Goal: Task Accomplishment & Management: Manage account settings

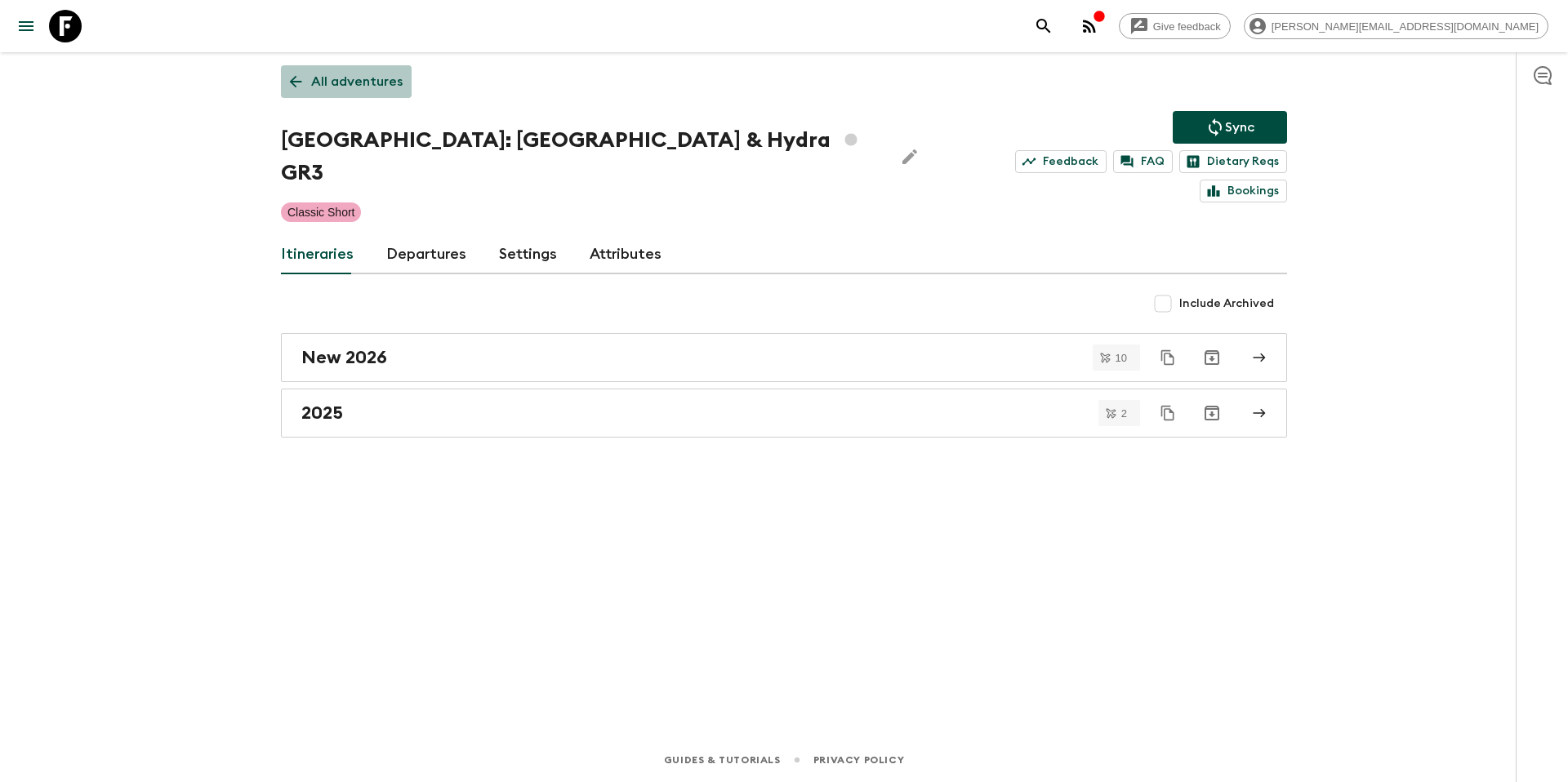
click at [354, 90] on p "All adventures" at bounding box center [357, 81] width 92 height 20
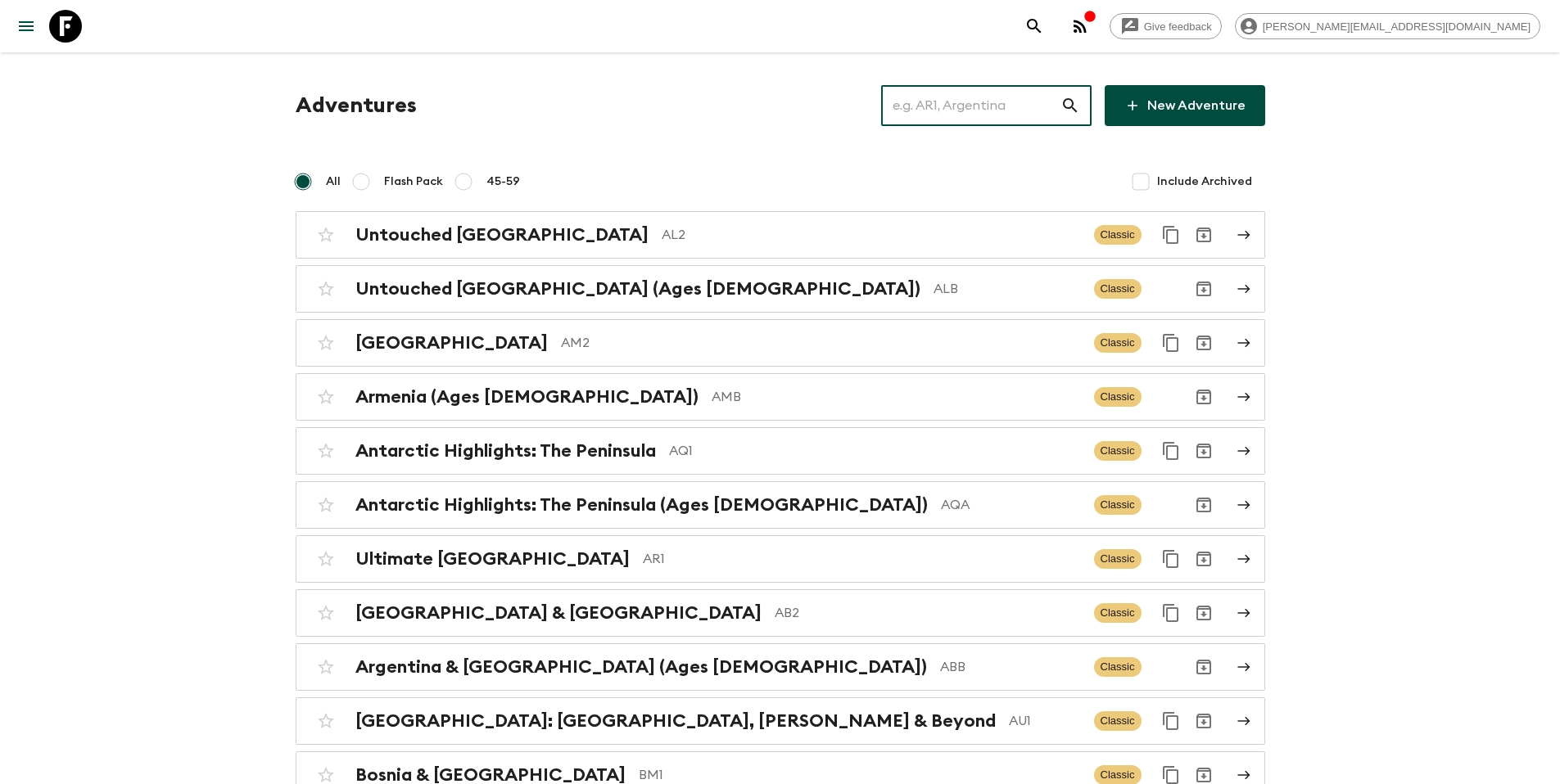
click at [996, 111] on input "text" at bounding box center [971, 105] width 179 height 46
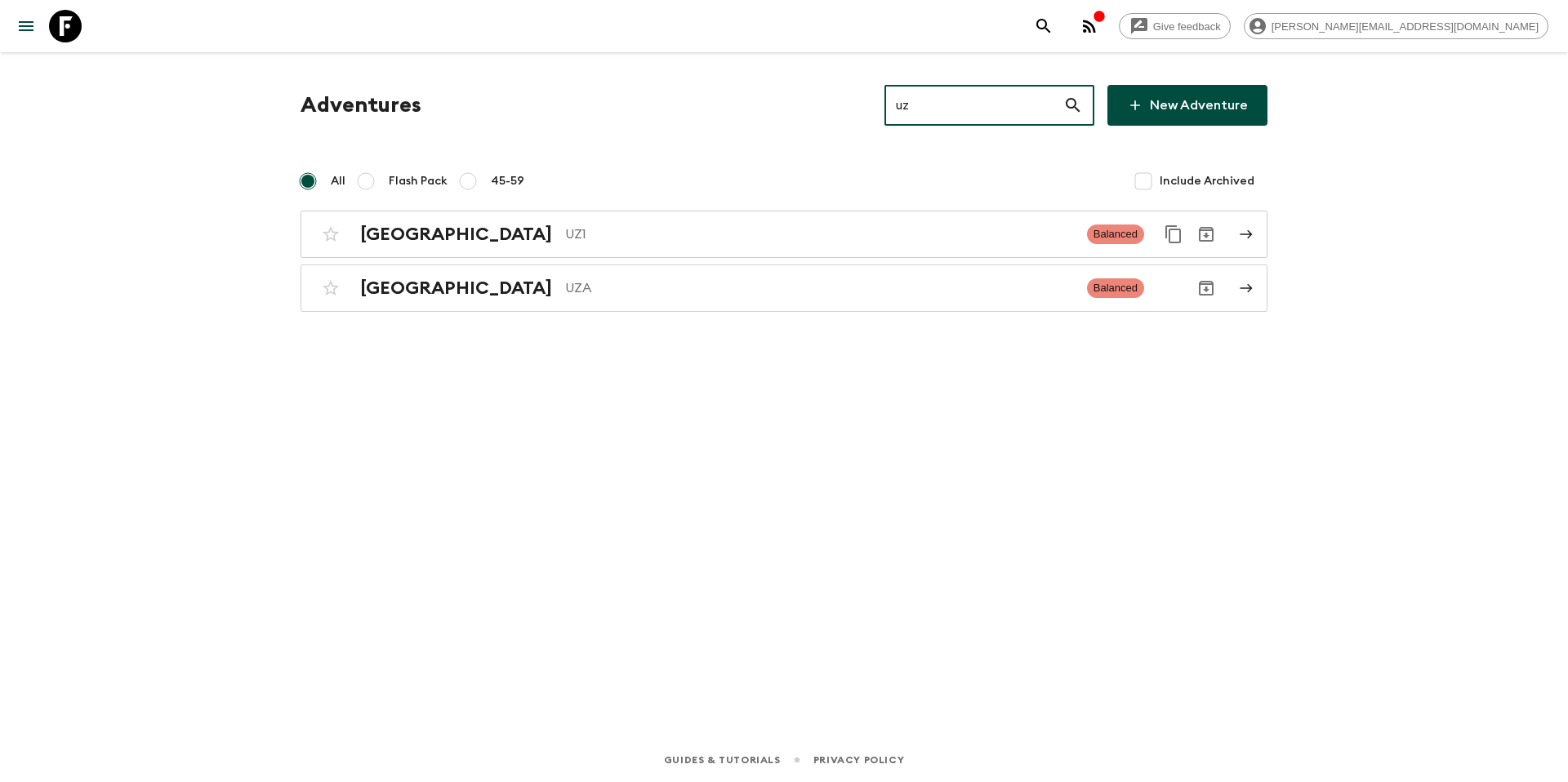
type input "uz1"
click at [672, 232] on p "UZ1" at bounding box center [819, 234] width 509 height 20
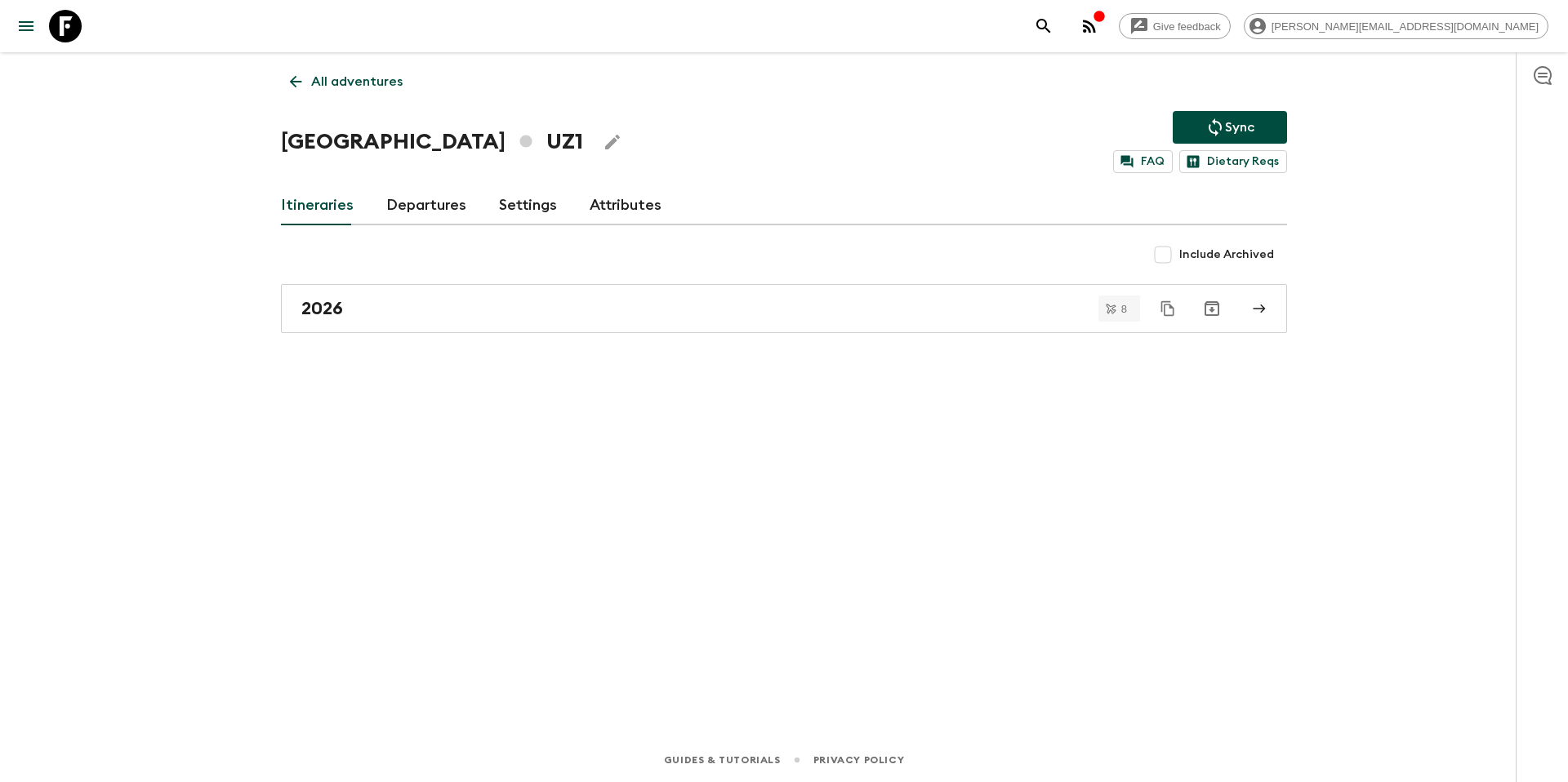
click at [419, 212] on link "Departures" at bounding box center [426, 205] width 80 height 39
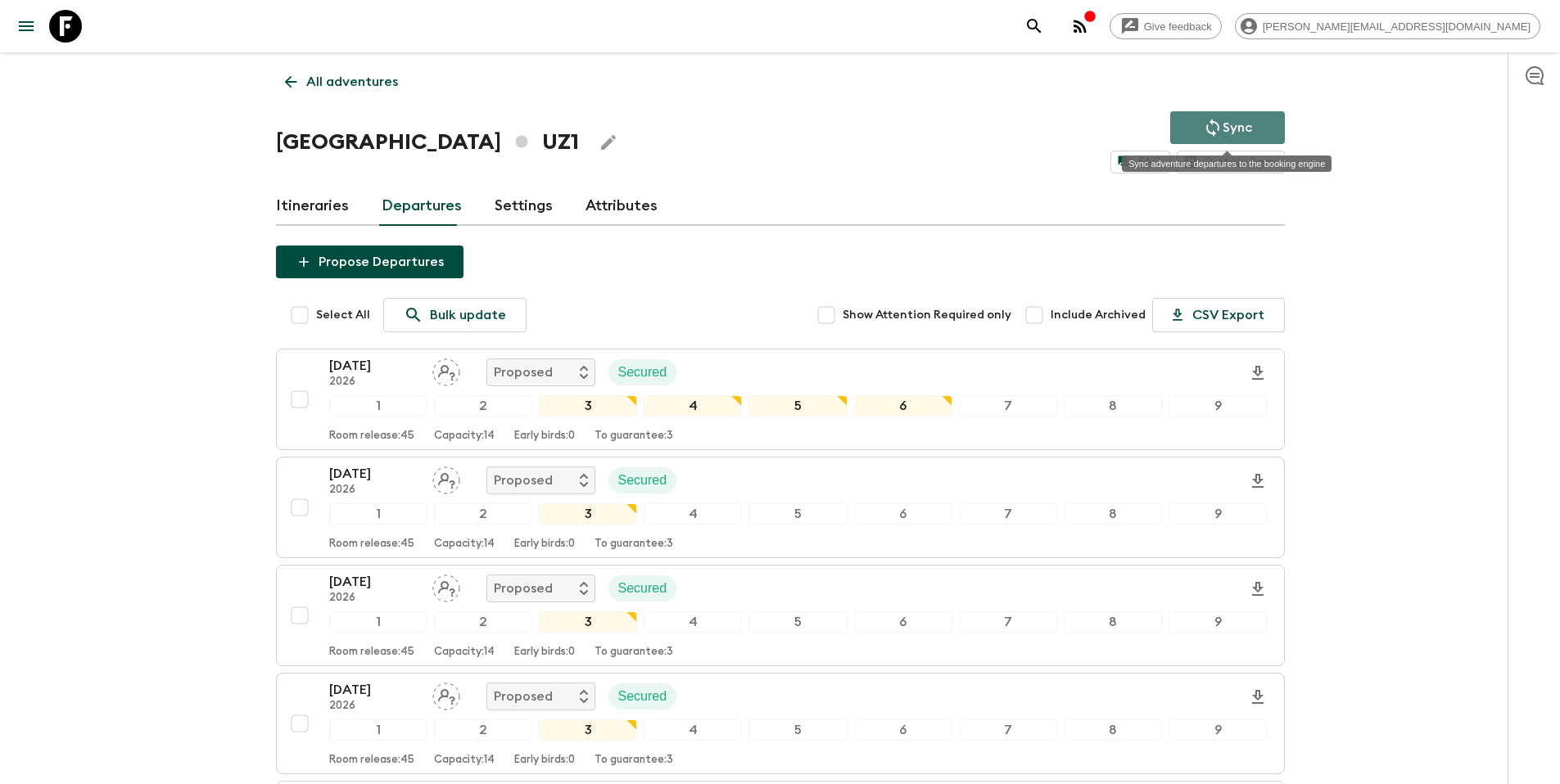
click at [1232, 129] on p "Sync" at bounding box center [1238, 127] width 29 height 20
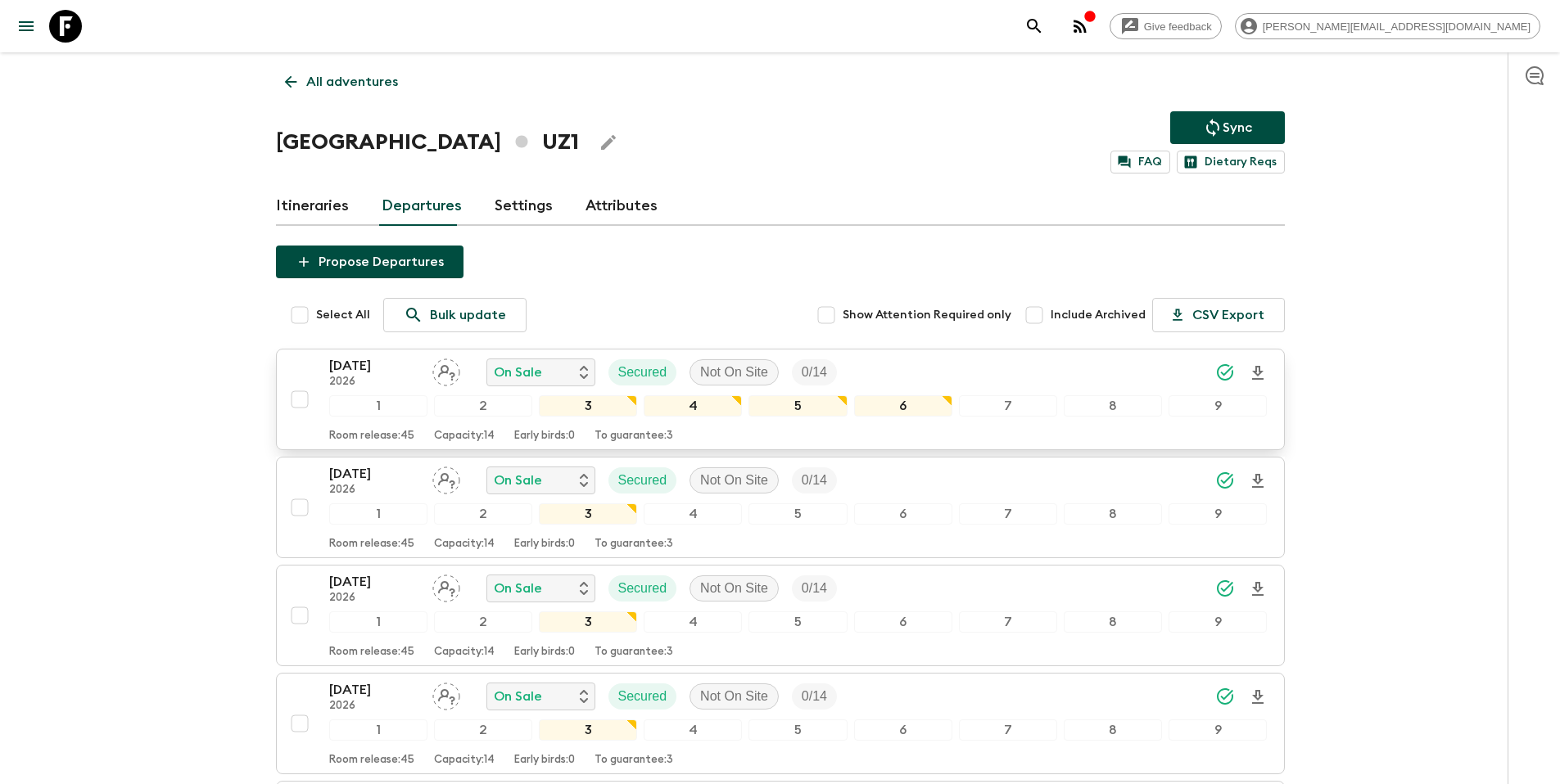
click at [946, 373] on div "[DATE] 2026 On Sale Secured Not On Site 0 / 14" at bounding box center [798, 373] width 939 height 33
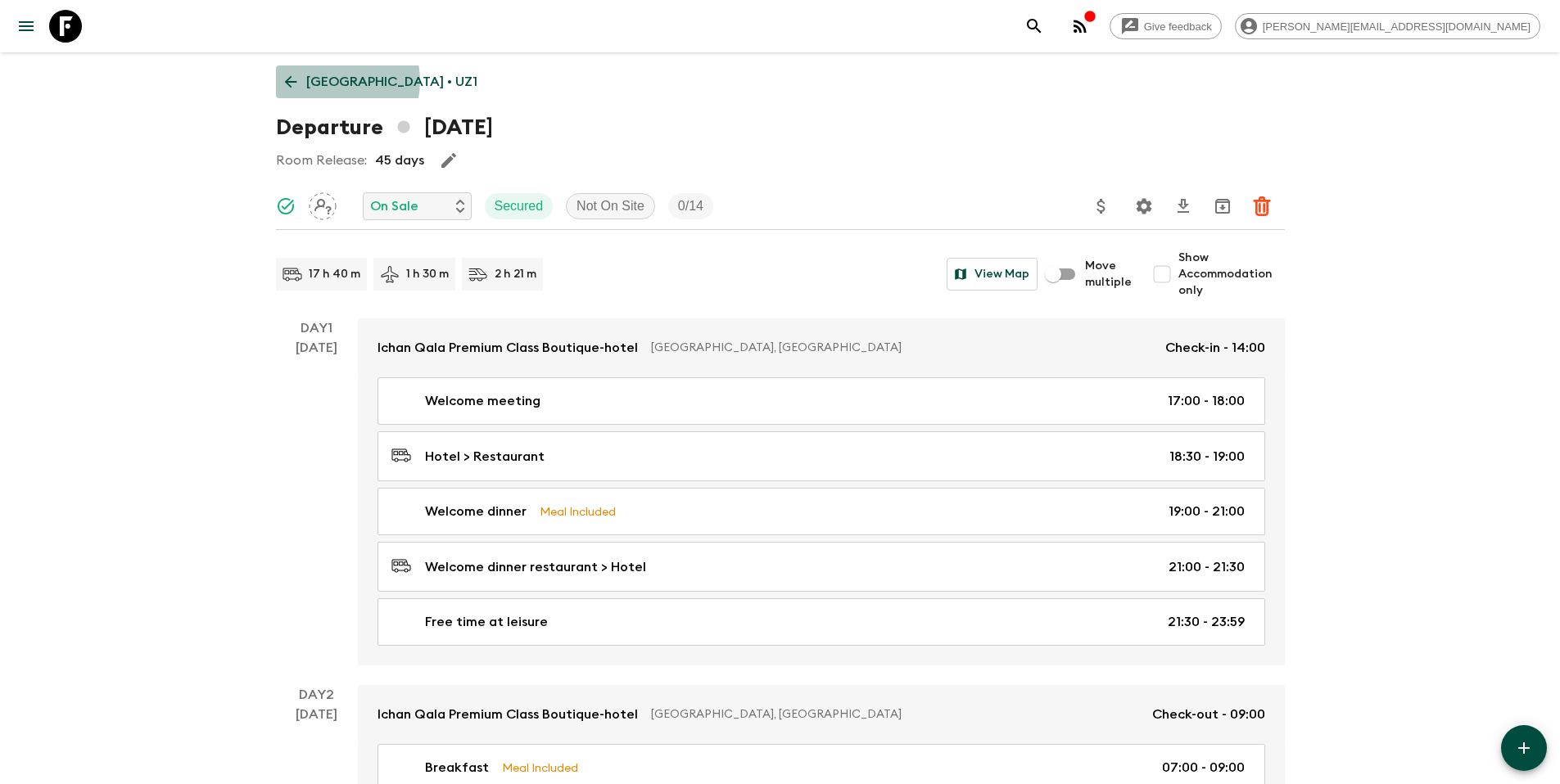
click at [329, 81] on p "[GEOGRAPHIC_DATA] • UZ1" at bounding box center [391, 81] width 171 height 20
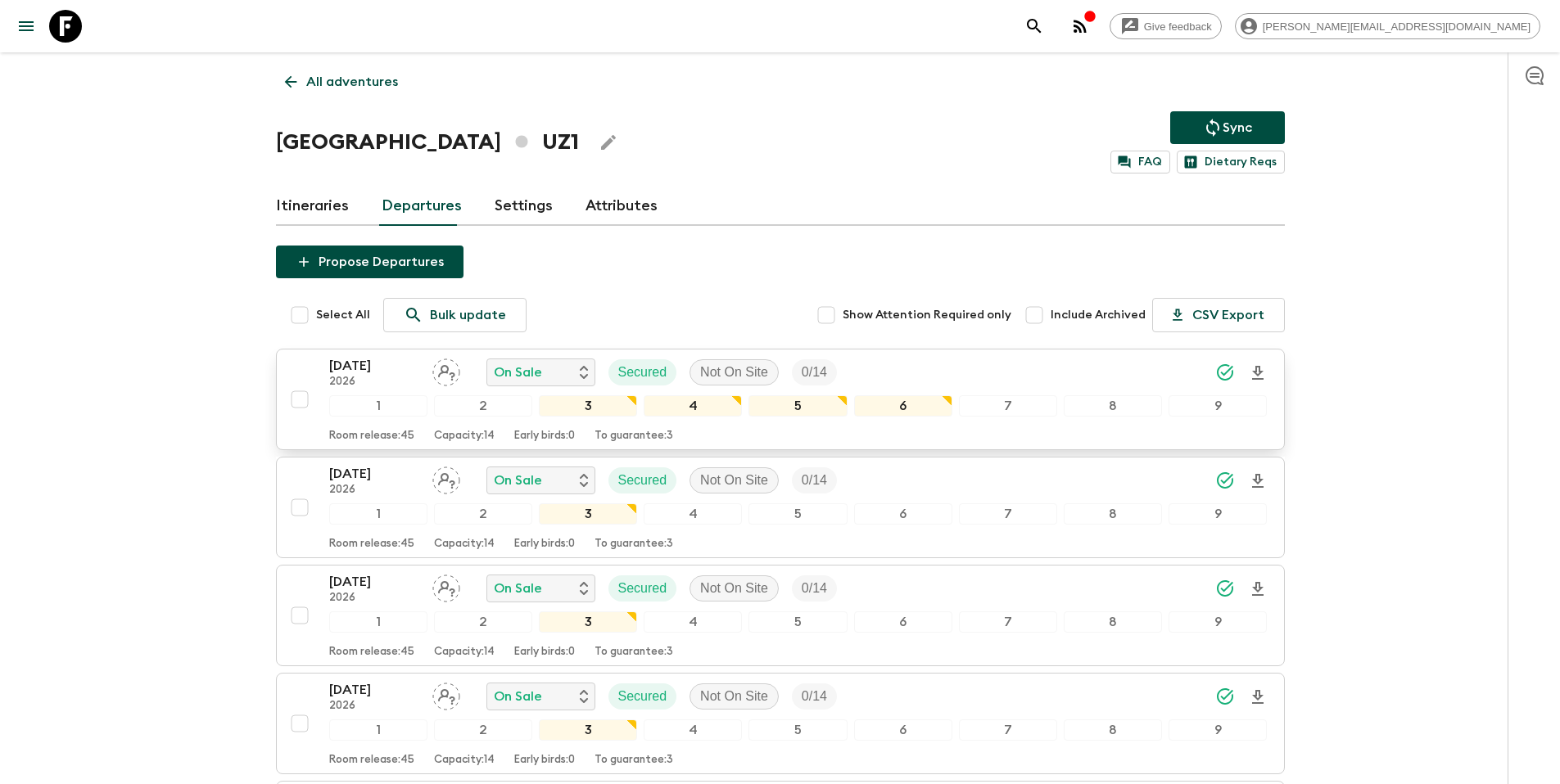
click at [302, 398] on input "checkbox" at bounding box center [300, 399] width 33 height 33
checkbox input "true"
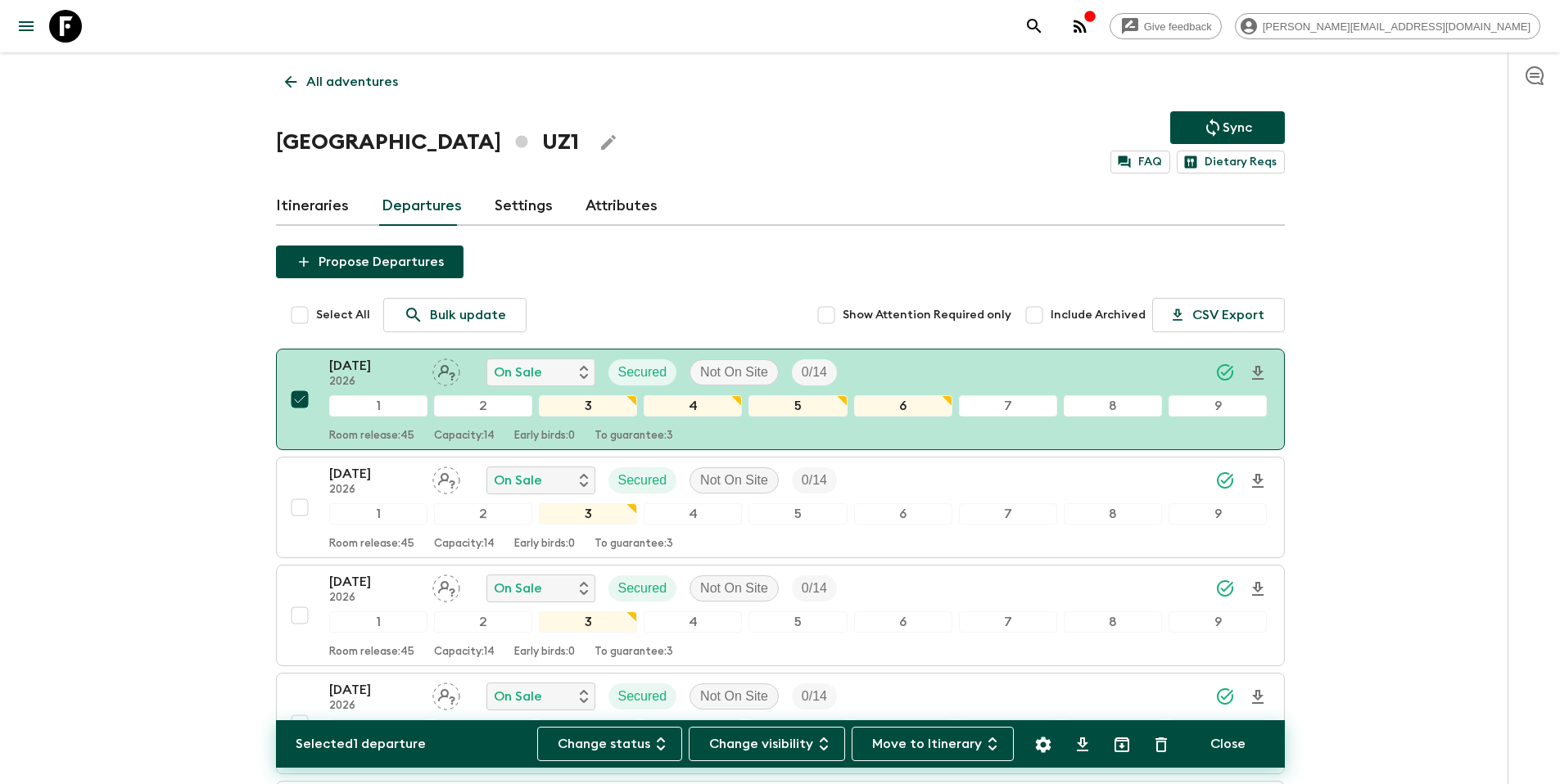
click at [1038, 759] on button "Settings" at bounding box center [1043, 745] width 33 height 33
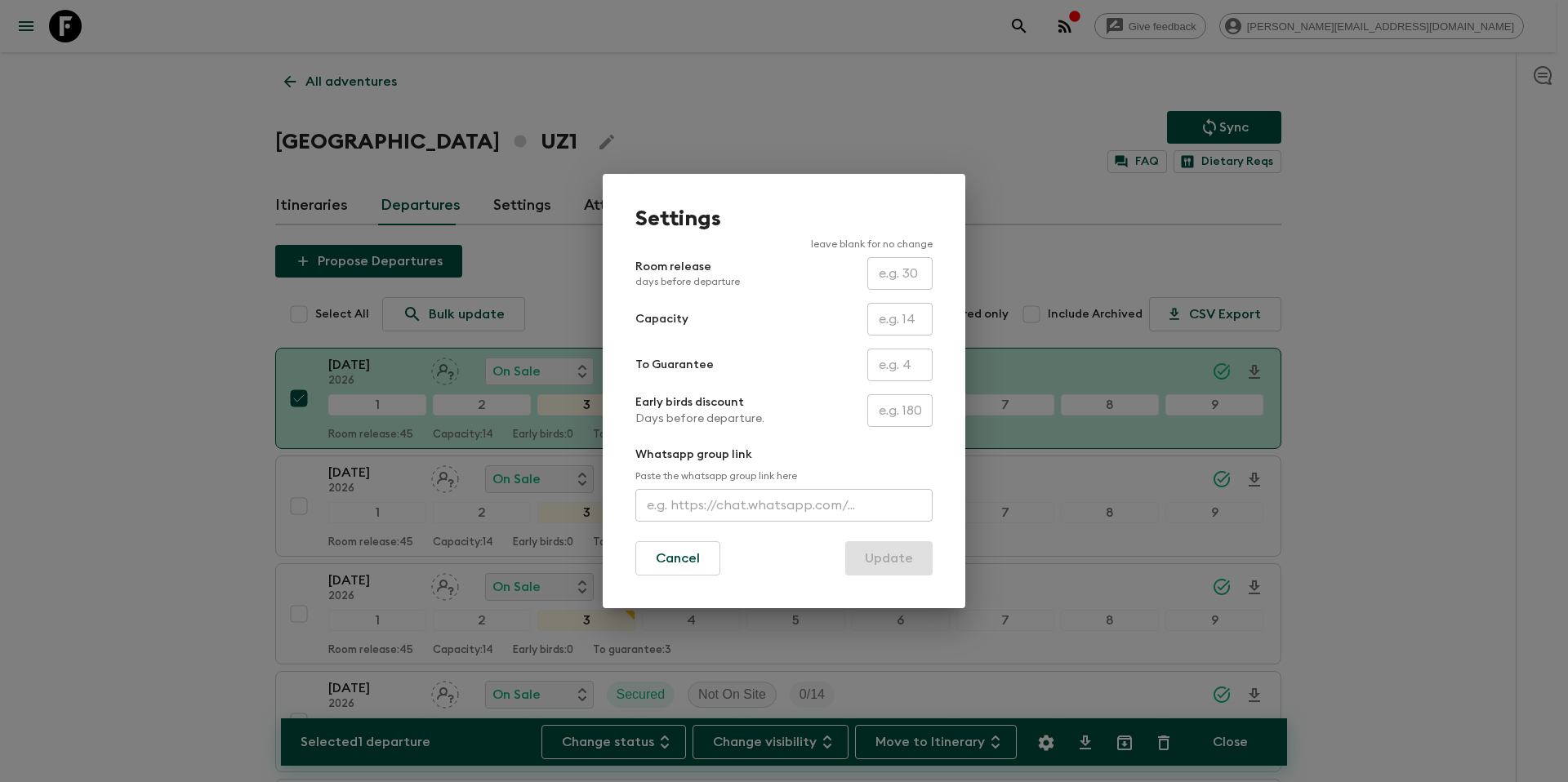
click at [1060, 162] on div "Settings leave blank for no change Room release days before departure ​ Capacit…" at bounding box center [784, 391] width 1568 height 782
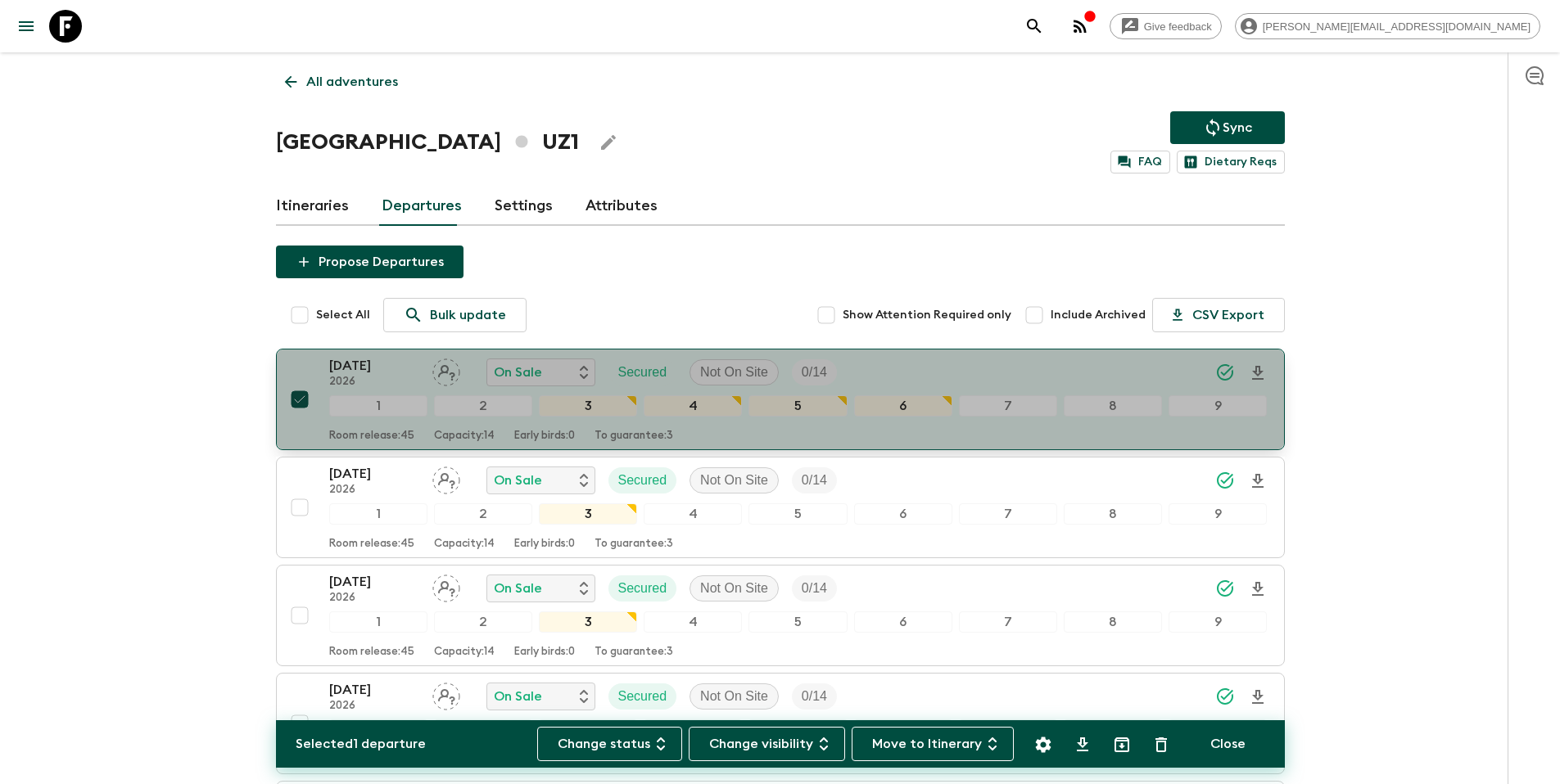
click at [1108, 363] on div "[DATE] 2026 On Sale Secured Not On Site 0 / 14" at bounding box center [798, 373] width 939 height 33
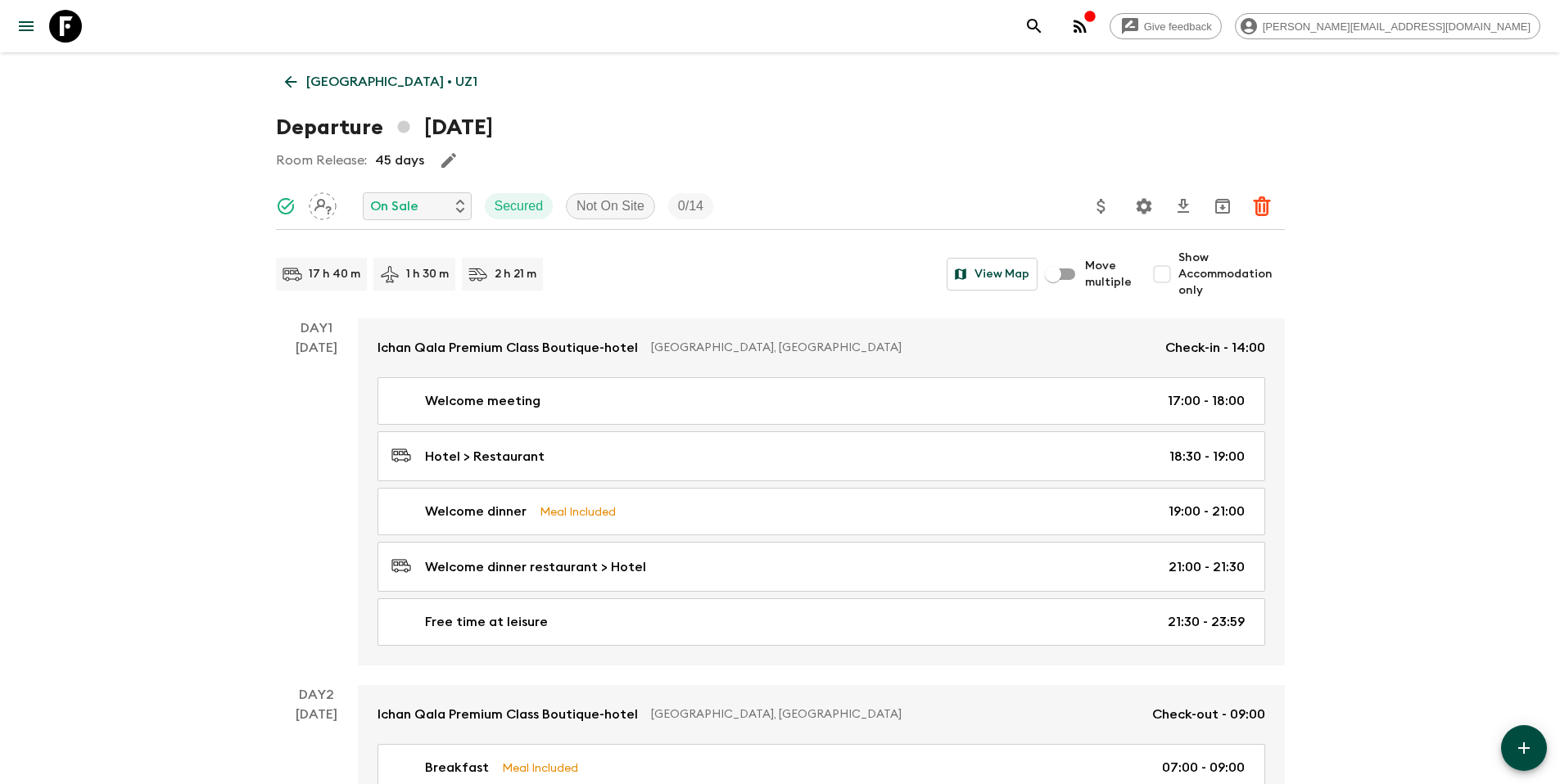
click at [1148, 210] on icon "Settings" at bounding box center [1143, 206] width 16 height 16
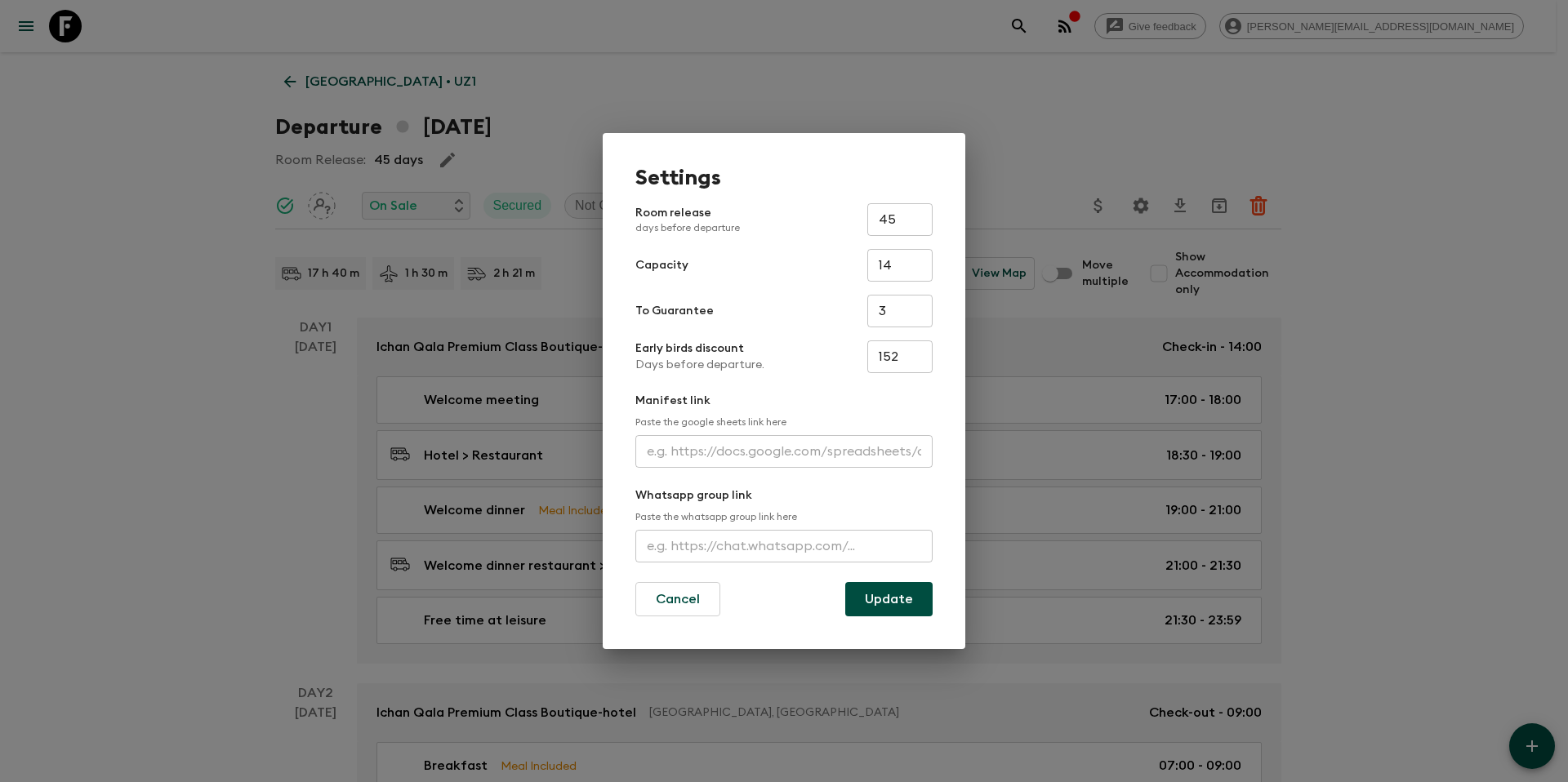
click at [912, 358] on input "152" at bounding box center [900, 357] width 66 height 33
type input "0"
click at [896, 607] on button "Update" at bounding box center [889, 600] width 87 height 35
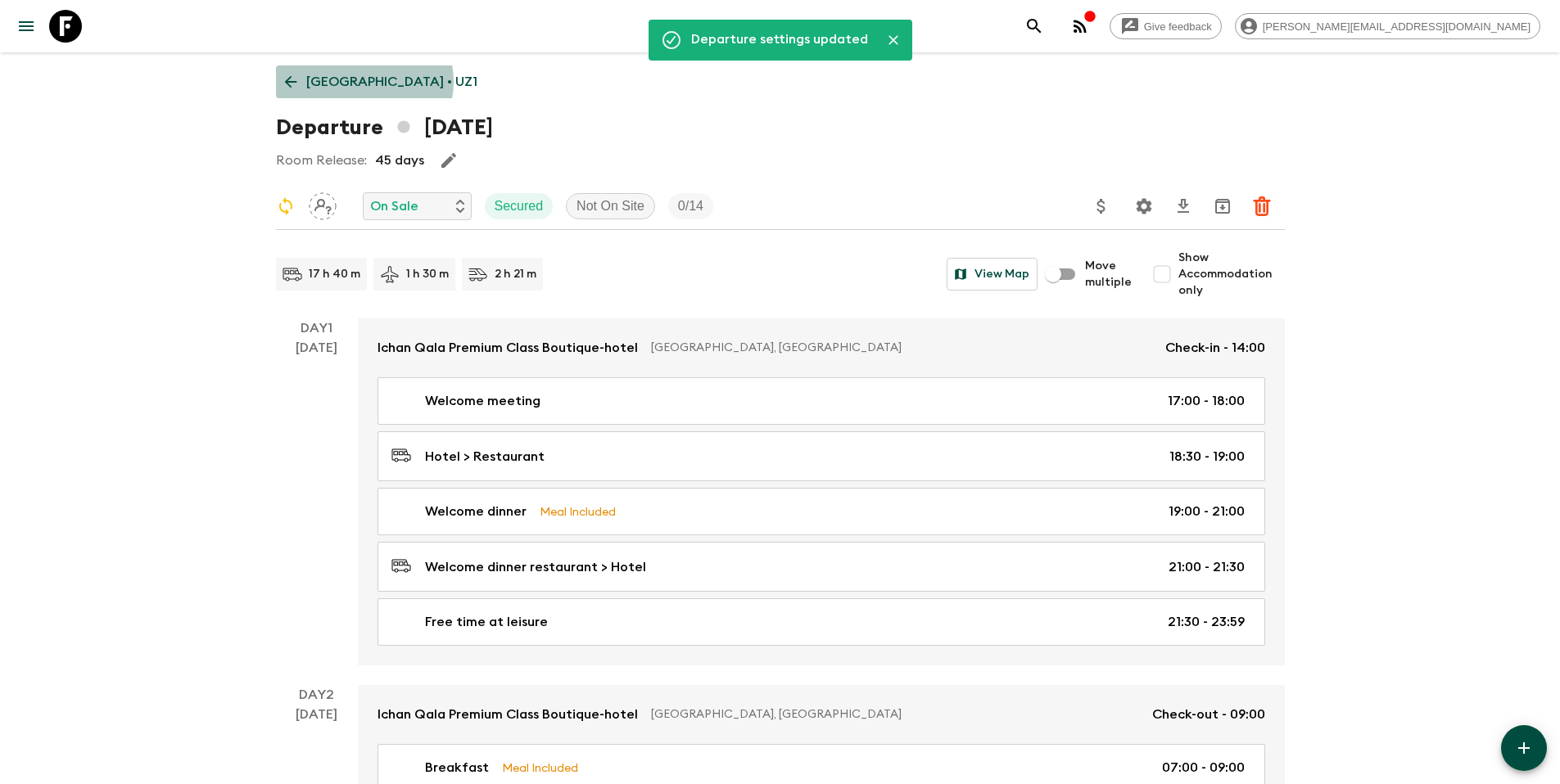
click at [363, 81] on p "[GEOGRAPHIC_DATA] • UZ1" at bounding box center [391, 81] width 171 height 20
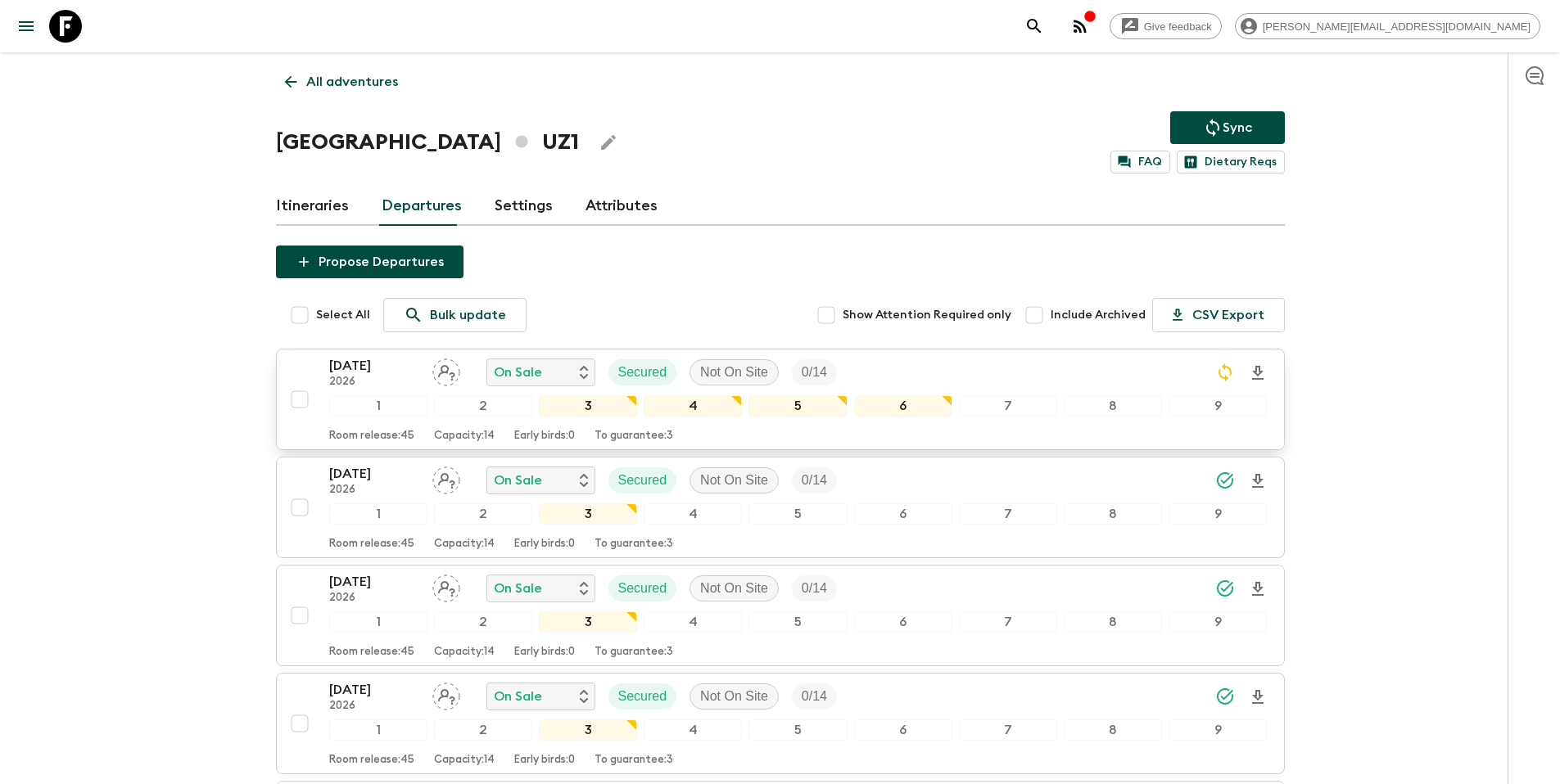
click at [901, 368] on div "[DATE] 2026 On Sale Secured Not On Site 0 / 14" at bounding box center [798, 373] width 939 height 33
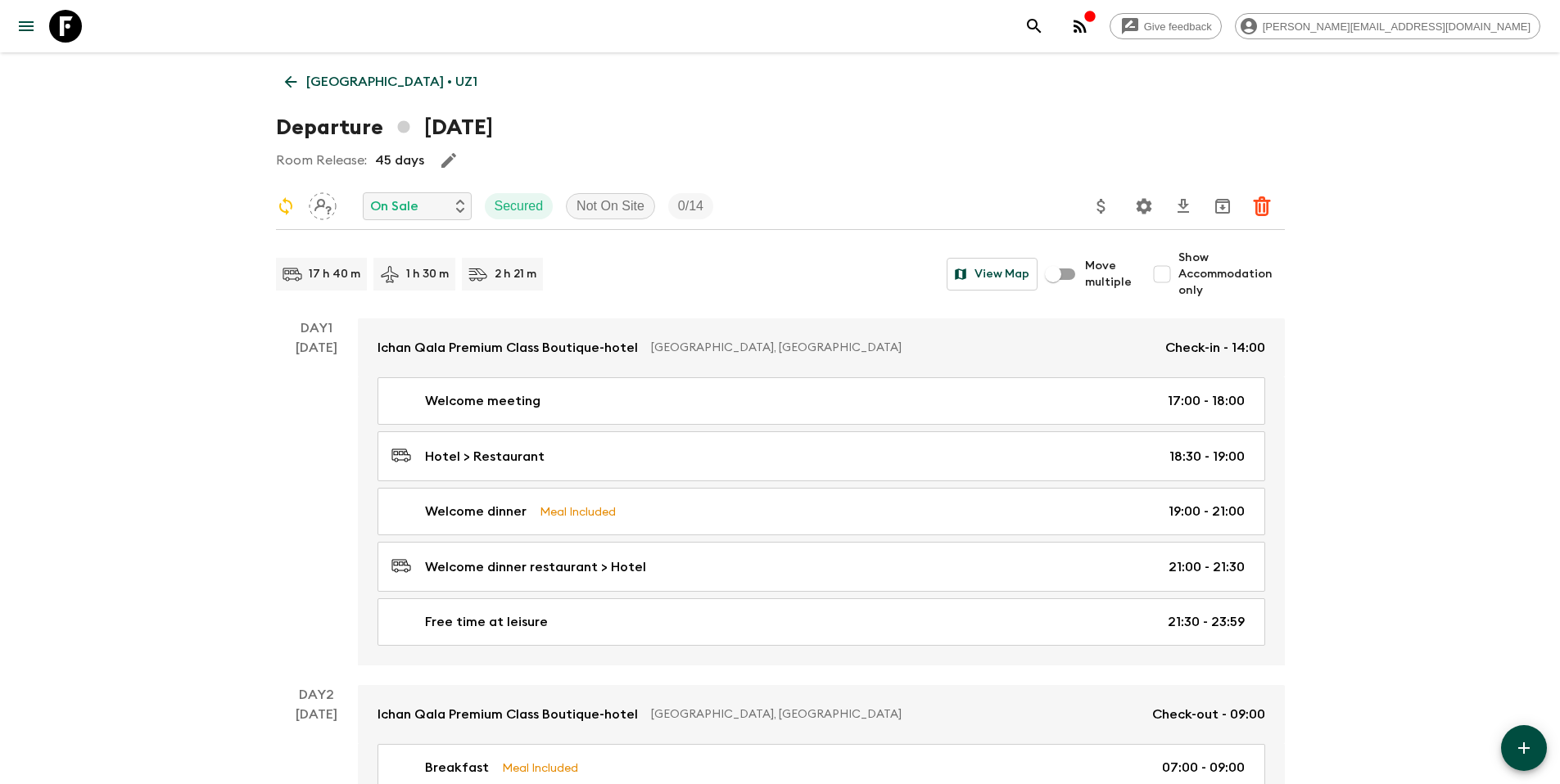
click at [1144, 210] on icon "Settings" at bounding box center [1143, 206] width 16 height 16
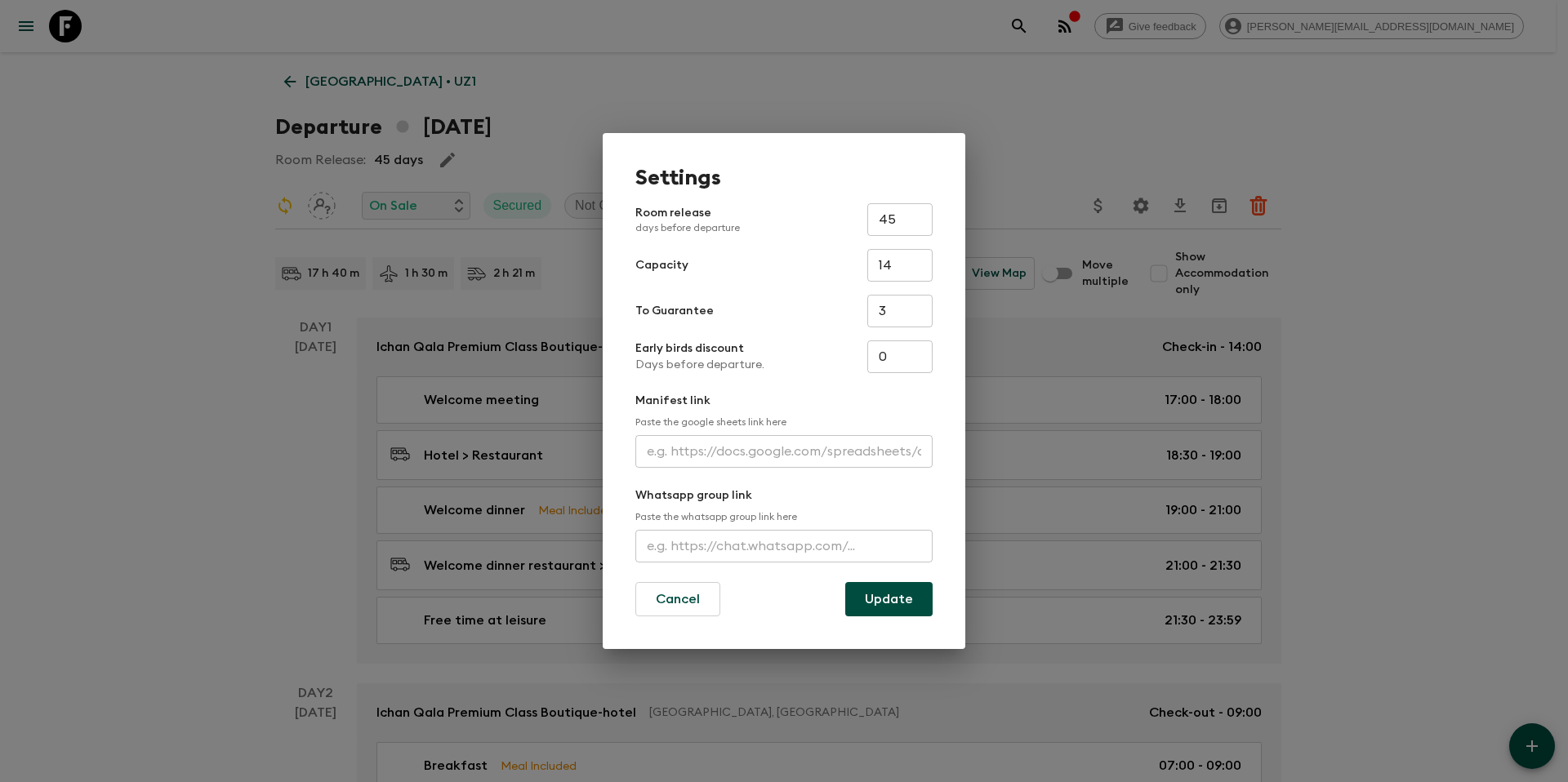
click at [1295, 341] on div "Settings Room release days before departure 45 ​ Capacity 14 ​ To Guarantee 3 ​…" at bounding box center [784, 391] width 1568 height 782
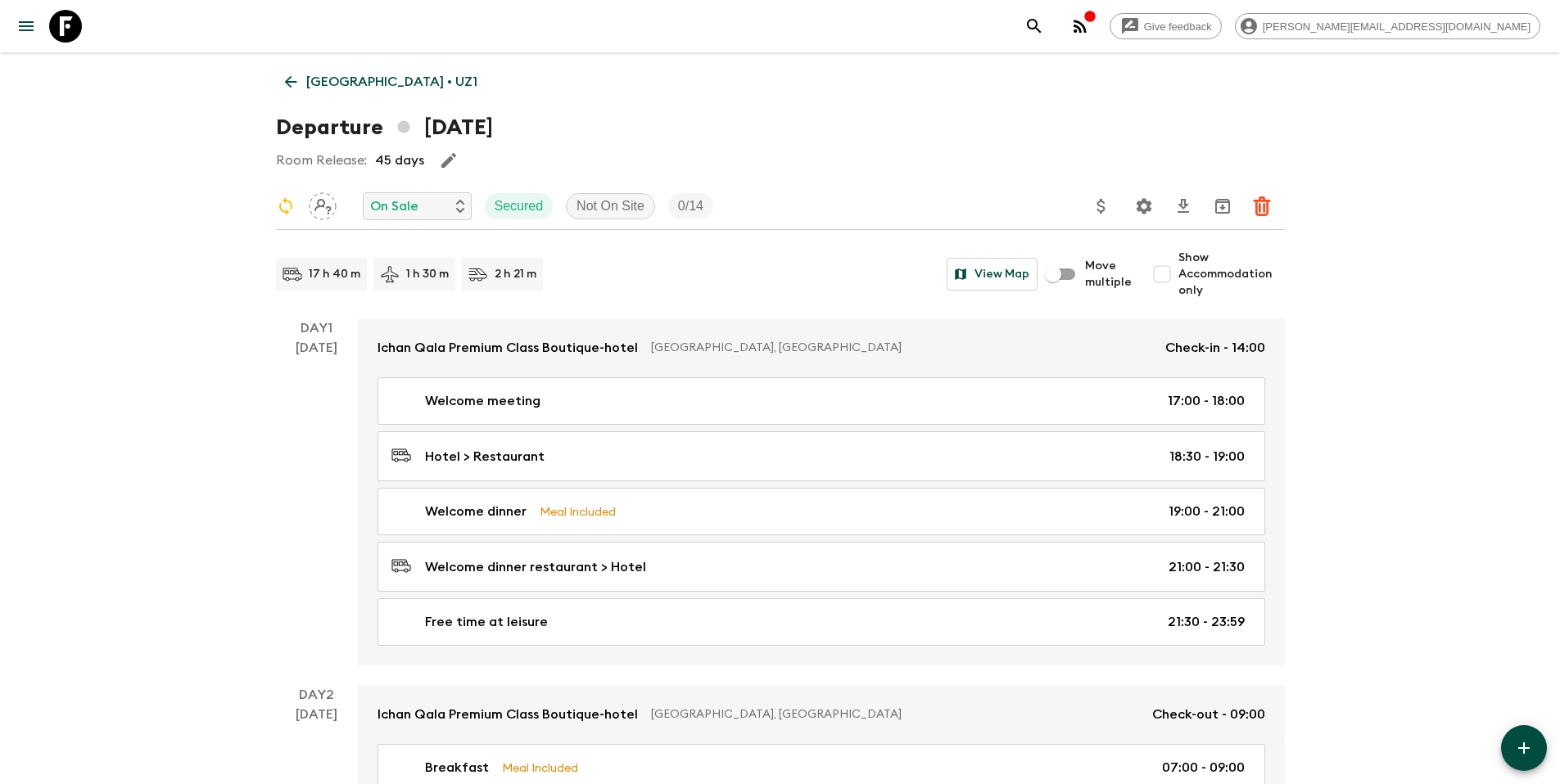
click at [400, 83] on p "[GEOGRAPHIC_DATA] • UZ1" at bounding box center [391, 81] width 171 height 20
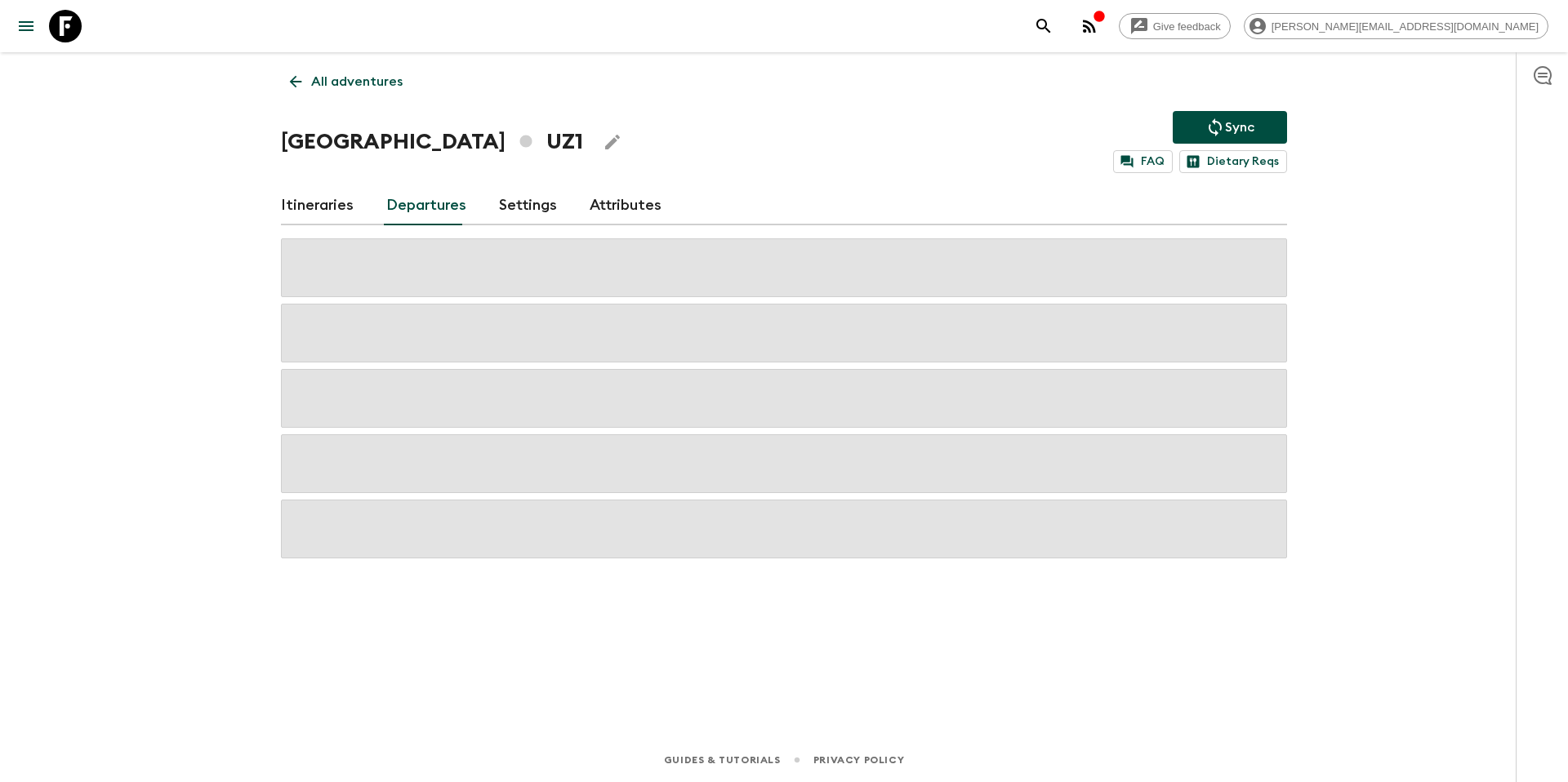
click at [1238, 130] on p "Sync" at bounding box center [1240, 127] width 29 height 20
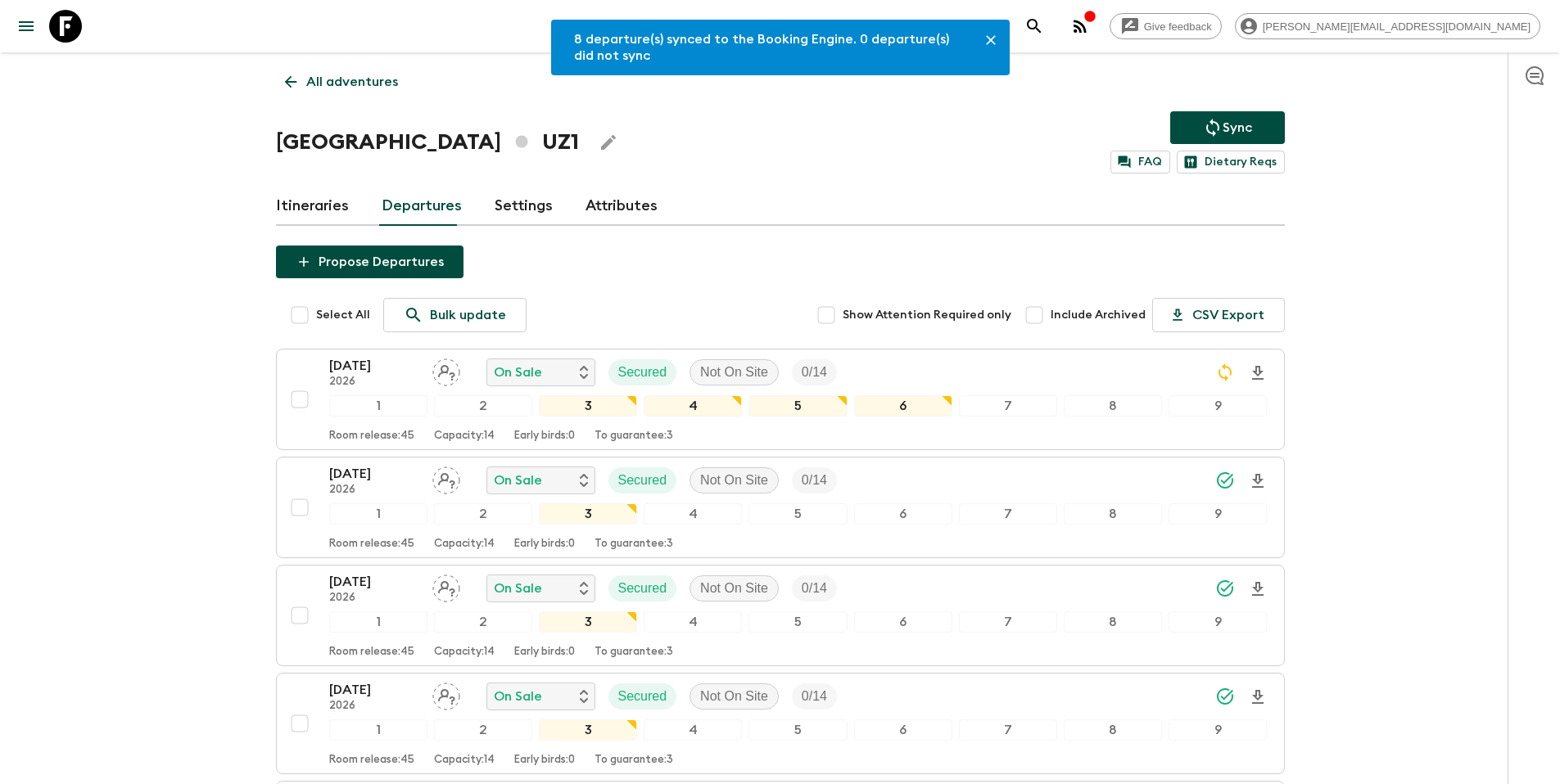
click at [367, 87] on p "All adventures" at bounding box center [352, 81] width 92 height 20
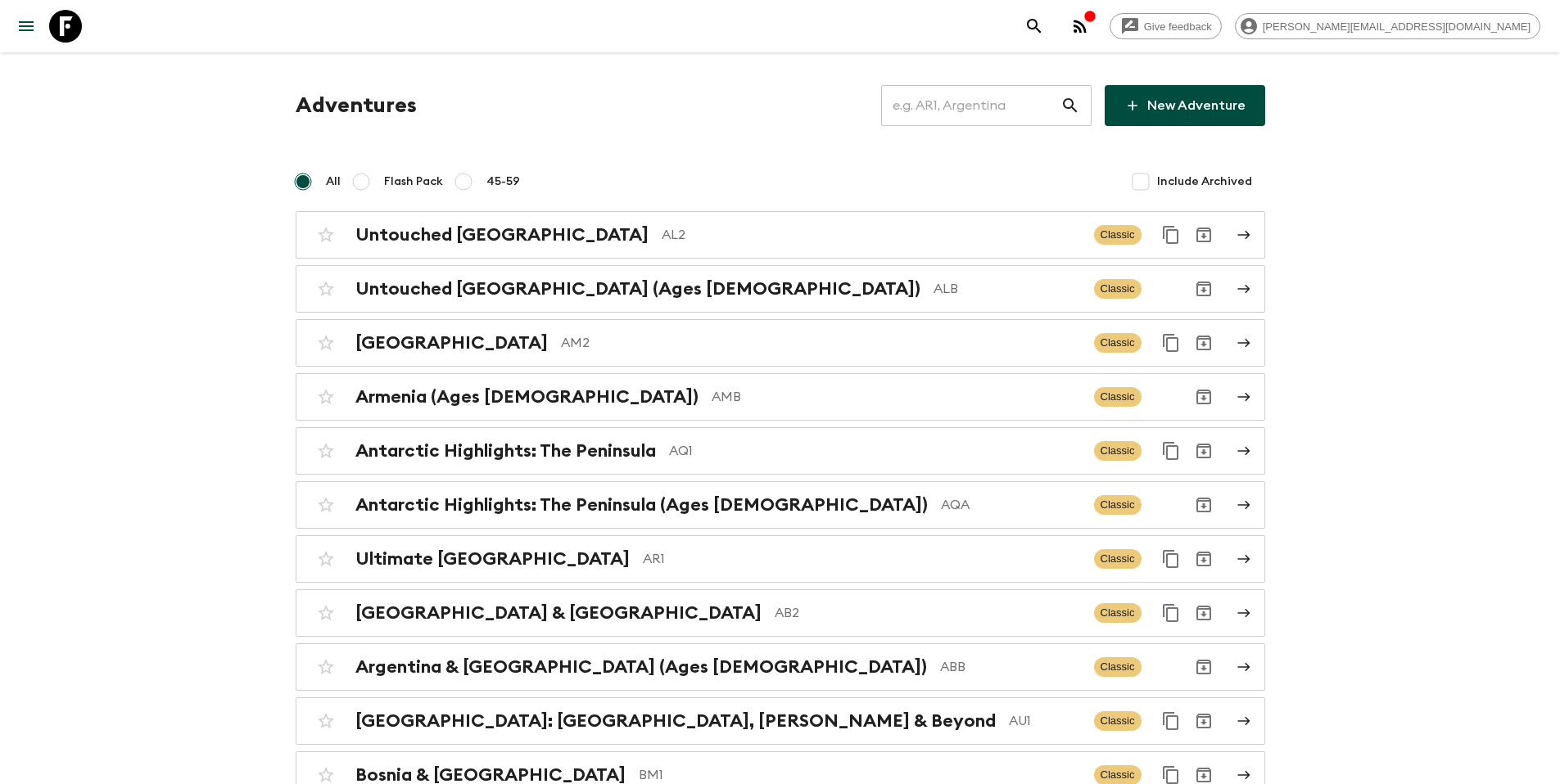
click at [952, 107] on input "text" at bounding box center [971, 105] width 179 height 46
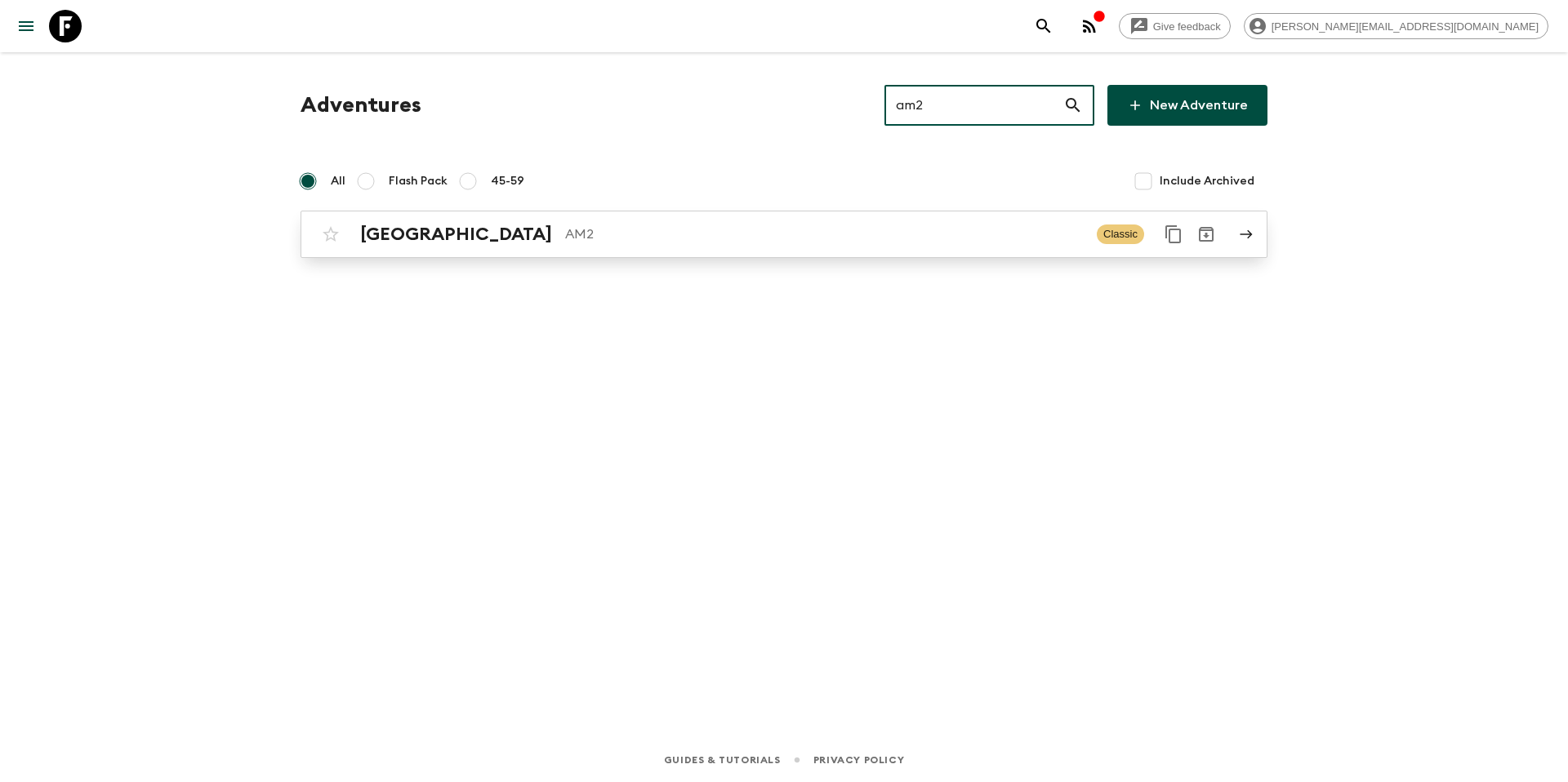
type input "am2"
click at [765, 222] on div "Armenia AM2 Classic" at bounding box center [752, 234] width 876 height 33
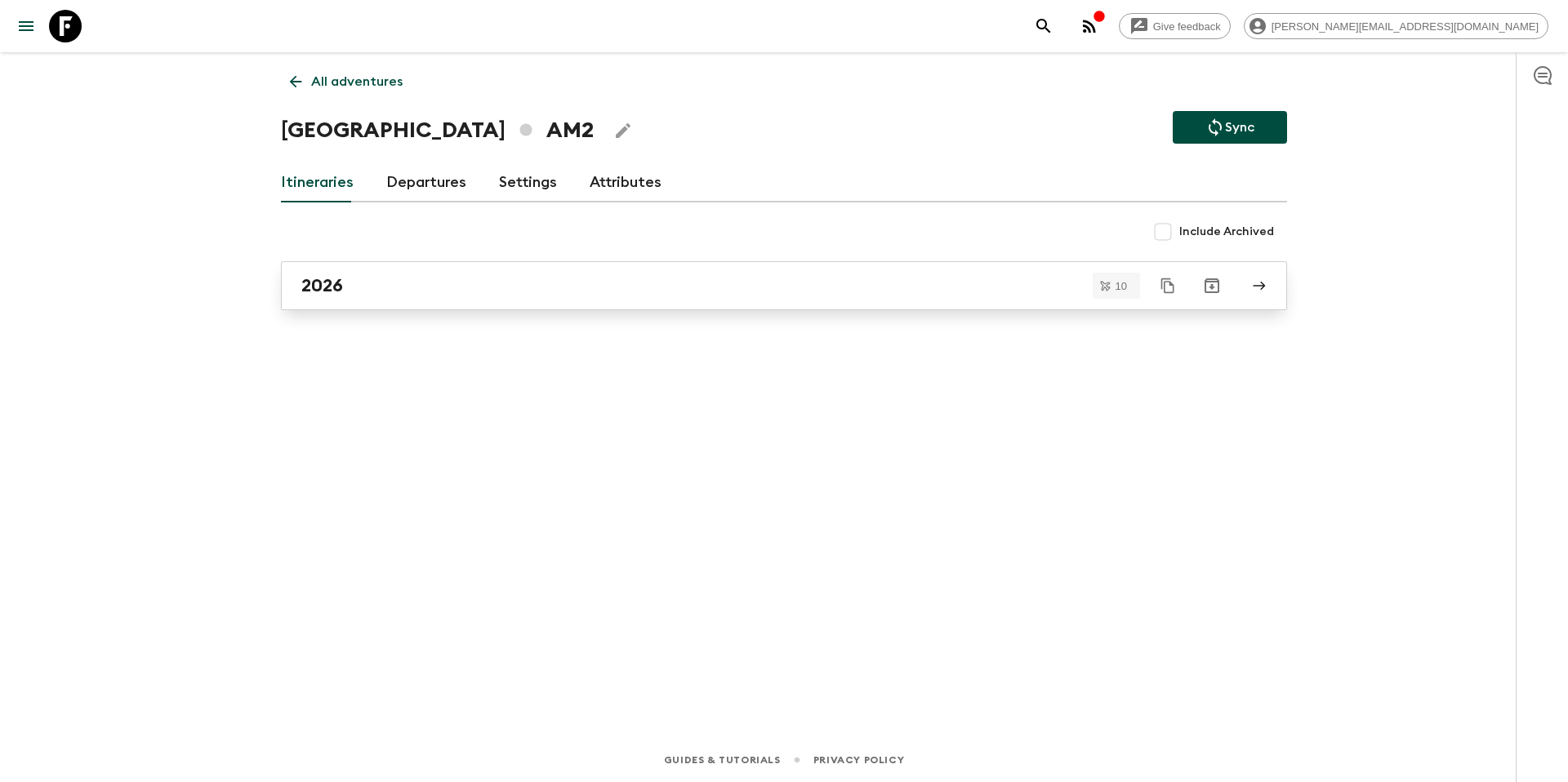
click at [449, 283] on div "2026" at bounding box center [768, 285] width 934 height 22
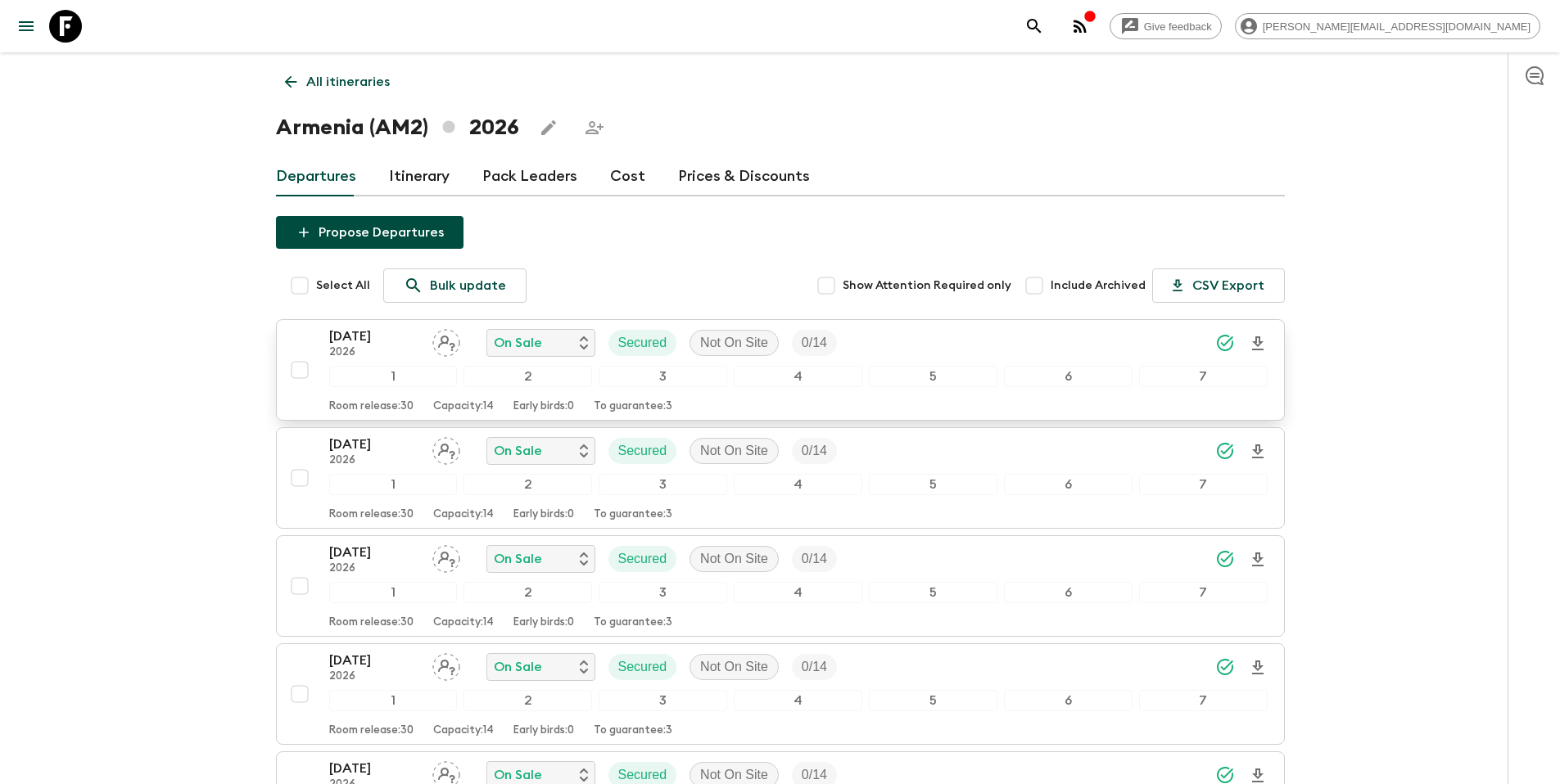
click at [907, 345] on div "[DATE] 2026 On Sale Secured Not On Site 0 / 14" at bounding box center [798, 343] width 939 height 33
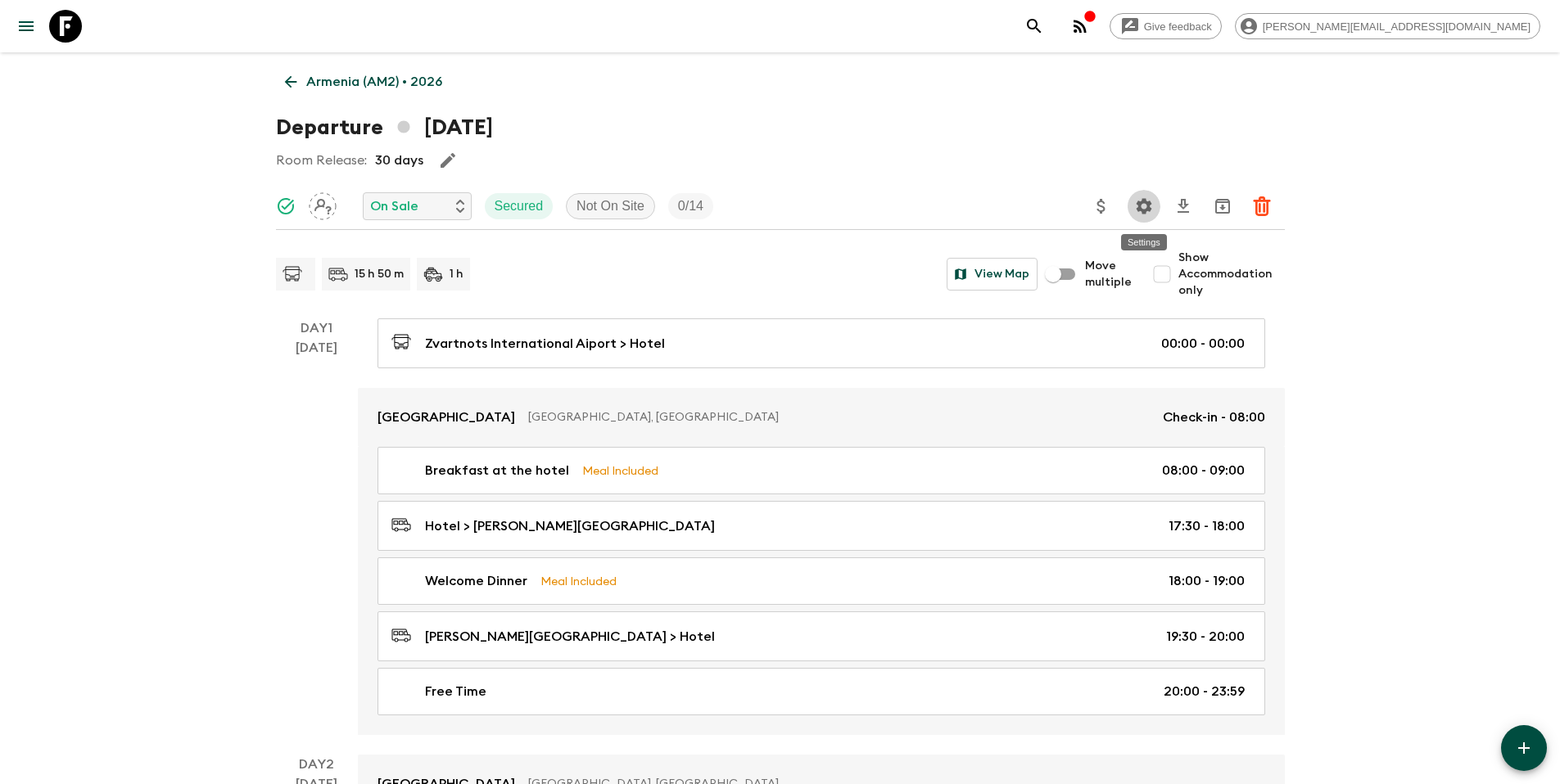
click at [1143, 204] on icon "Settings" at bounding box center [1144, 206] width 20 height 20
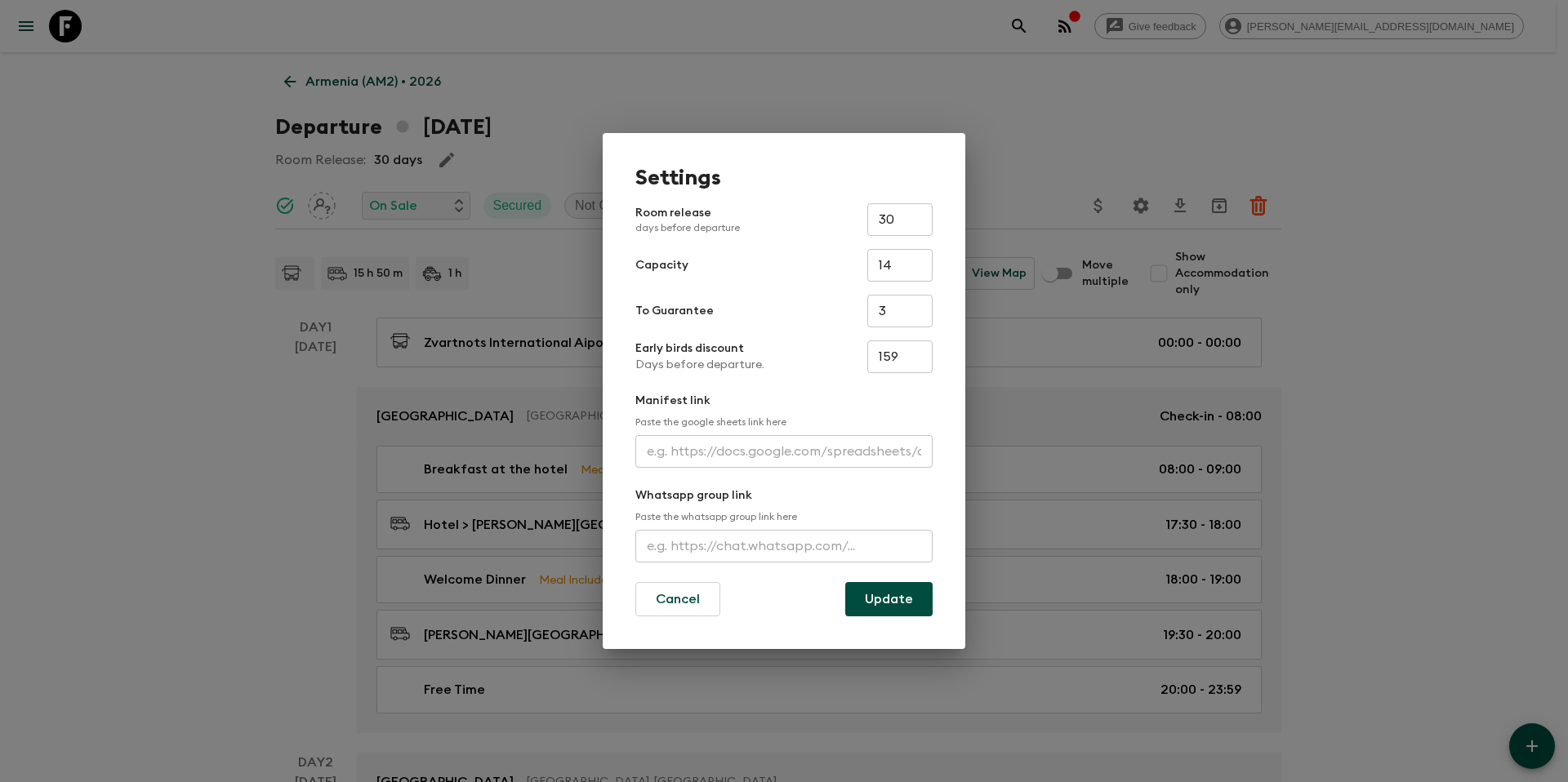
click at [909, 356] on input "159" at bounding box center [900, 357] width 66 height 33
type input "0"
click at [888, 607] on button "Update" at bounding box center [889, 600] width 87 height 35
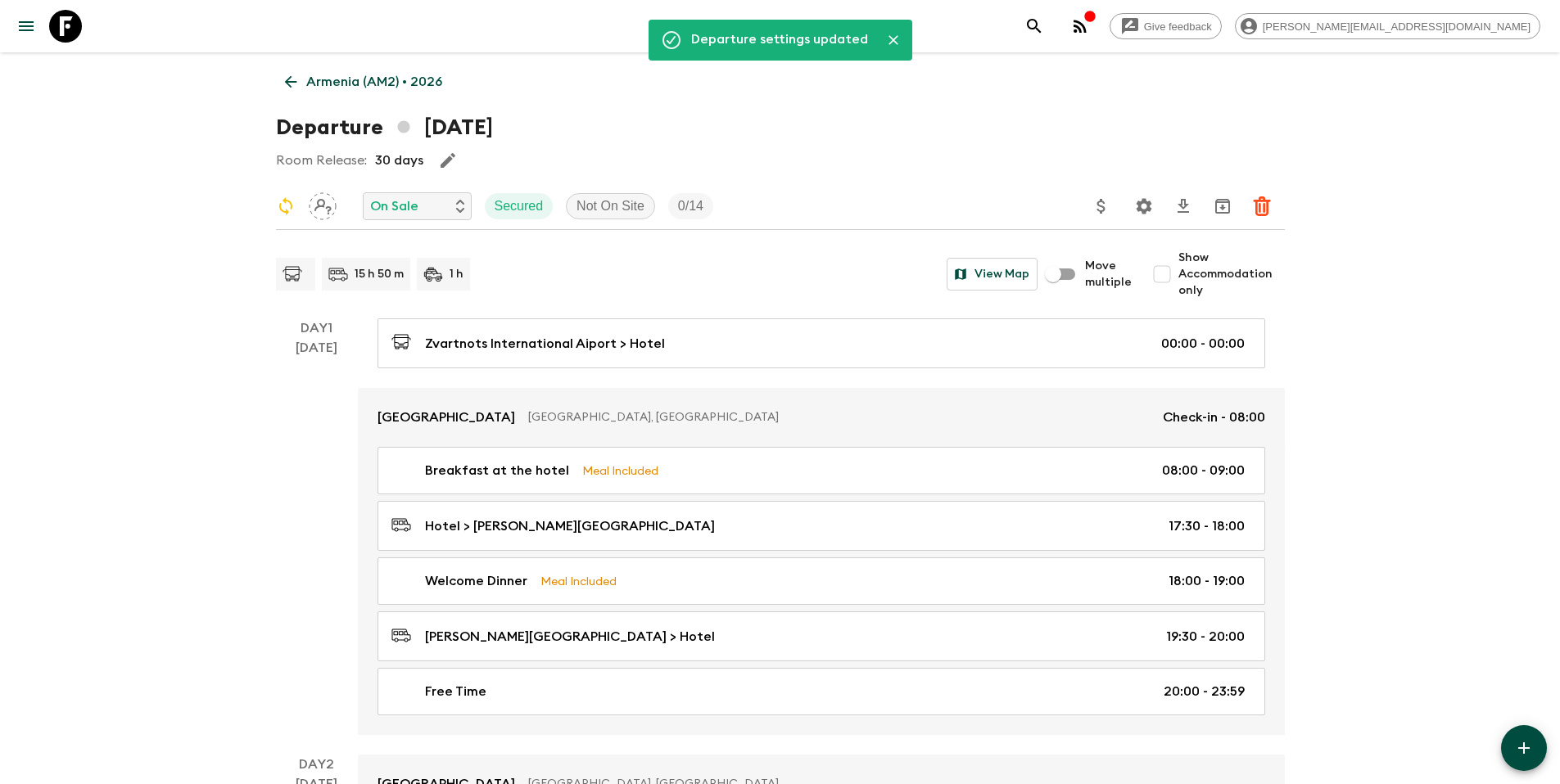
click at [361, 81] on p "Armenia (AM2) • 2026" at bounding box center [374, 81] width 136 height 20
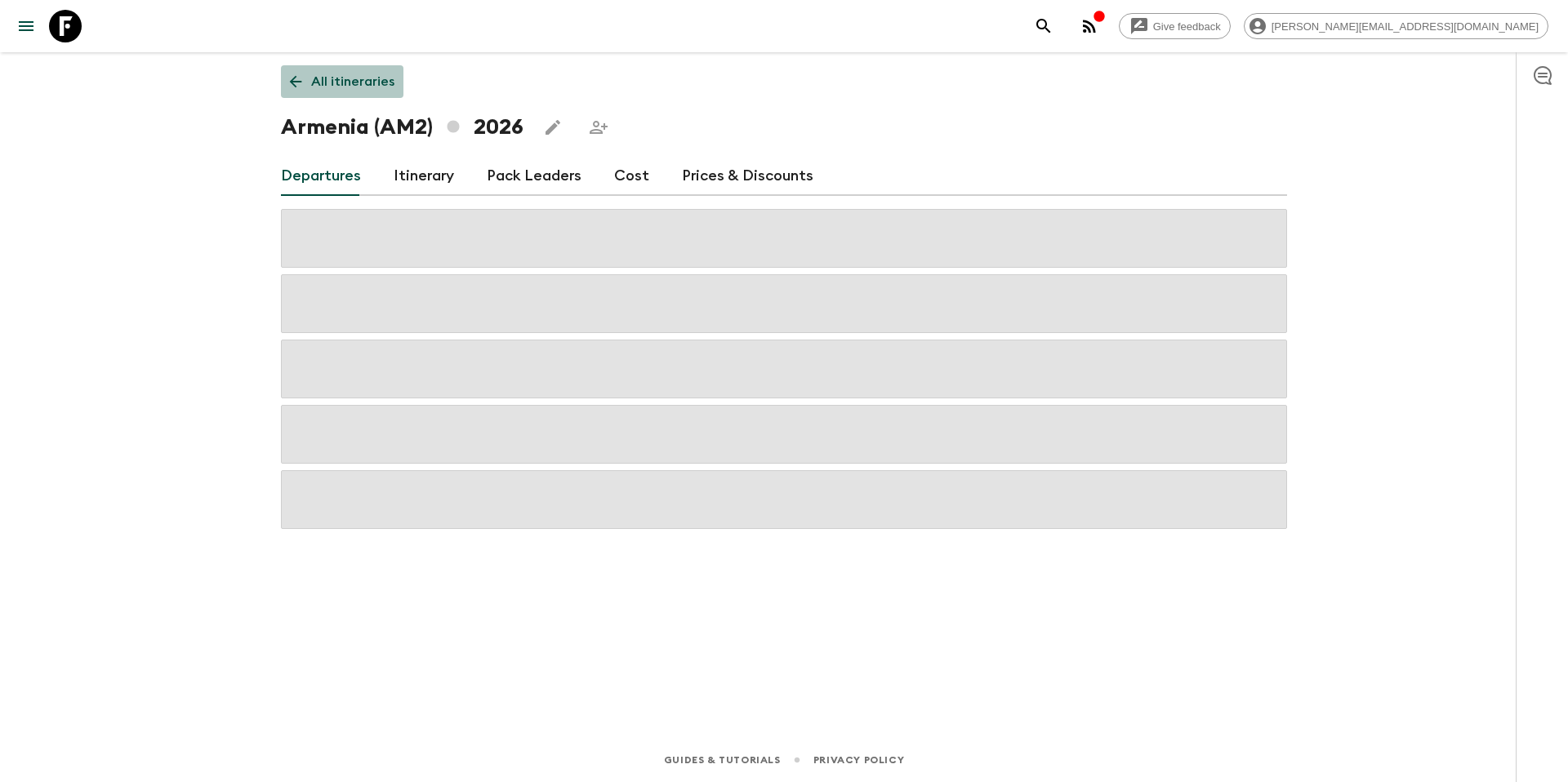
click at [332, 82] on p "All itineraries" at bounding box center [353, 81] width 83 height 20
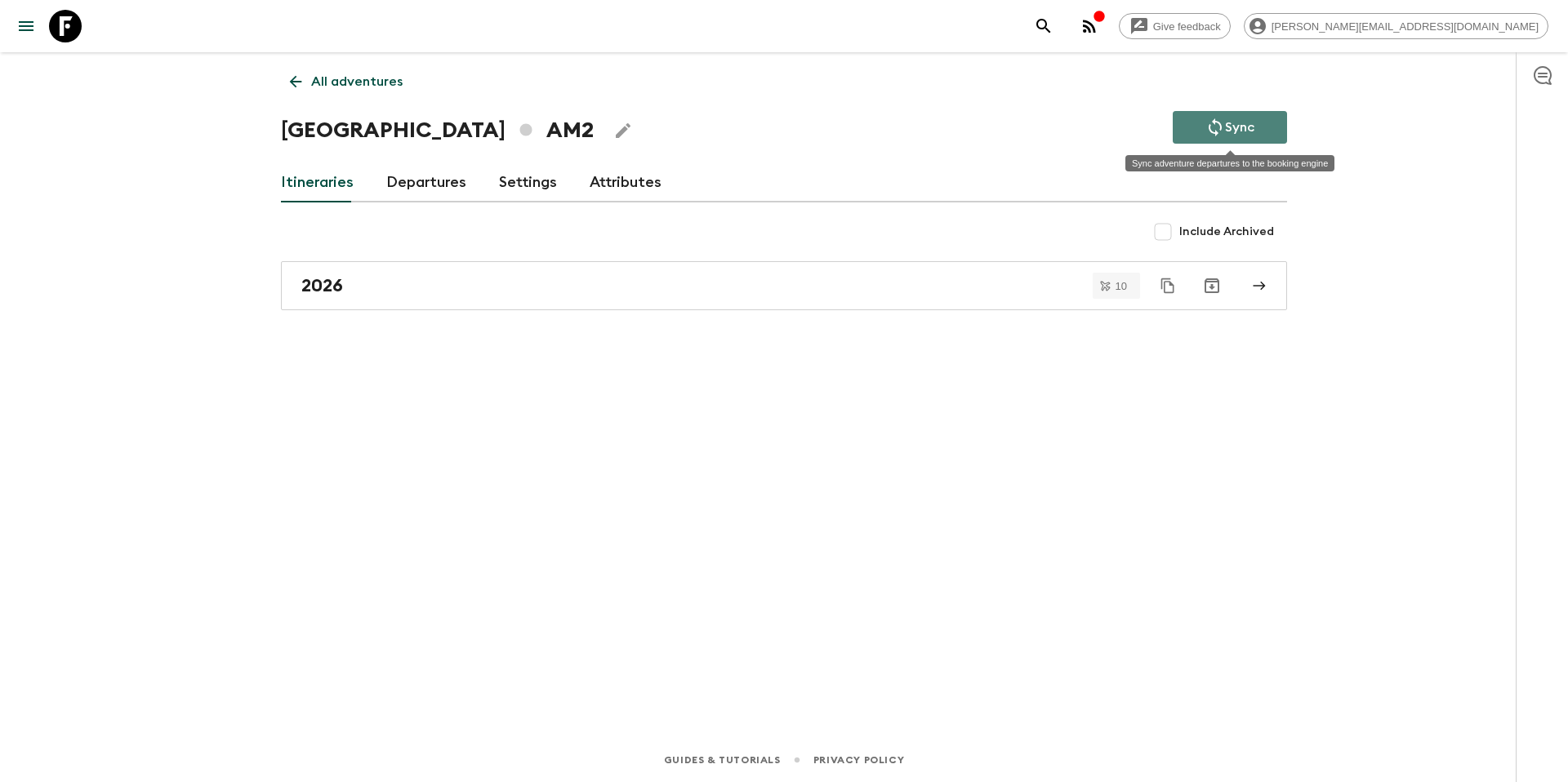
click at [1213, 127] on icon "Sync adventure departures to the booking engine" at bounding box center [1214, 127] width 20 height 20
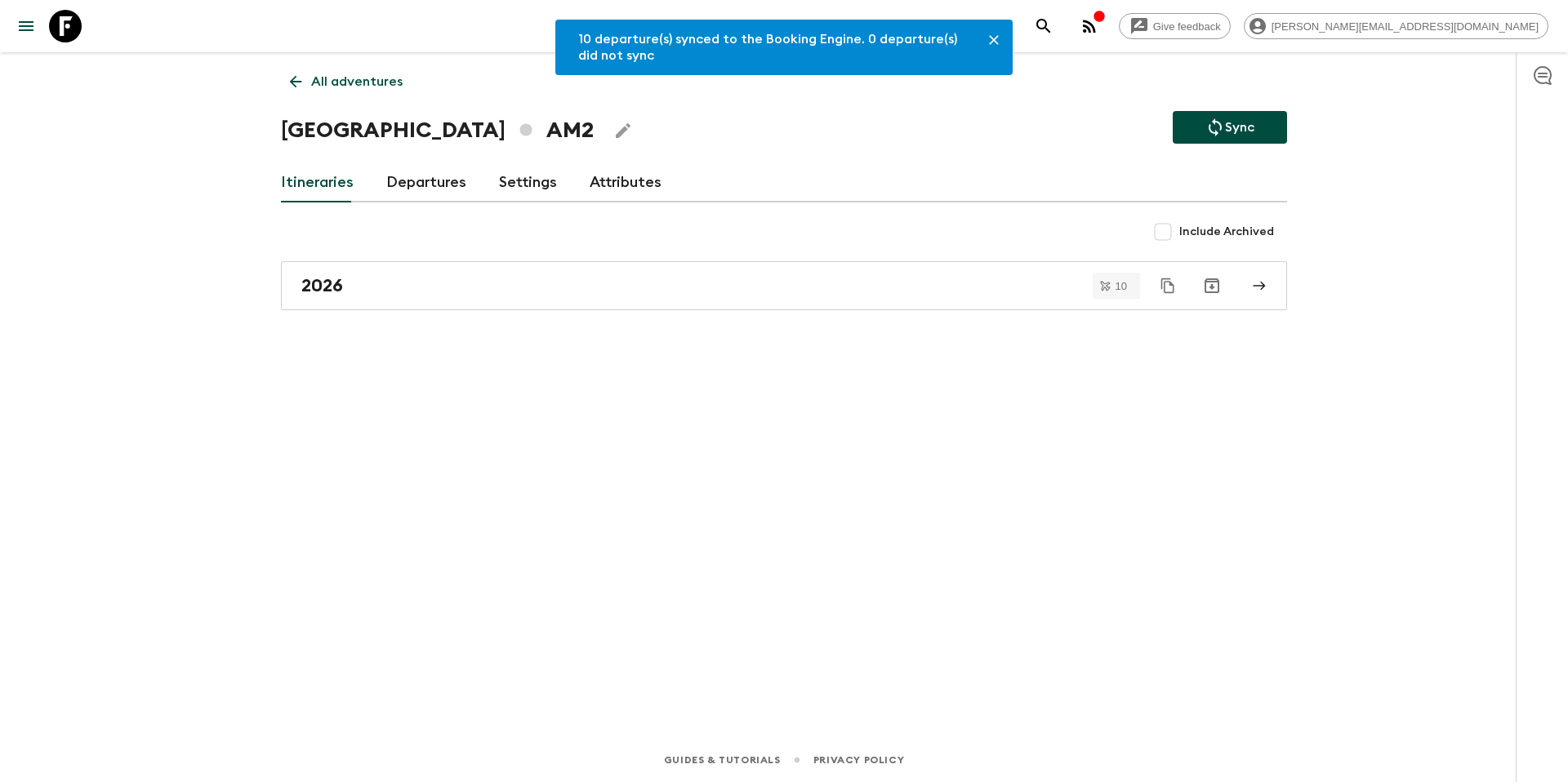
click at [354, 84] on p "All adventures" at bounding box center [357, 81] width 92 height 20
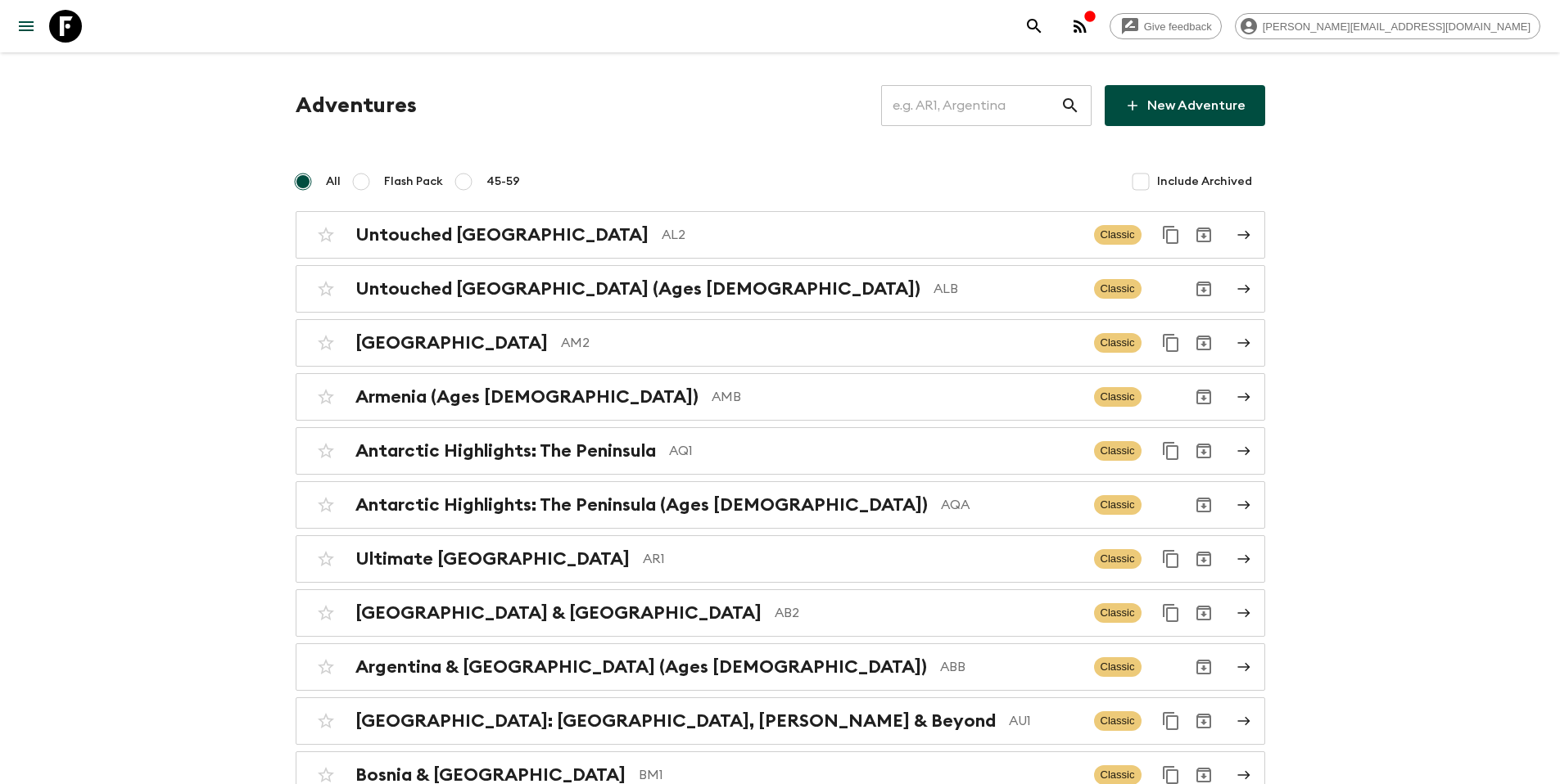
click at [978, 107] on input "text" at bounding box center [971, 105] width 179 height 46
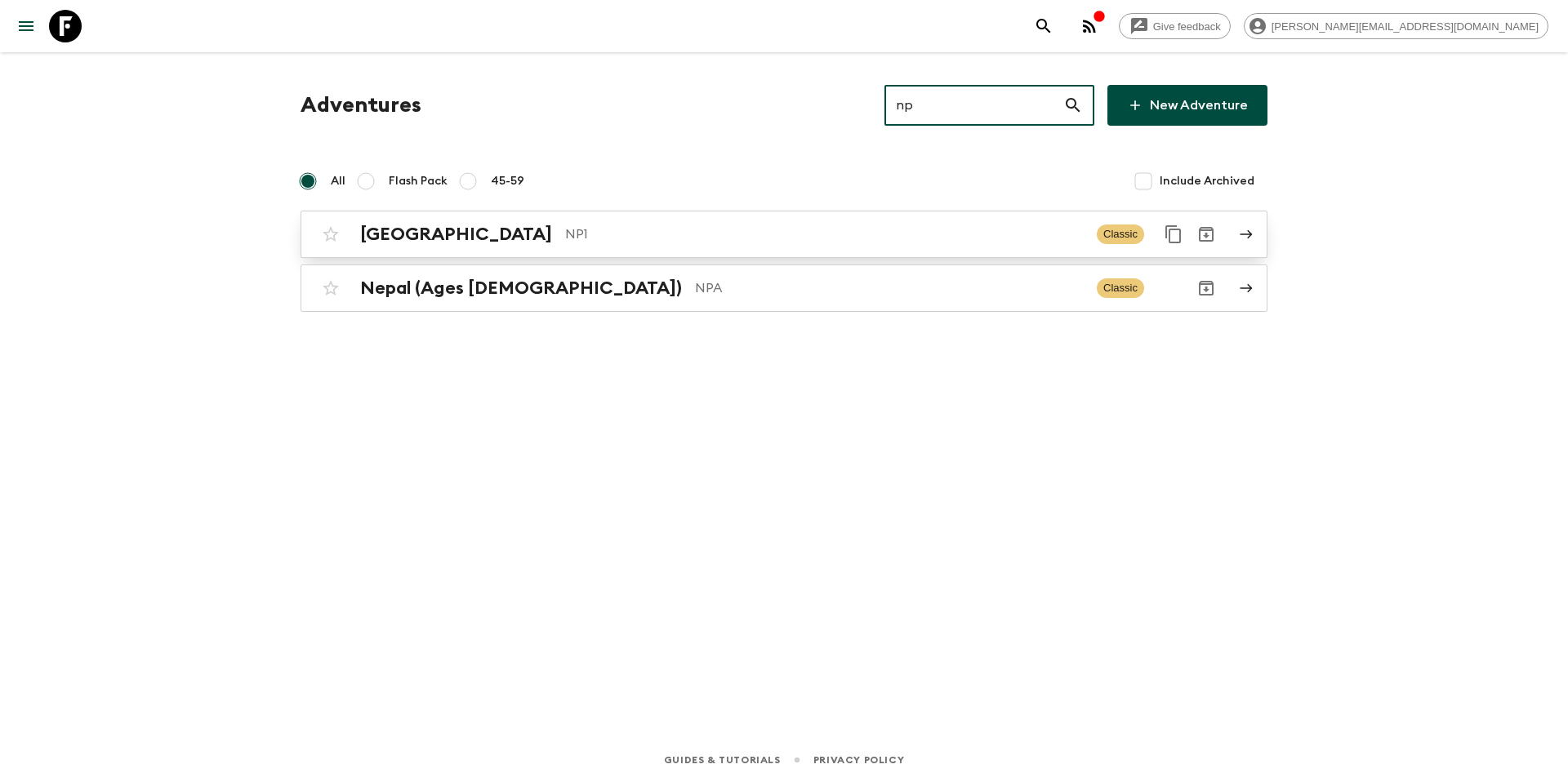
type input "np"
click at [565, 233] on p "NP1" at bounding box center [825, 234] width 519 height 20
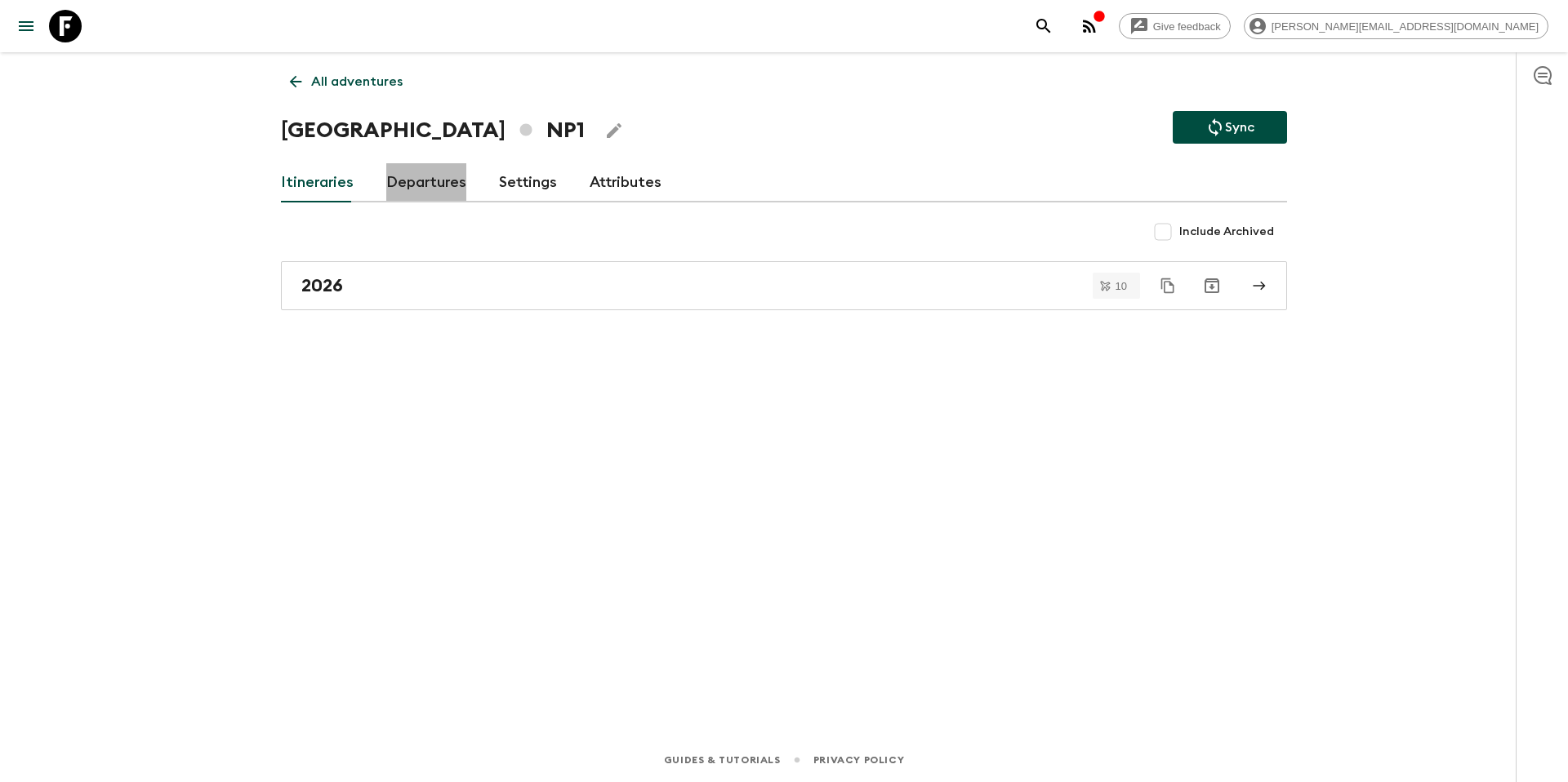
click at [430, 193] on link "Departures" at bounding box center [426, 182] width 80 height 39
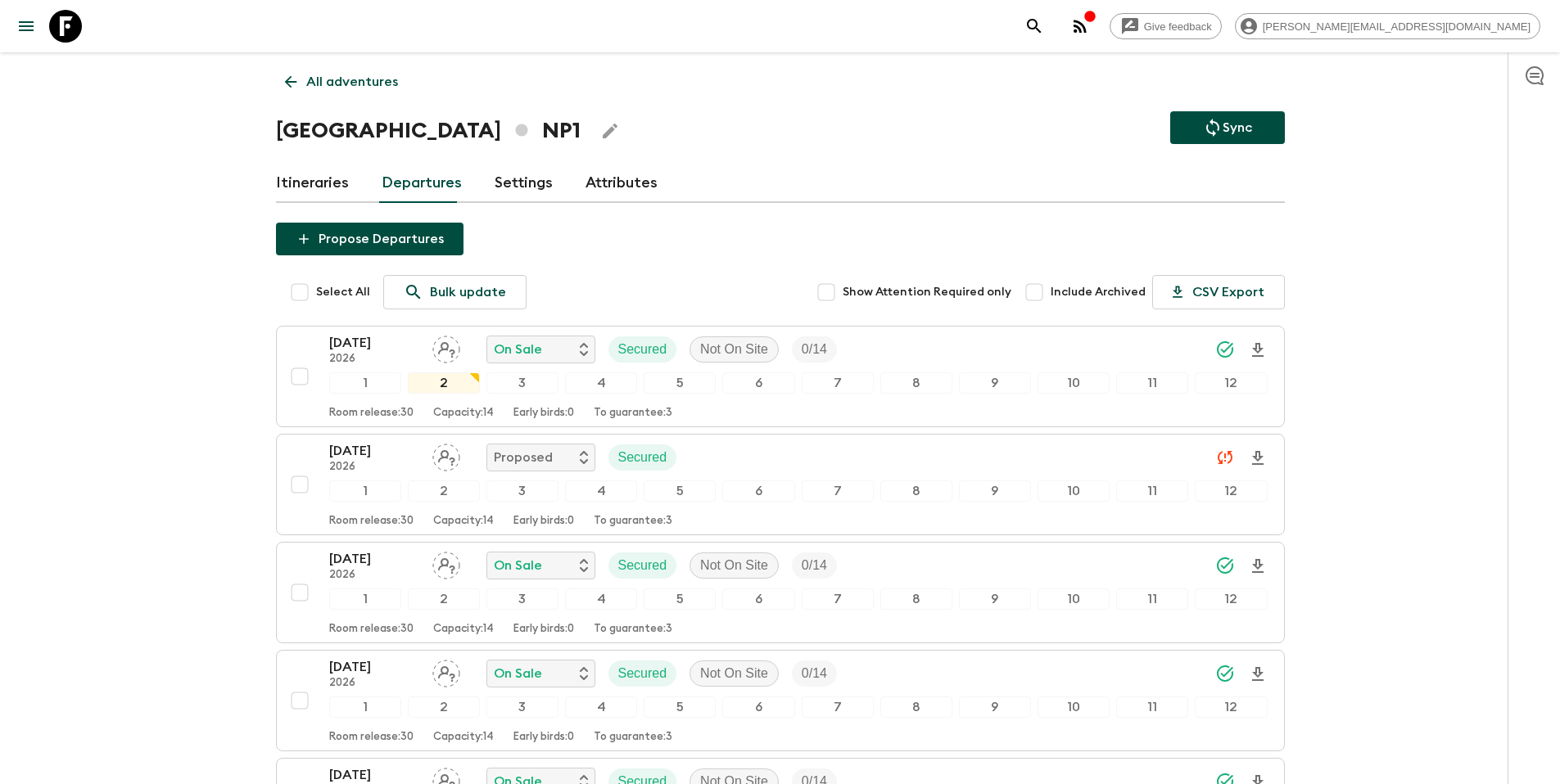
click at [918, 347] on div "[DATE] 2026 On Sale Secured Not On Site 0 / 14" at bounding box center [798, 350] width 939 height 33
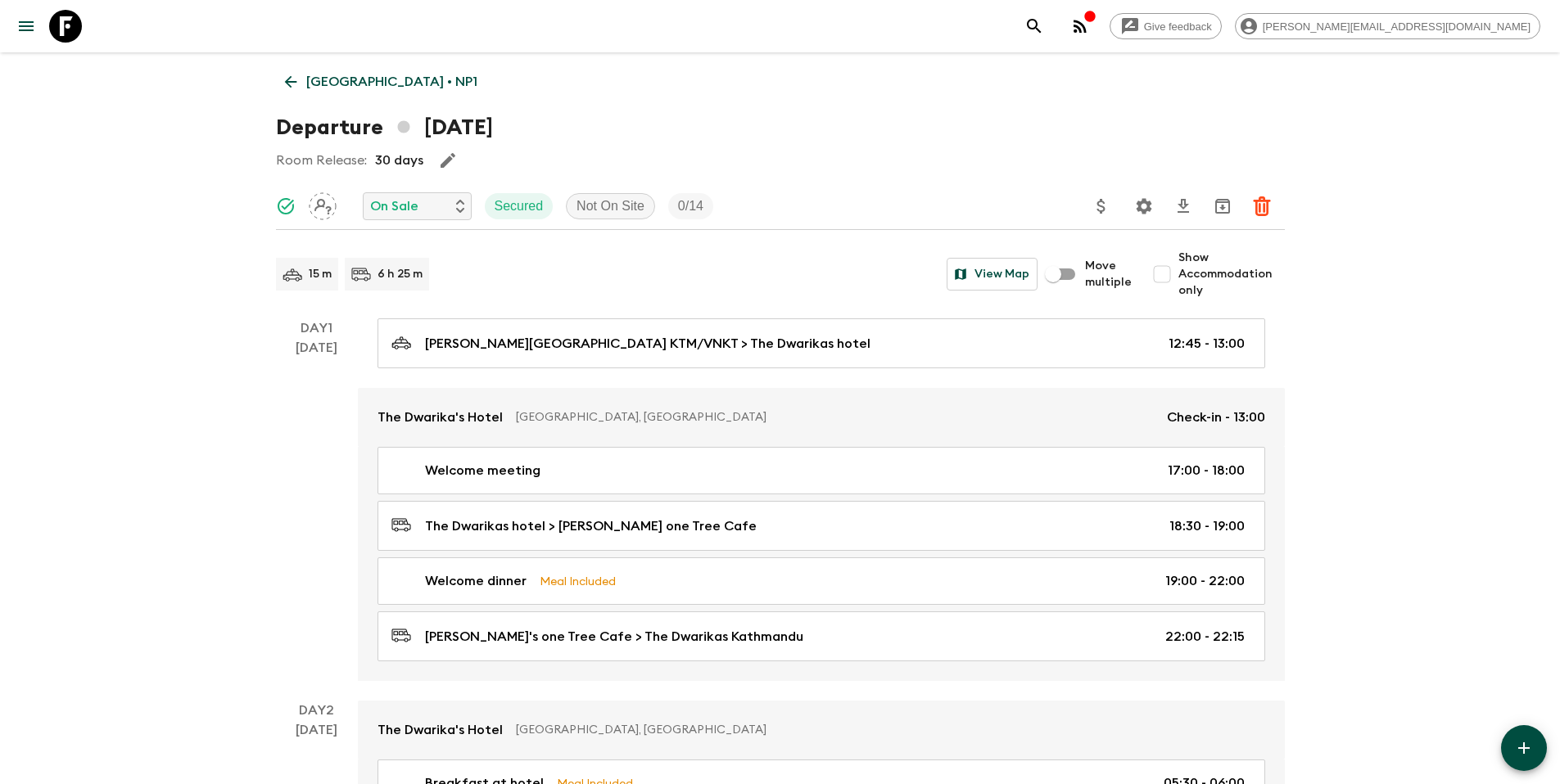
click at [1134, 209] on icon "Settings" at bounding box center [1144, 206] width 20 height 20
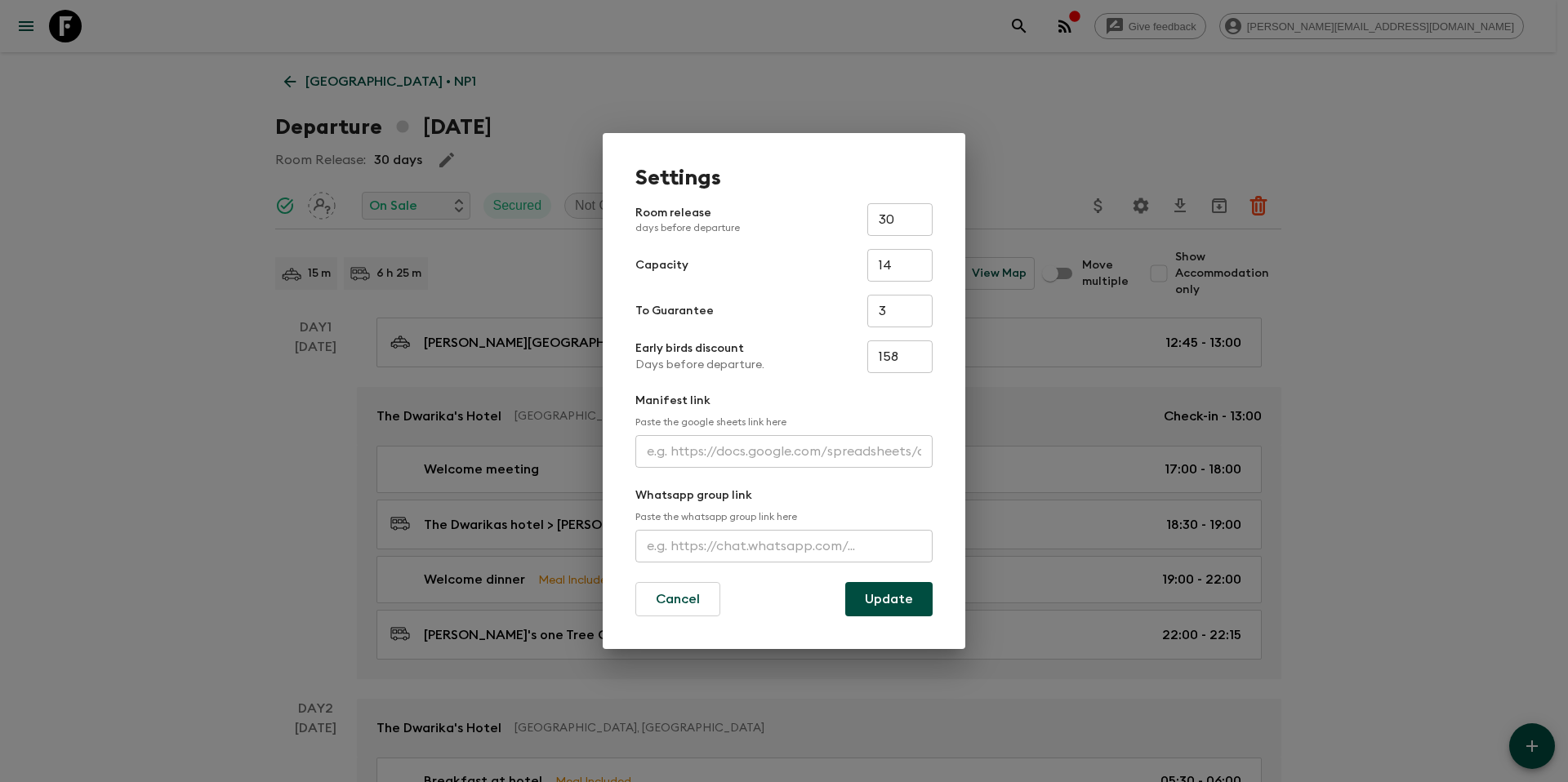
click at [927, 355] on input "158" at bounding box center [900, 357] width 66 height 33
type input "0"
click at [911, 607] on button "Update" at bounding box center [889, 600] width 87 height 35
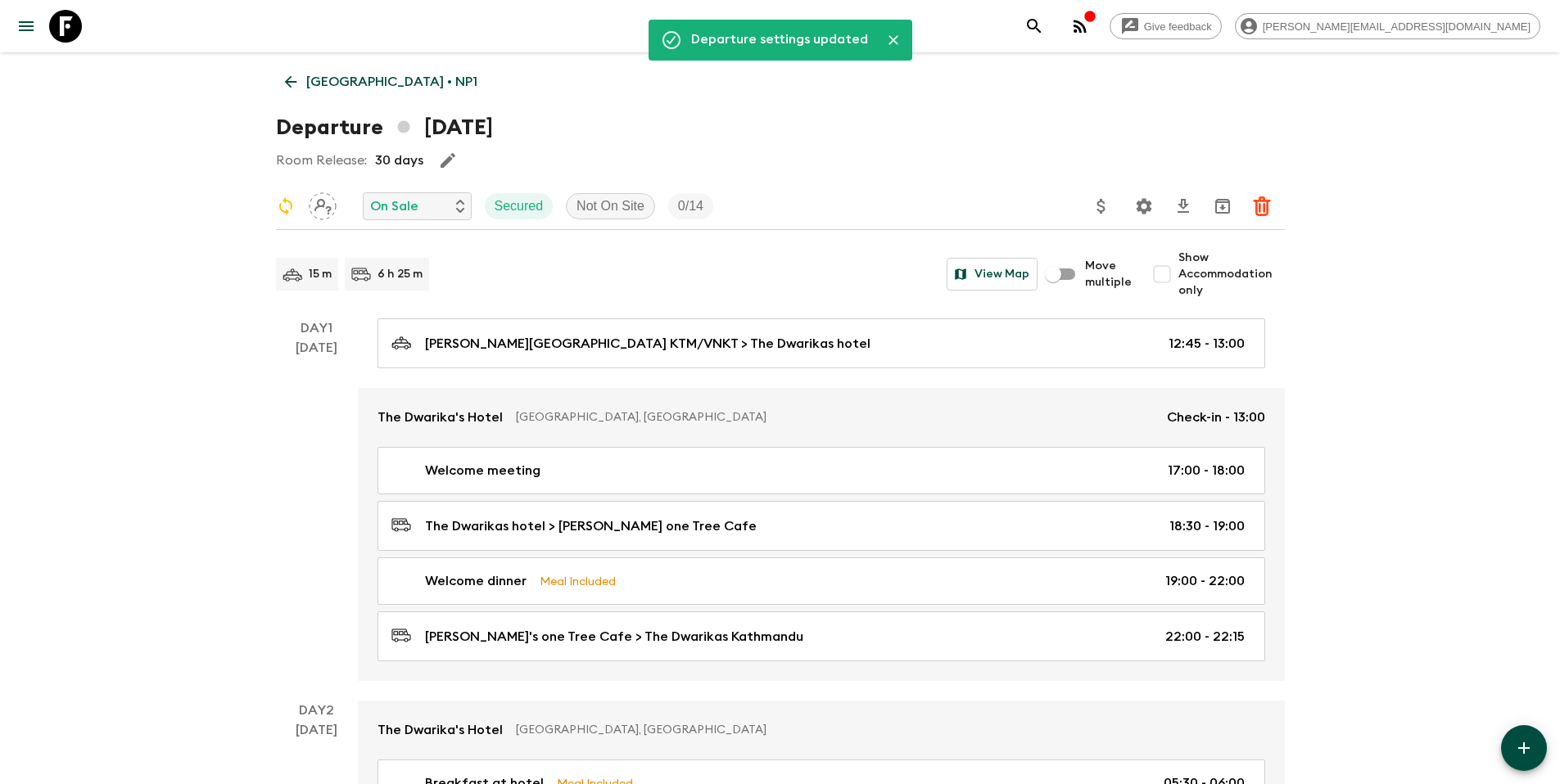
click at [351, 74] on p "[GEOGRAPHIC_DATA] • NP1" at bounding box center [391, 81] width 171 height 20
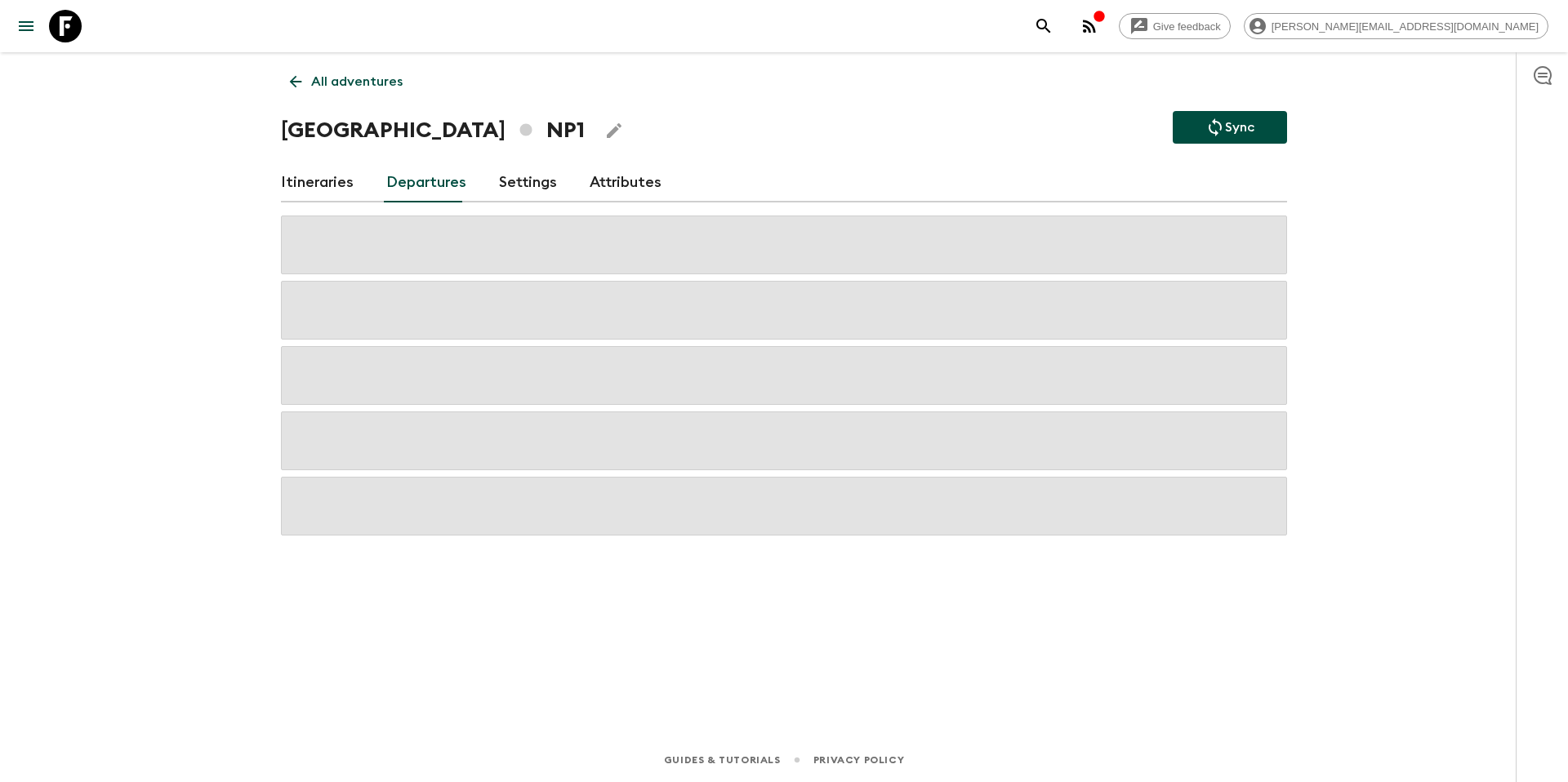
click at [1215, 132] on icon "Sync adventure departures to the booking engine" at bounding box center [1214, 127] width 20 height 20
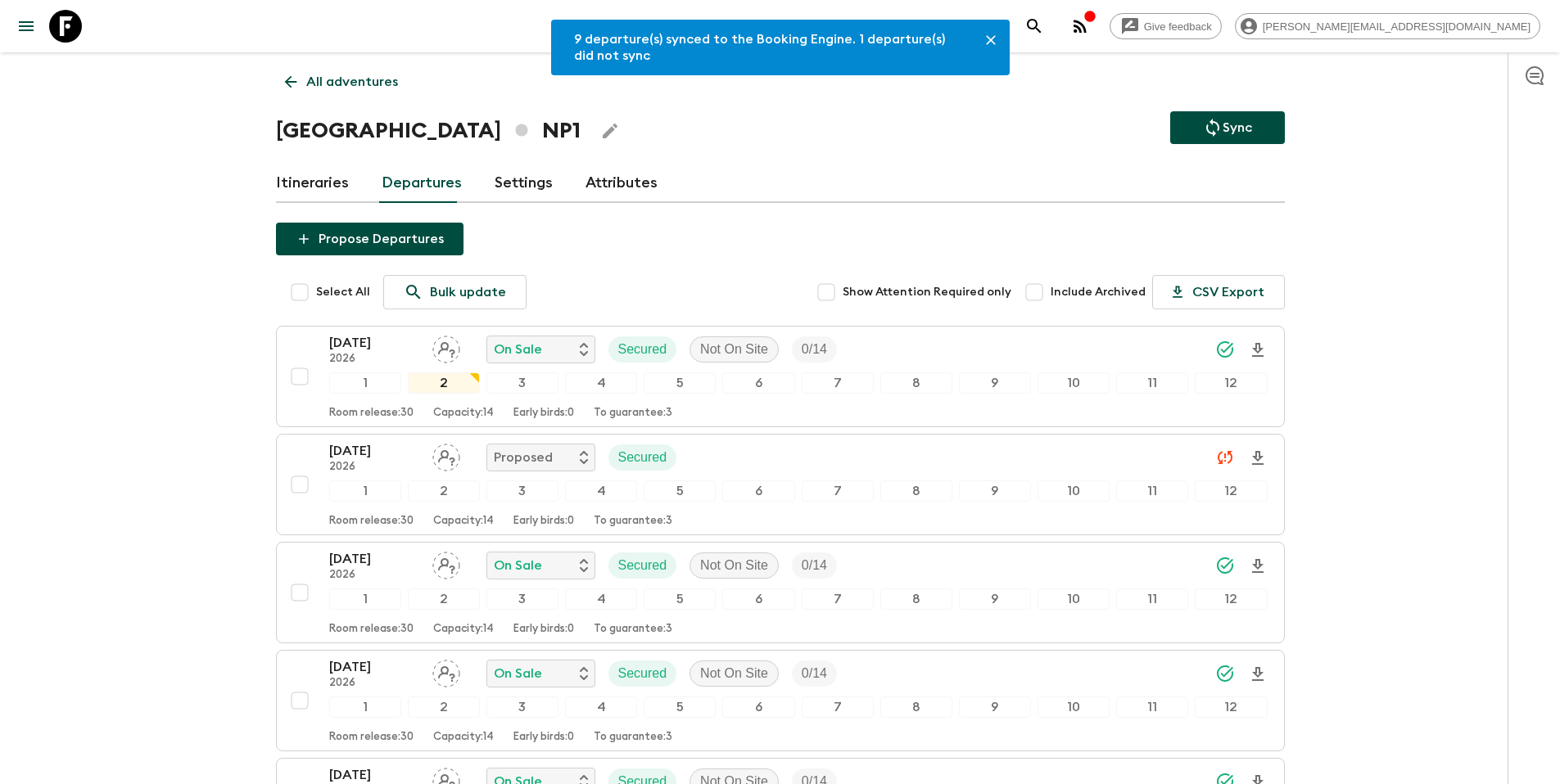
click at [357, 85] on p "All adventures" at bounding box center [352, 81] width 92 height 20
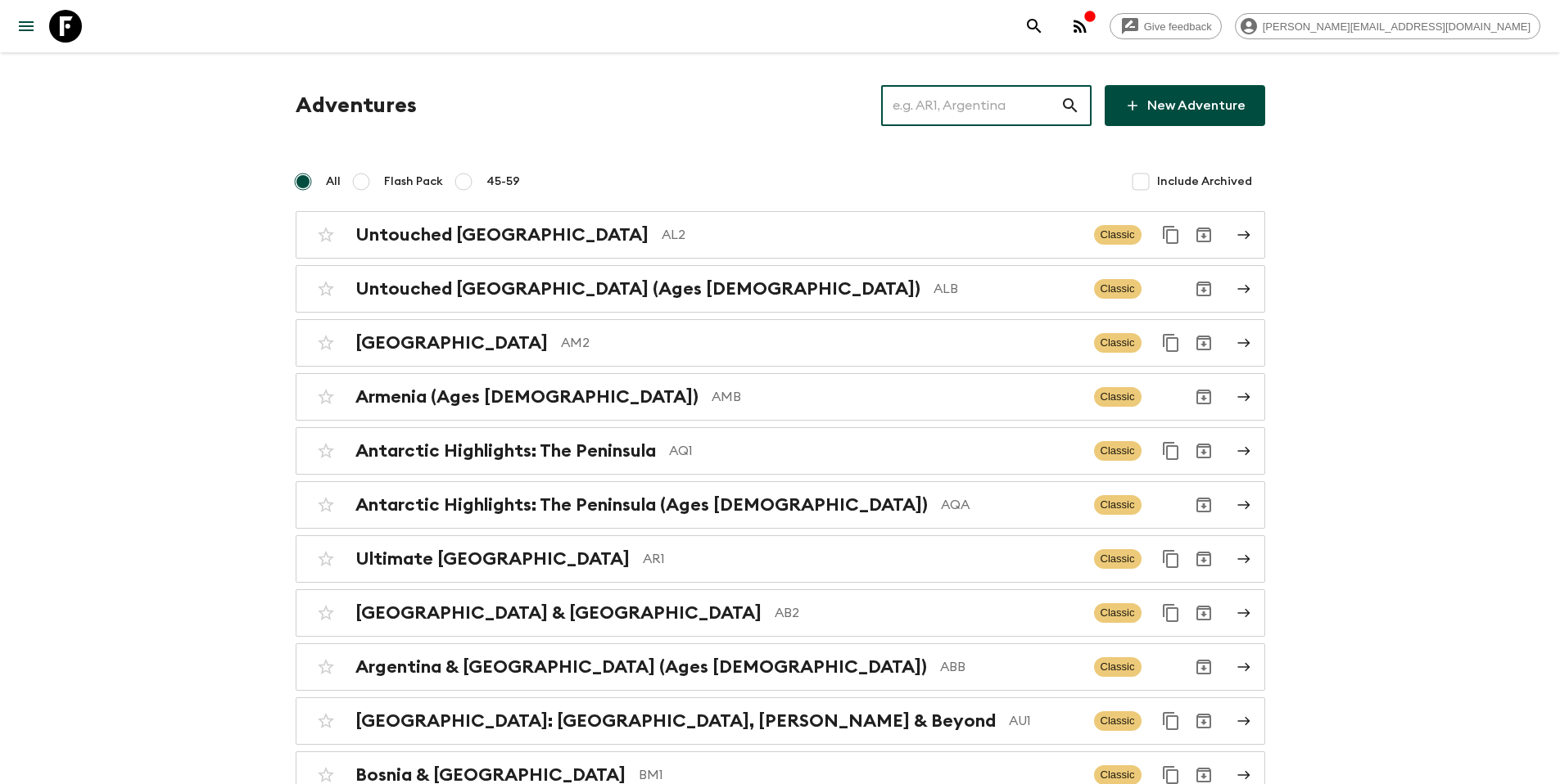
click at [949, 111] on input "text" at bounding box center [971, 105] width 179 height 46
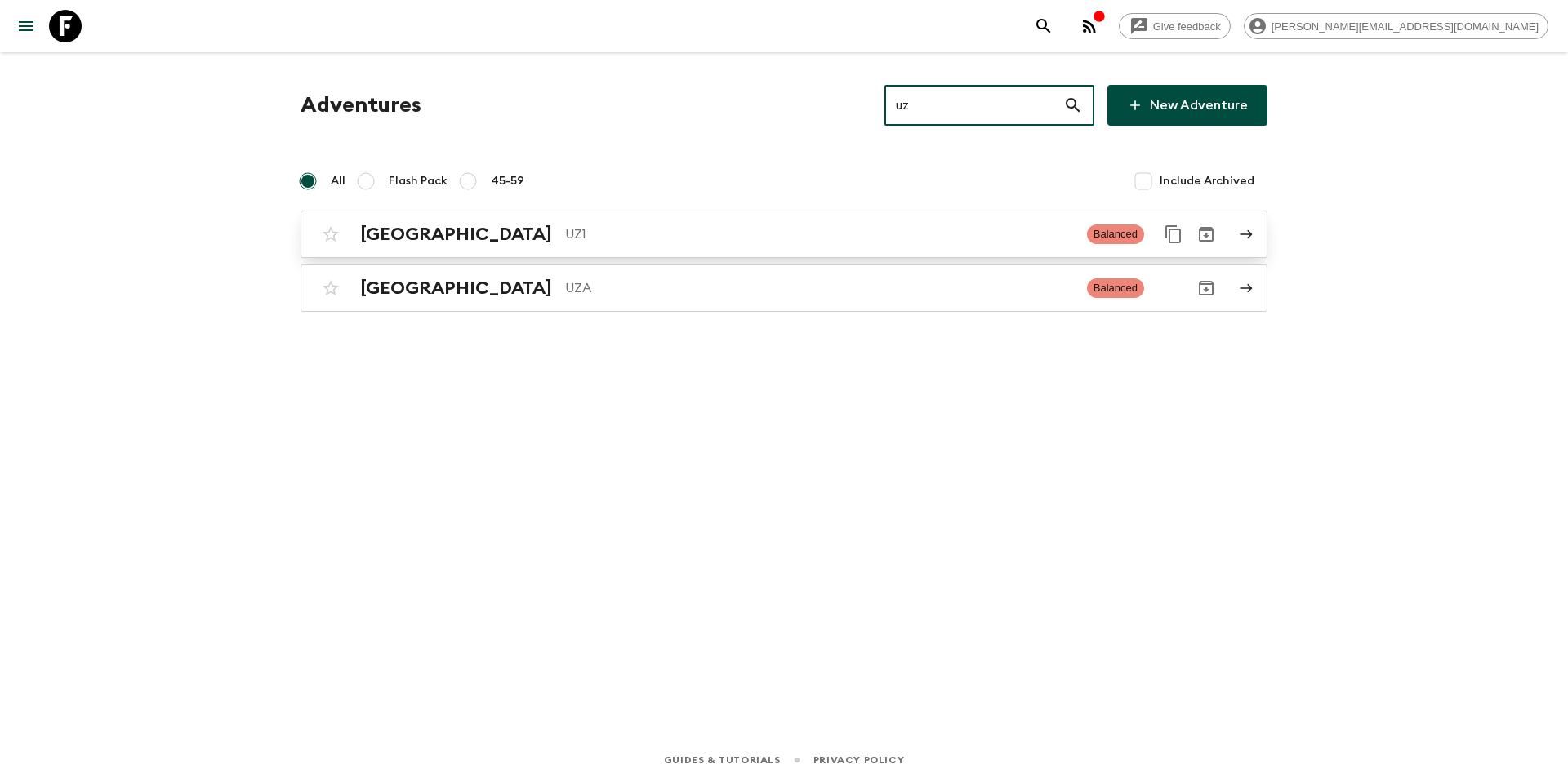
type input "uz"
click at [590, 233] on p "UZ1" at bounding box center [819, 234] width 509 height 20
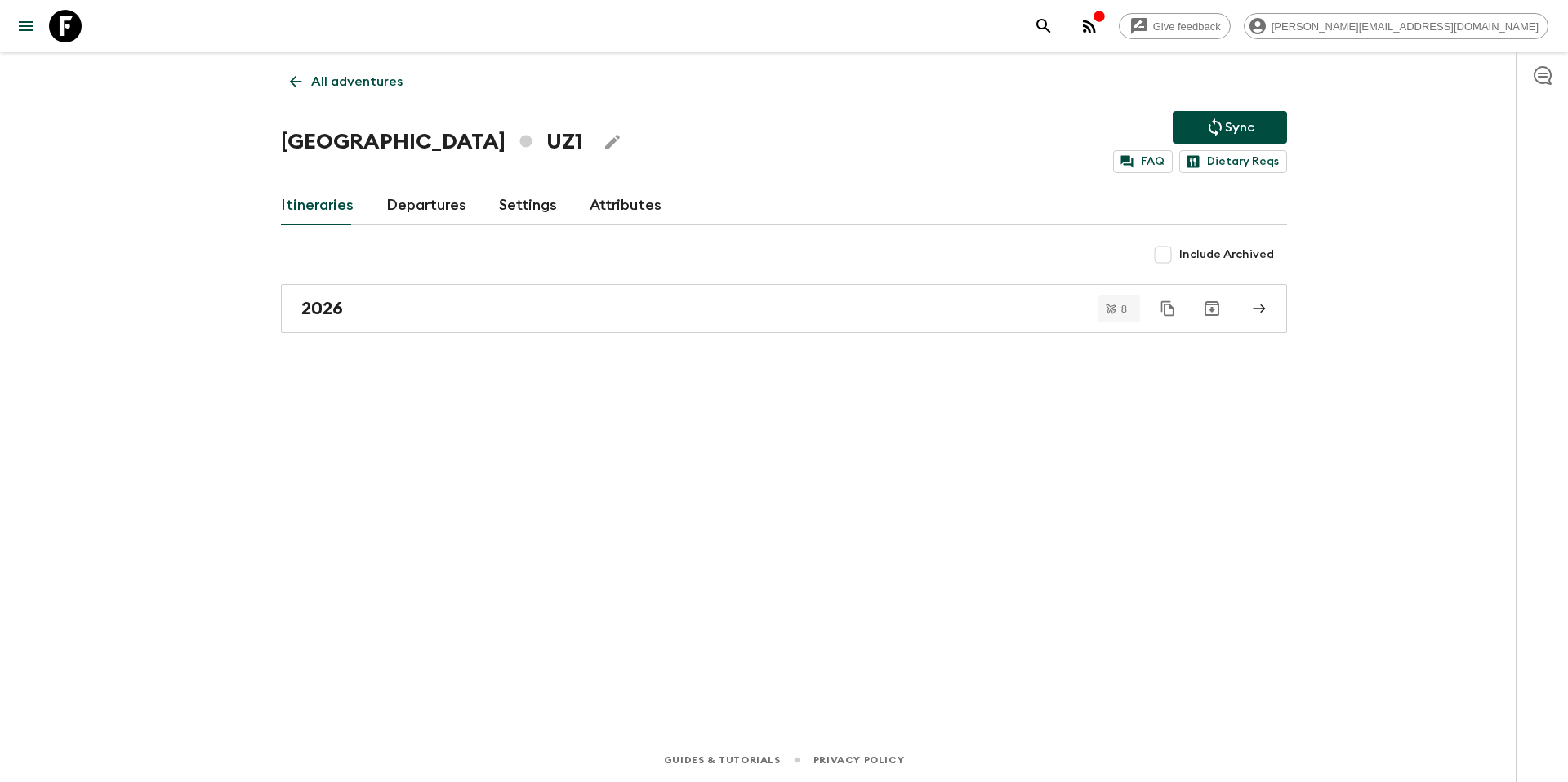
click at [429, 206] on link "Departures" at bounding box center [426, 205] width 80 height 39
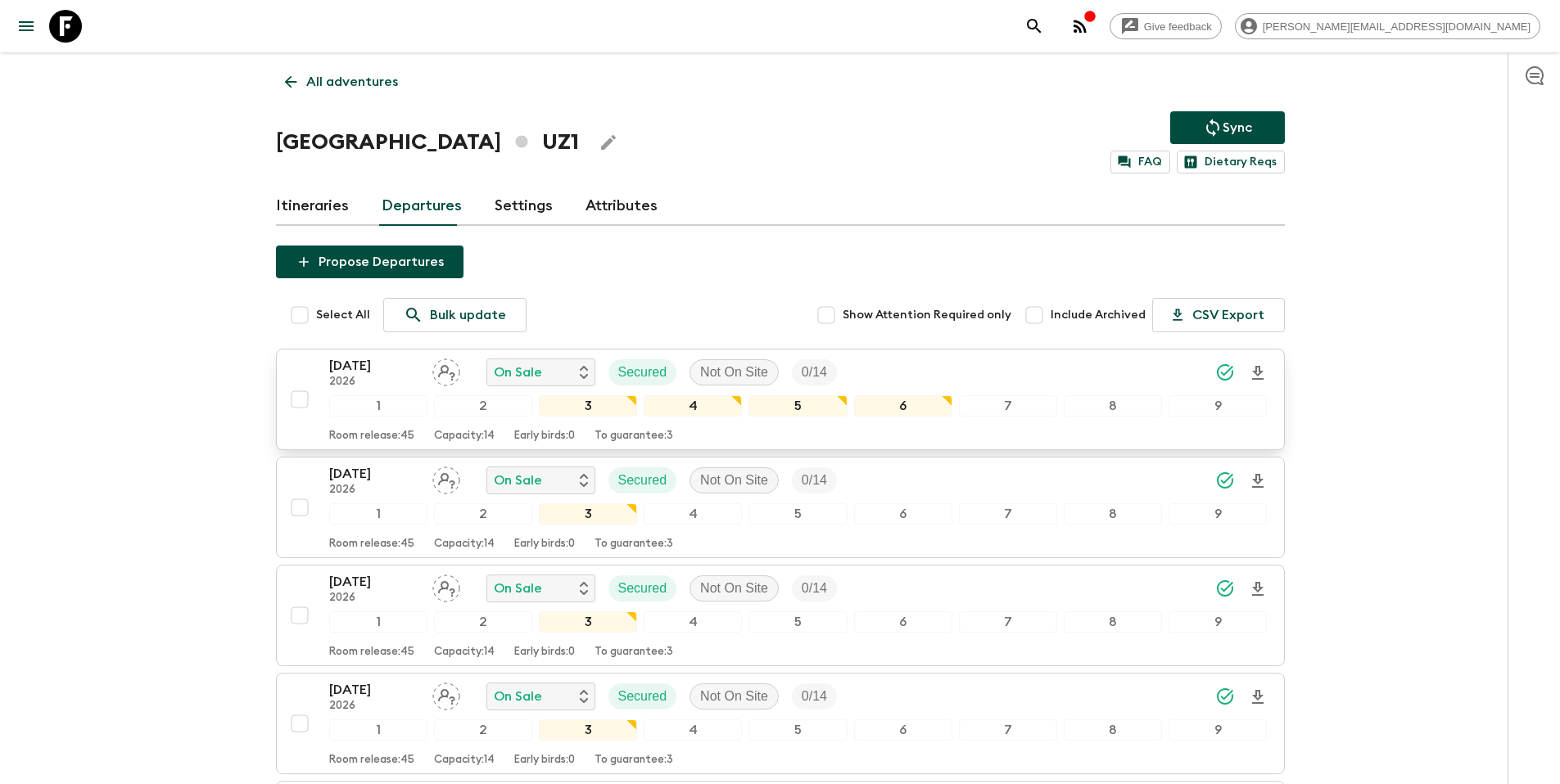
click at [991, 370] on div "[DATE] 2026 On Sale Secured Not On Site 0 / 14" at bounding box center [798, 373] width 939 height 33
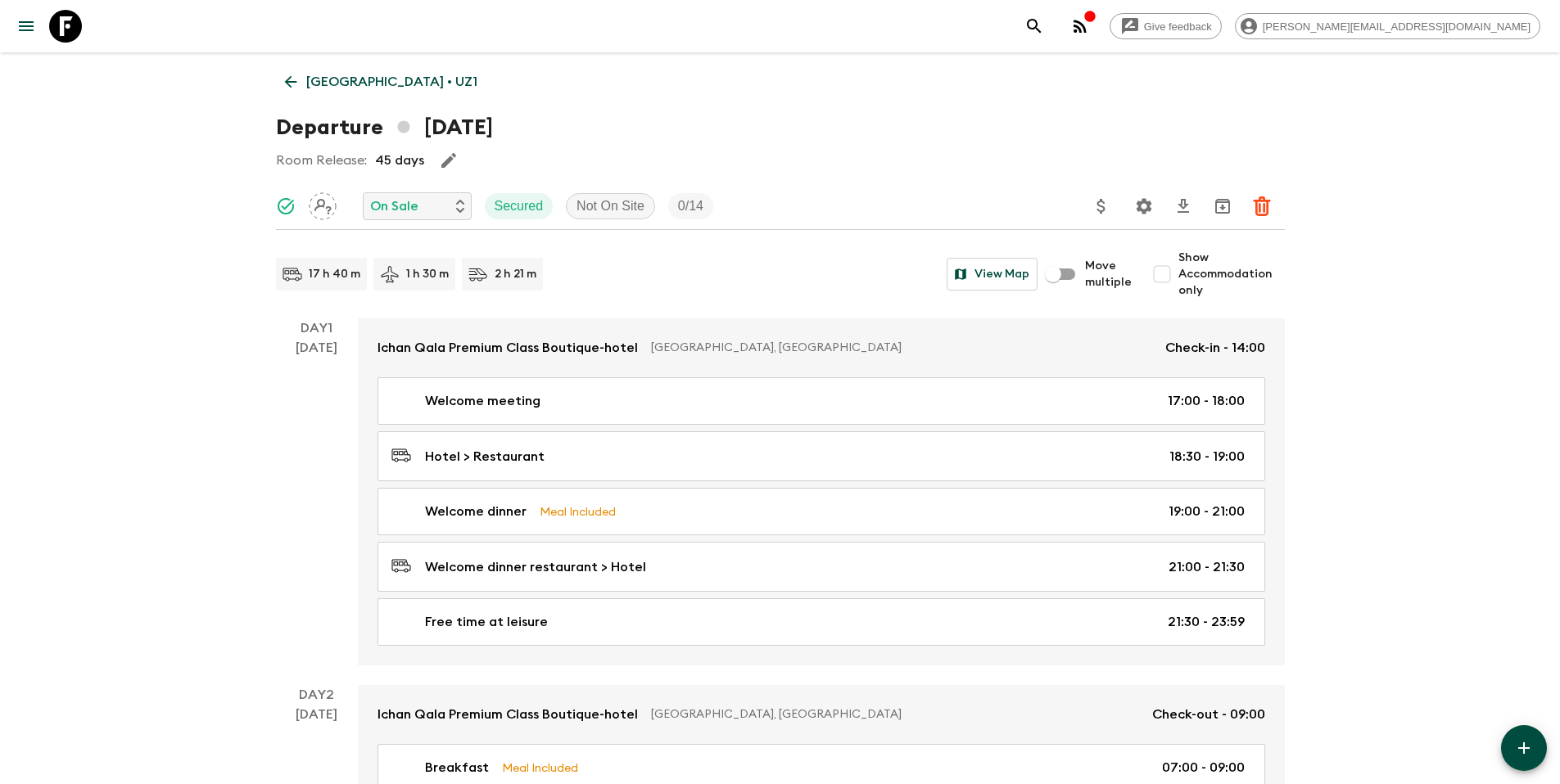
click at [1102, 208] on icon "Update Price, Early Bird Discount and Costs" at bounding box center [1101, 206] width 20 height 20
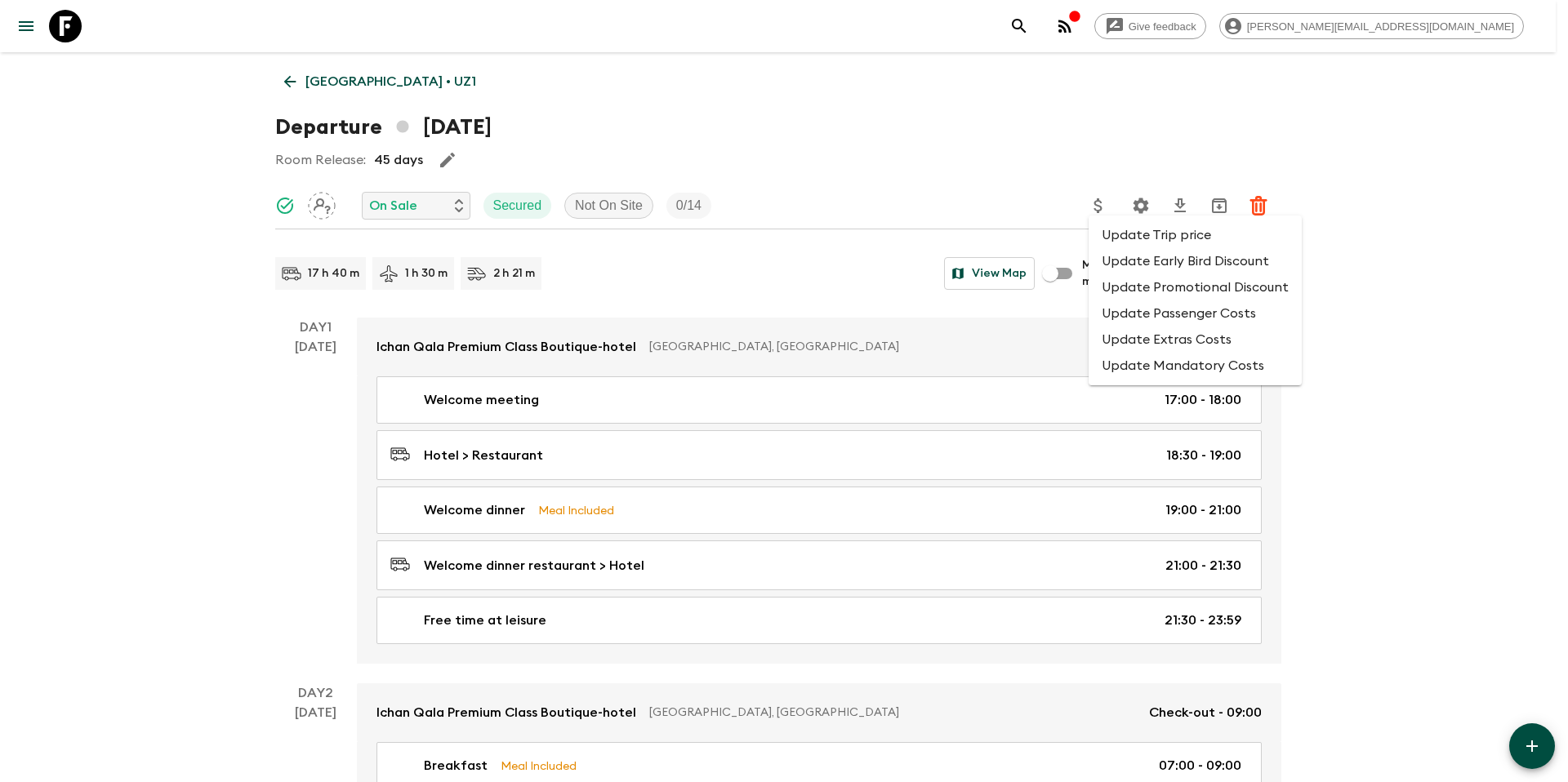
click at [1135, 207] on div at bounding box center [784, 391] width 1568 height 782
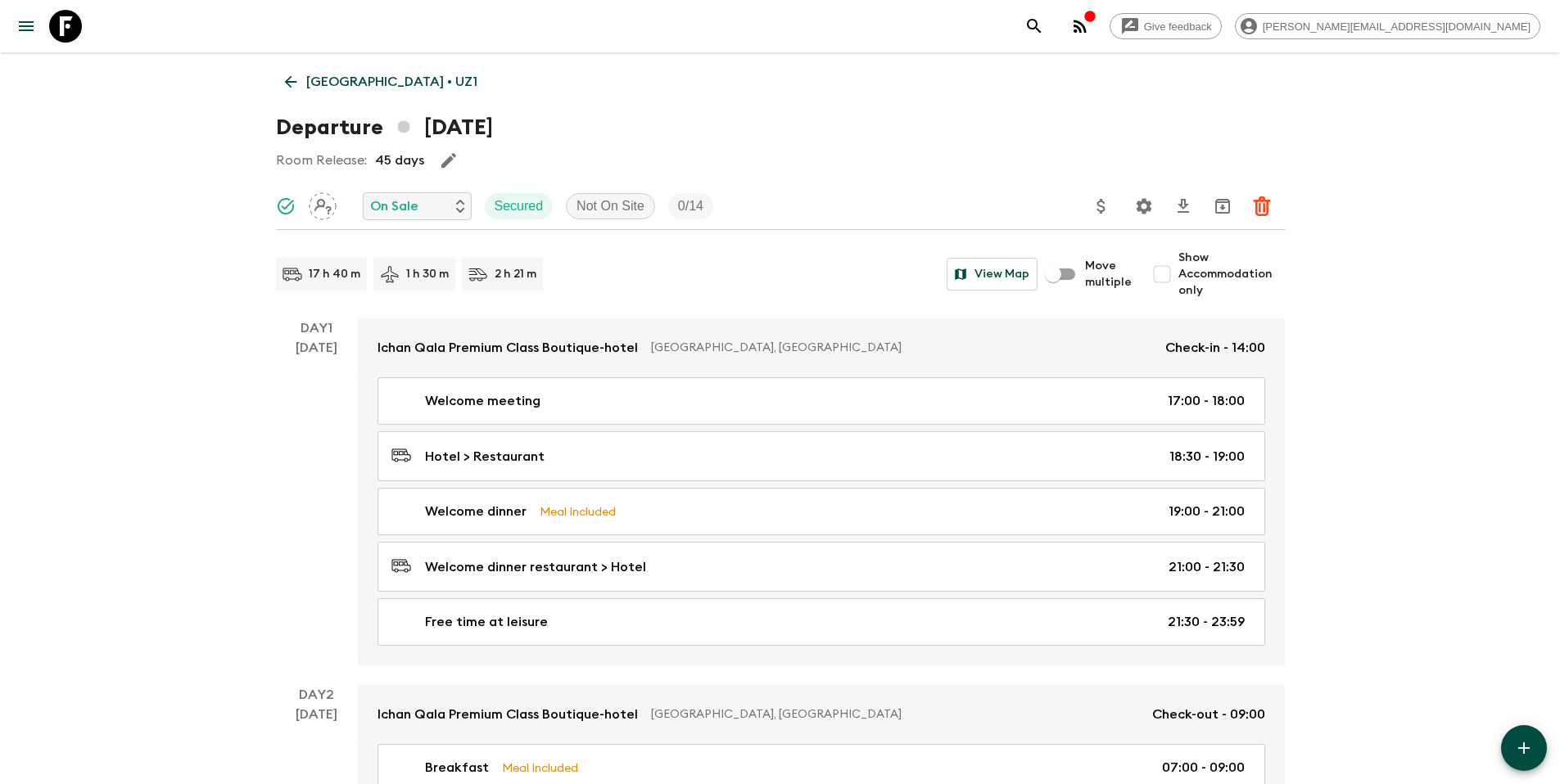
click at [1145, 203] on icon "Settings" at bounding box center [1143, 206] width 16 height 16
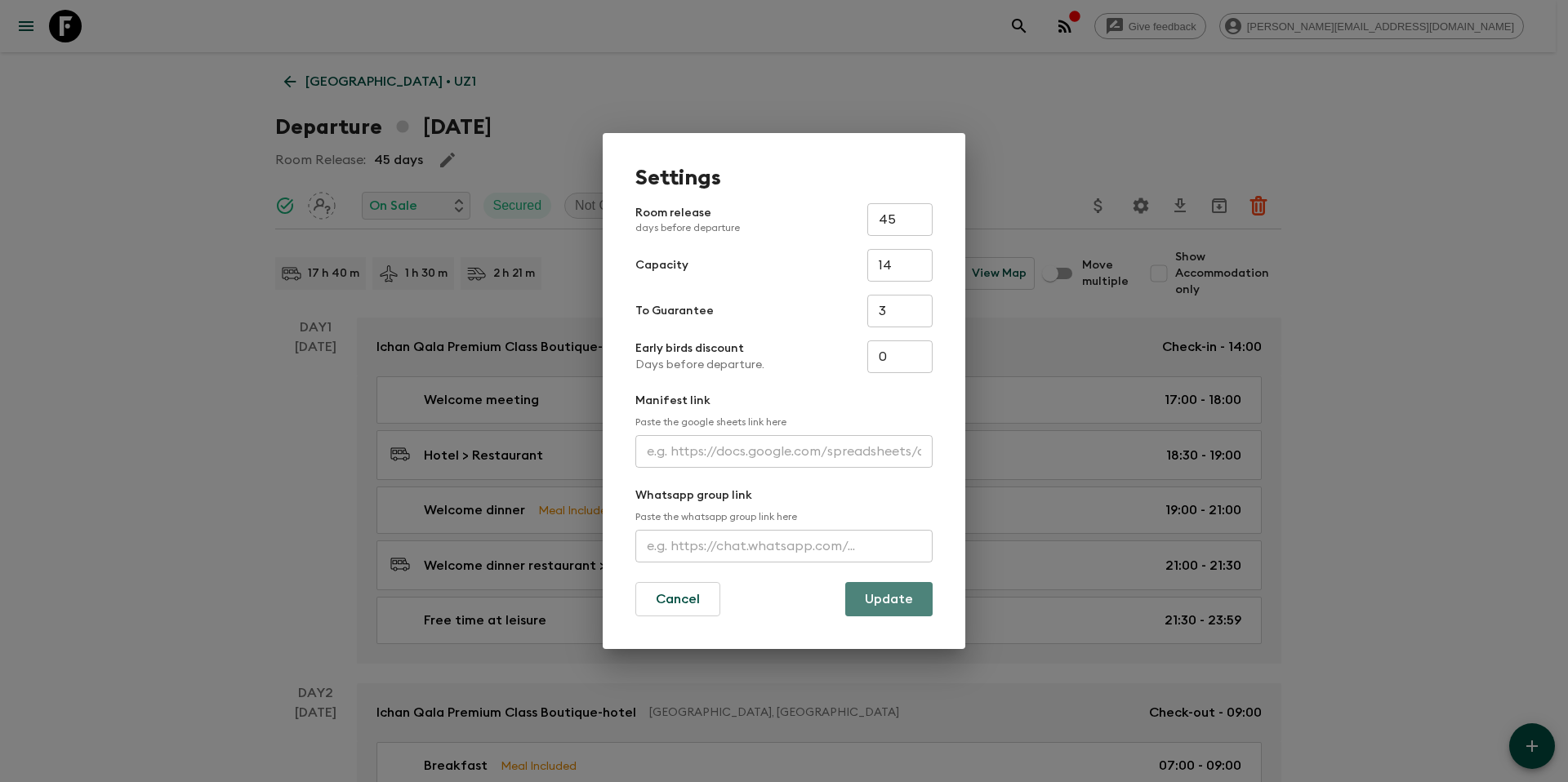
click at [909, 612] on button "Update" at bounding box center [889, 600] width 87 height 35
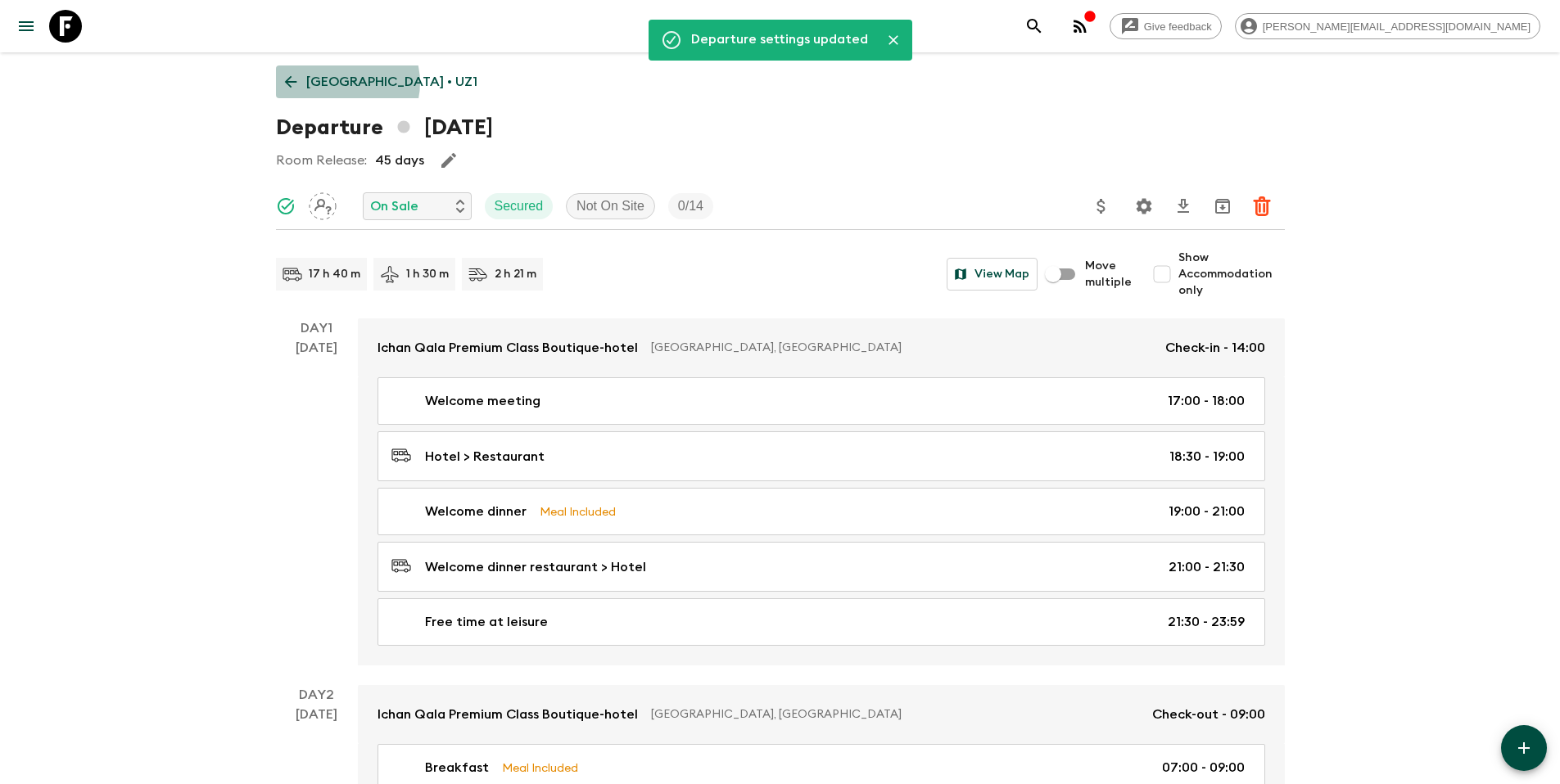
click at [339, 82] on p "[GEOGRAPHIC_DATA] • UZ1" at bounding box center [391, 81] width 171 height 20
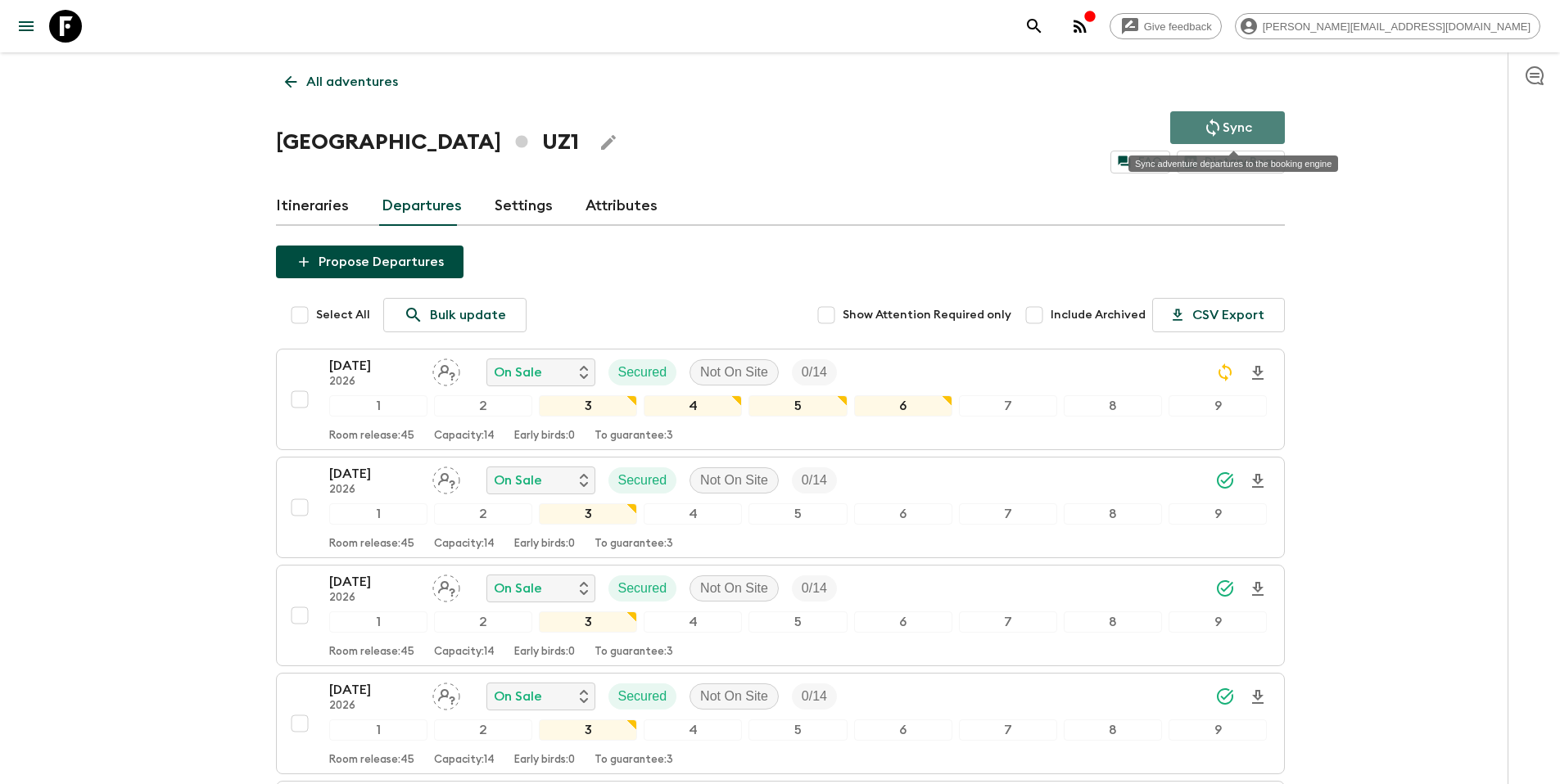
click at [1247, 132] on p "Sync" at bounding box center [1238, 127] width 29 height 20
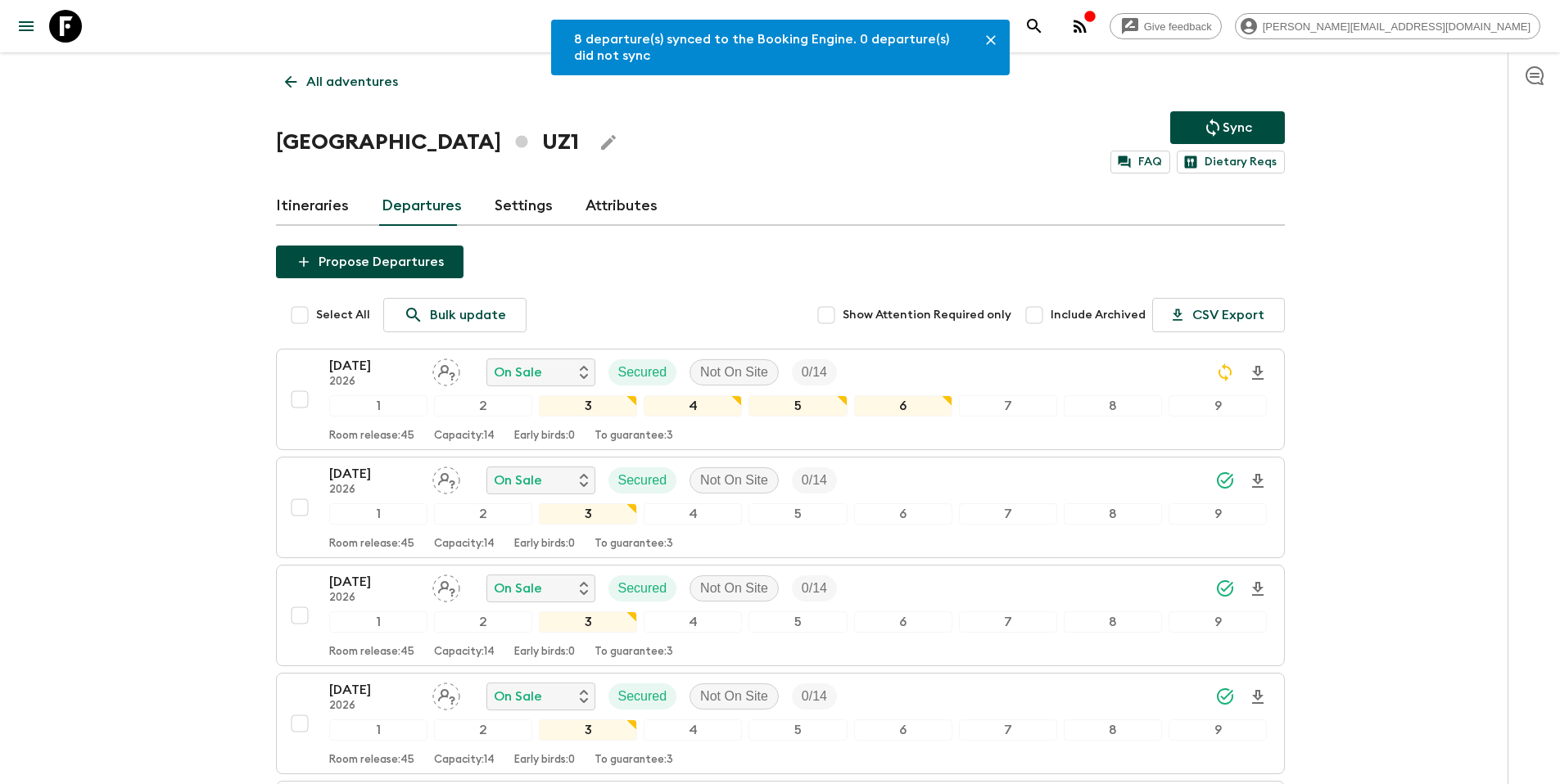
click at [351, 86] on p "All adventures" at bounding box center [352, 81] width 92 height 20
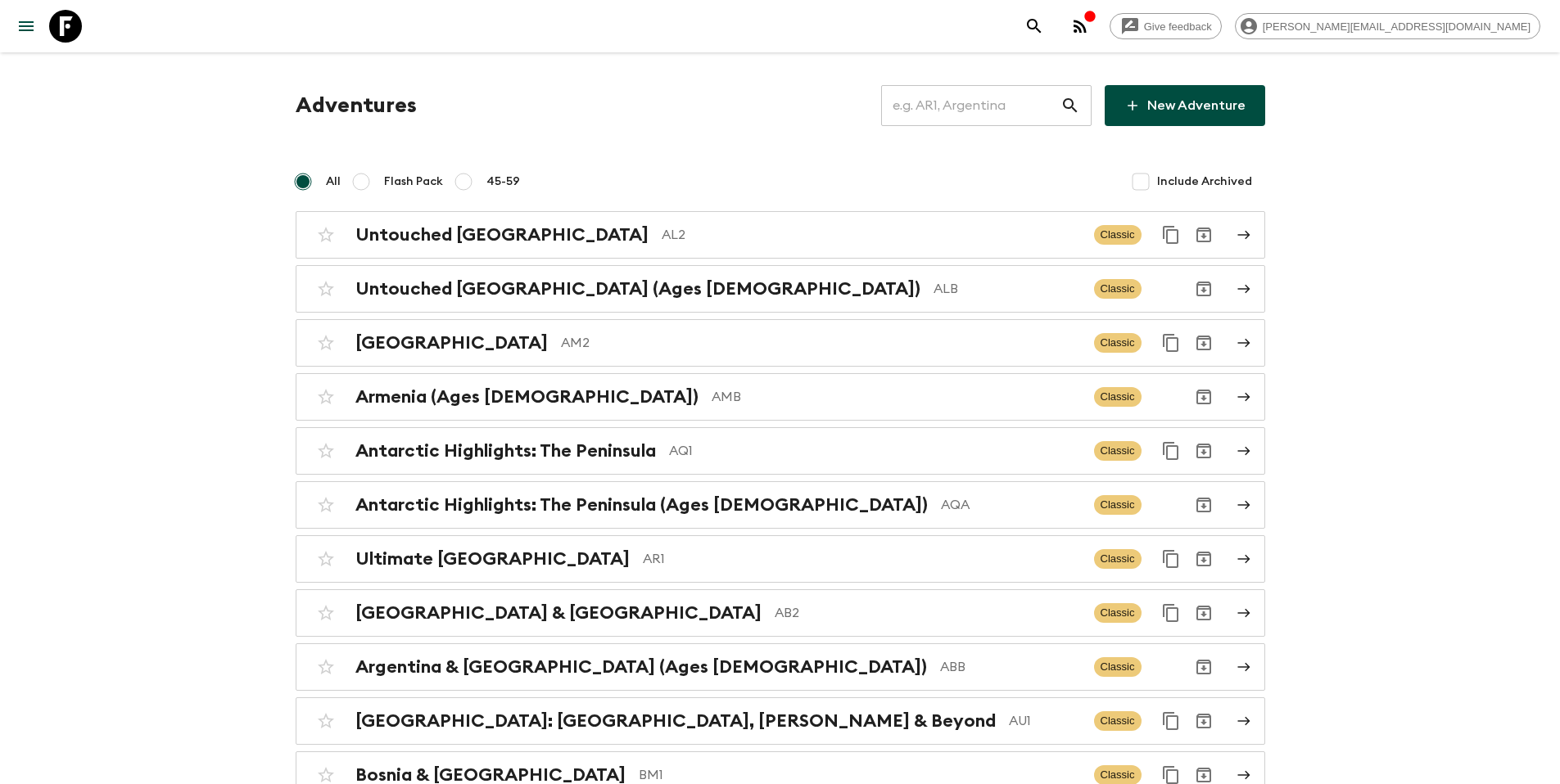
click at [994, 121] on input "text" at bounding box center [971, 105] width 179 height 46
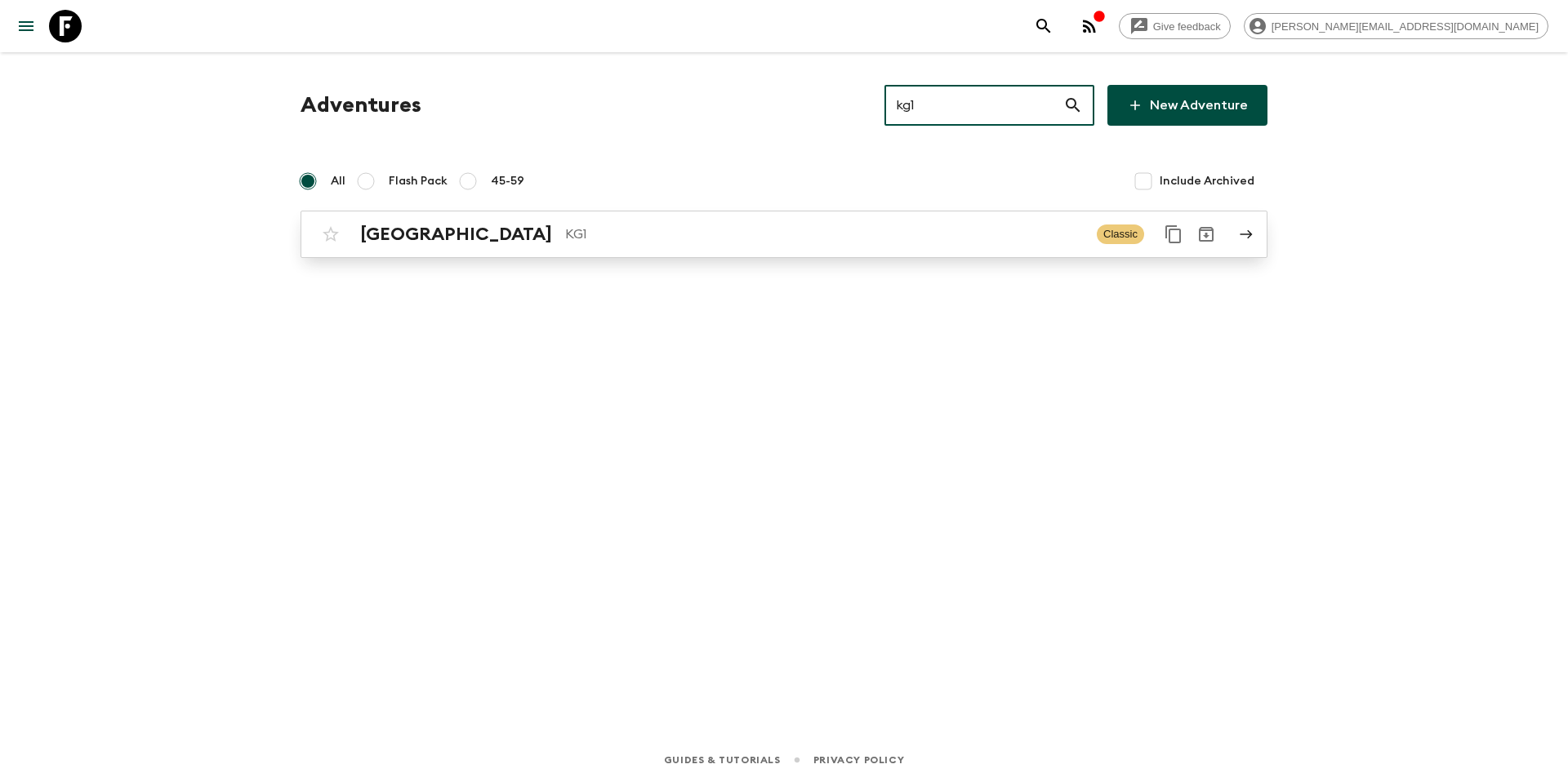
type input "kg1"
click at [894, 238] on p "KG1" at bounding box center [825, 234] width 519 height 20
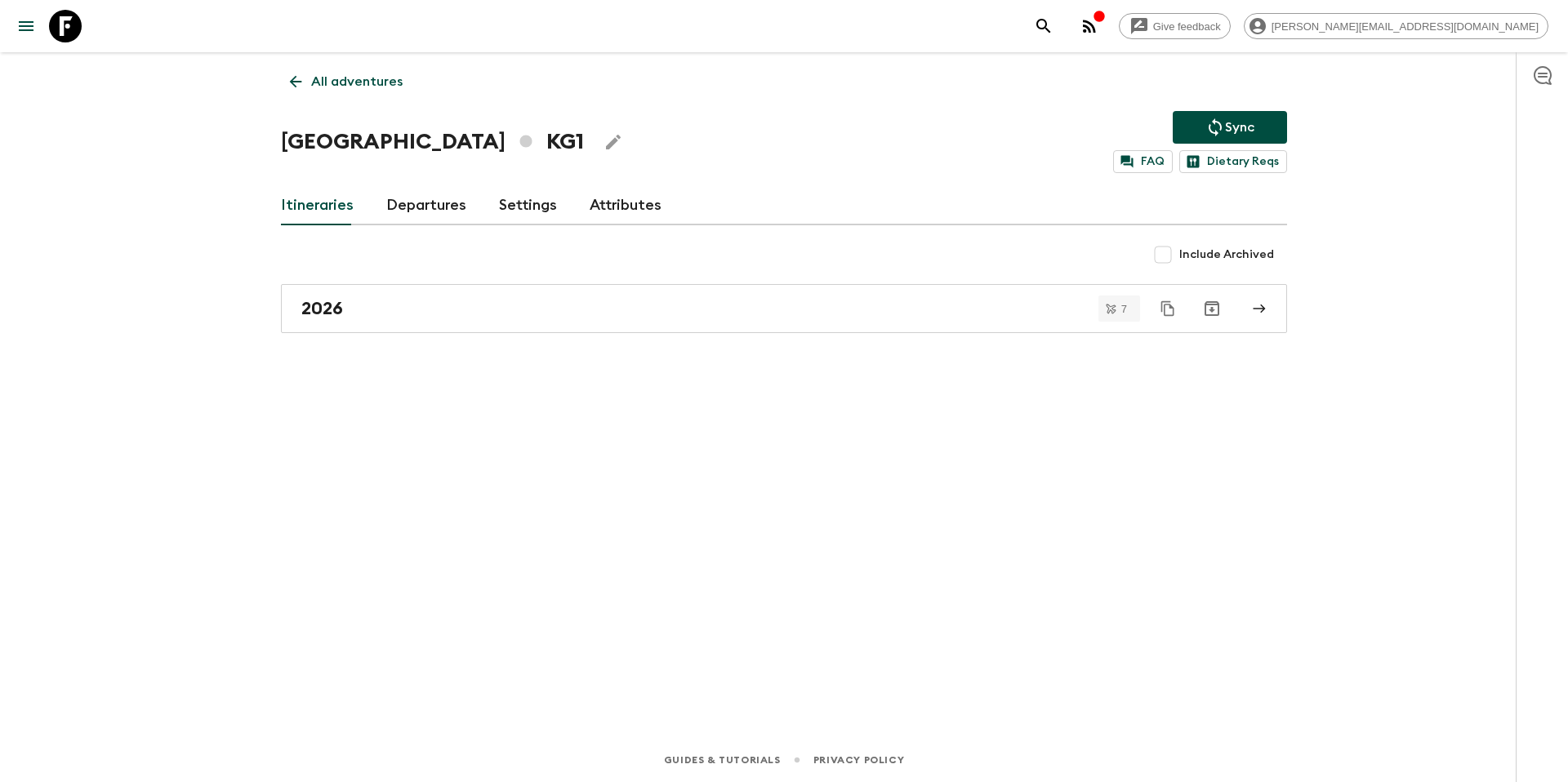
click at [416, 218] on link "Departures" at bounding box center [426, 205] width 80 height 39
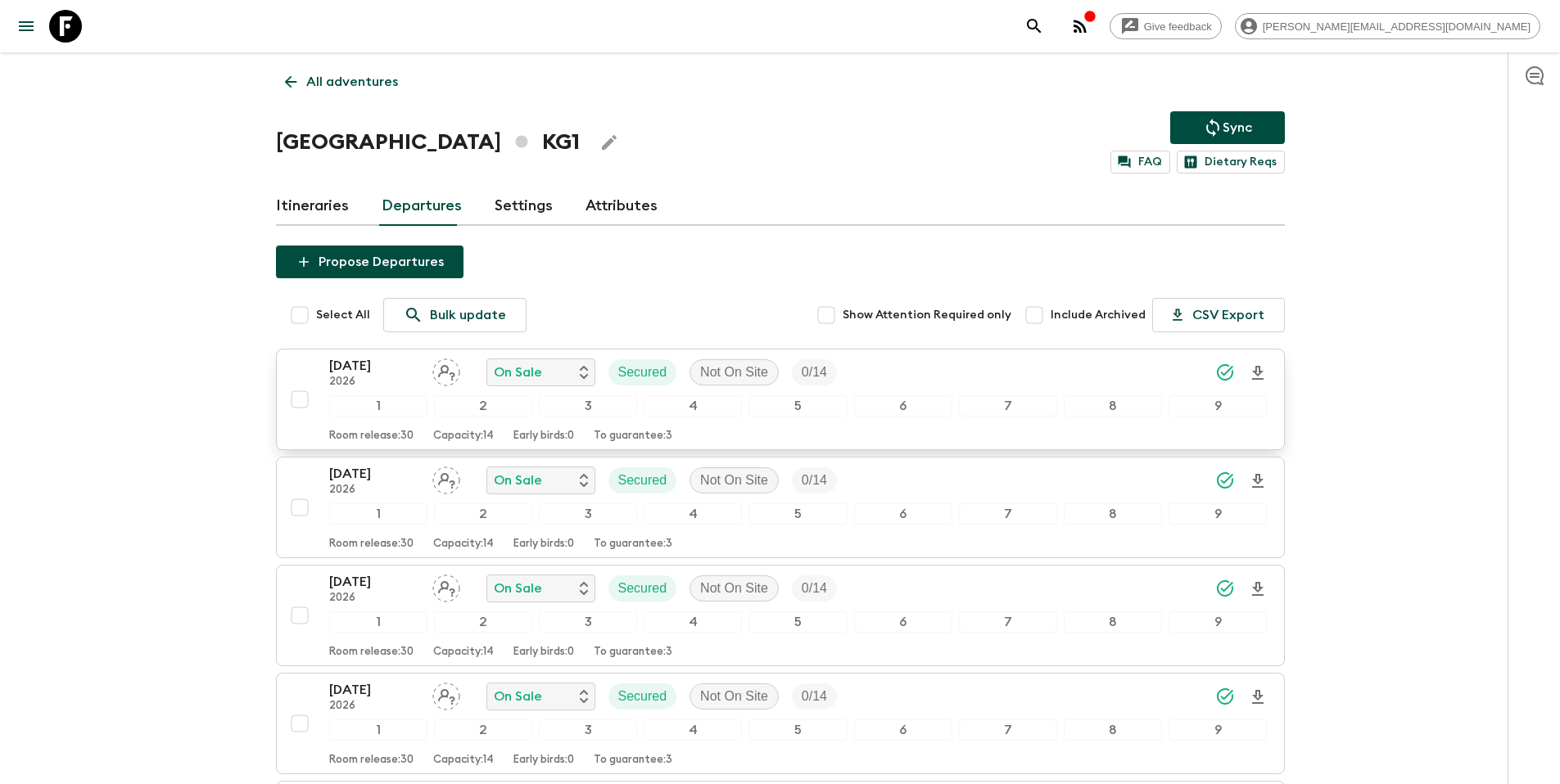
click at [917, 372] on div "[DATE] 2026 On Sale Secured Not On Site 0 / 14" at bounding box center [798, 373] width 939 height 33
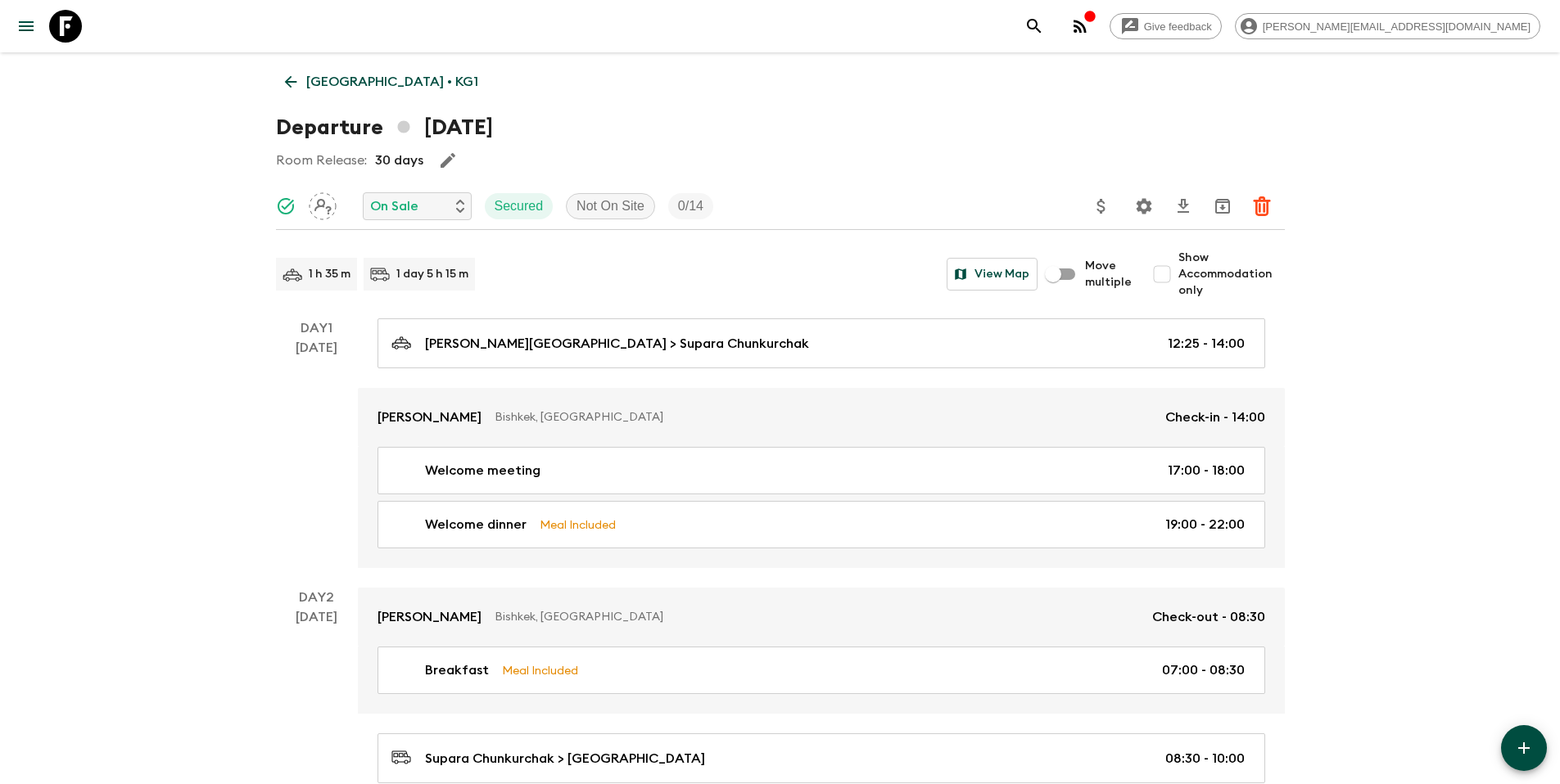
click at [1141, 209] on icon "Settings" at bounding box center [1143, 206] width 16 height 16
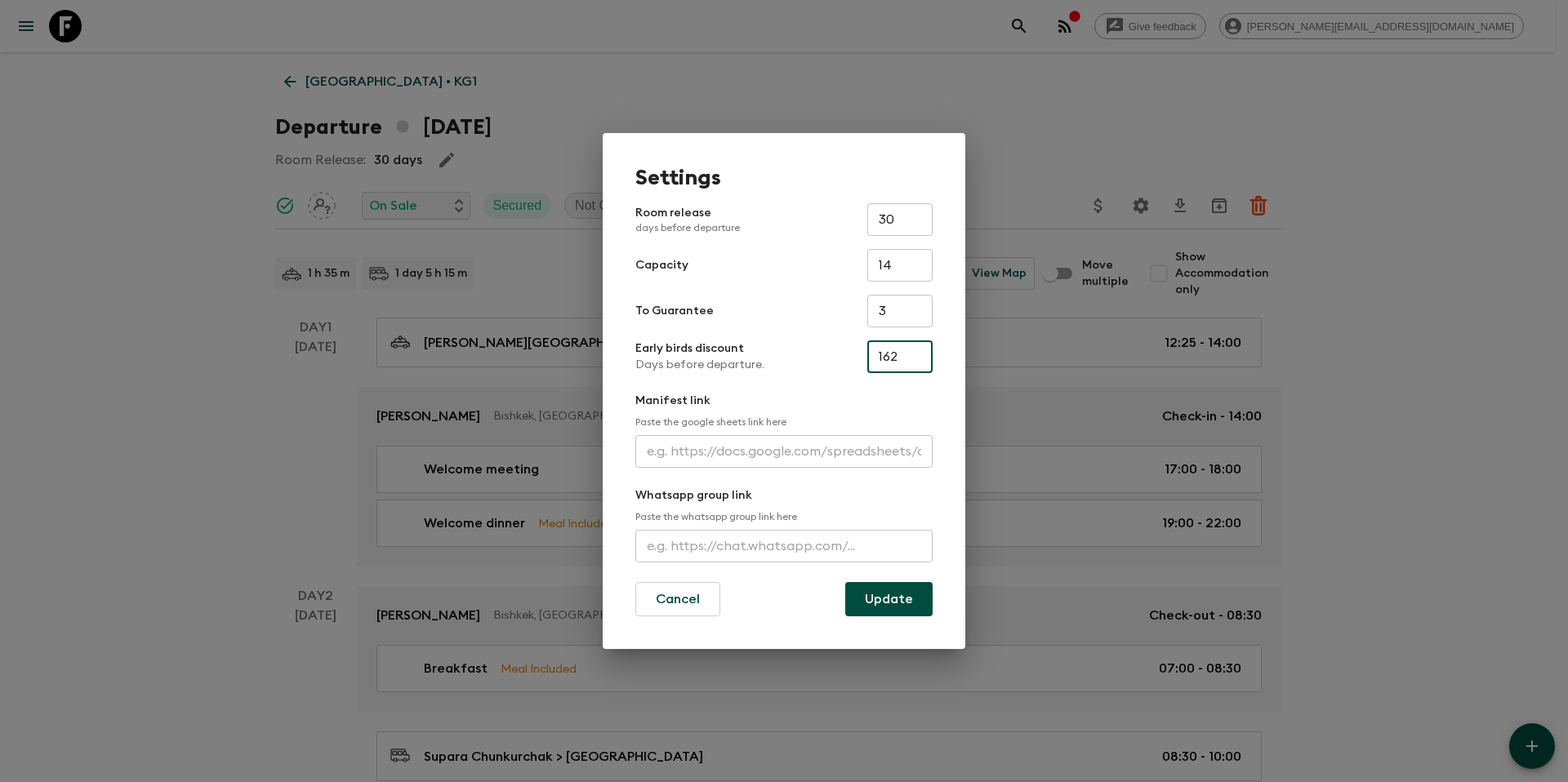
click at [908, 357] on input "162" at bounding box center [900, 357] width 66 height 33
type input "0"
click at [906, 601] on button "Update" at bounding box center [889, 600] width 87 height 35
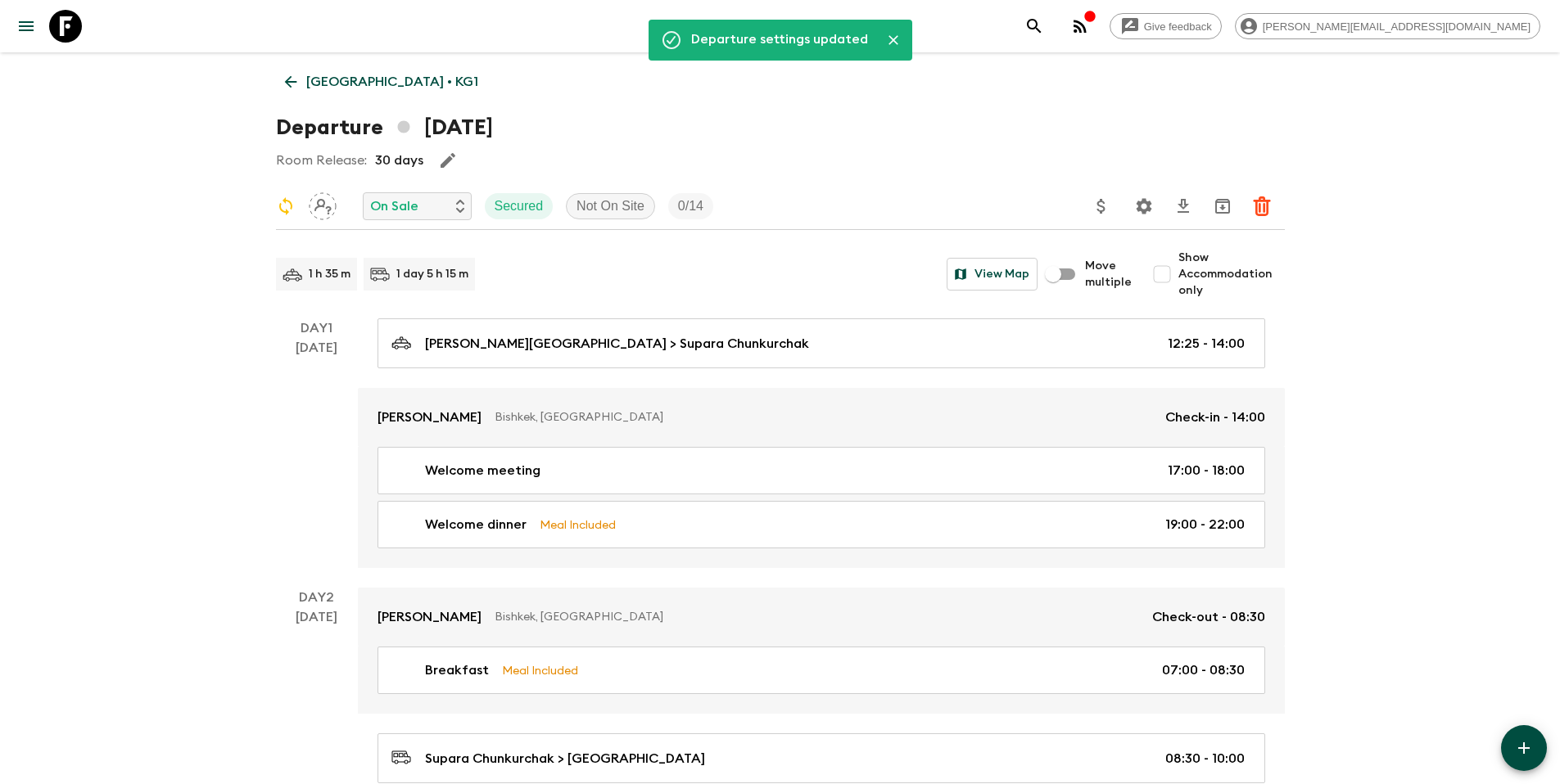
click at [352, 81] on p "[GEOGRAPHIC_DATA] • KG1" at bounding box center [392, 81] width 172 height 20
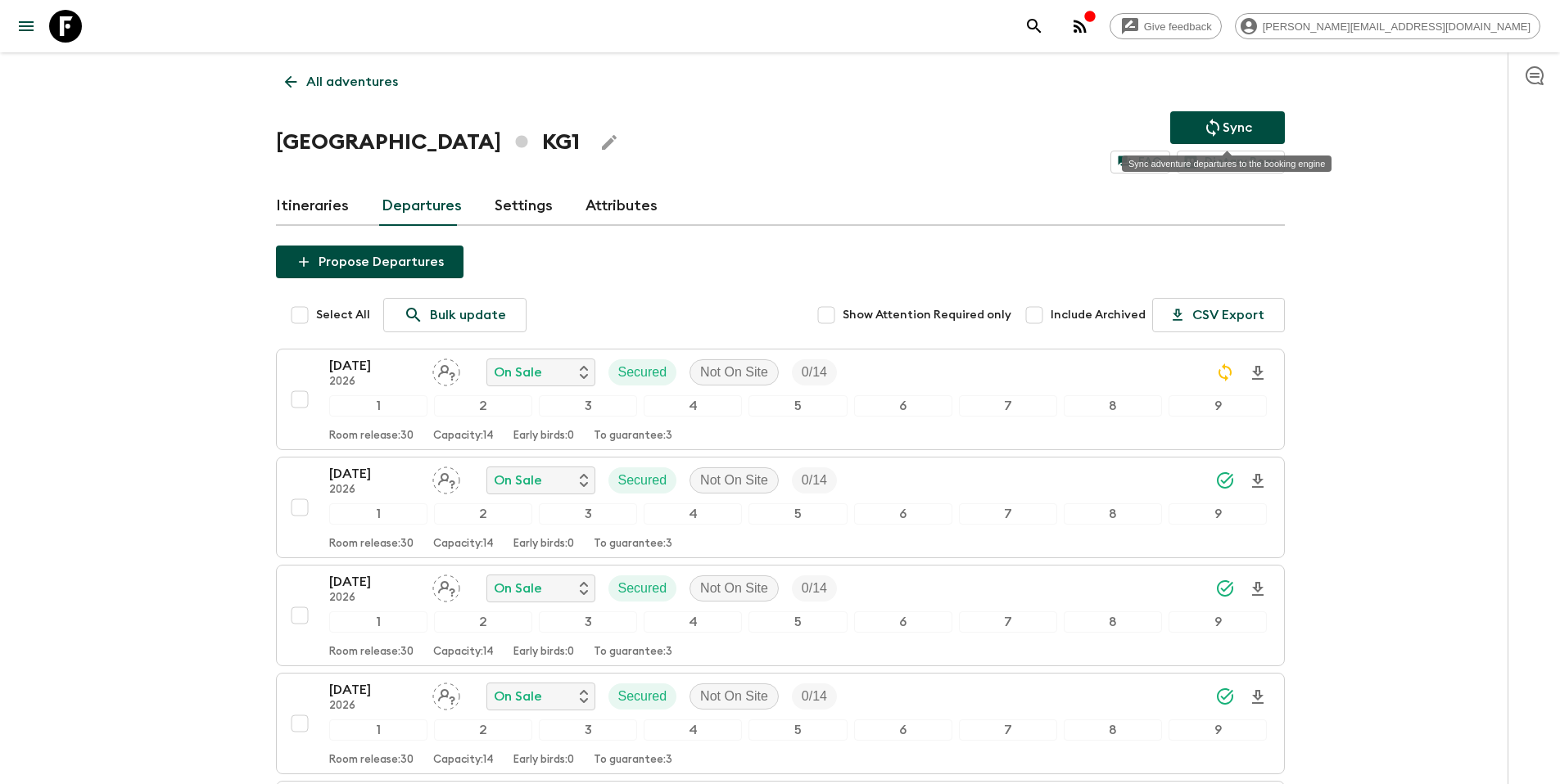
click at [1229, 126] on p "Sync" at bounding box center [1238, 127] width 29 height 20
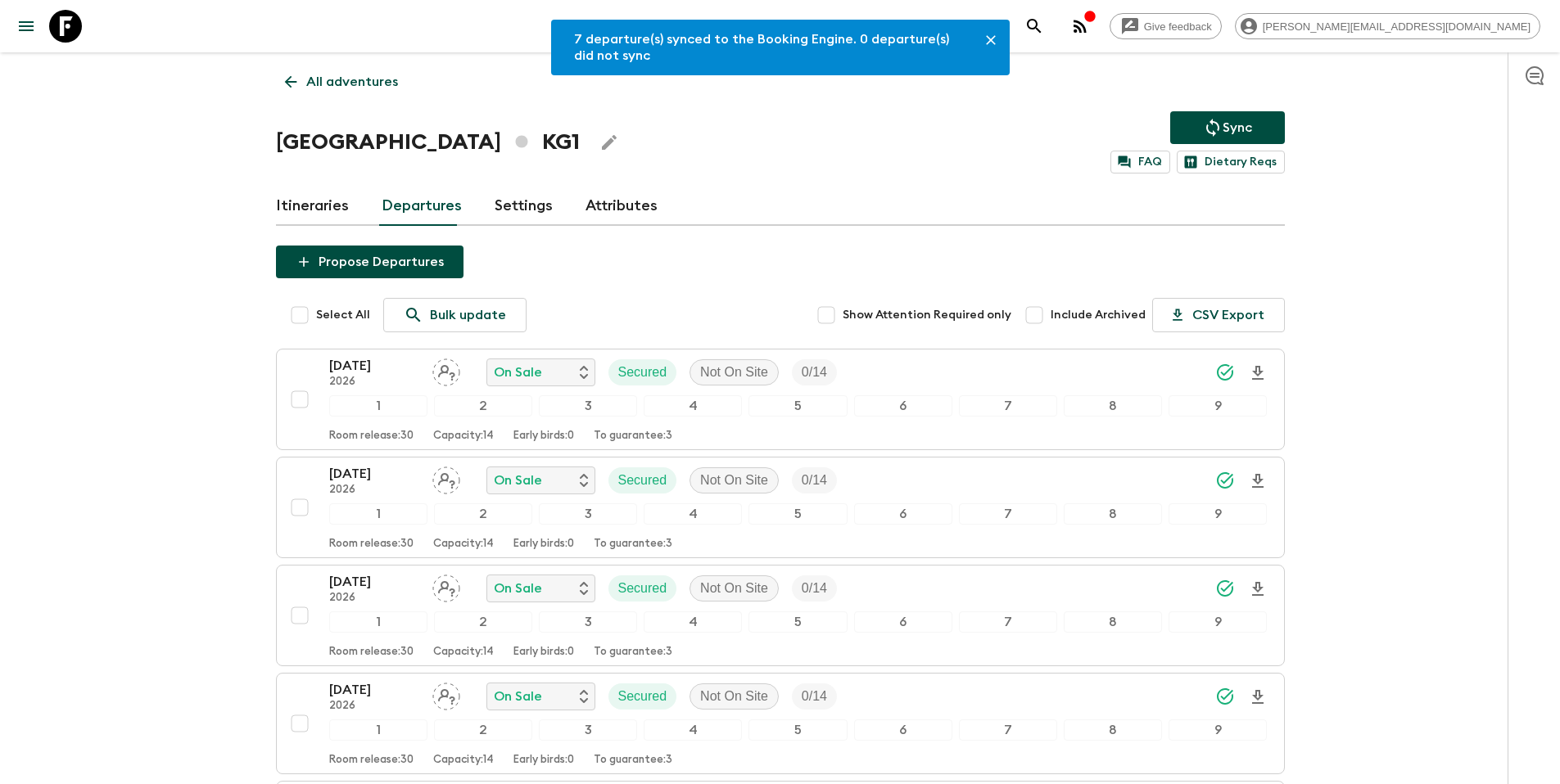
click at [315, 72] on p "All adventures" at bounding box center [352, 81] width 92 height 20
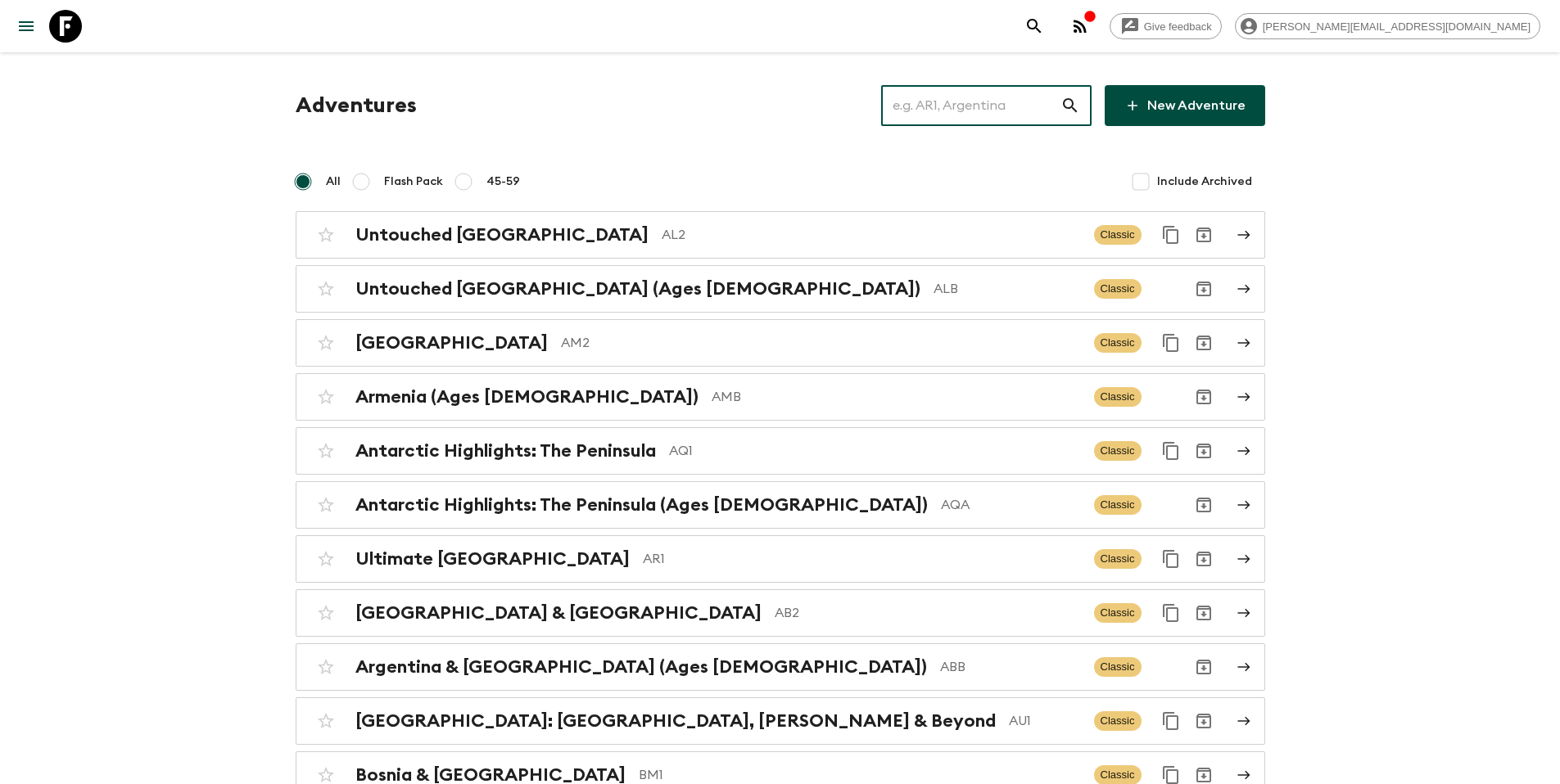
click at [960, 110] on input "text" at bounding box center [971, 105] width 179 height 46
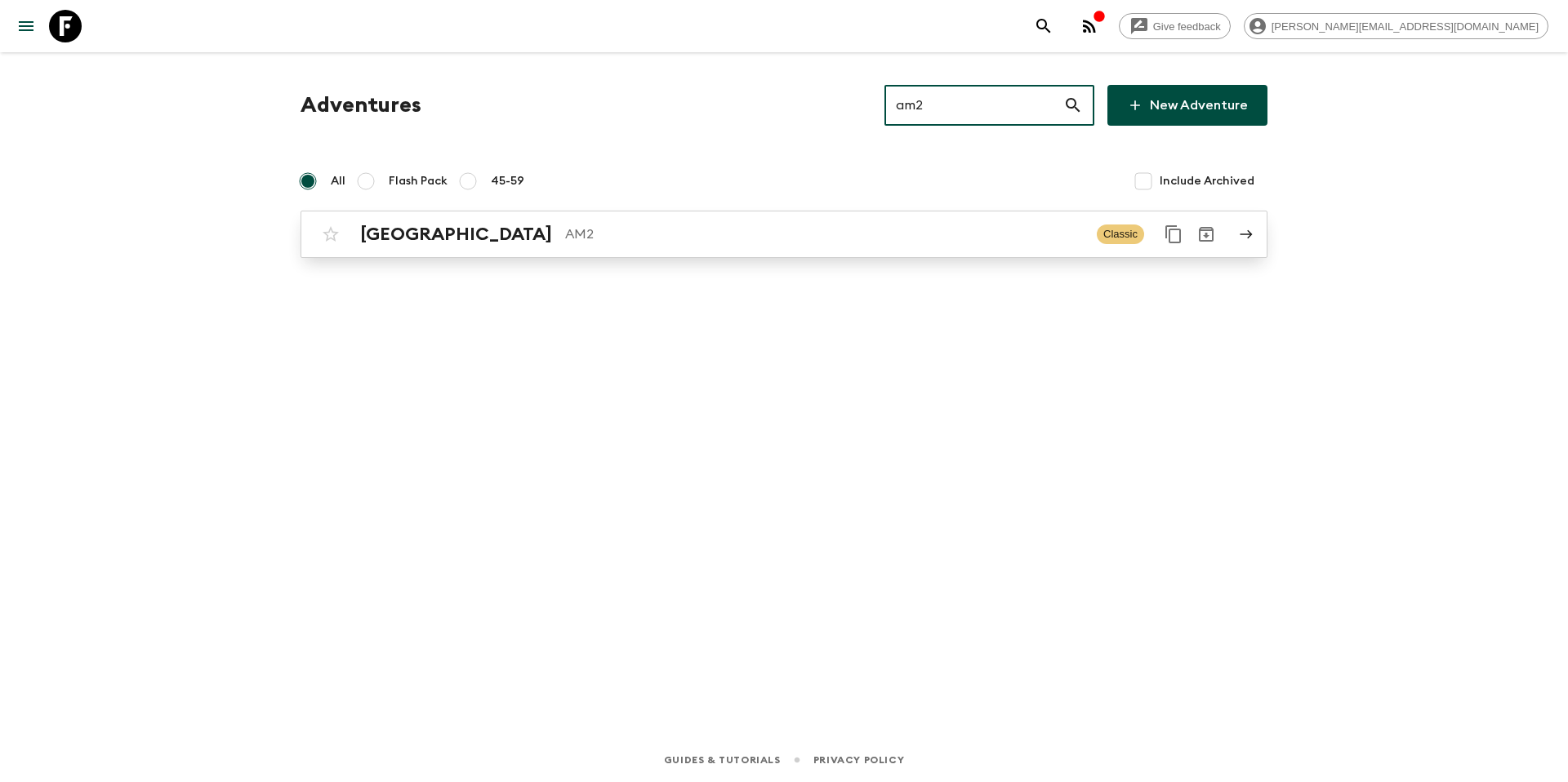
type input "am2"
click at [753, 231] on p "AM2" at bounding box center [825, 234] width 519 height 20
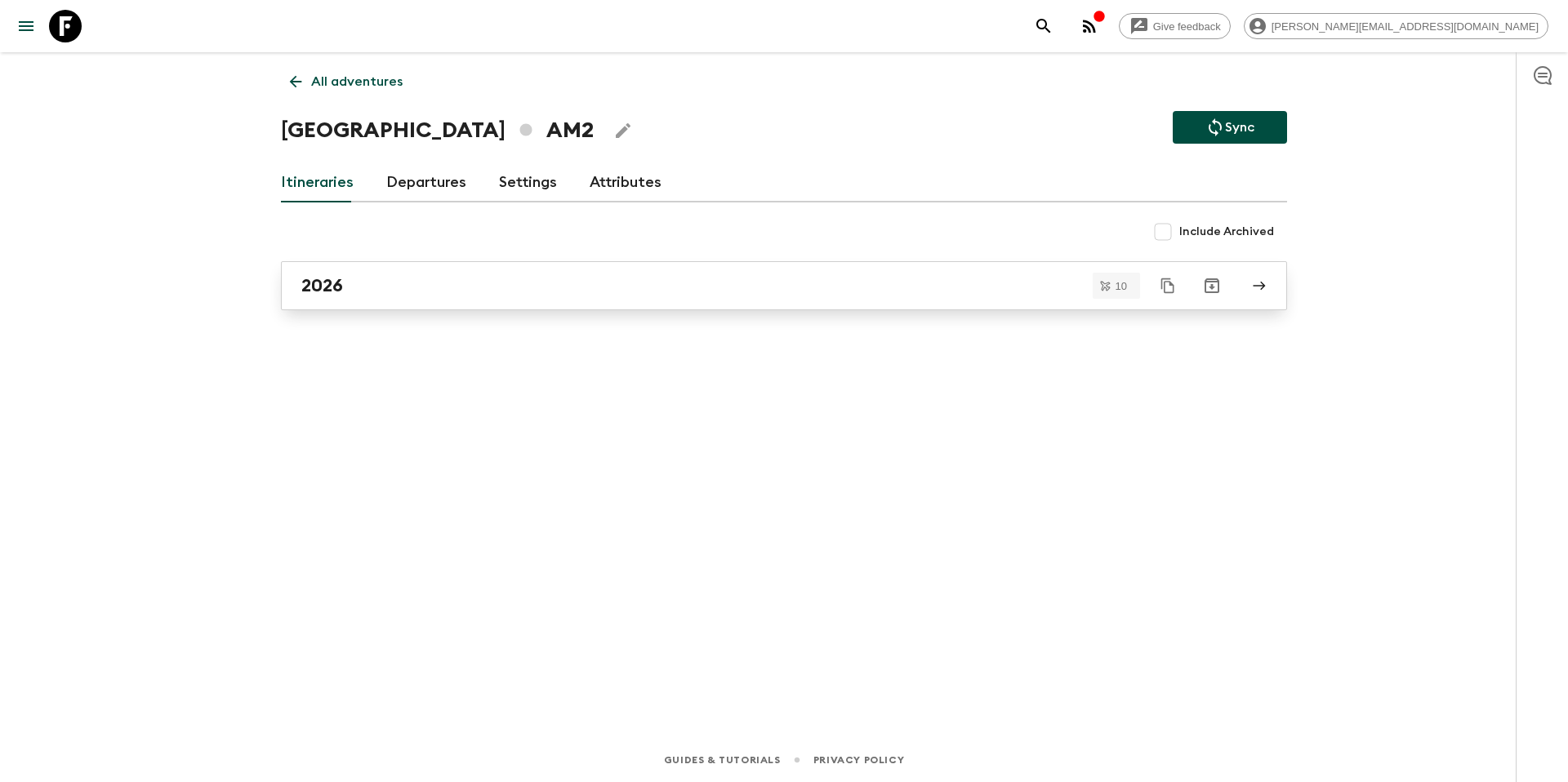
click at [508, 290] on div "2026" at bounding box center [768, 285] width 934 height 22
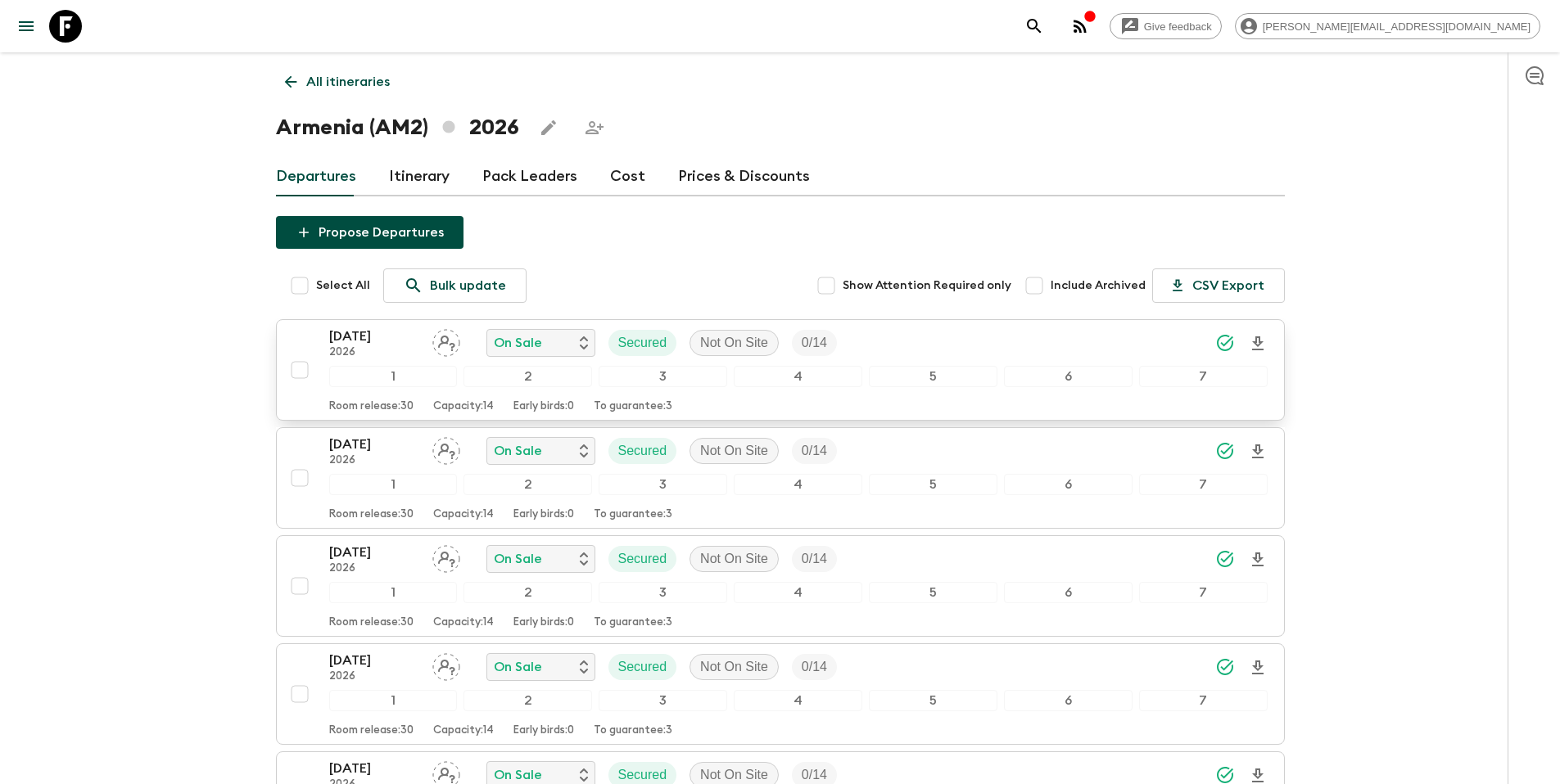
click at [917, 334] on div "[DATE] 2026 On Sale Secured Not On Site 0 / 14" at bounding box center [798, 343] width 939 height 33
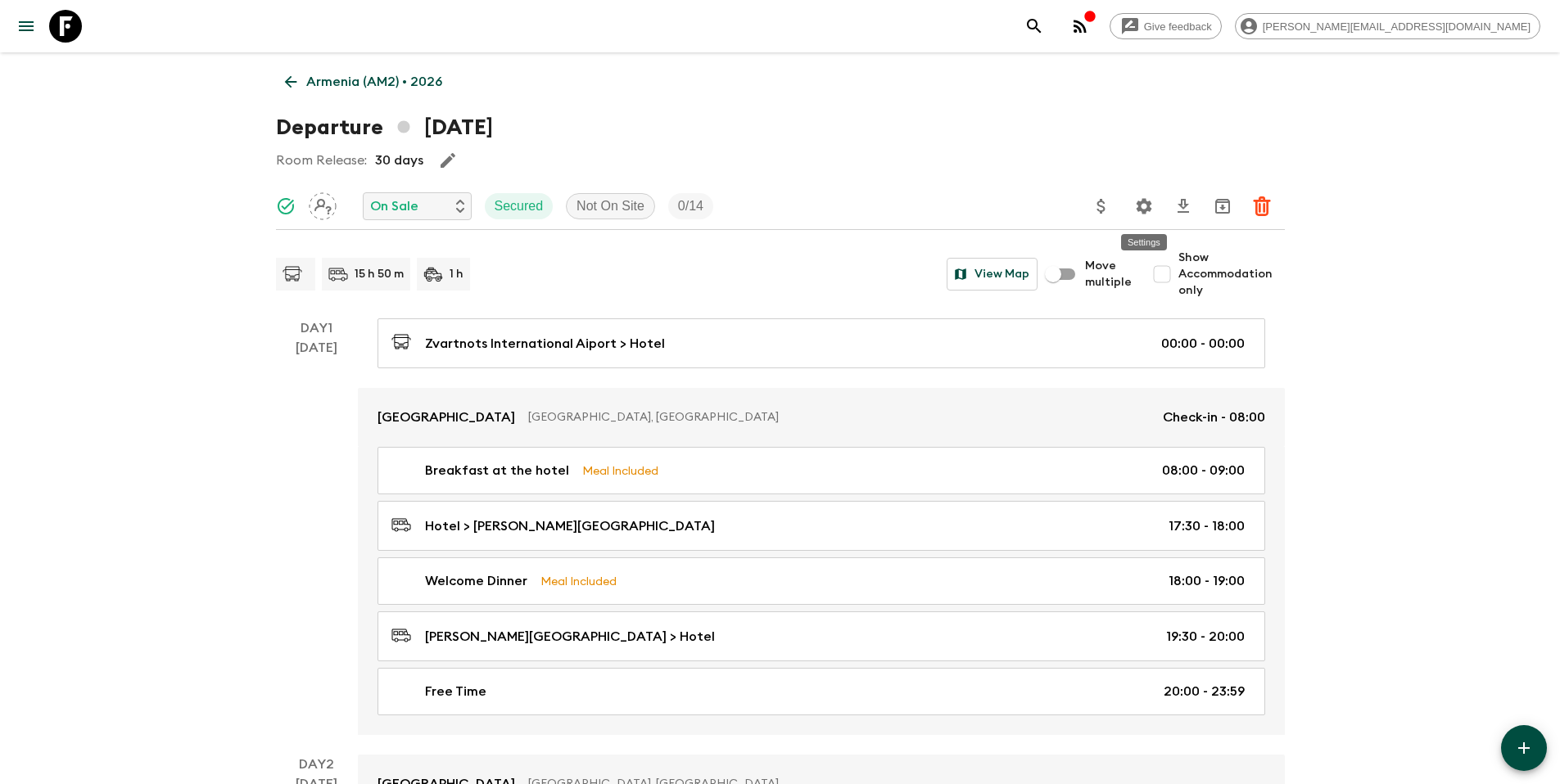
click at [1147, 210] on icon "Settings" at bounding box center [1143, 206] width 16 height 16
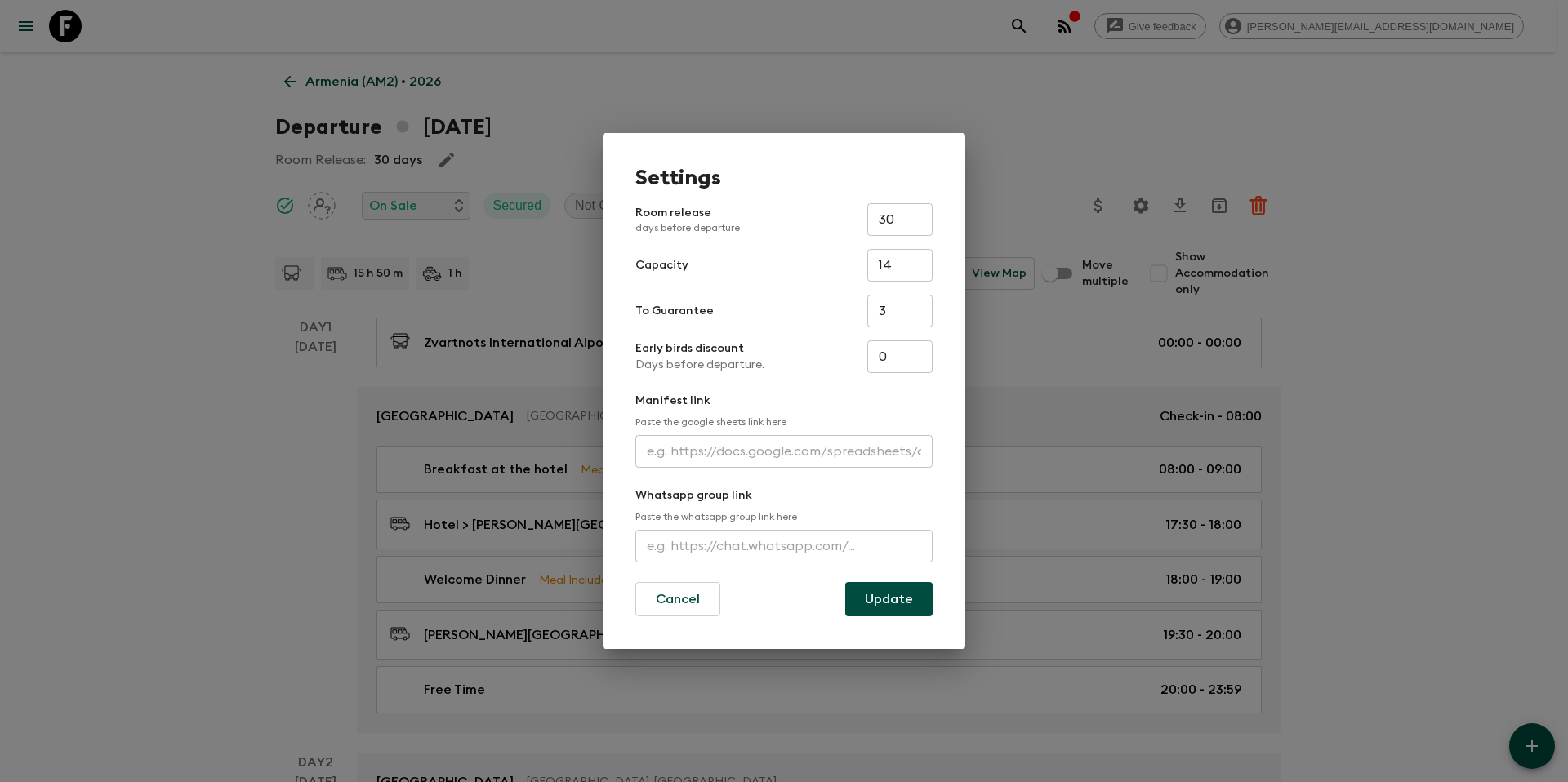
click at [1085, 150] on div "Settings Room release days before departure 30 ​ Capacity 14 ​ To Guarantee 3 ​…" at bounding box center [784, 391] width 1568 height 782
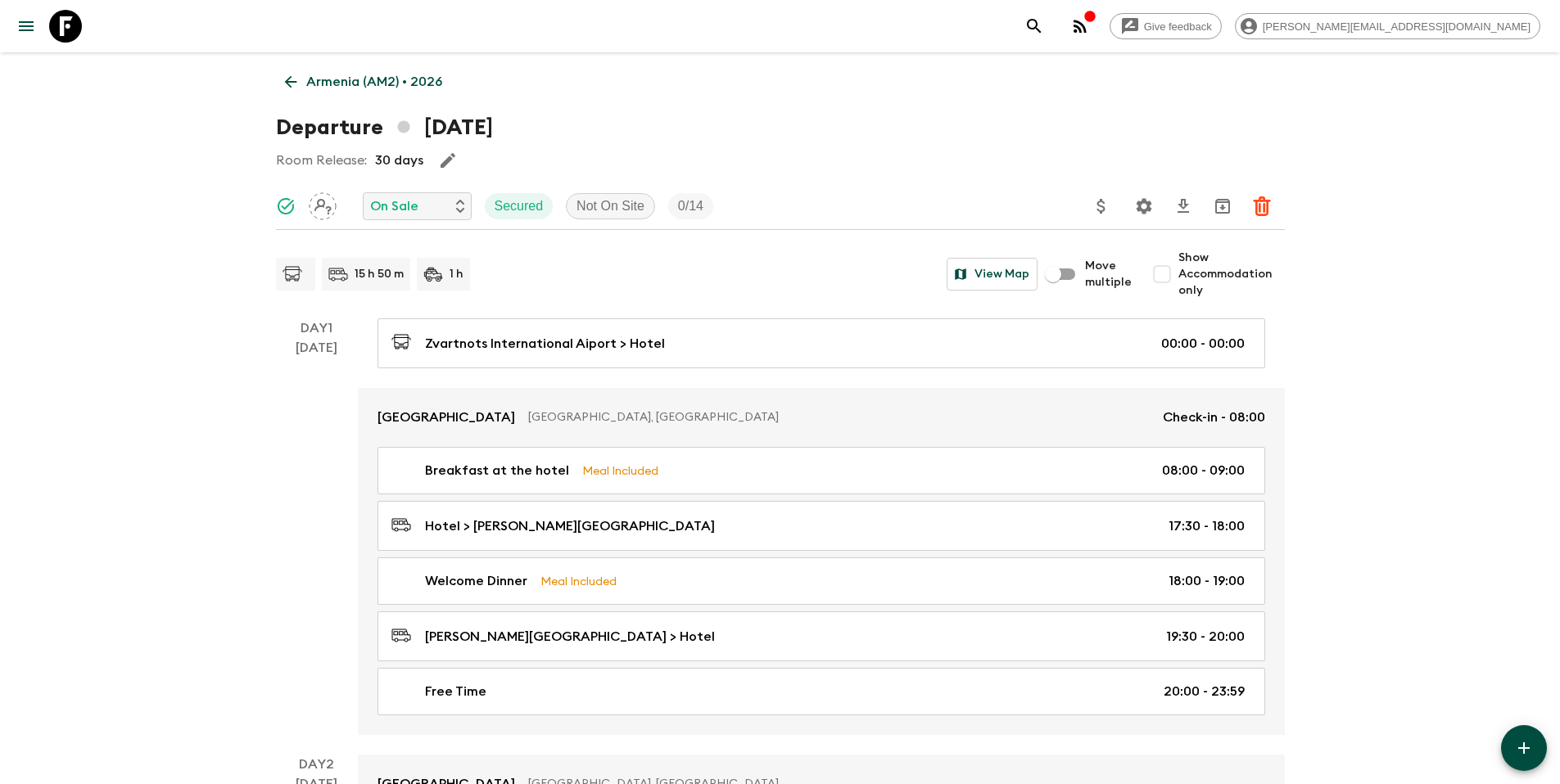
click at [381, 78] on p "Armenia (AM2) • 2026" at bounding box center [374, 81] width 136 height 20
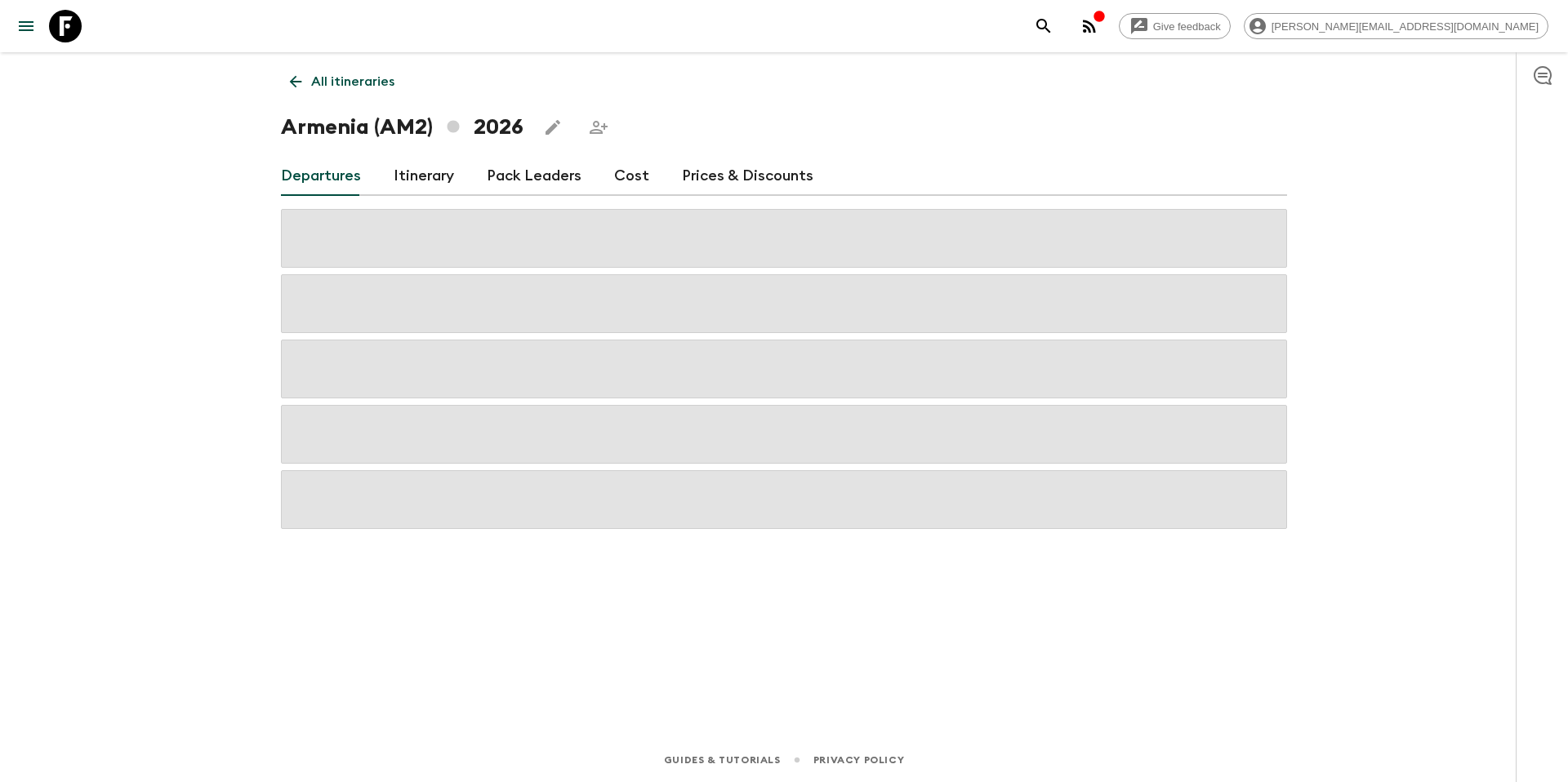
click at [367, 80] on p "All itineraries" at bounding box center [353, 81] width 83 height 20
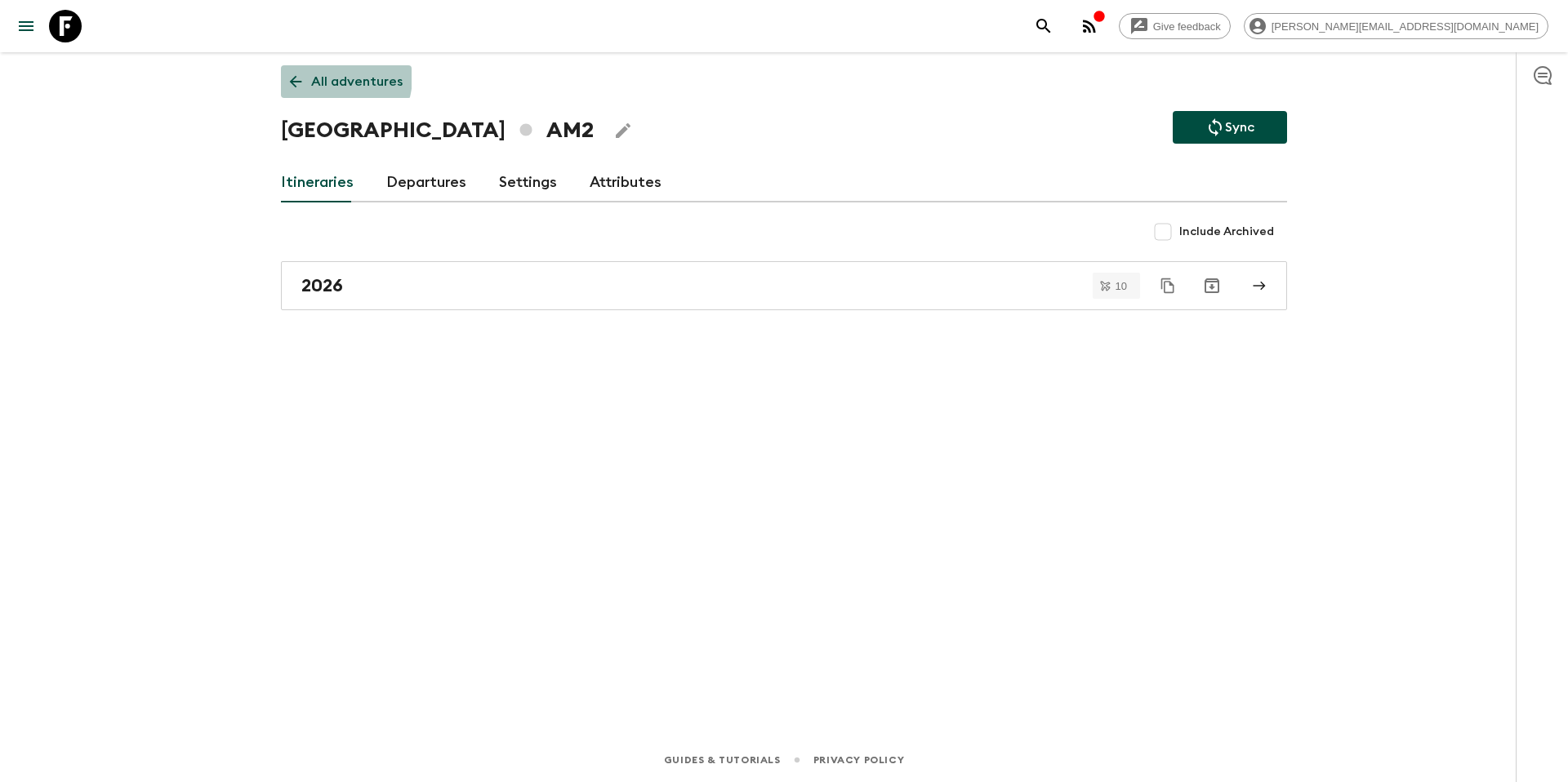
click at [325, 77] on p "All adventures" at bounding box center [357, 81] width 92 height 20
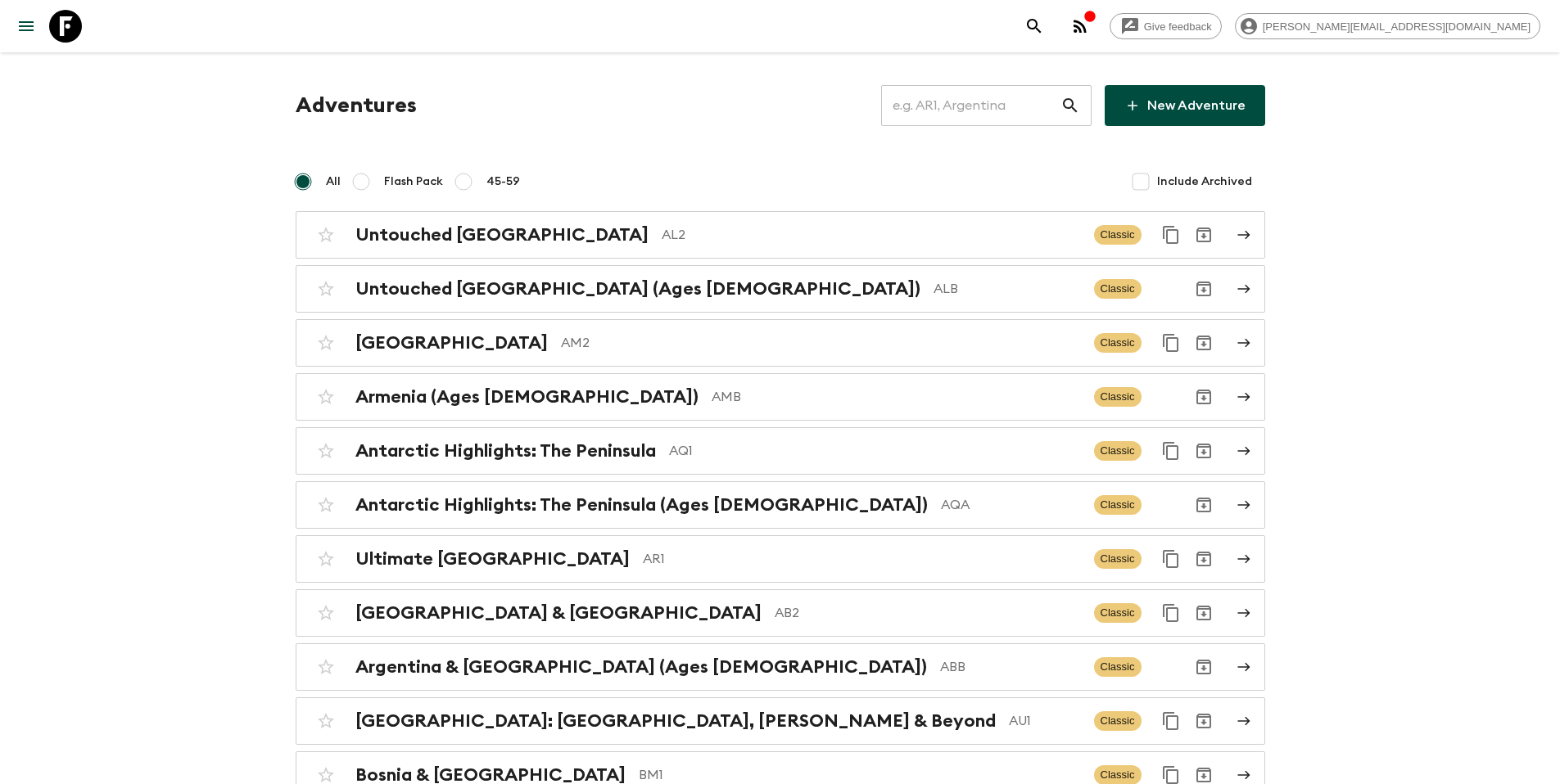
click at [1020, 113] on input "text" at bounding box center [971, 105] width 179 height 46
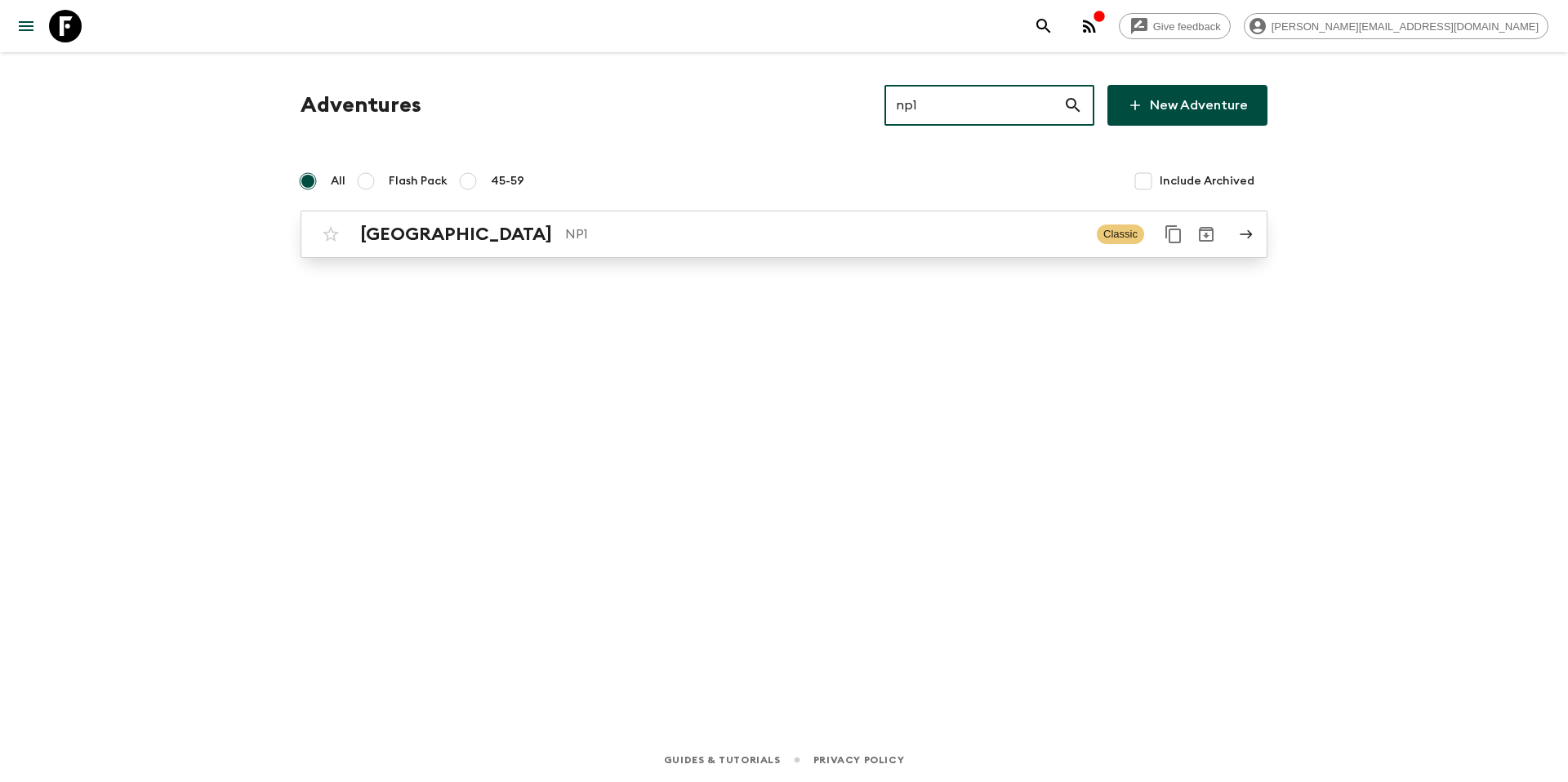
type input "np1"
click at [901, 238] on p "NP1" at bounding box center [825, 234] width 519 height 20
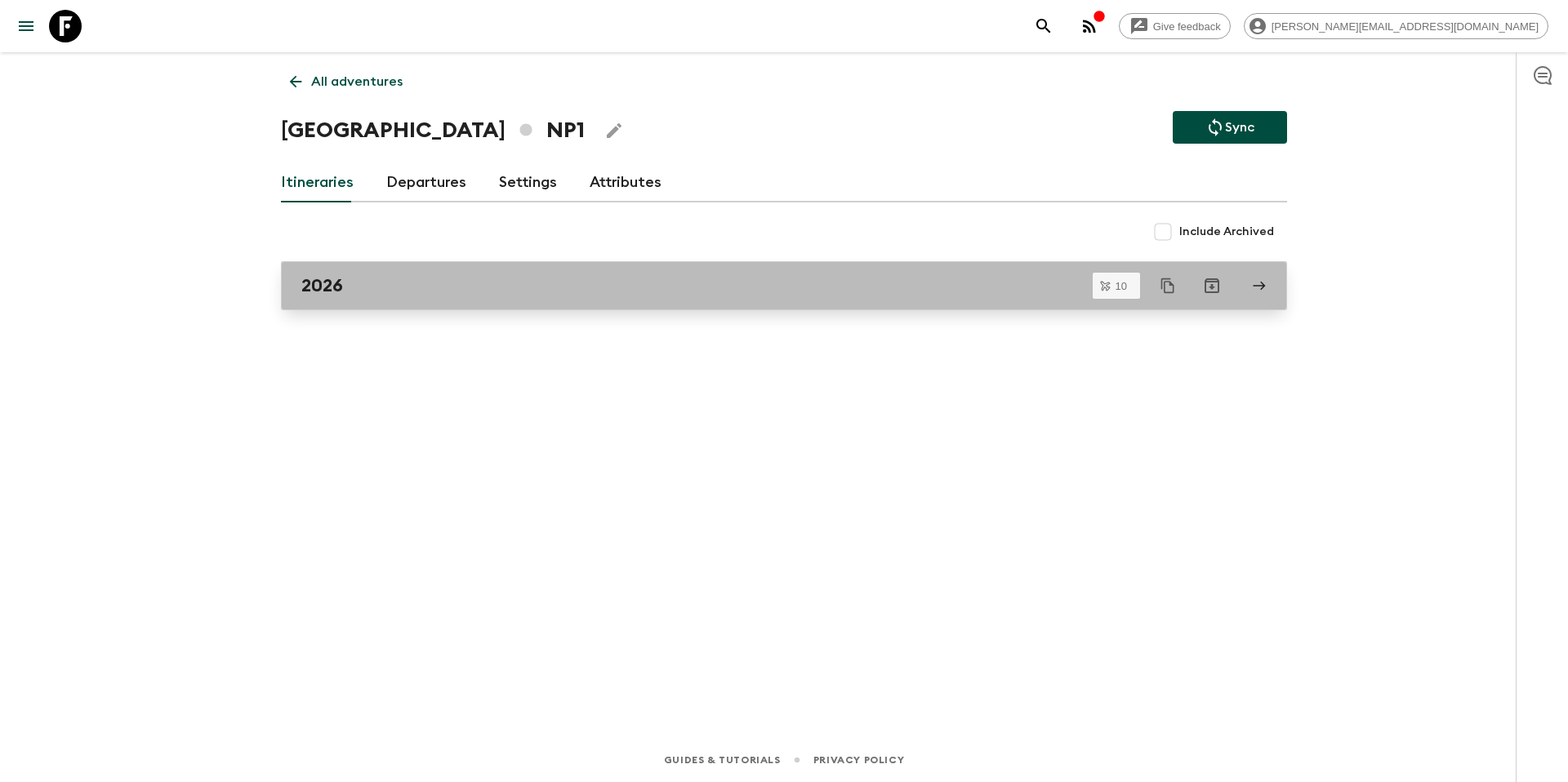
click at [392, 283] on div "2026" at bounding box center [768, 285] width 934 height 22
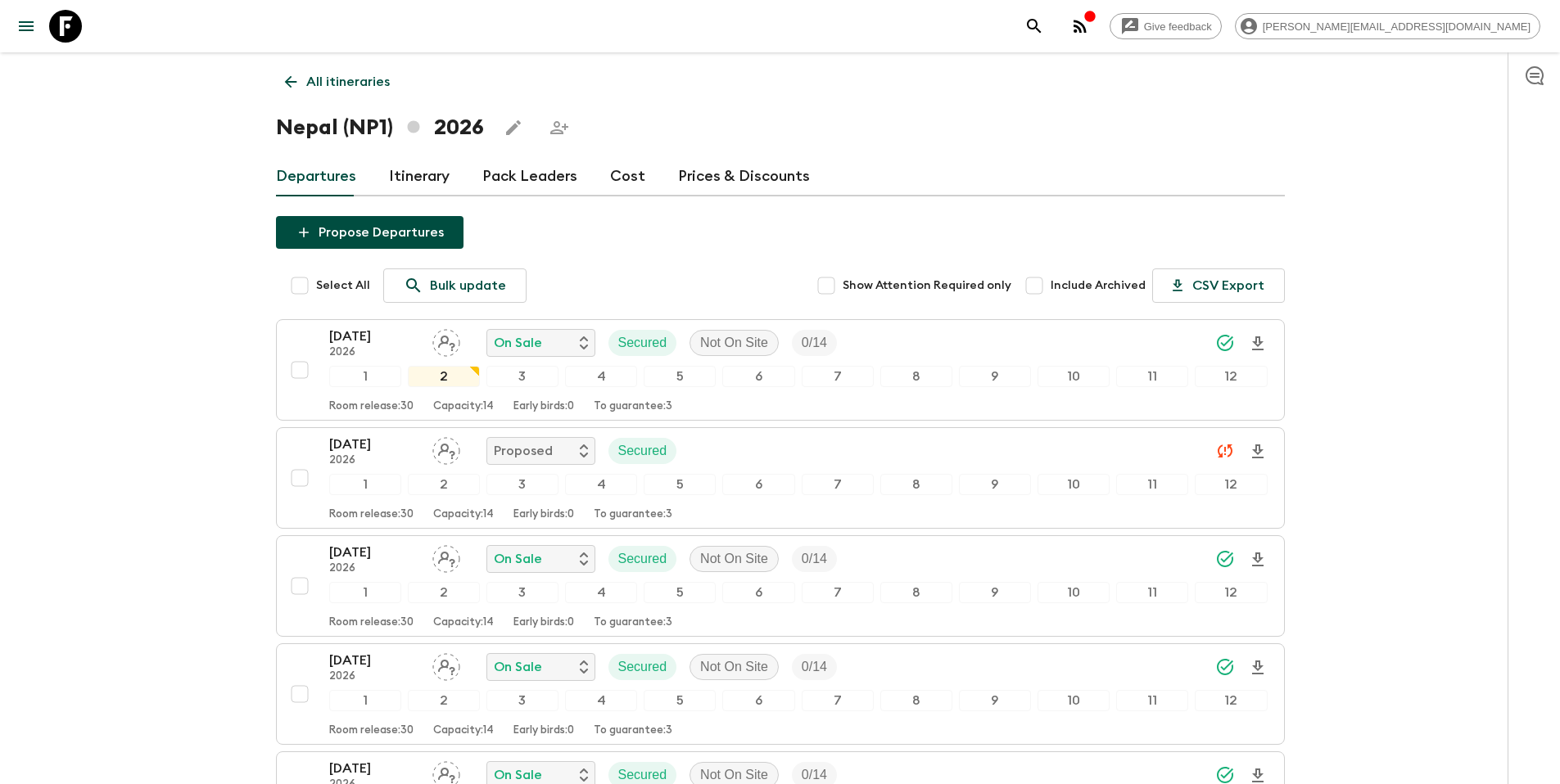
click at [994, 346] on div "[DATE] 2026 On Sale Secured Not On Site 0 / 14" at bounding box center [798, 343] width 939 height 33
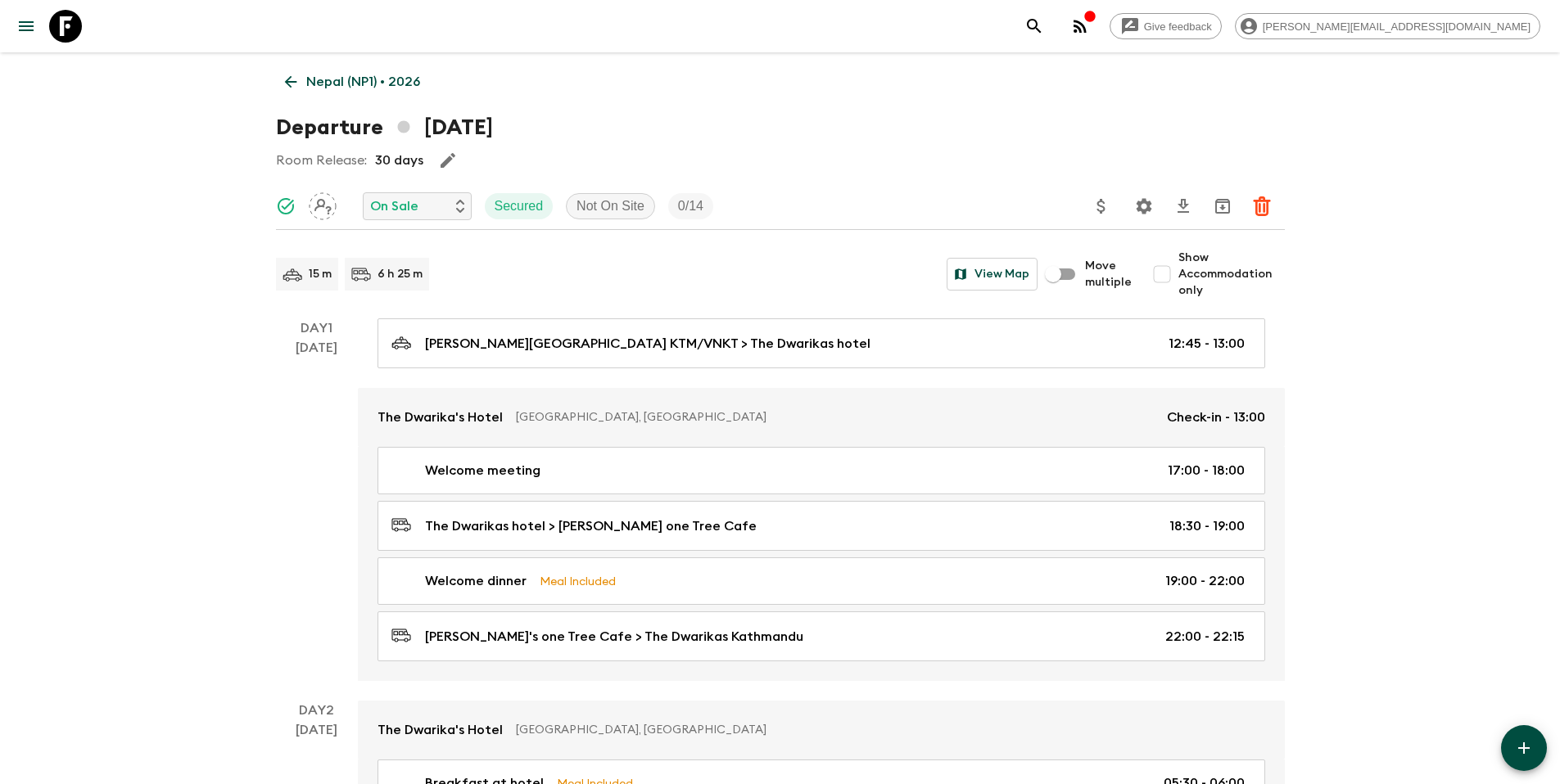
click at [1136, 204] on icon "Settings" at bounding box center [1144, 206] width 20 height 20
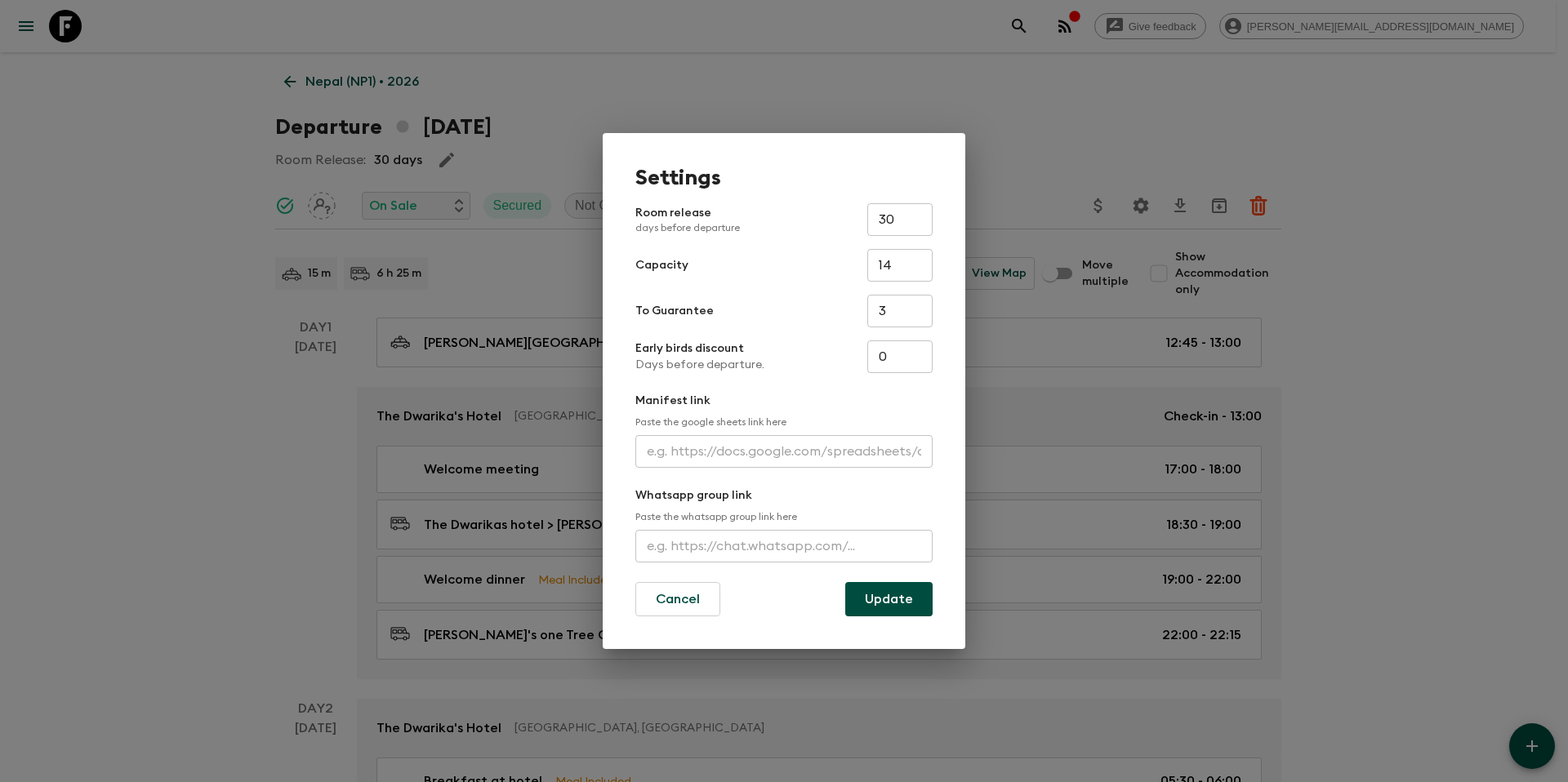
click at [1323, 200] on div "Settings Room release days before departure 30 ​ Capacity 14 ​ To Guarantee 3 ​…" at bounding box center [784, 391] width 1568 height 782
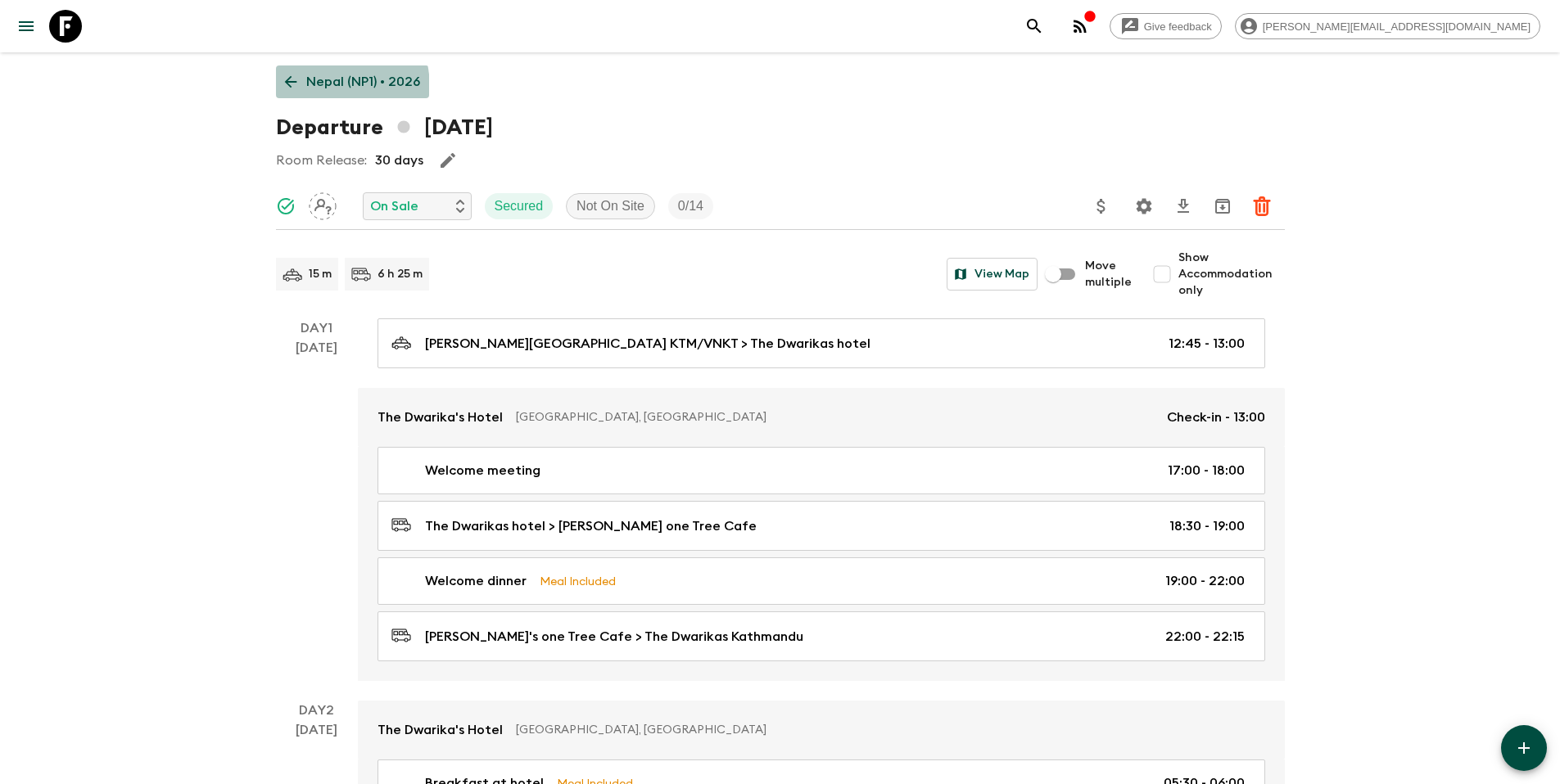
click at [304, 89] on link "Nepal (NP1) • 2026" at bounding box center [352, 82] width 153 height 33
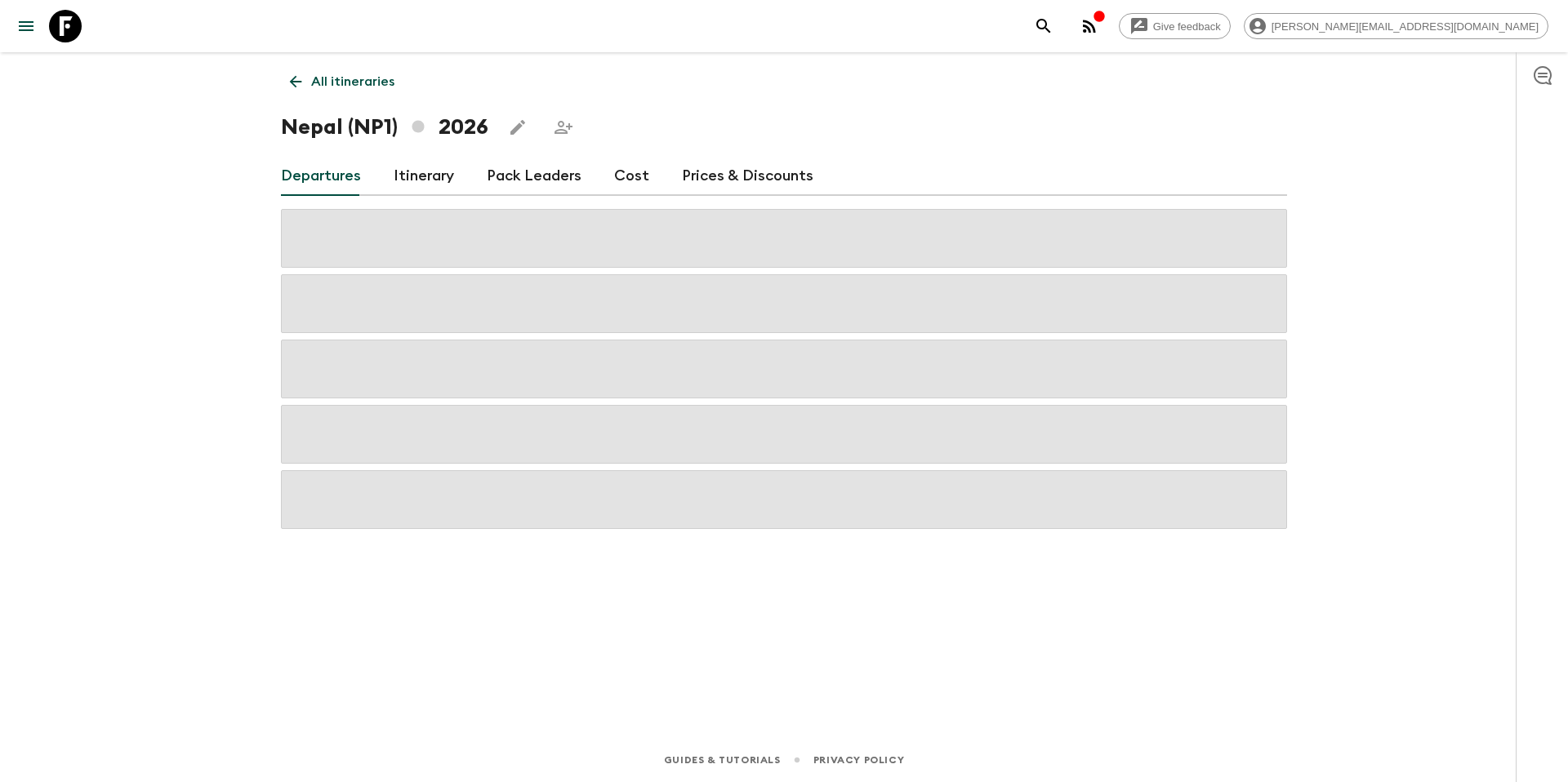
click at [360, 80] on p "All itineraries" at bounding box center [353, 81] width 83 height 20
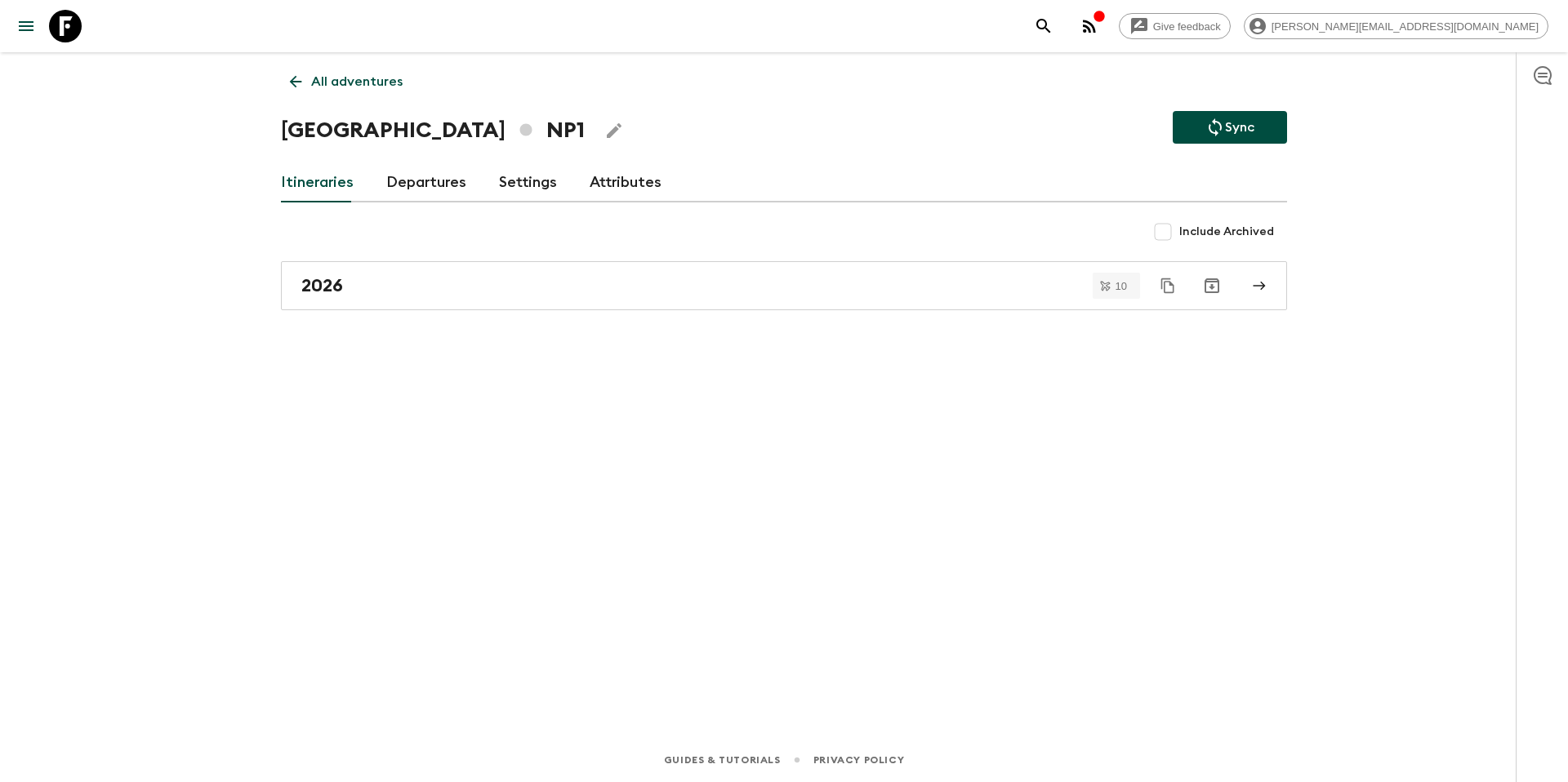
click at [377, 79] on p "All adventures" at bounding box center [357, 81] width 92 height 20
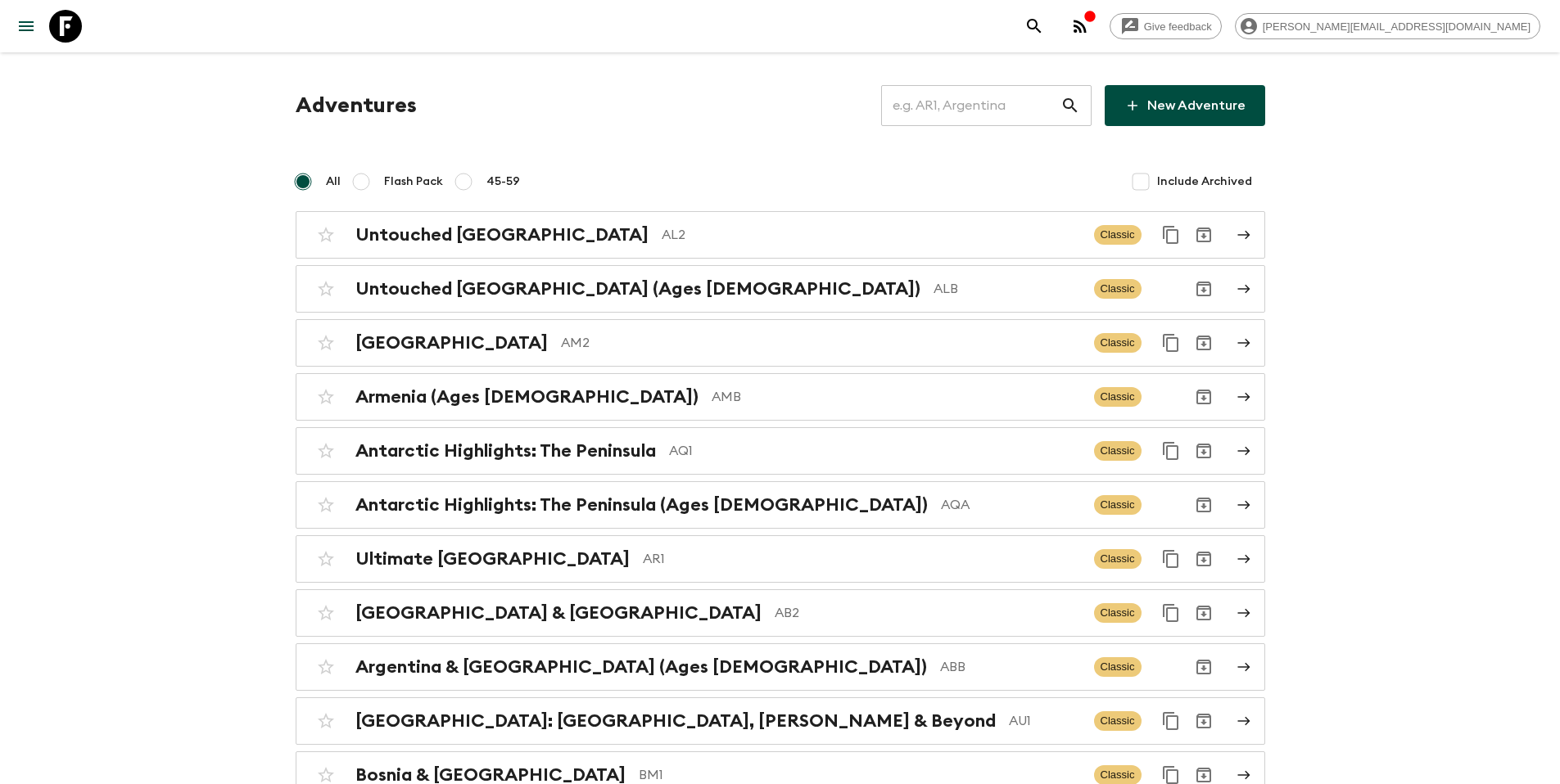
click at [1022, 108] on input "text" at bounding box center [971, 105] width 179 height 46
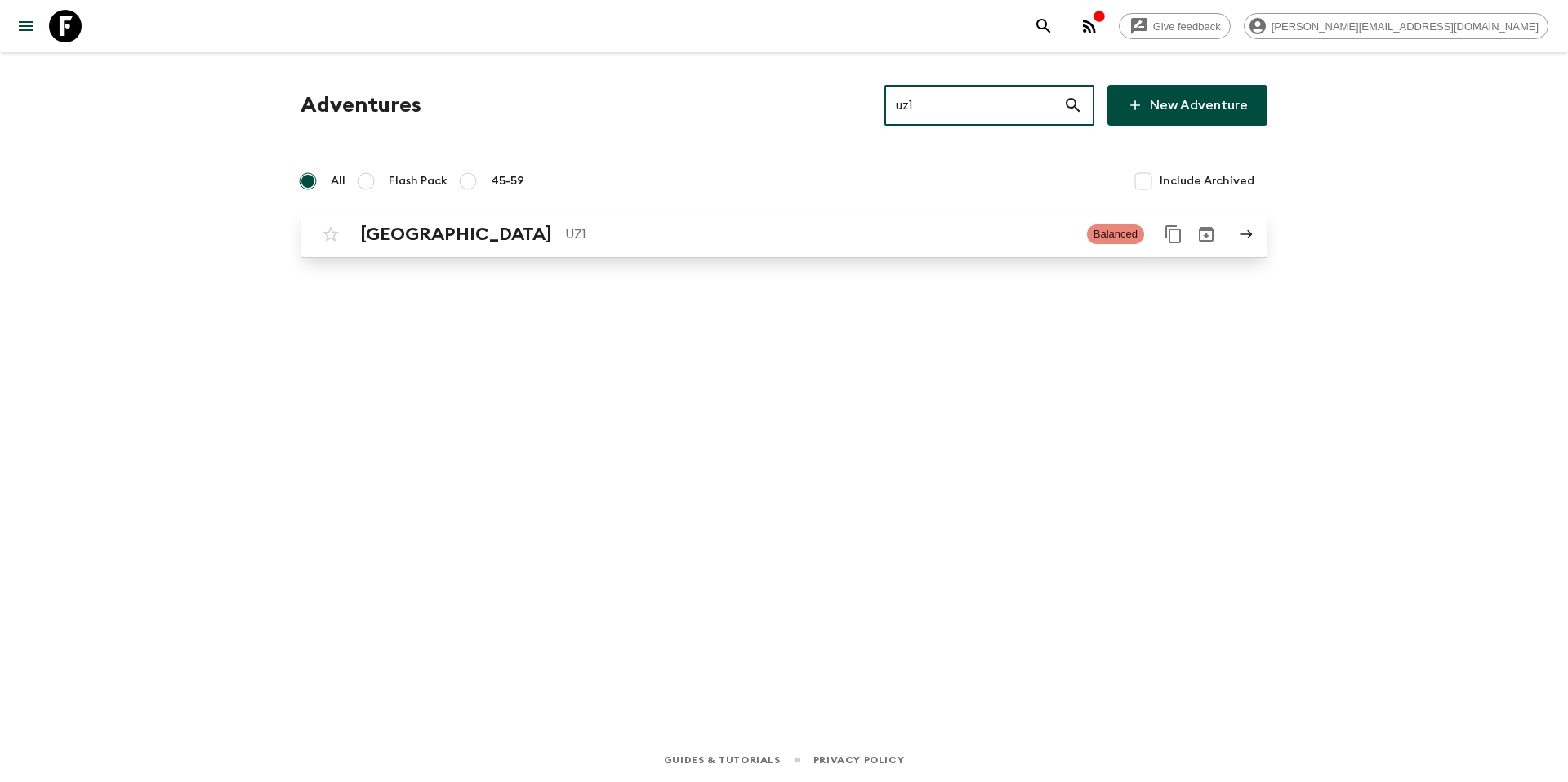
type input "uz1"
click at [592, 240] on p "UZ1" at bounding box center [819, 234] width 509 height 20
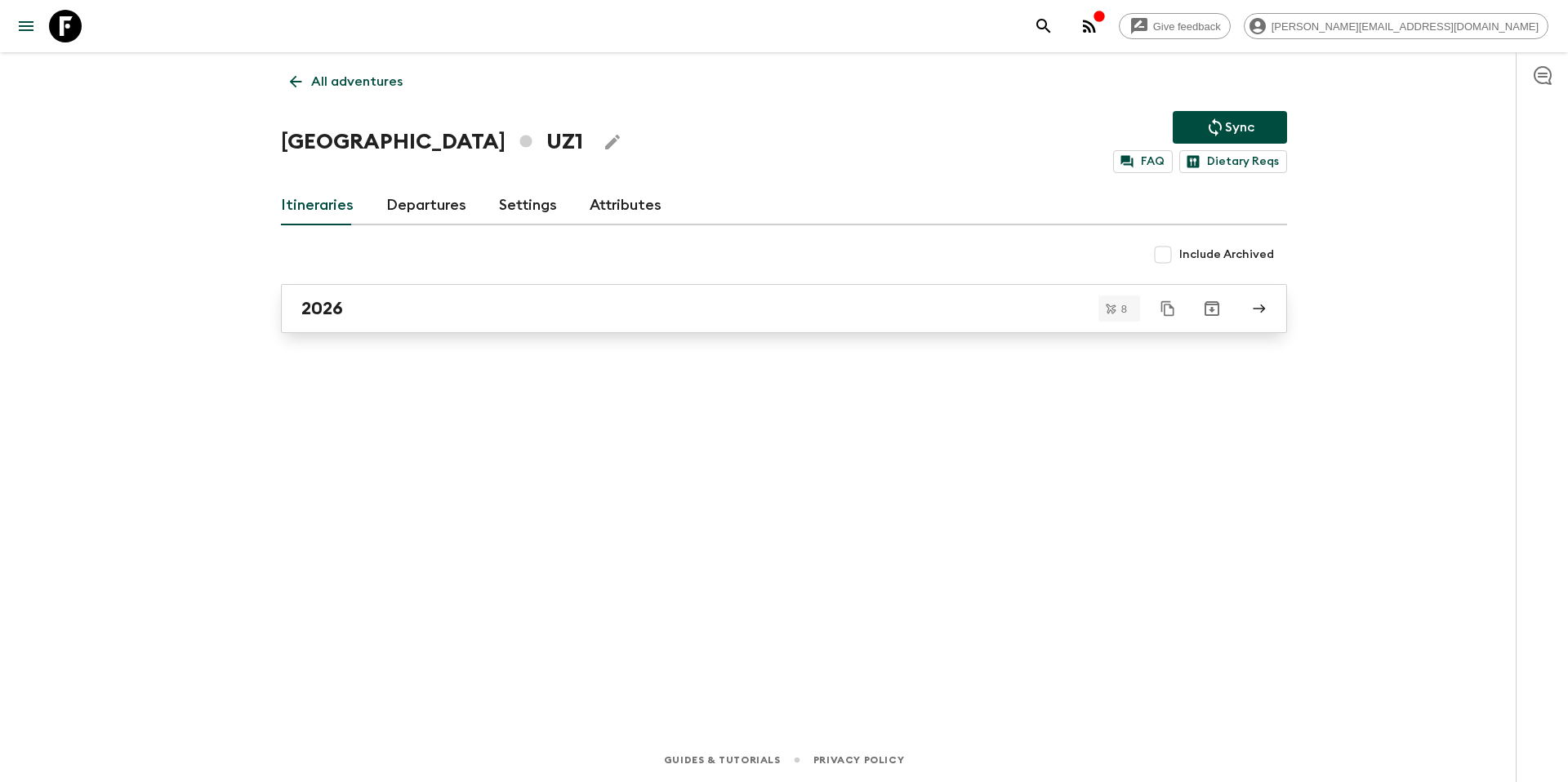
click at [414, 308] on div "2026" at bounding box center [768, 308] width 934 height 22
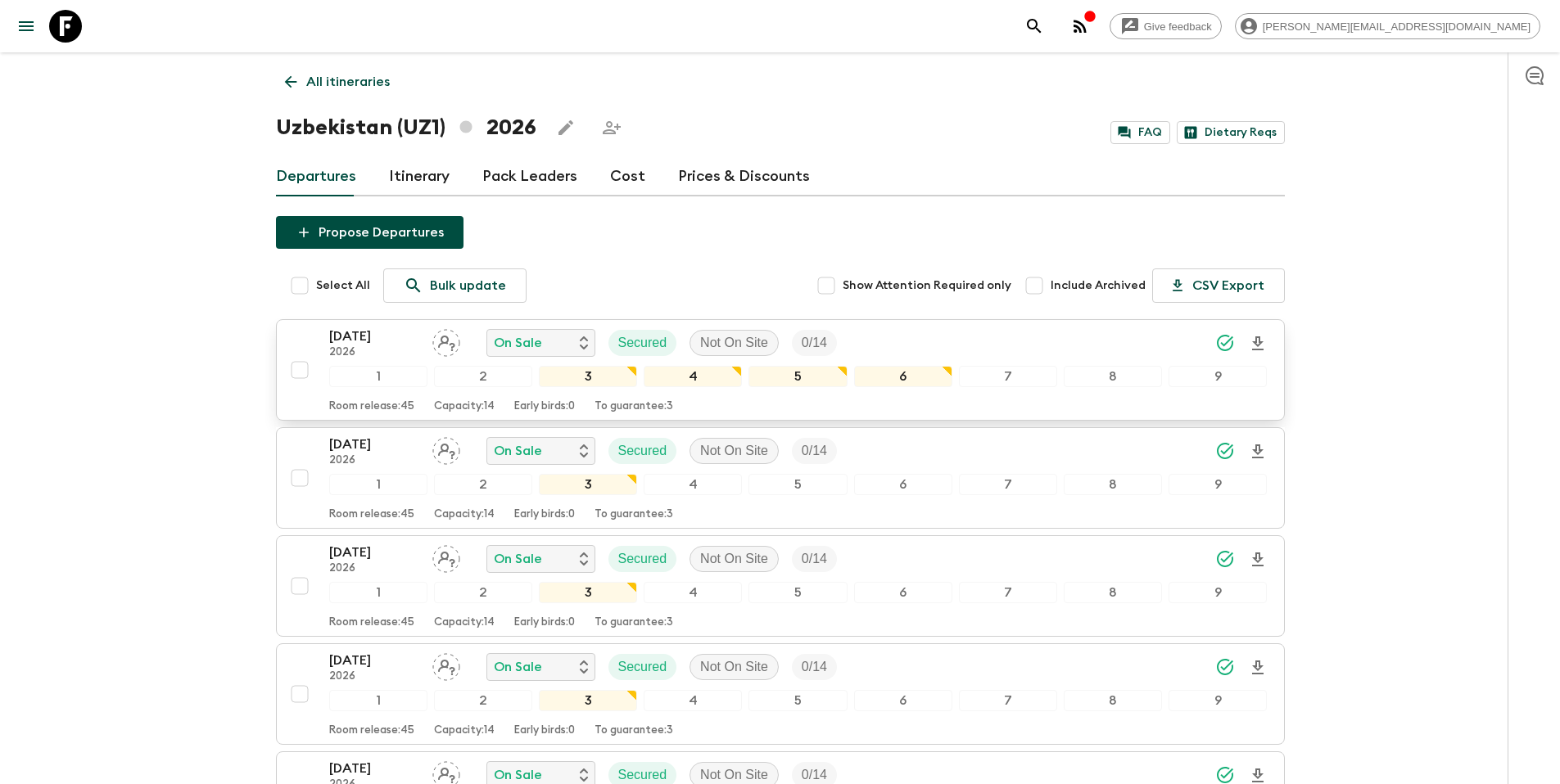
click at [953, 341] on div "[DATE] 2026 On Sale Secured Not On Site 0 / 14" at bounding box center [798, 343] width 939 height 33
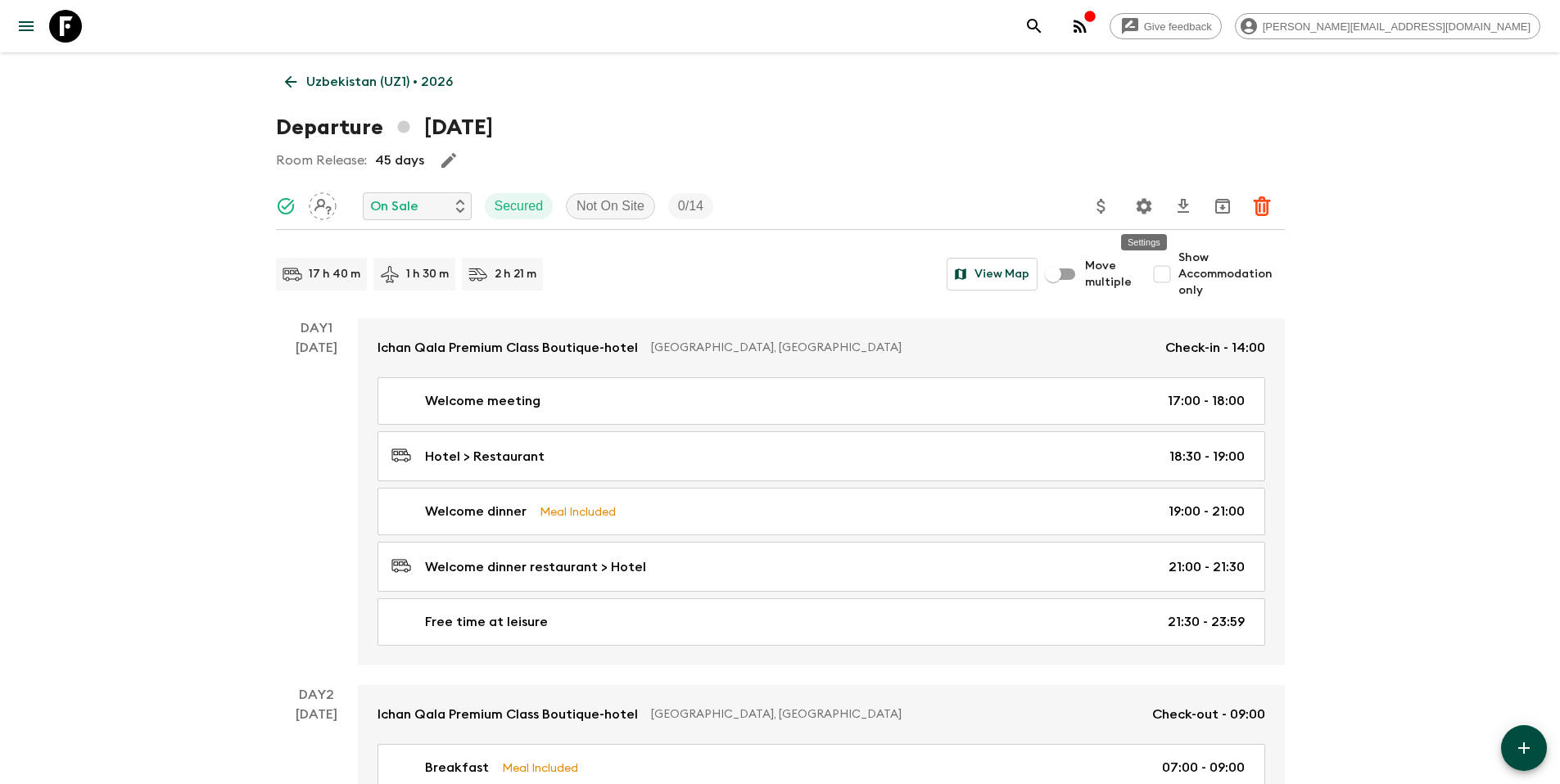
click at [1144, 207] on icon "Settings" at bounding box center [1144, 206] width 20 height 20
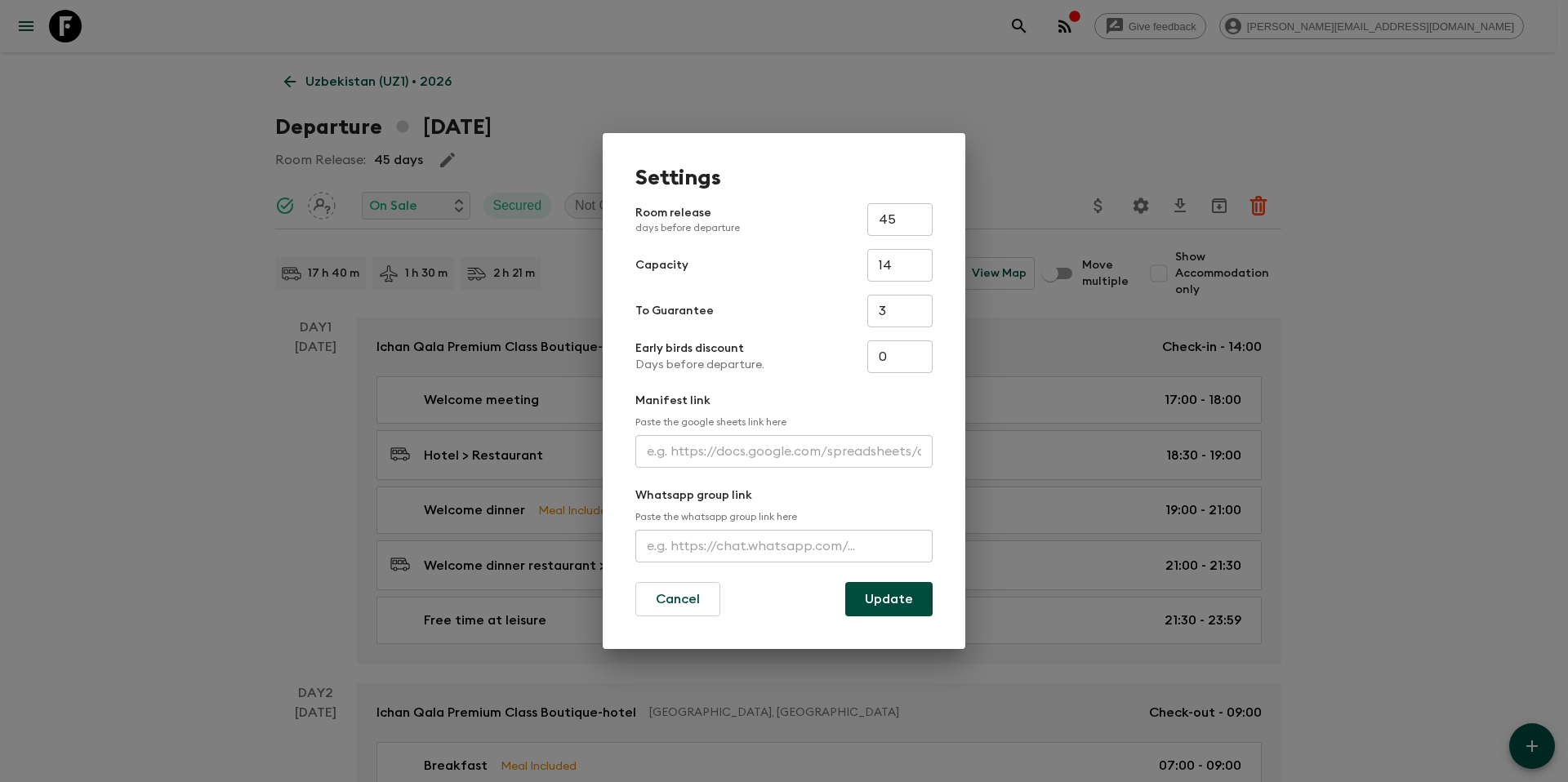
click at [1449, 308] on div "Settings Room release days before departure 45 ​ Capacity 14 ​ To Guarantee 3 ​…" at bounding box center [784, 391] width 1568 height 782
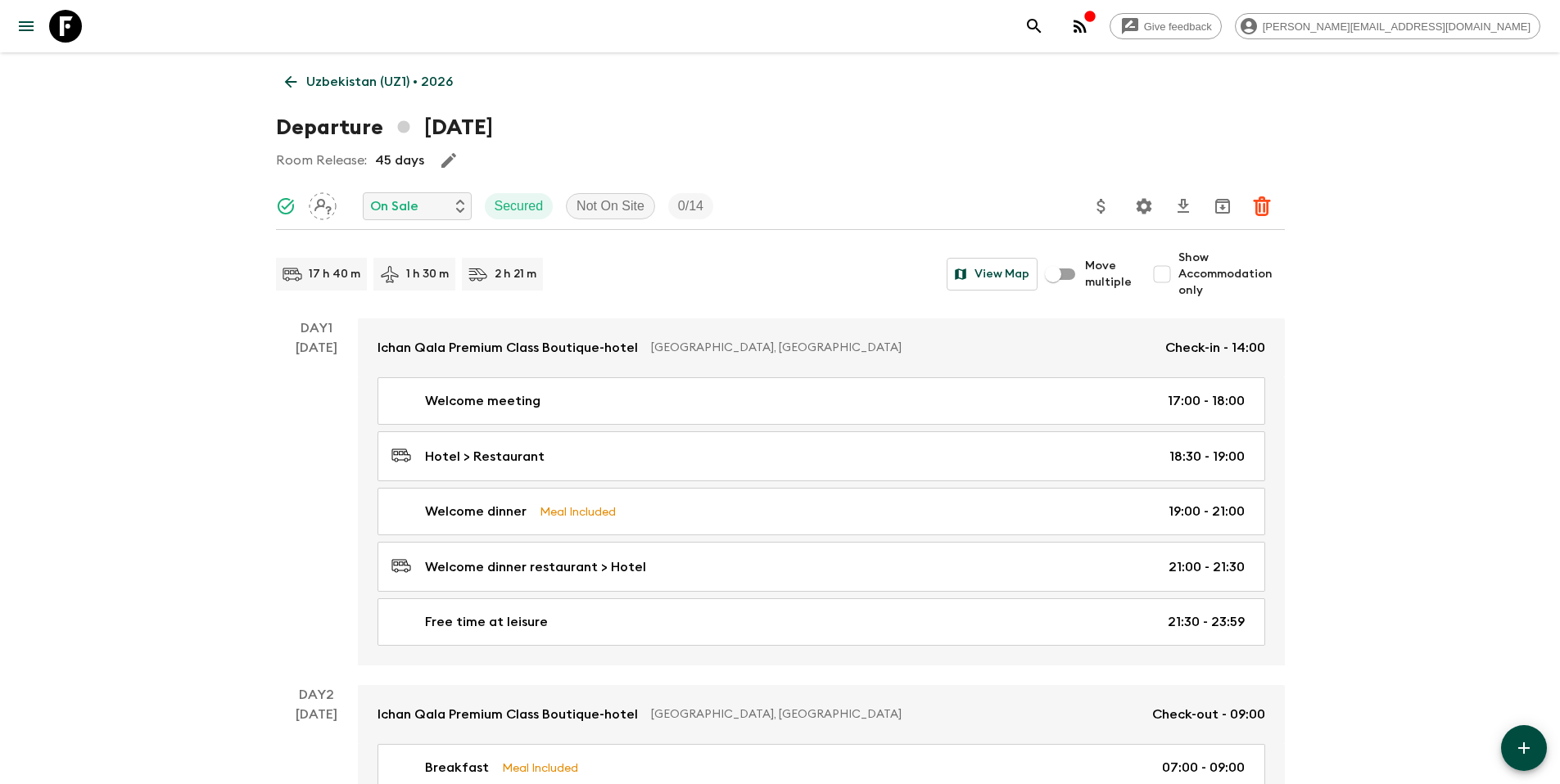
click at [374, 87] on p "Uzbekistan (UZ1) • 2026" at bounding box center [379, 81] width 146 height 20
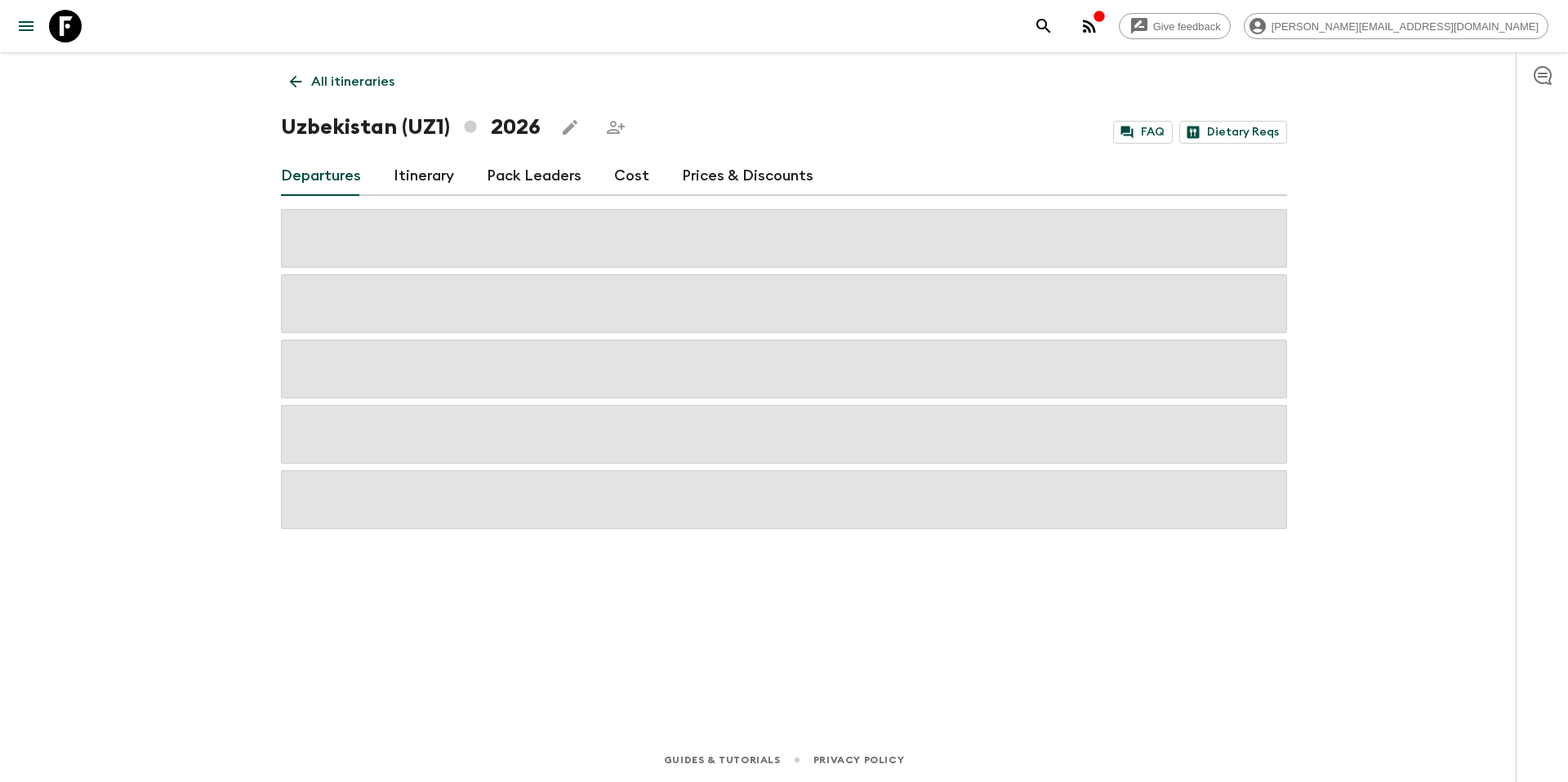
click at [328, 86] on p "All itineraries" at bounding box center [353, 81] width 83 height 20
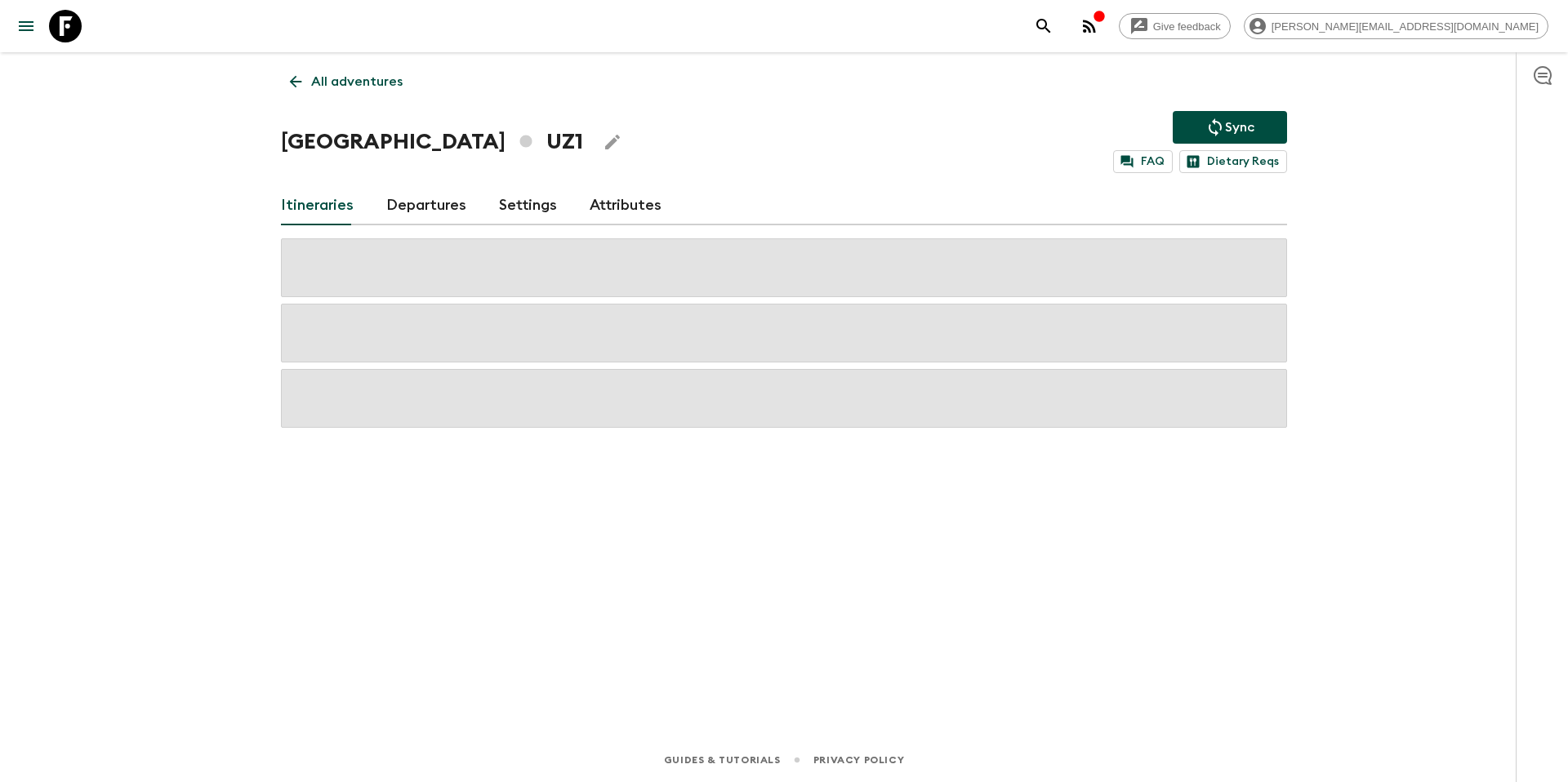
click at [327, 88] on p "All adventures" at bounding box center [357, 81] width 92 height 20
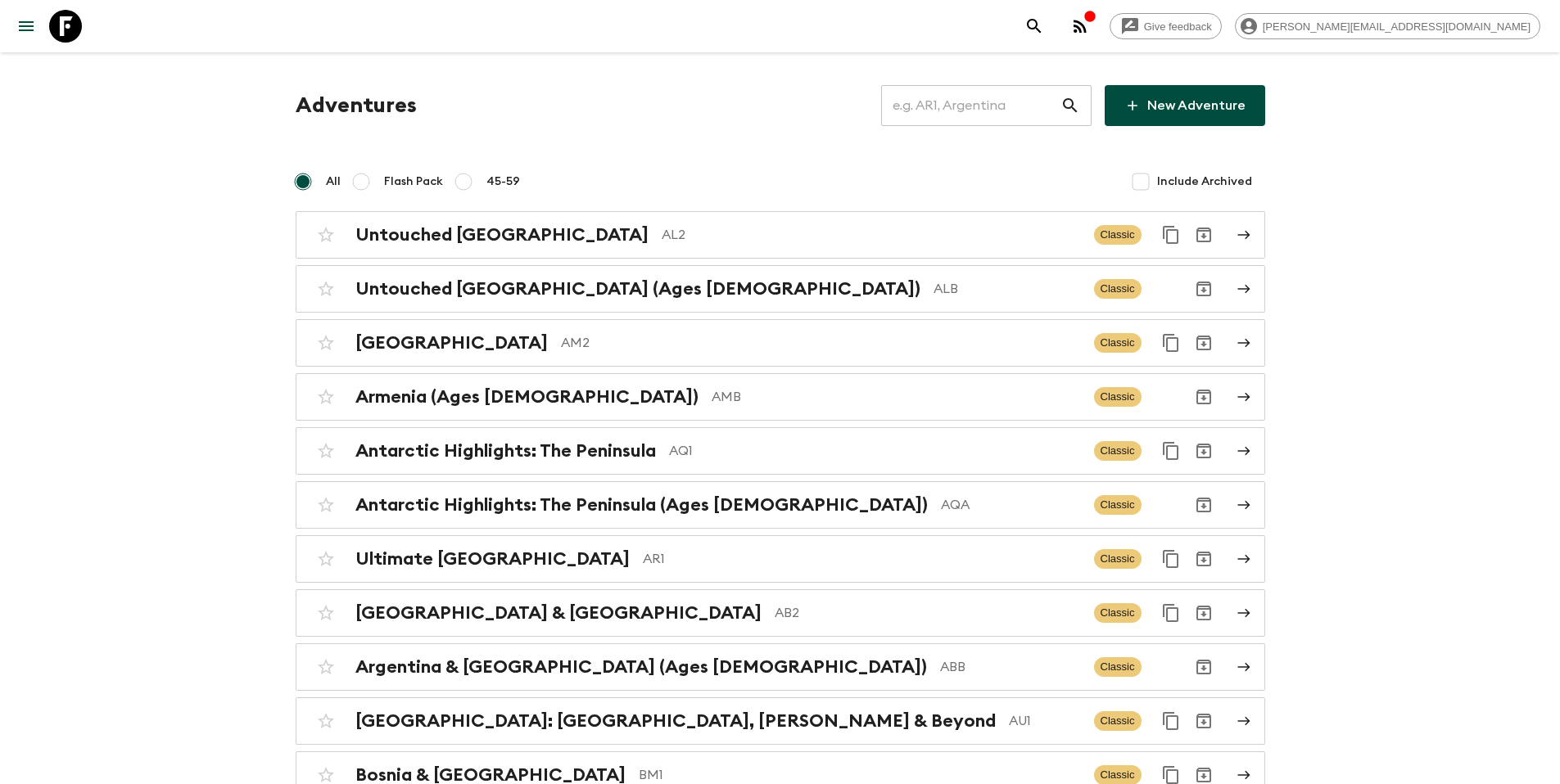
click at [966, 113] on input "text" at bounding box center [971, 105] width 179 height 46
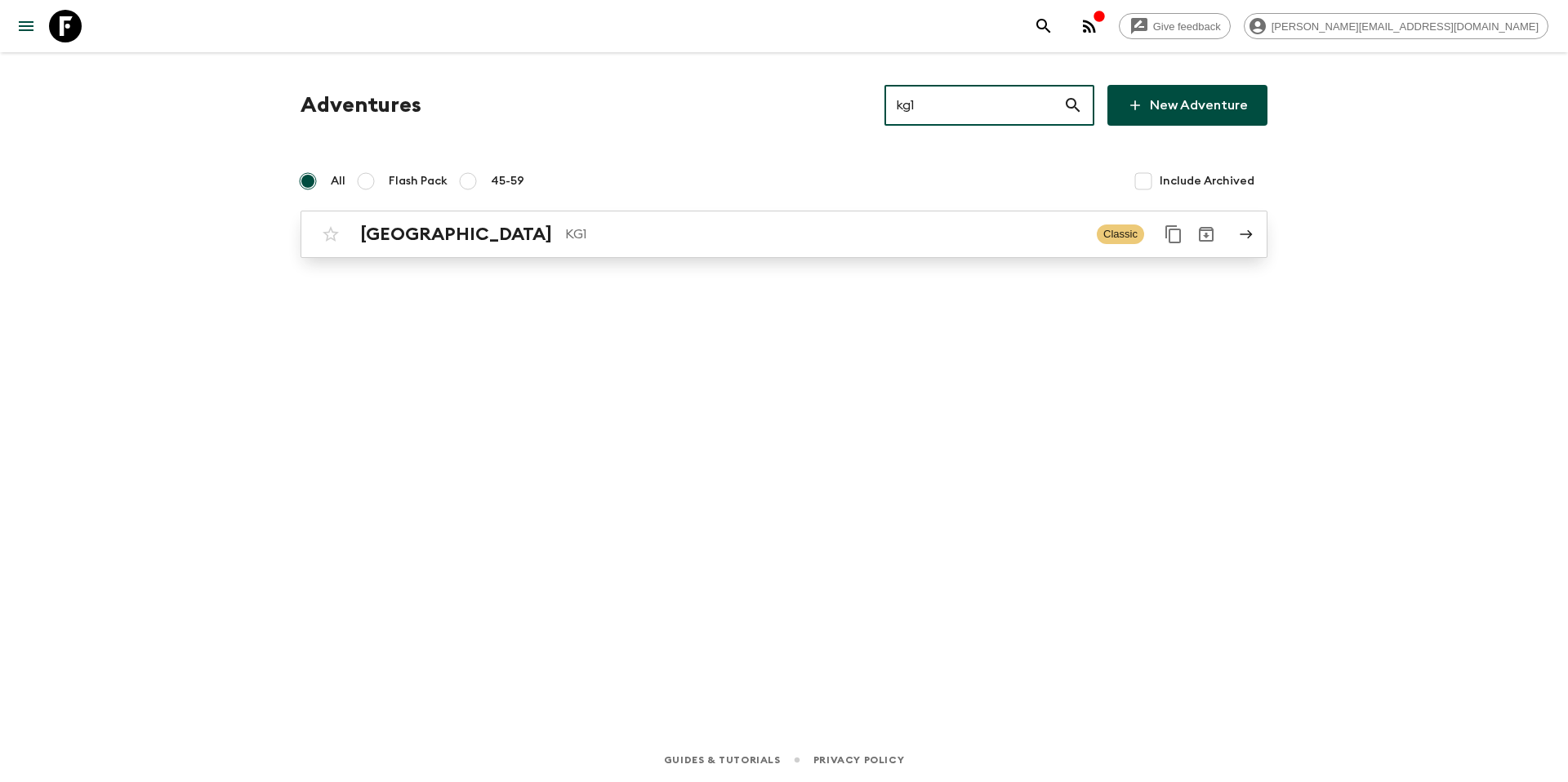
type input "kg1"
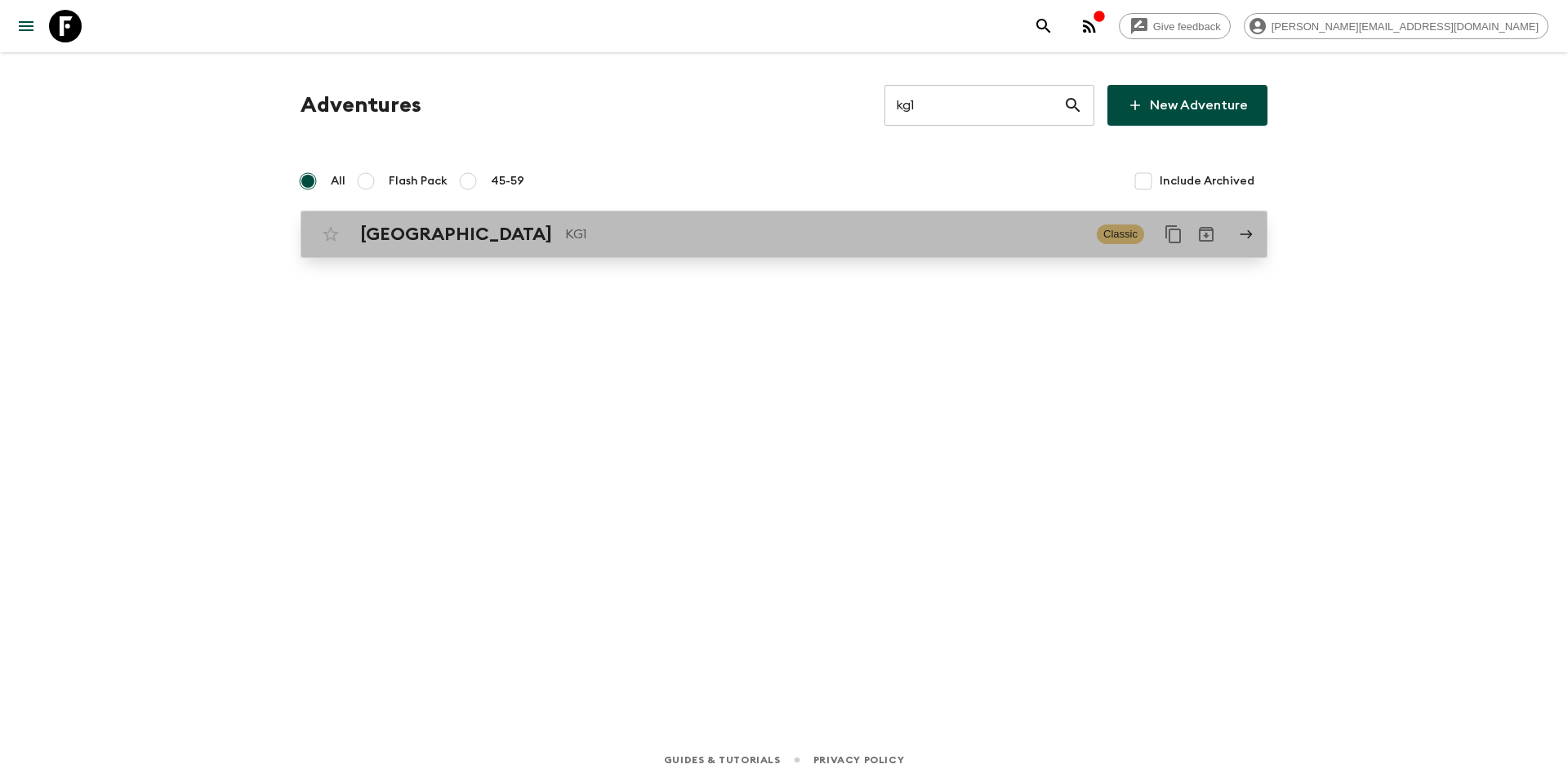
click at [766, 245] on div "Kyrgyzstan KG1 Classic" at bounding box center [752, 234] width 876 height 33
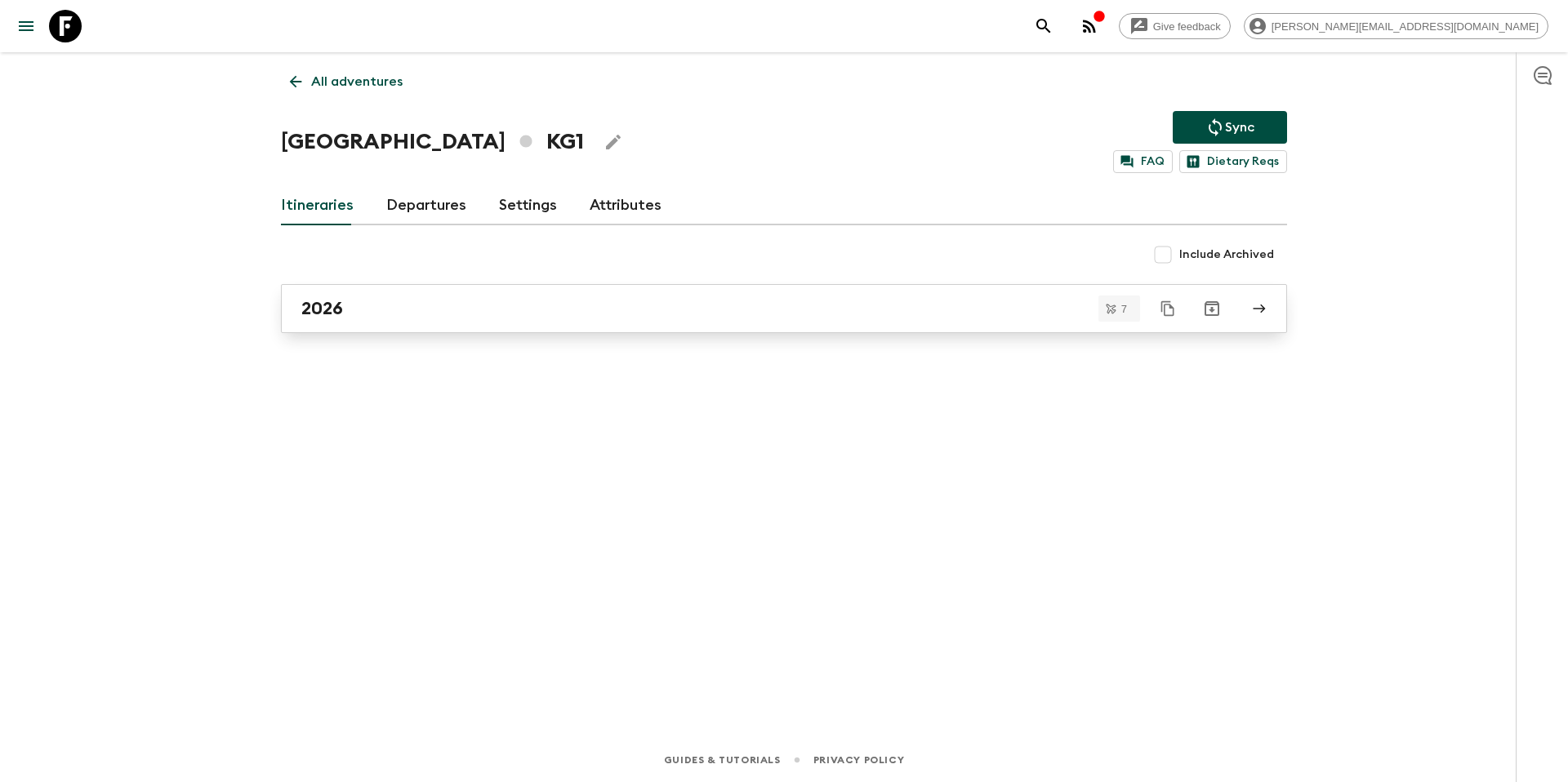
click at [405, 311] on div "2026" at bounding box center [768, 308] width 934 height 22
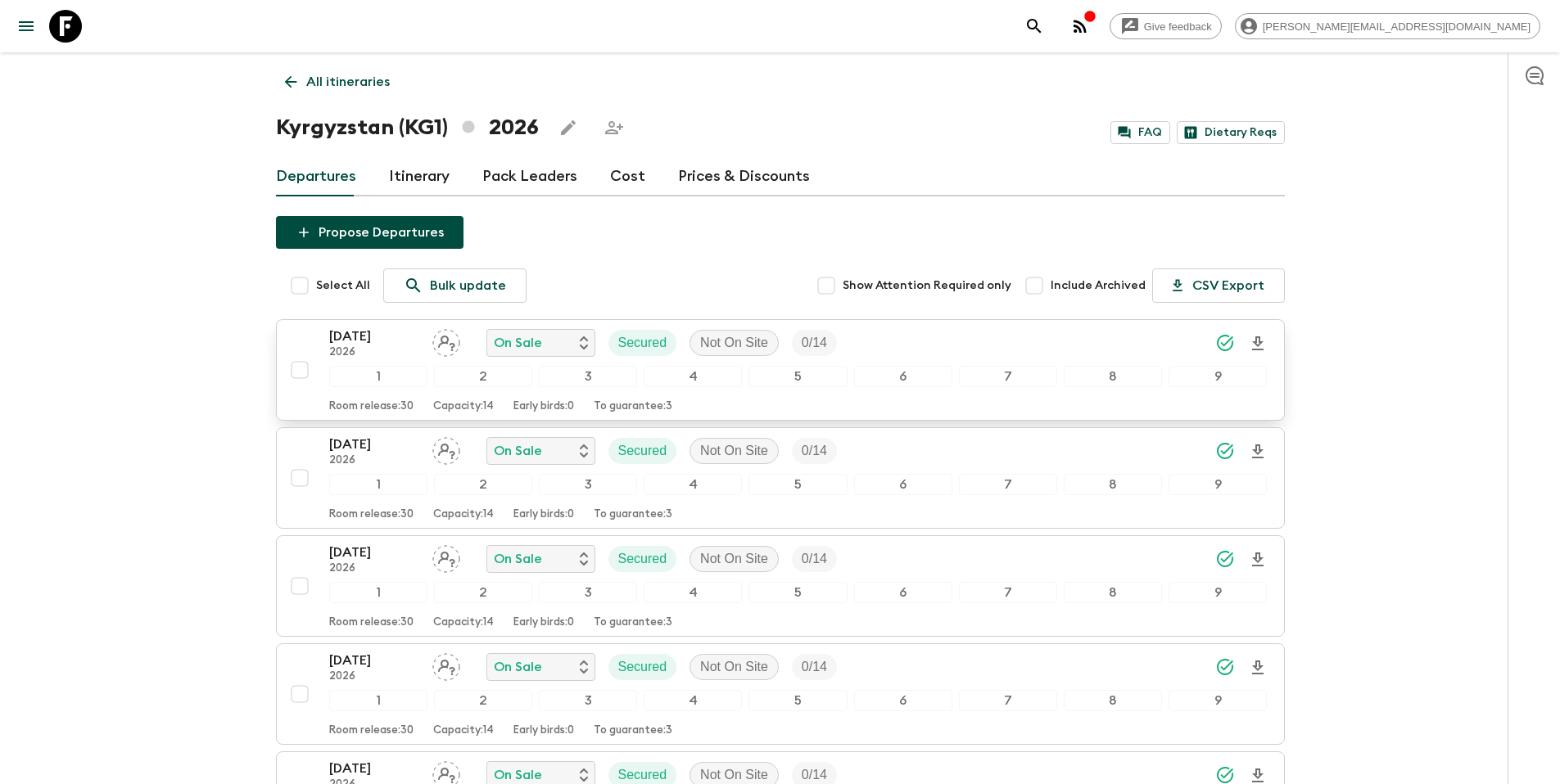
click at [936, 340] on div "[DATE] 2026 On Sale Secured Not On Site 0 / 14" at bounding box center [798, 343] width 939 height 33
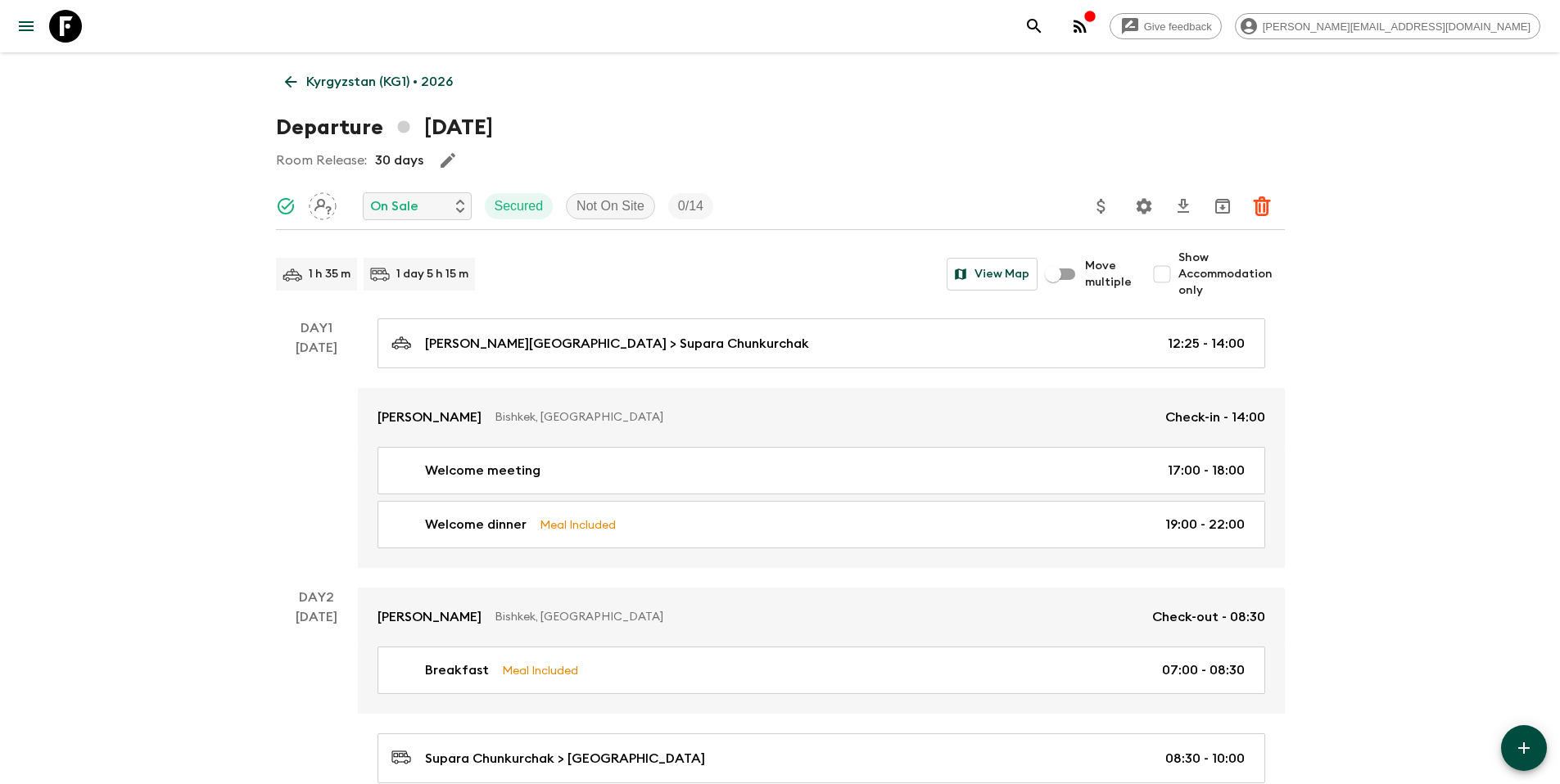
click at [1145, 211] on icon "Settings" at bounding box center [1143, 206] width 16 height 16
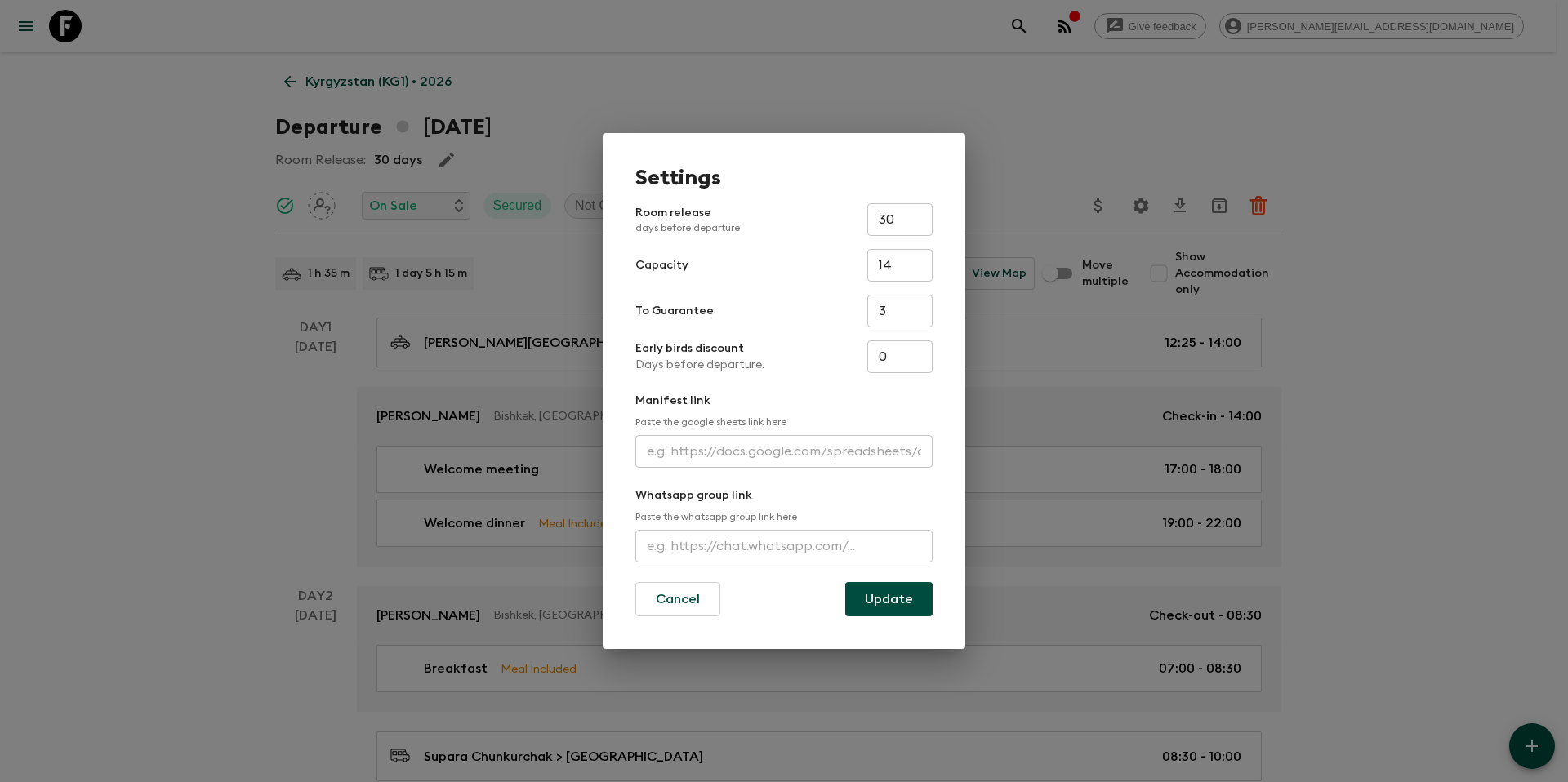
click at [1097, 159] on div "Settings Room release days before departure 30 ​ Capacity 14 ​ To Guarantee 3 ​…" at bounding box center [784, 391] width 1568 height 782
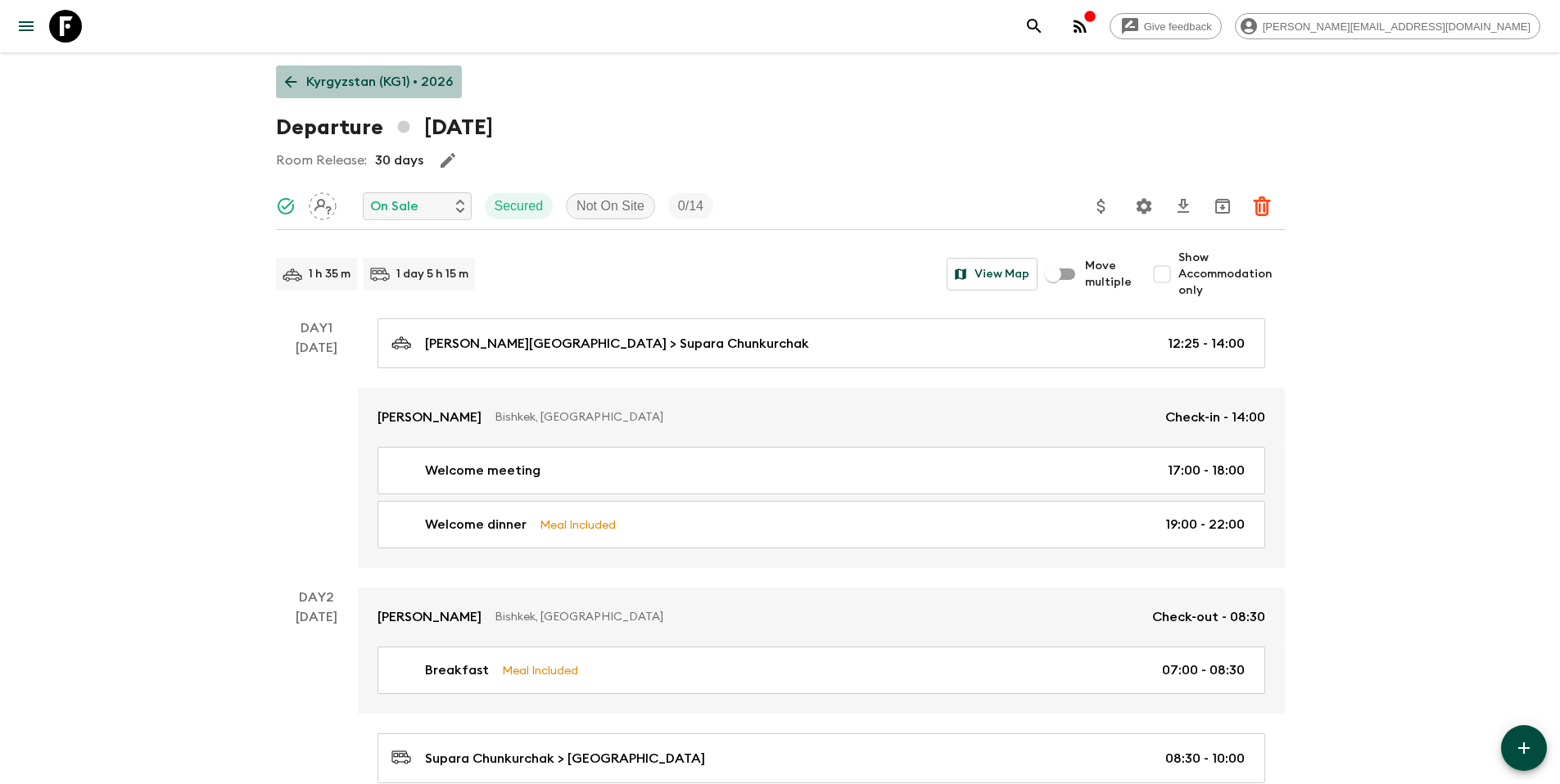
click at [404, 92] on link "Kyrgyzstan (KG1) • 2026" at bounding box center [368, 82] width 185 height 33
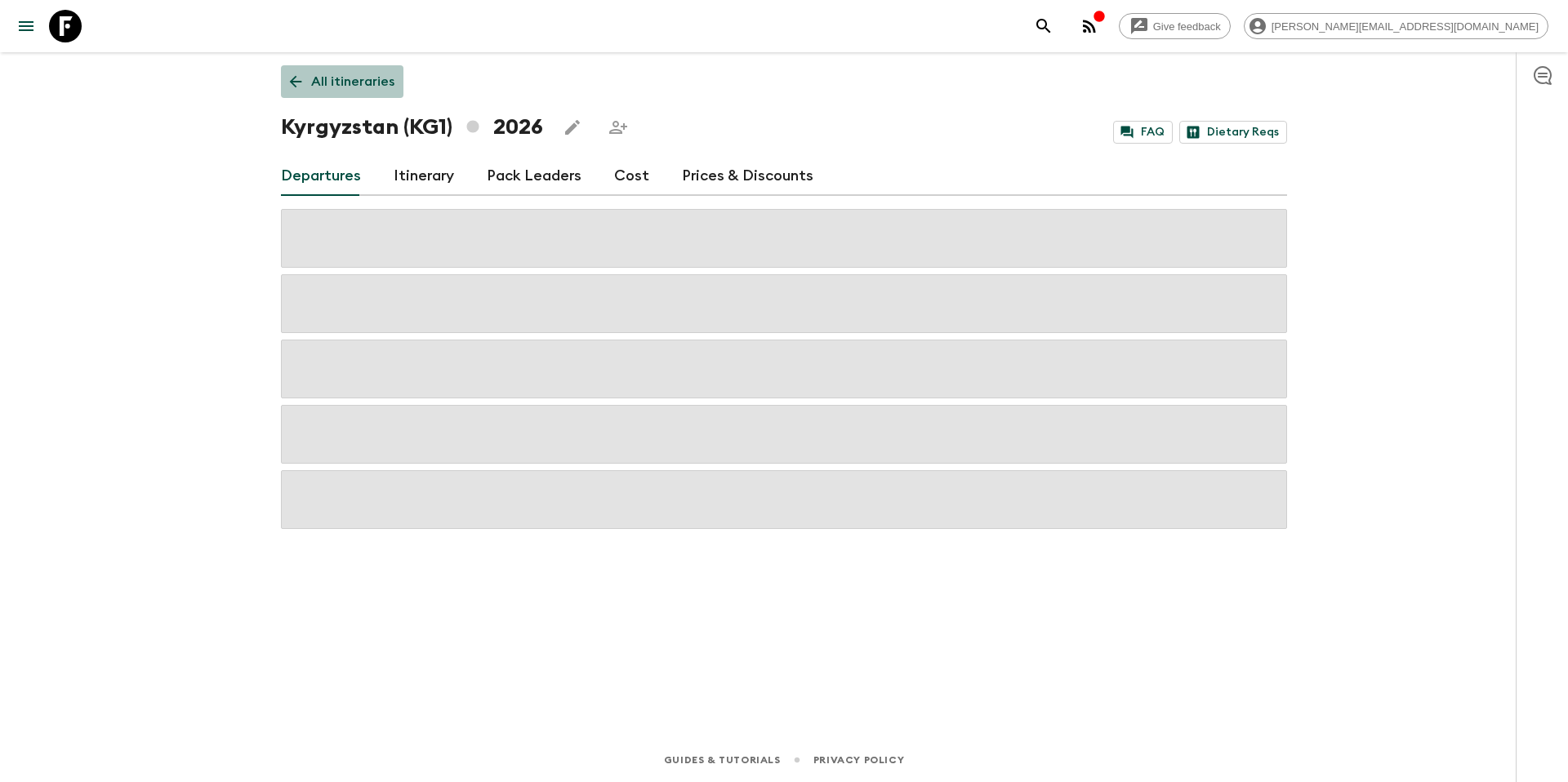
click at [333, 85] on p "All itineraries" at bounding box center [353, 81] width 83 height 20
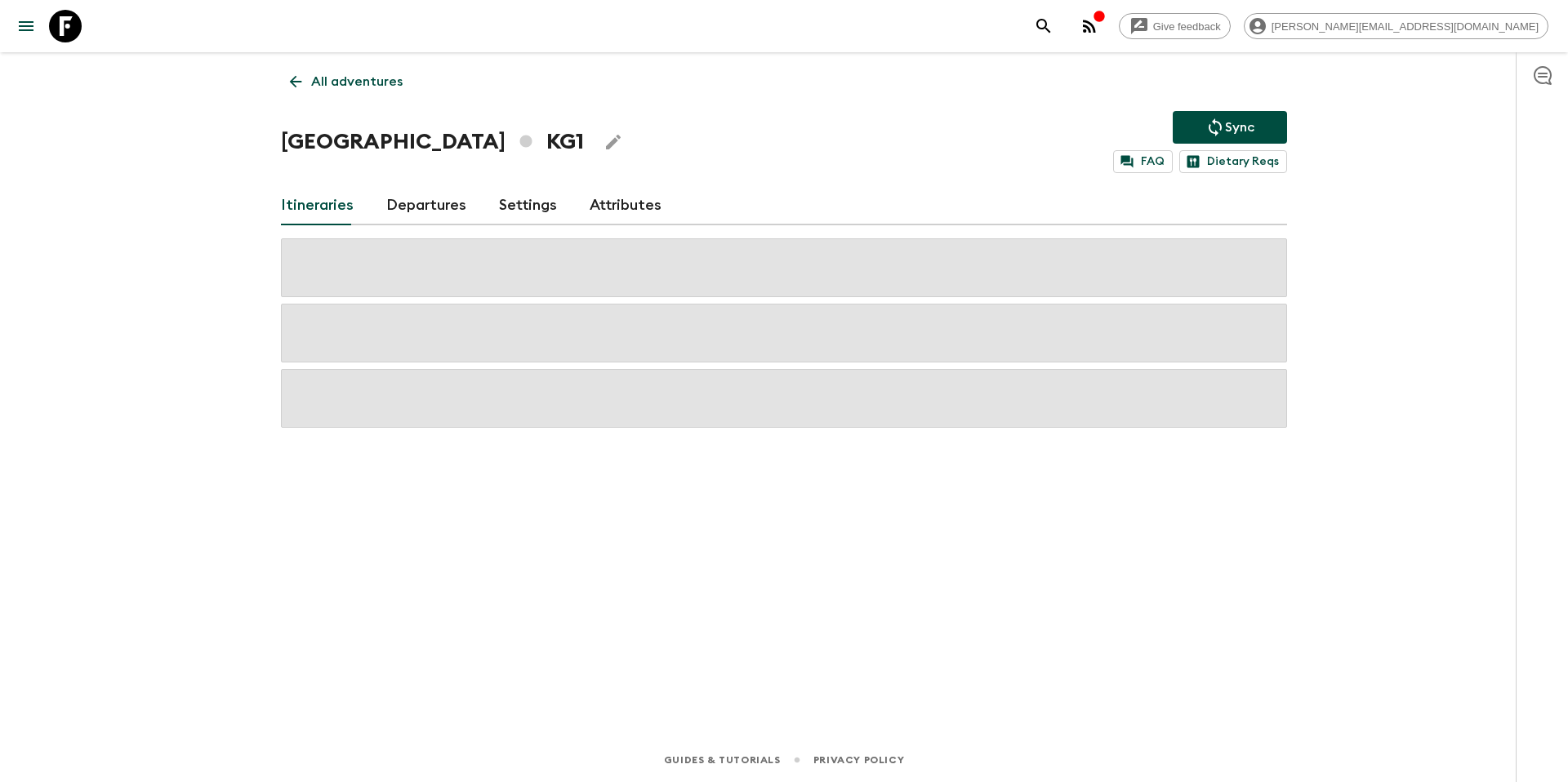
click at [336, 77] on p "All adventures" at bounding box center [357, 81] width 92 height 20
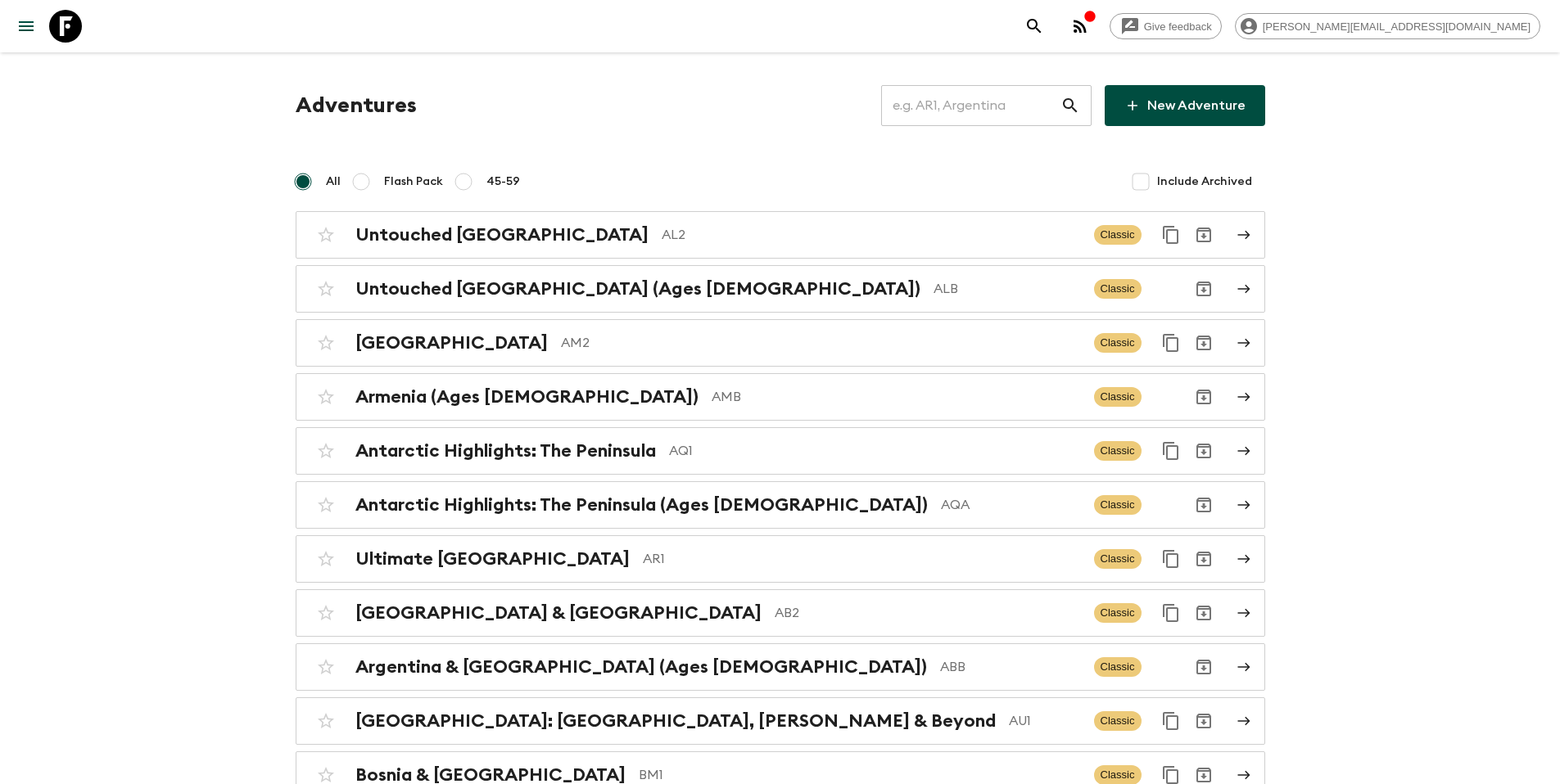
click at [965, 103] on input "text" at bounding box center [971, 105] width 179 height 46
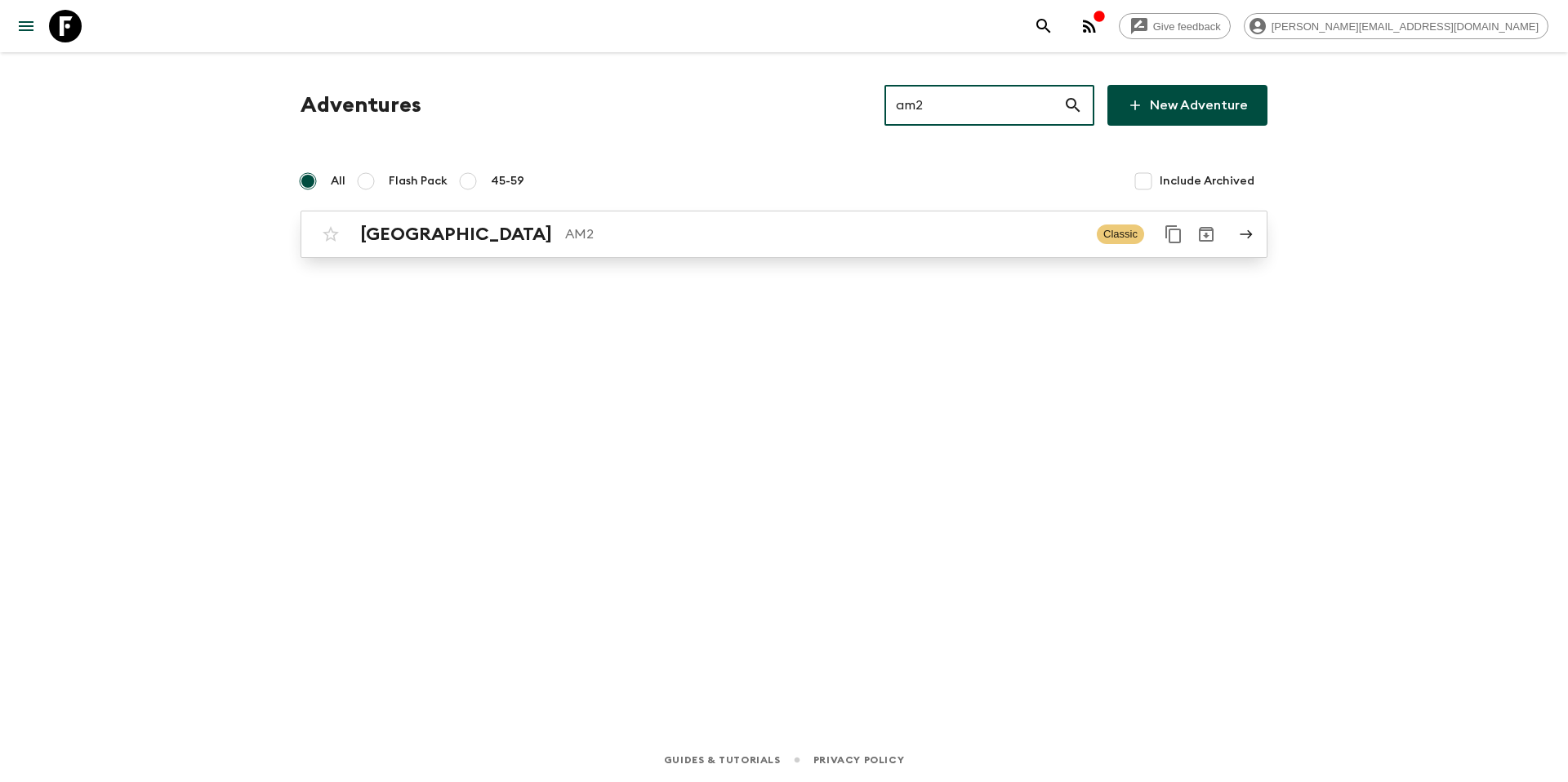
type input "am2"
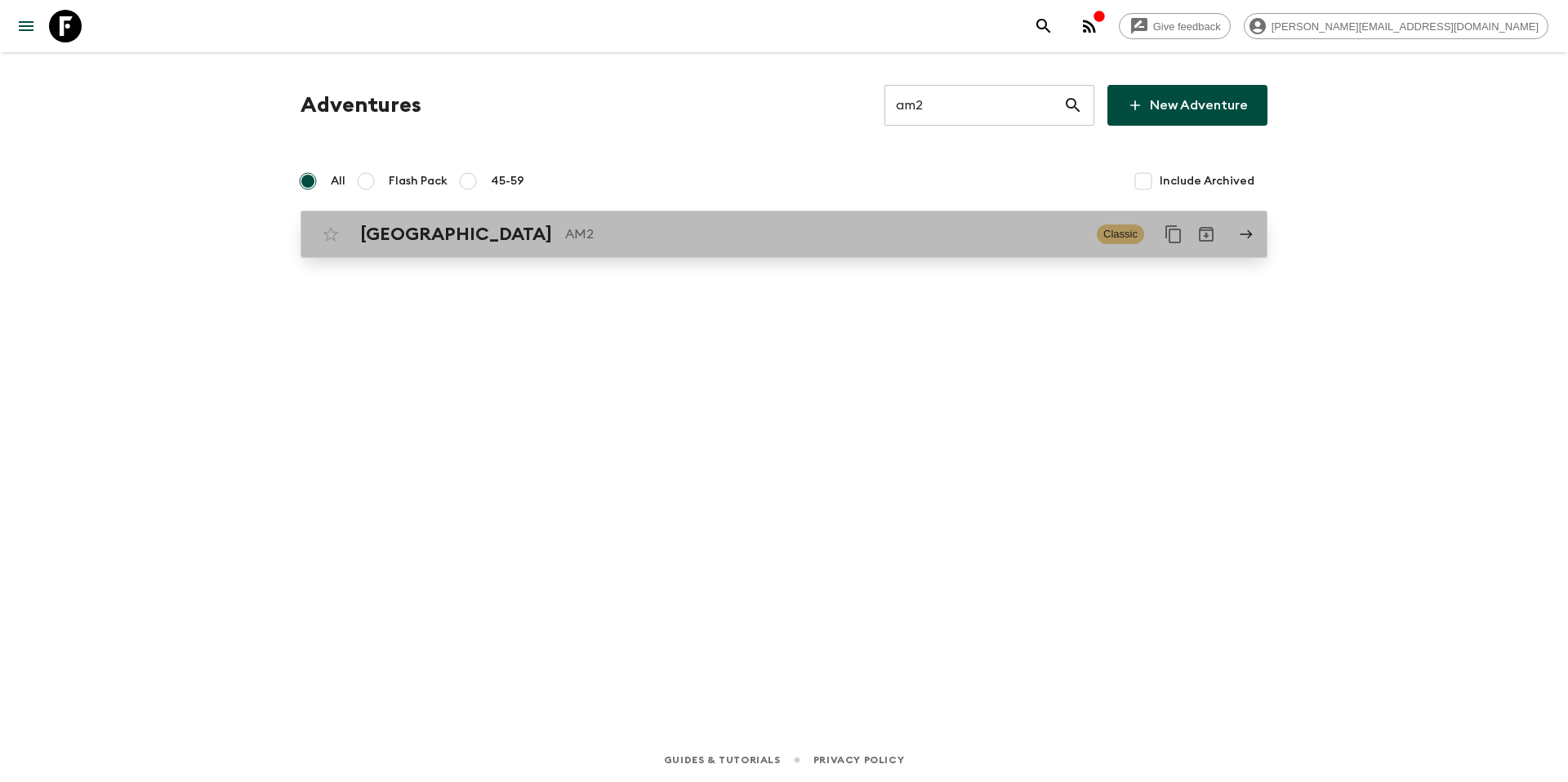
click at [699, 242] on p "AM2" at bounding box center [825, 234] width 519 height 20
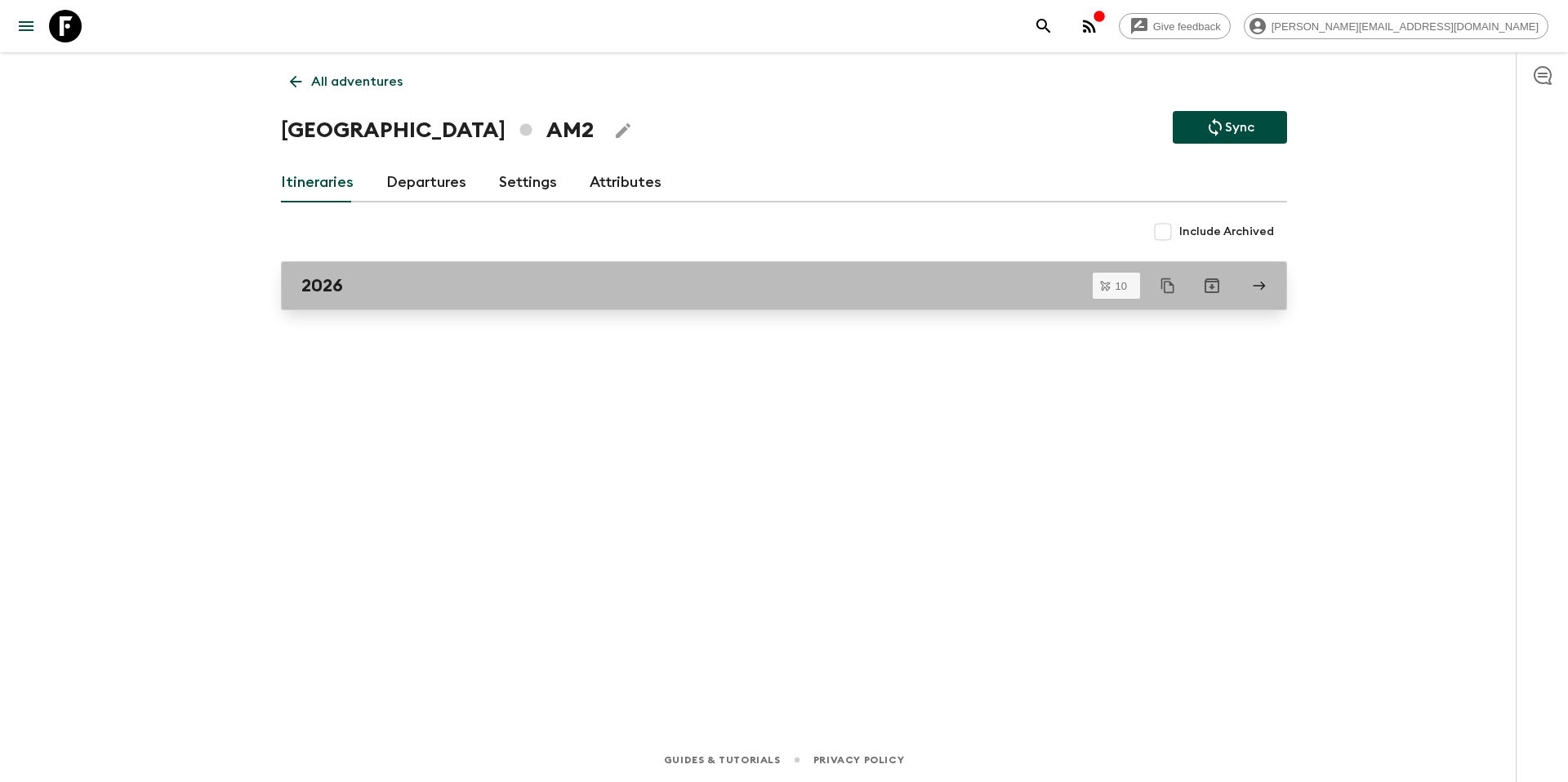
click at [530, 269] on link "2026" at bounding box center [784, 285] width 1006 height 49
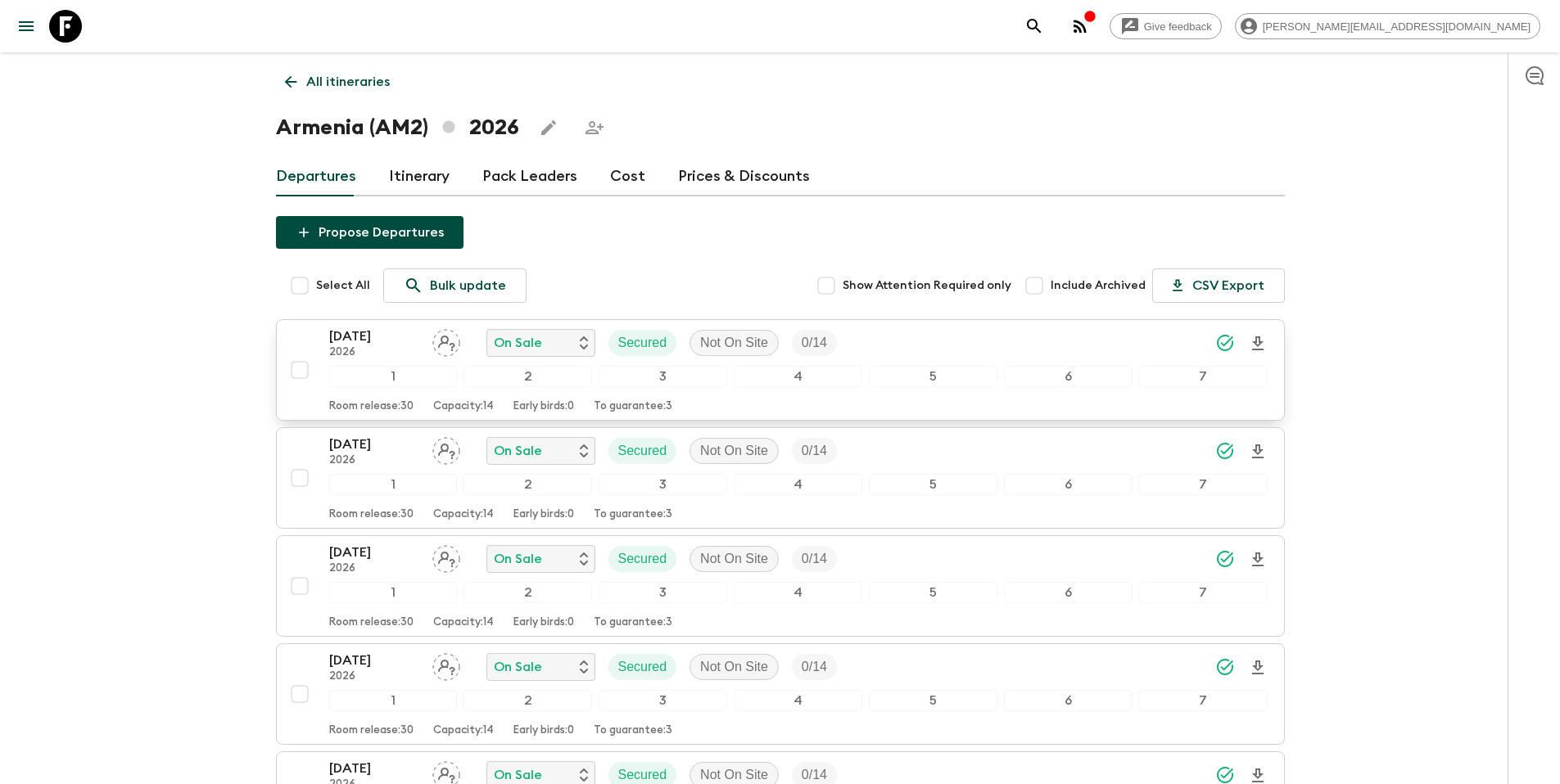
click at [968, 348] on div "[DATE] 2026 On Sale Secured Not On Site 0 / 14" at bounding box center [798, 343] width 939 height 33
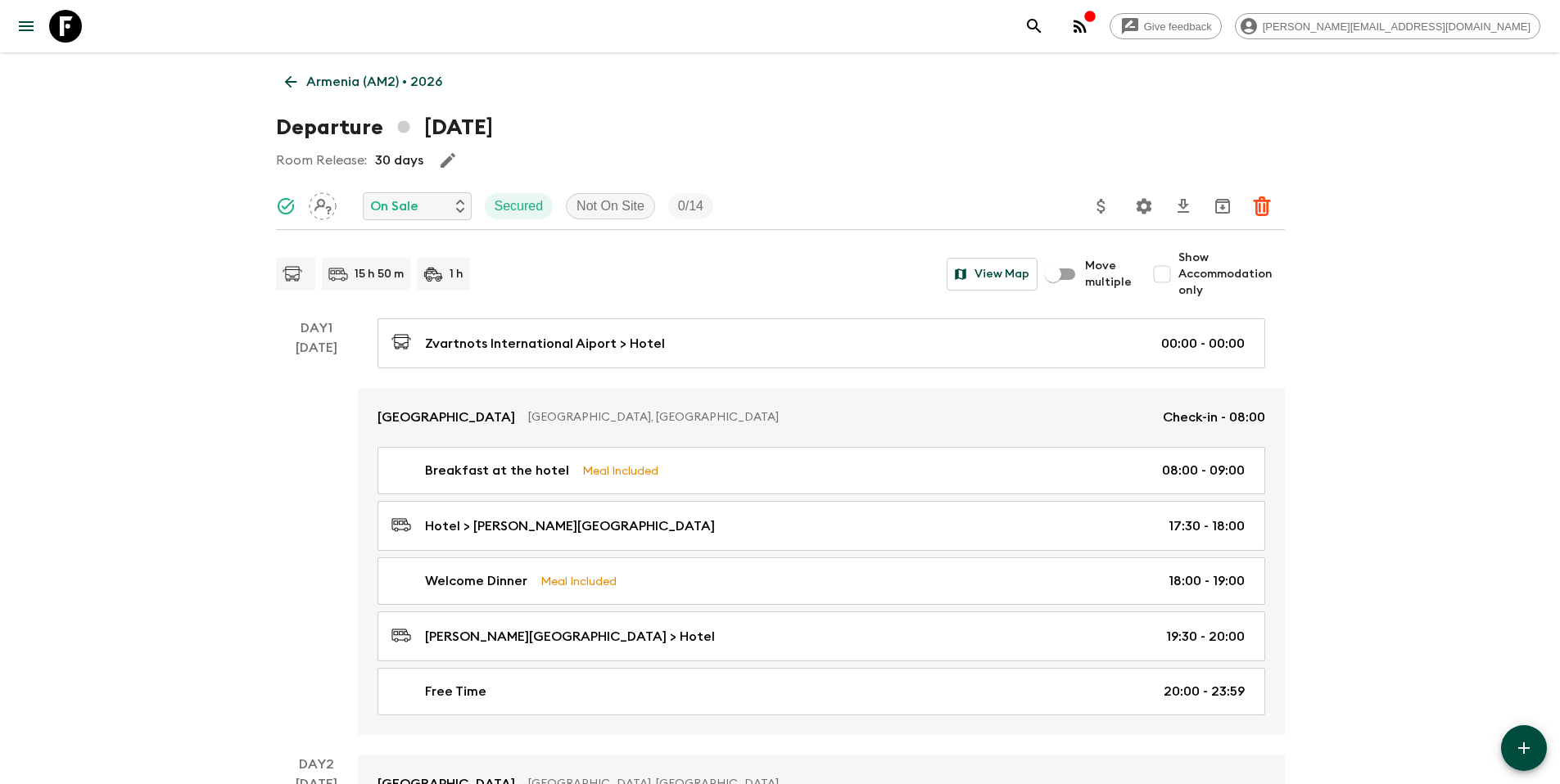
click at [1193, 268] on span "Show Accommodation only" at bounding box center [1232, 274] width 107 height 49
click at [1179, 268] on input "Show Accommodation only" at bounding box center [1162, 275] width 33 height 33
checkbox input "true"
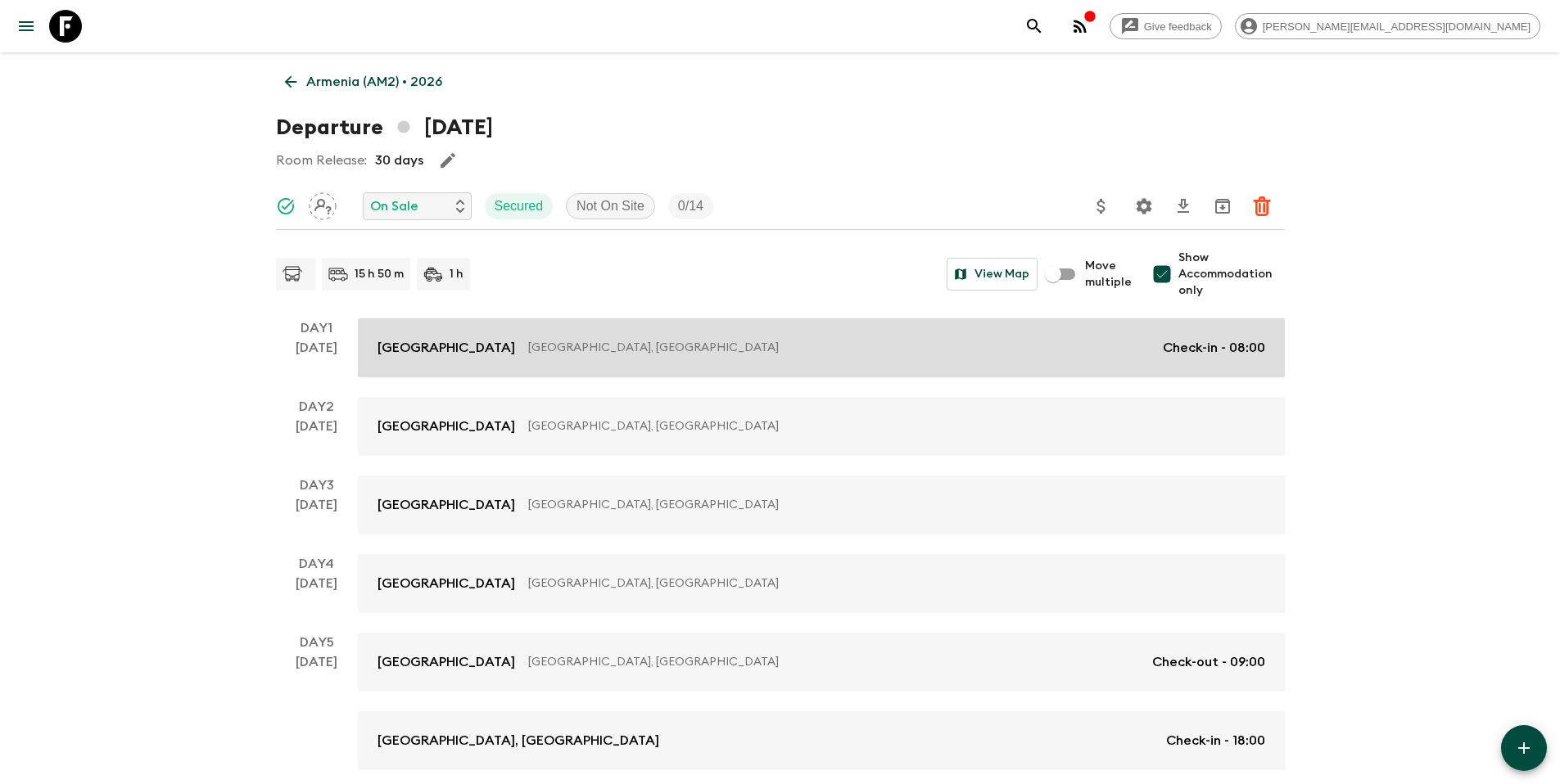
click at [512, 363] on link "[GEOGRAPHIC_DATA] [GEOGRAPHIC_DATA], [GEOGRAPHIC_DATA] Check-in - 08:00" at bounding box center [821, 348] width 926 height 59
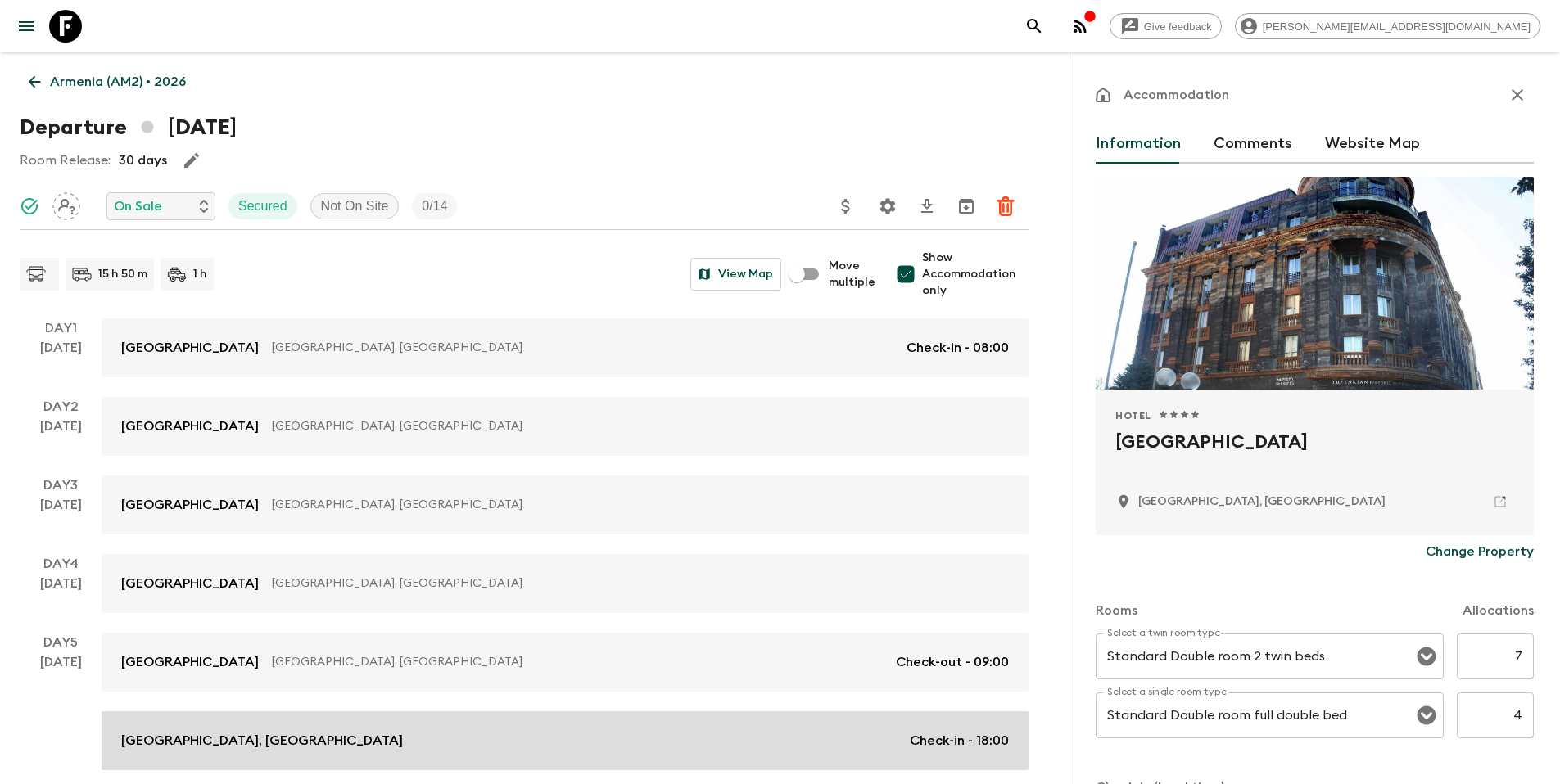
click at [407, 719] on link "[GEOGRAPHIC_DATA], Hotel and Spa Check-in - 18:00" at bounding box center [564, 741] width 926 height 59
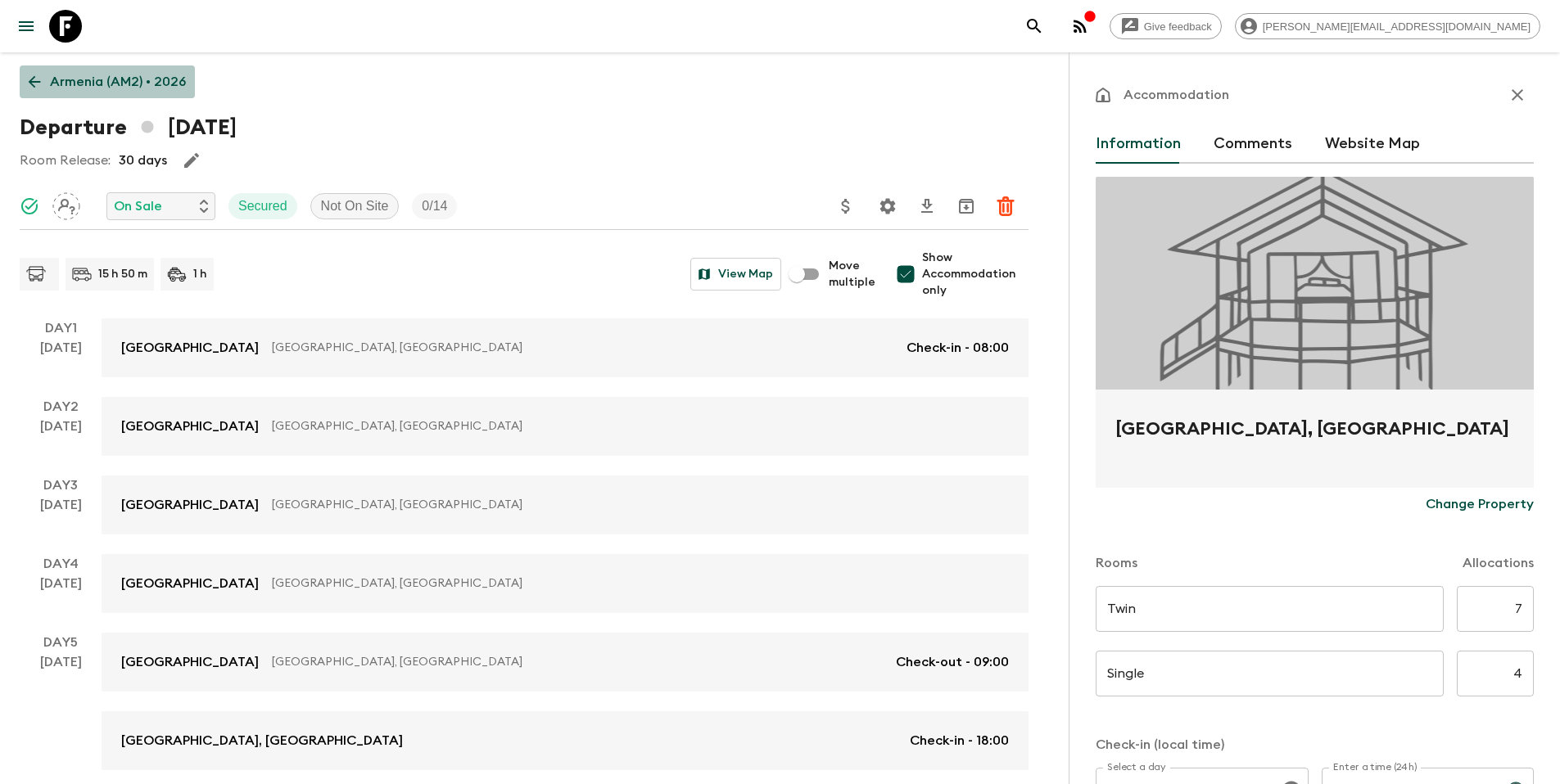
click at [134, 87] on p "Armenia (AM2) • 2026" at bounding box center [118, 81] width 136 height 20
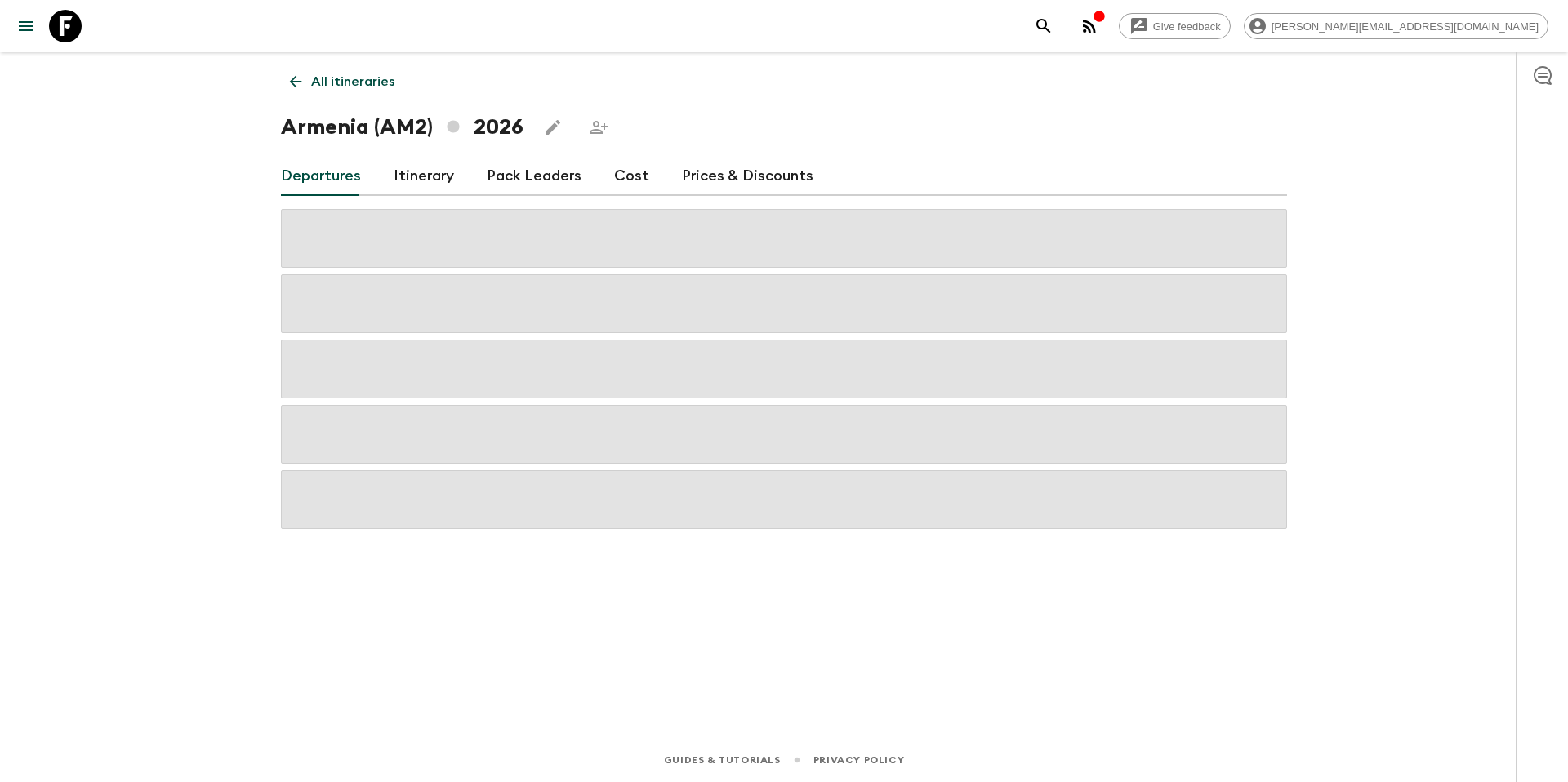
click at [335, 81] on p "All itineraries" at bounding box center [353, 81] width 83 height 20
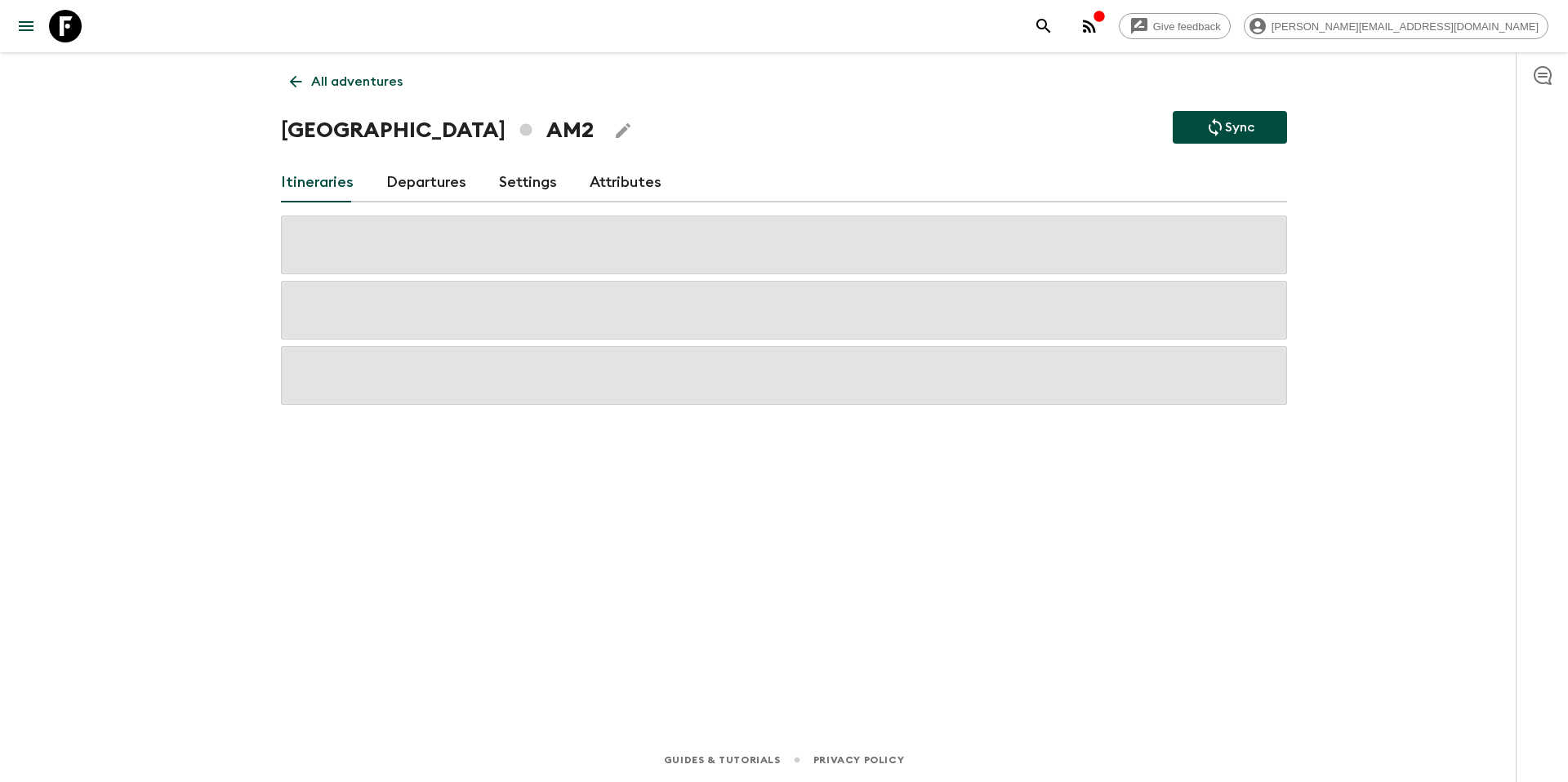
click at [347, 90] on p "All adventures" at bounding box center [357, 81] width 92 height 20
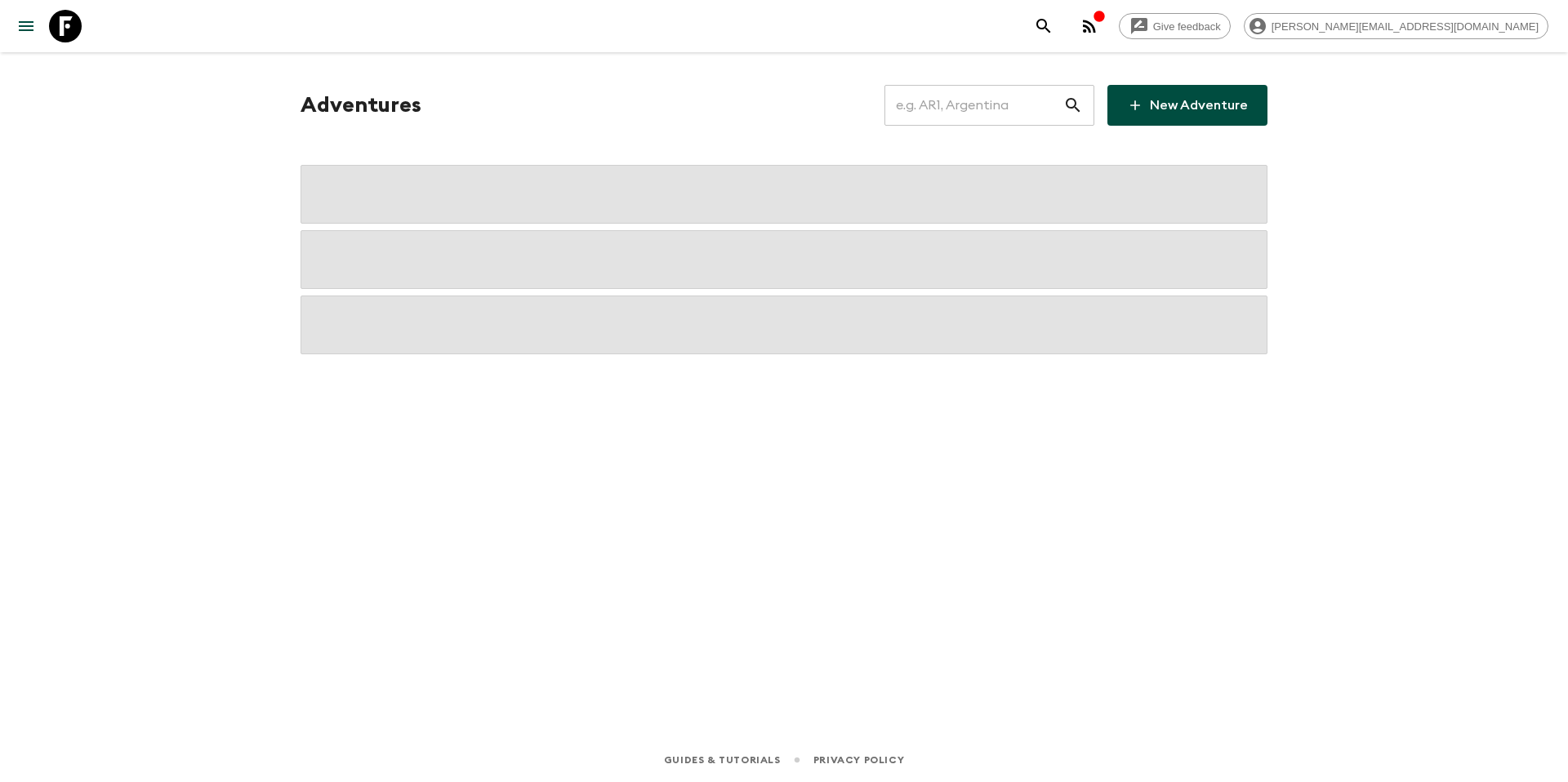
click at [980, 101] on input "text" at bounding box center [973, 105] width 179 height 46
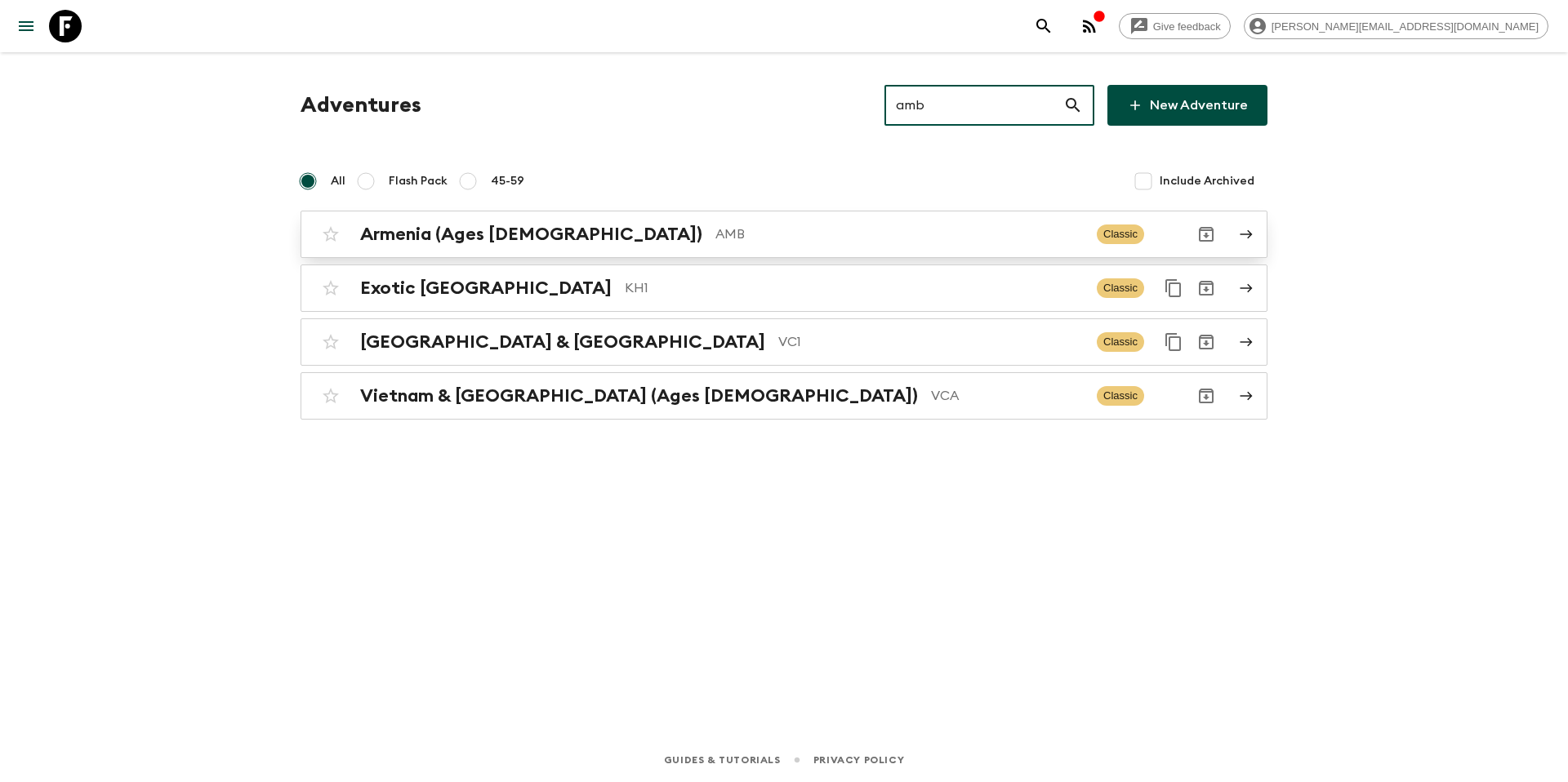
type input "amb"
click at [716, 243] on p "AMB" at bounding box center [900, 234] width 368 height 20
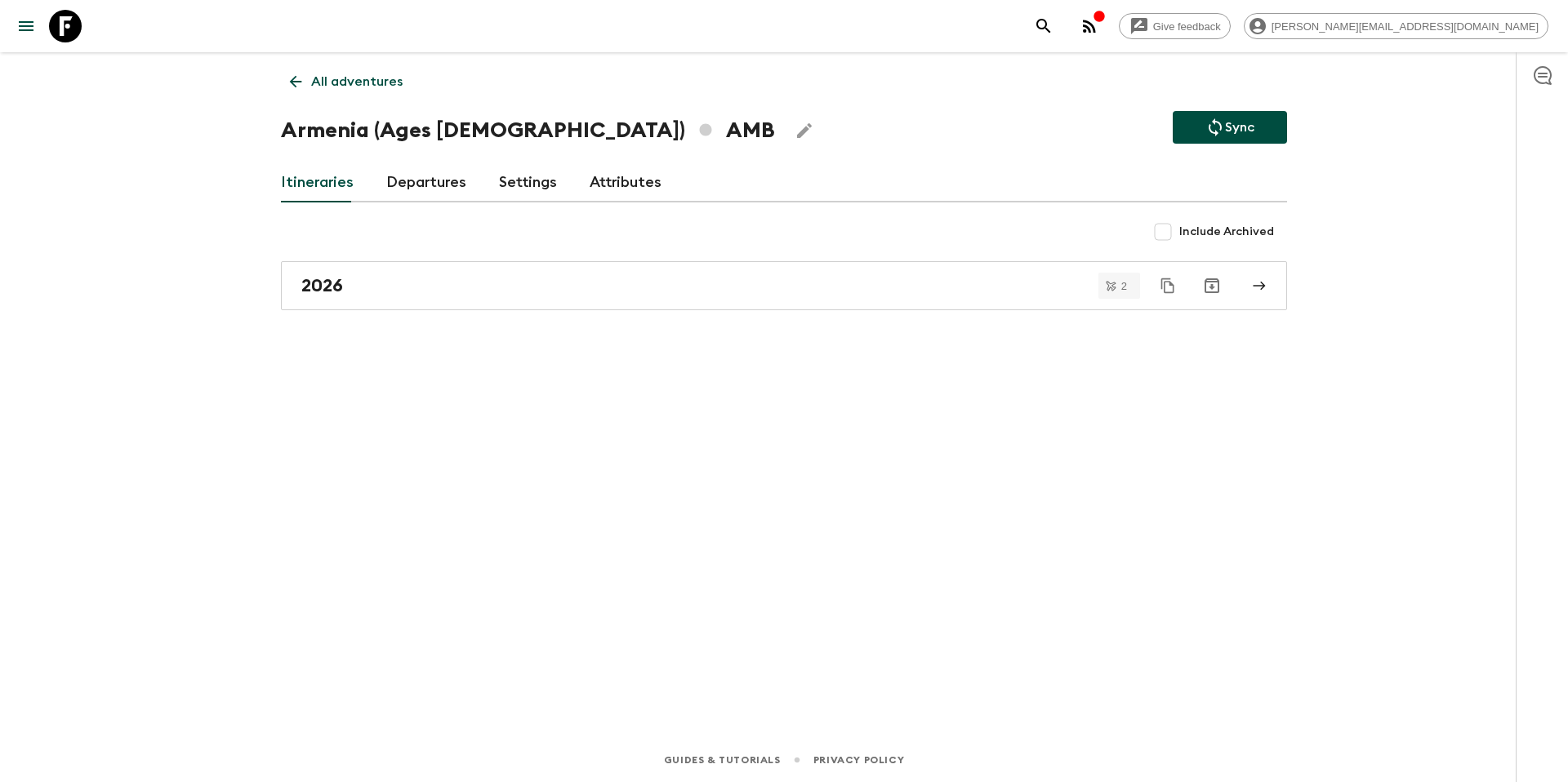
click at [417, 189] on link "Departures" at bounding box center [426, 182] width 80 height 39
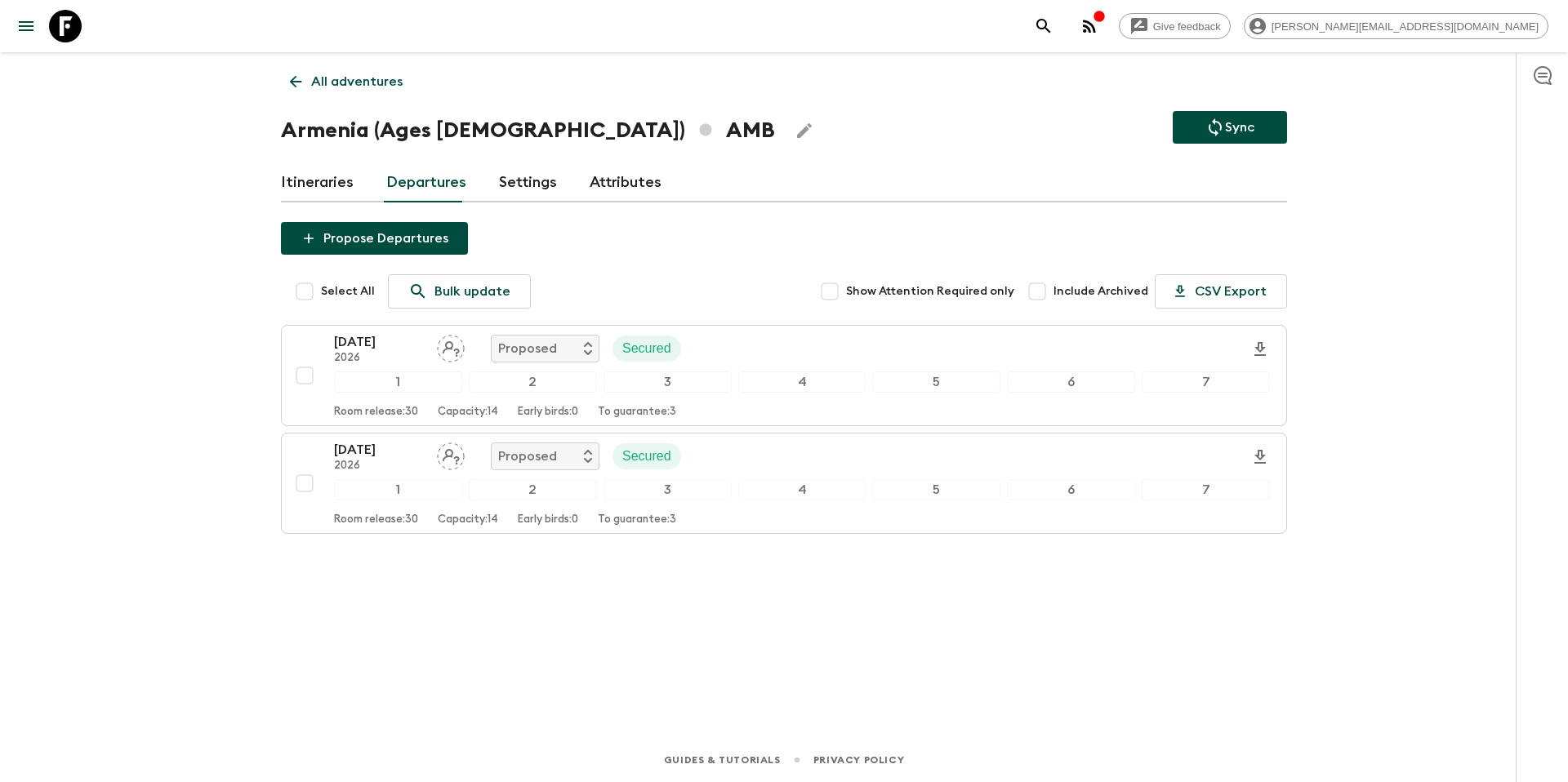
click at [347, 80] on p "All adventures" at bounding box center [357, 81] width 92 height 20
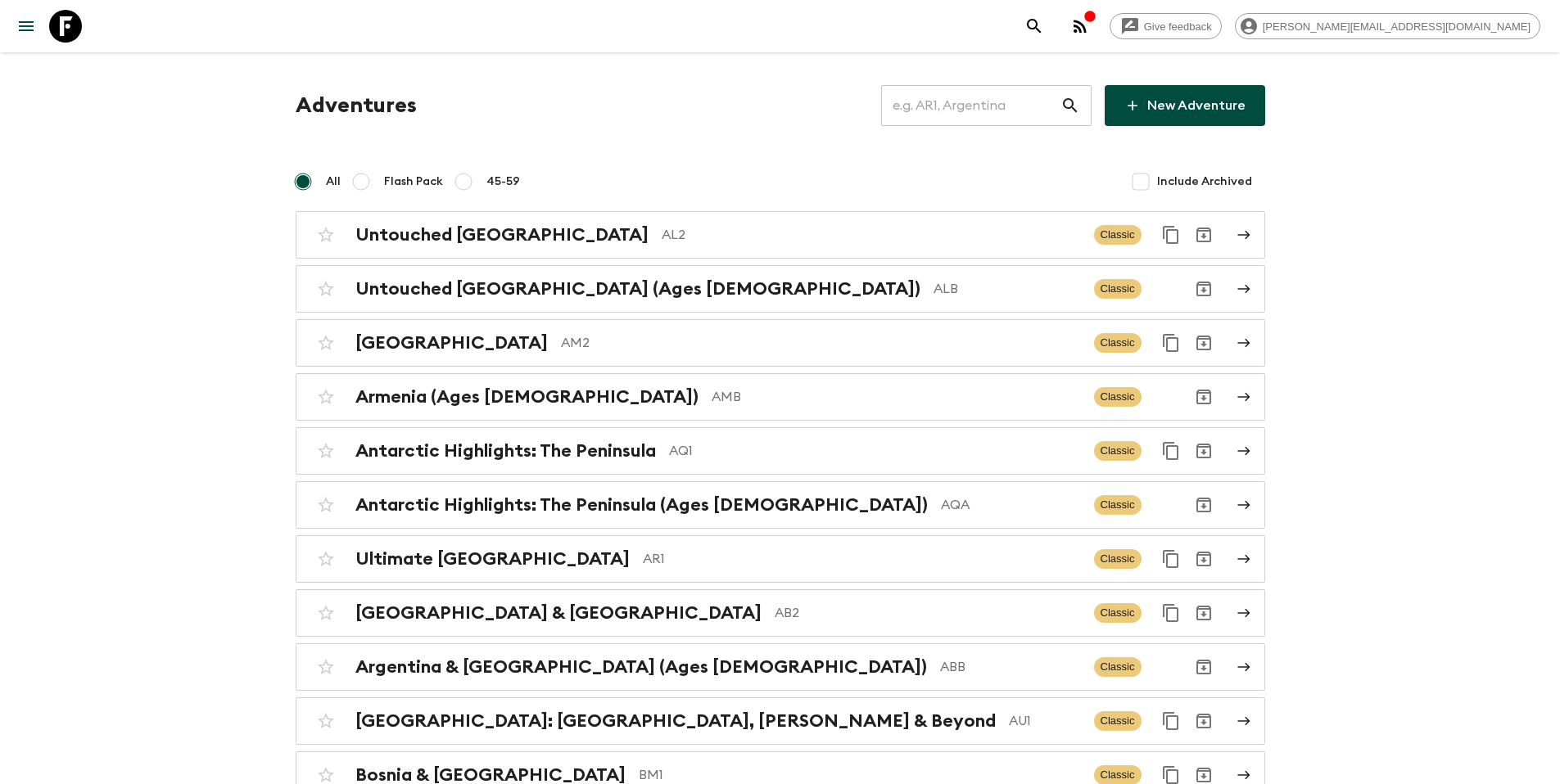
click at [978, 92] on input "text" at bounding box center [971, 105] width 179 height 46
click at [951, 95] on input "text" at bounding box center [971, 105] width 179 height 46
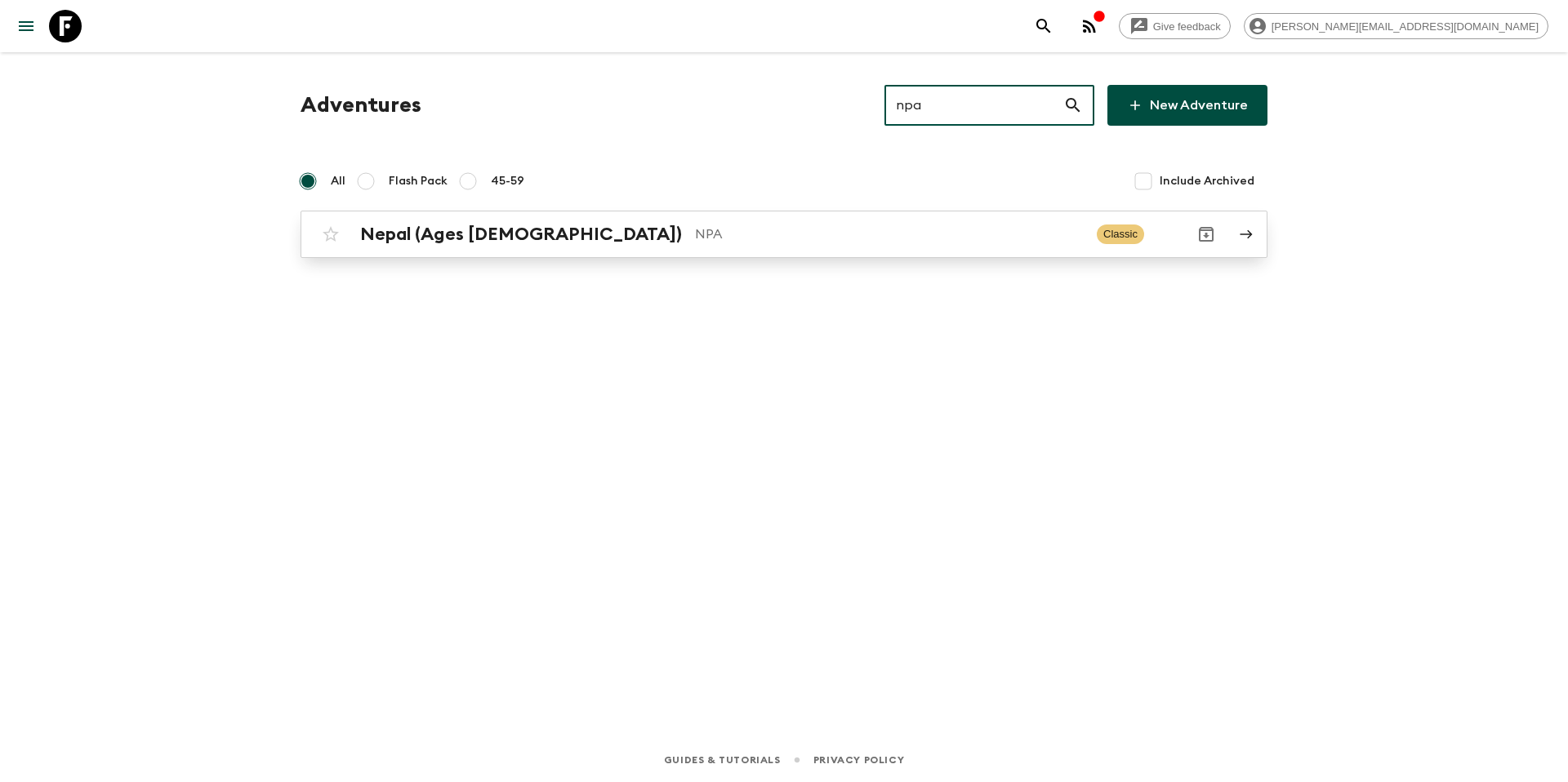
type input "npa"
click at [742, 236] on p "NPA" at bounding box center [889, 234] width 389 height 20
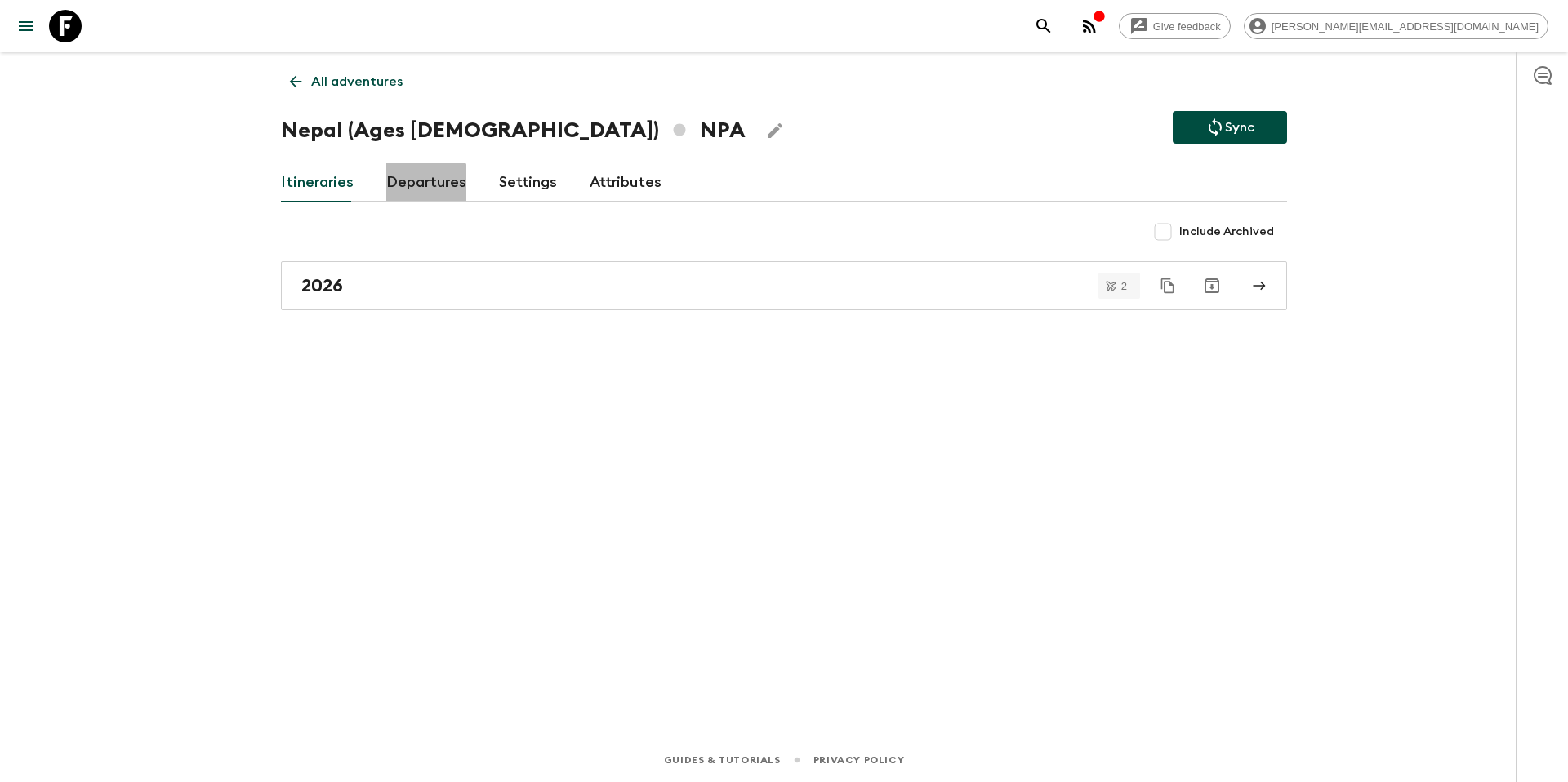
drag, startPoint x: 422, startPoint y: 192, endPoint x: 495, endPoint y: 184, distance: 73.4
click at [422, 193] on link "Departures" at bounding box center [426, 182] width 80 height 39
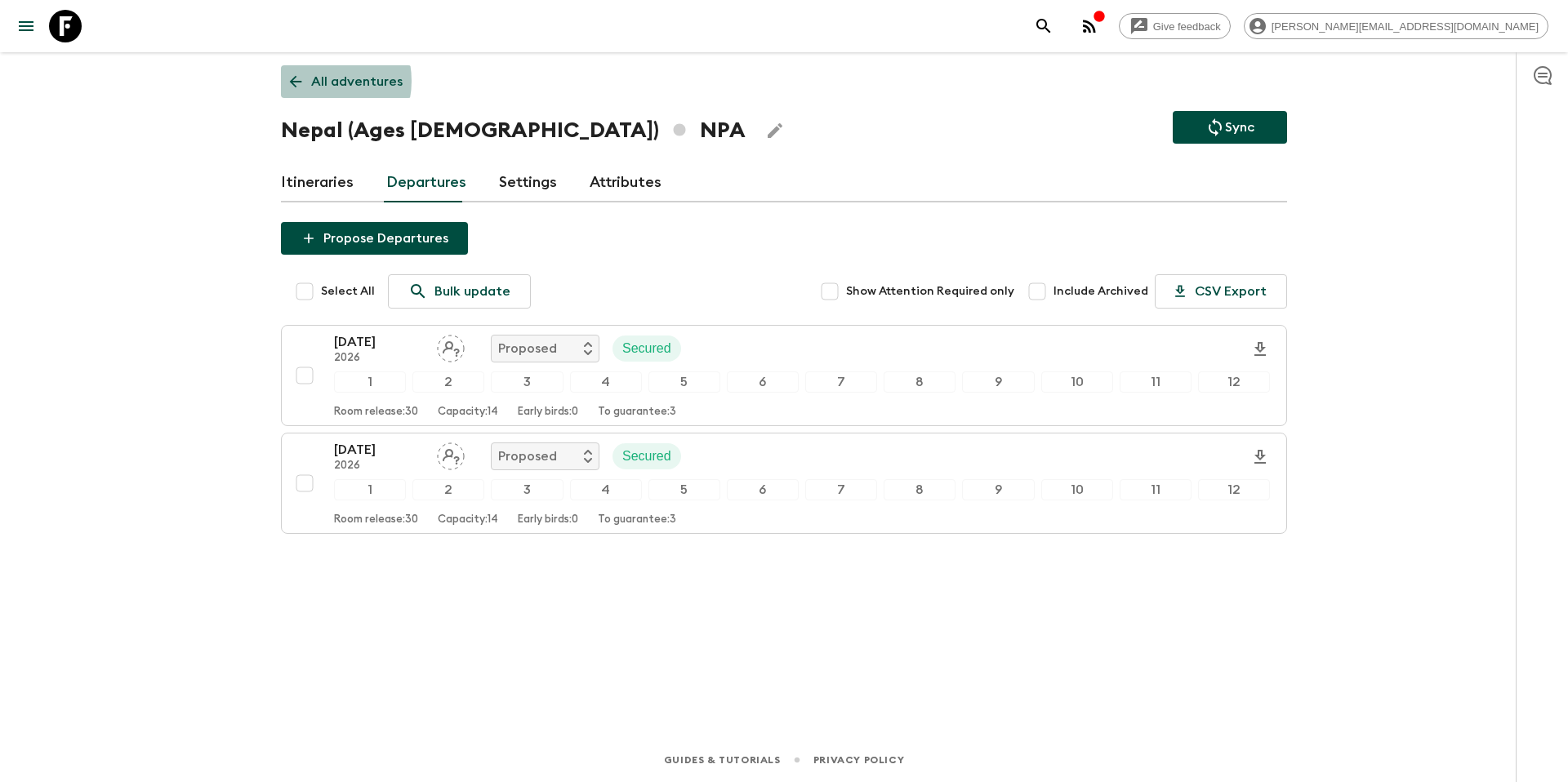
click at [316, 81] on p "All adventures" at bounding box center [357, 81] width 92 height 20
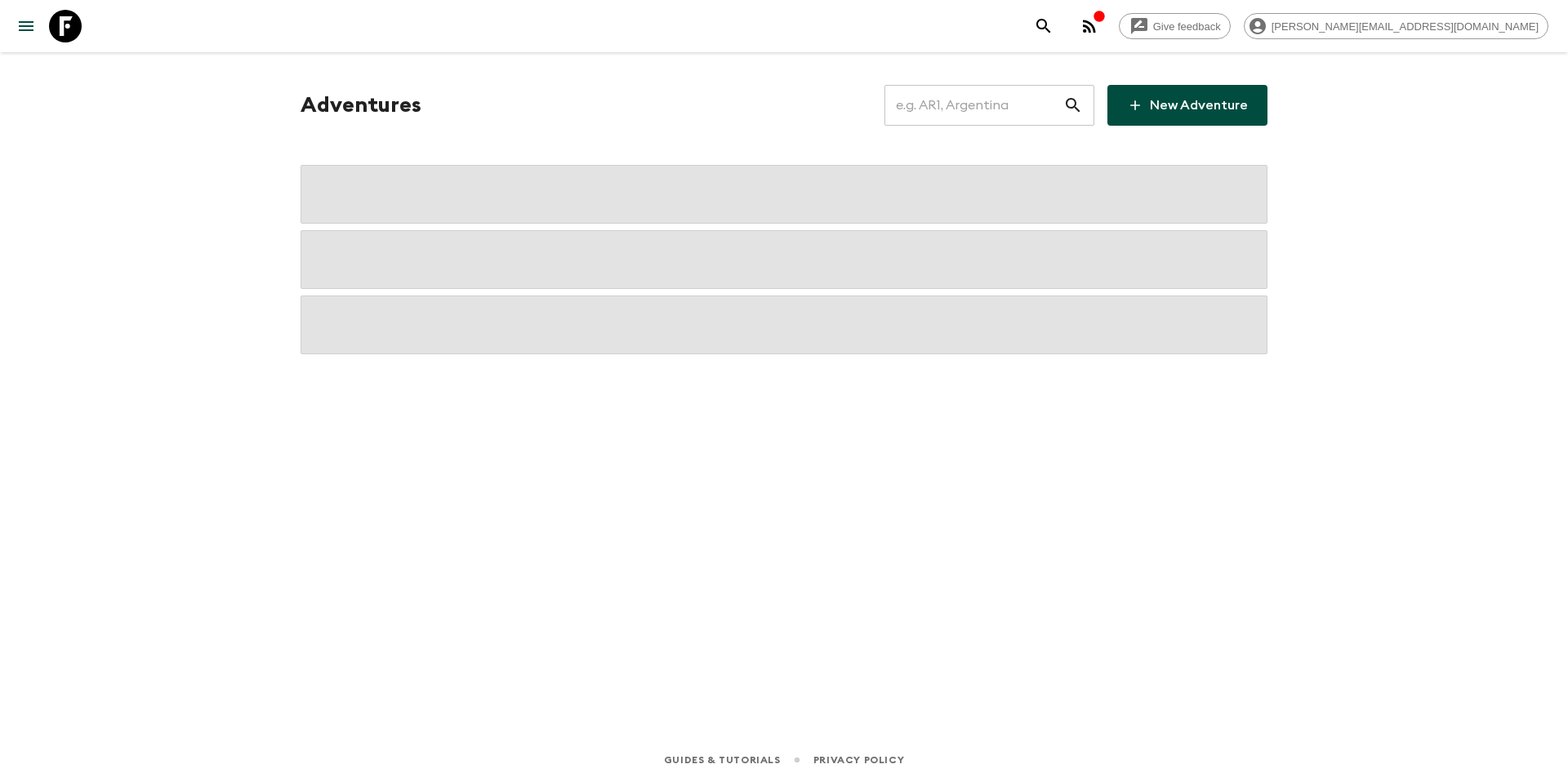
click at [994, 111] on input "text" at bounding box center [973, 105] width 179 height 46
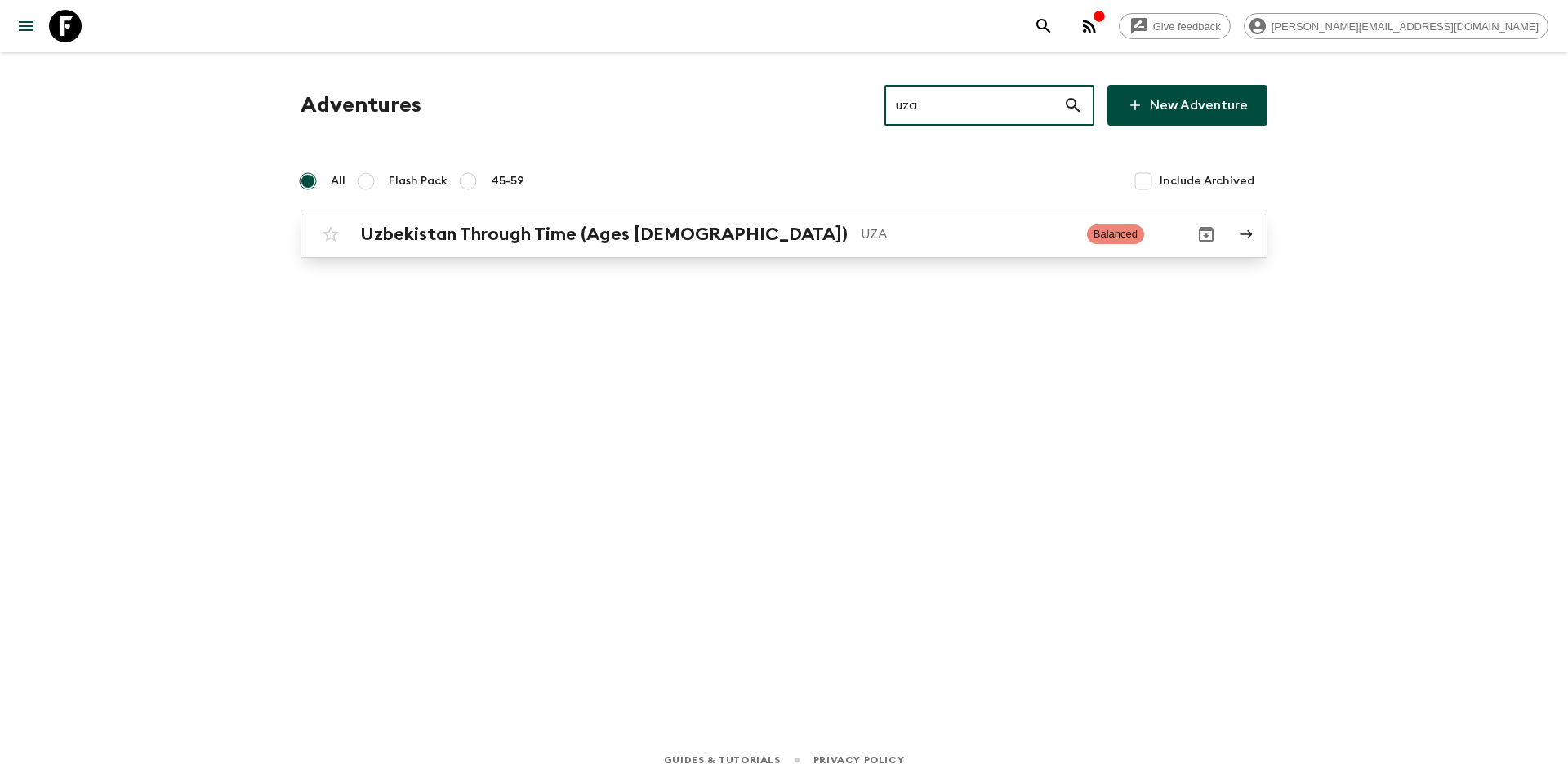
type input "uza"
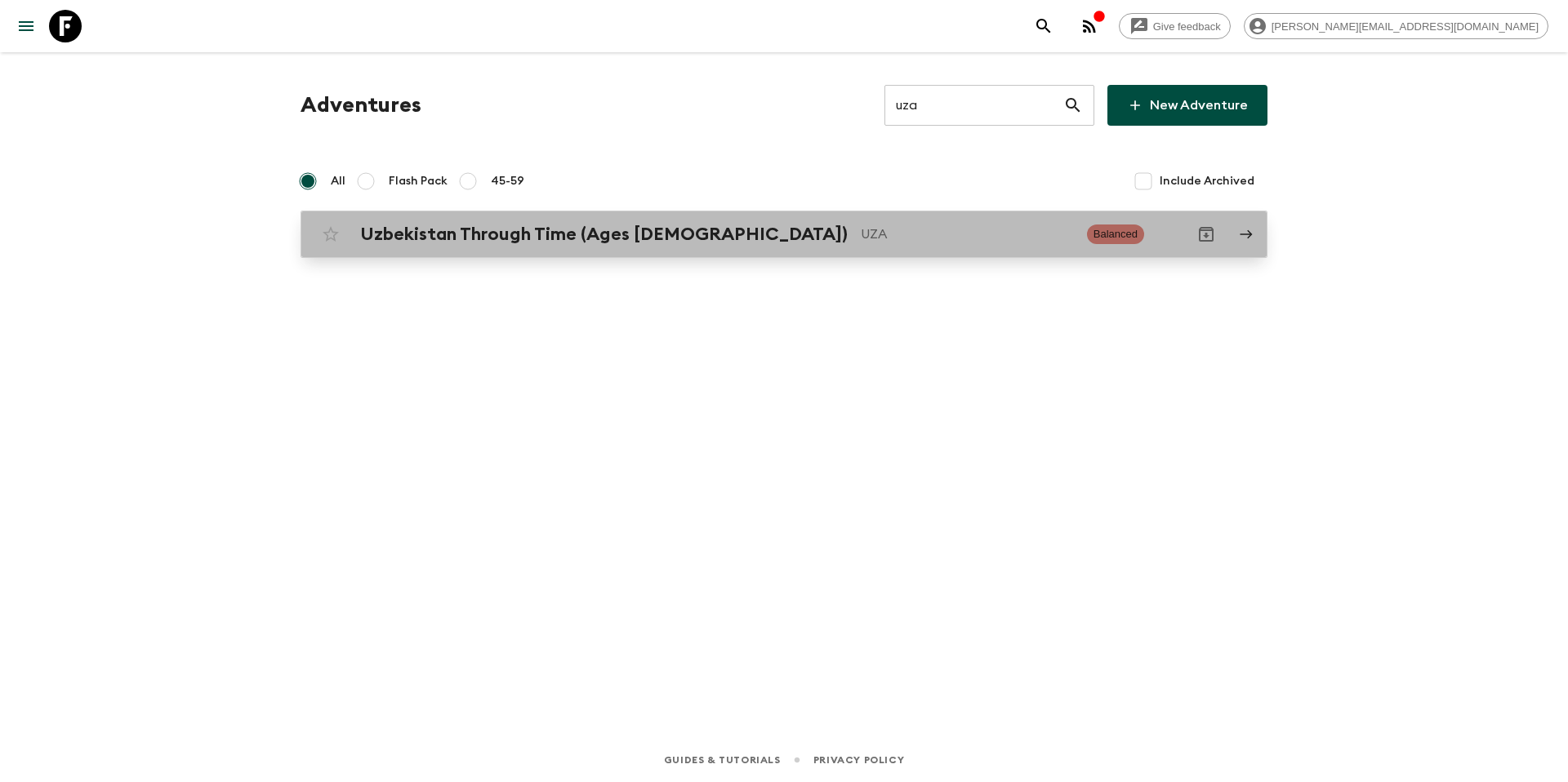
click at [861, 233] on p "UZA" at bounding box center [967, 234] width 214 height 20
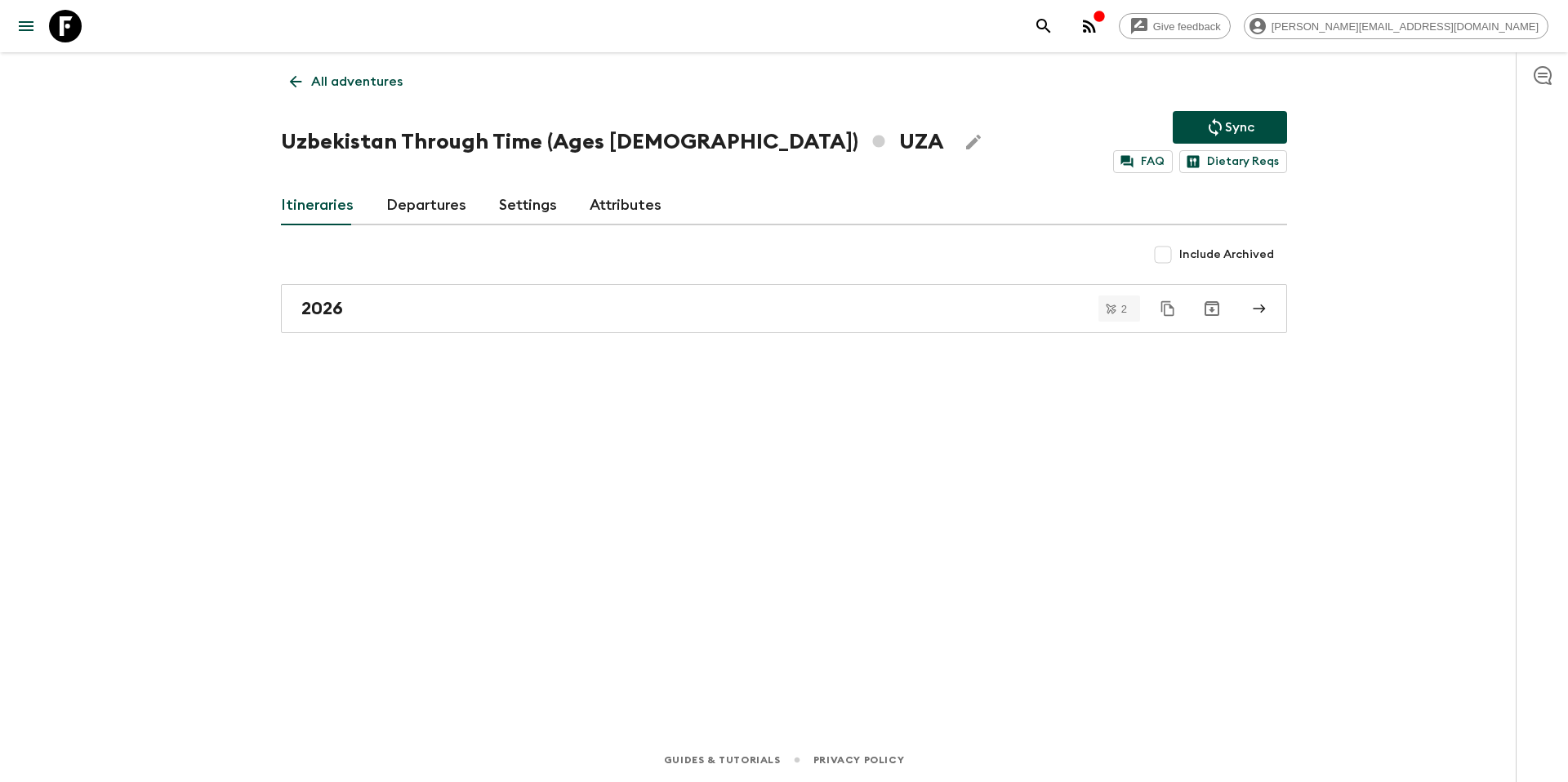
click at [430, 209] on link "Departures" at bounding box center [426, 205] width 80 height 39
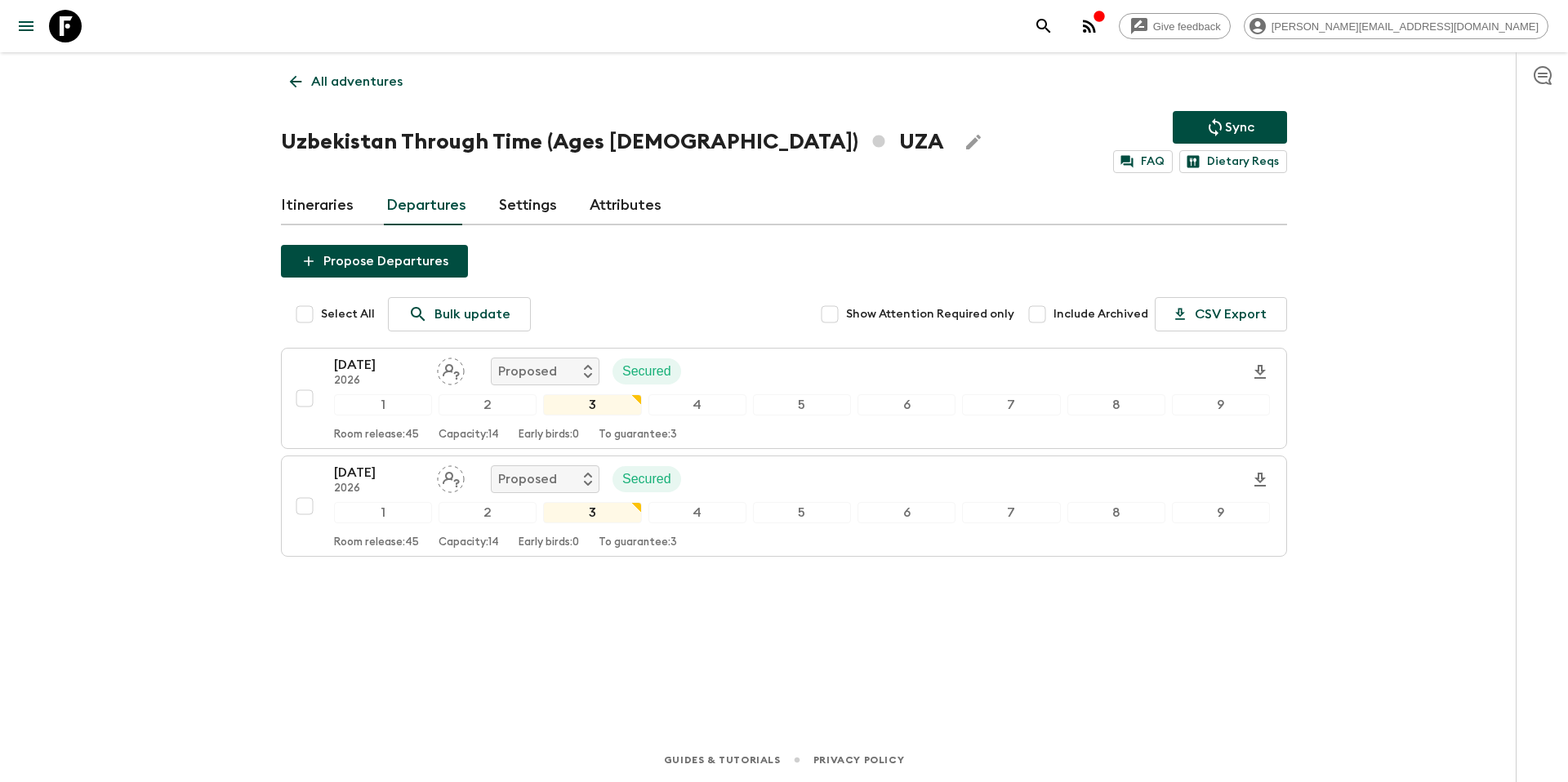
click at [322, 84] on p "All adventures" at bounding box center [357, 81] width 92 height 20
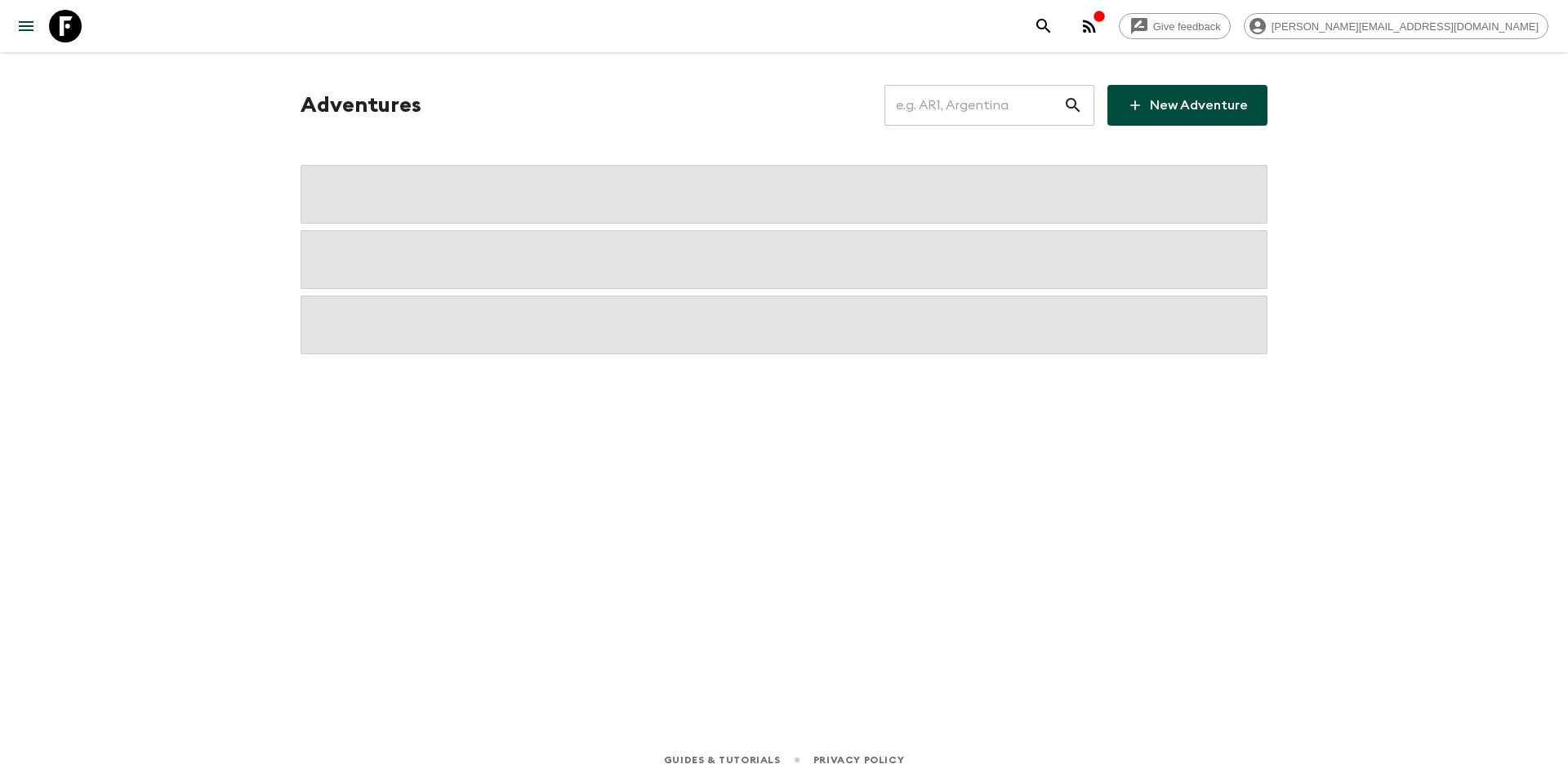
click at [946, 107] on input "text" at bounding box center [973, 105] width 179 height 46
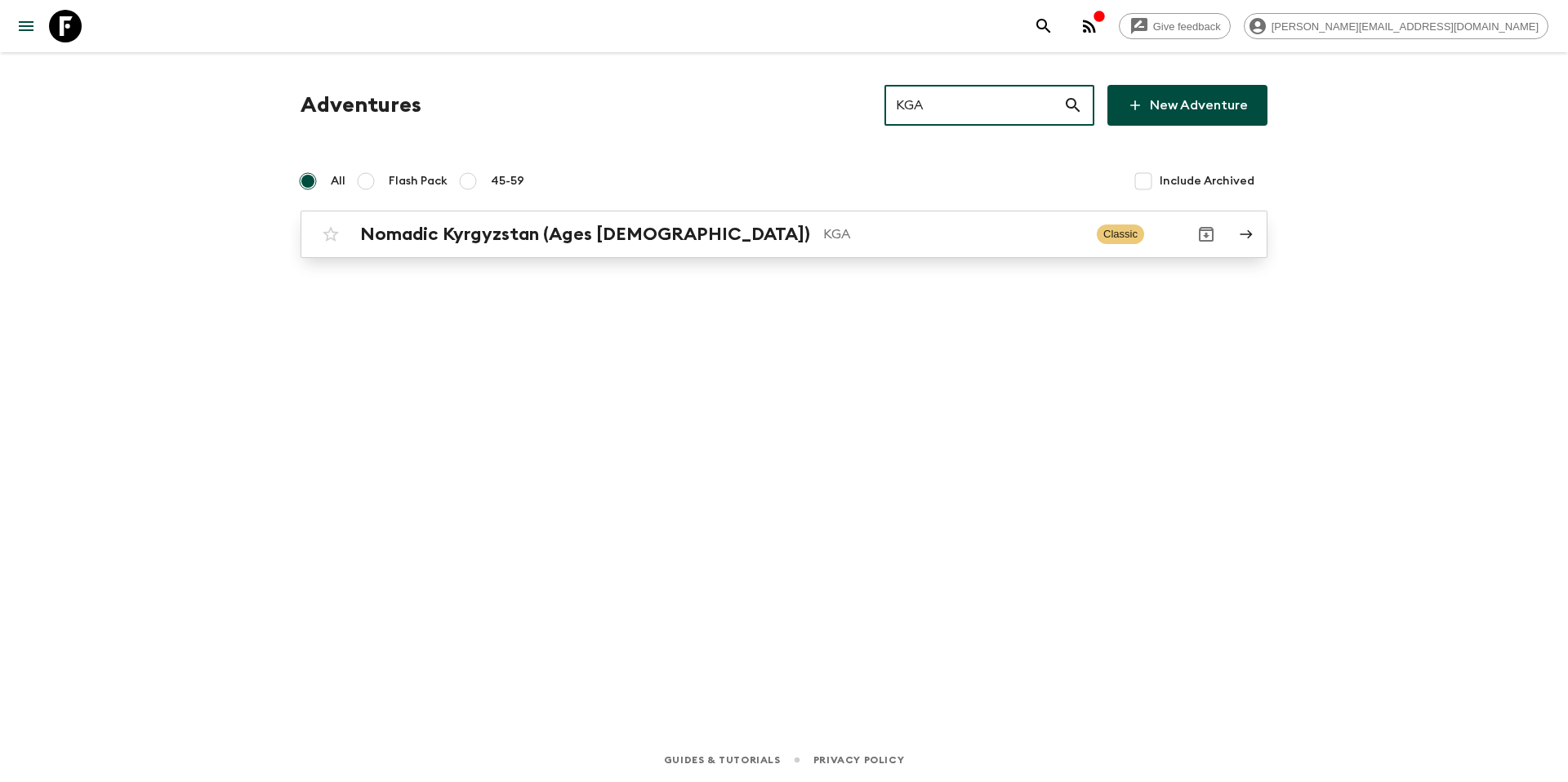
type input "KGA"
click at [823, 238] on p "KGA" at bounding box center [953, 234] width 260 height 20
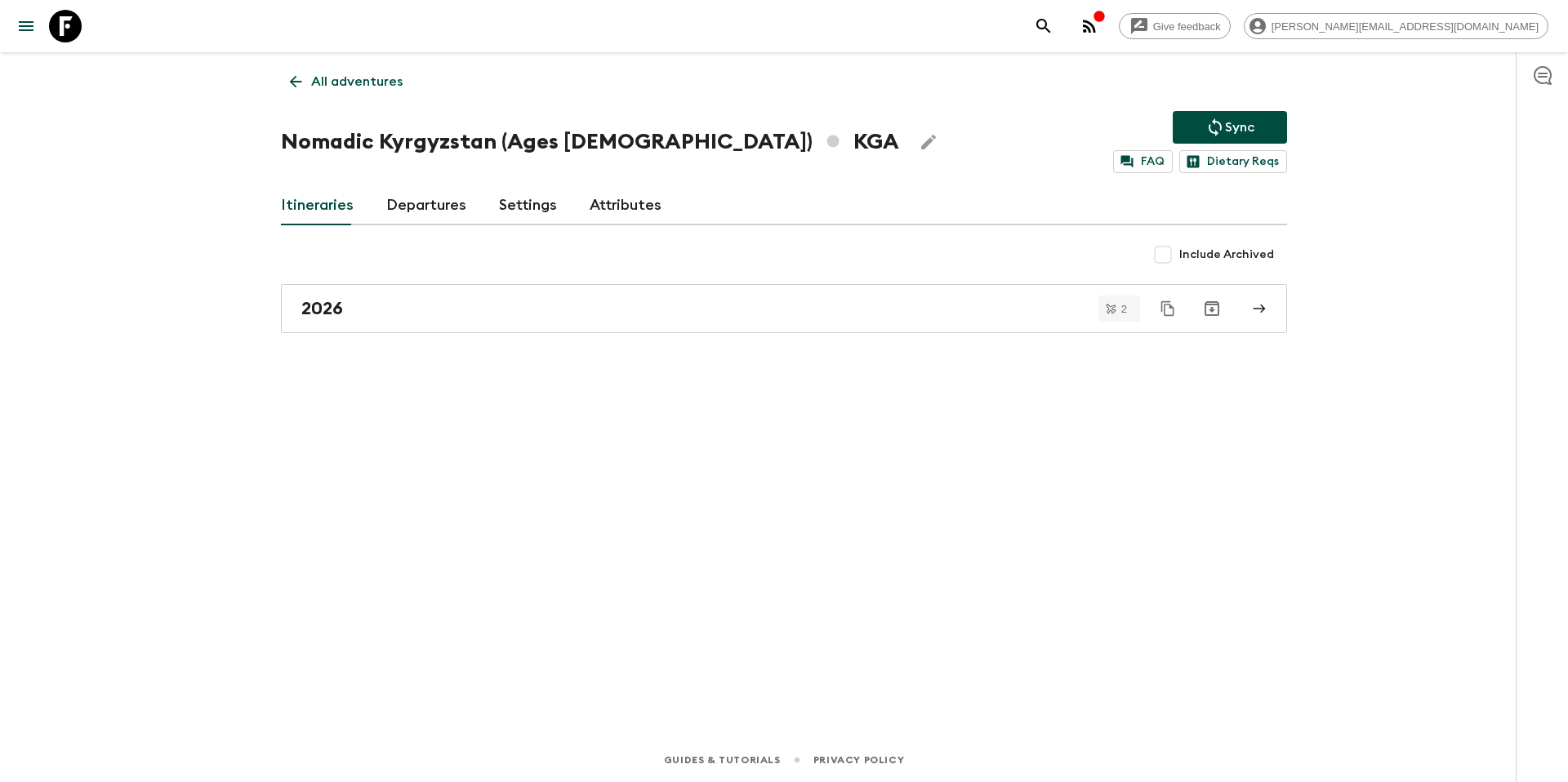
click at [419, 209] on link "Departures" at bounding box center [426, 205] width 80 height 39
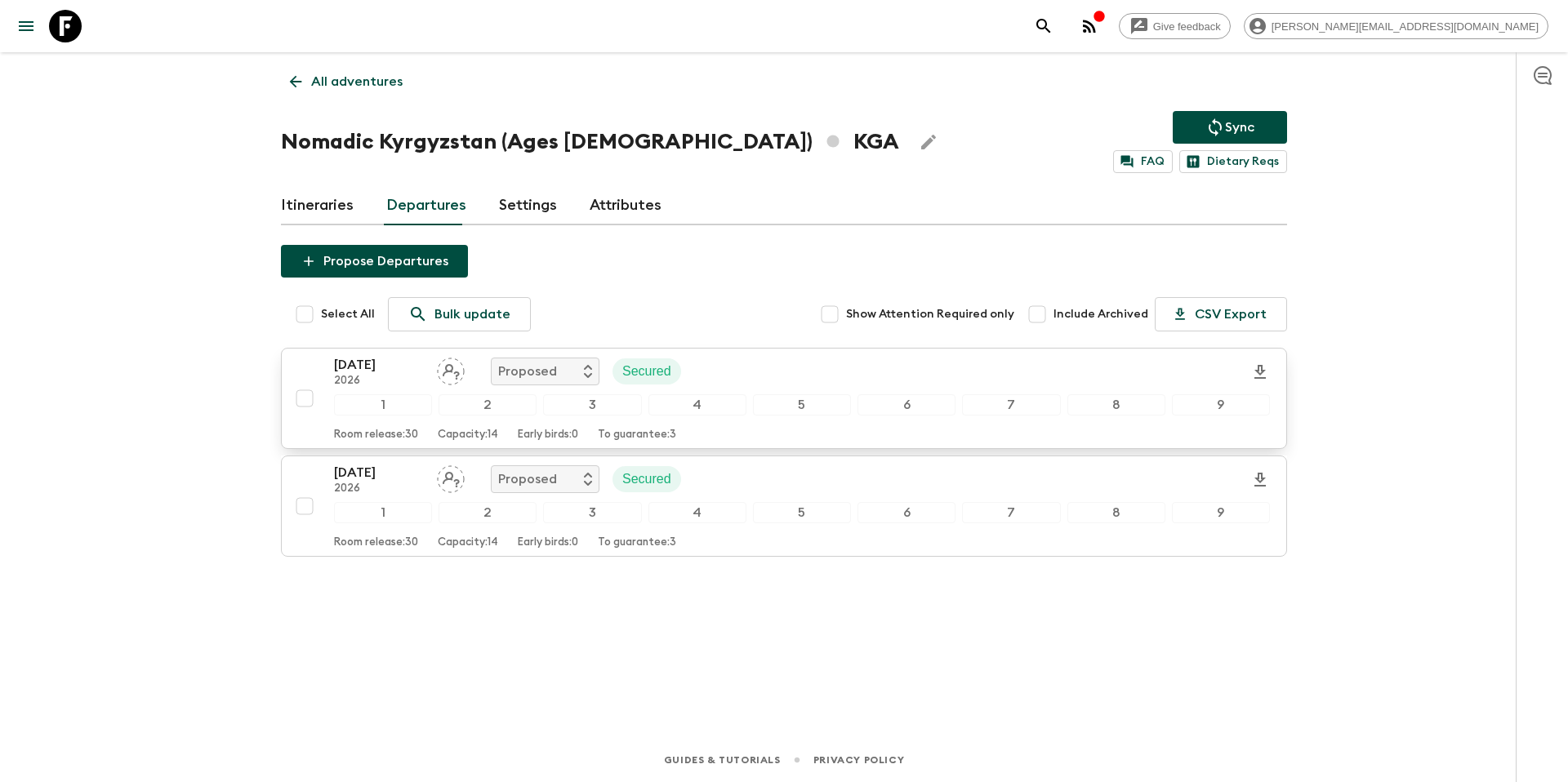
click at [867, 377] on div "[DATE] 2026 Proposed Secured" at bounding box center [801, 372] width 936 height 33
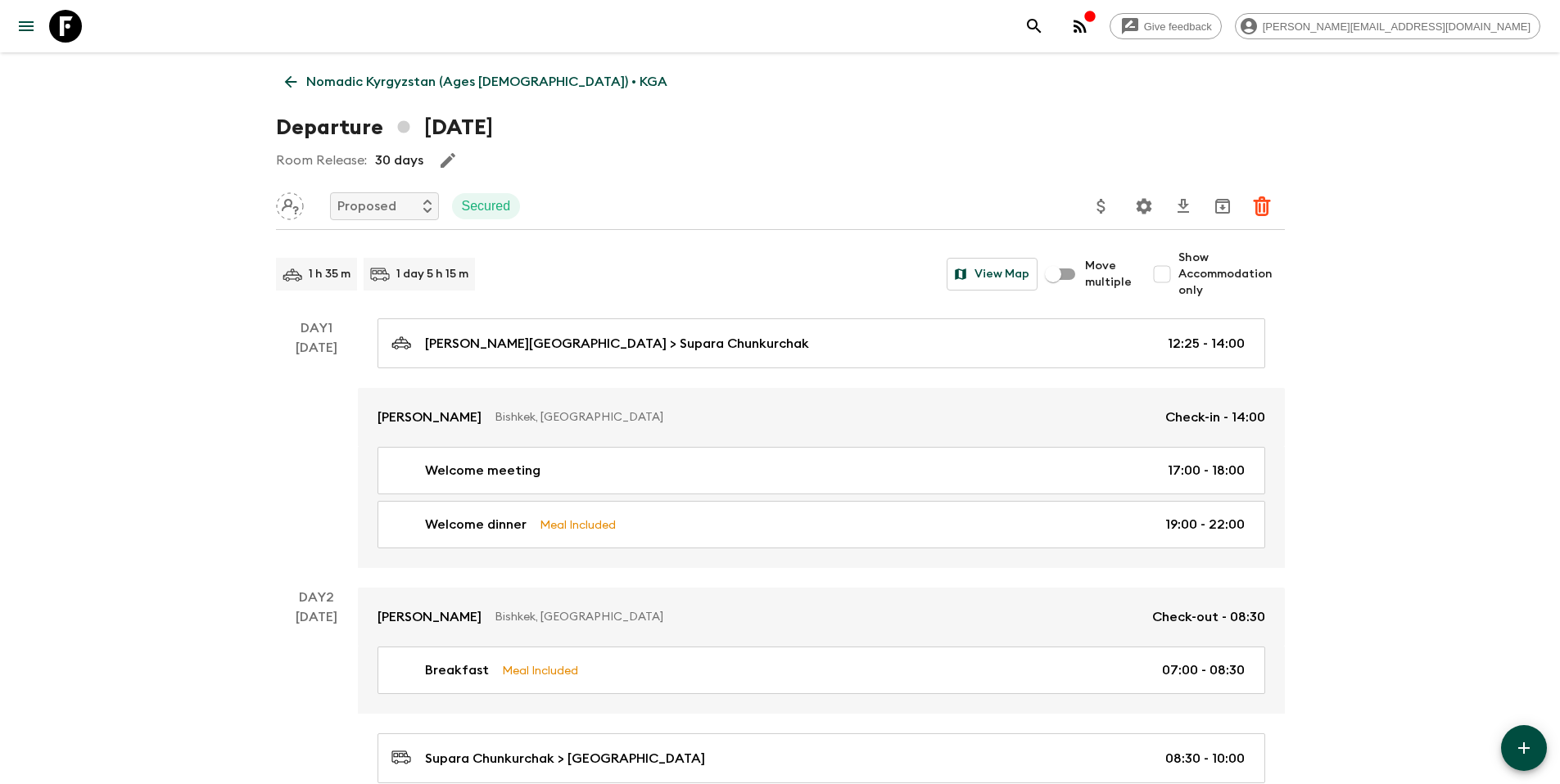
click at [1188, 272] on span "Show Accommodation only" at bounding box center [1232, 274] width 107 height 49
click at [1179, 272] on input "Show Accommodation only" at bounding box center [1162, 275] width 33 height 33
checkbox input "true"
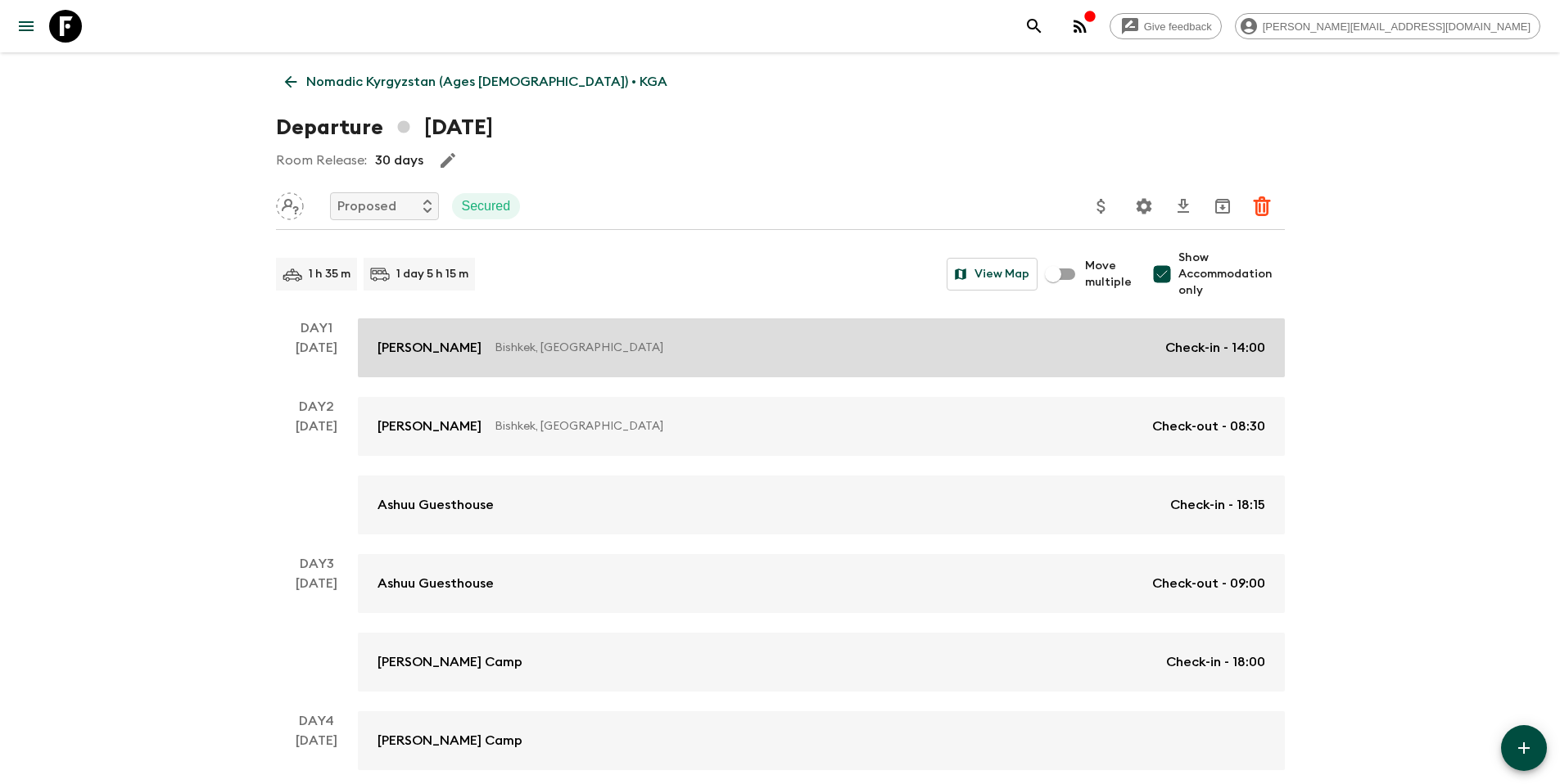
click at [971, 354] on p "Bishkek, [GEOGRAPHIC_DATA]" at bounding box center [823, 347] width 658 height 16
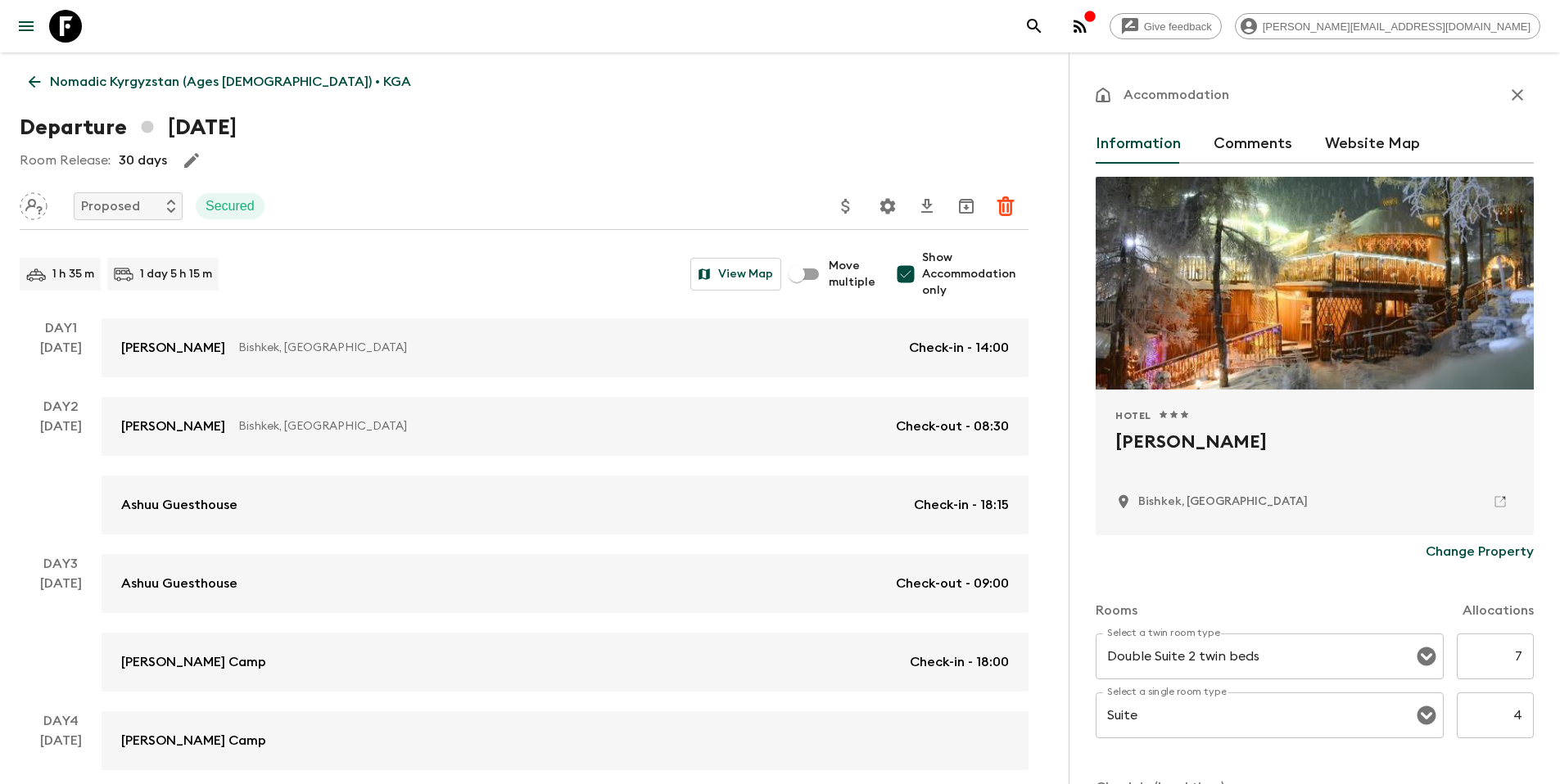
click at [91, 81] on p "Nomadic Kyrgyzstan (Ages [DEMOGRAPHIC_DATA]) • KGA" at bounding box center [231, 81] width 361 height 20
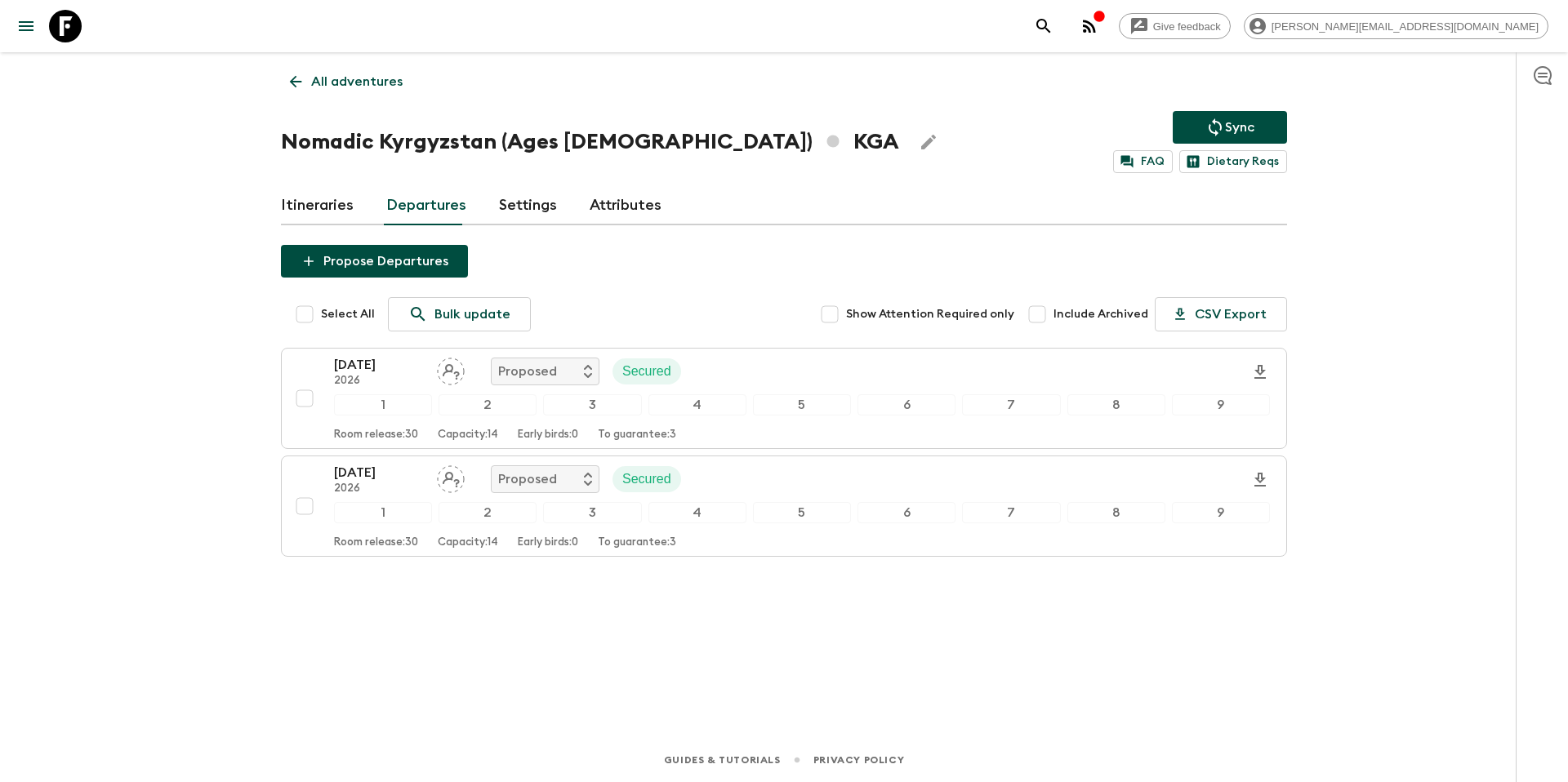
click at [333, 76] on p "All adventures" at bounding box center [357, 81] width 92 height 20
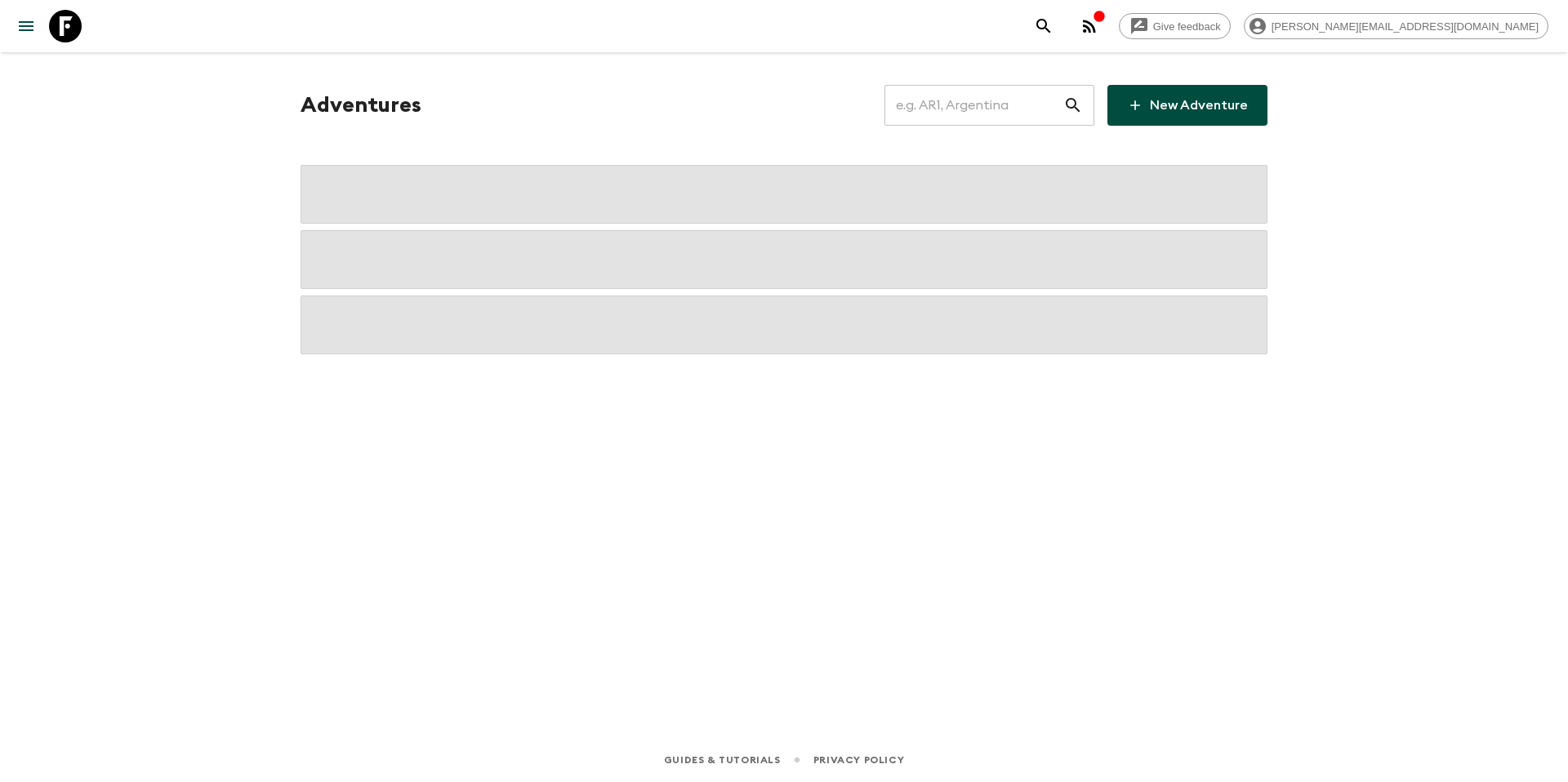
click at [937, 112] on input "text" at bounding box center [973, 105] width 179 height 46
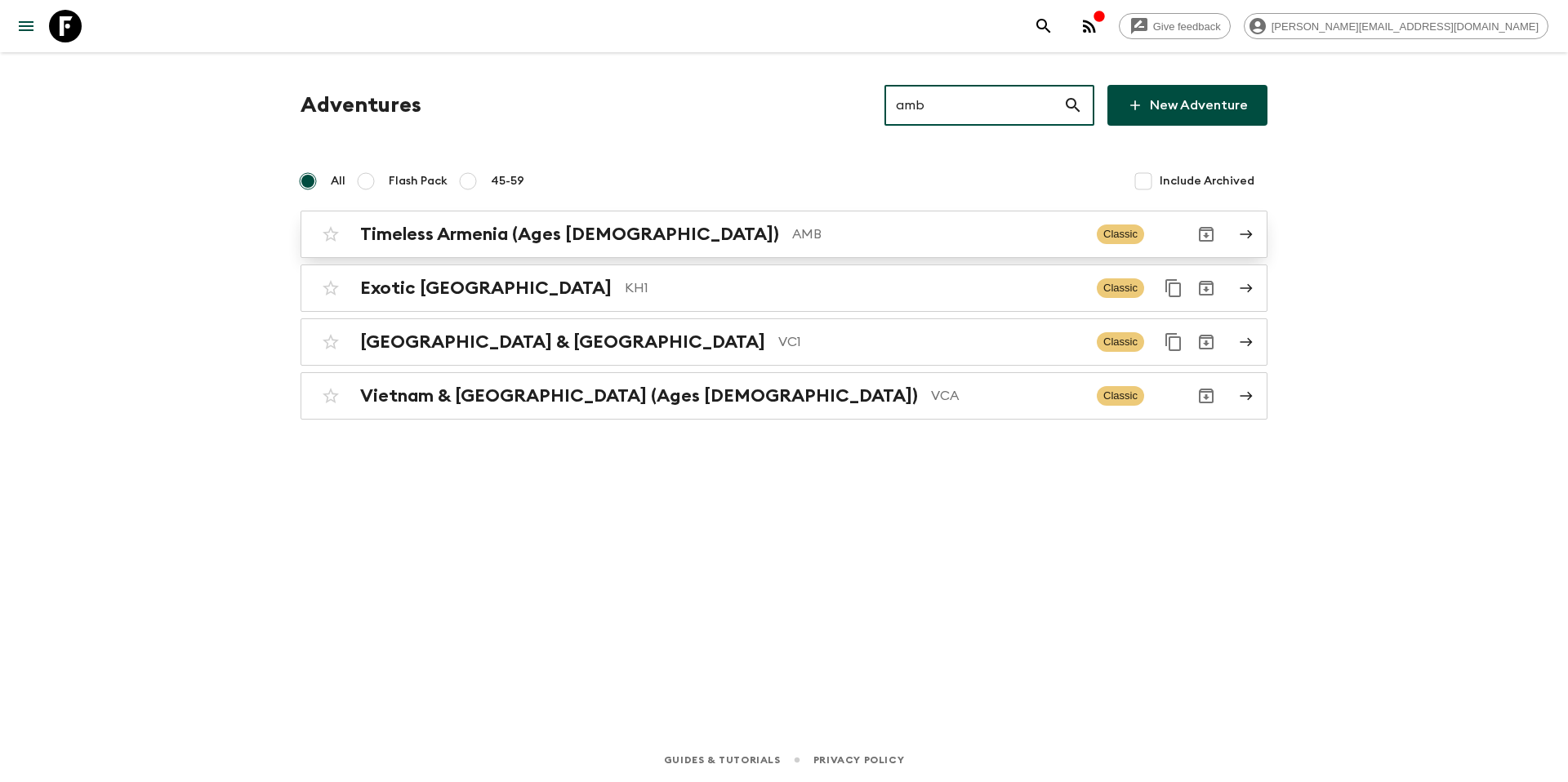
type input "amb"
click at [792, 241] on p "AMB" at bounding box center [937, 234] width 291 height 20
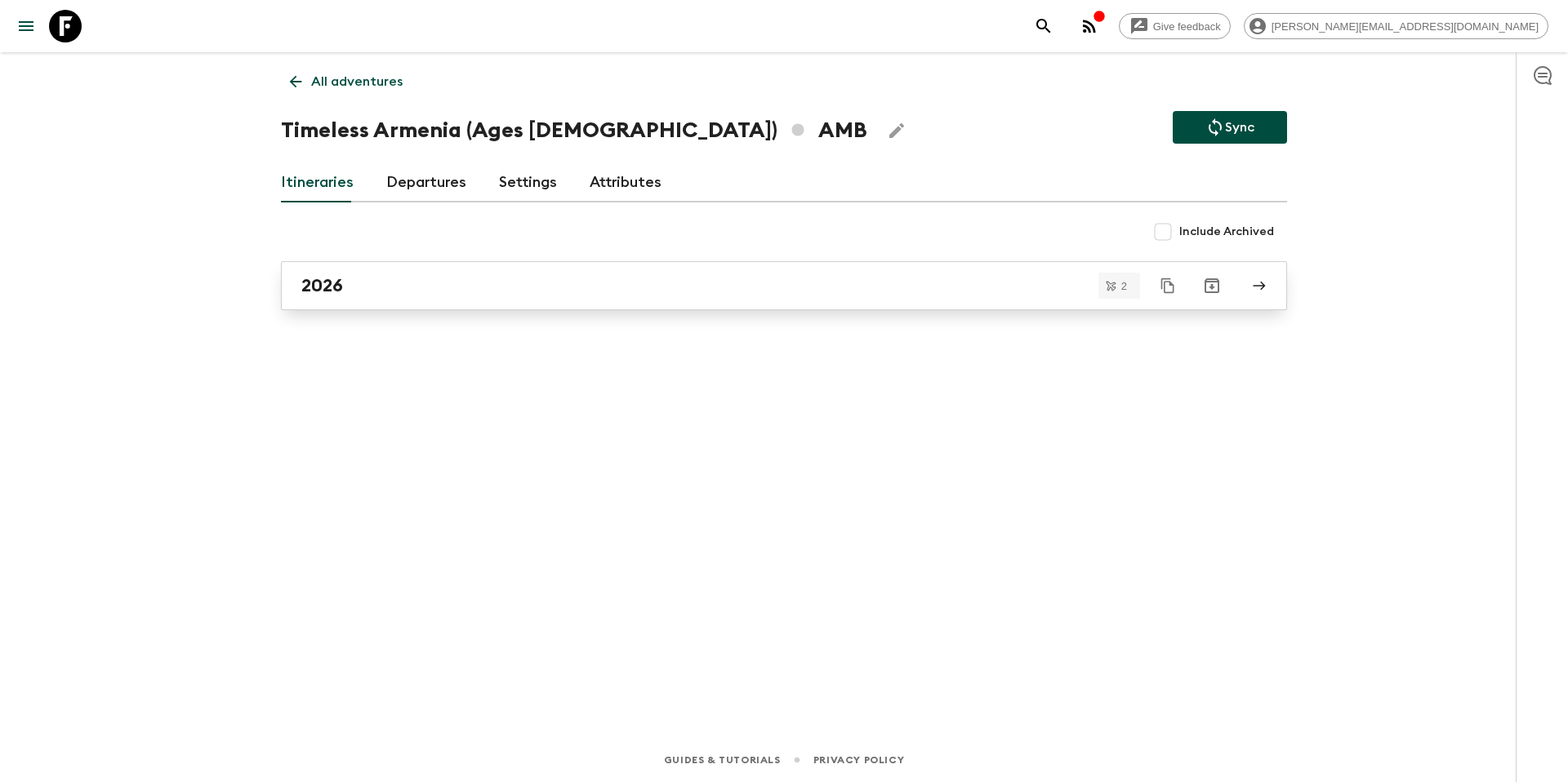
click at [436, 282] on div "2026" at bounding box center [768, 285] width 934 height 22
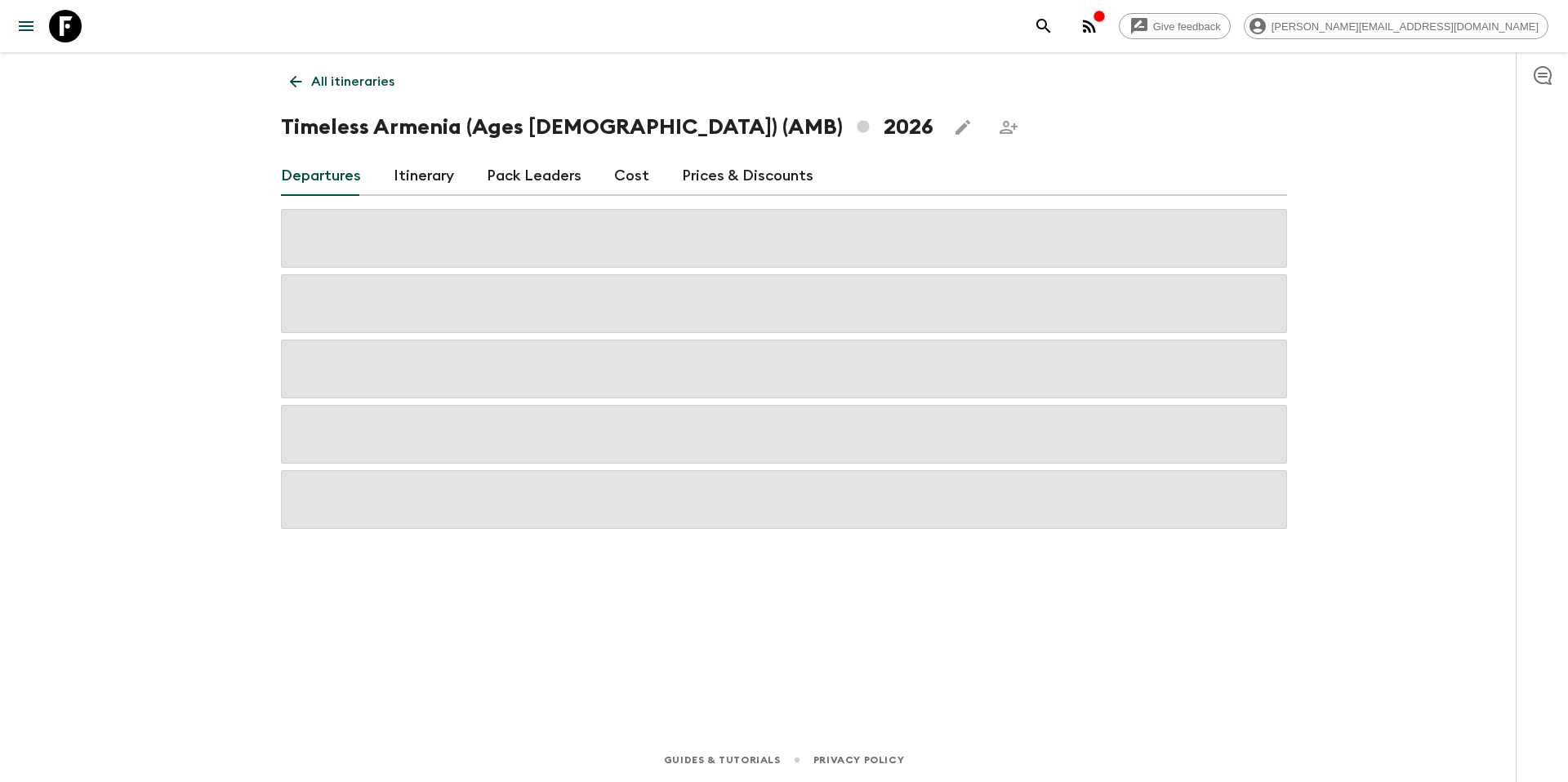
click at [744, 183] on link "Prices & Discounts" at bounding box center [748, 175] width 131 height 39
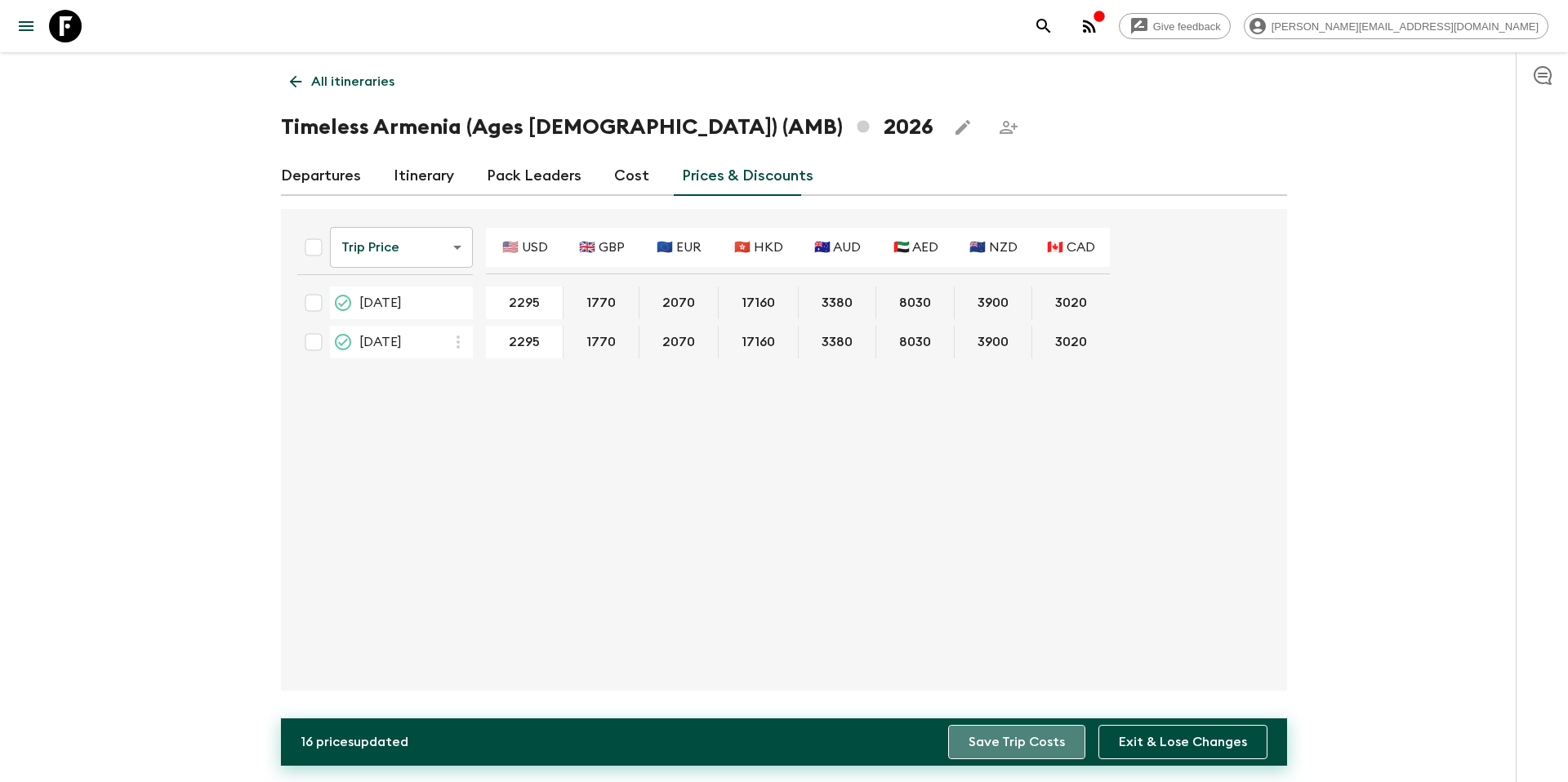
click at [1033, 741] on button "Save Trip Costs" at bounding box center [1017, 742] width 137 height 35
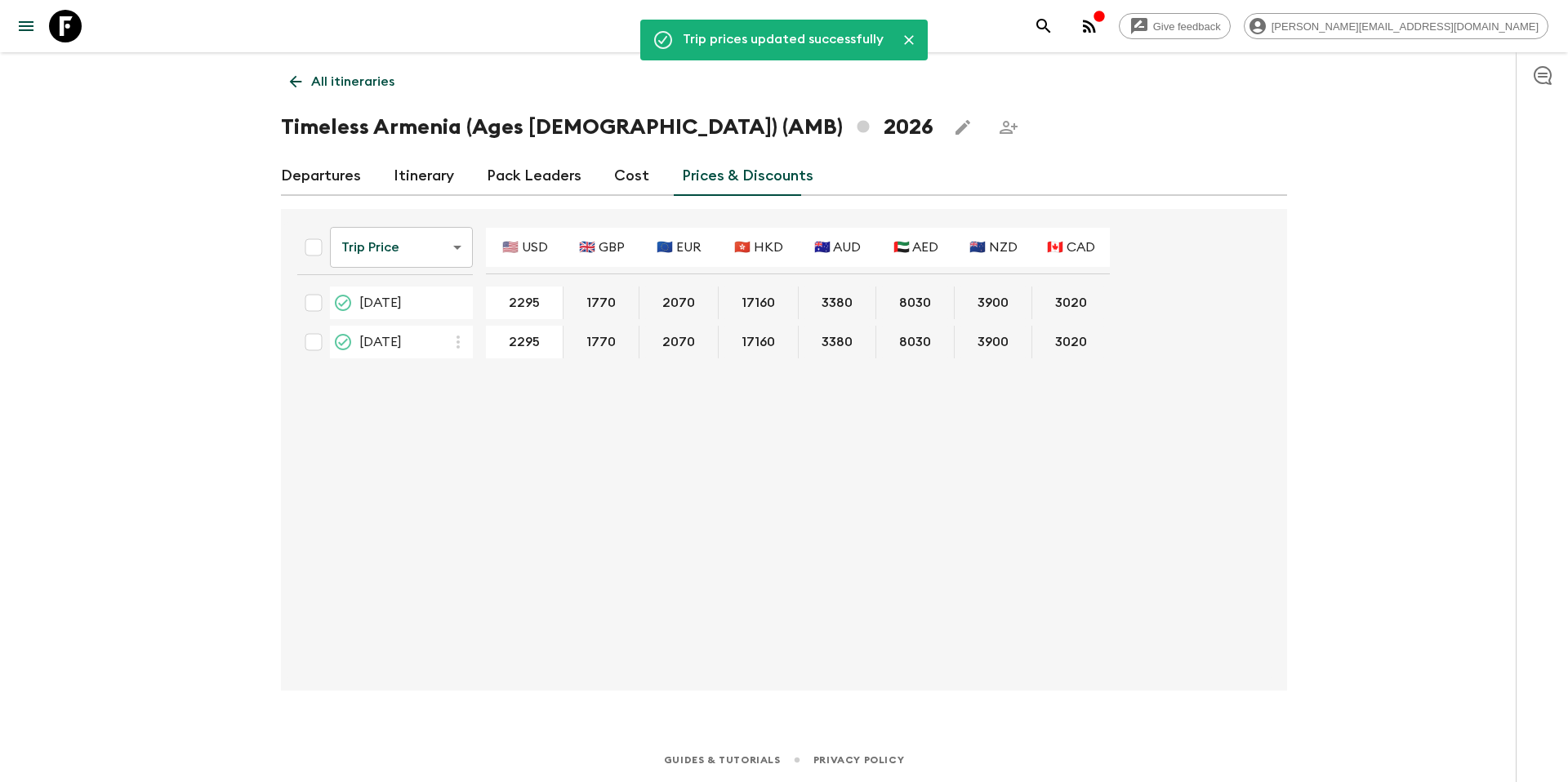
click at [372, 93] on link "All itineraries" at bounding box center [342, 82] width 123 height 33
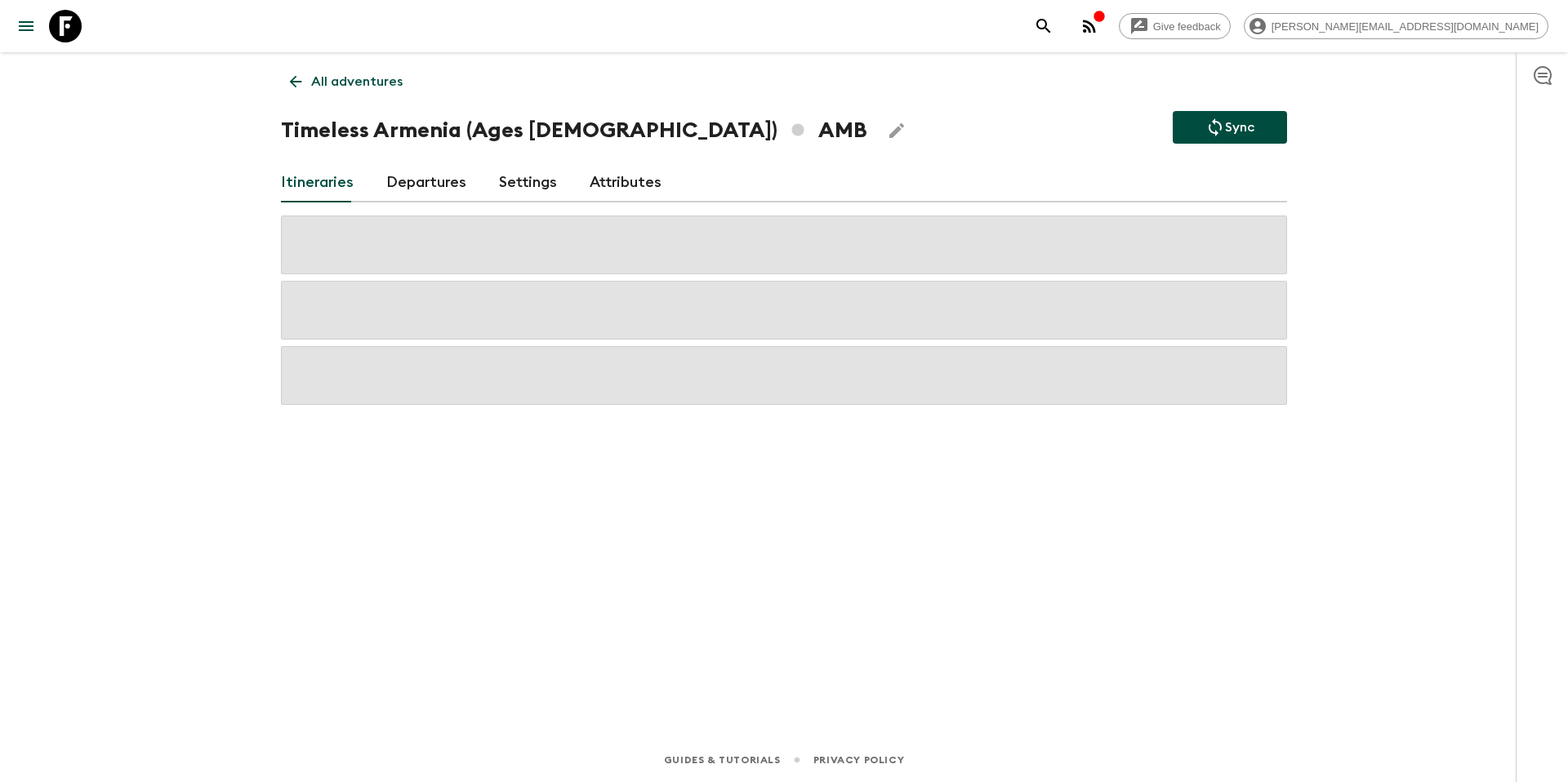
click at [1253, 127] on p "Sync" at bounding box center [1240, 127] width 29 height 20
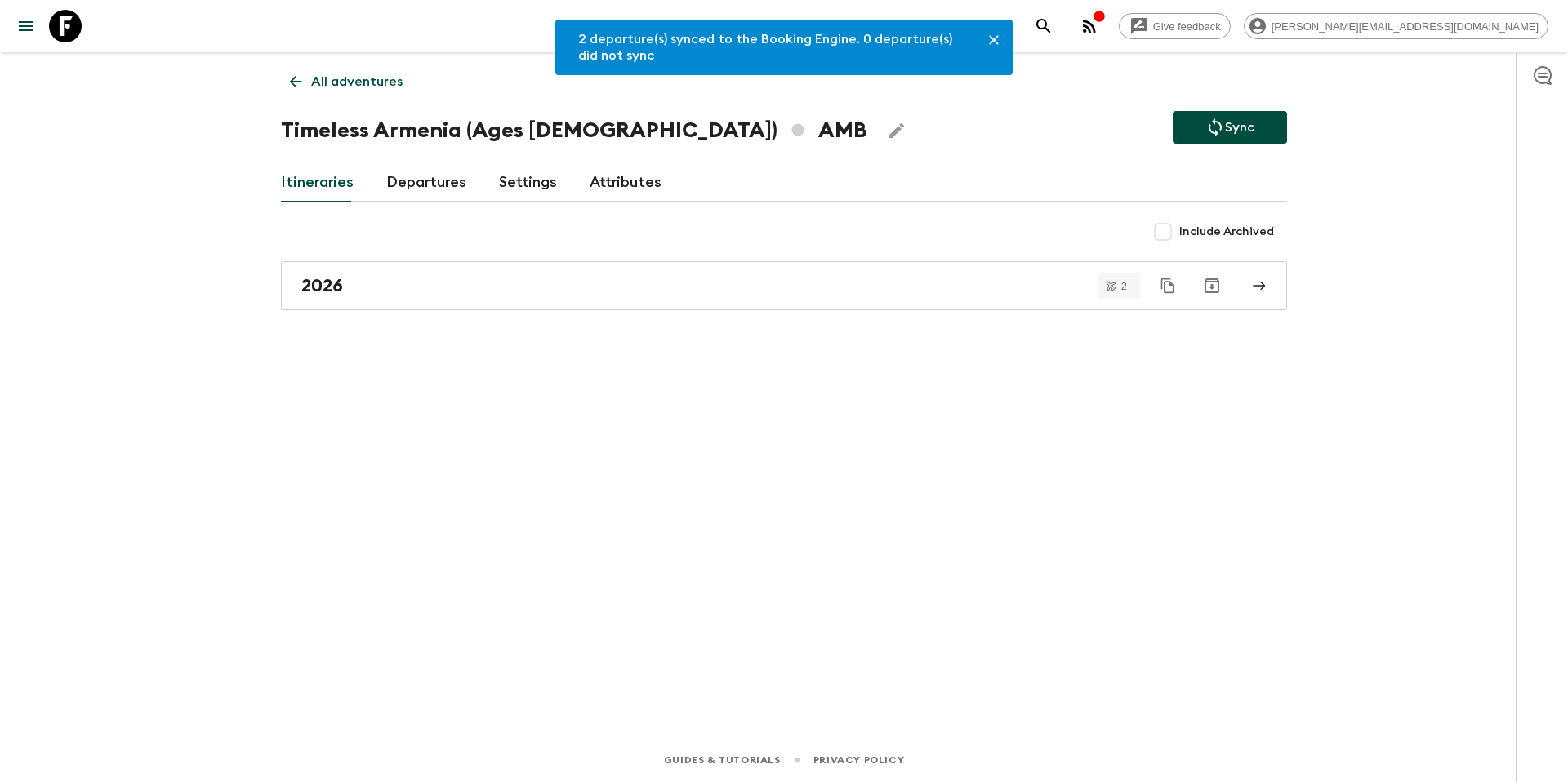
click at [358, 84] on p "All adventures" at bounding box center [357, 81] width 92 height 20
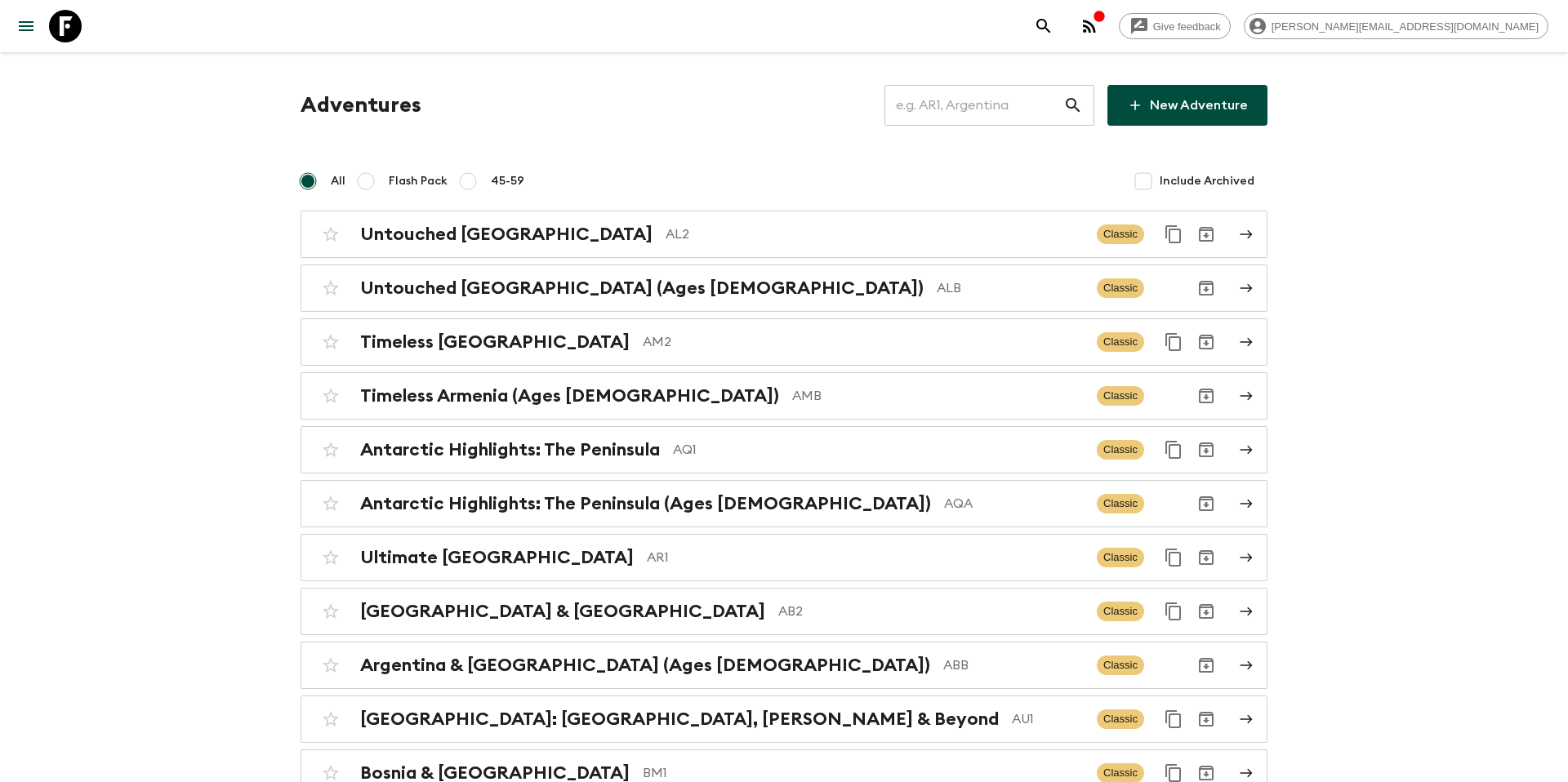
click at [1003, 103] on input "text" at bounding box center [973, 105] width 179 height 46
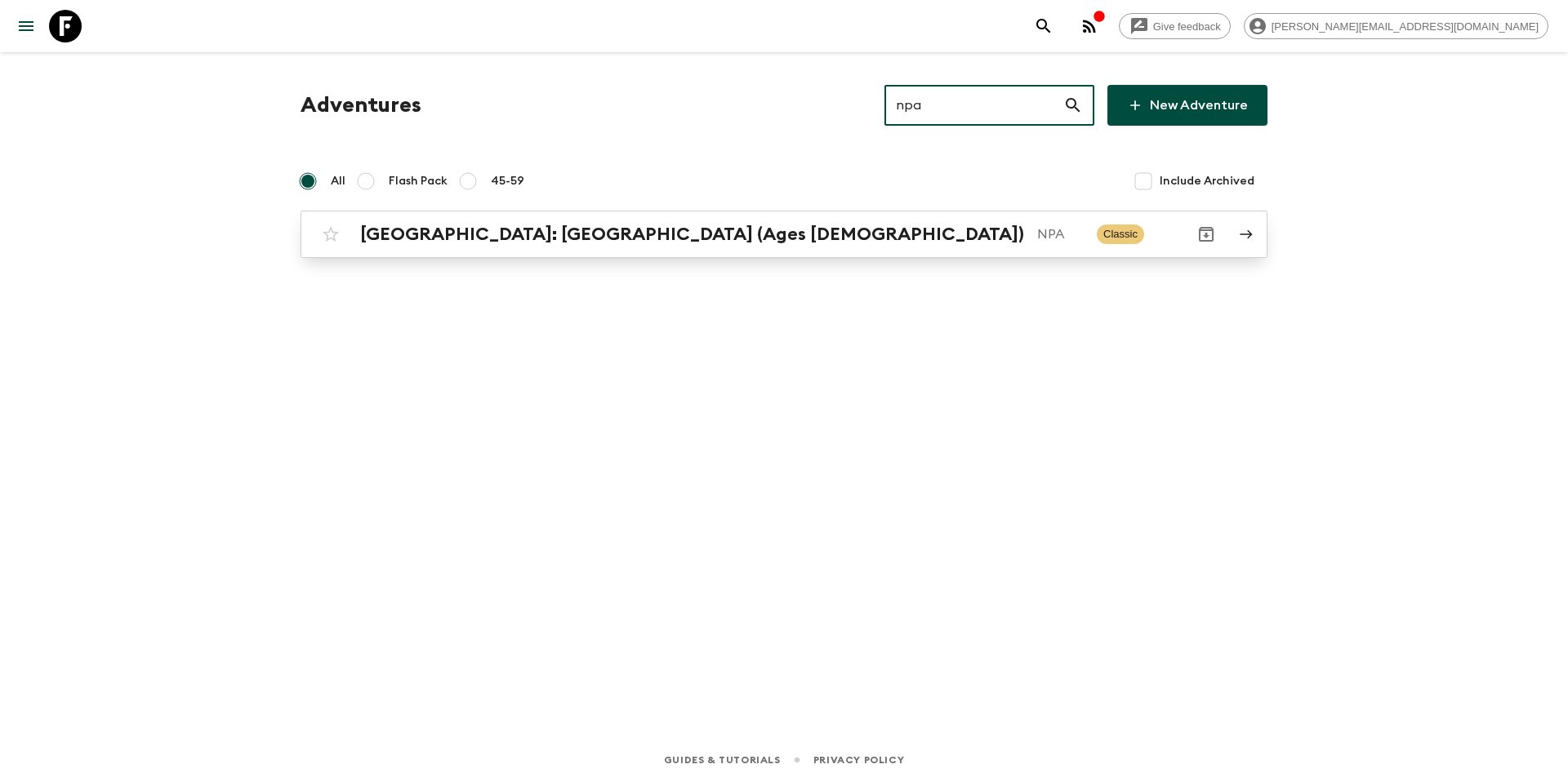
type input "npa"
click at [1037, 238] on p "NPA" at bounding box center [1061, 234] width 47 height 20
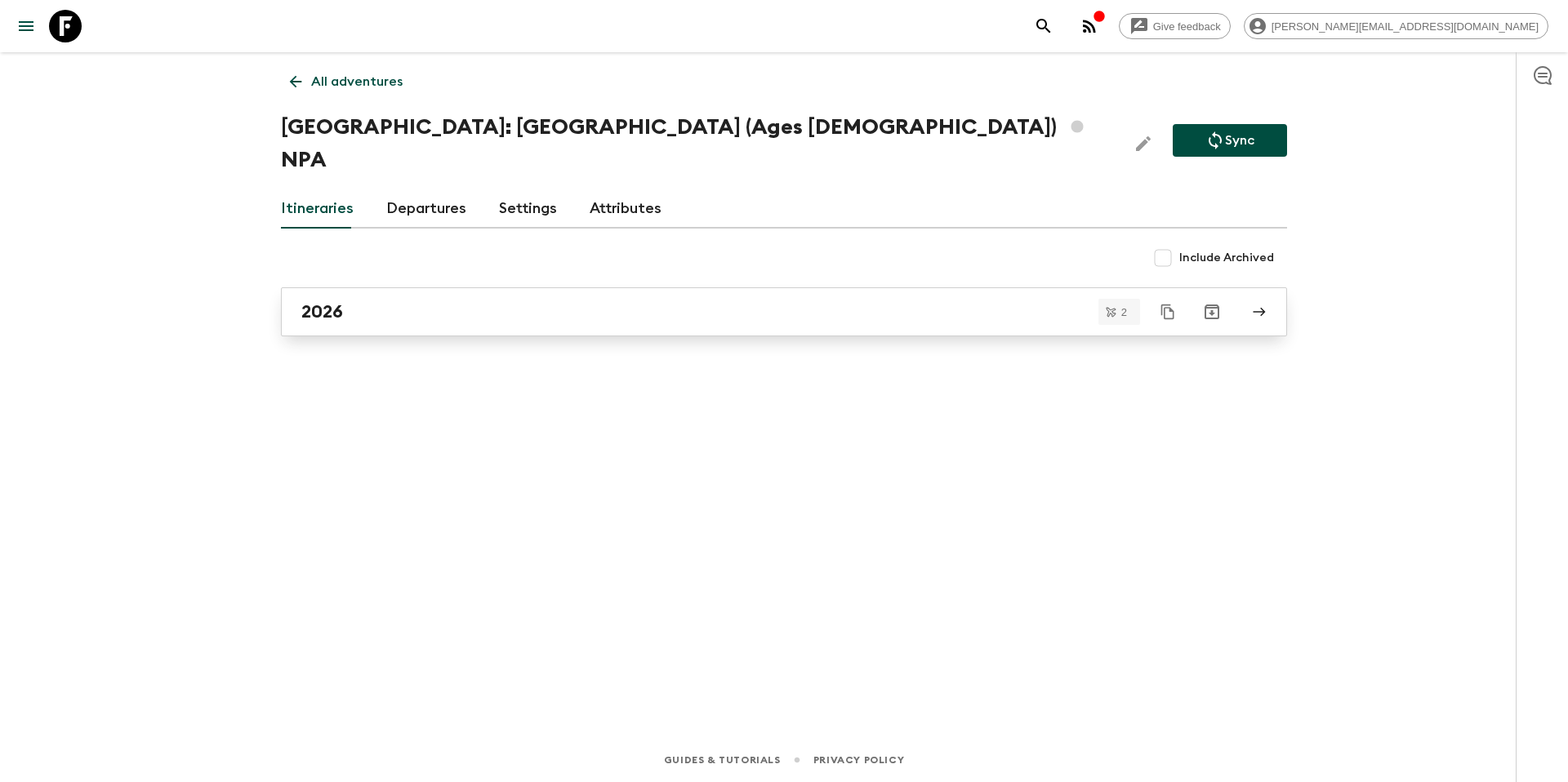
click at [437, 302] on div "2026" at bounding box center [768, 312] width 934 height 22
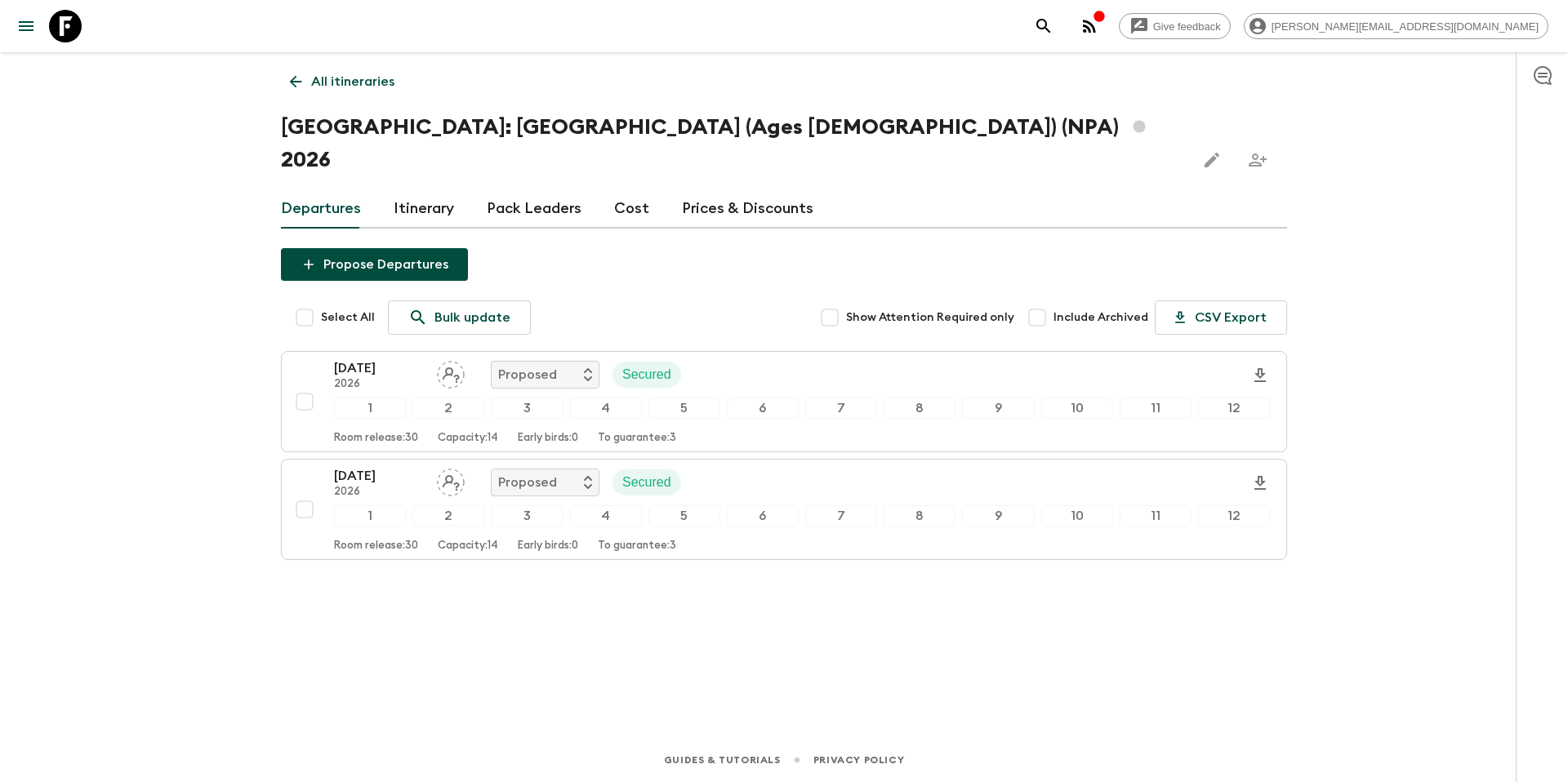
click at [723, 189] on link "Prices & Discounts" at bounding box center [748, 208] width 131 height 39
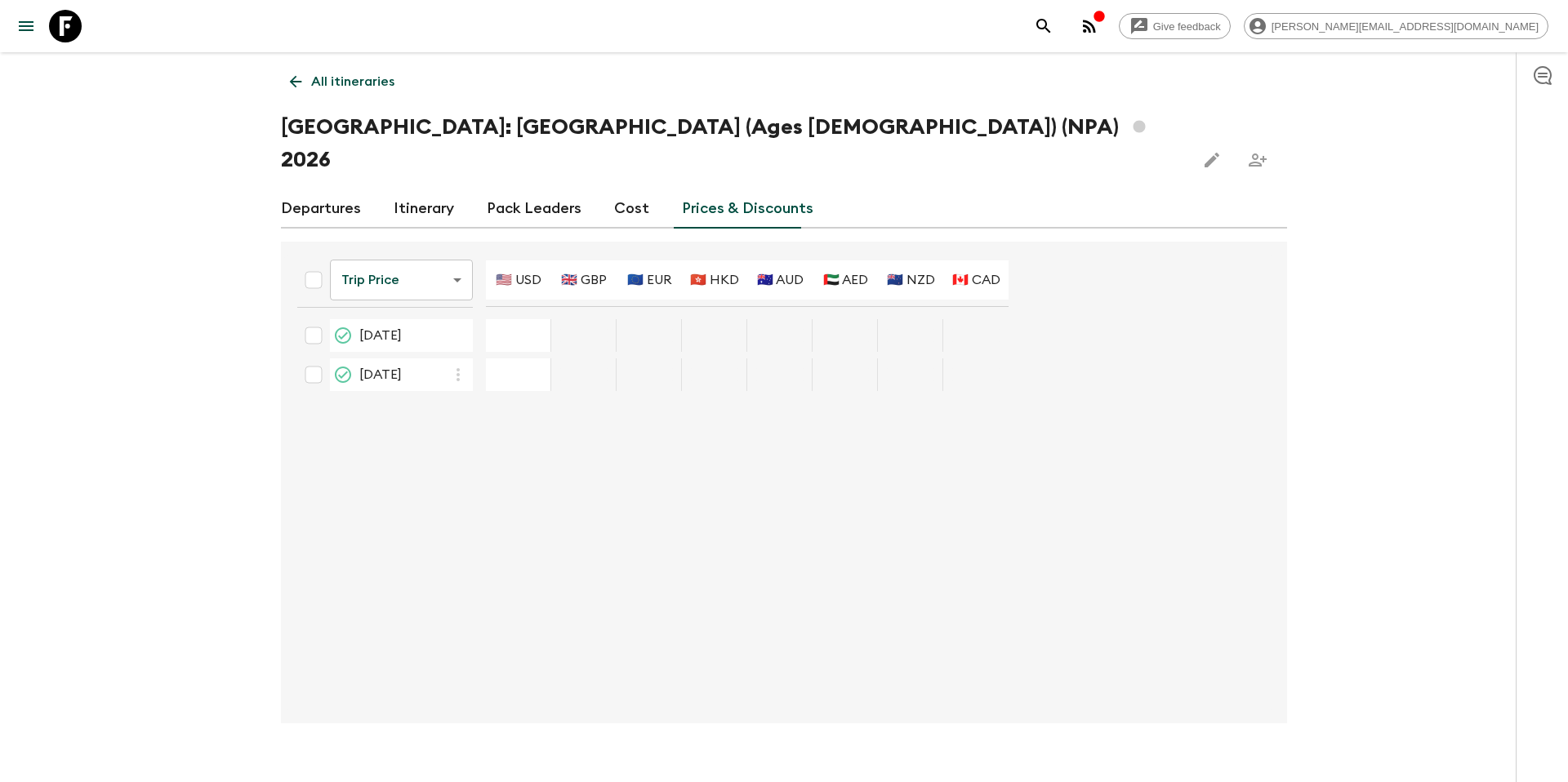
type input "3695"
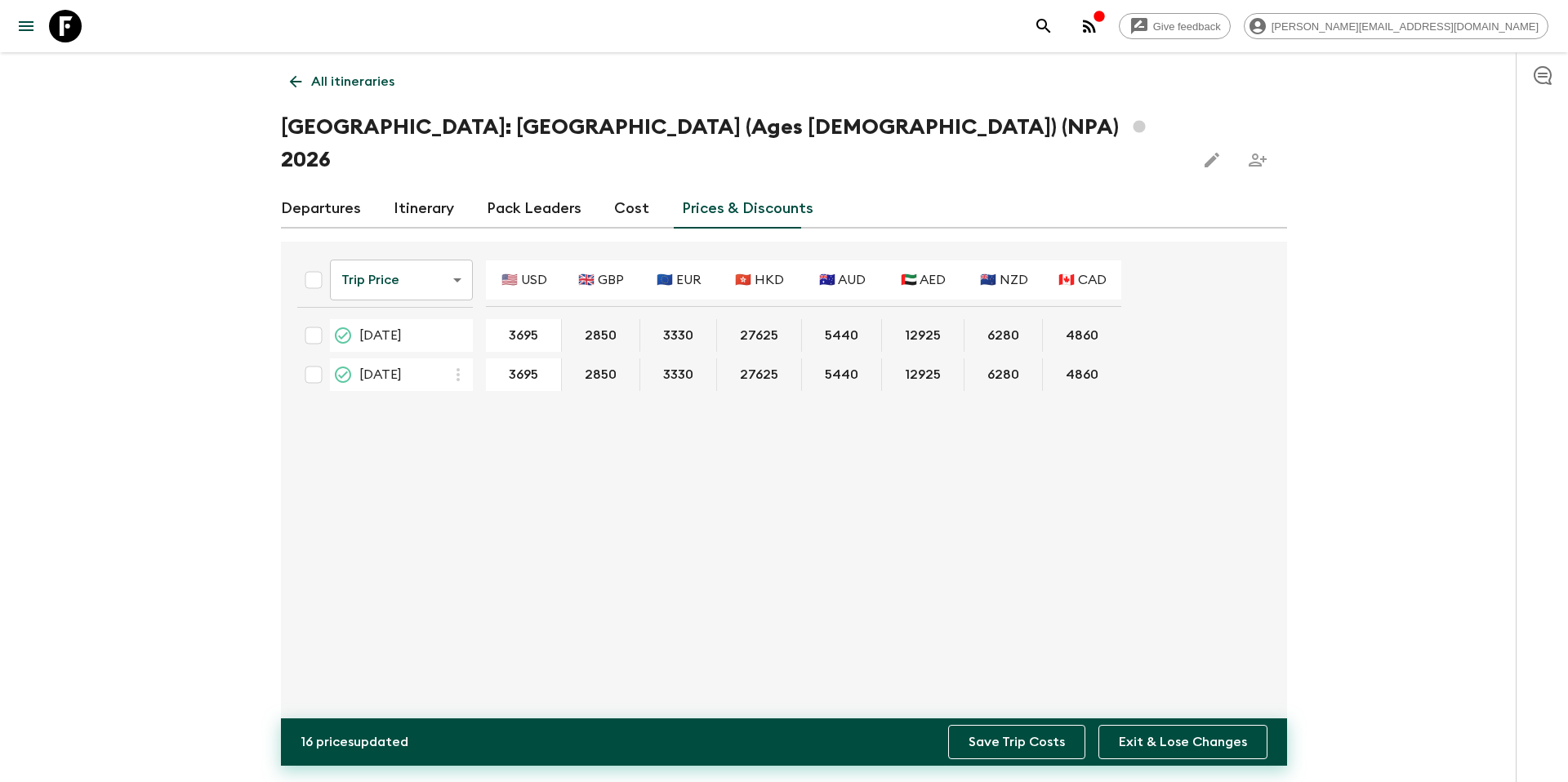
click at [1017, 752] on button "Save Trip Costs" at bounding box center [1017, 742] width 137 height 35
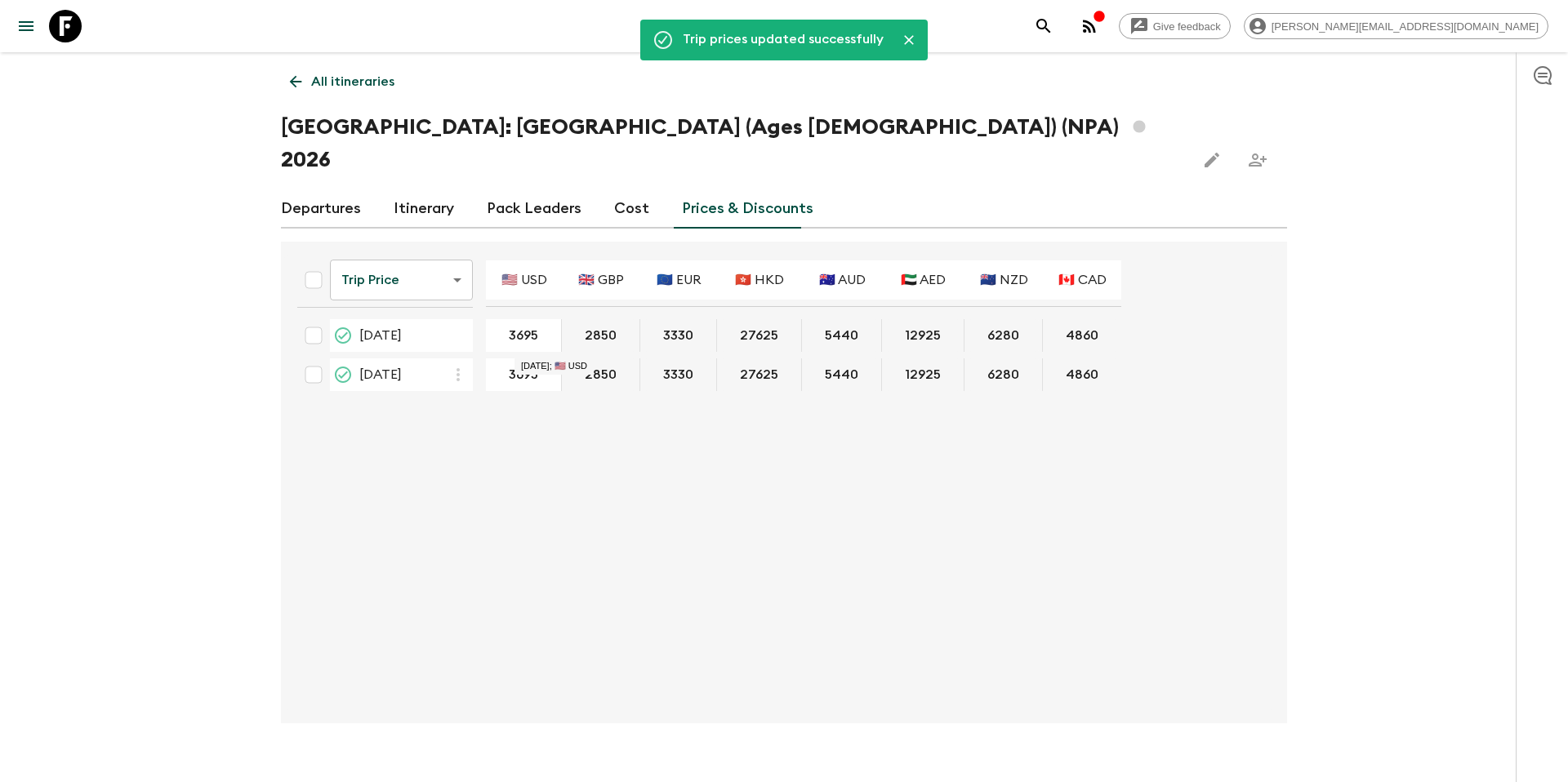
click at [318, 81] on p "All itineraries" at bounding box center [353, 81] width 83 height 20
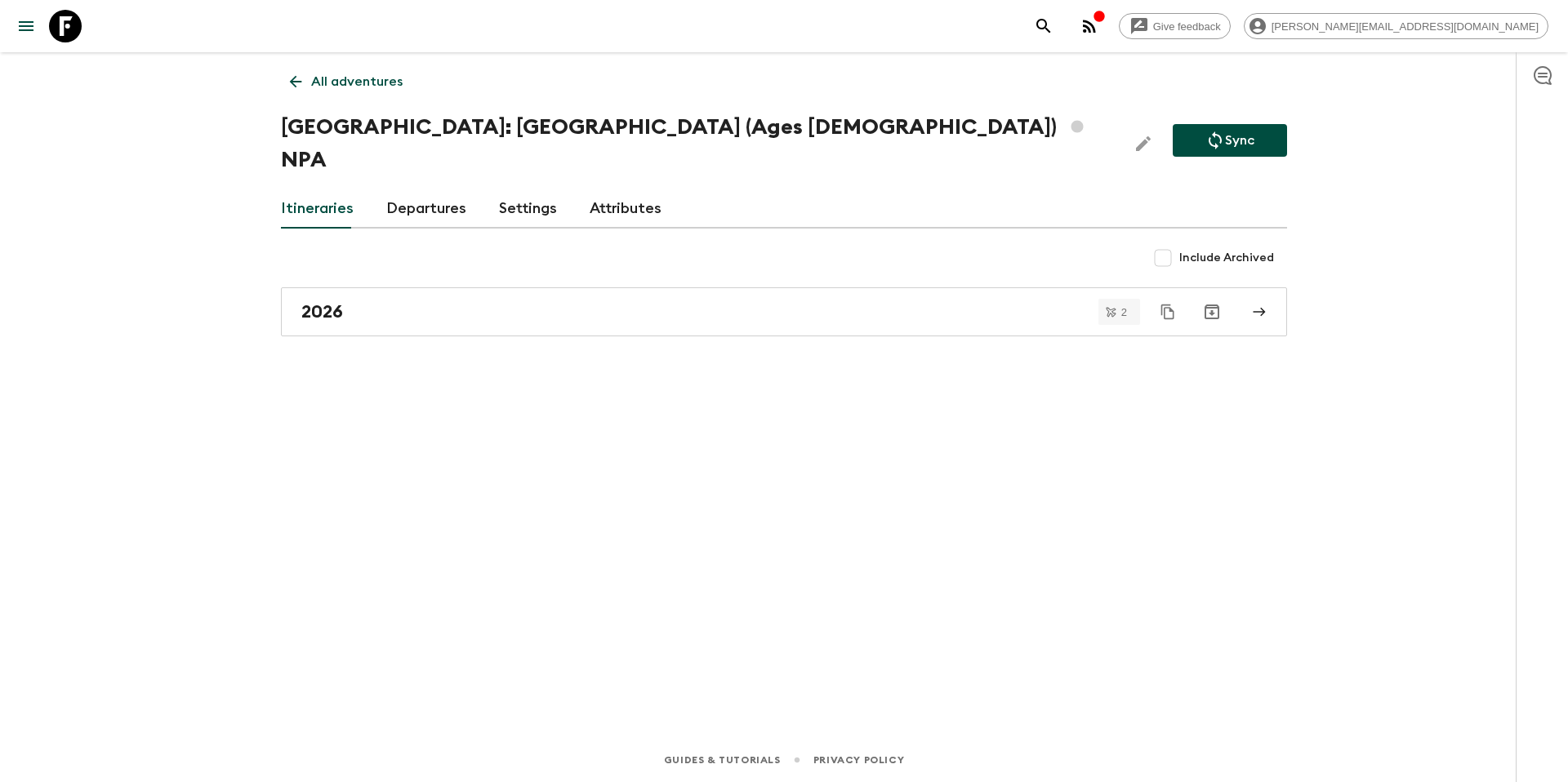
click at [1226, 133] on p "Sync" at bounding box center [1240, 140] width 29 height 20
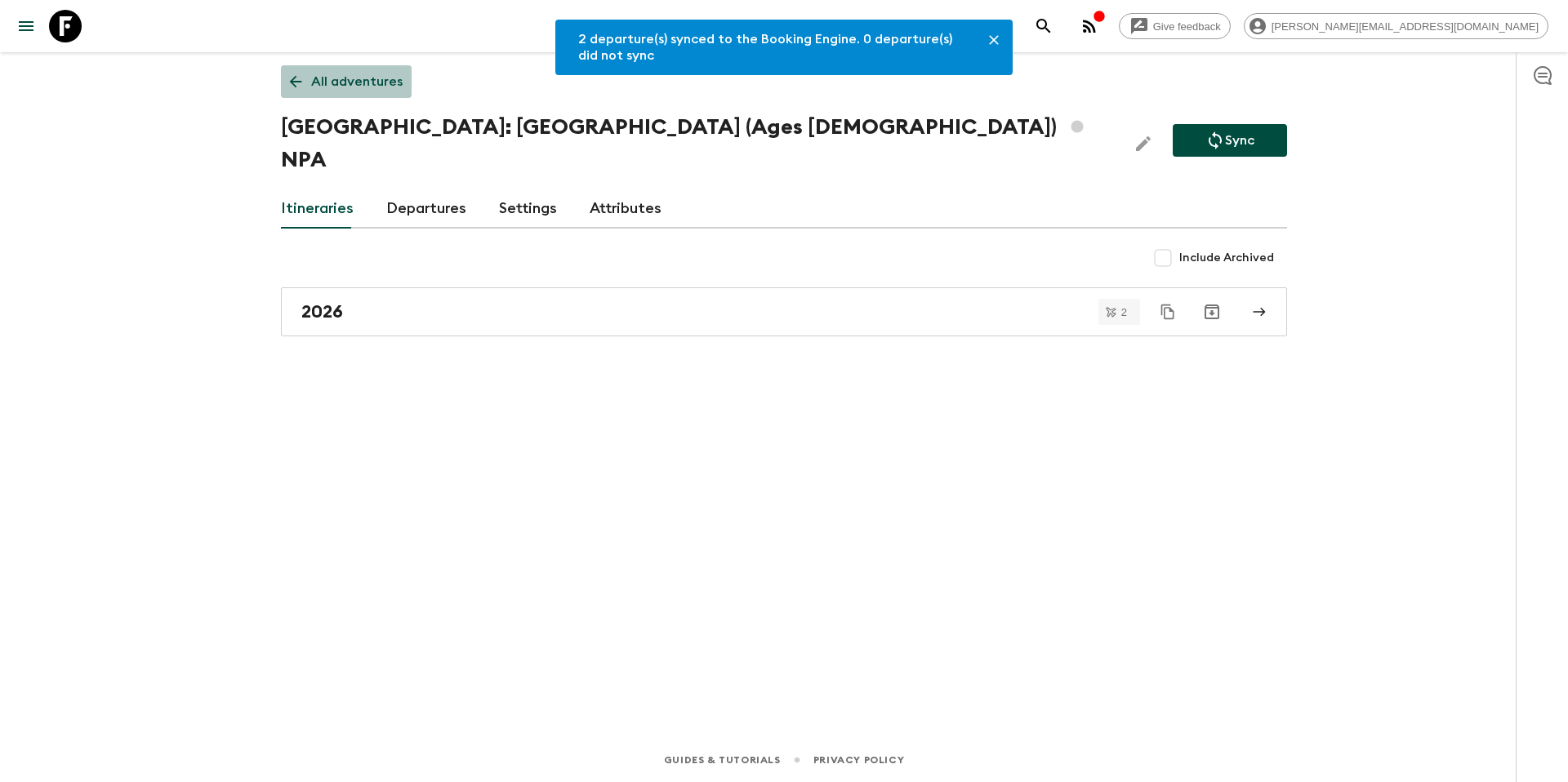
click at [364, 86] on p "All adventures" at bounding box center [357, 81] width 92 height 20
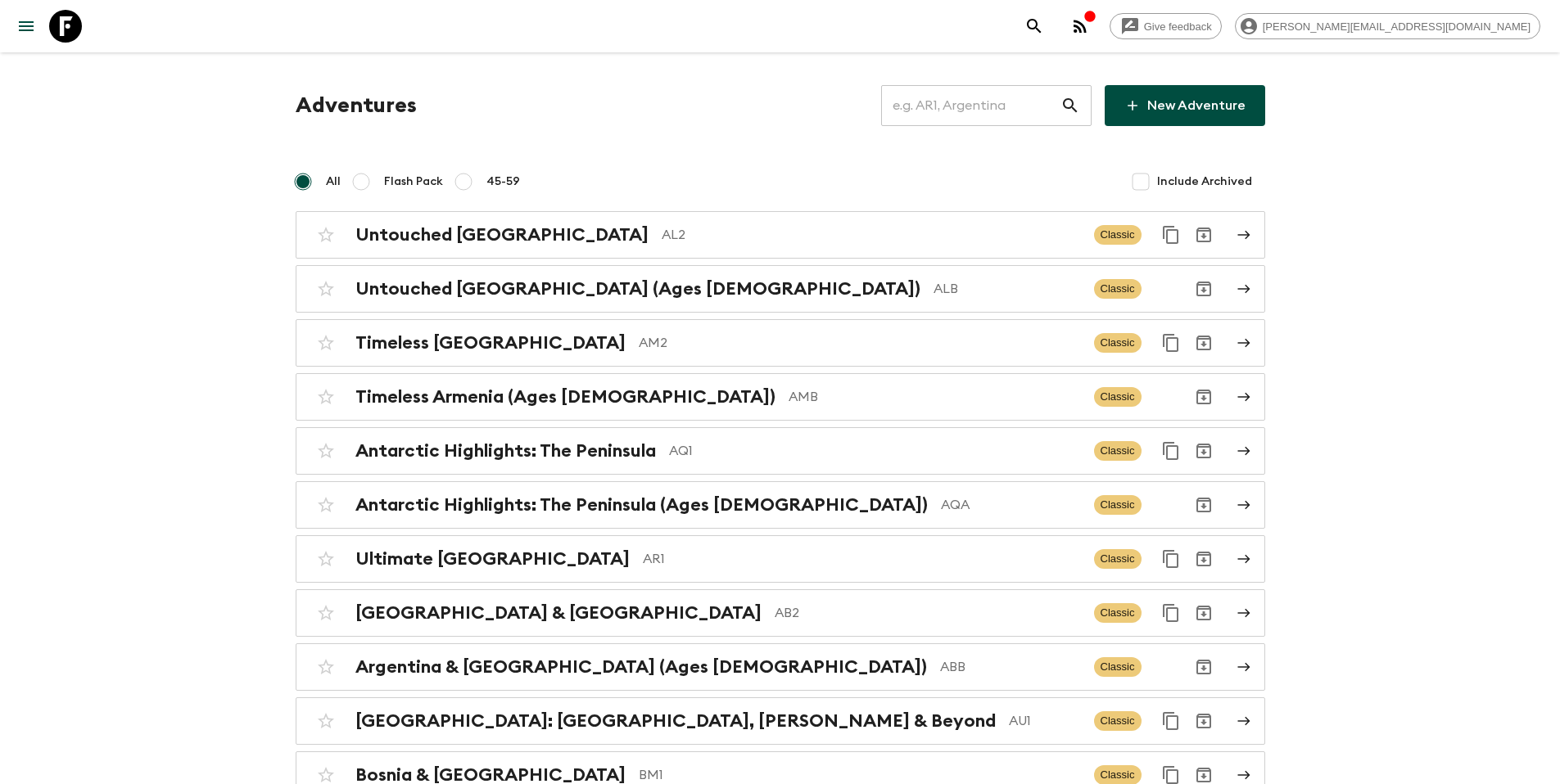
click at [992, 112] on input "text" at bounding box center [971, 105] width 179 height 46
click at [969, 110] on input "text" at bounding box center [971, 105] width 179 height 46
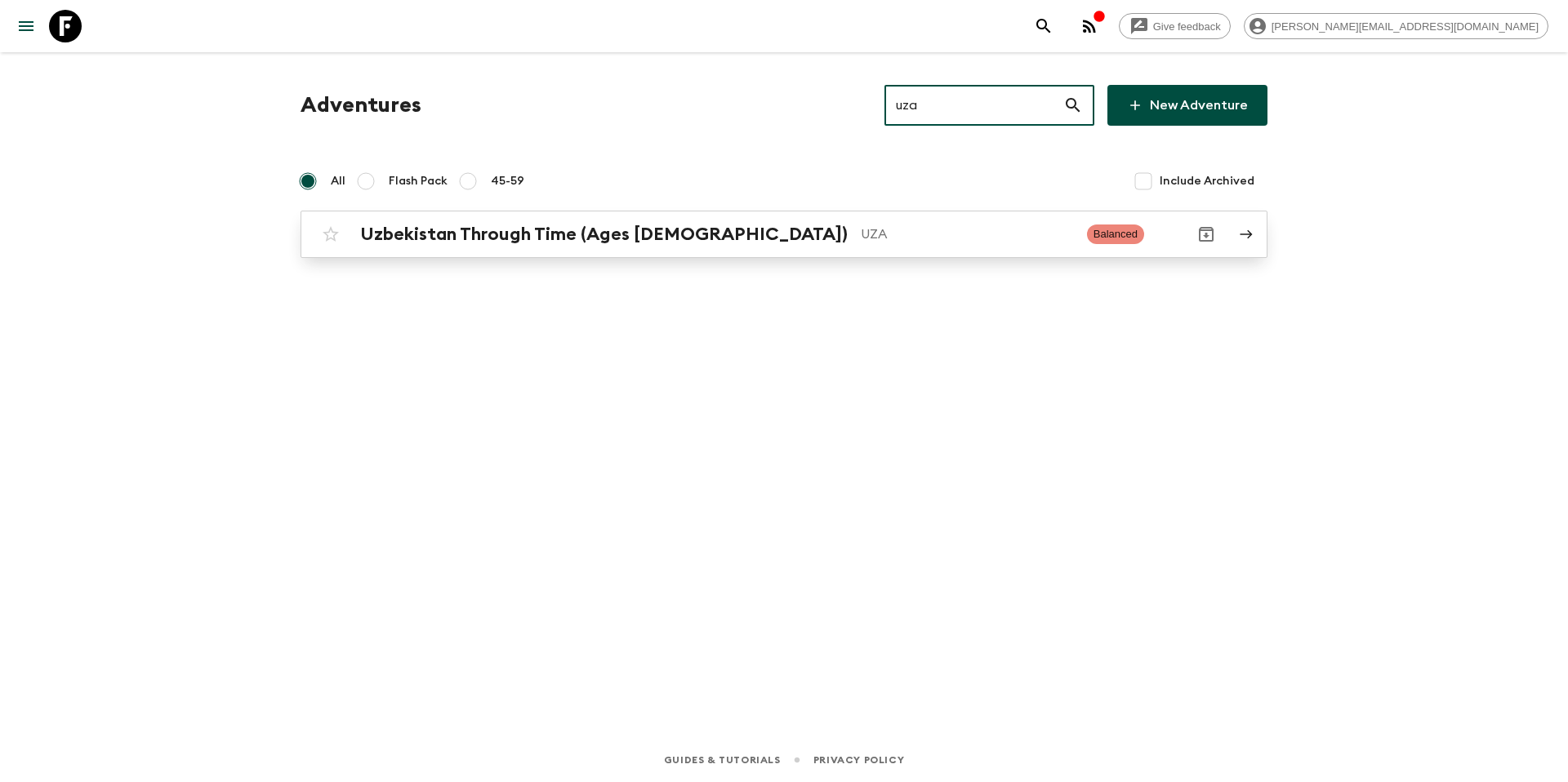
type input "uza"
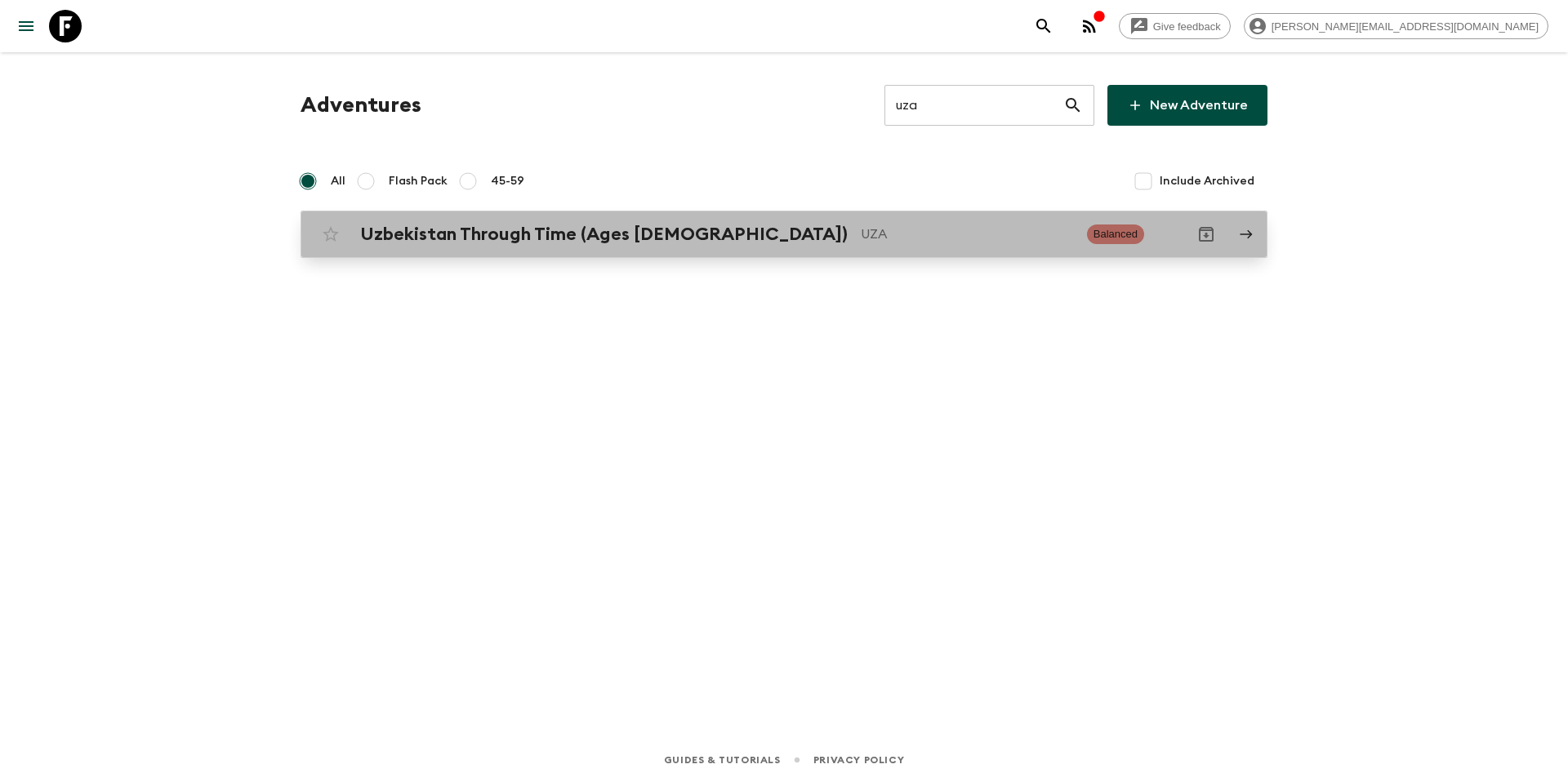
click at [859, 250] on div "Uzbekistan Through Time (Ages [DEMOGRAPHIC_DATA]) UZA Balanced" at bounding box center [752, 234] width 876 height 33
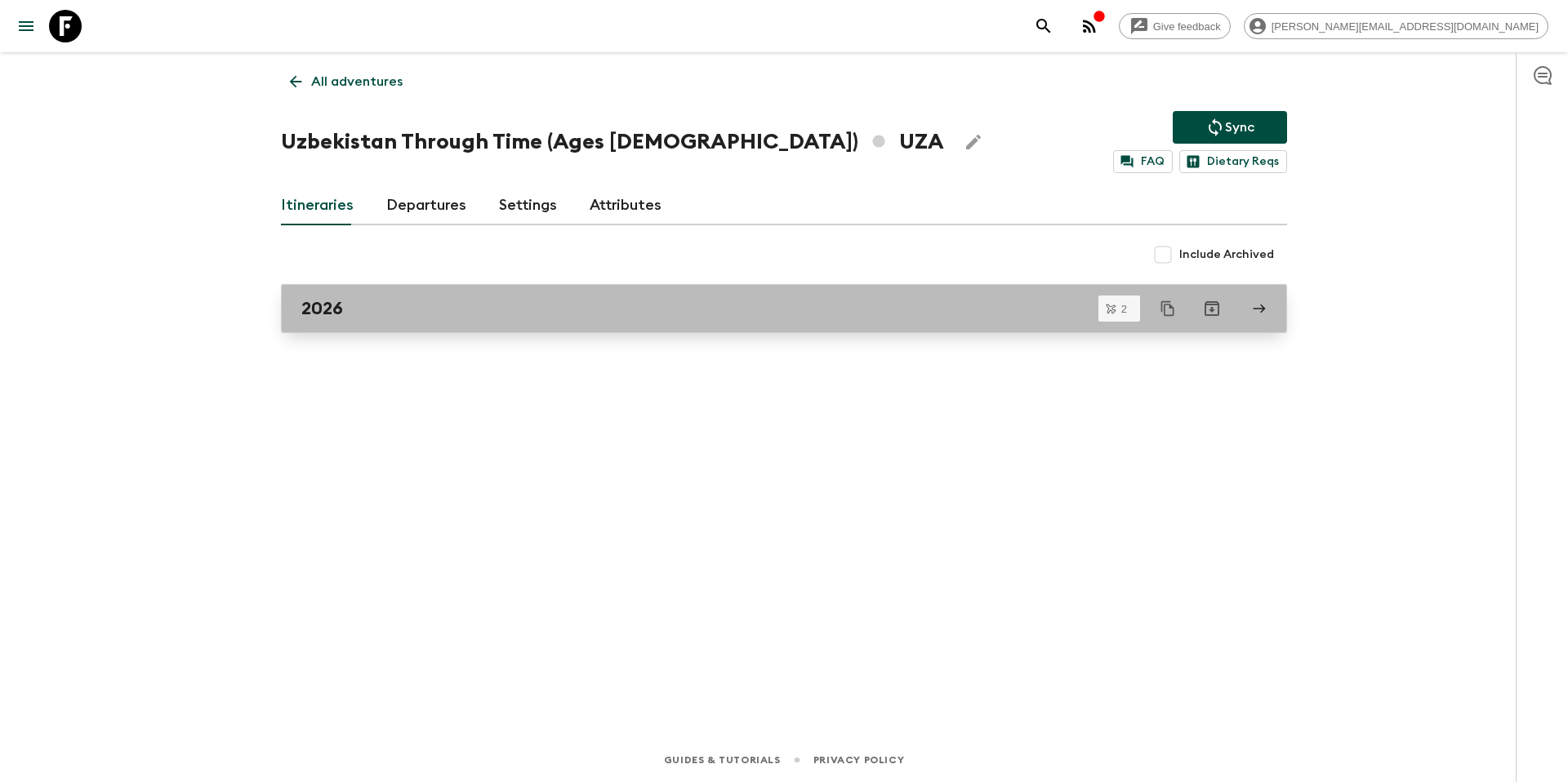
click at [469, 302] on div "2026" at bounding box center [768, 308] width 934 height 22
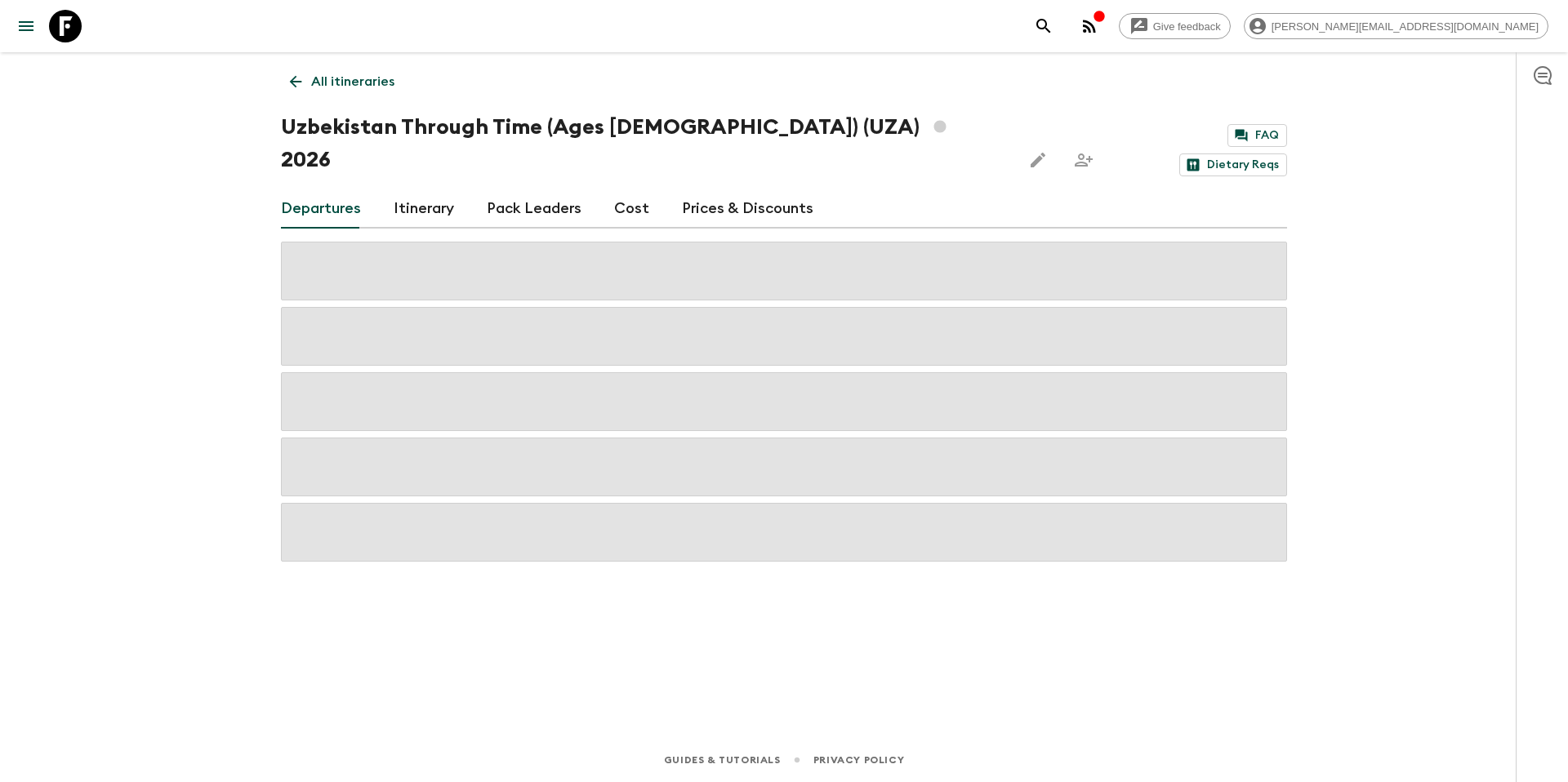
click at [749, 189] on link "Prices & Discounts" at bounding box center [748, 208] width 131 height 39
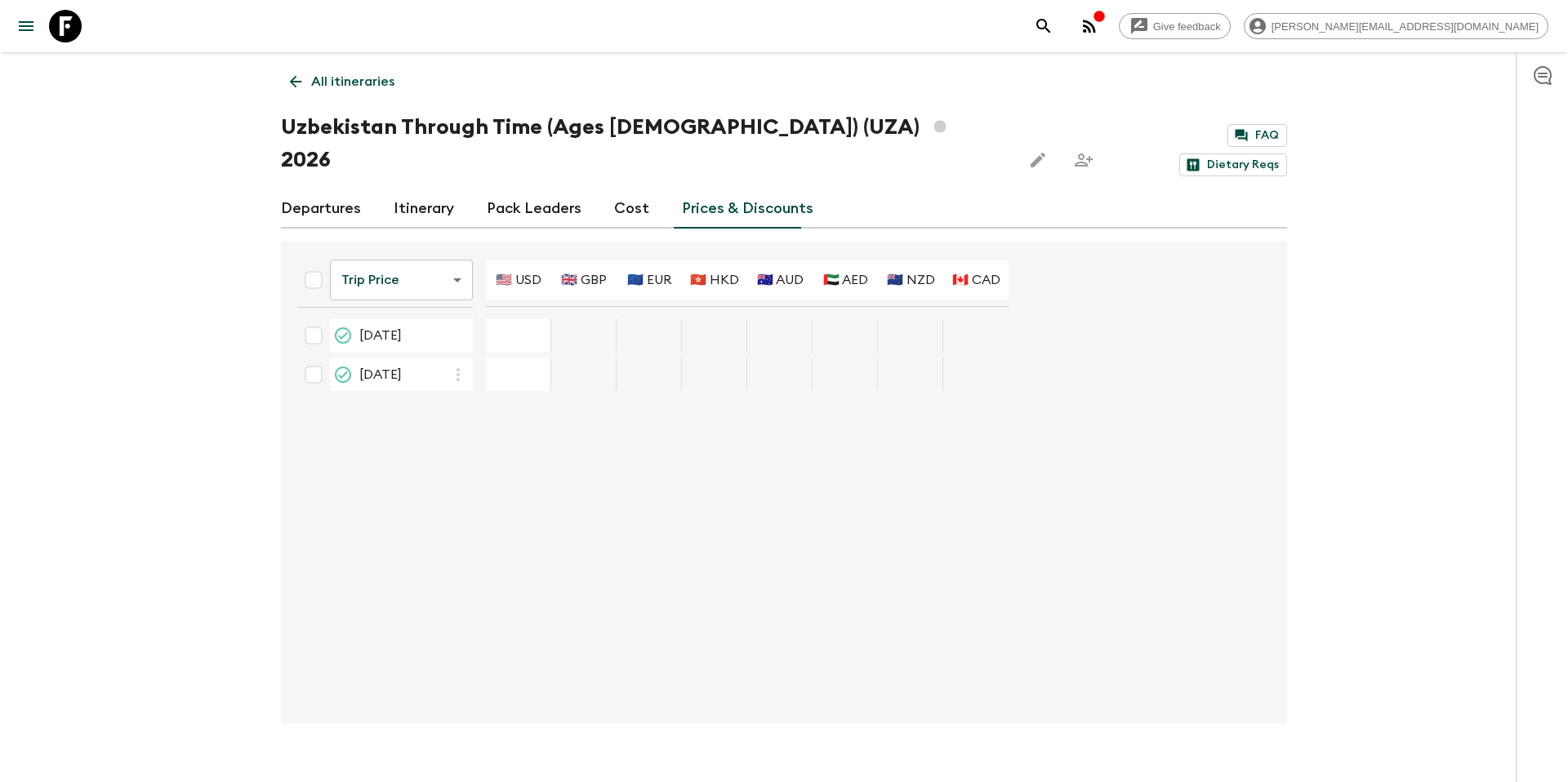
type input "2995"
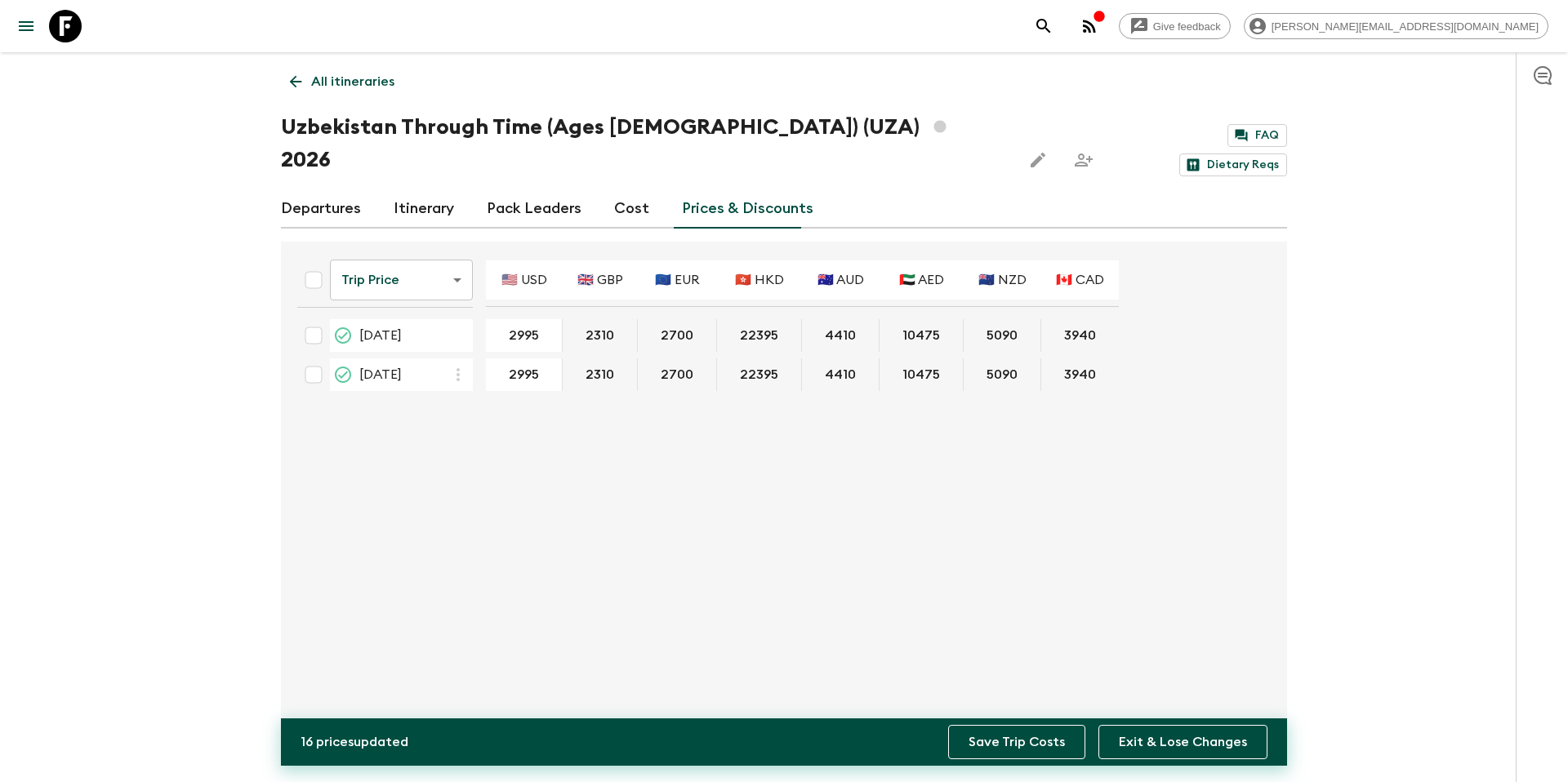
click at [1046, 736] on button "Save Trip Costs" at bounding box center [1017, 742] width 137 height 35
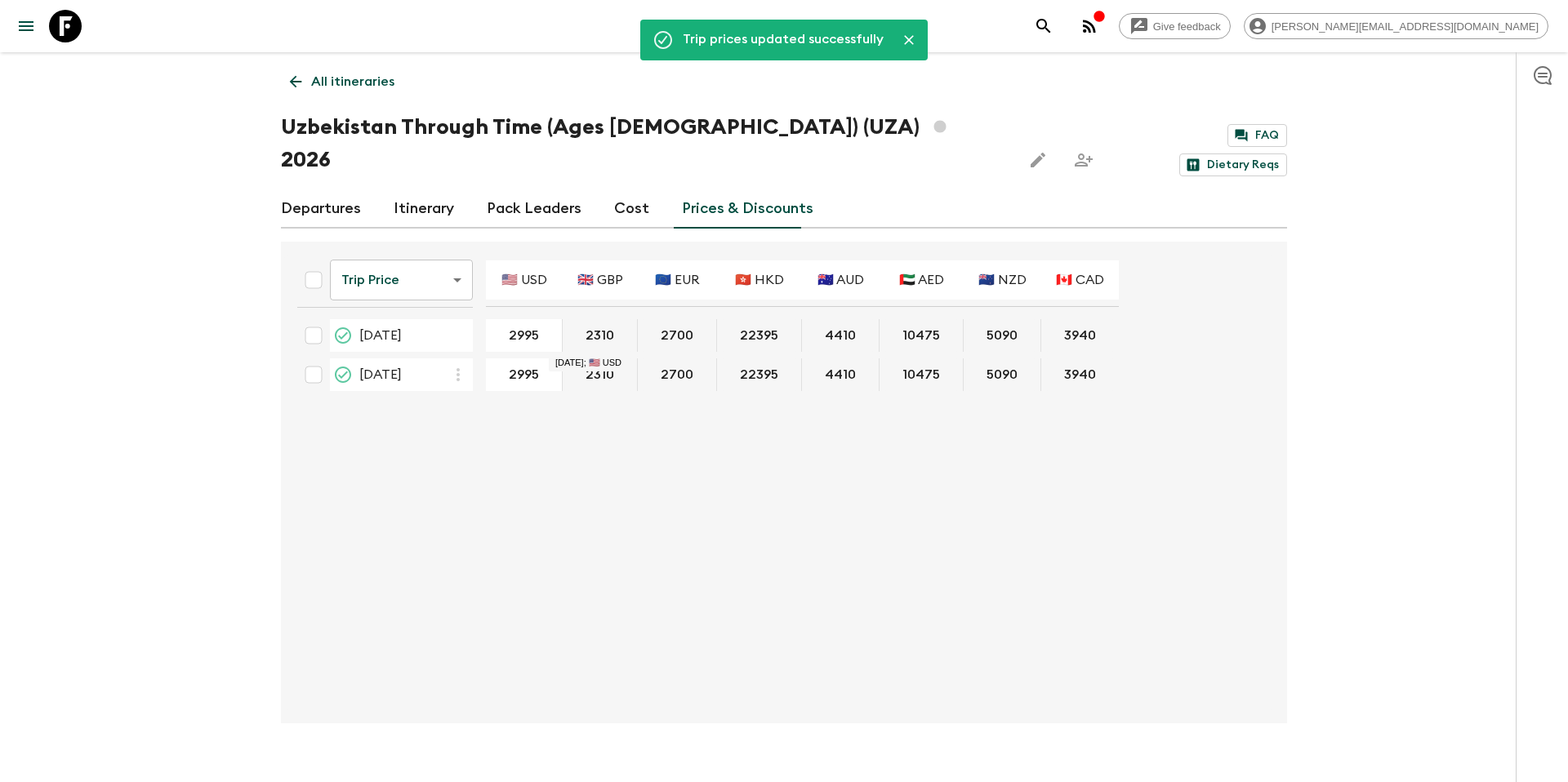
click at [357, 79] on p "All itineraries" at bounding box center [353, 81] width 83 height 20
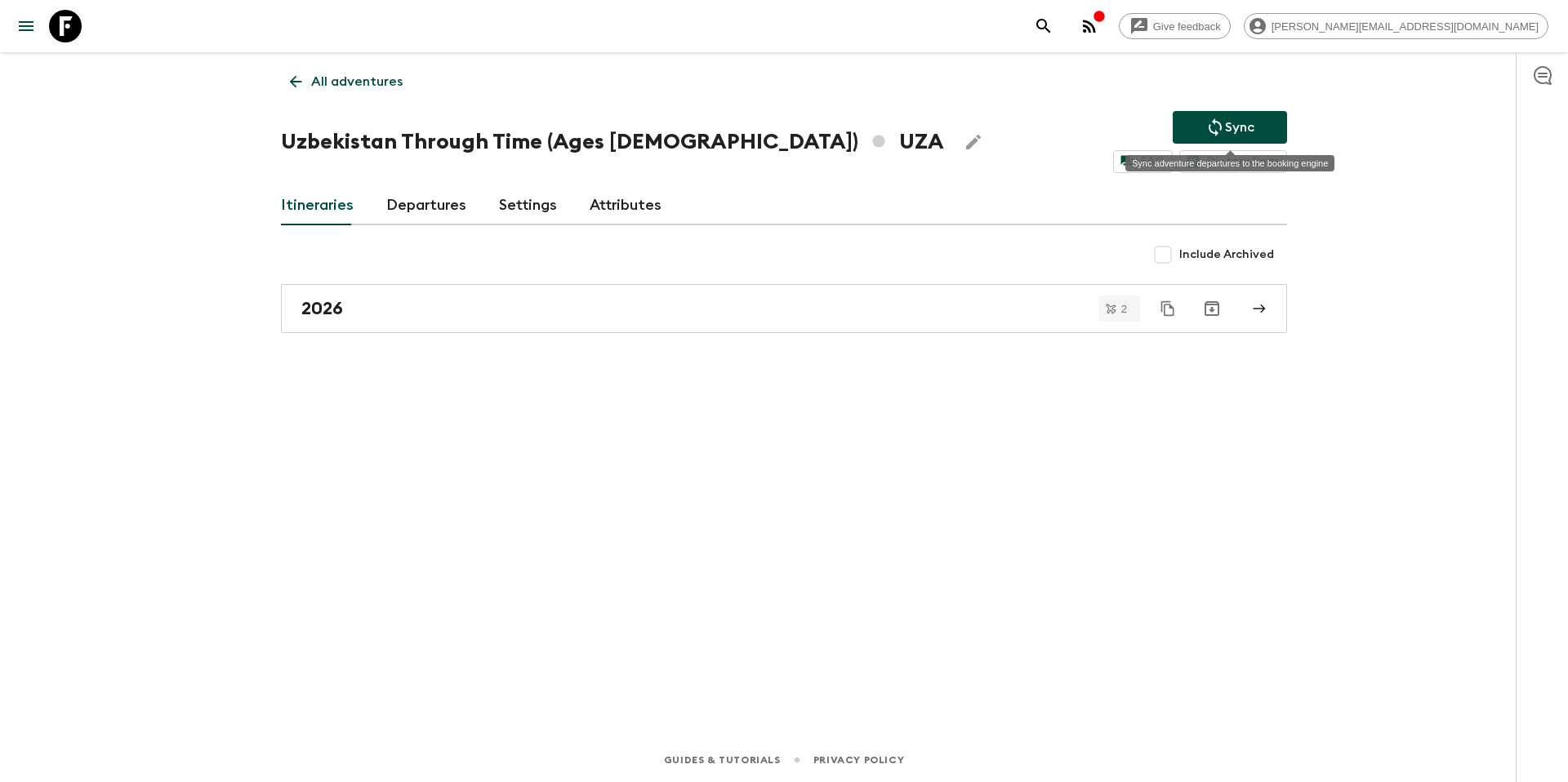
click at [1236, 124] on p "Sync" at bounding box center [1240, 127] width 29 height 20
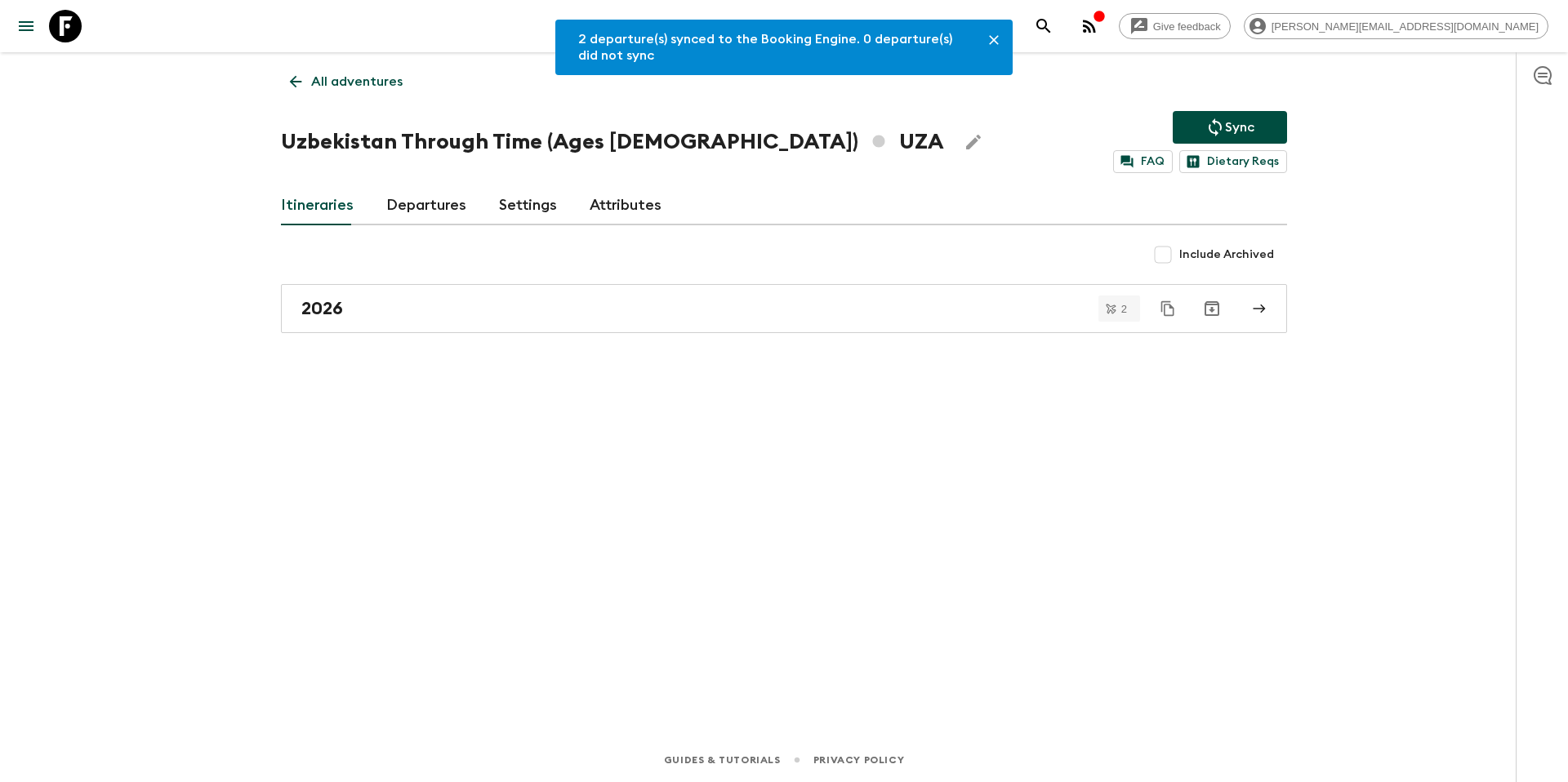
click at [337, 88] on p "All adventures" at bounding box center [357, 81] width 92 height 20
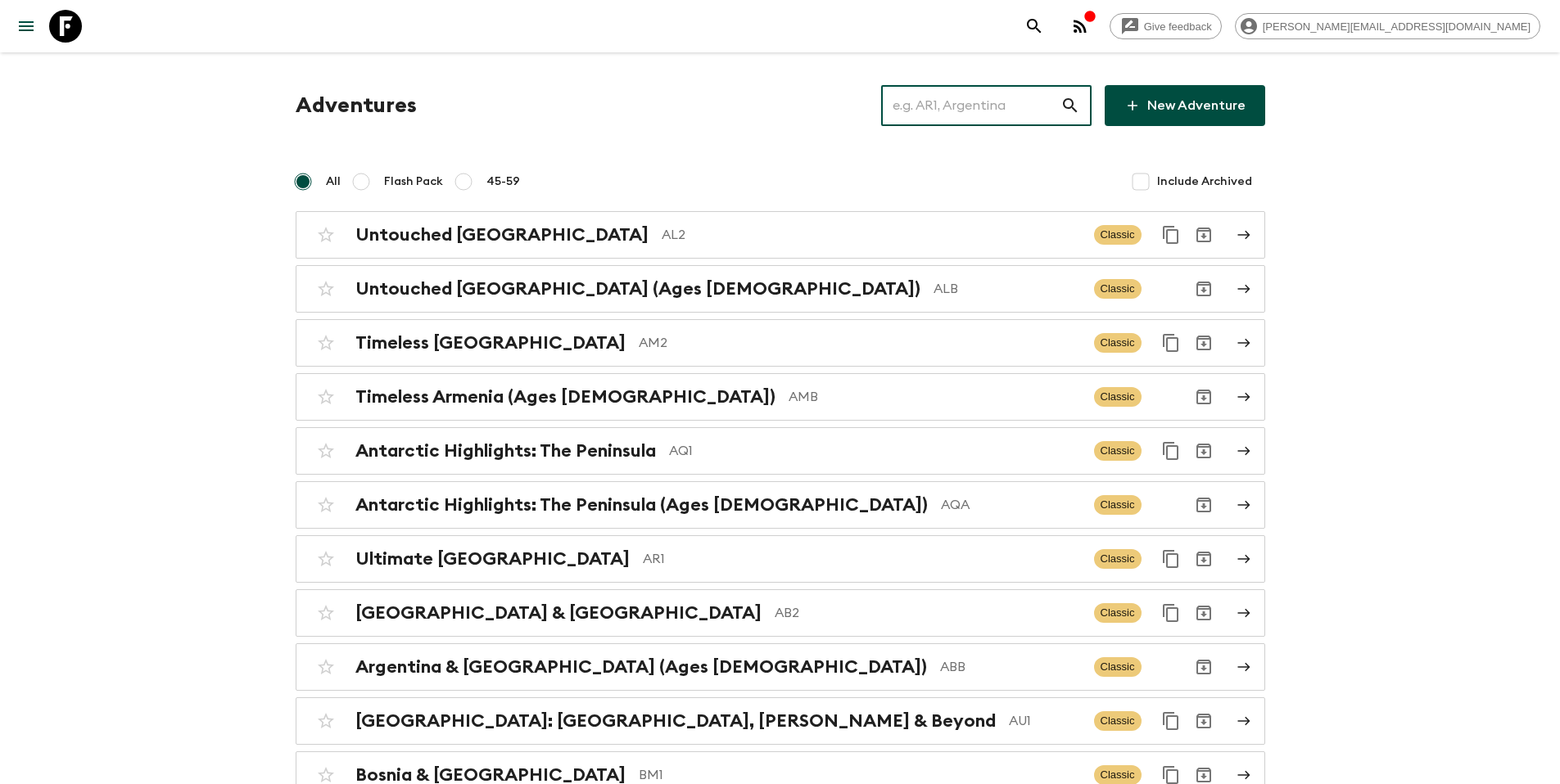
click at [1020, 113] on input "text" at bounding box center [971, 105] width 179 height 46
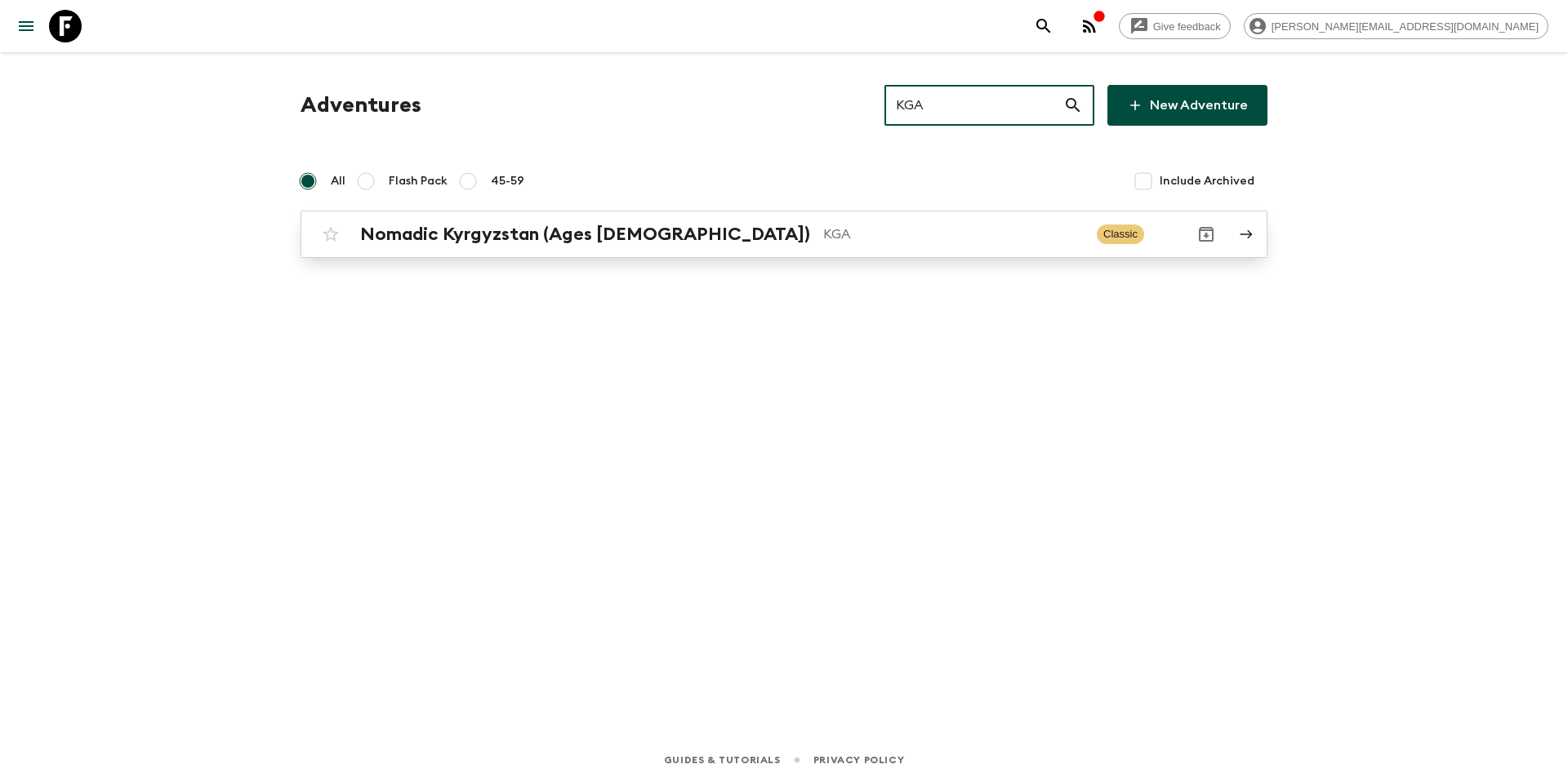
type input "KGA"
click at [823, 243] on p "KGA" at bounding box center [953, 234] width 260 height 20
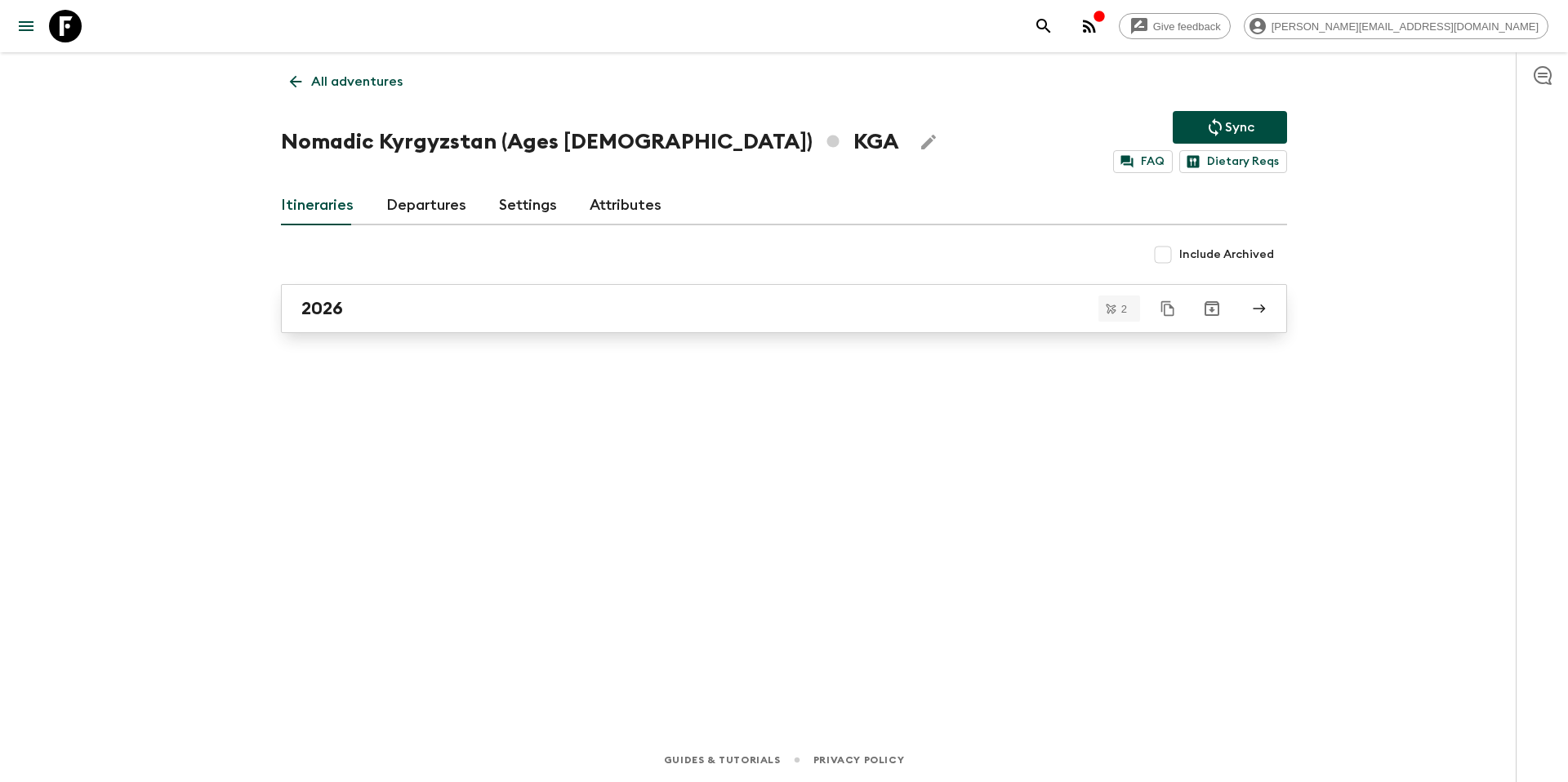
click at [487, 308] on div "2026" at bounding box center [768, 308] width 934 height 22
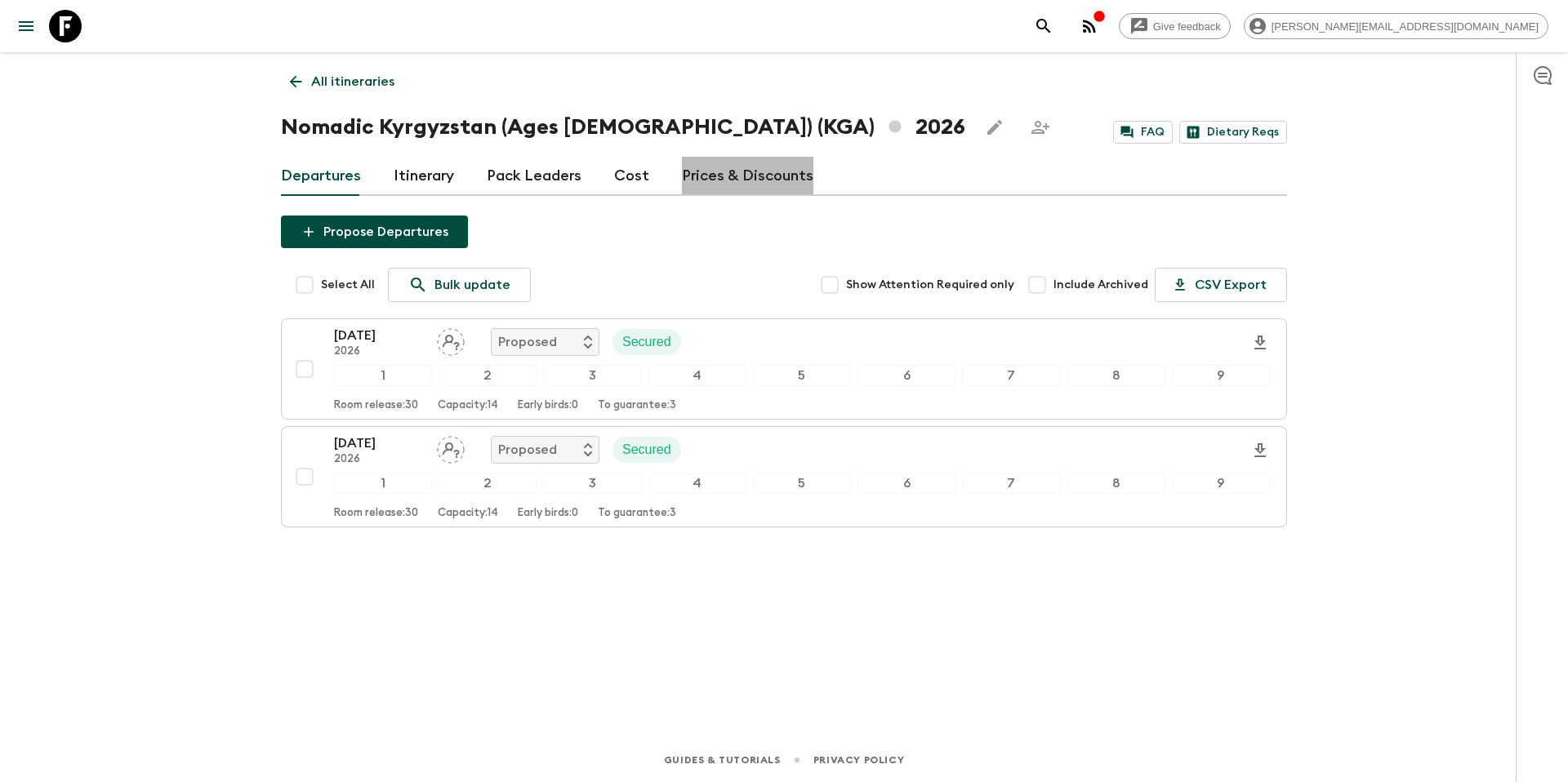
click at [769, 176] on link "Prices & Discounts" at bounding box center [748, 175] width 131 height 39
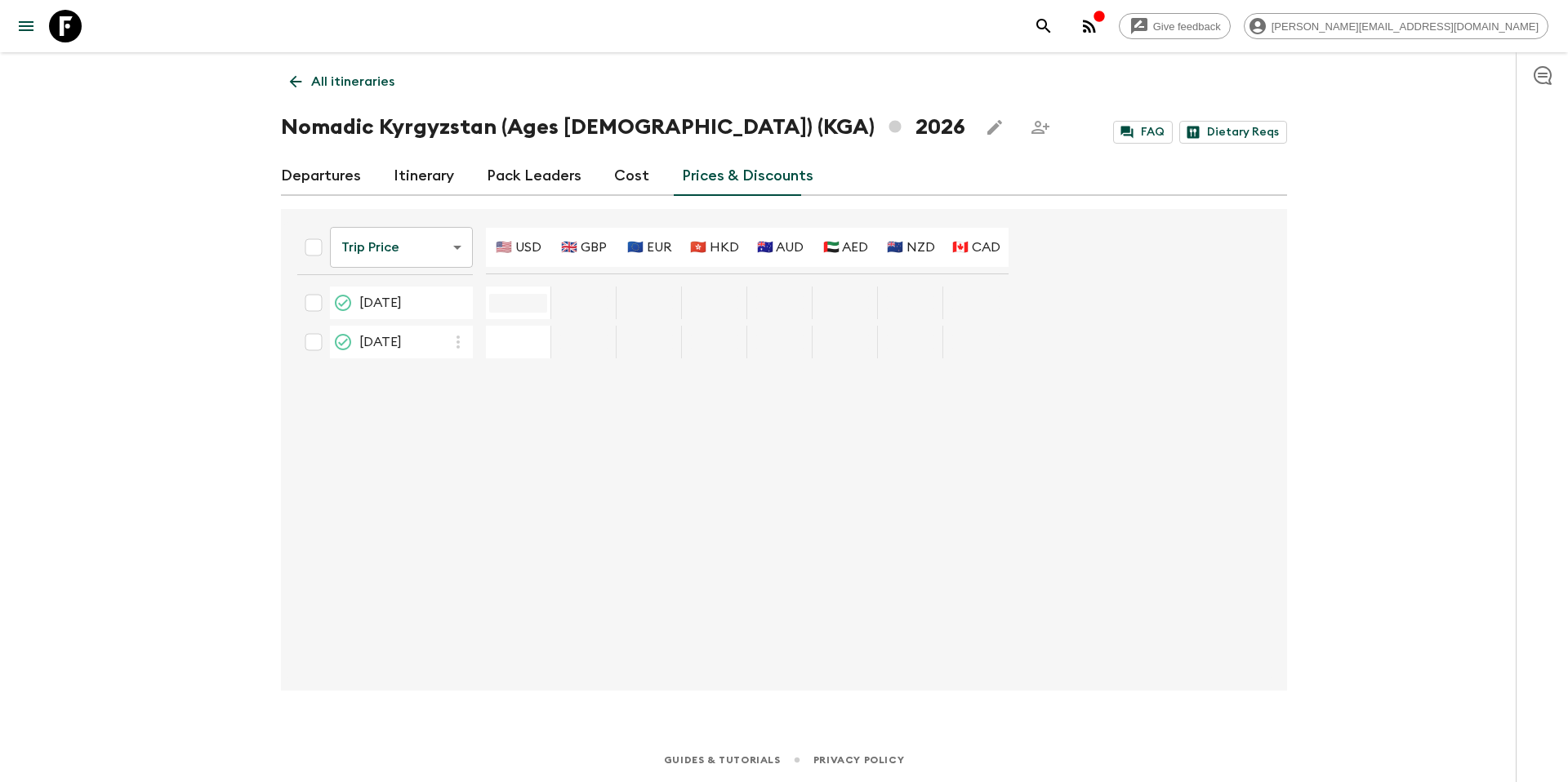
type input "2750"
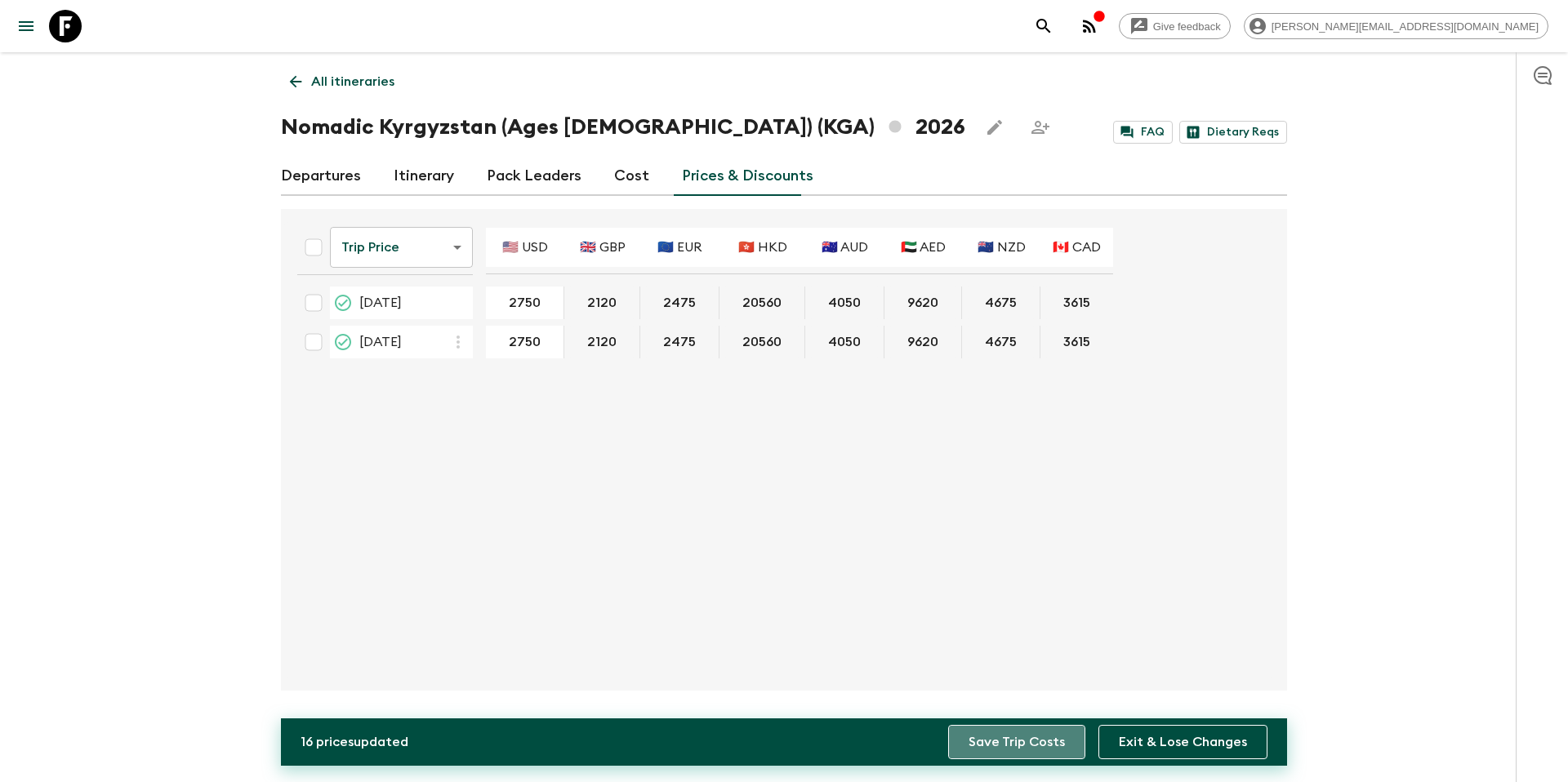
click at [1055, 740] on button "Save Trip Costs" at bounding box center [1017, 742] width 137 height 35
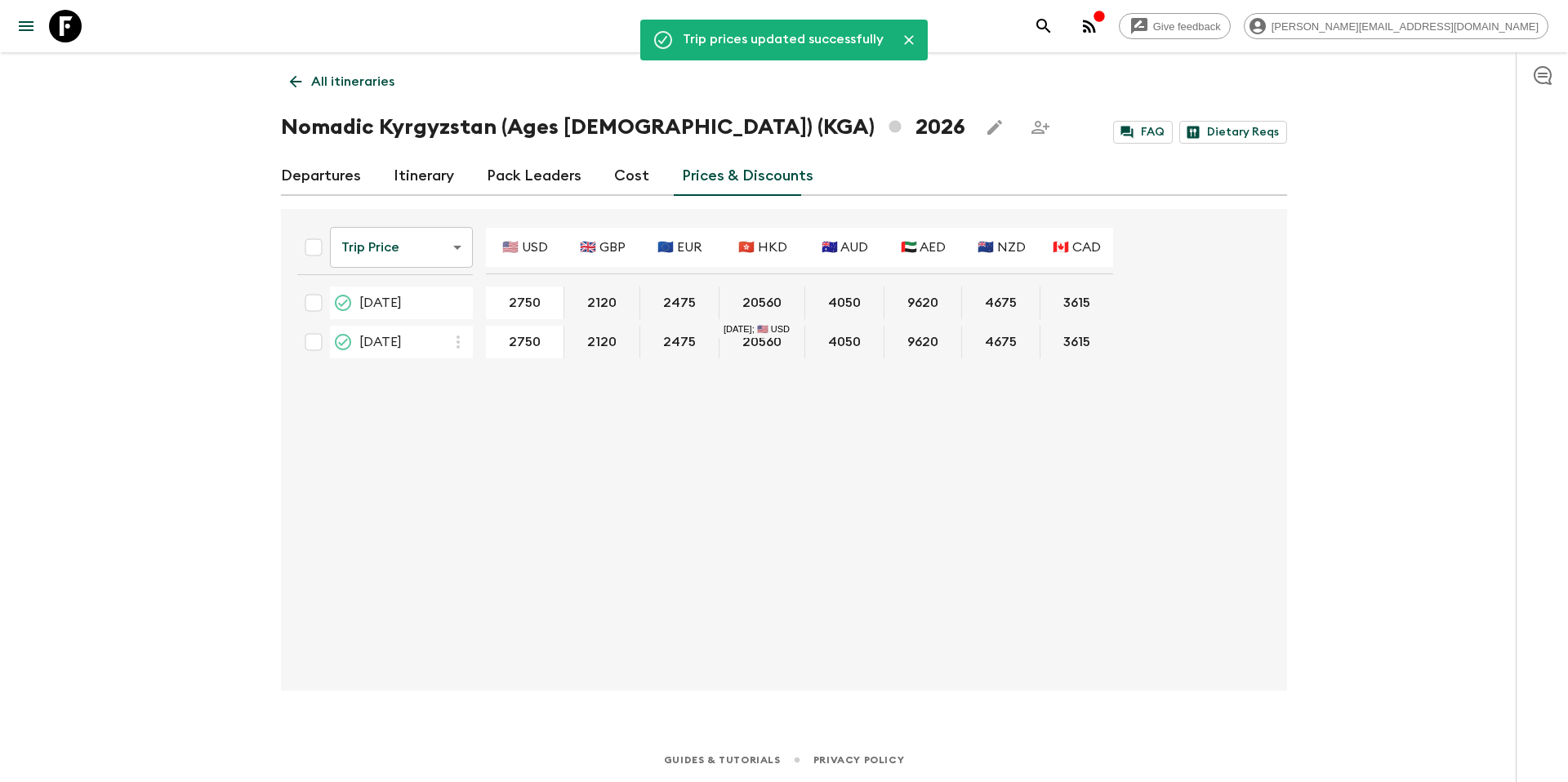
click at [332, 79] on p "All itineraries" at bounding box center [353, 81] width 83 height 20
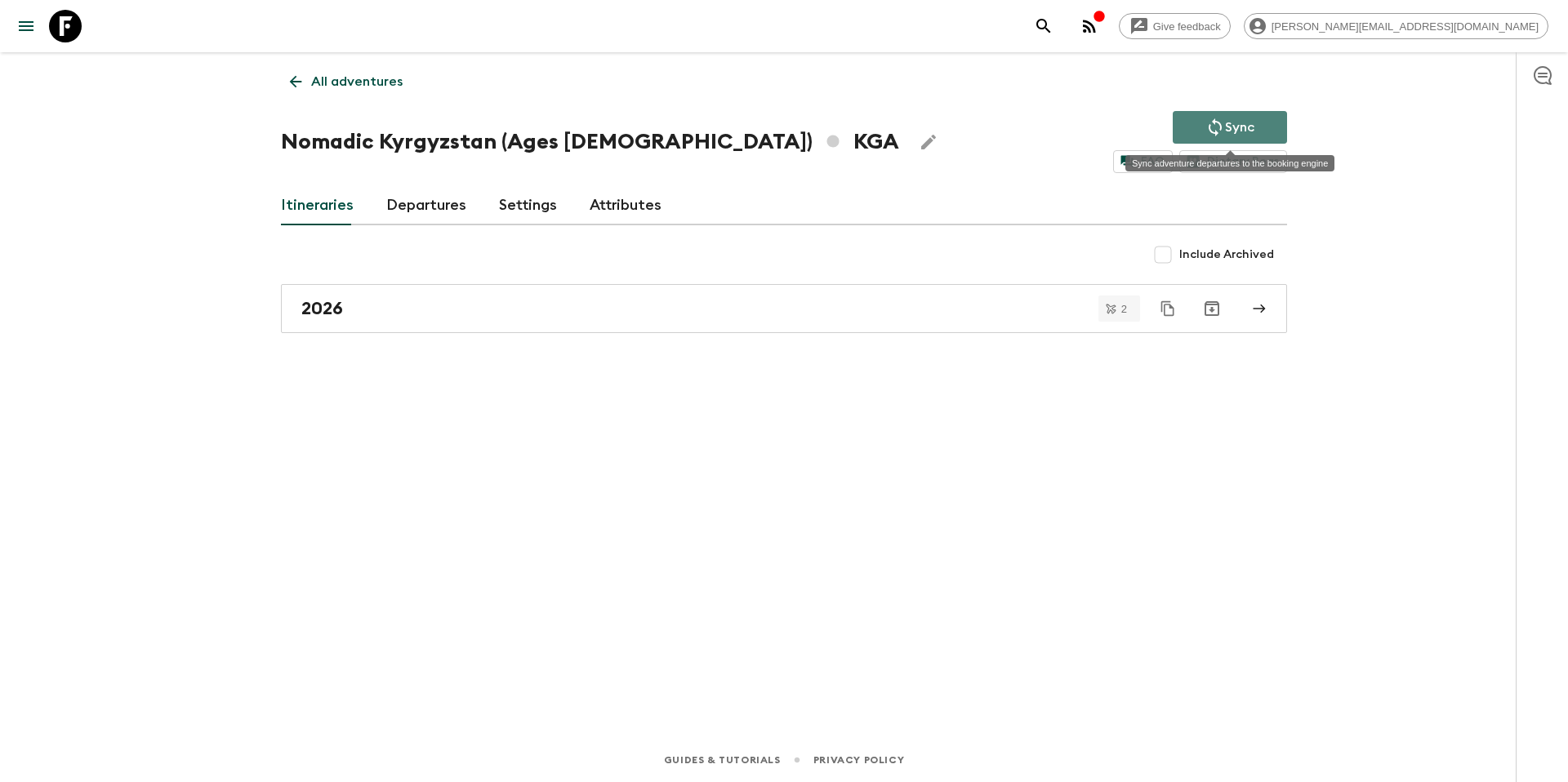
click at [1222, 134] on icon "Sync adventure departures to the booking engine" at bounding box center [1214, 127] width 20 height 20
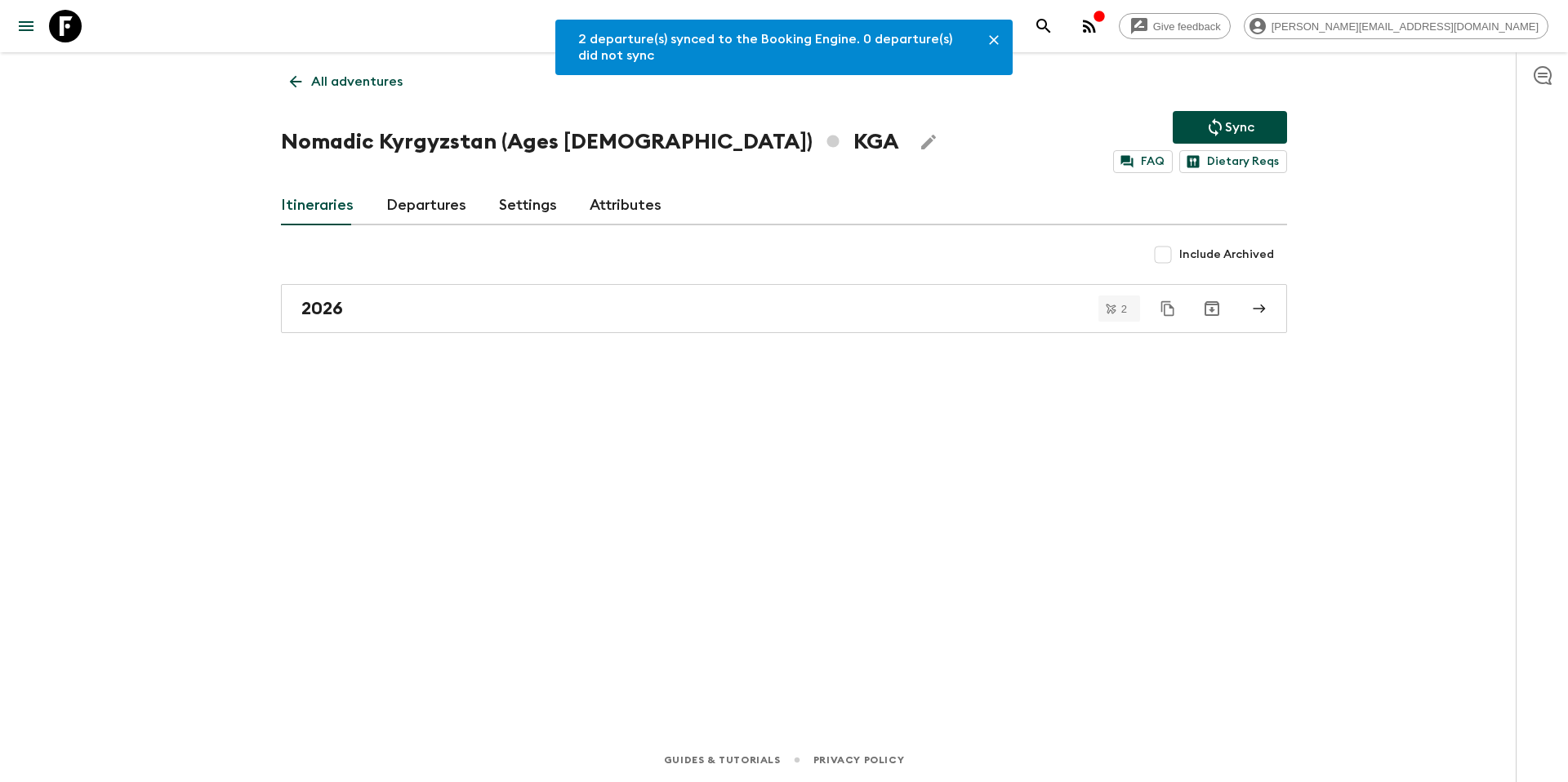
click at [354, 84] on p "All adventures" at bounding box center [357, 81] width 92 height 20
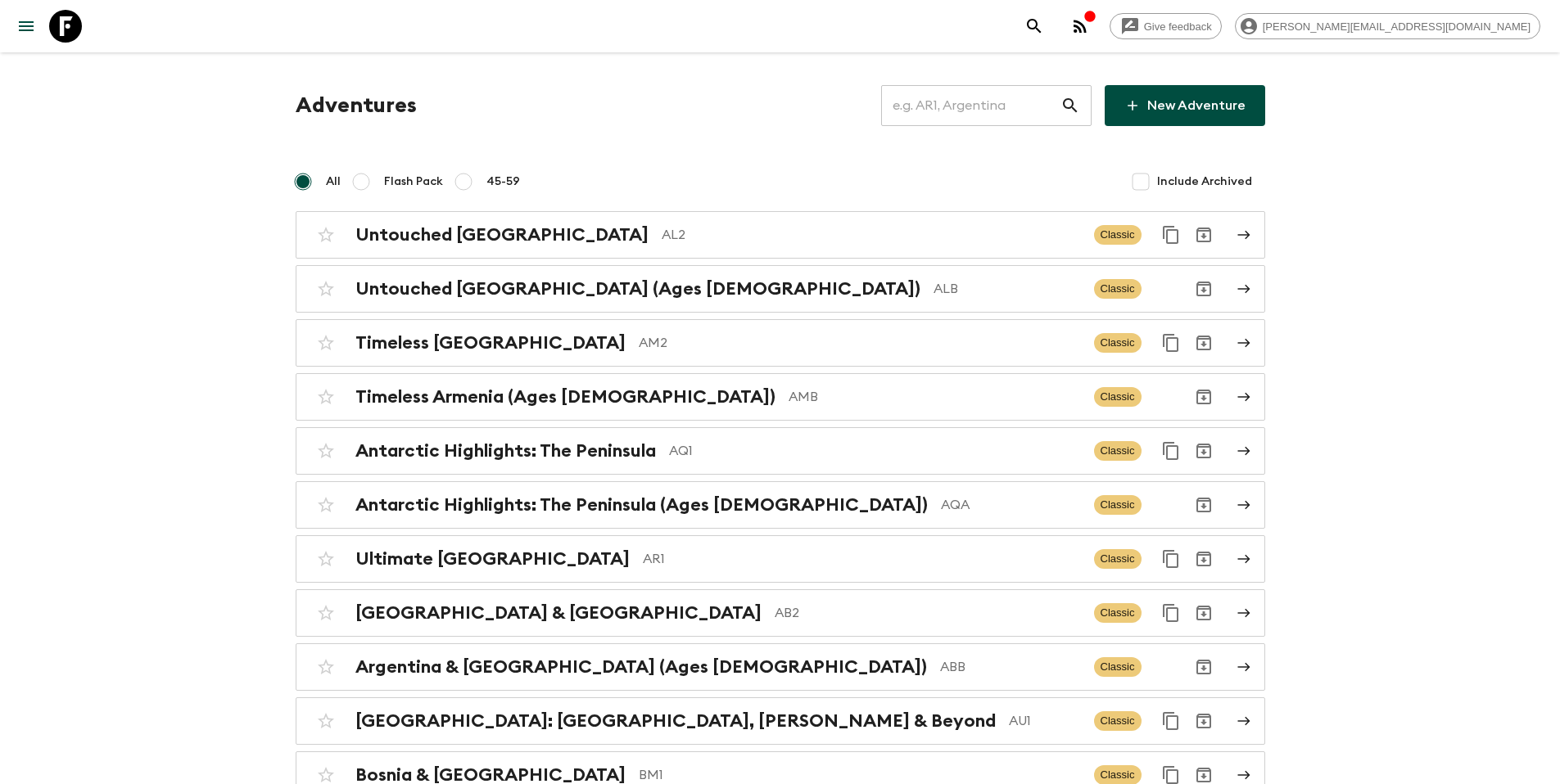
click at [953, 110] on input "text" at bounding box center [971, 105] width 179 height 46
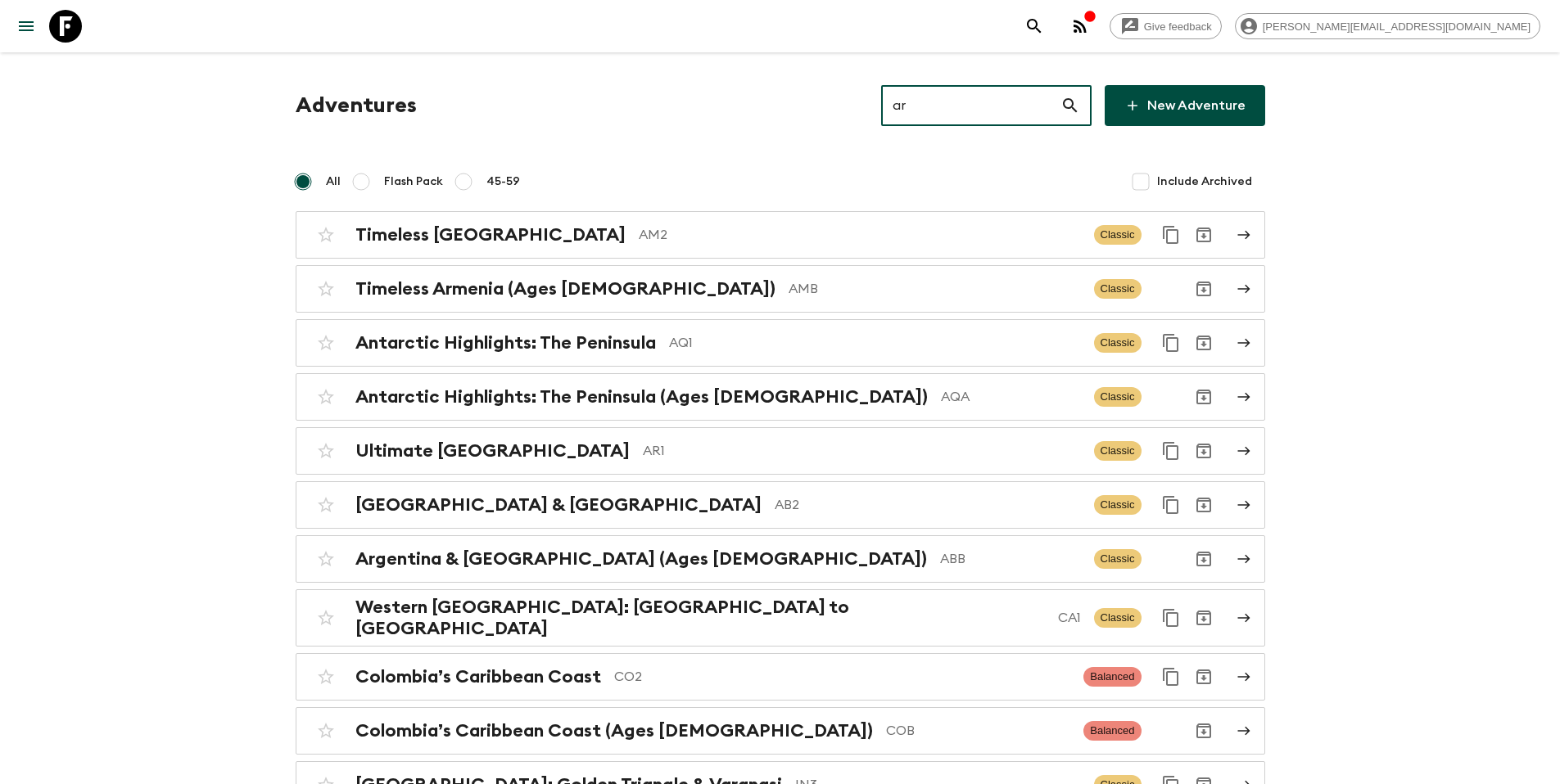
type input "a"
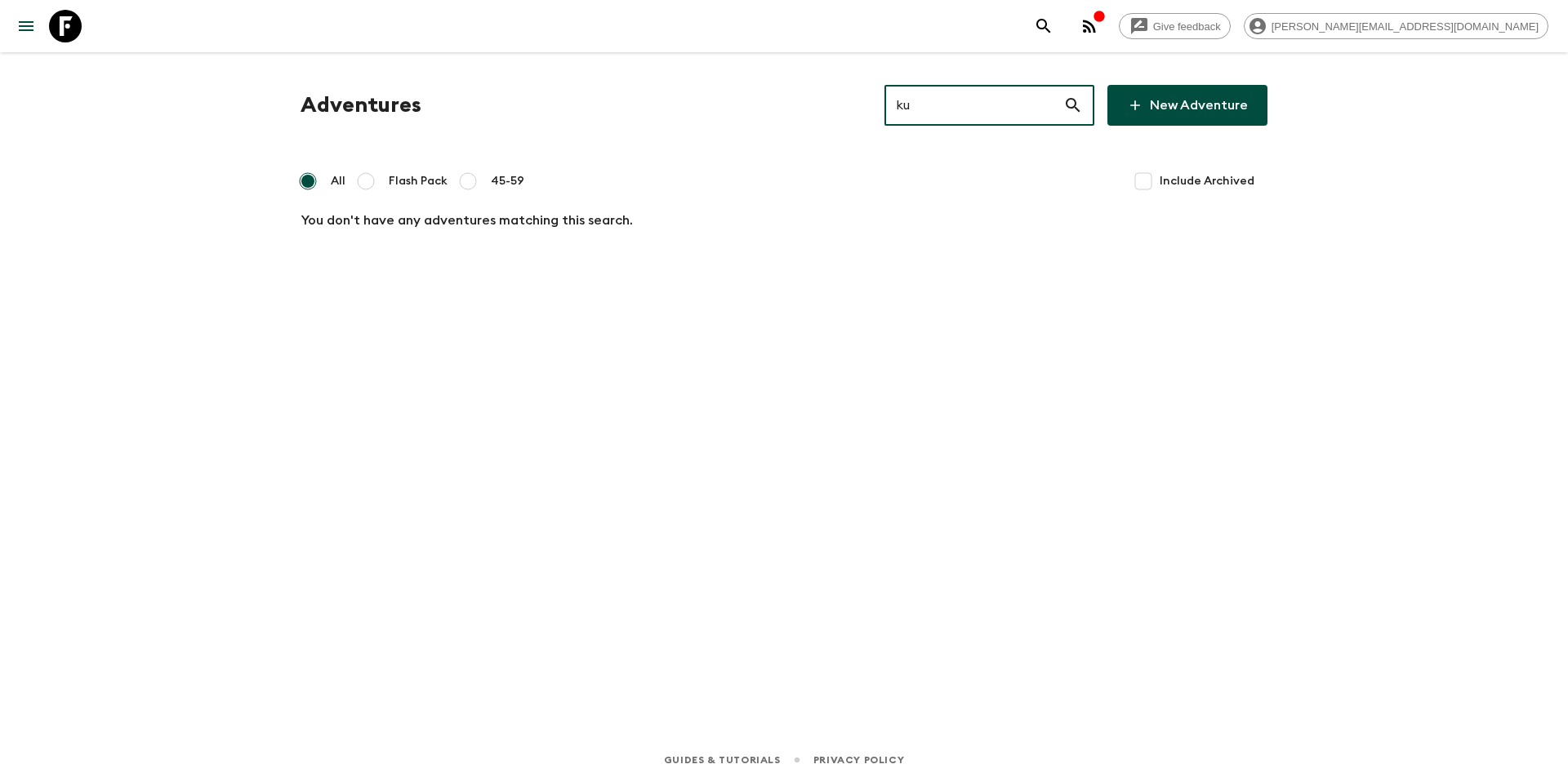
type input "k"
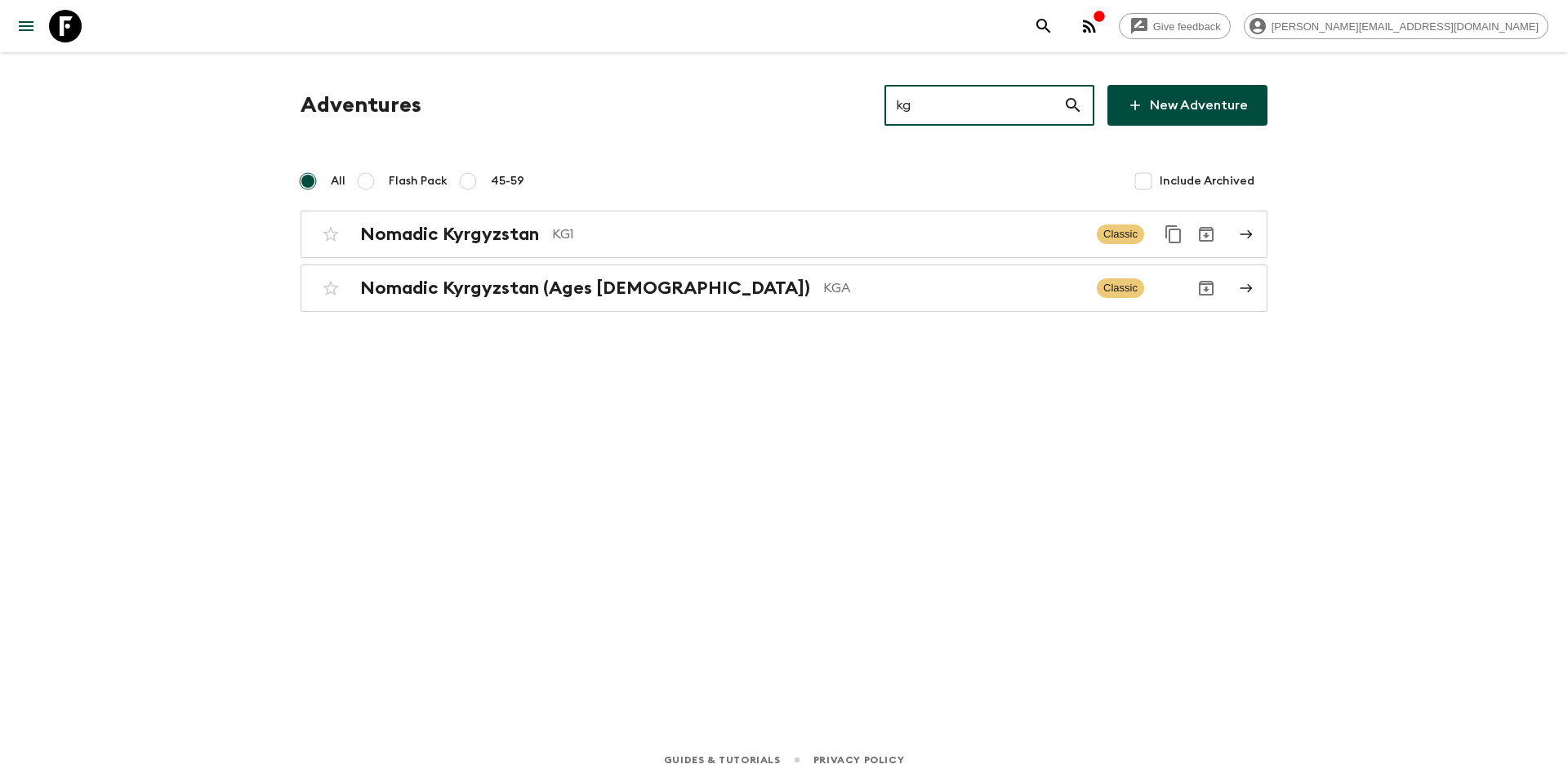
type input "k"
type input "u"
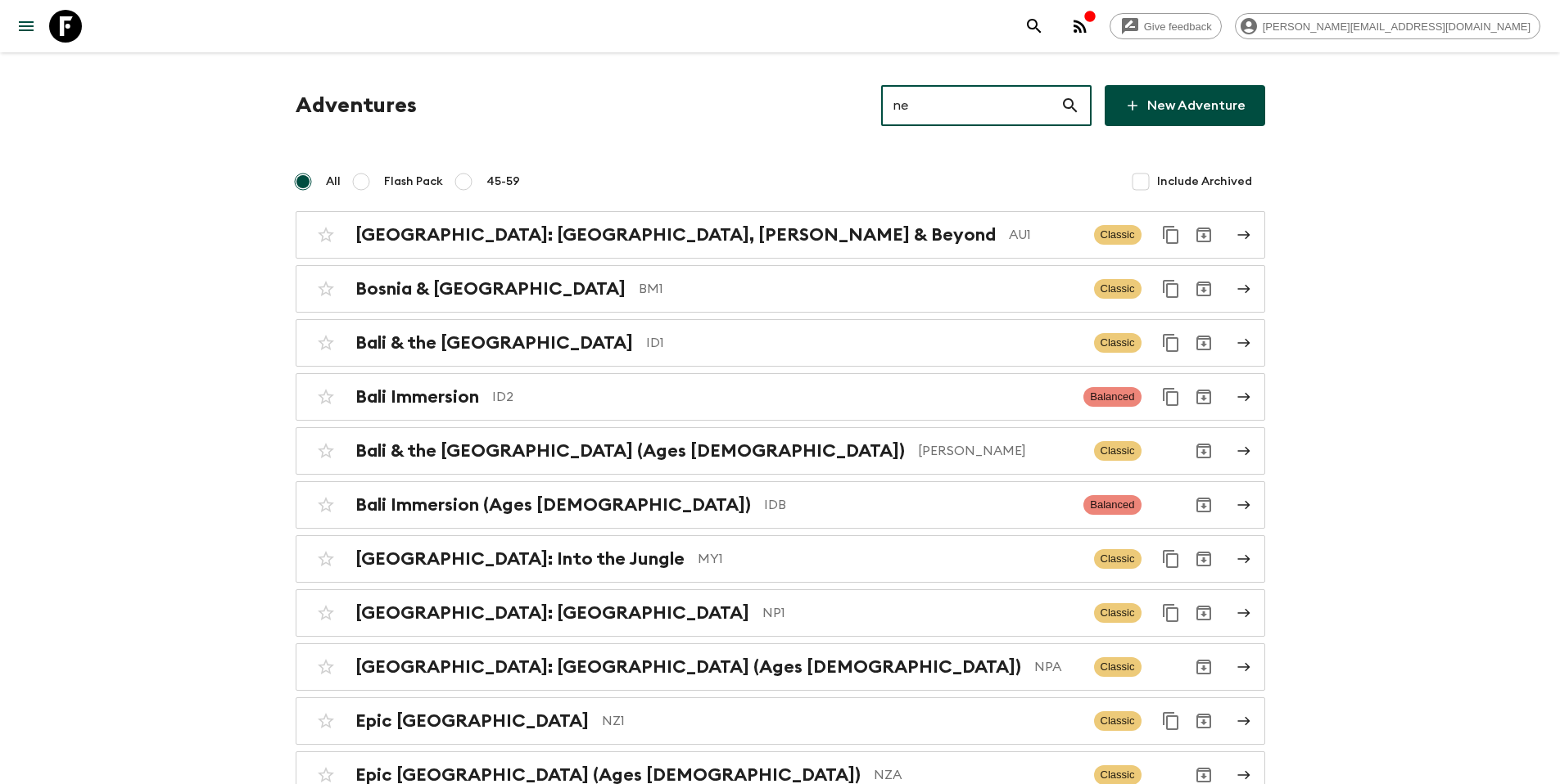
type input "n"
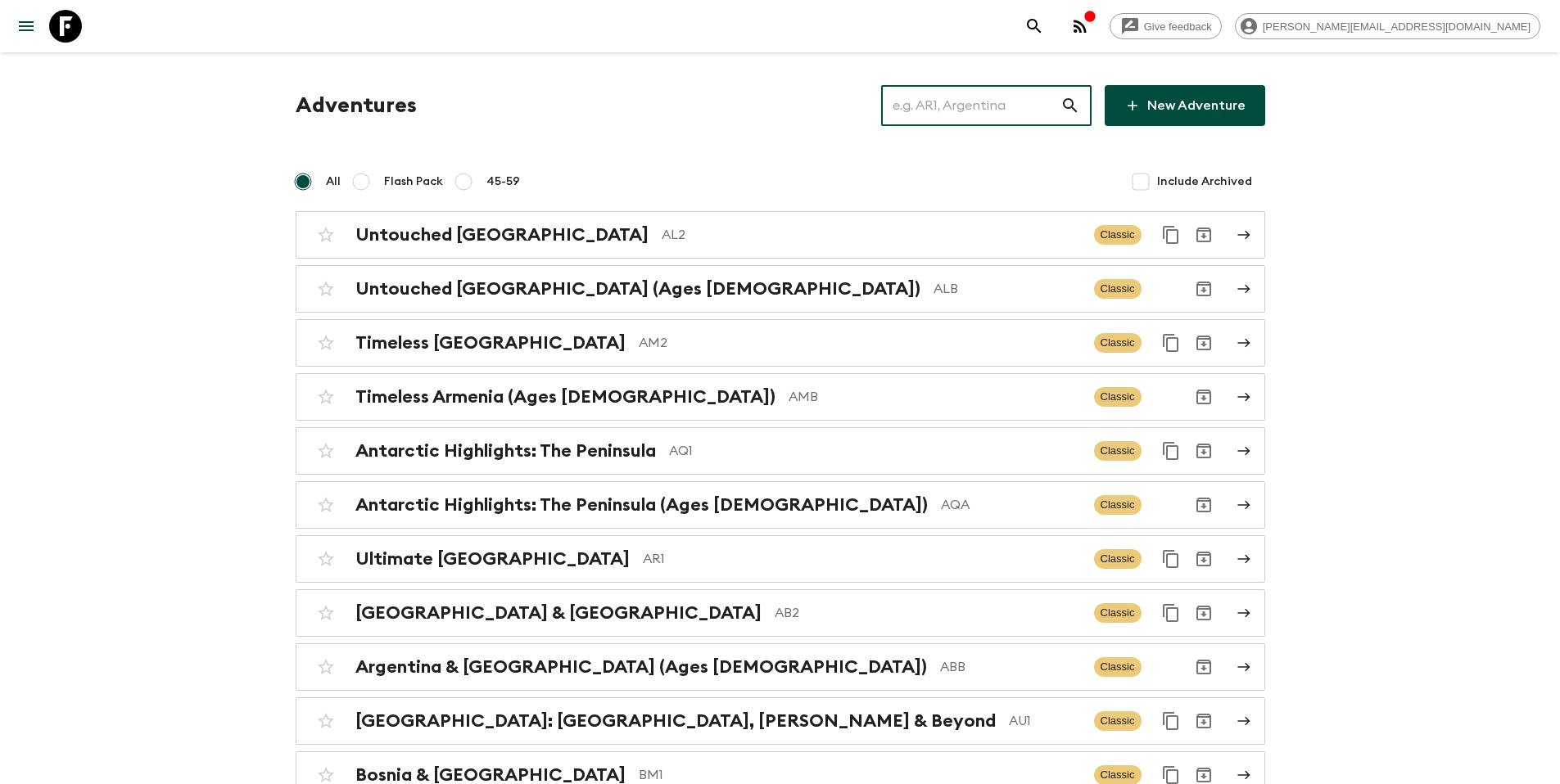
click at [956, 109] on input "text" at bounding box center [971, 105] width 179 height 46
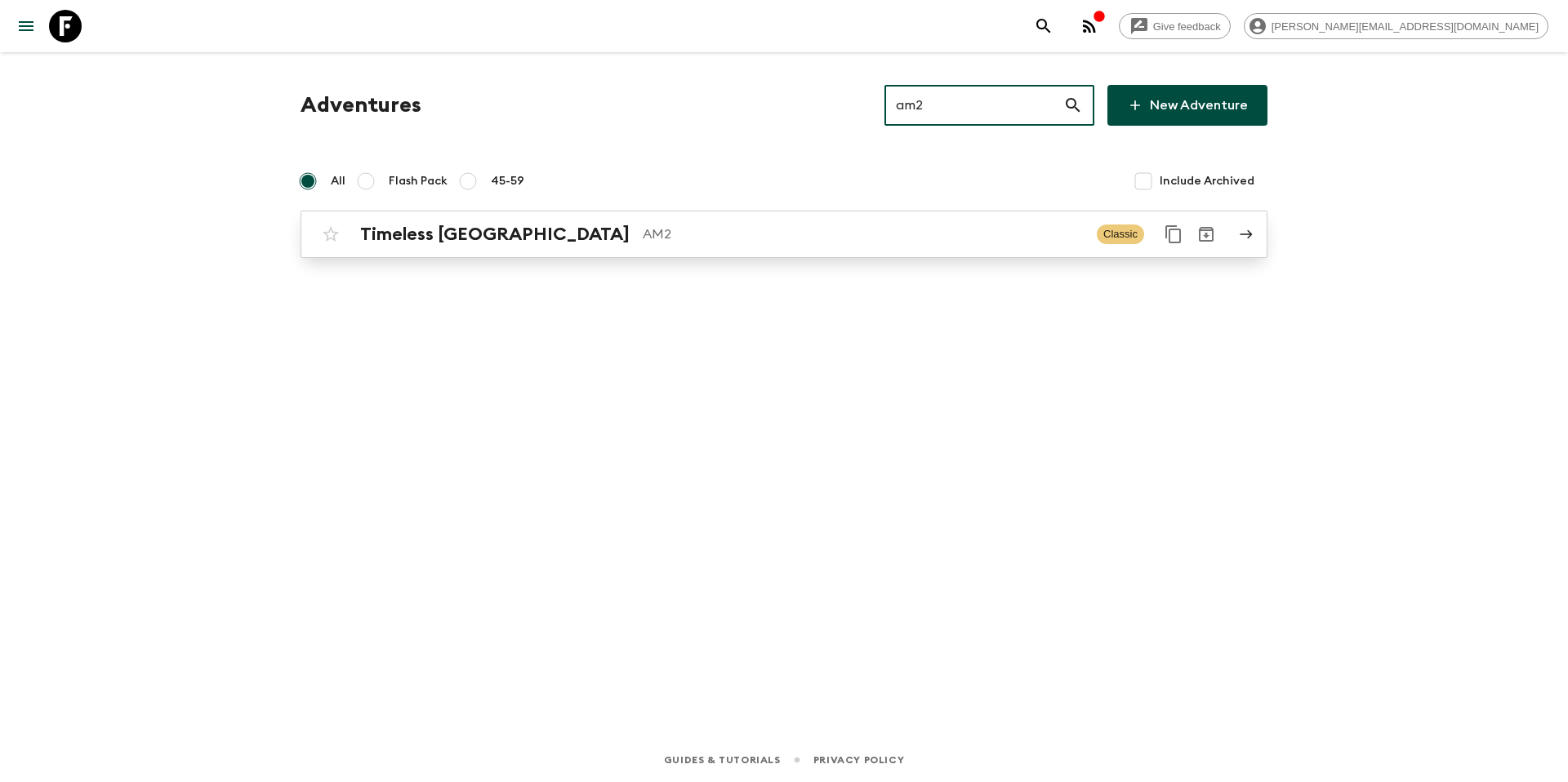
type input "am2"
click at [711, 226] on p "AM2" at bounding box center [864, 234] width 441 height 20
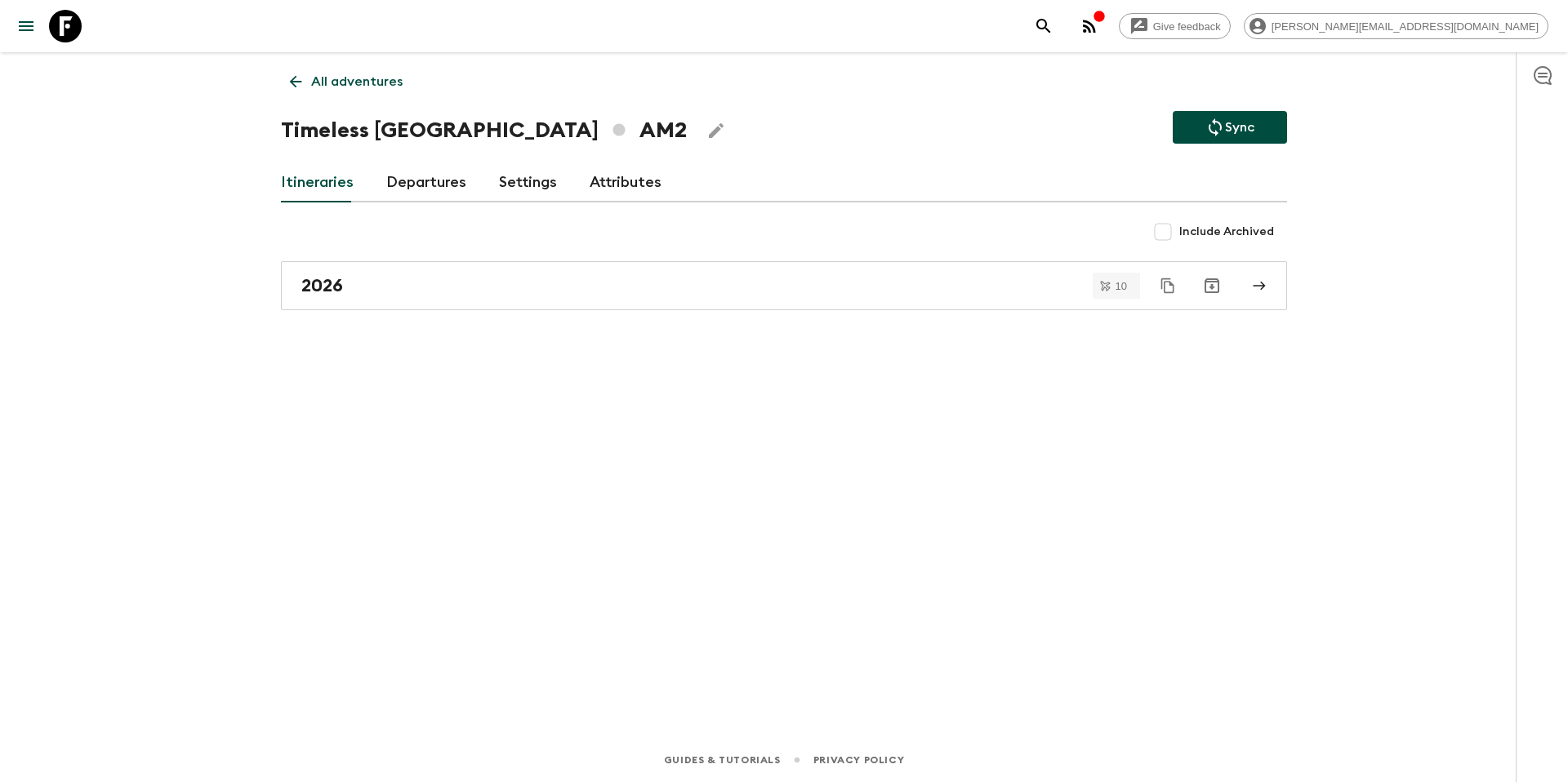
click at [435, 190] on link "Departures" at bounding box center [426, 182] width 80 height 39
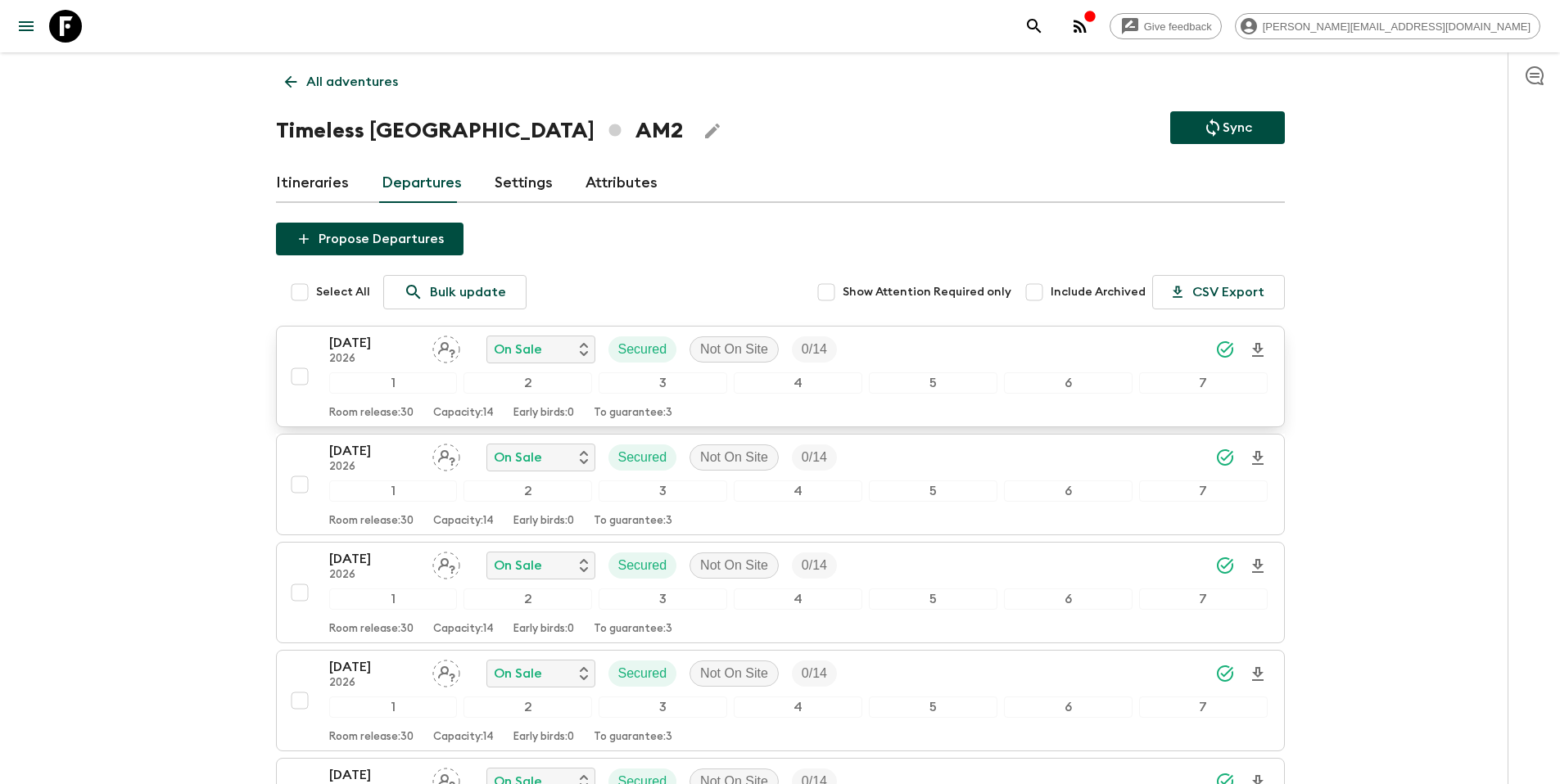
click at [1001, 352] on div "[DATE] 2026 On Sale Secured Not On Site 0 / 14" at bounding box center [798, 350] width 939 height 33
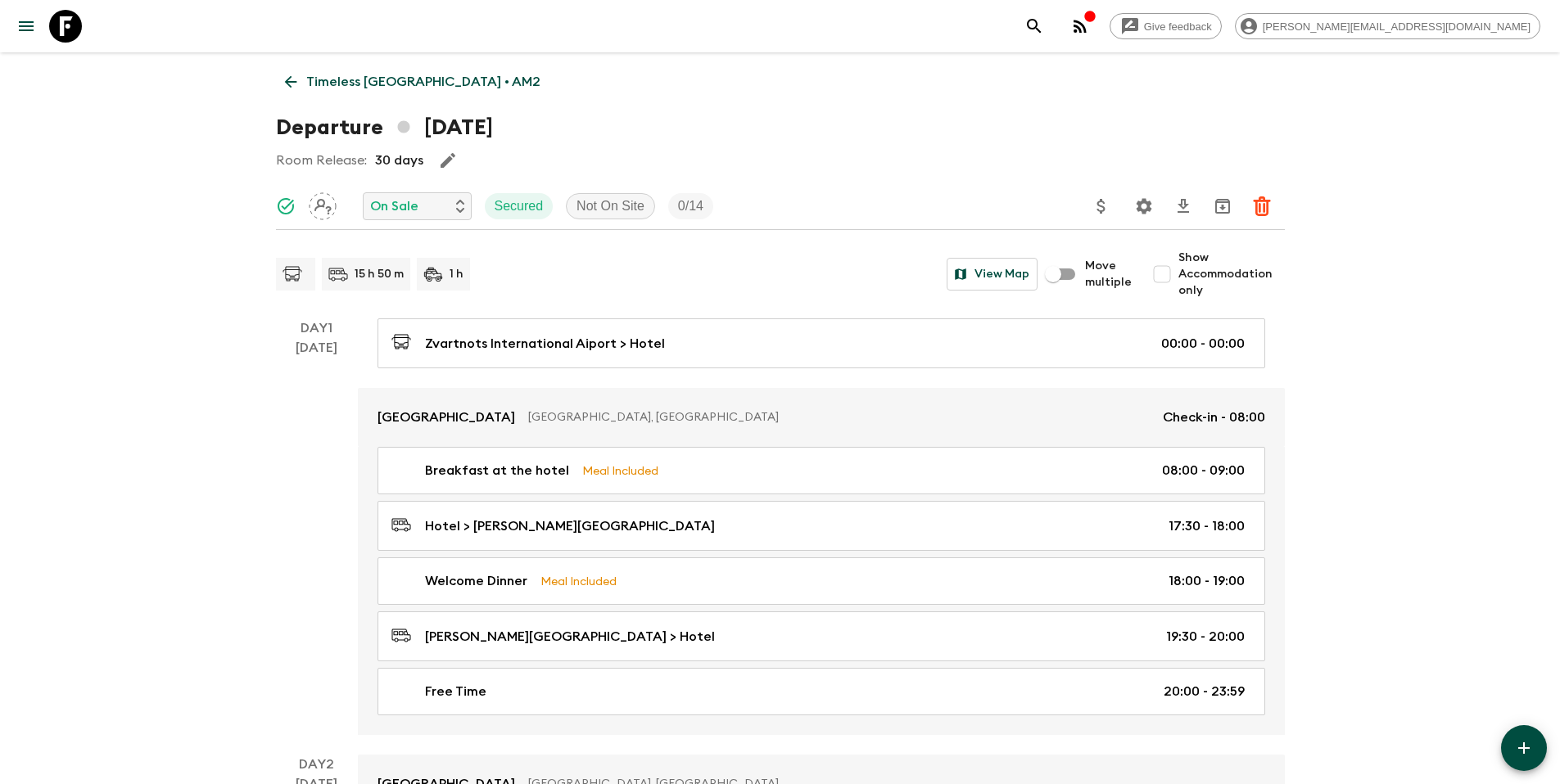
click at [1143, 208] on icon "Settings" at bounding box center [1144, 206] width 20 height 20
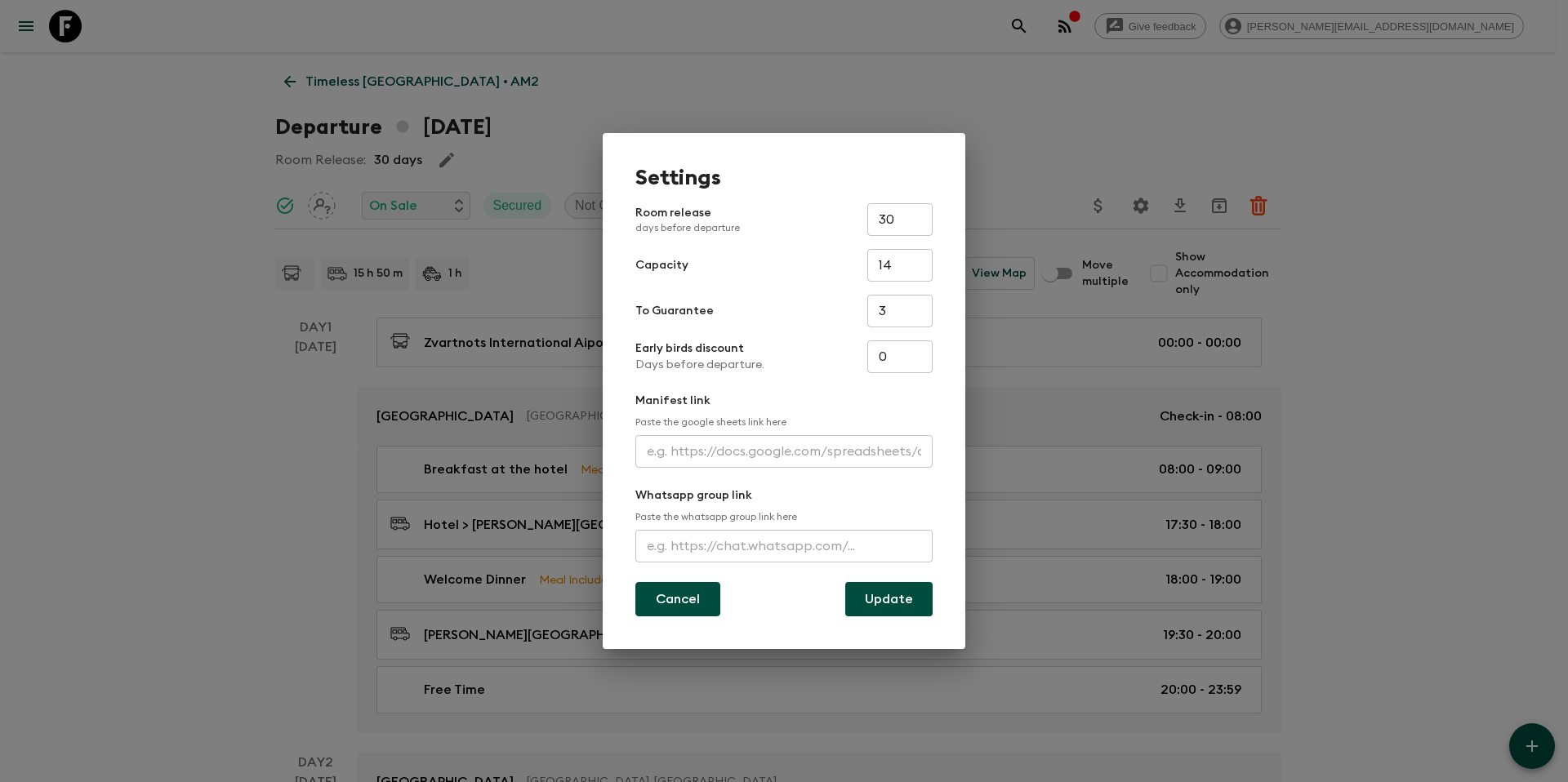
click at [687, 600] on button "Cancel" at bounding box center [678, 600] width 85 height 35
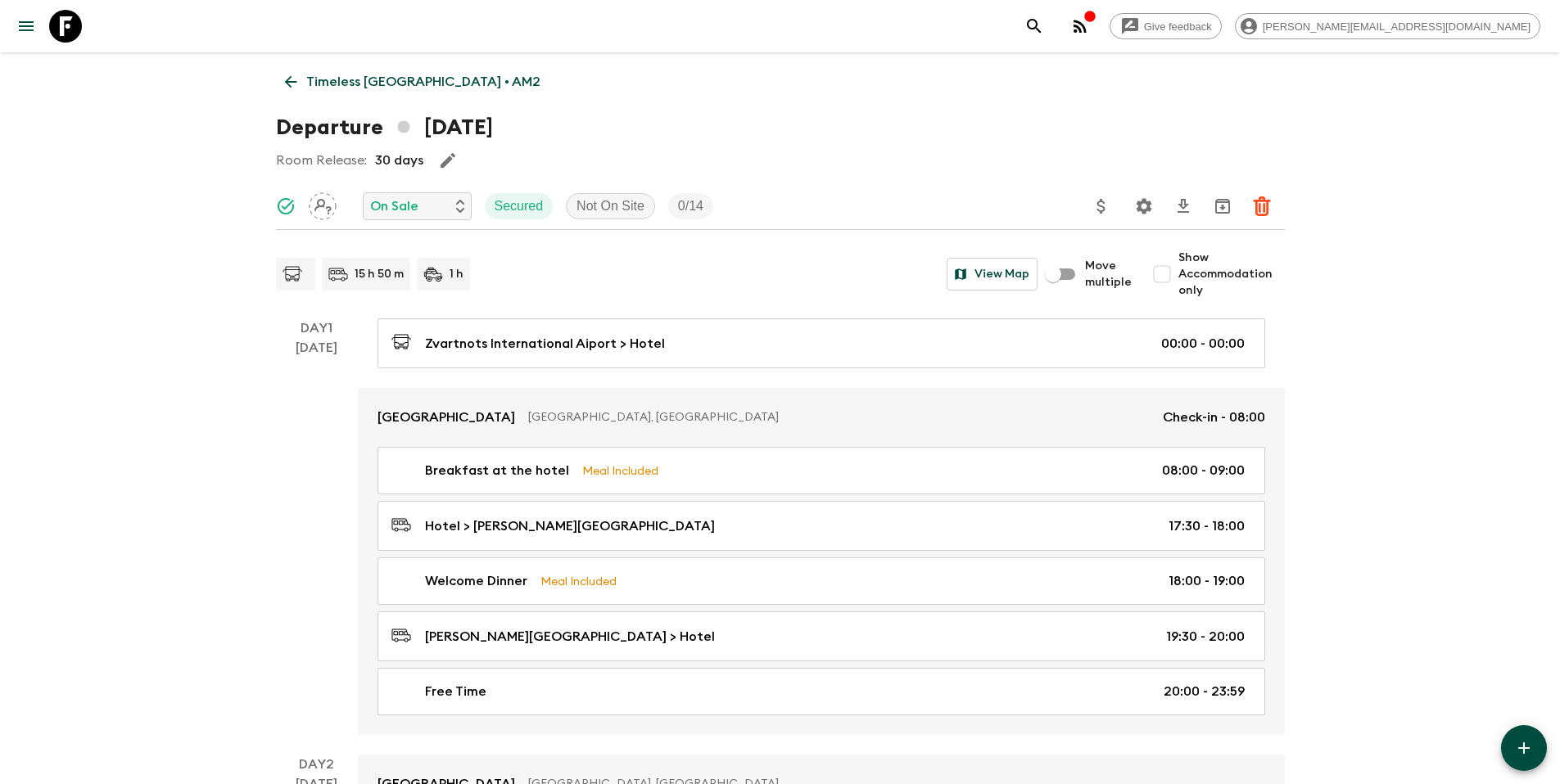
click at [352, 84] on p "Timeless [GEOGRAPHIC_DATA] • AM2" at bounding box center [423, 81] width 234 height 20
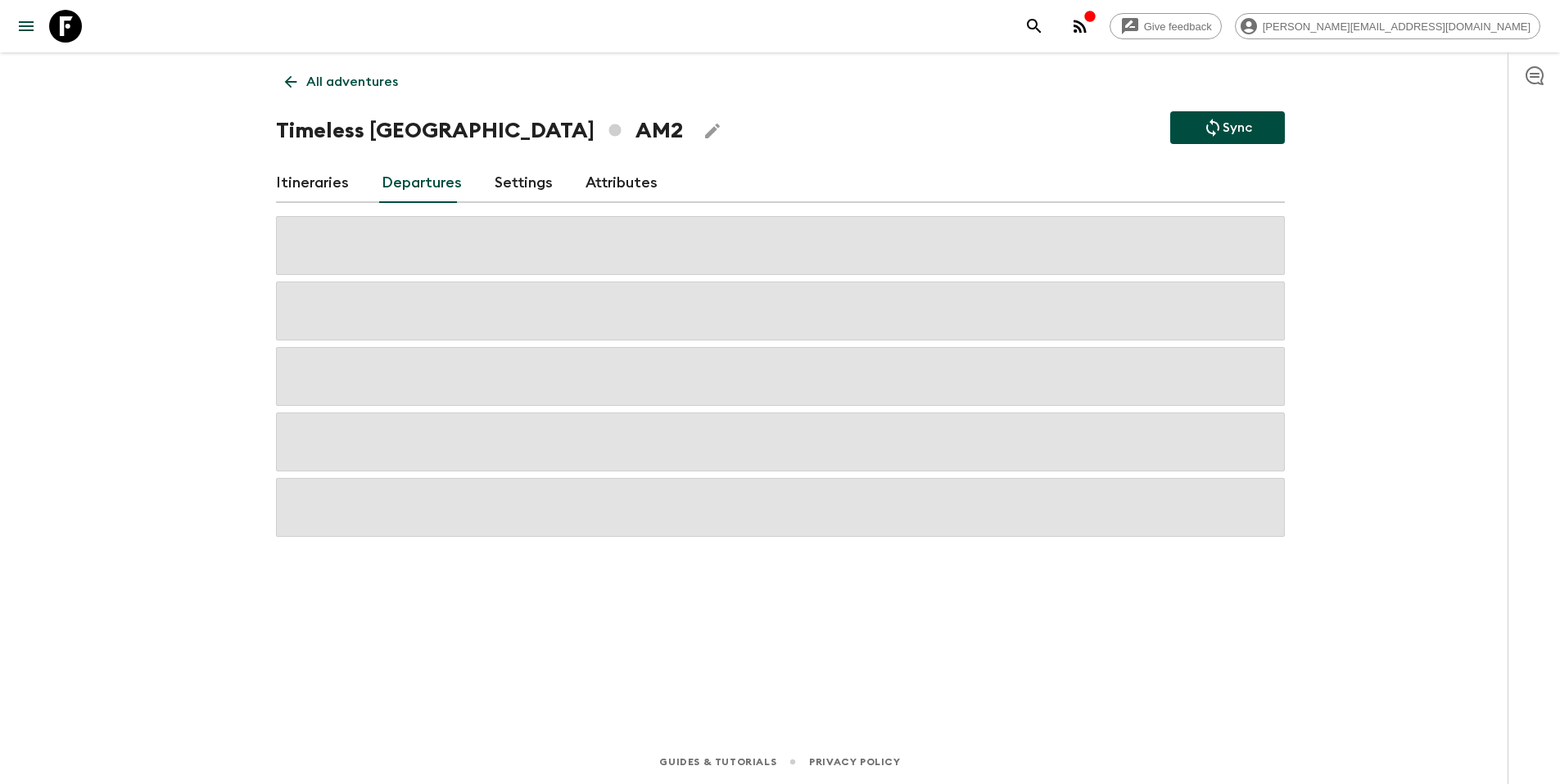
click at [354, 78] on p "All adventures" at bounding box center [352, 81] width 92 height 20
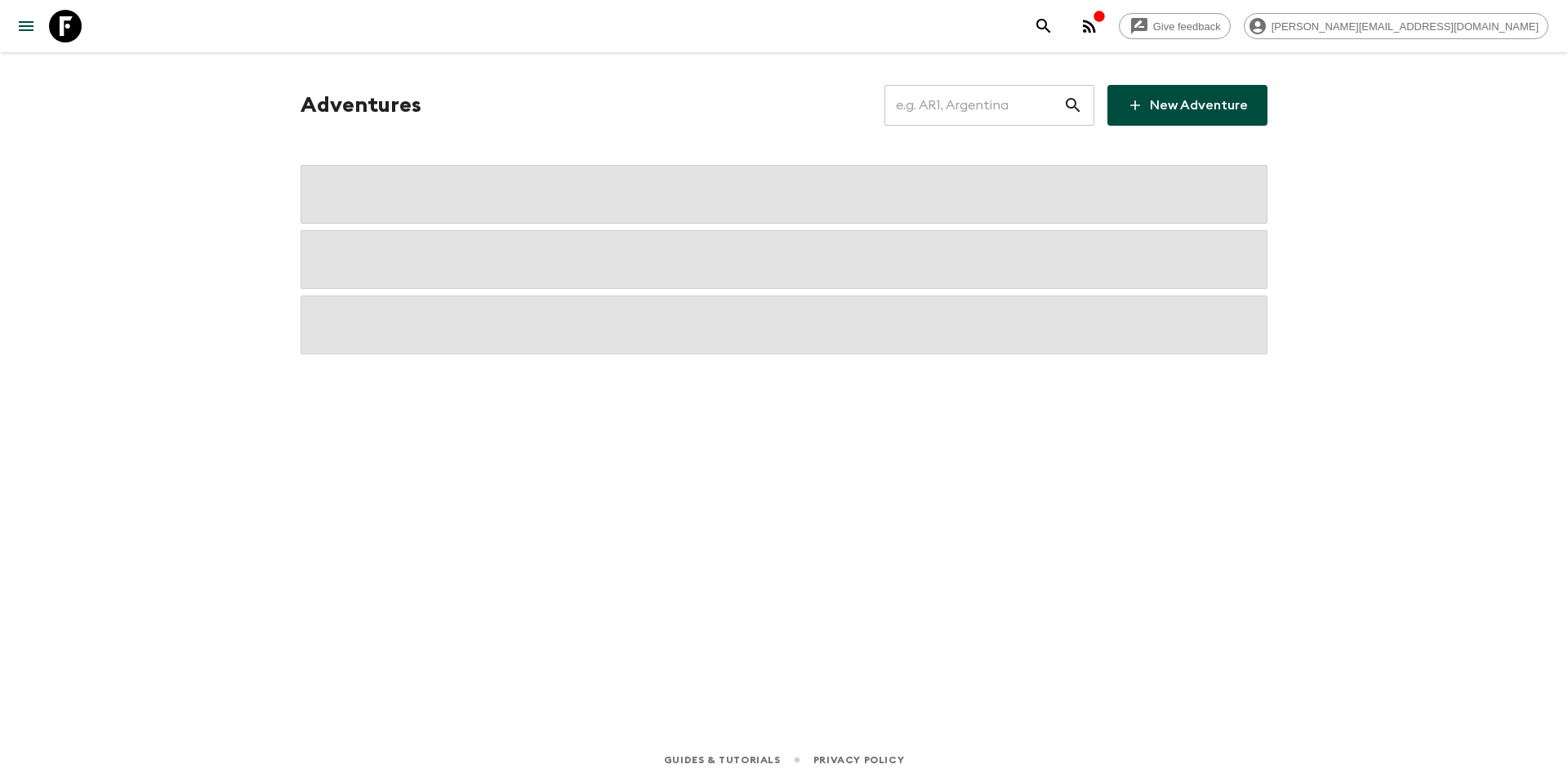
click at [952, 110] on input "text" at bounding box center [973, 105] width 179 height 46
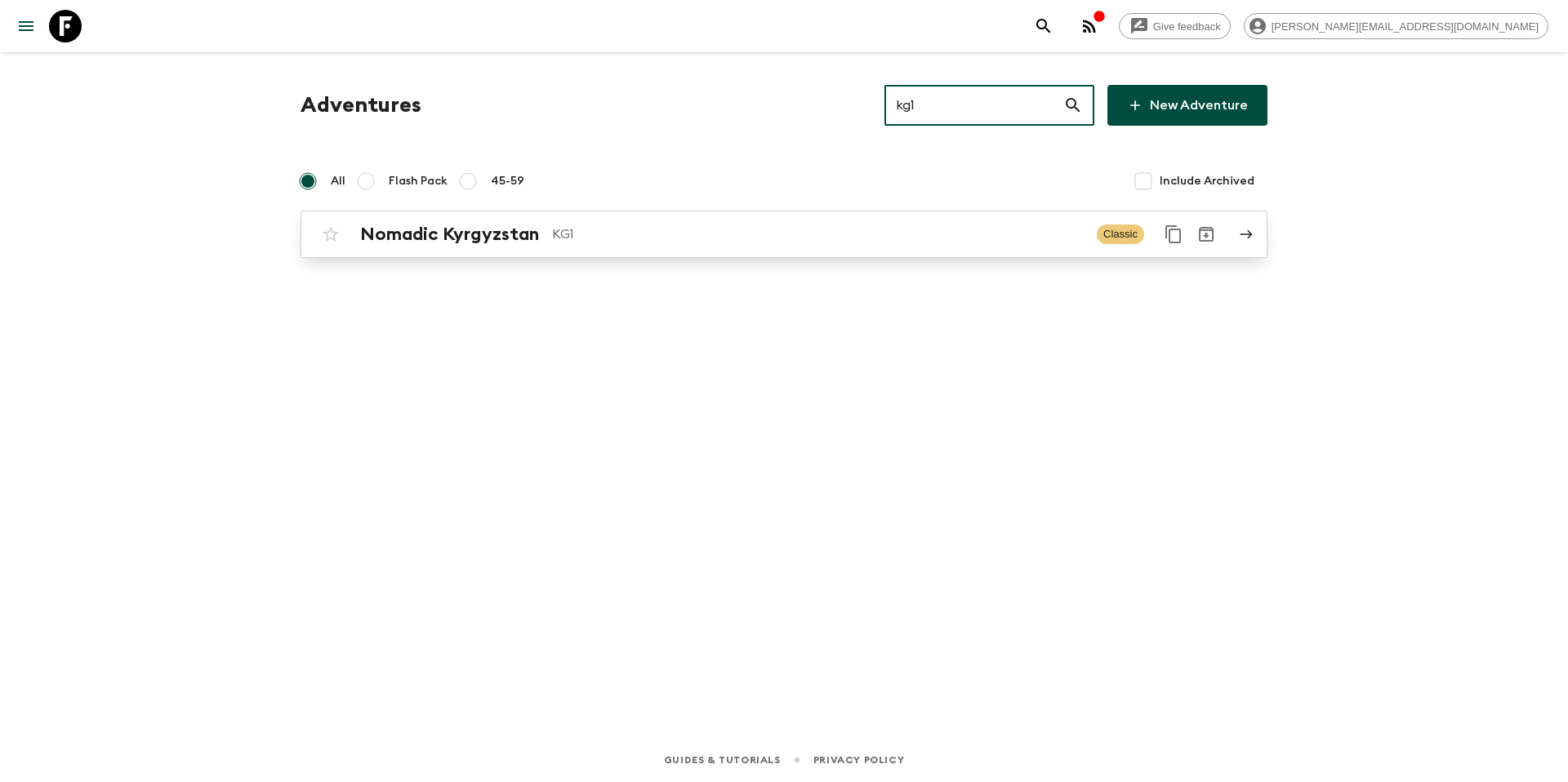
type input "kg1"
click at [750, 245] on div "Nomadic Kyrgyzstan KG1 Classic" at bounding box center [752, 234] width 876 height 33
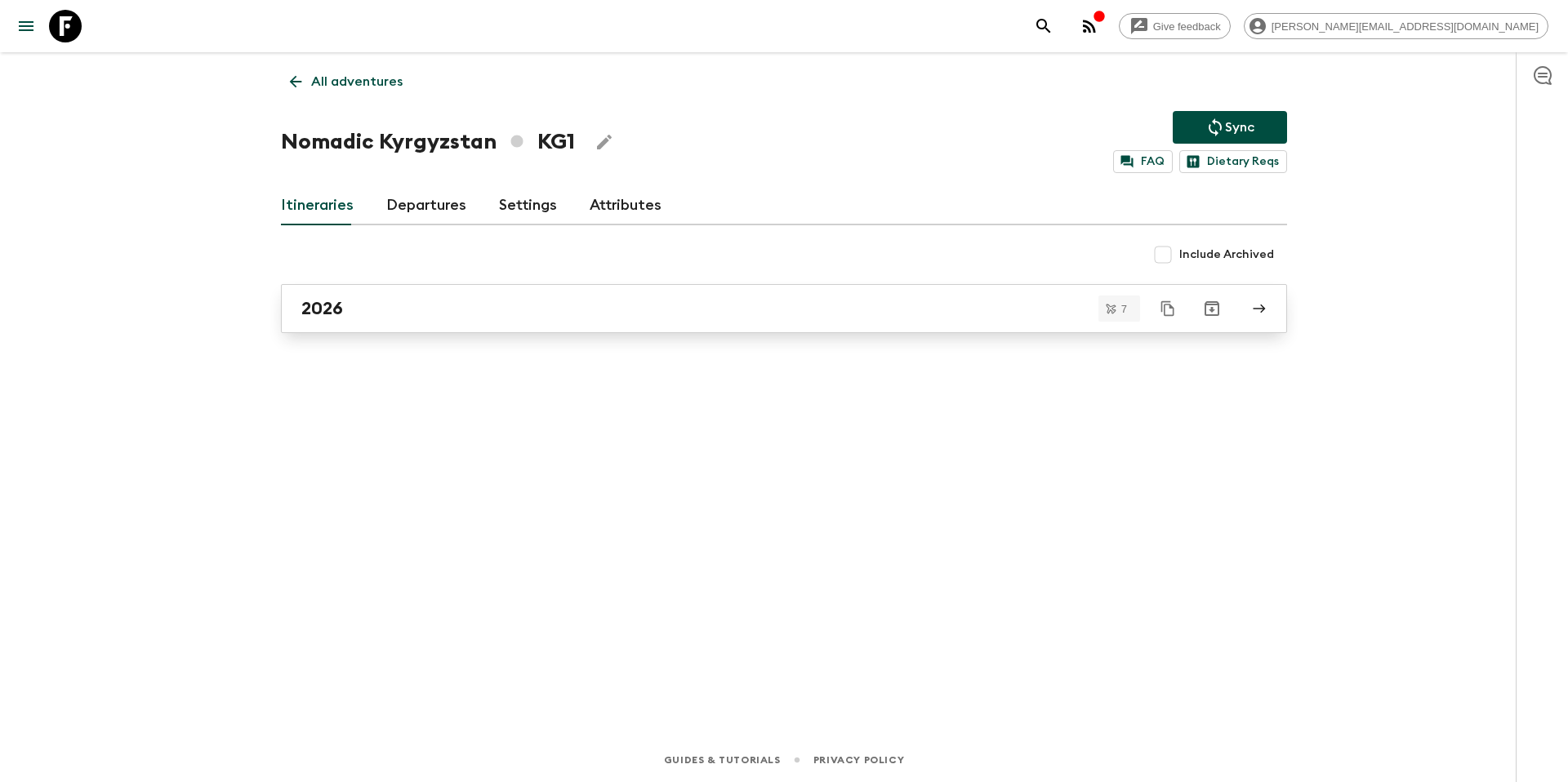
click at [445, 308] on div "2026" at bounding box center [768, 308] width 934 height 22
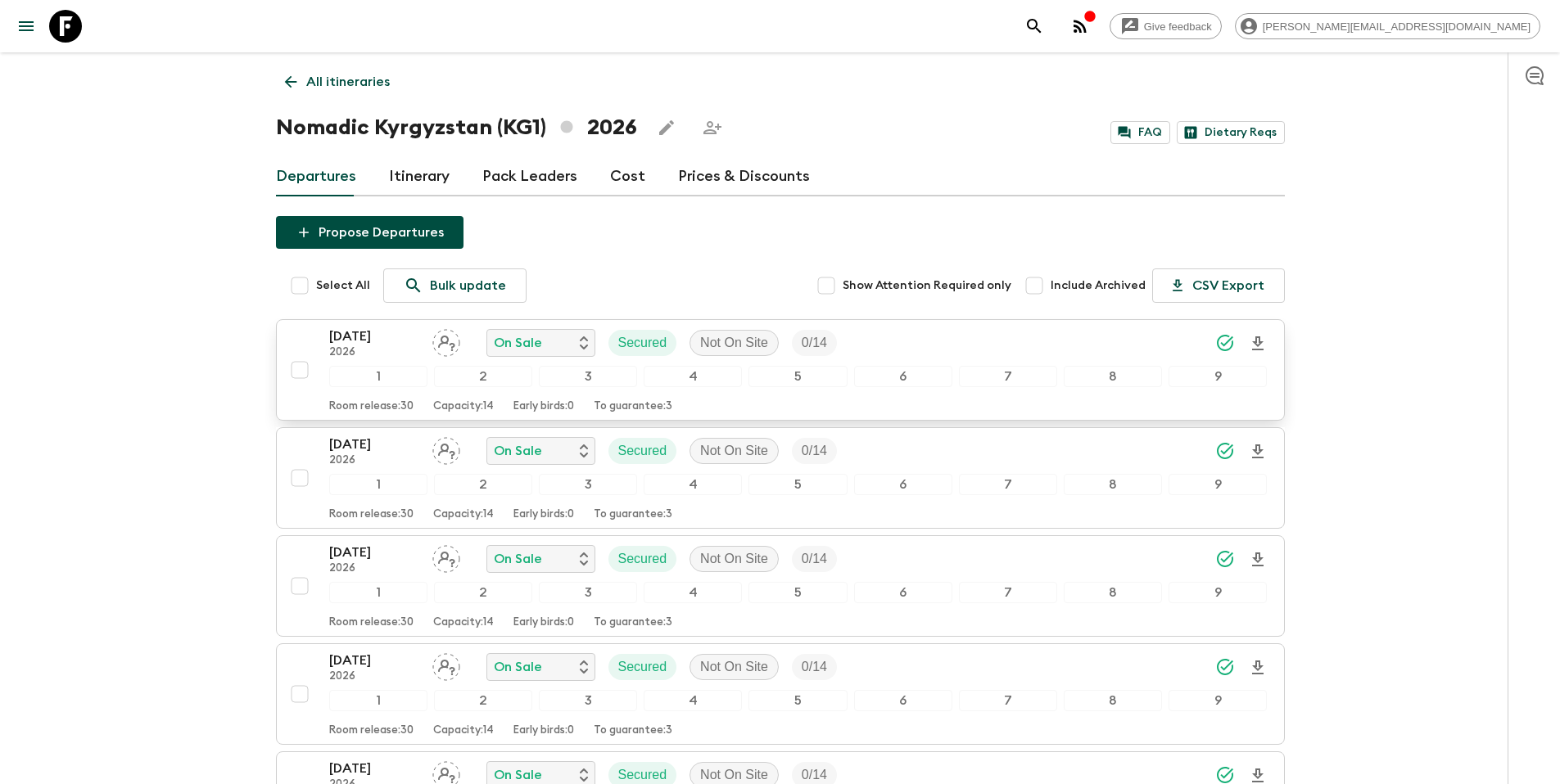
click at [968, 343] on div "[DATE] 2026 On Sale Secured Not On Site 0 / 14" at bounding box center [798, 343] width 939 height 33
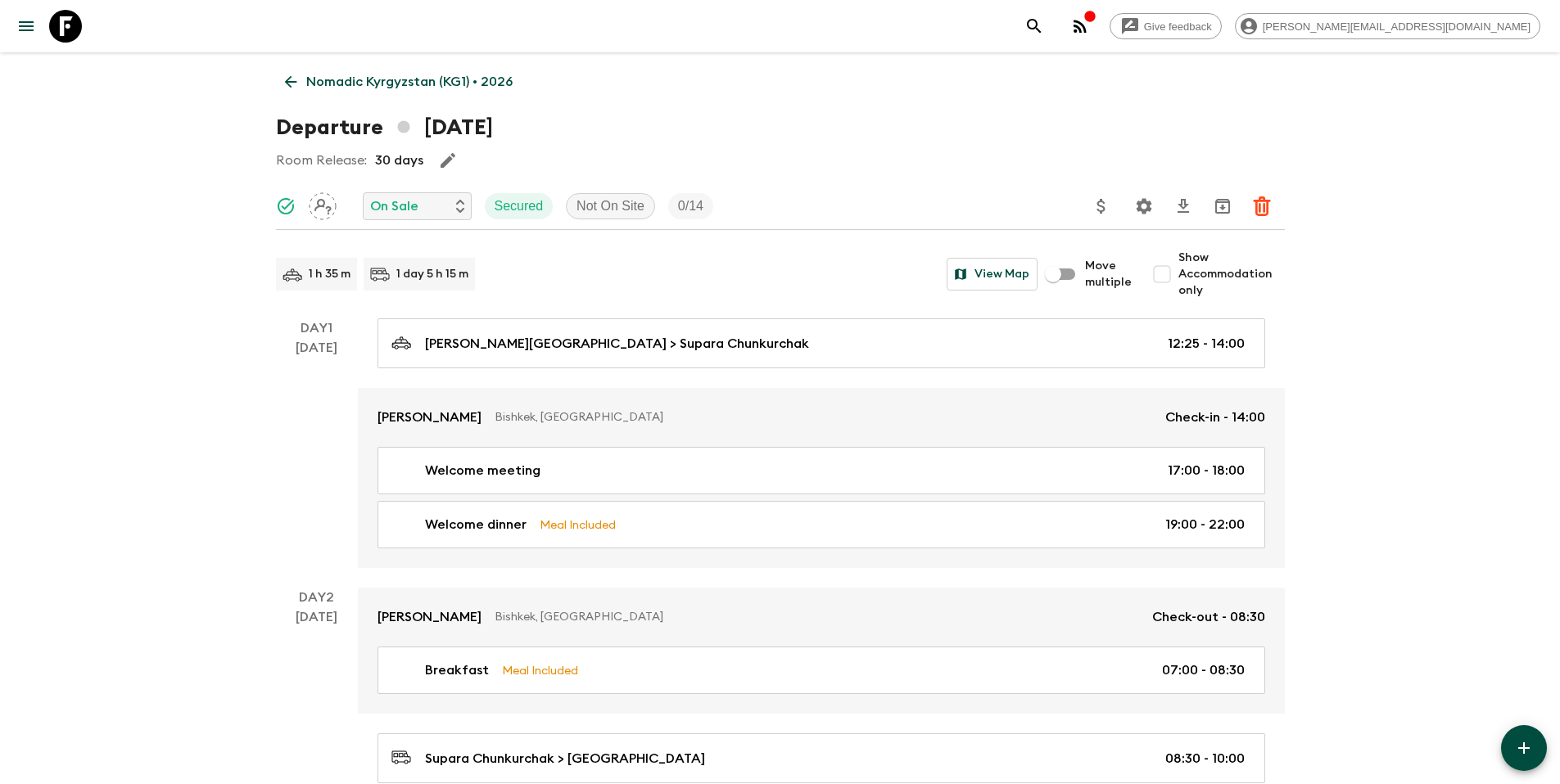
click at [1142, 207] on icon "Settings" at bounding box center [1144, 206] width 20 height 20
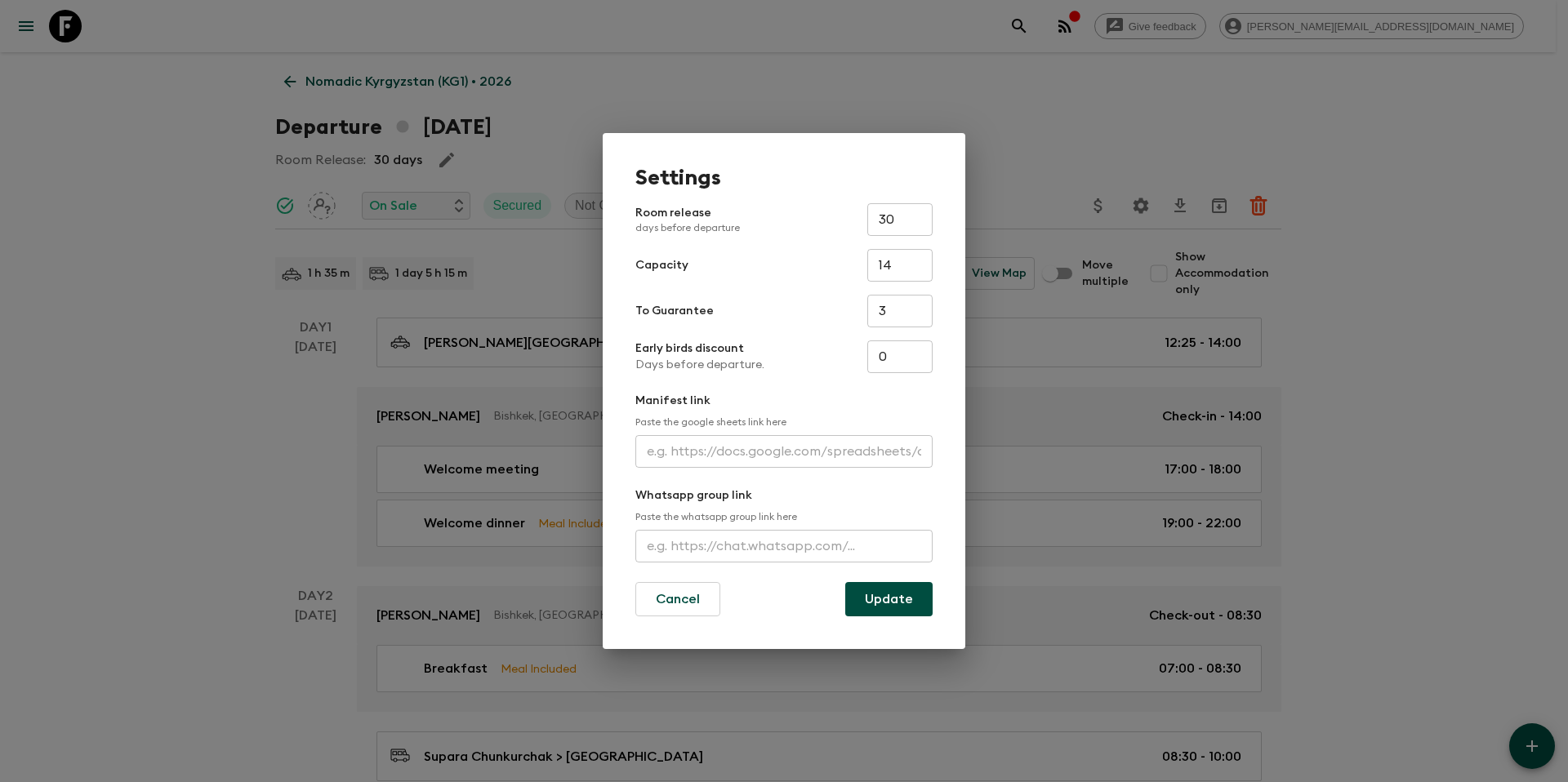
click at [1051, 145] on div "Settings Room release days before departure 30 ​ Capacity 14 ​ To Guarantee 3 ​…" at bounding box center [784, 391] width 1568 height 782
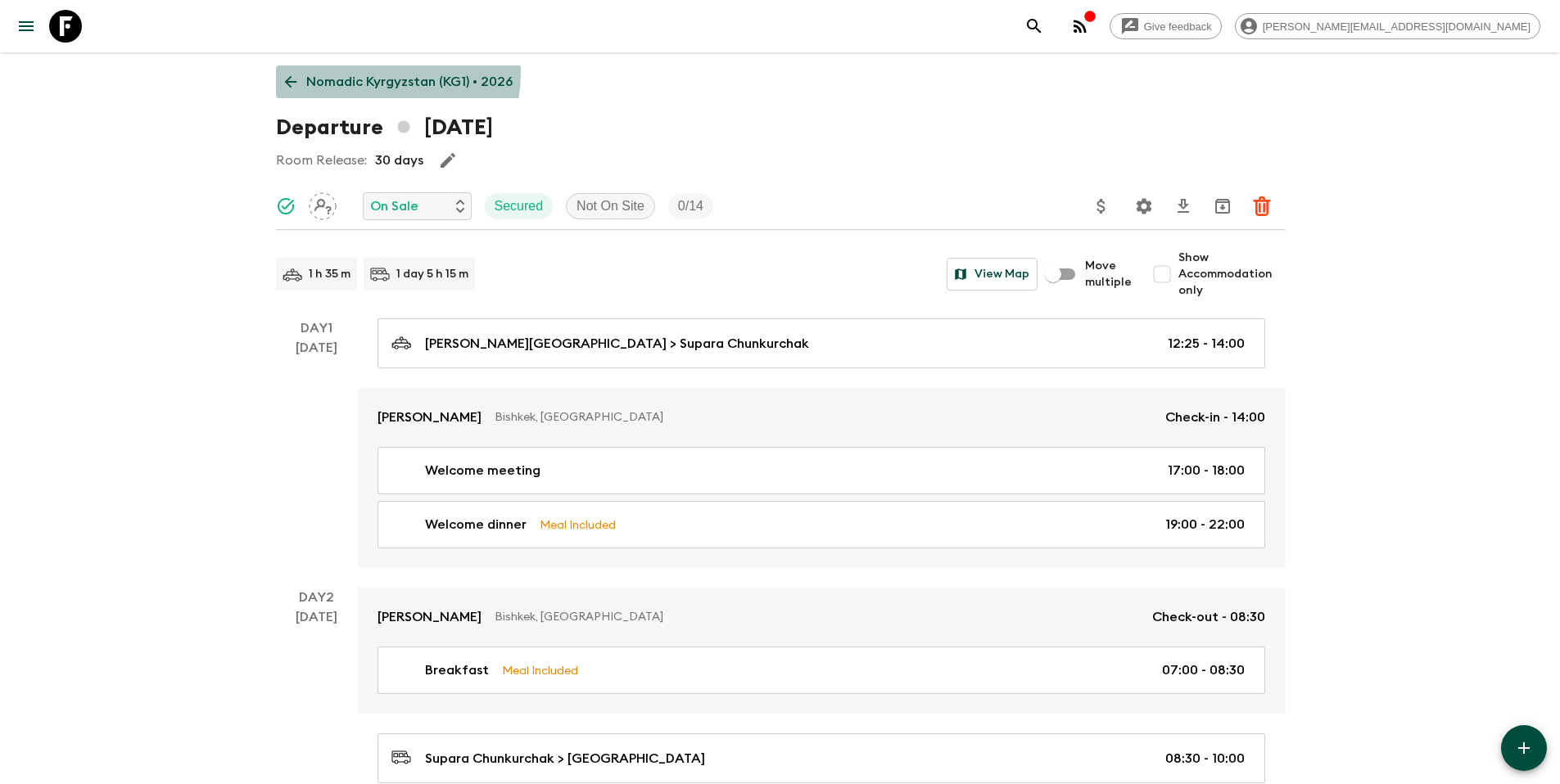
click at [362, 72] on p "Nomadic Kyrgyzstan (KG1) • 2026" at bounding box center [409, 81] width 206 height 20
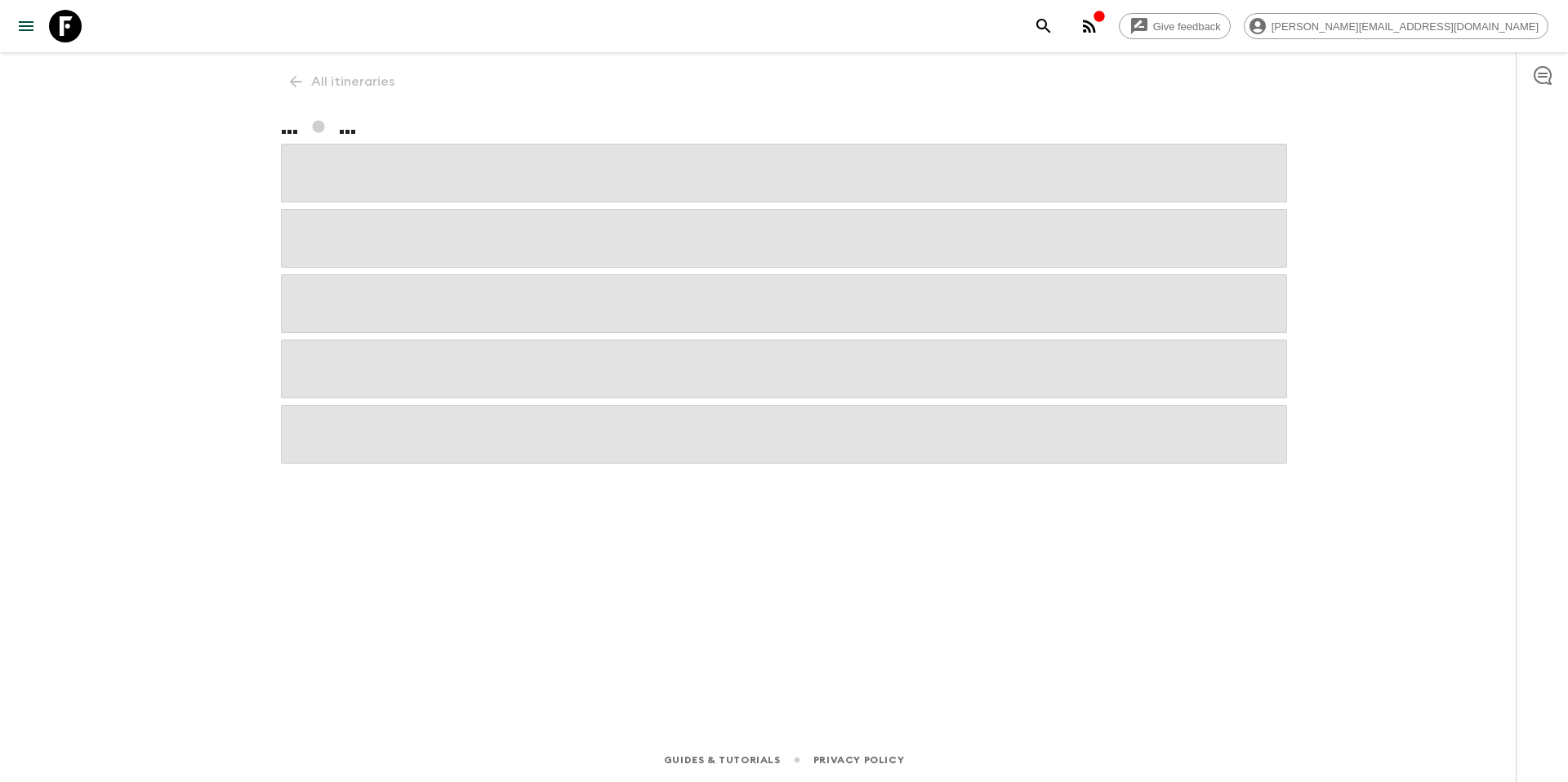
click at [347, 82] on div "All itineraries ... ..." at bounding box center [783, 372] width 1045 height 640
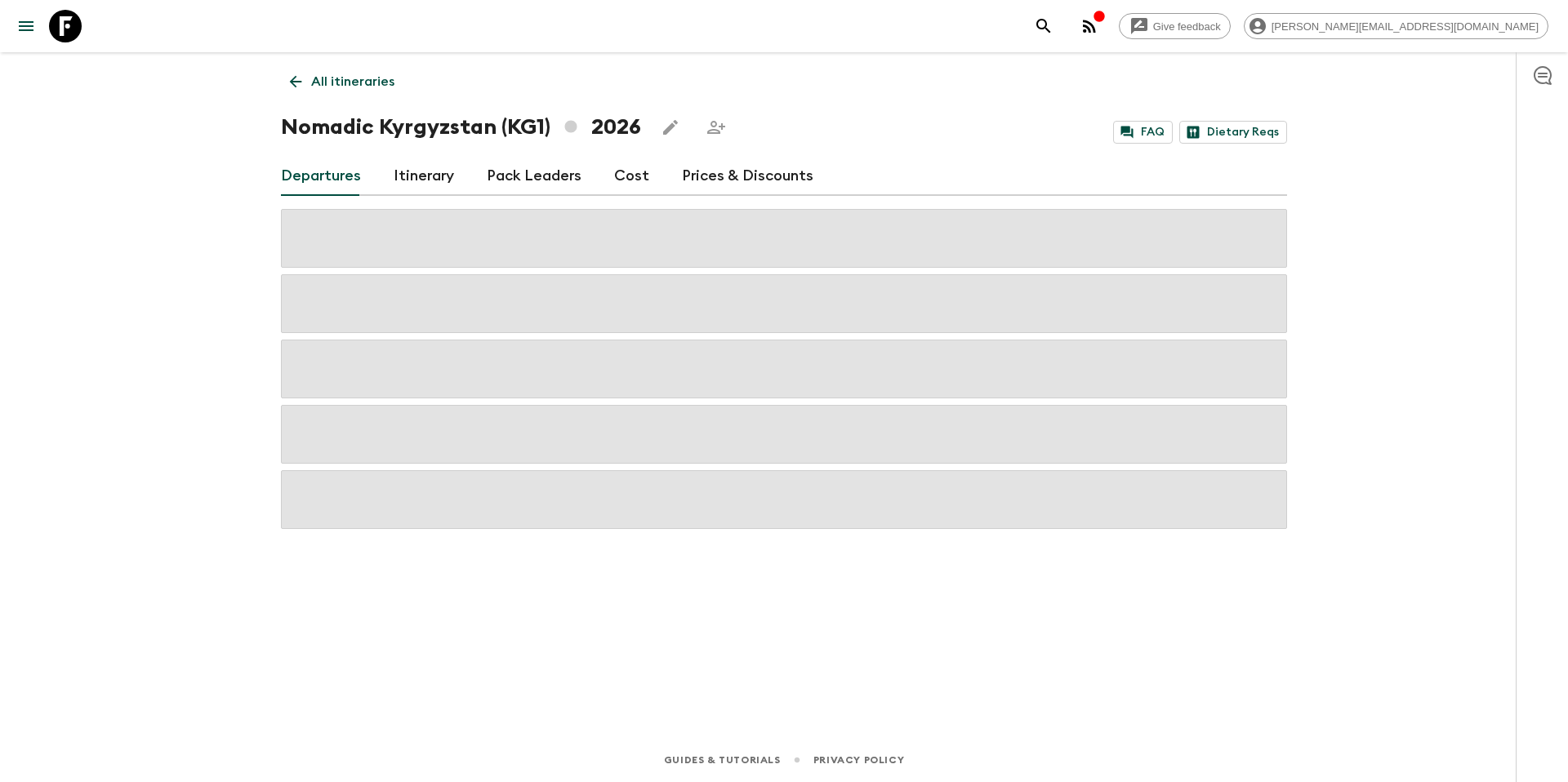
click at [318, 87] on p "All itineraries" at bounding box center [353, 81] width 83 height 20
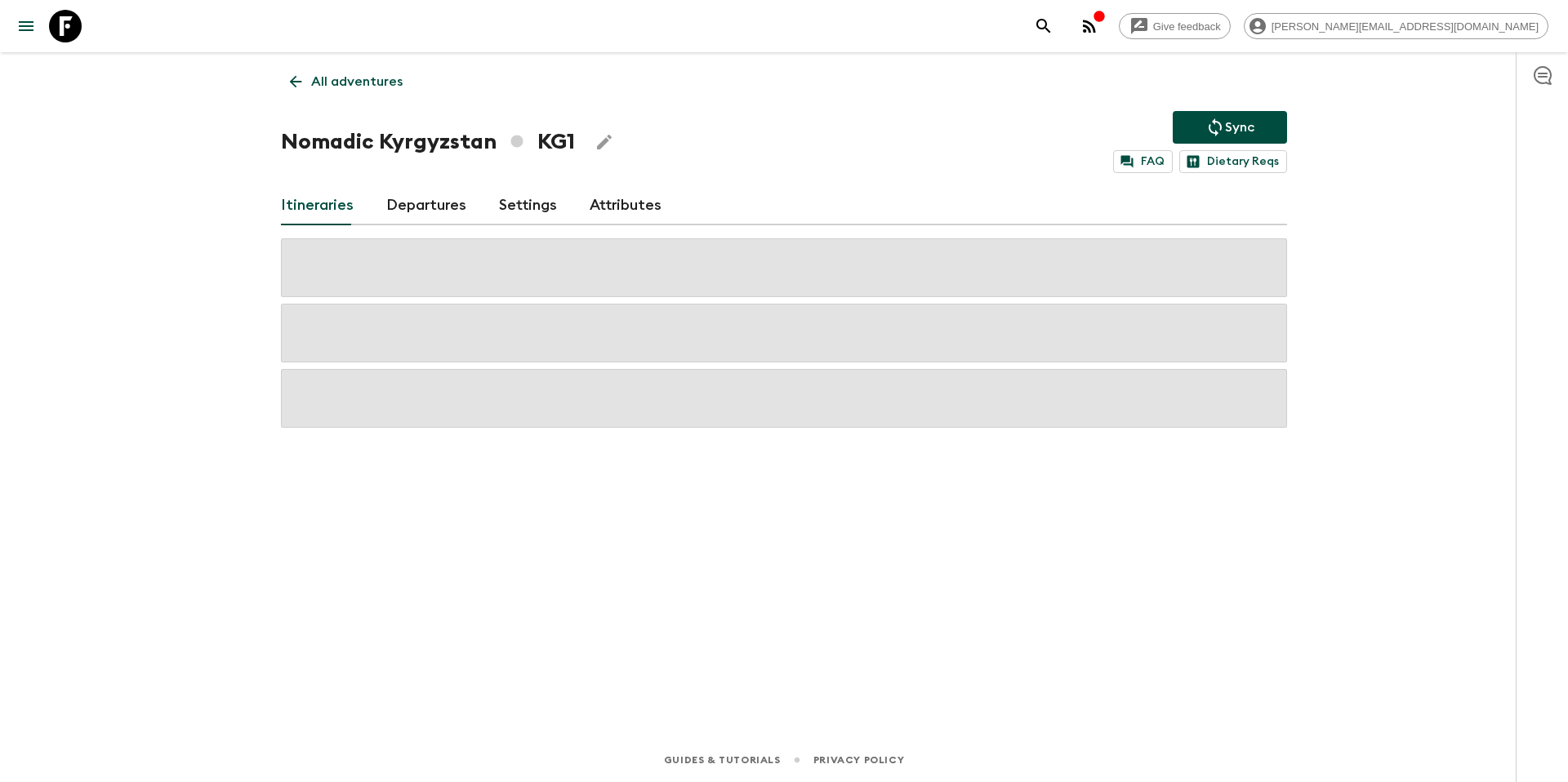
click at [411, 71] on div "All adventures Nomadic Kyrgyzstan KG1 Sync FAQ Dietary Reqs Itineraries Departu…" at bounding box center [783, 372] width 1045 height 640
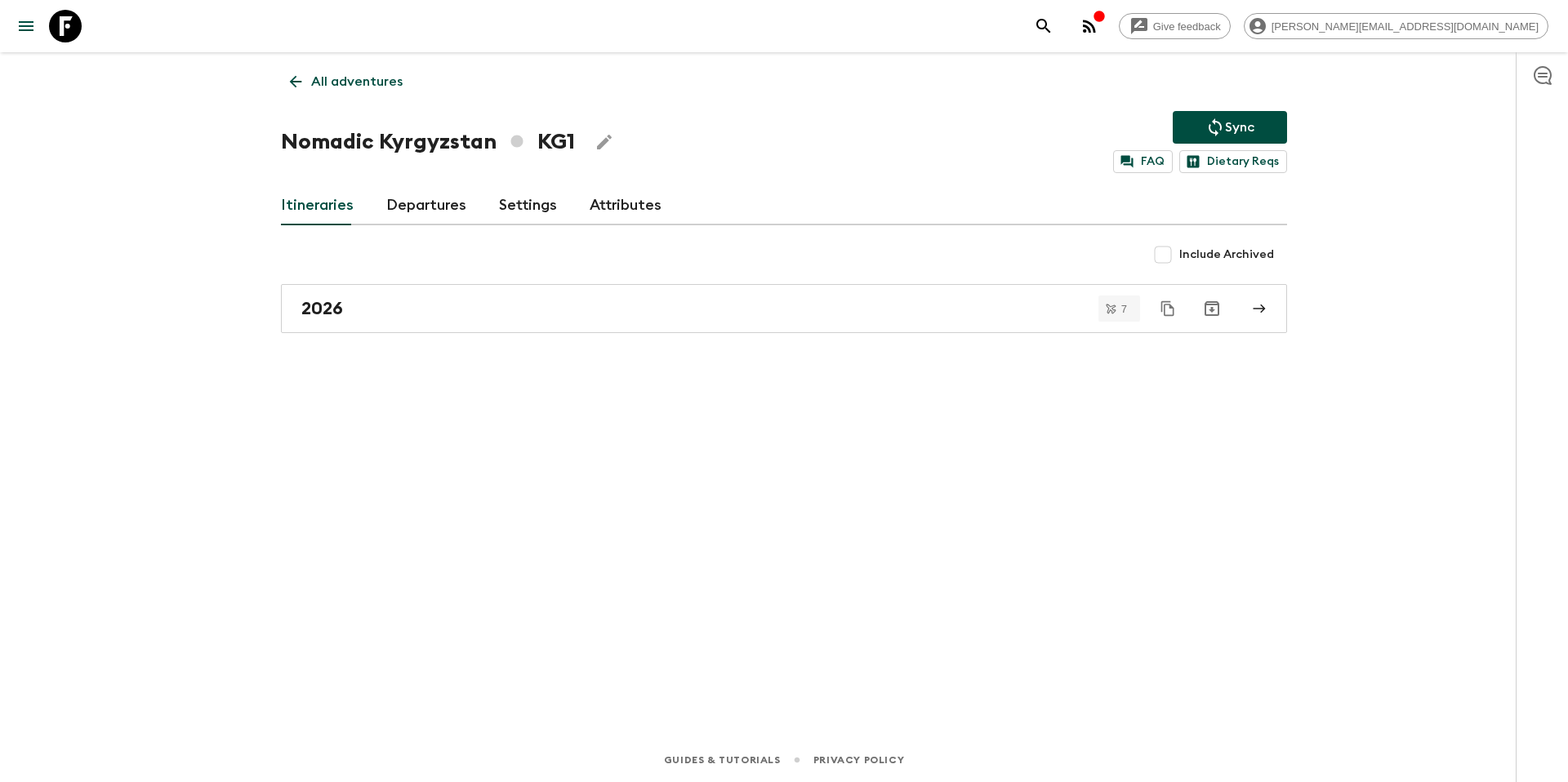
click at [382, 86] on p "All adventures" at bounding box center [357, 81] width 92 height 20
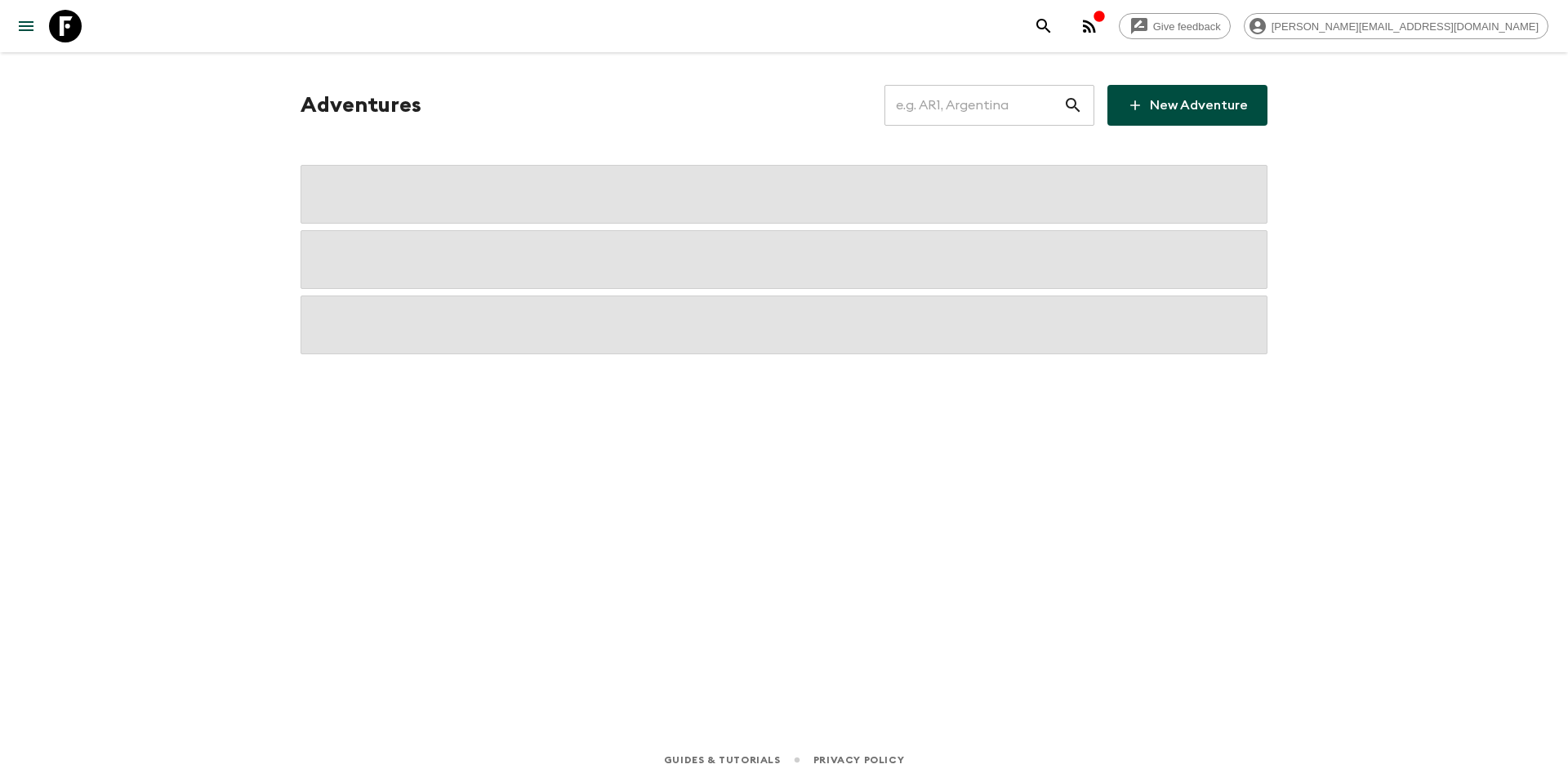
click at [942, 117] on input "text" at bounding box center [973, 105] width 179 height 46
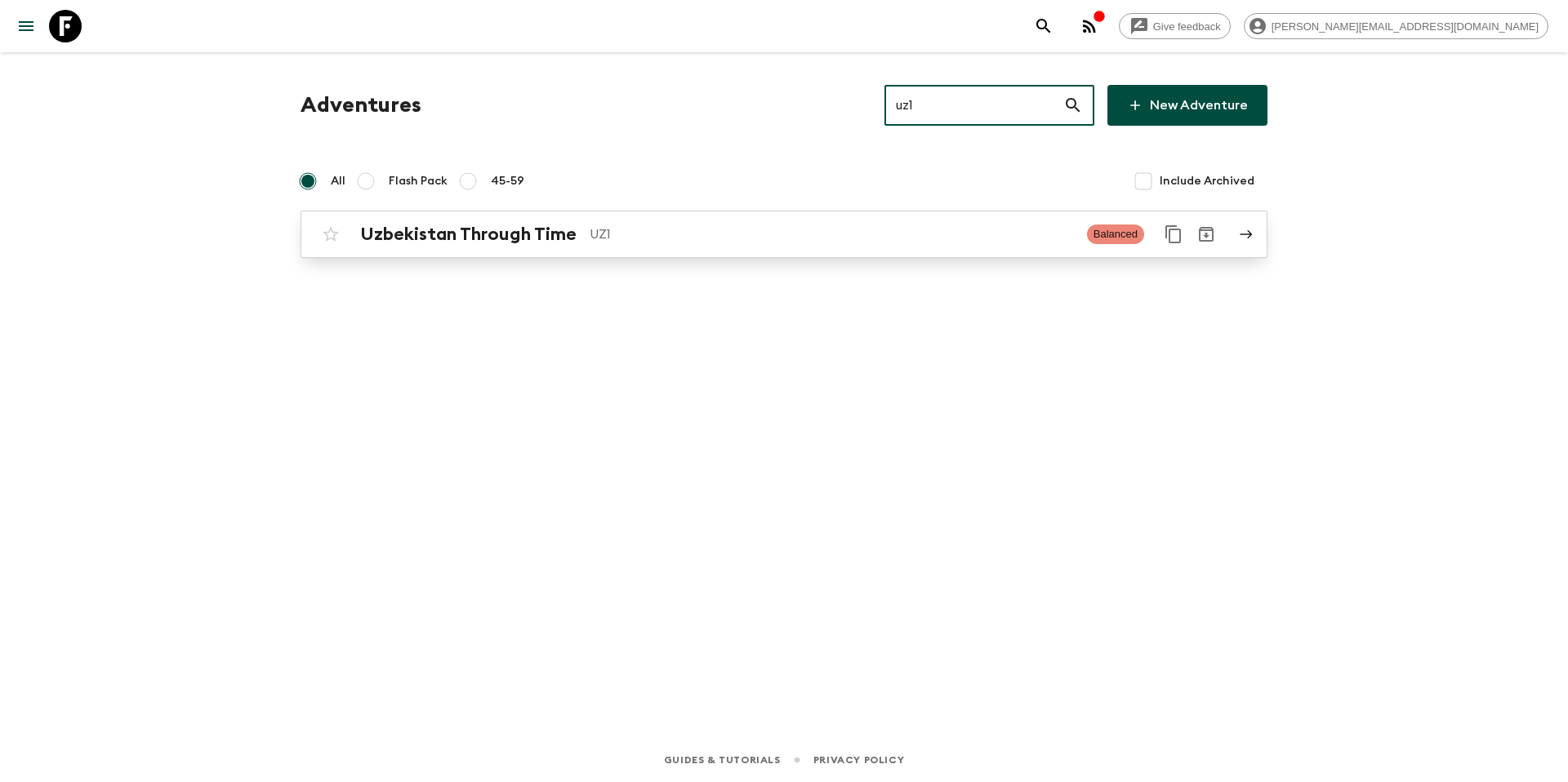
type input "uz1"
click at [542, 238] on h2 "Uzbekistan Through Time" at bounding box center [468, 234] width 216 height 22
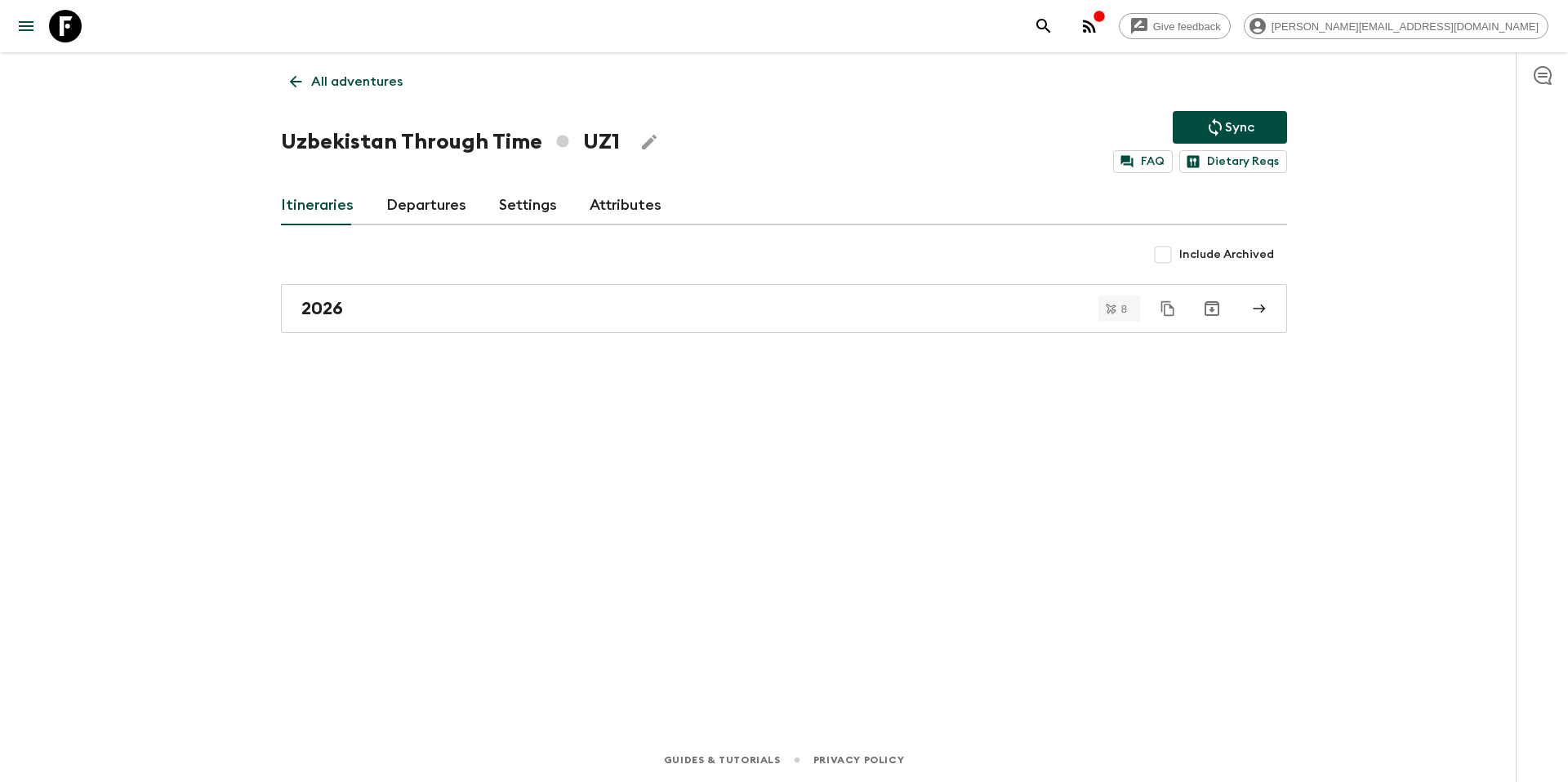
click at [411, 216] on link "Departures" at bounding box center [426, 205] width 80 height 39
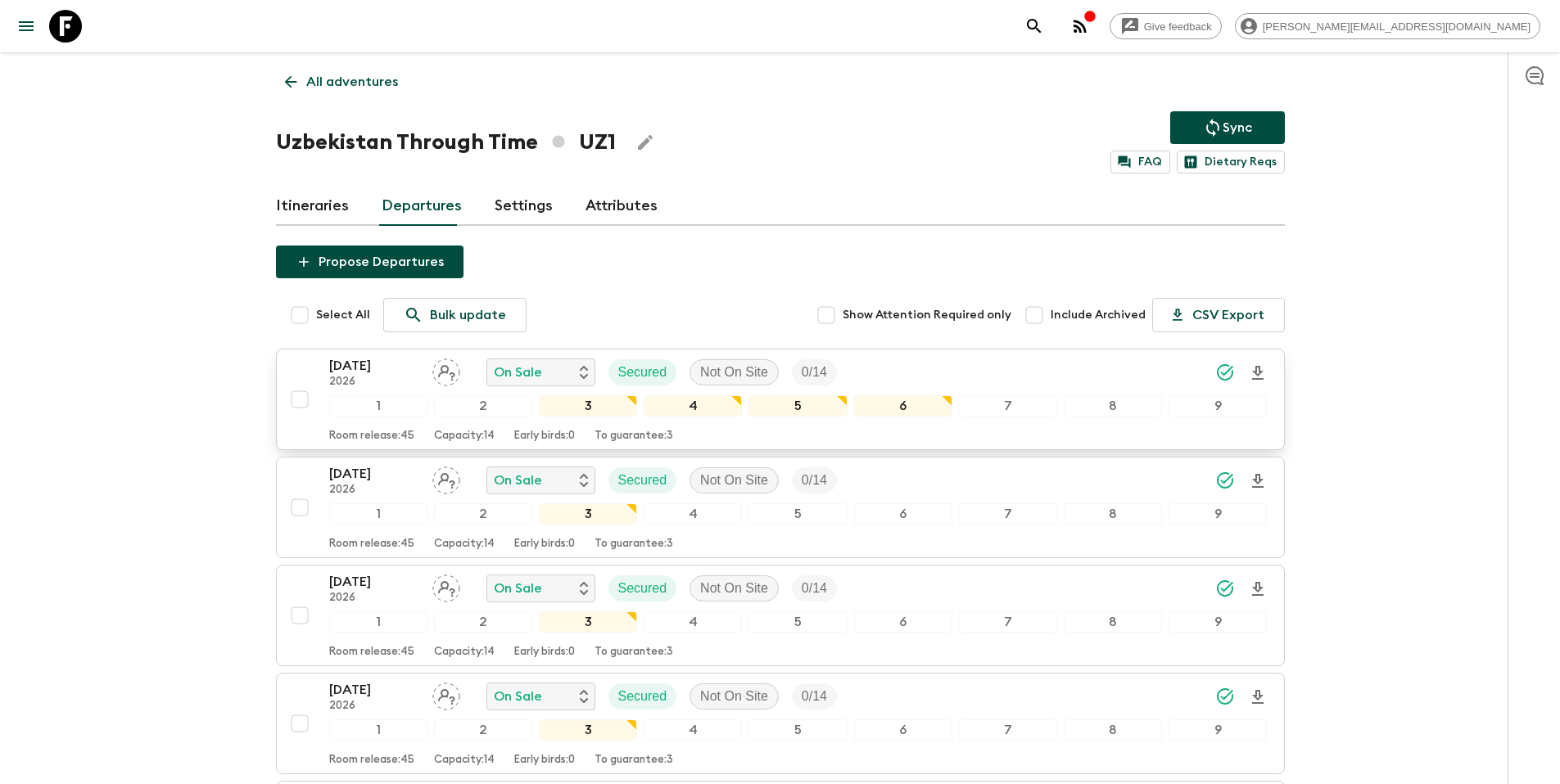
click at [986, 376] on div "[DATE] 2026 On Sale Secured Not On Site 0 / 14" at bounding box center [798, 373] width 939 height 33
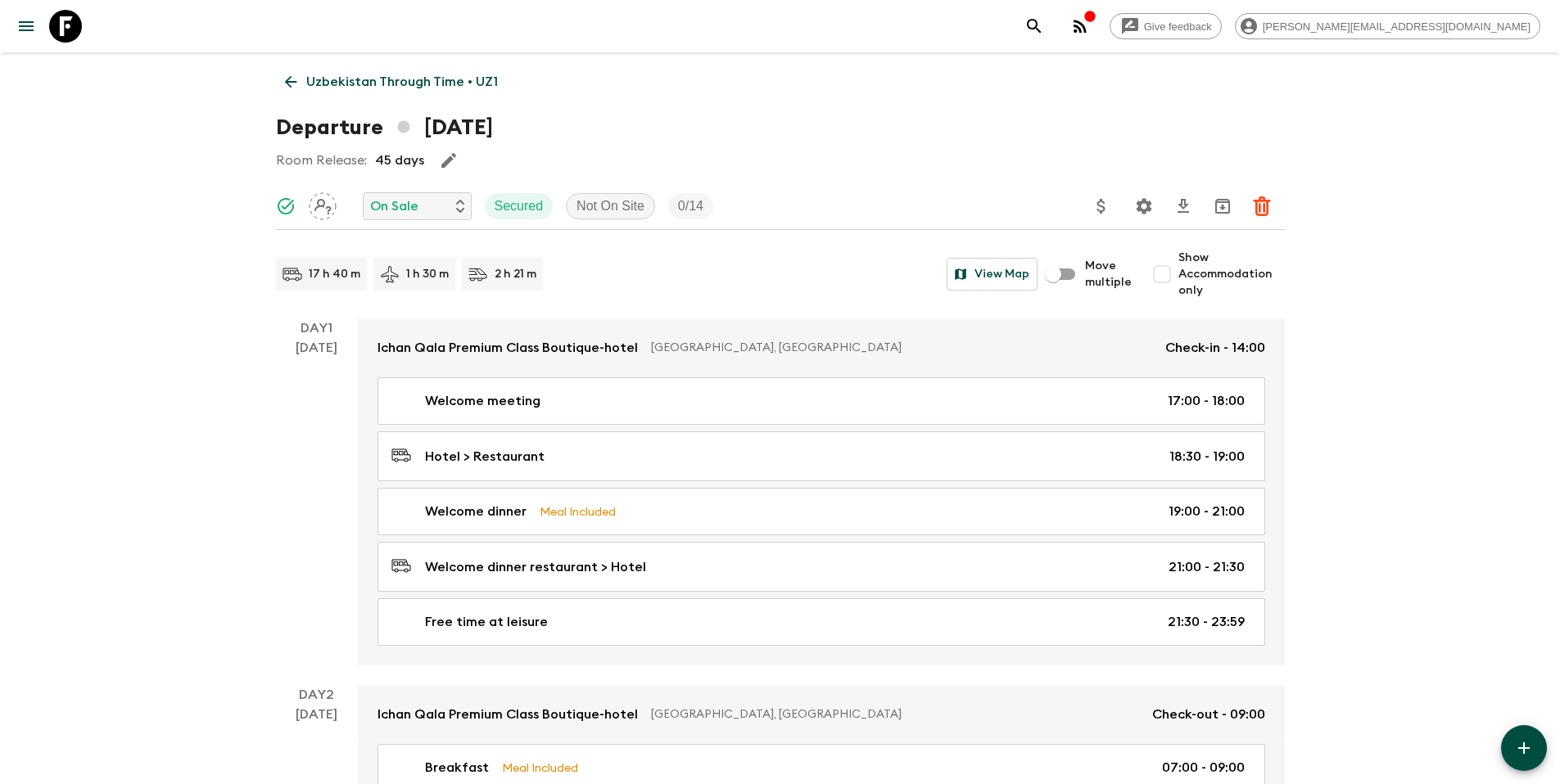
click at [1135, 211] on icon "Settings" at bounding box center [1144, 206] width 20 height 20
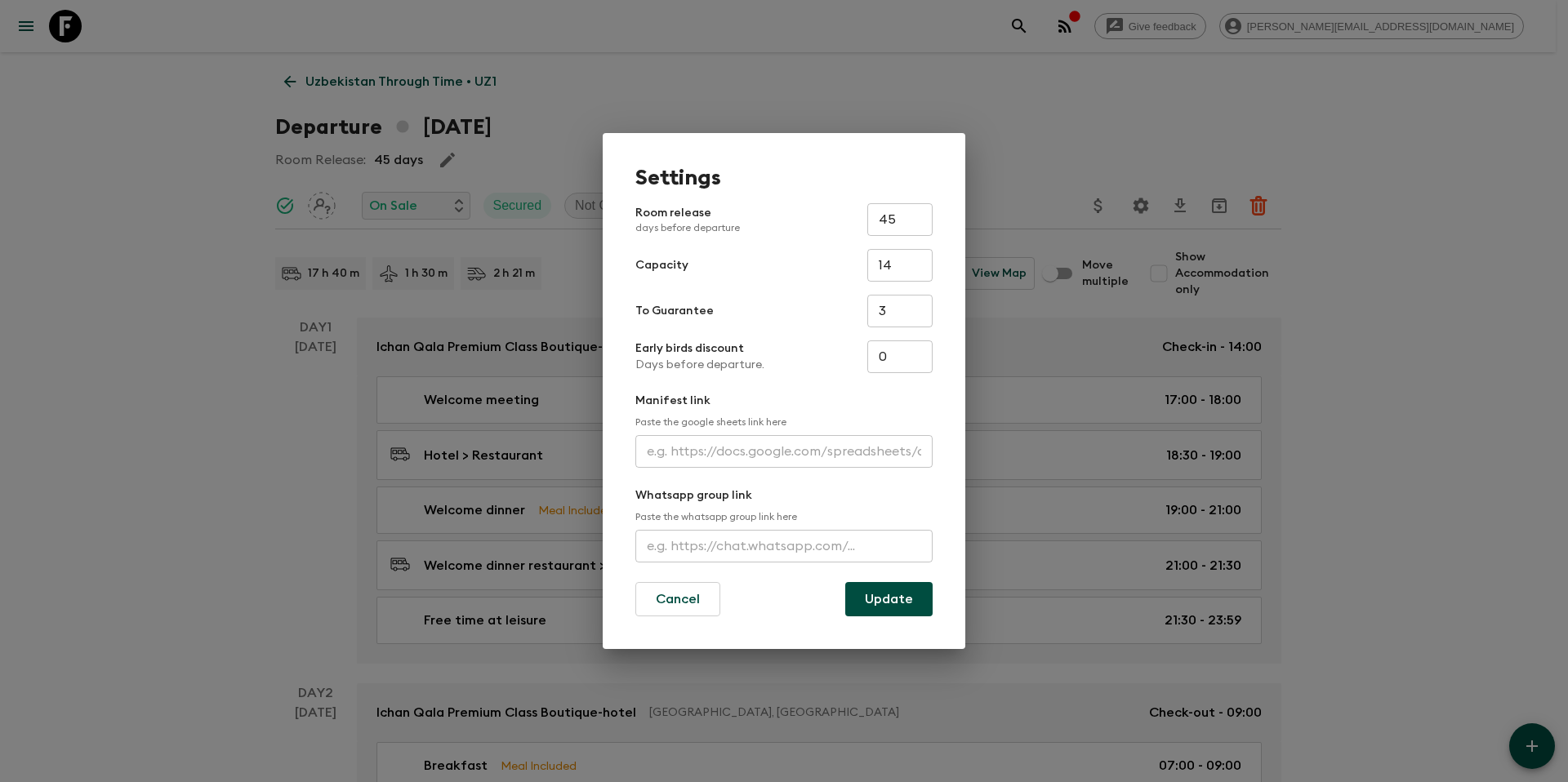
click at [365, 70] on div "Settings Room release days before departure 45 ​ Capacity 14 ​ To Guarantee 3 ​…" at bounding box center [784, 391] width 1568 height 782
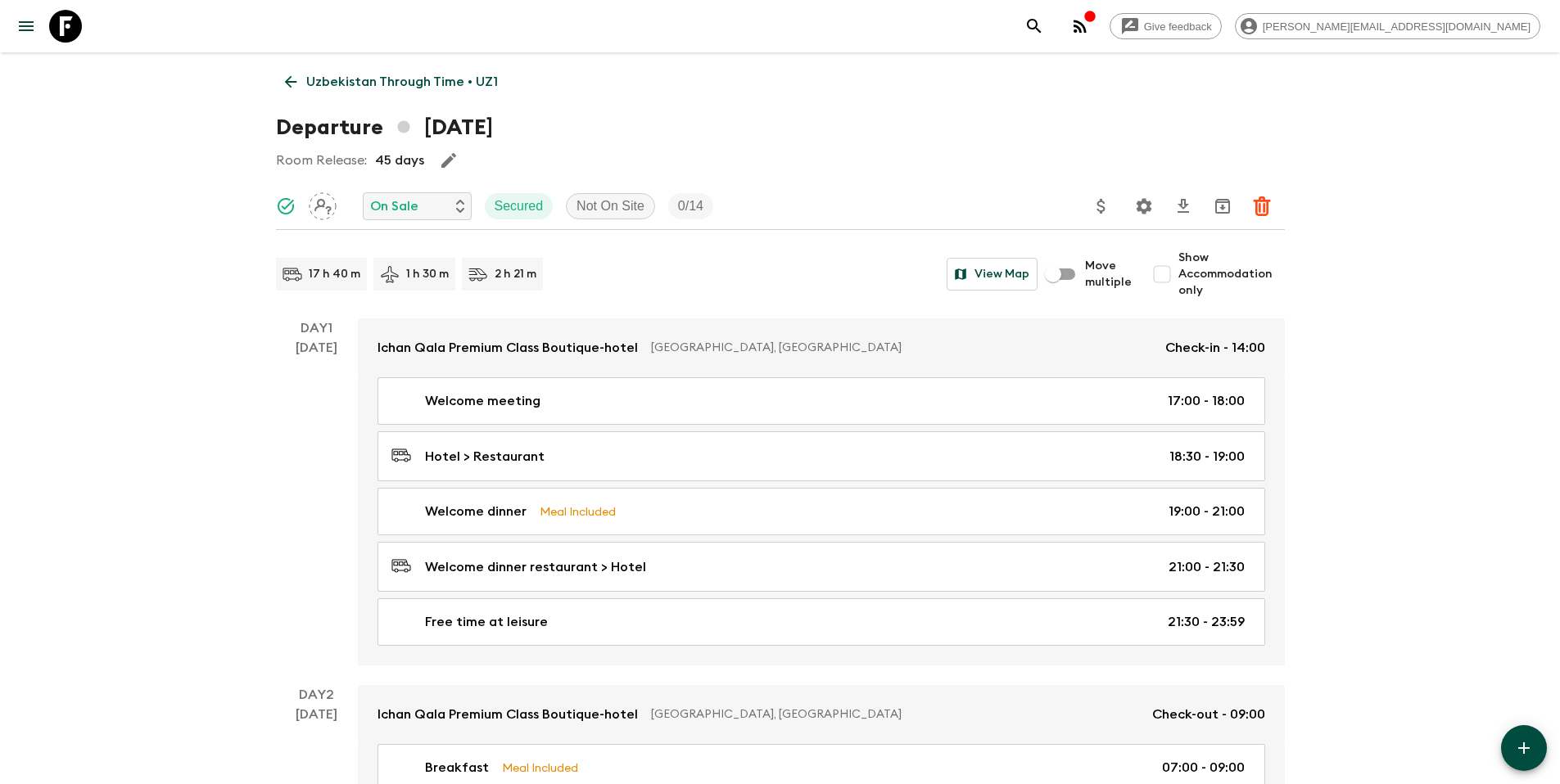
click at [352, 81] on p "Uzbekistan Through Time • UZ1" at bounding box center [401, 81] width 192 height 20
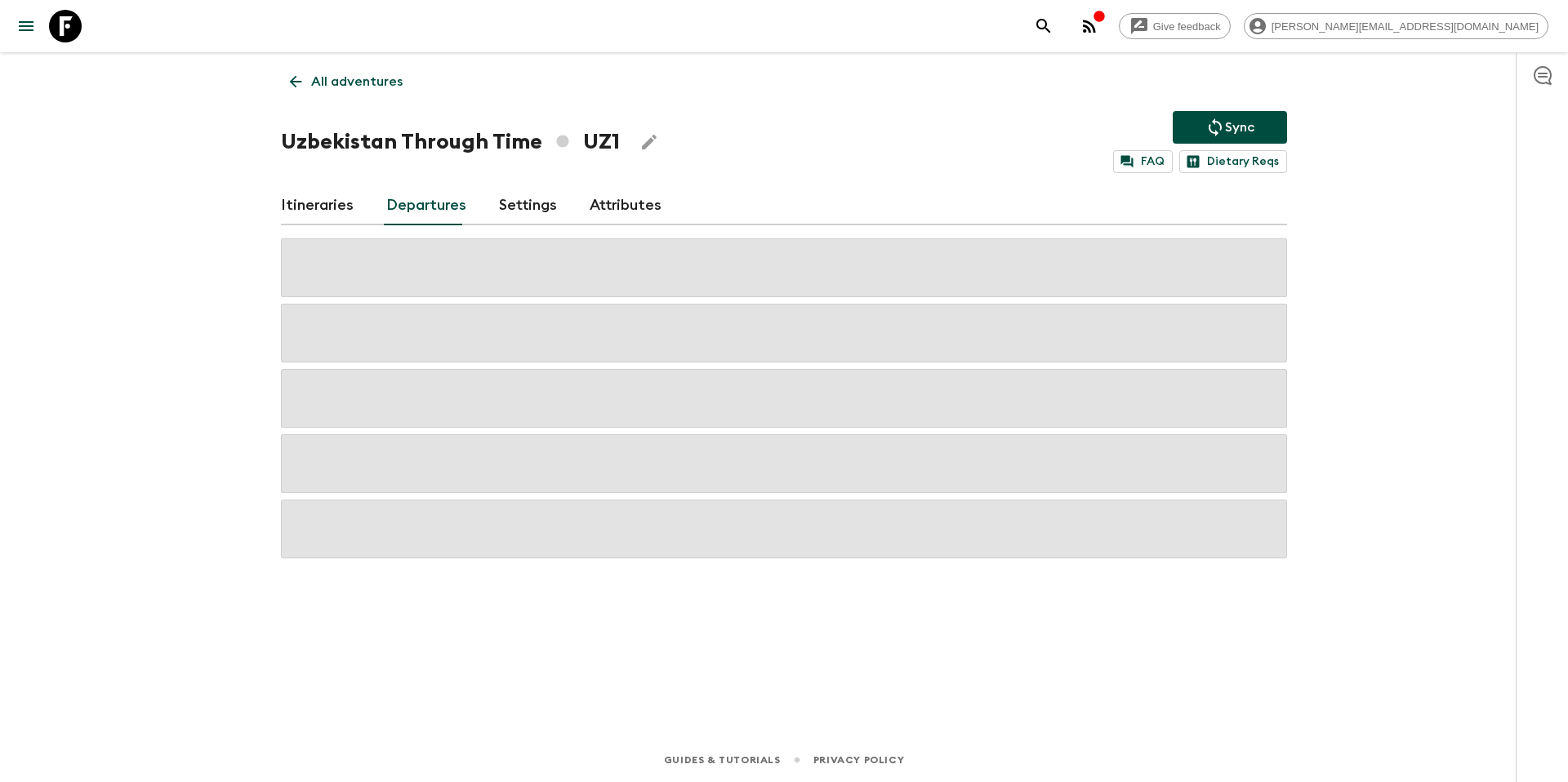
click at [318, 80] on p "All adventures" at bounding box center [357, 81] width 92 height 20
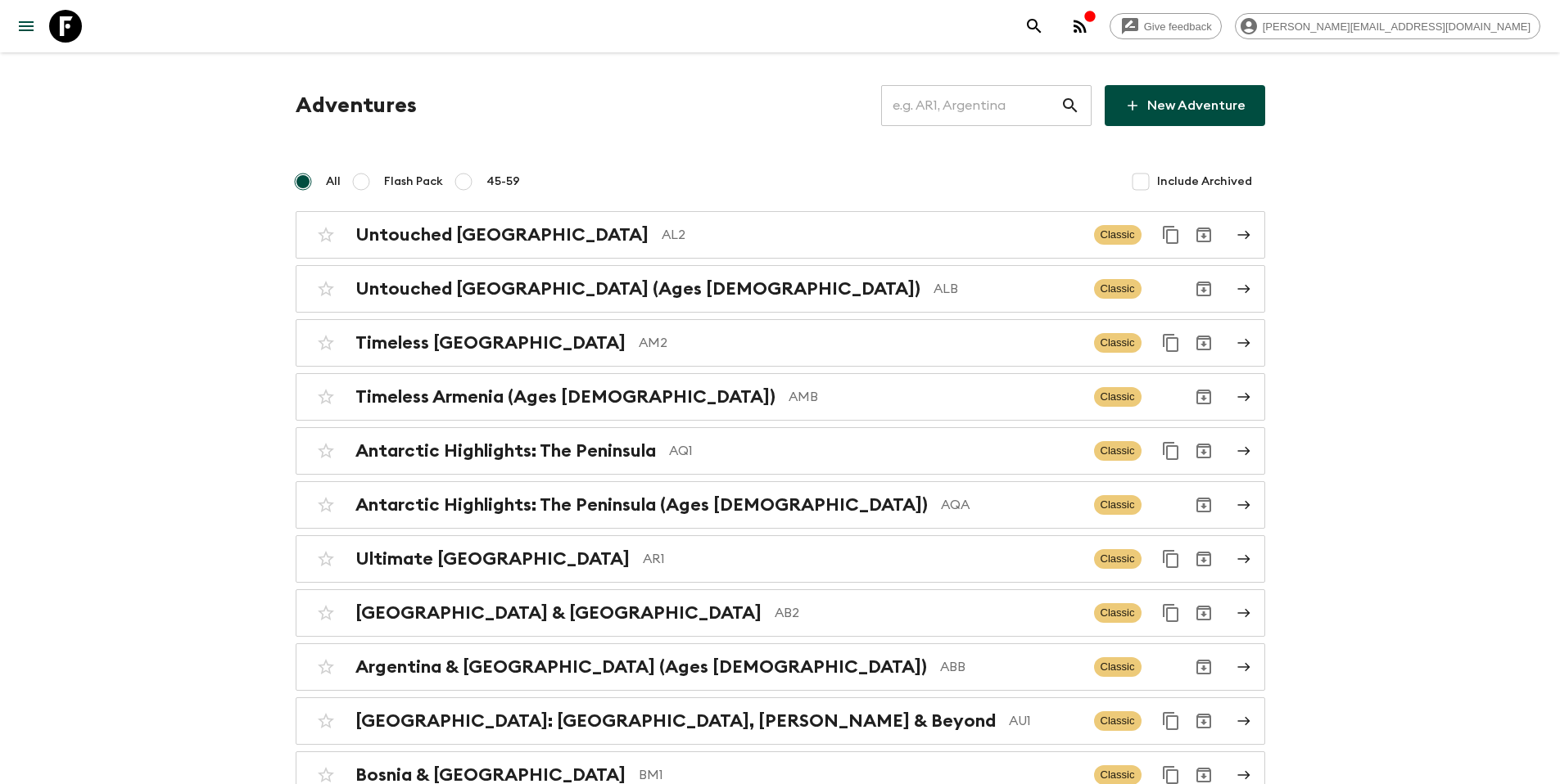
click at [965, 110] on input "text" at bounding box center [971, 105] width 179 height 46
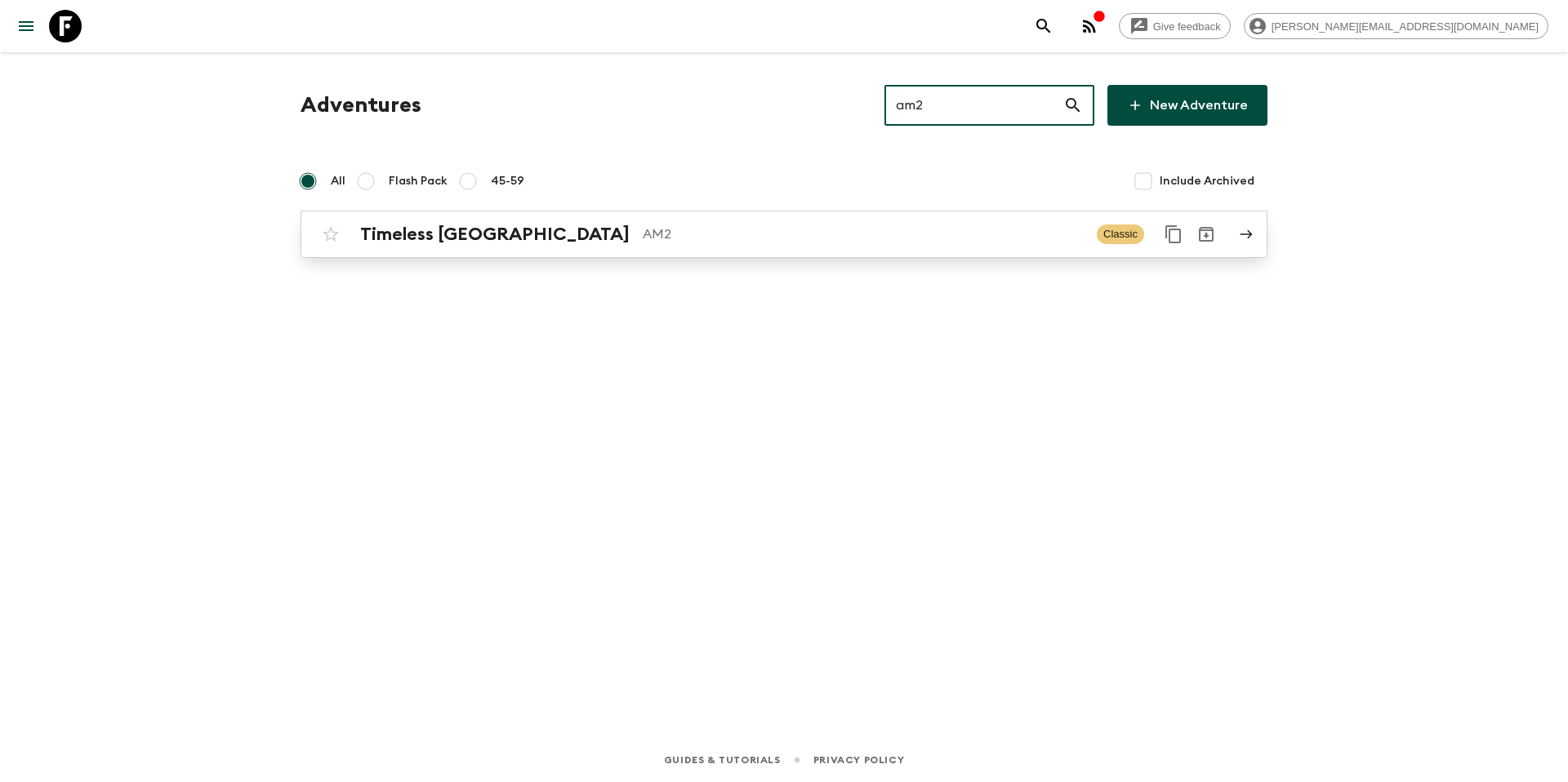
type input "am2"
click at [398, 234] on h2 "Timeless [GEOGRAPHIC_DATA]" at bounding box center [495, 234] width 270 height 22
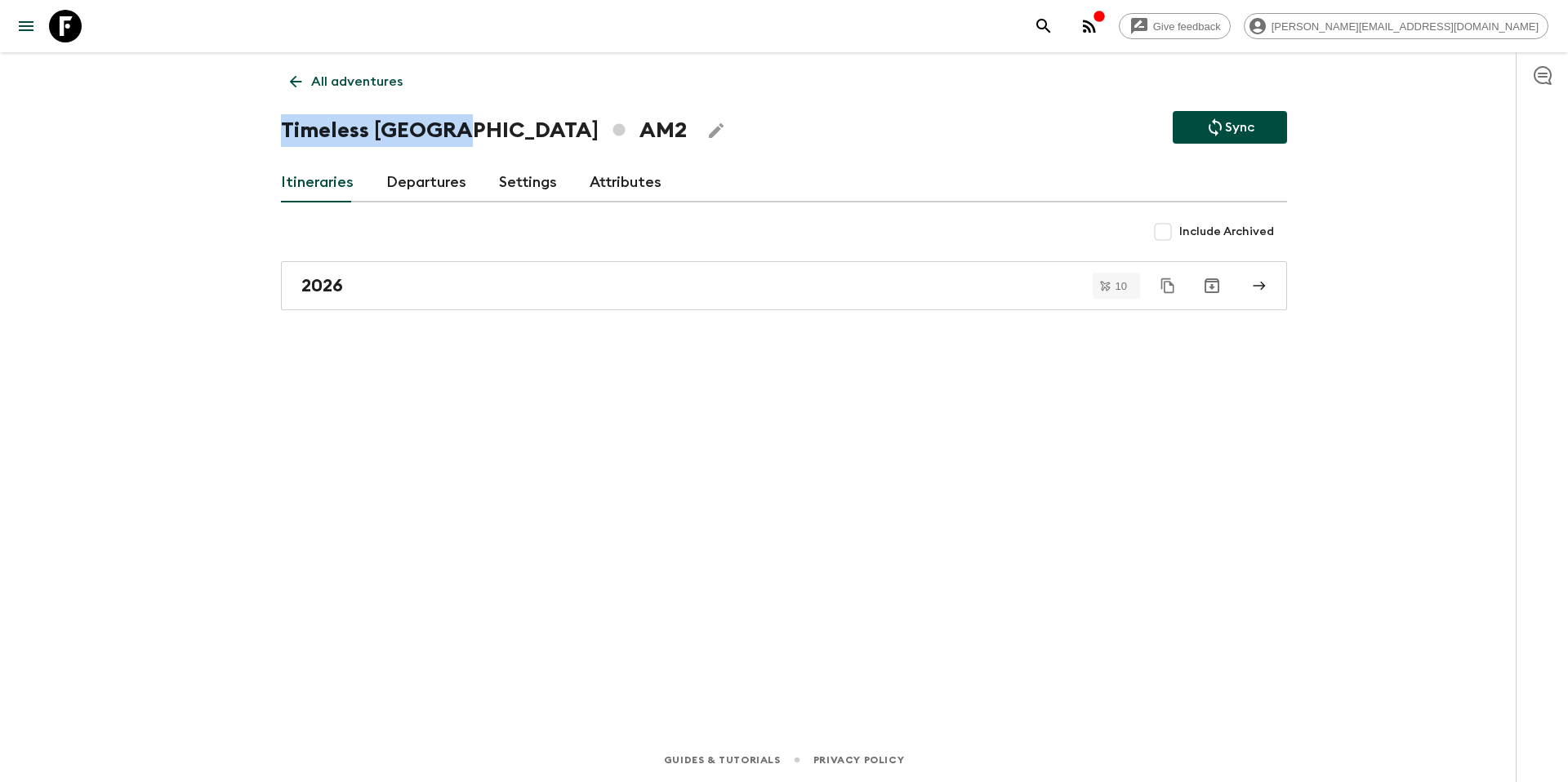
drag, startPoint x: 283, startPoint y: 128, endPoint x: 454, endPoint y: 123, distance: 171.1
click at [454, 123] on h1 "Timeless Armenia AM2" at bounding box center [484, 130] width 406 height 33
copy h1 "Timeless [GEOGRAPHIC_DATA]"
click at [376, 83] on p "All adventures" at bounding box center [357, 81] width 92 height 20
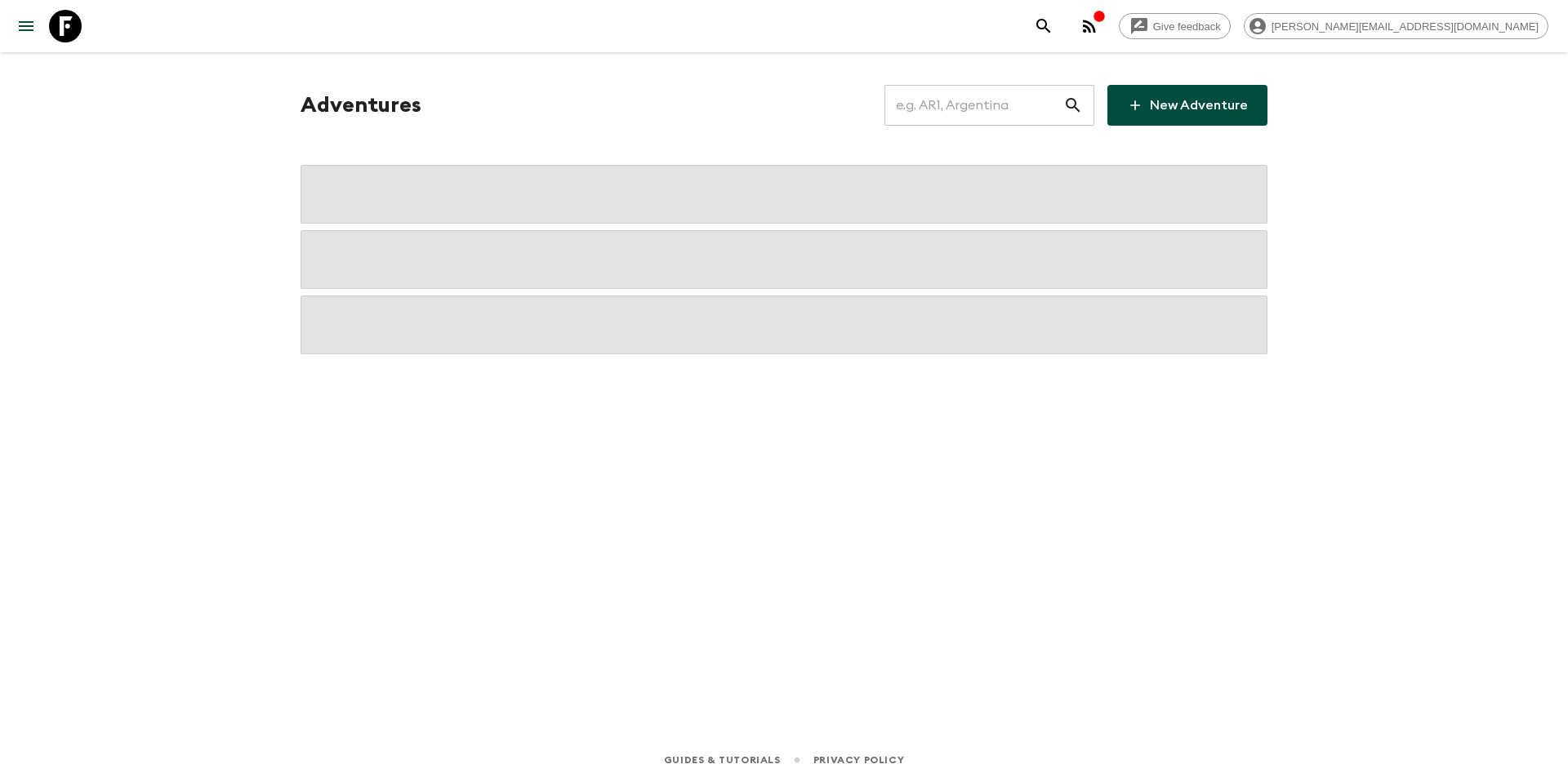
click at [942, 111] on input "text" at bounding box center [973, 105] width 179 height 46
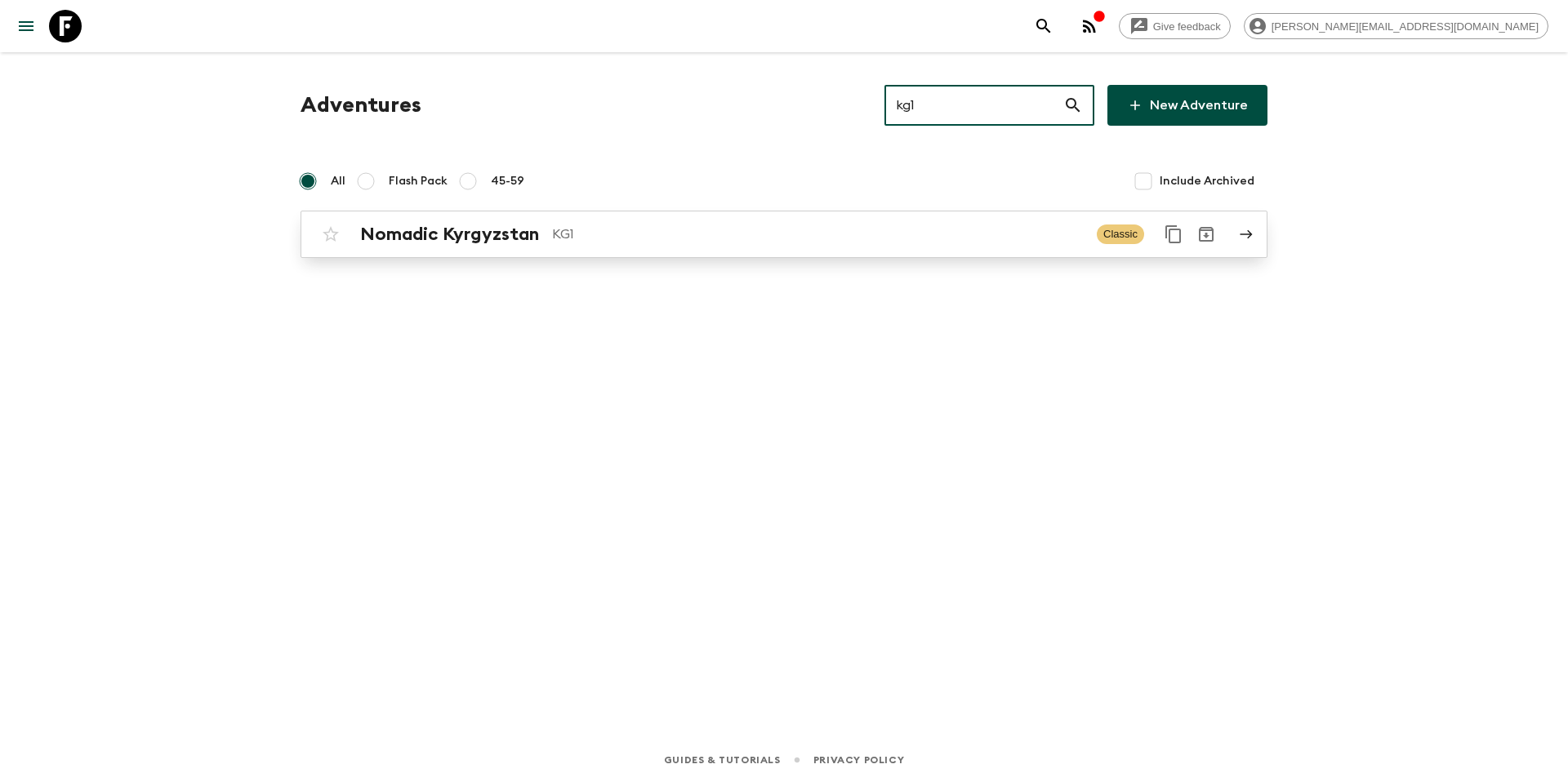
type input "kg1"
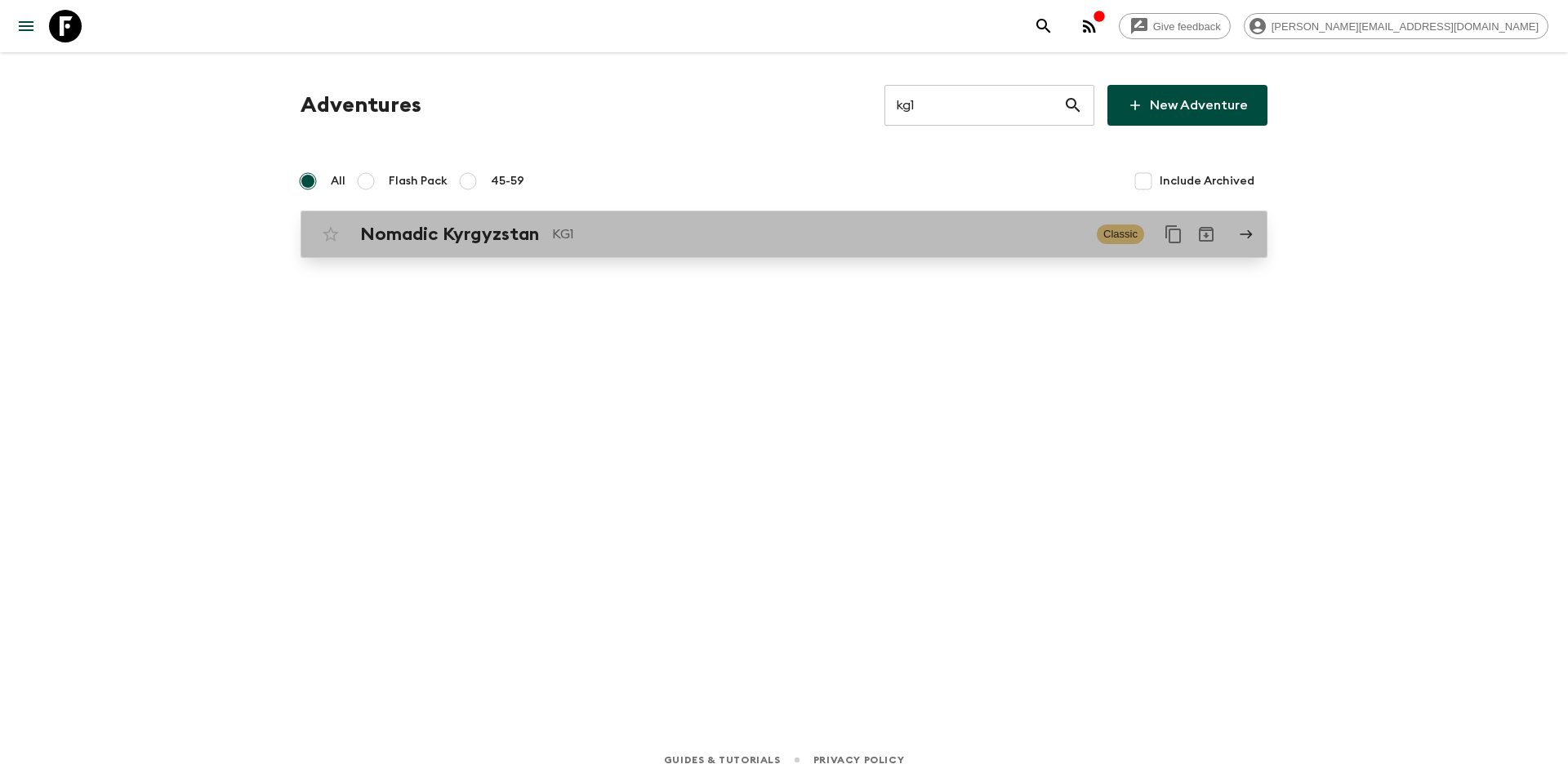
click at [808, 240] on p "KG1" at bounding box center [818, 234] width 532 height 20
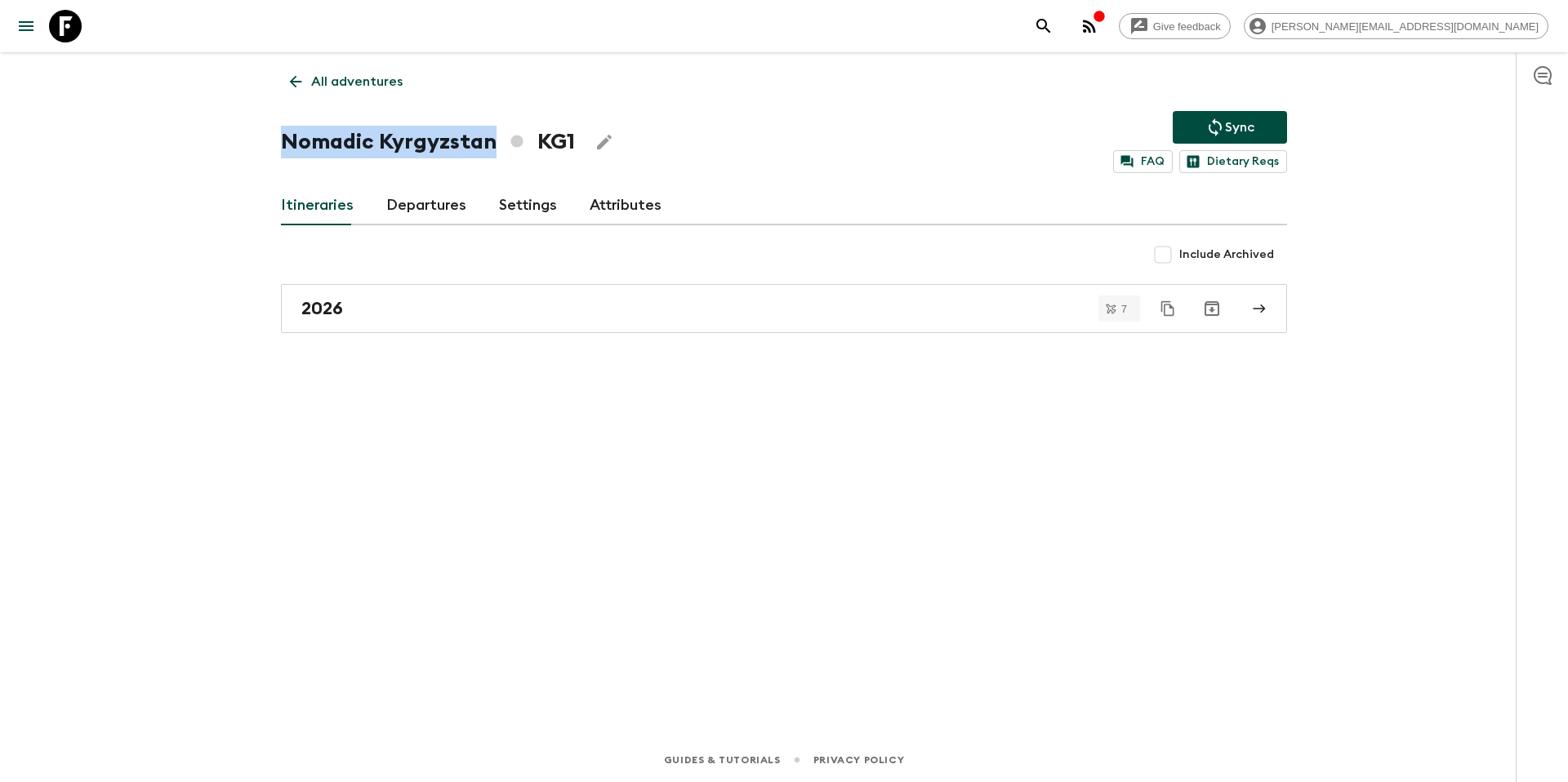
drag, startPoint x: 282, startPoint y: 141, endPoint x: 490, endPoint y: 141, distance: 208.0
click at [490, 141] on h1 "Nomadic Kyrgyzstan KG1" at bounding box center [428, 142] width 294 height 33
copy h1 "Nomadic Kyrgyzstan"
click at [398, 83] on p "All adventures" at bounding box center [357, 81] width 92 height 20
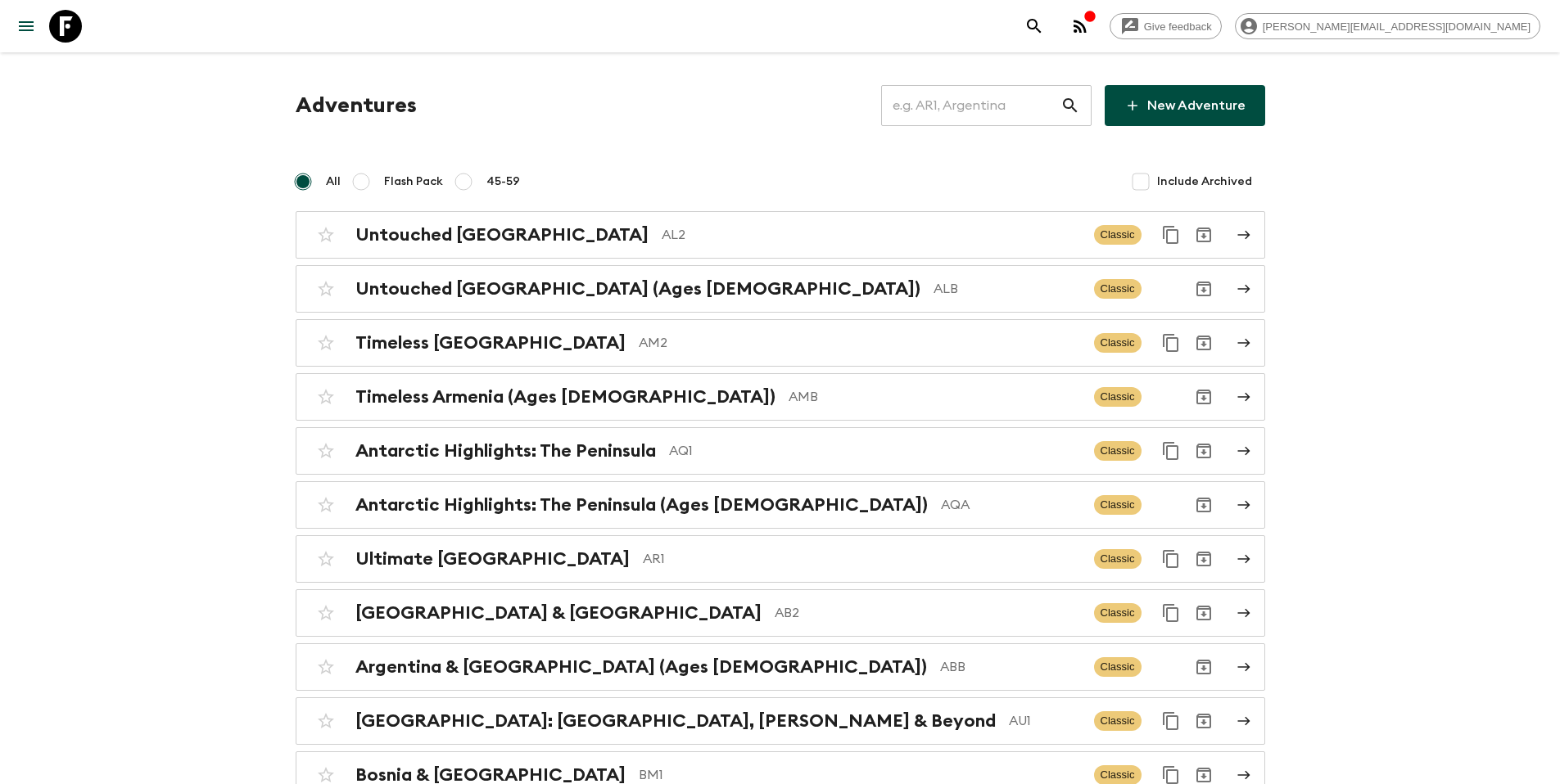
click at [957, 126] on input "text" at bounding box center [971, 105] width 179 height 46
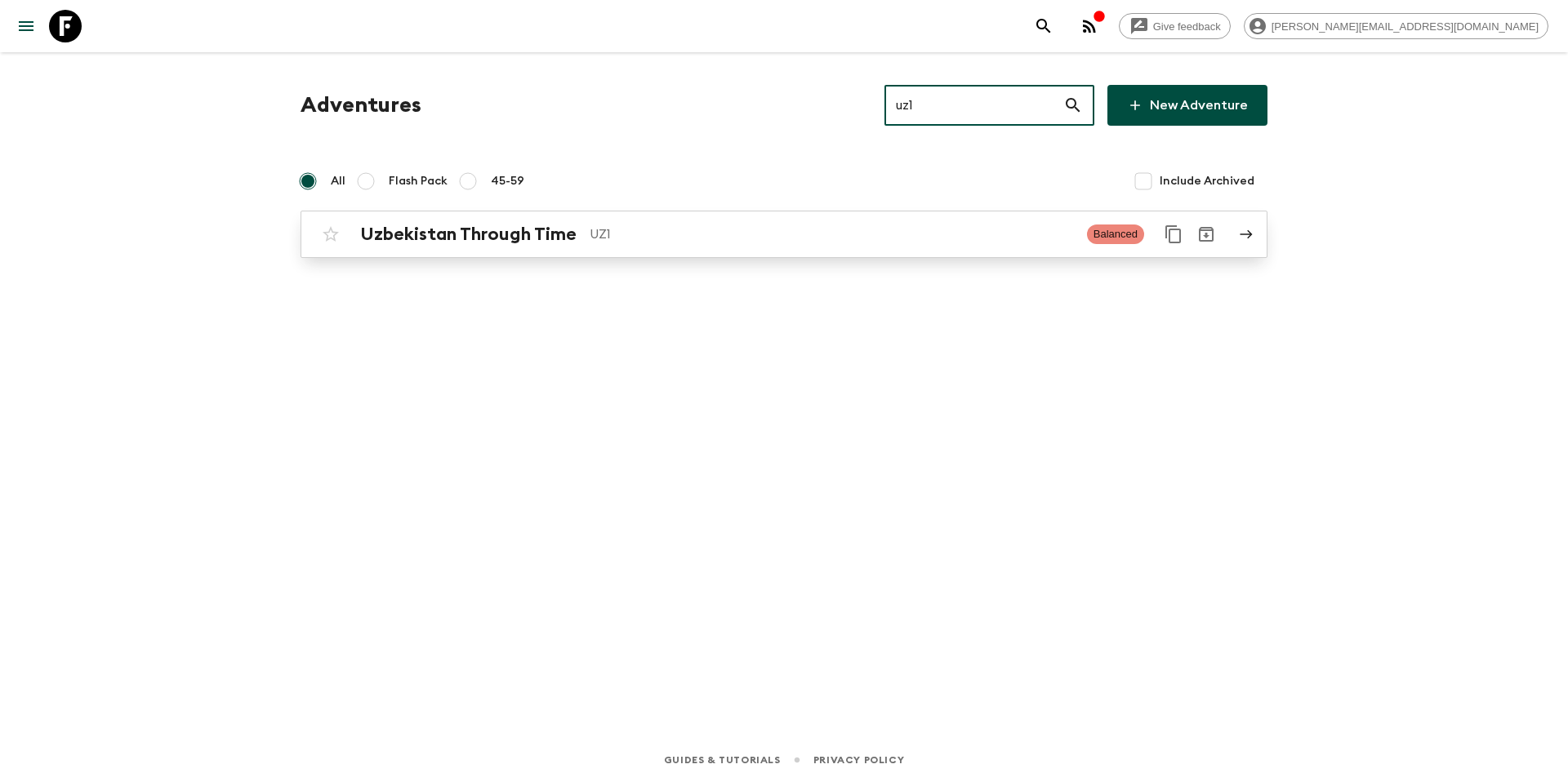
type input "uz1"
click at [467, 236] on h2 "Uzbekistan Through Time" at bounding box center [468, 234] width 216 height 22
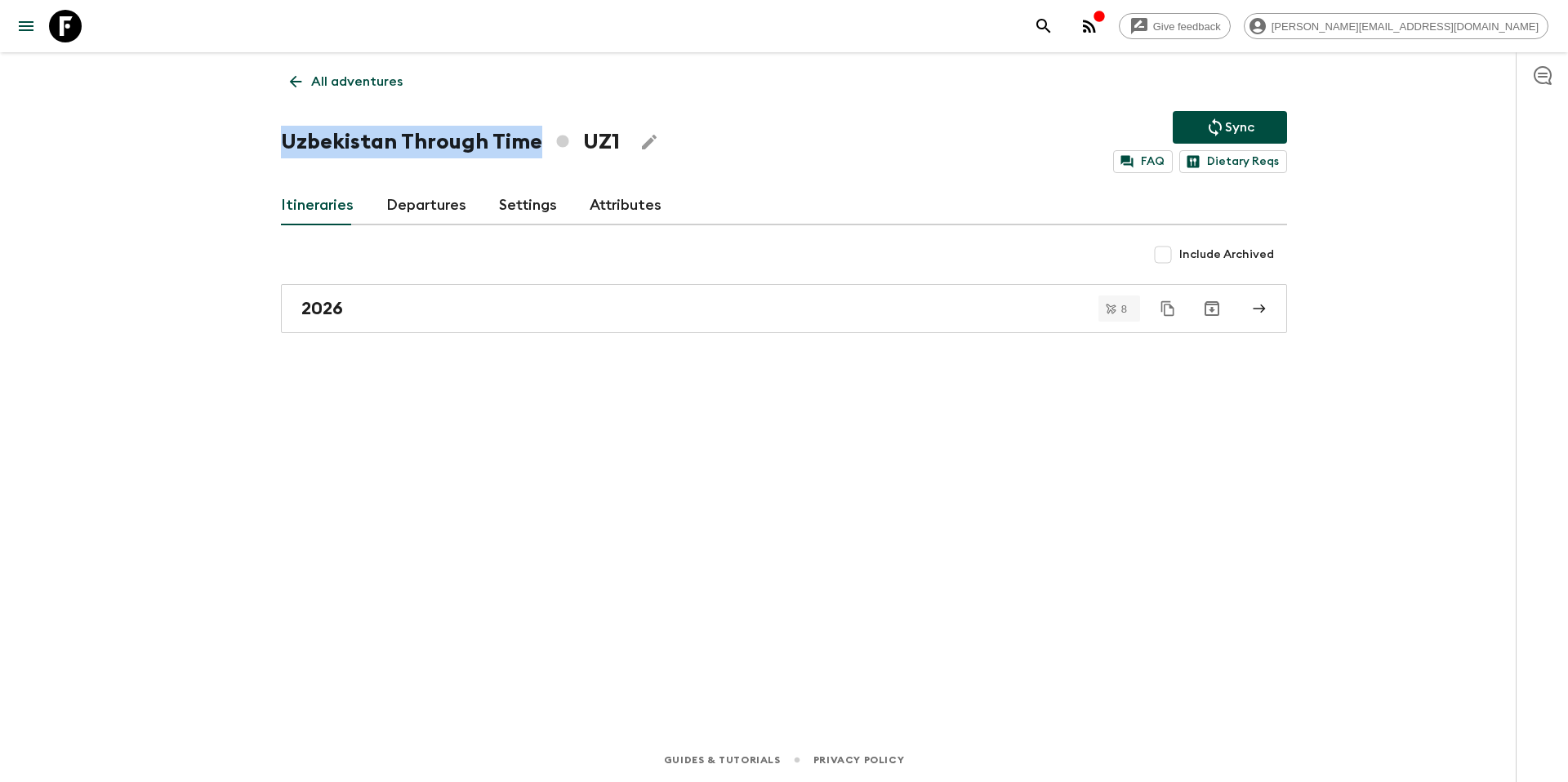
drag, startPoint x: 284, startPoint y: 141, endPoint x: 534, endPoint y: 141, distance: 250.0
click at [534, 141] on h1 "Uzbekistan Through Time UZ1" at bounding box center [450, 142] width 339 height 33
copy h1 "Uzbekistan Through Time"
click at [647, 143] on icon "Edit Adventure Title" at bounding box center [649, 142] width 20 height 20
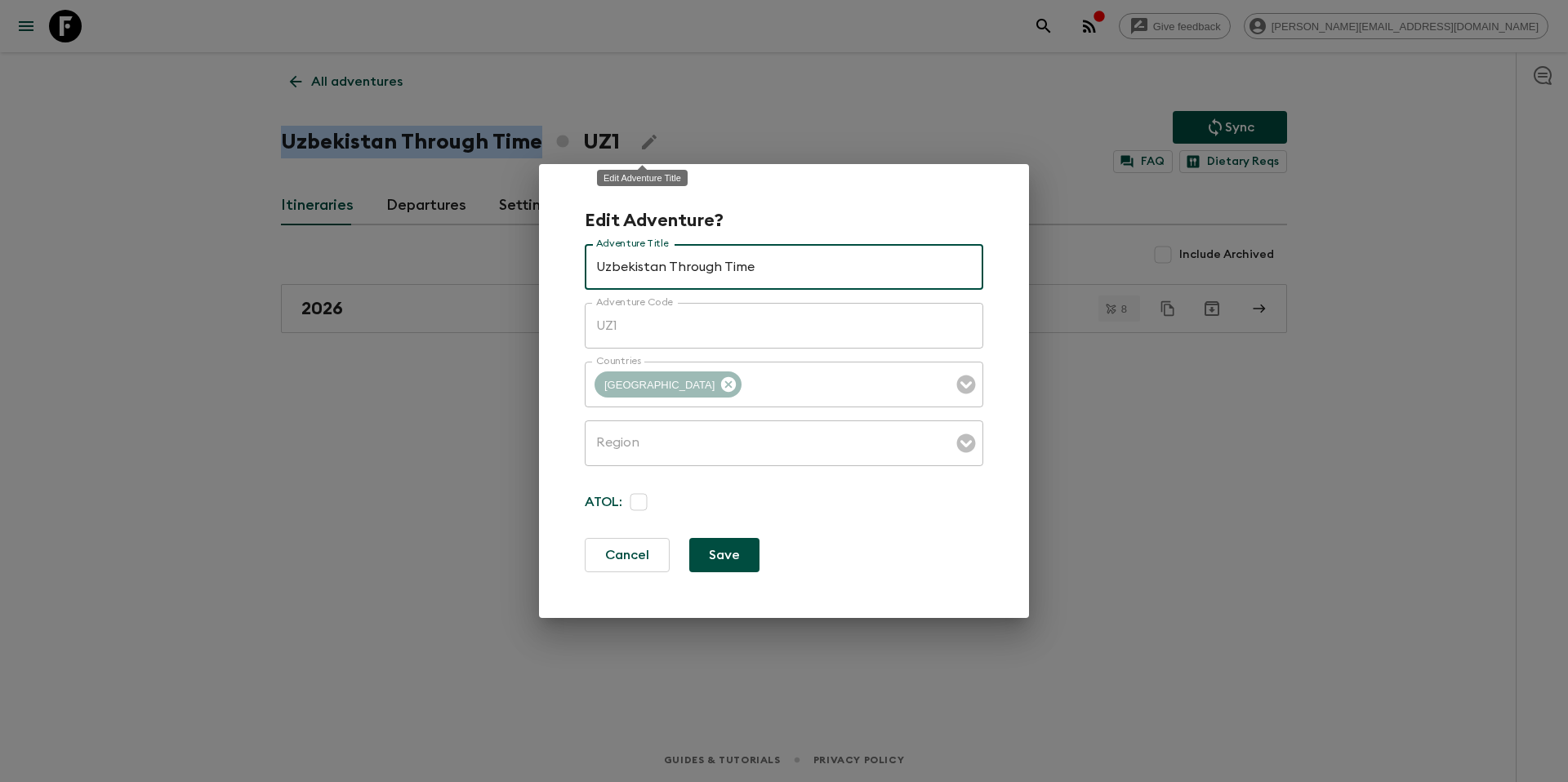
type input "Asia"
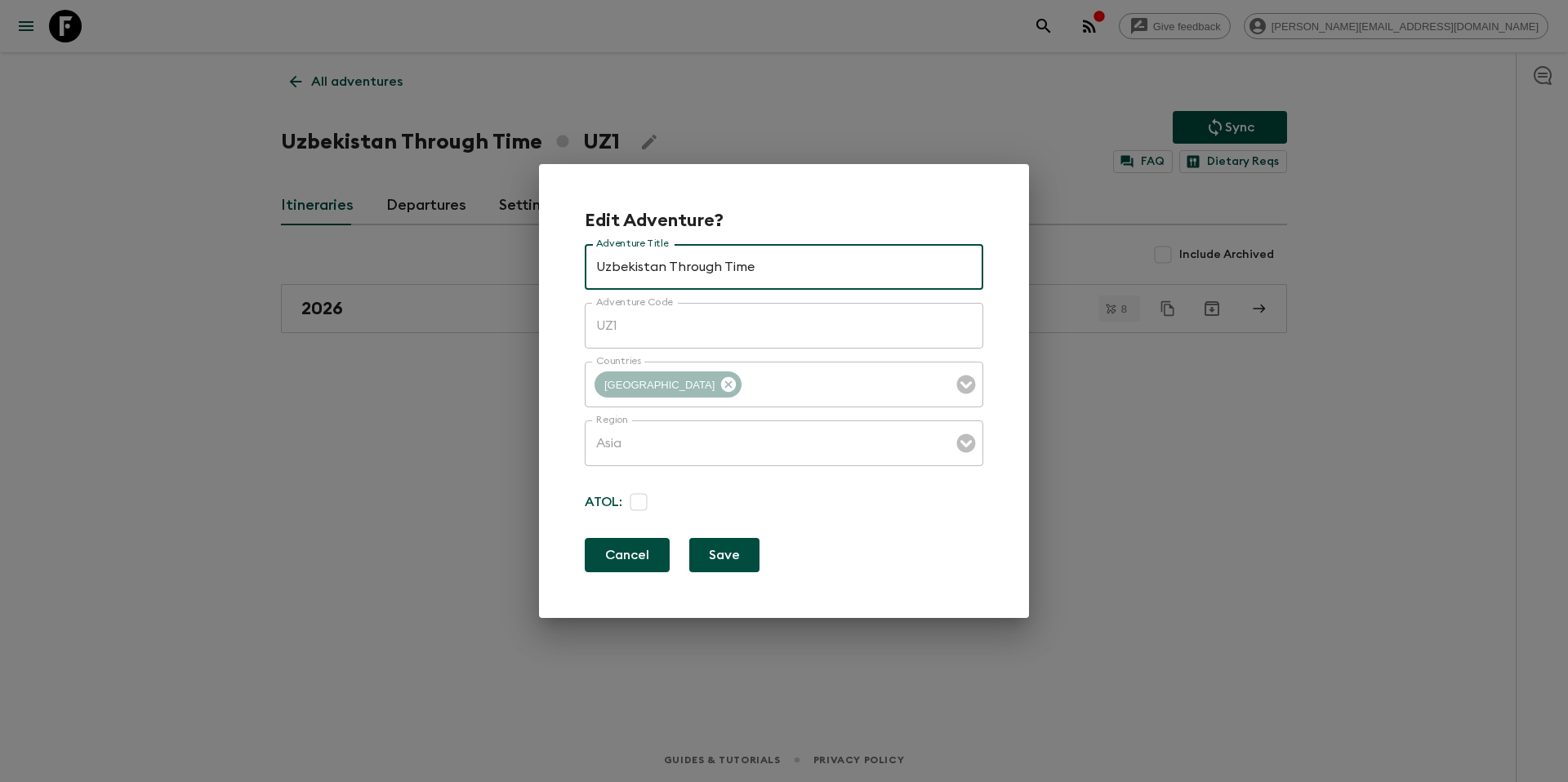
click at [638, 563] on button "Cancel" at bounding box center [627, 556] width 85 height 35
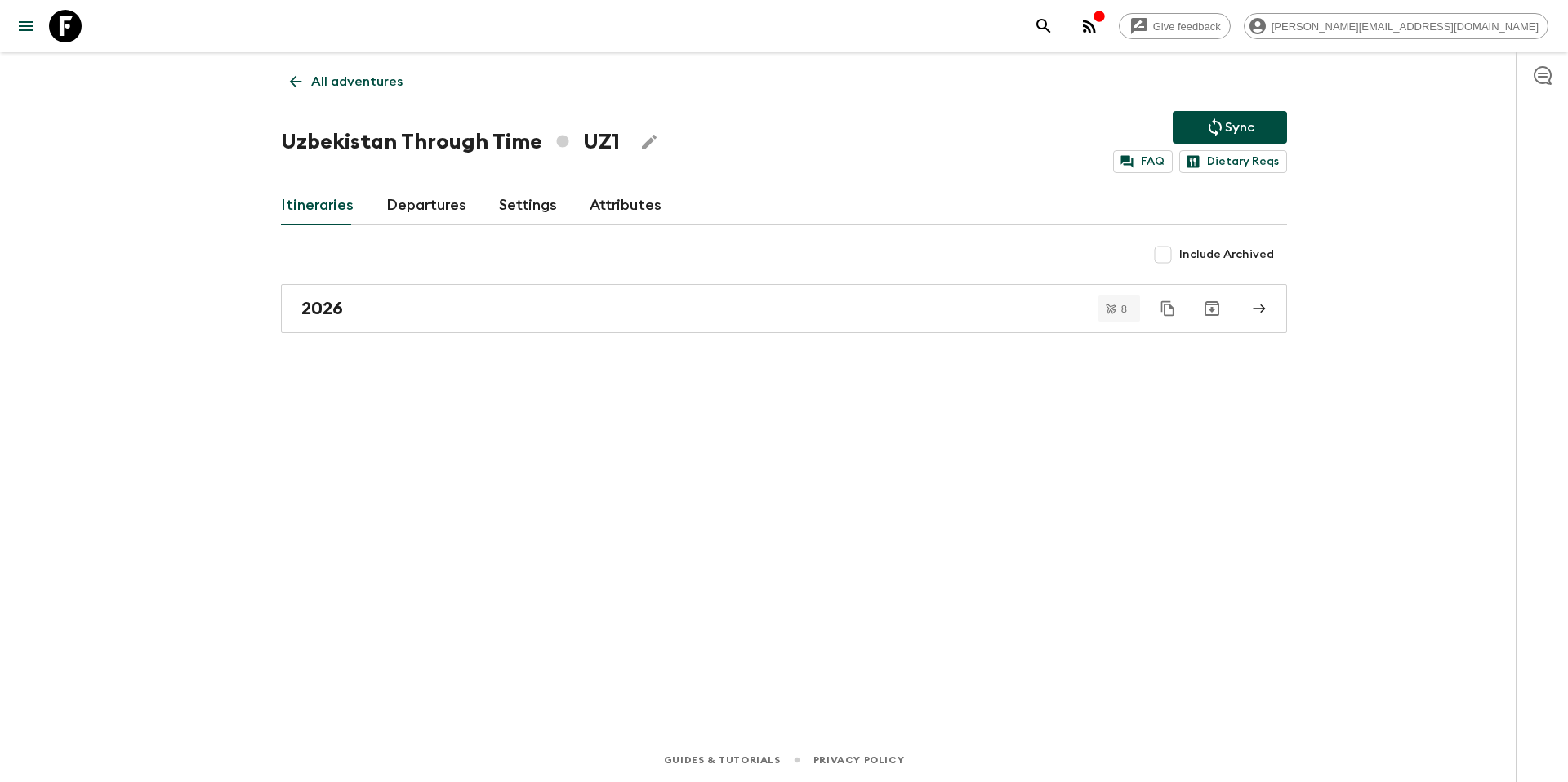
click at [354, 81] on p "All adventures" at bounding box center [357, 81] width 92 height 20
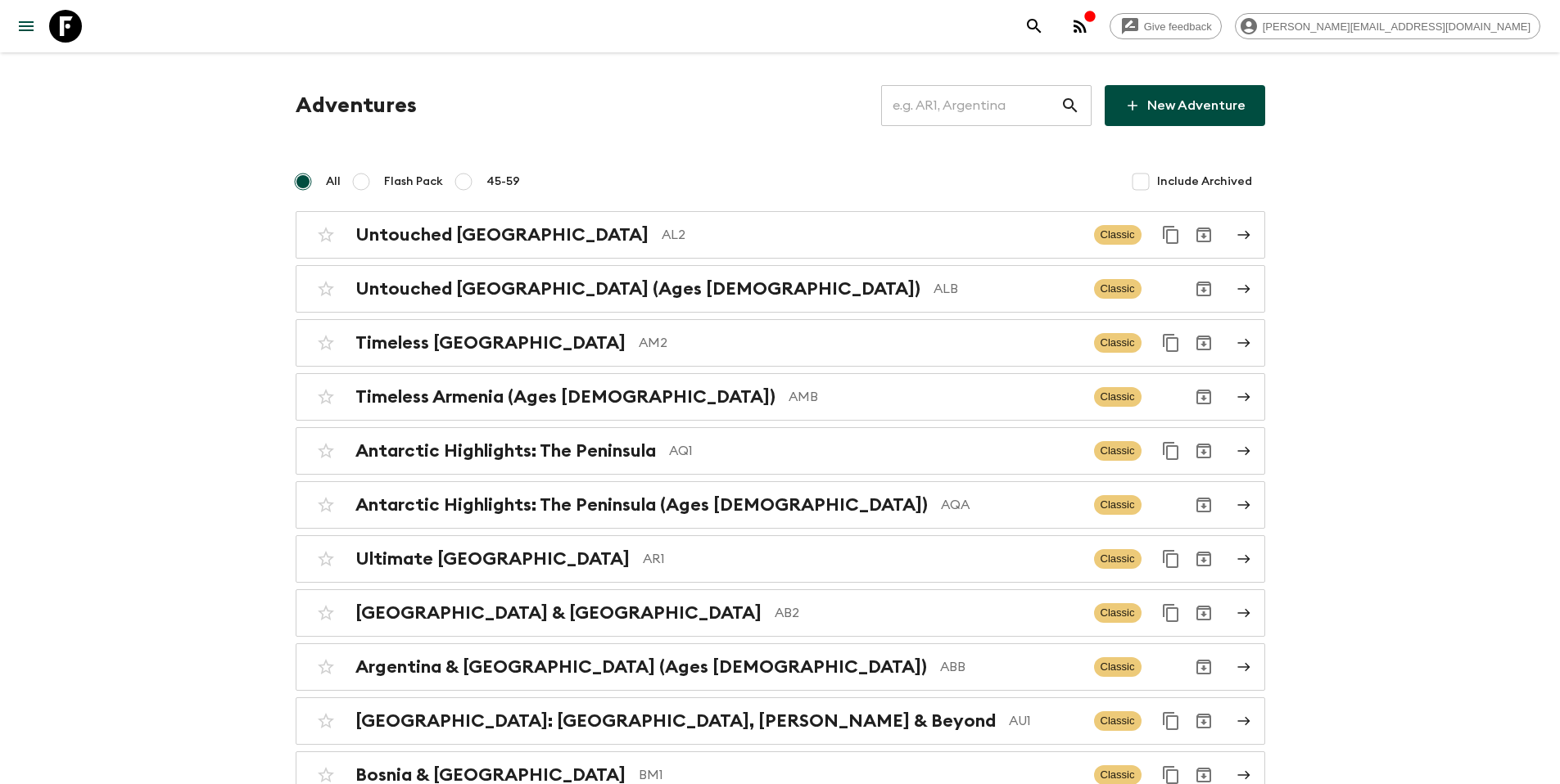
click at [955, 102] on input "text" at bounding box center [971, 105] width 179 height 46
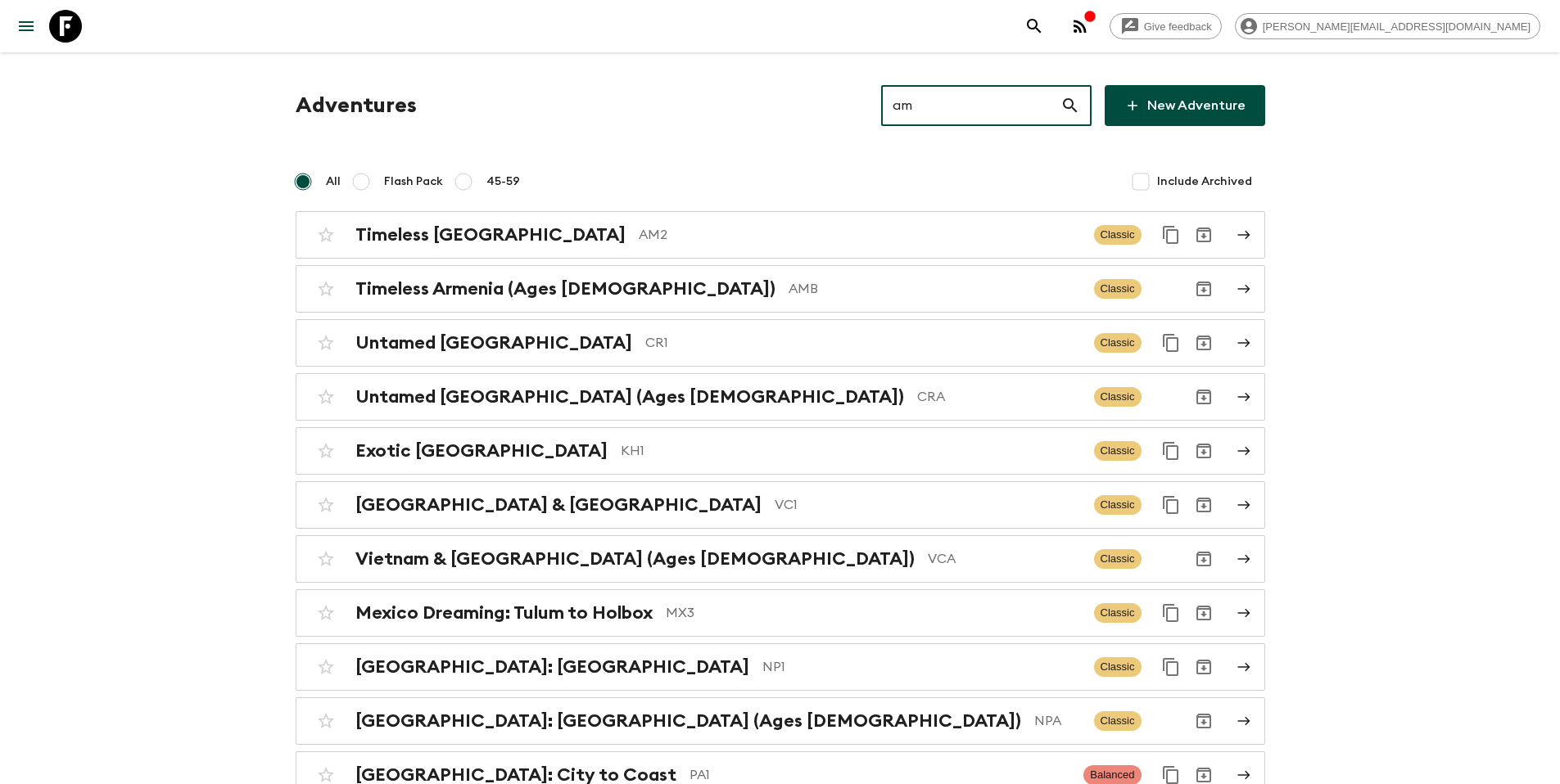
type input "am2"
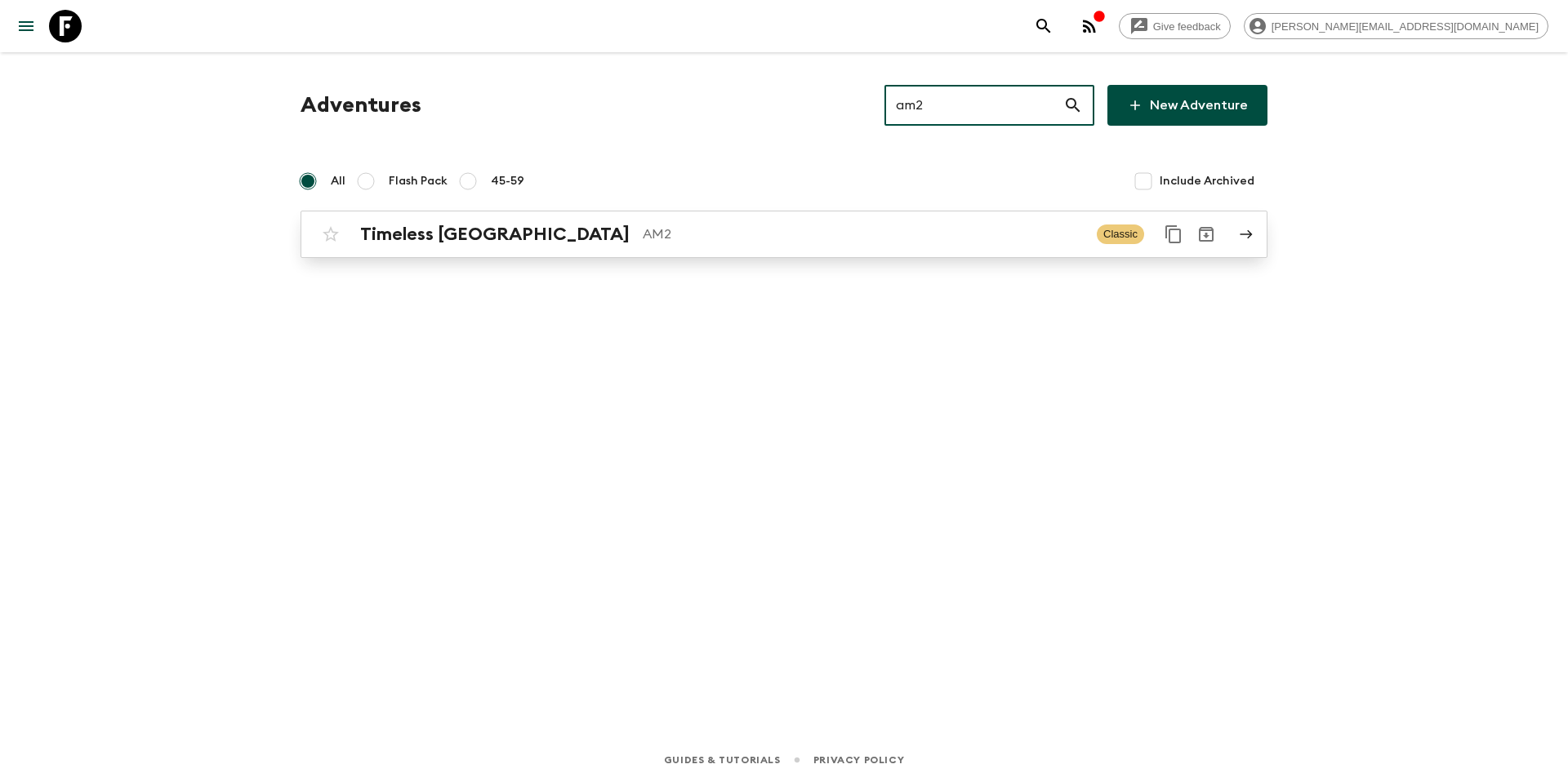
click at [765, 241] on p "AM2" at bounding box center [864, 234] width 441 height 20
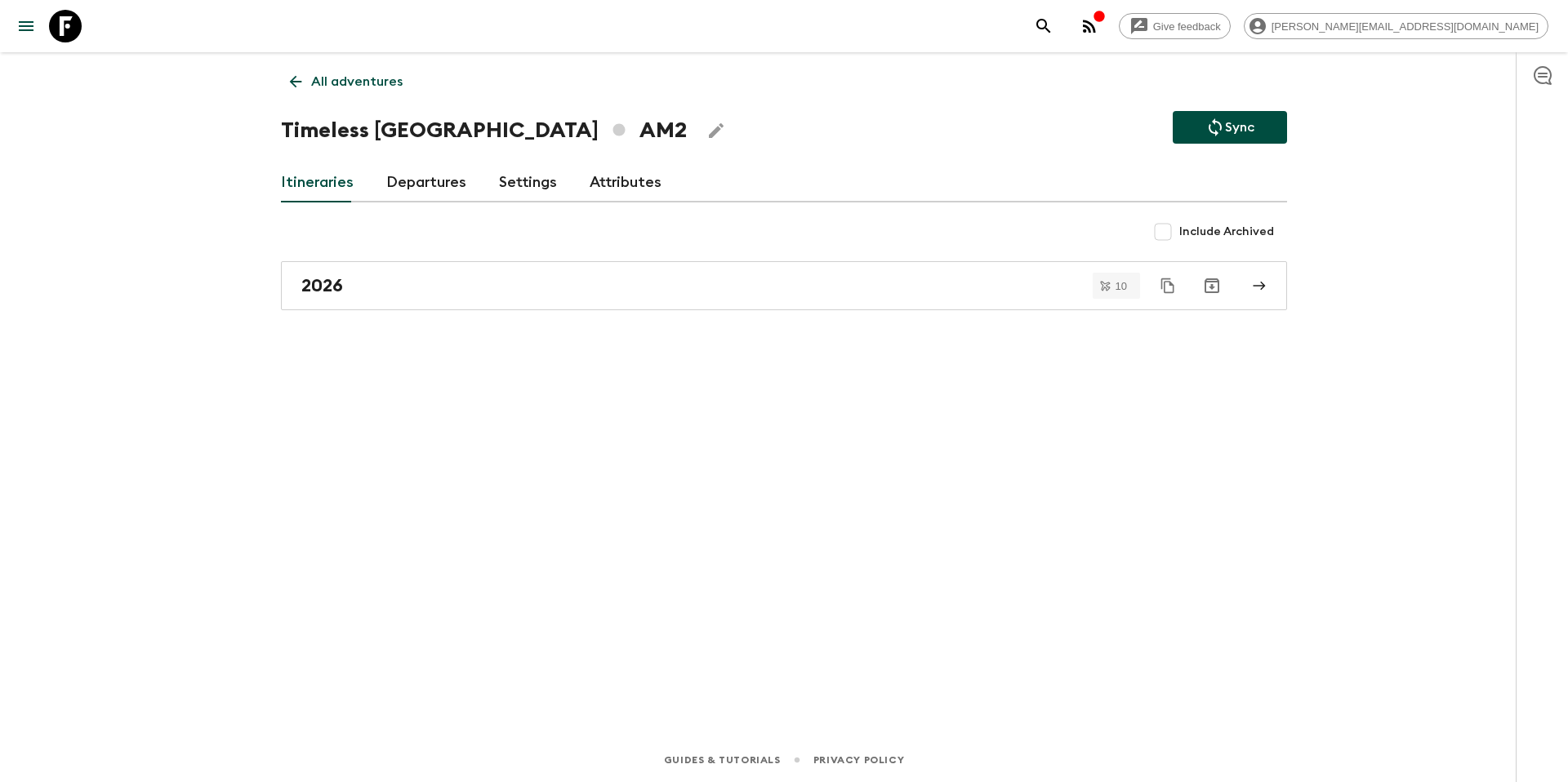
click at [706, 130] on icon "Edit Adventure Title" at bounding box center [716, 130] width 20 height 20
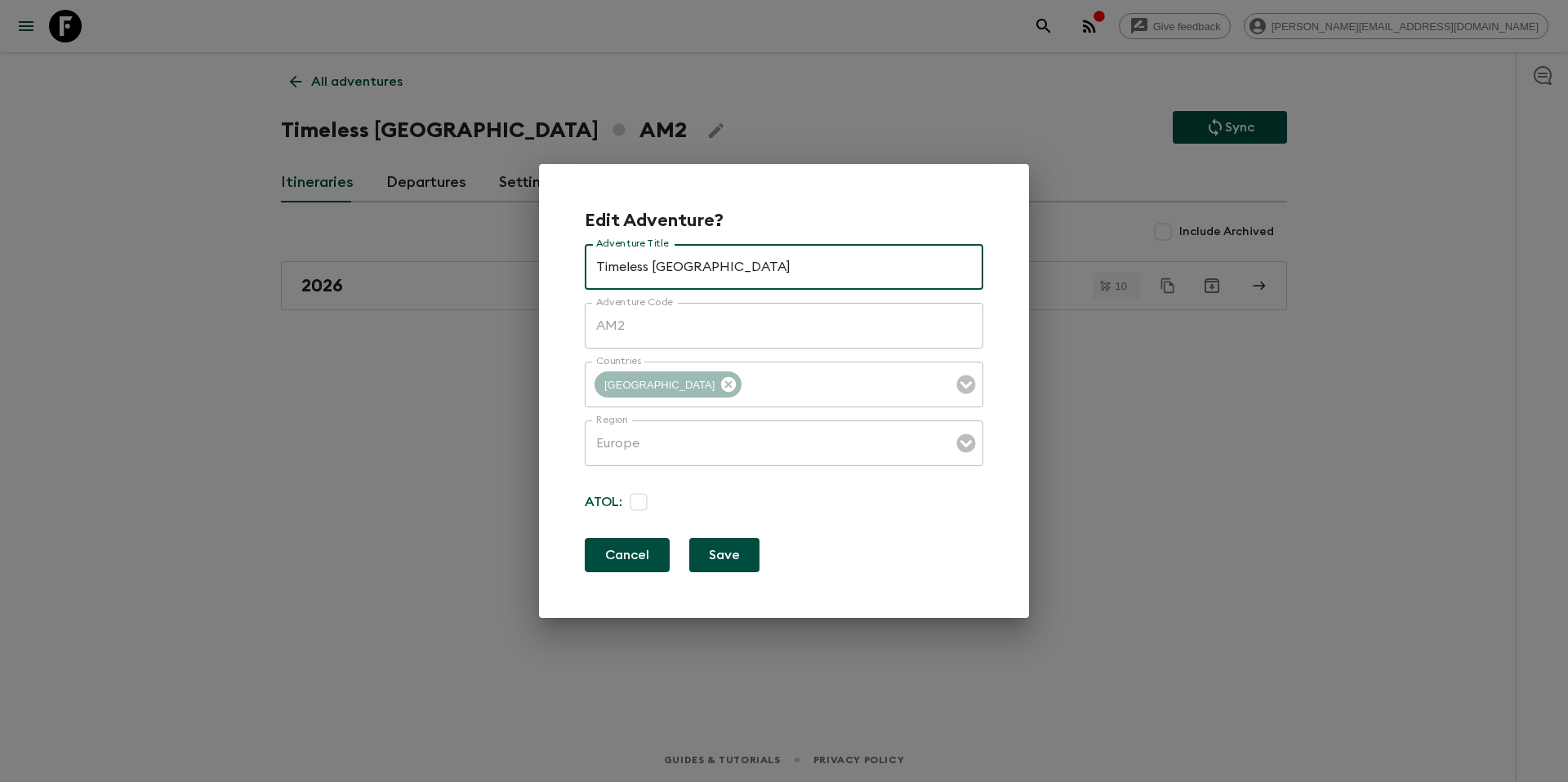
click at [597, 561] on button "Cancel" at bounding box center [627, 556] width 85 height 35
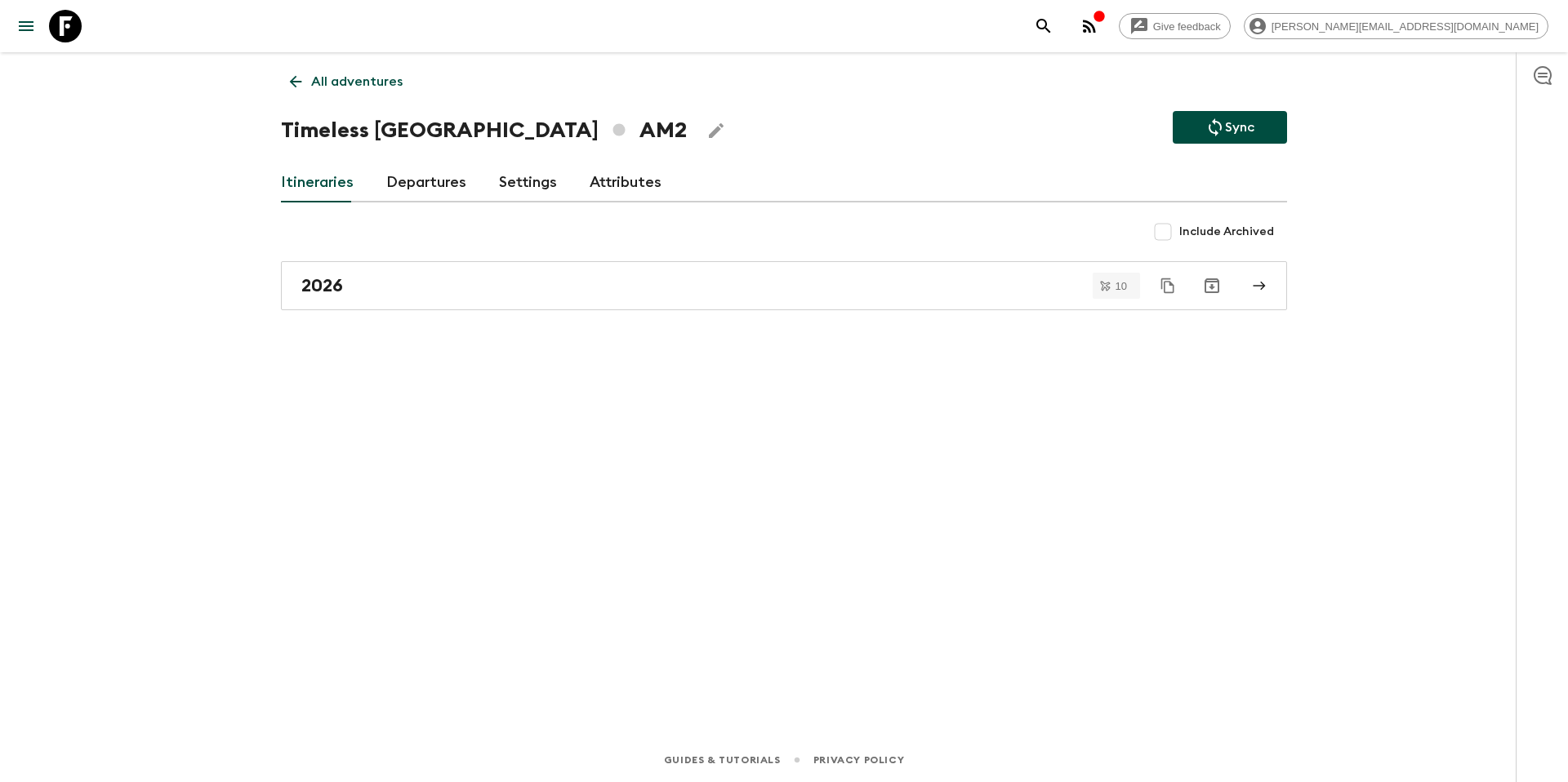
click at [346, 83] on p "All adventures" at bounding box center [357, 81] width 92 height 20
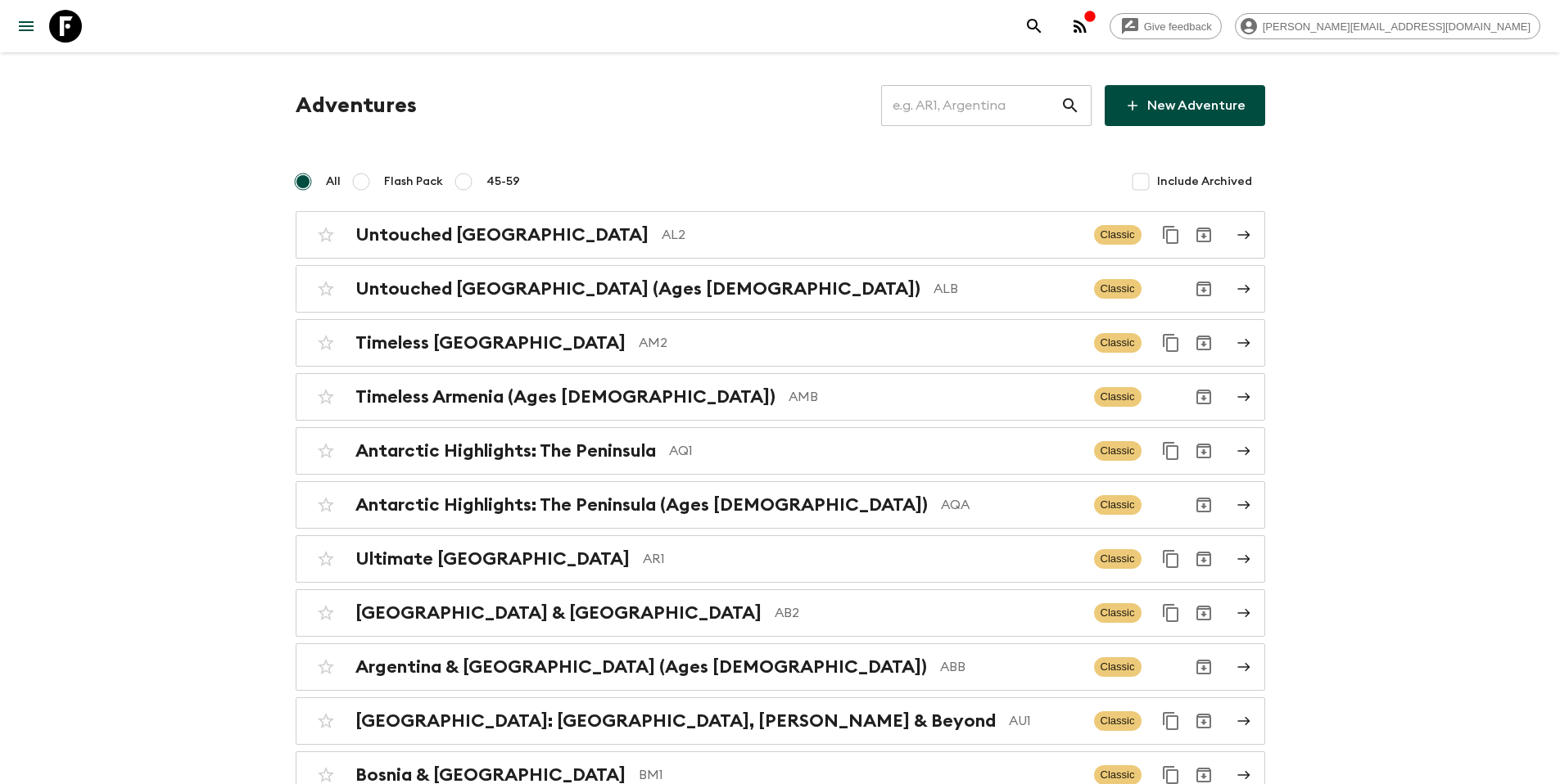
click at [1002, 100] on input "text" at bounding box center [971, 105] width 179 height 46
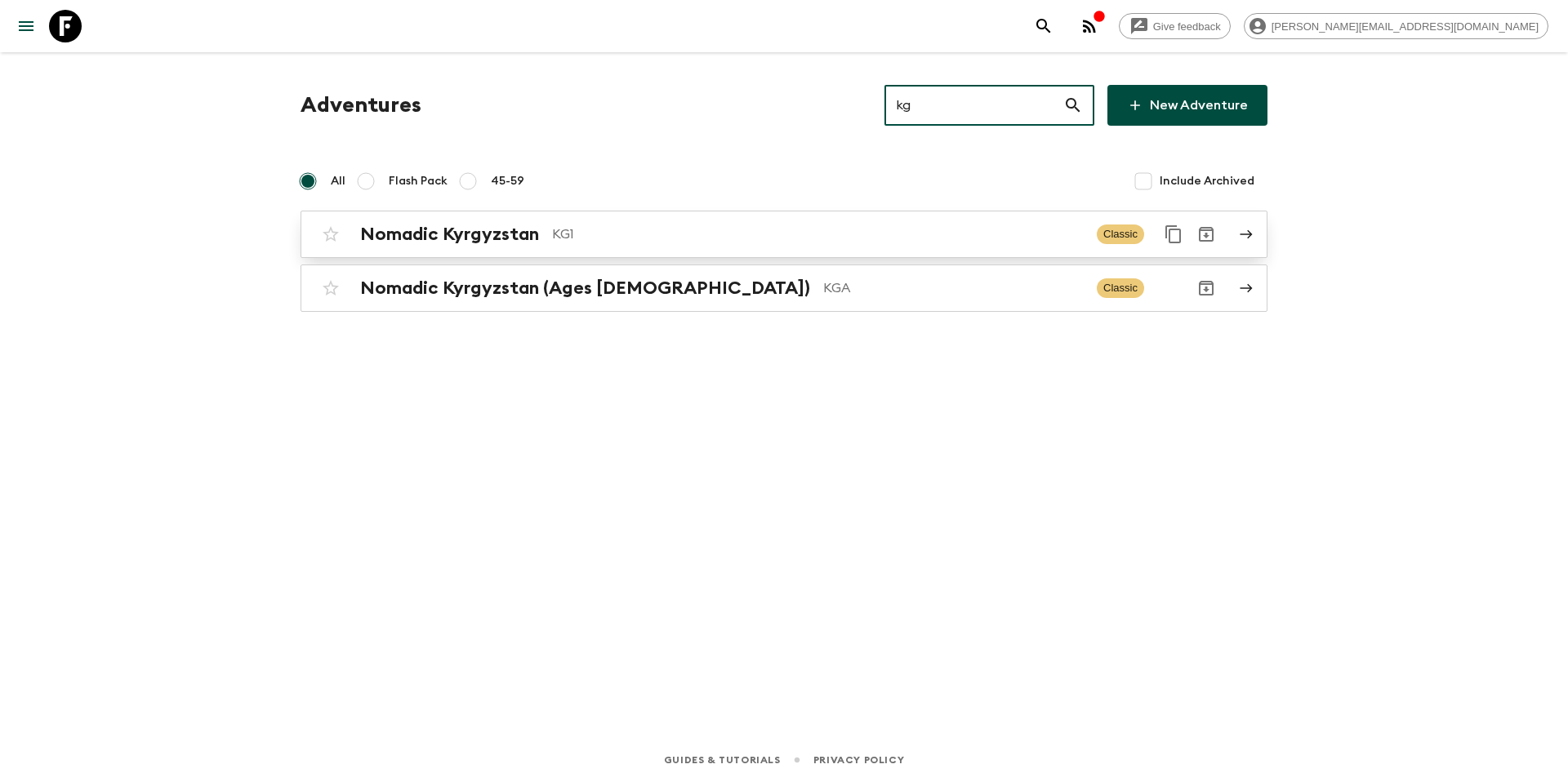
type input "kg"
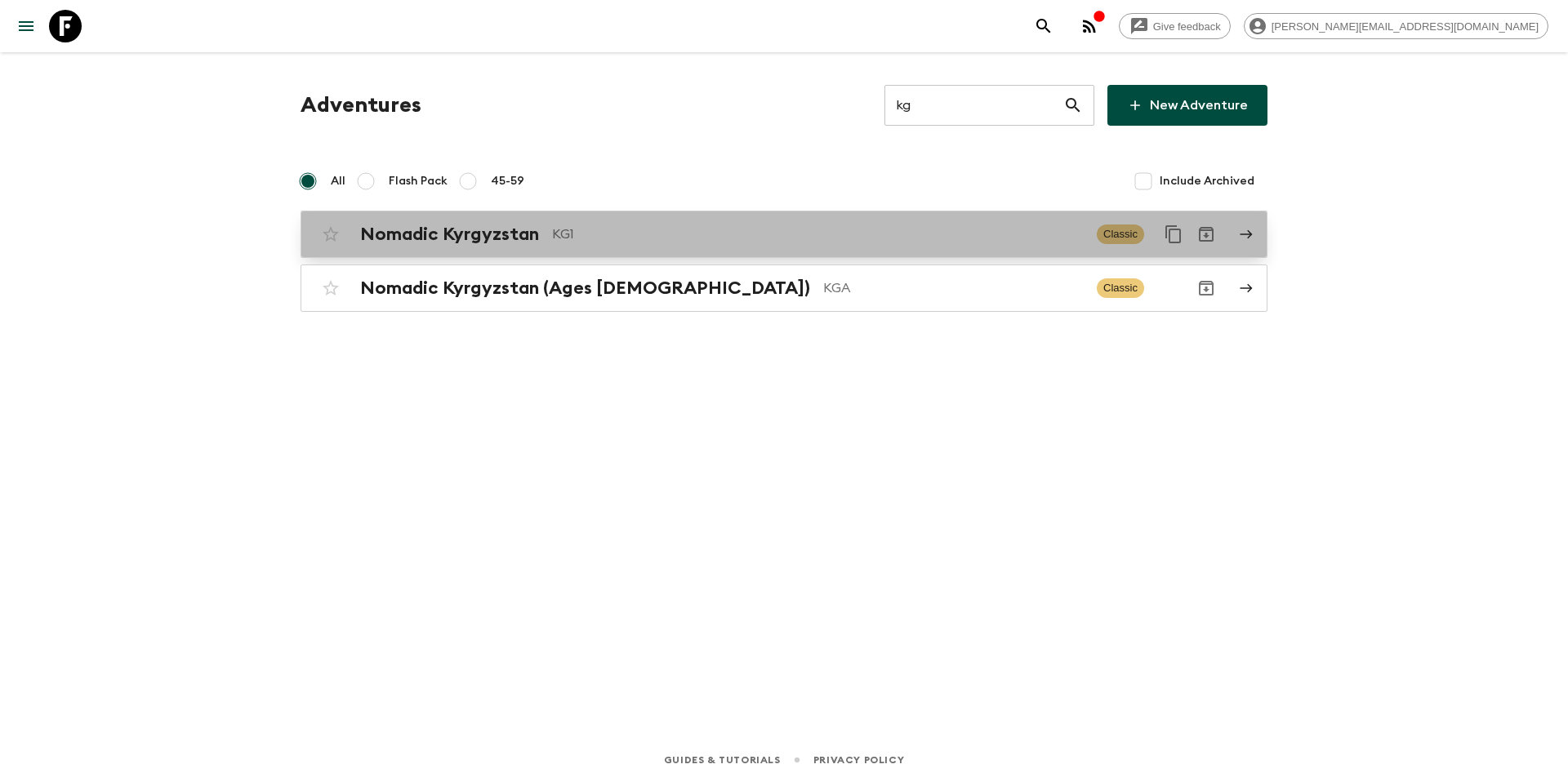
click at [771, 229] on p "KG1" at bounding box center [818, 234] width 532 height 20
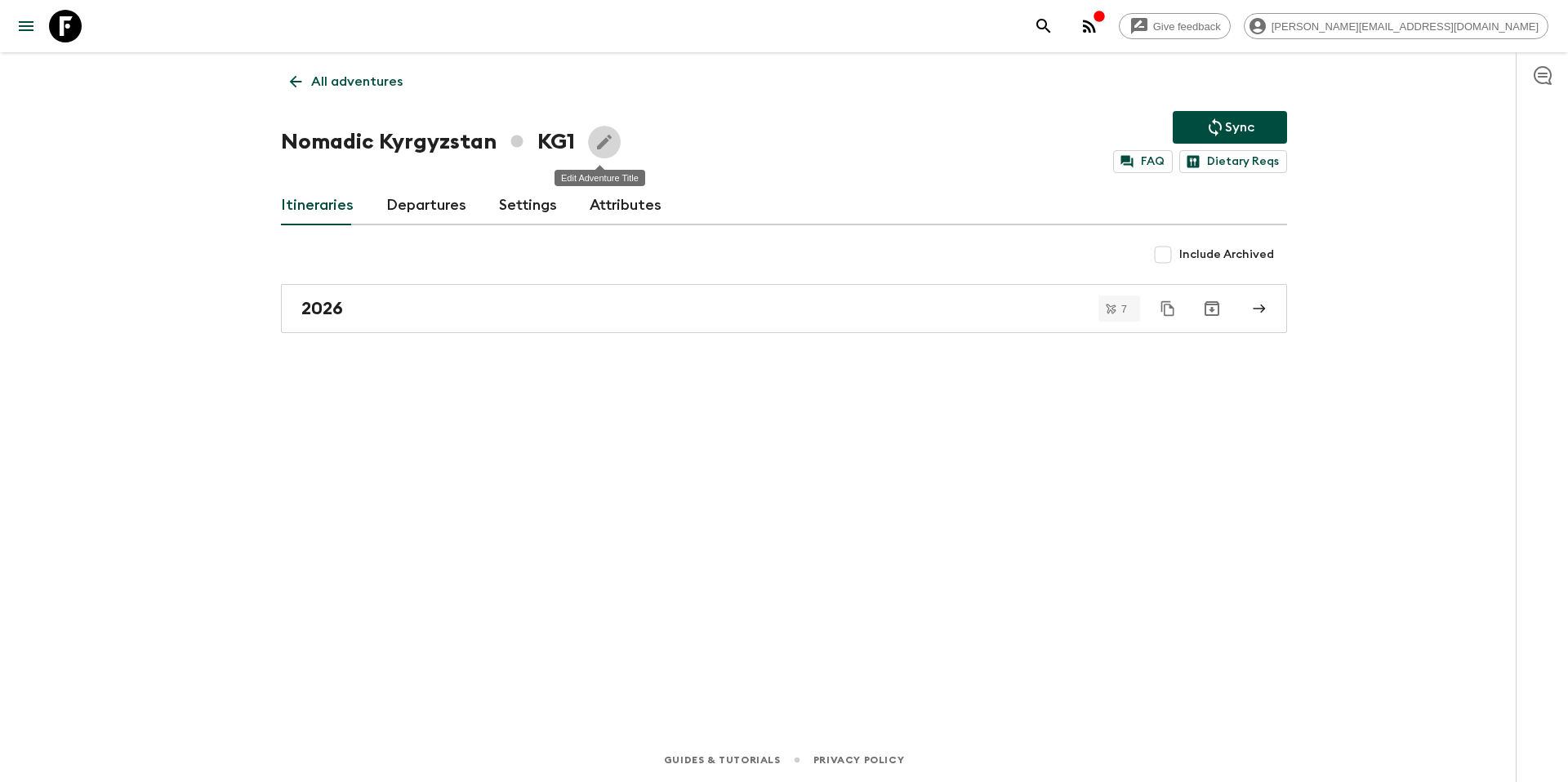
click at [601, 143] on icon "Edit Adventure Title" at bounding box center [604, 142] width 20 height 20
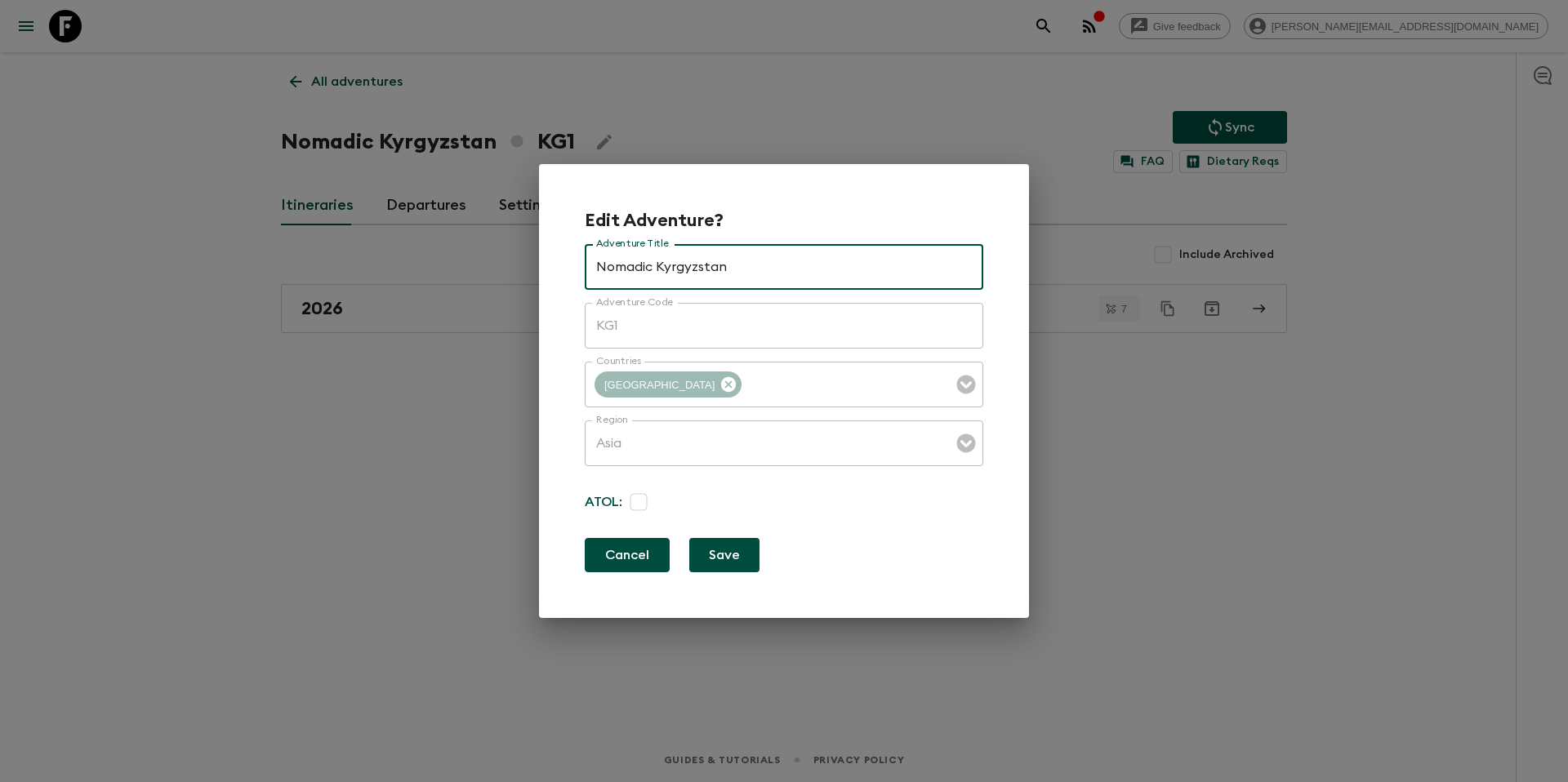
click at [624, 563] on button "Cancel" at bounding box center [627, 556] width 85 height 35
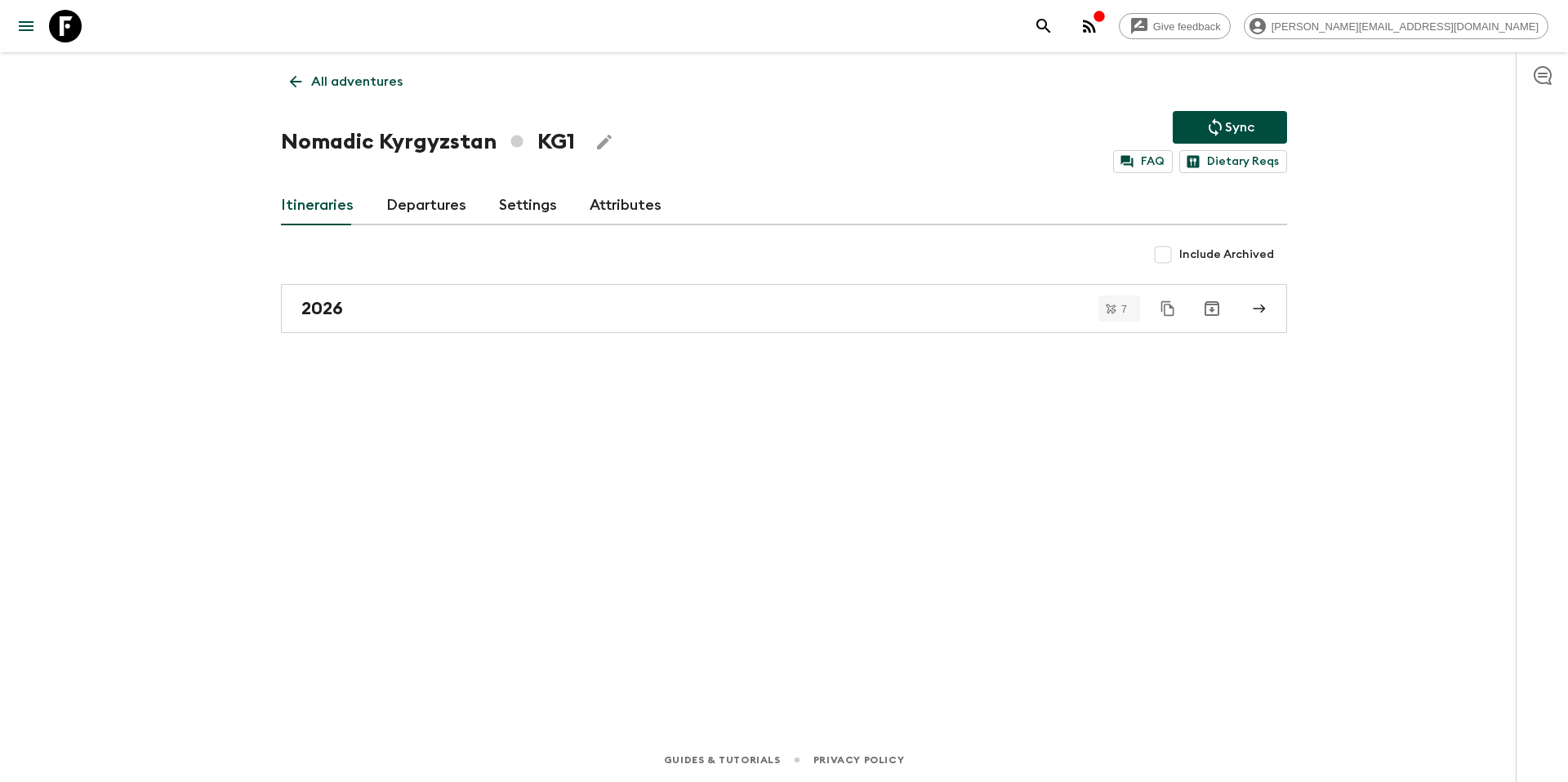
click at [347, 79] on p "All adventures" at bounding box center [357, 81] width 92 height 20
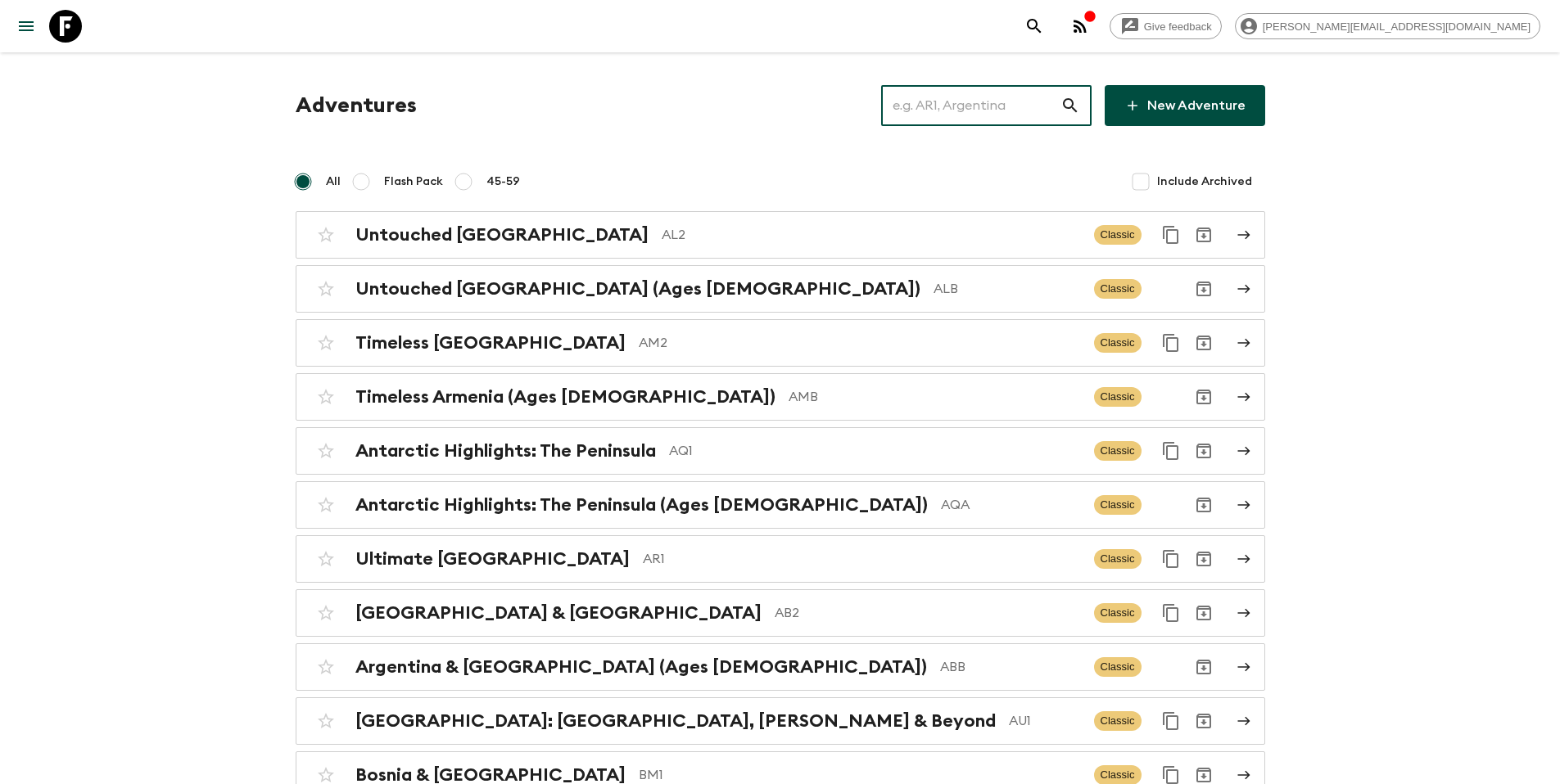
click at [992, 102] on input "text" at bounding box center [971, 105] width 179 height 46
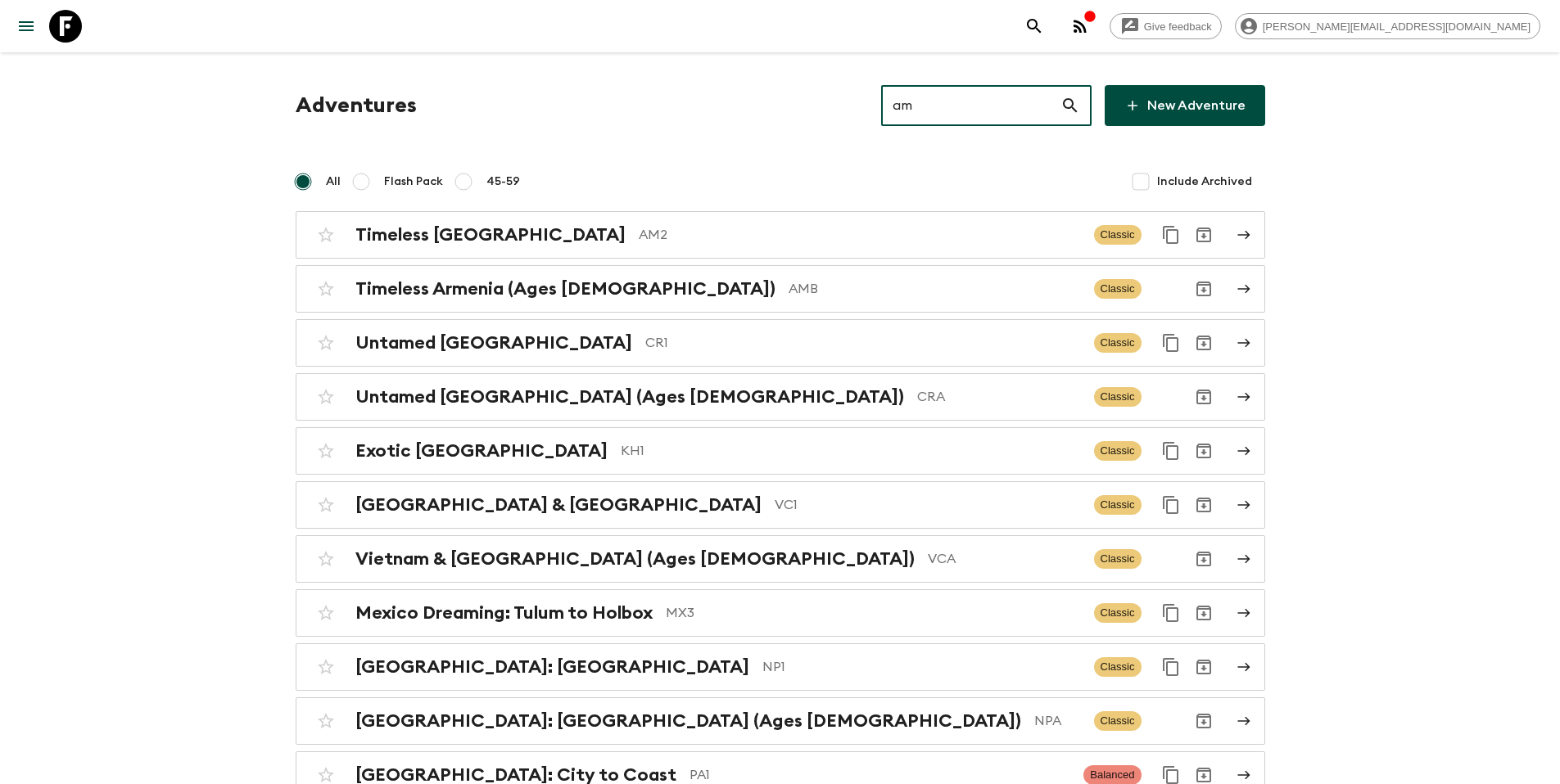
type input "am2"
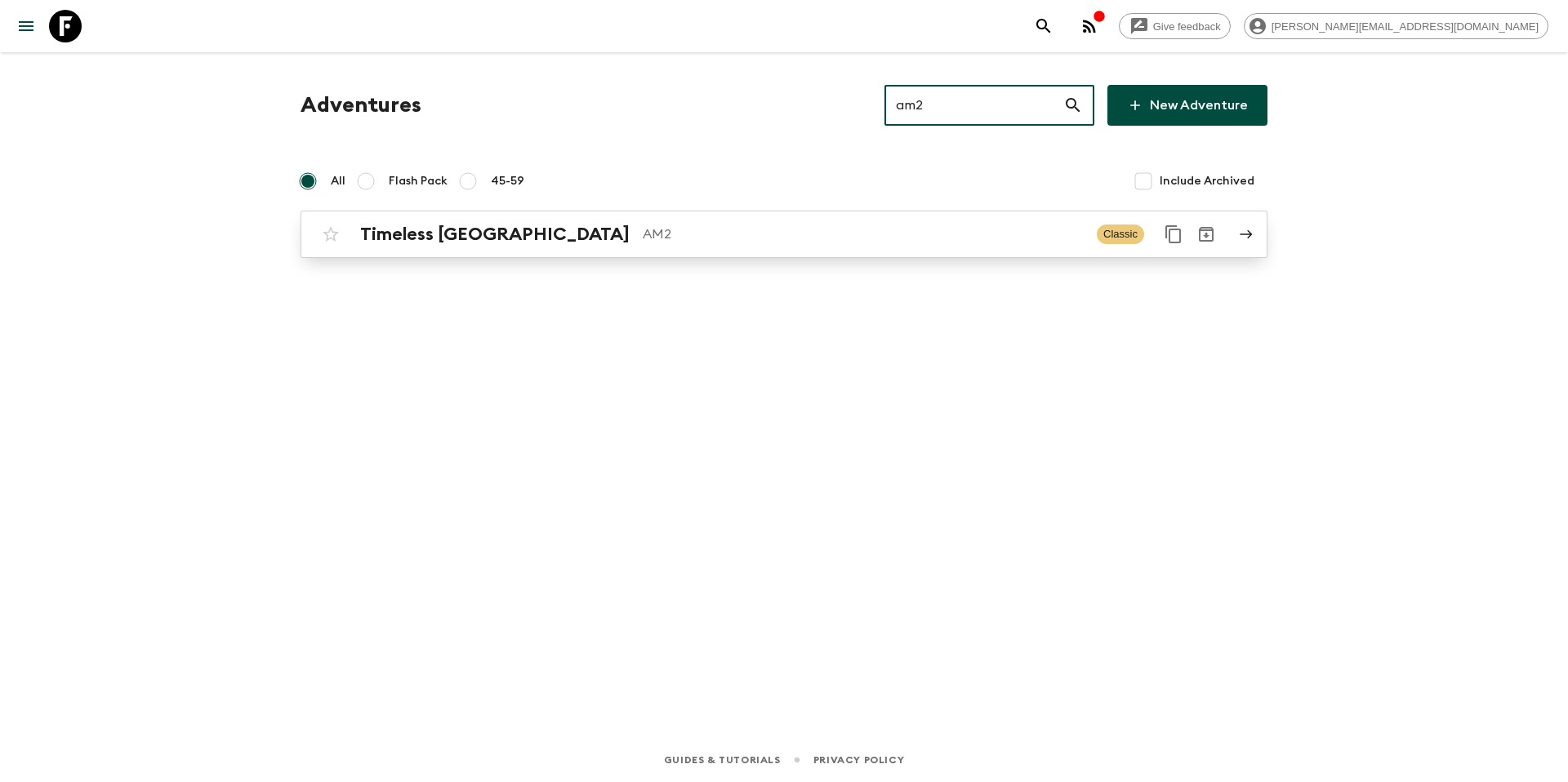
click at [857, 238] on p "AM2" at bounding box center [864, 234] width 441 height 20
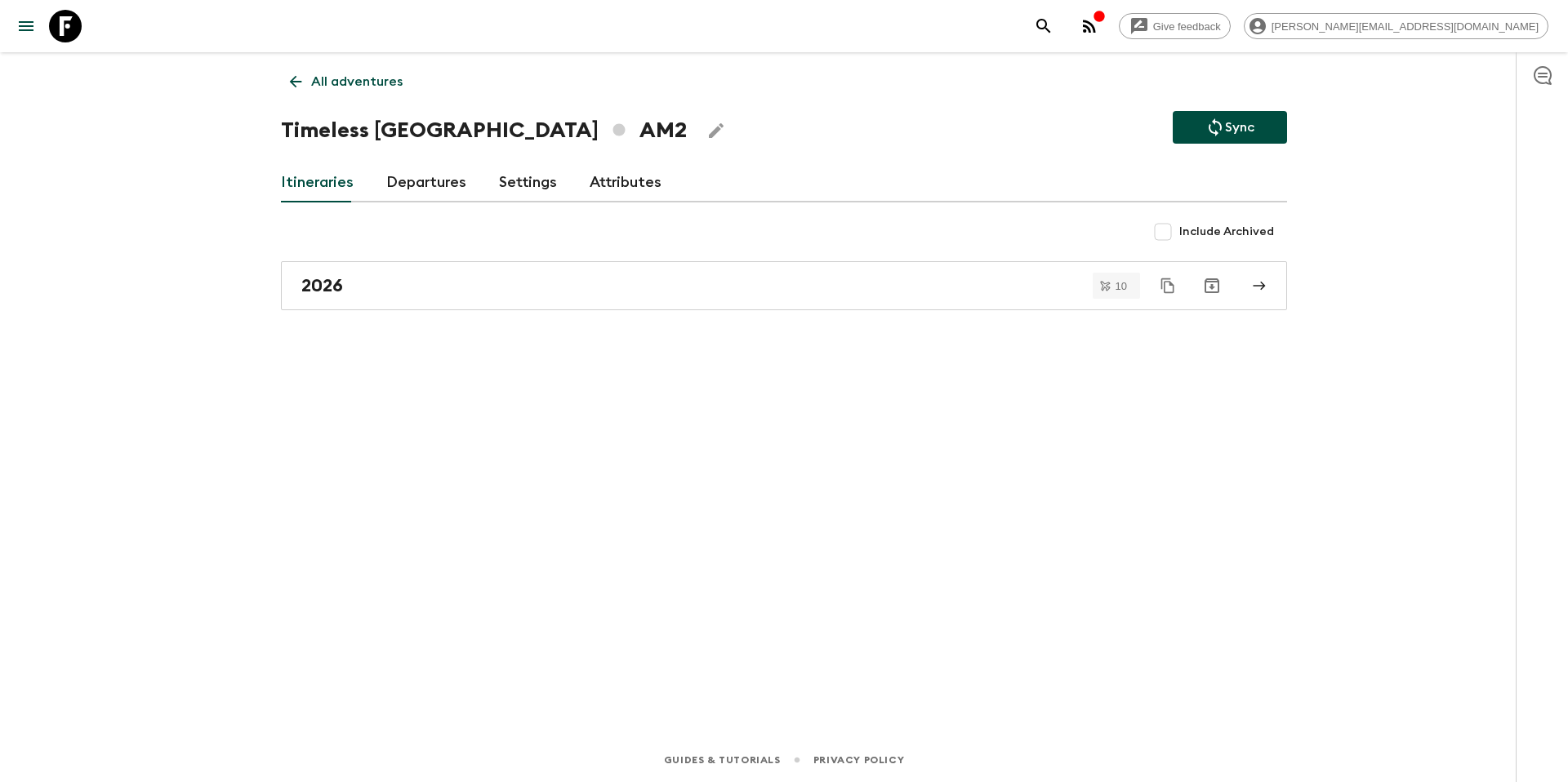
click at [417, 184] on link "Departures" at bounding box center [426, 182] width 80 height 39
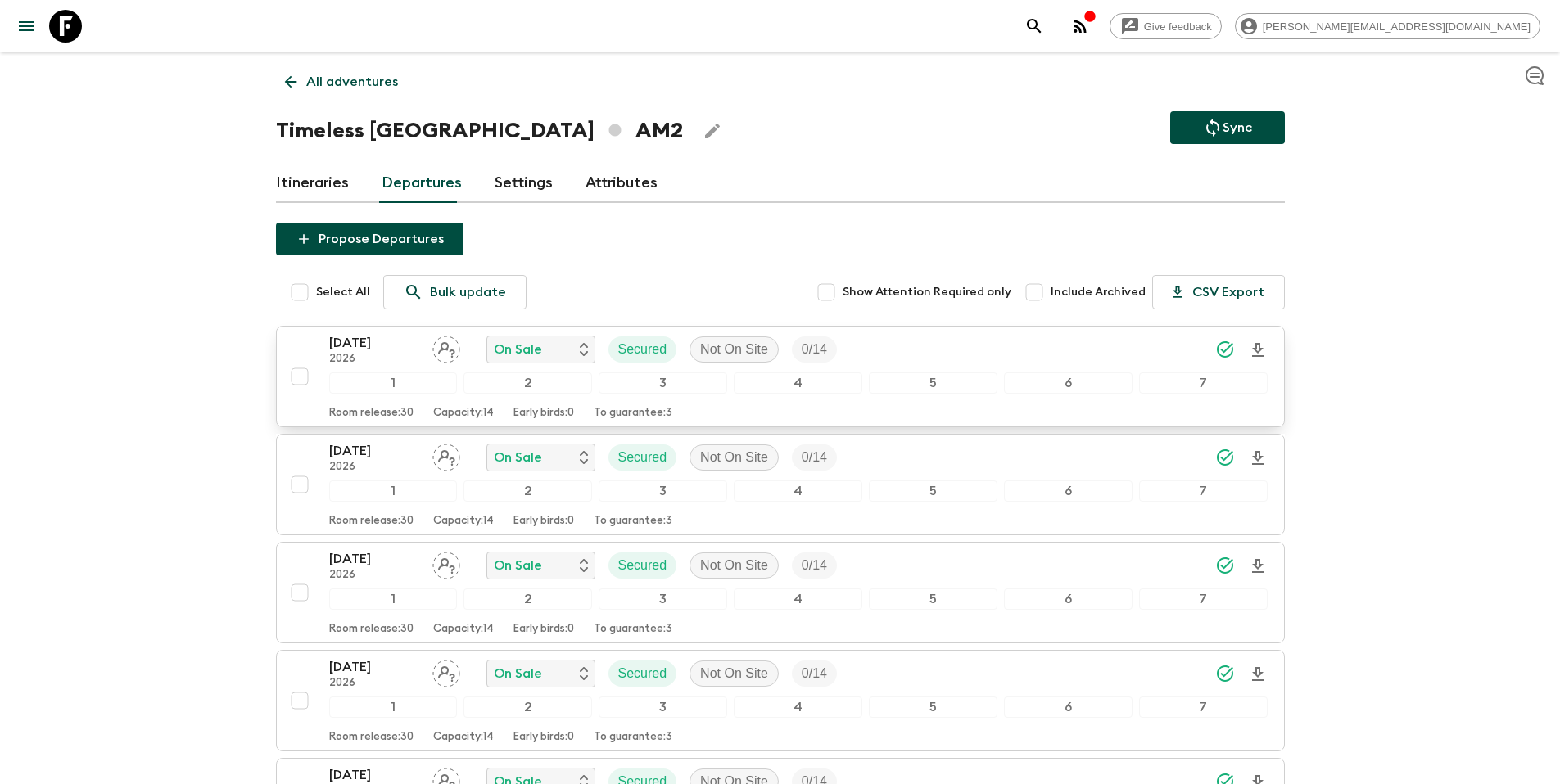
click at [891, 345] on div "[DATE] 2026 On Sale Secured Not On Site 0 / 14" at bounding box center [798, 350] width 939 height 33
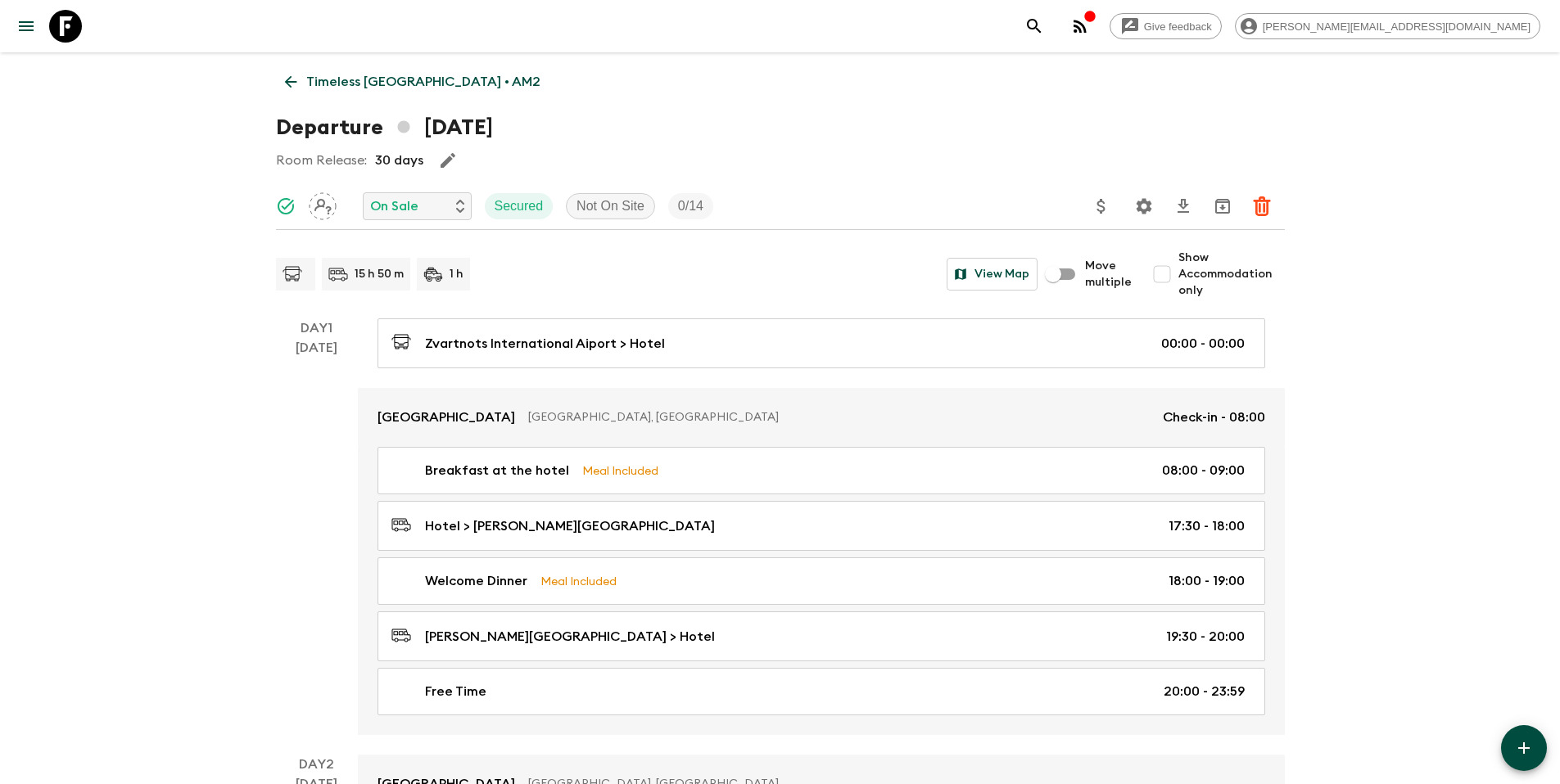
click at [348, 83] on p "Timeless [GEOGRAPHIC_DATA] • AM2" at bounding box center [423, 81] width 234 height 20
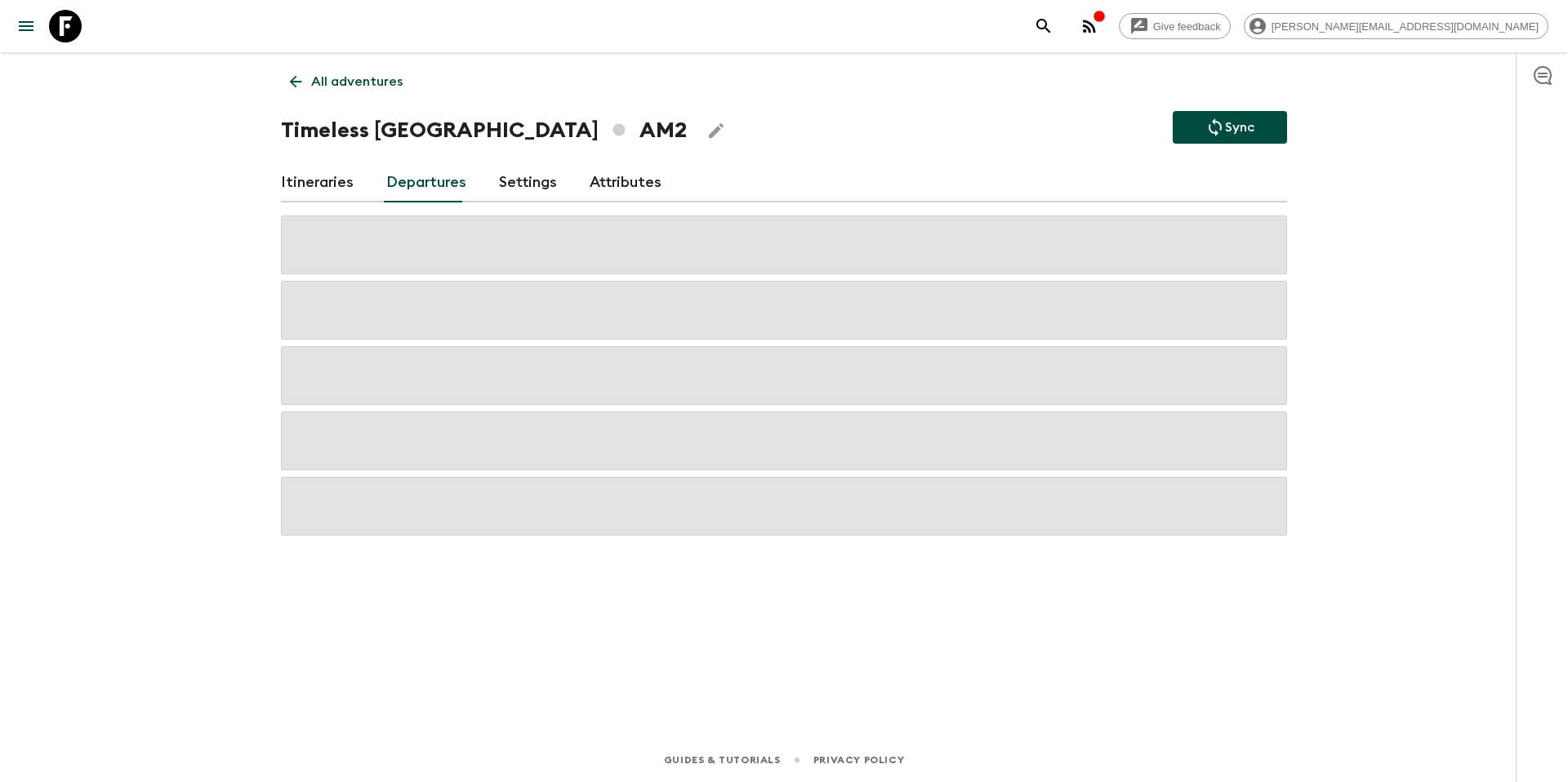
click at [320, 85] on p "All adventures" at bounding box center [357, 81] width 92 height 20
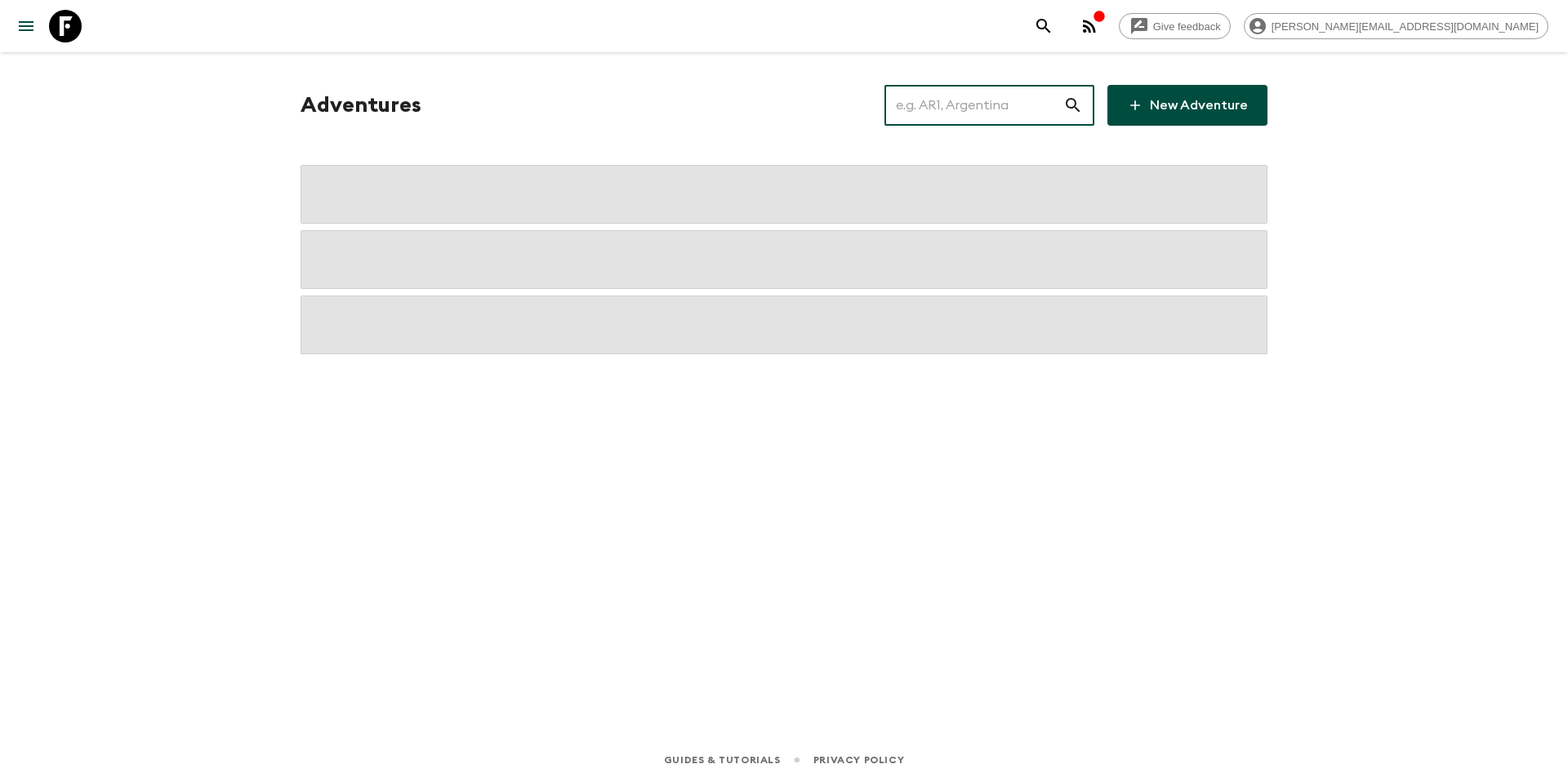
click at [962, 114] on input "text" at bounding box center [973, 105] width 179 height 46
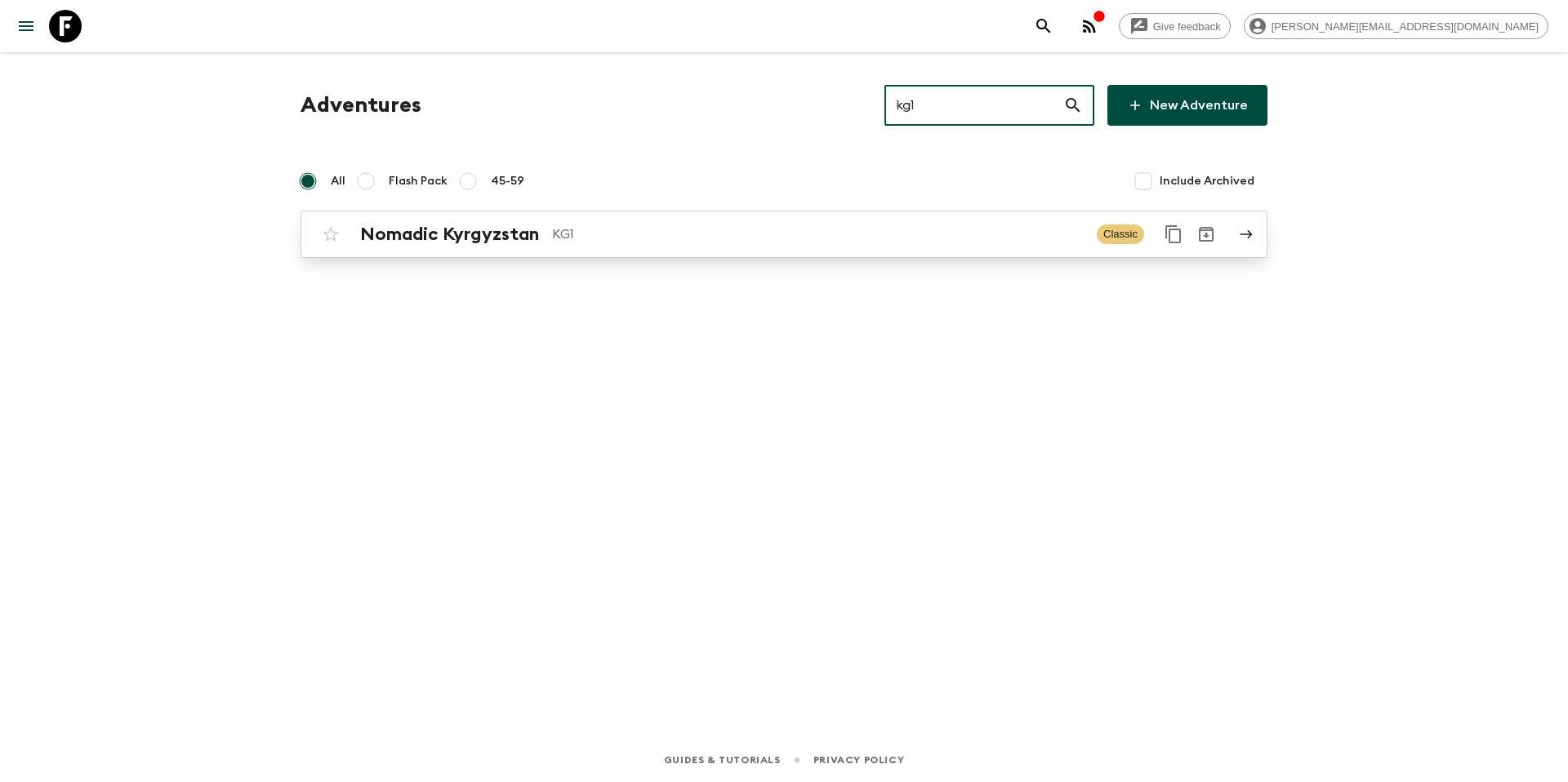
type input "kg1"
click at [819, 245] on div "Nomadic Kyrgyzstan KG1 Classic" at bounding box center [752, 234] width 876 height 33
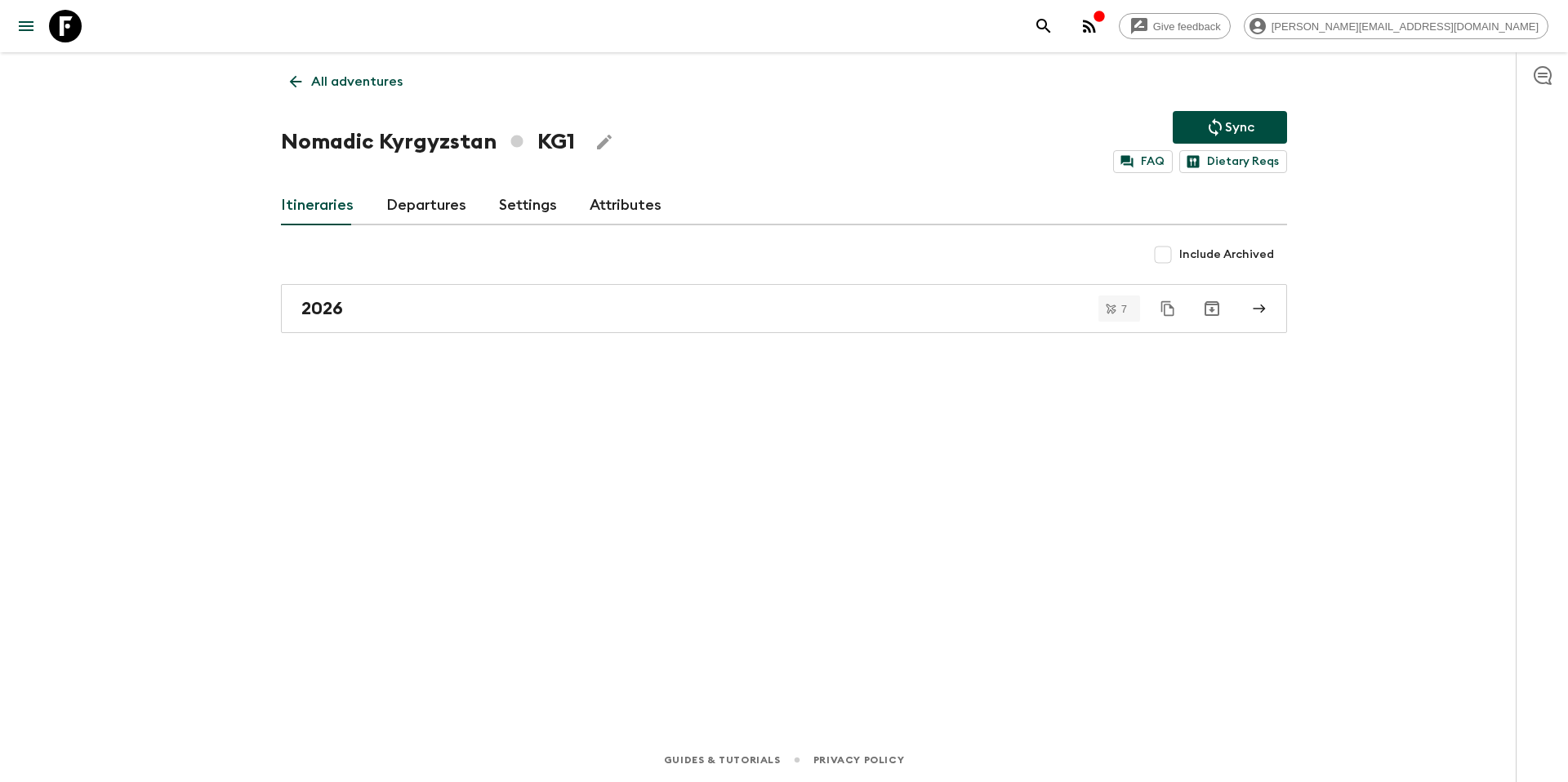
drag, startPoint x: 412, startPoint y: 217, endPoint x: 412, endPoint y: 229, distance: 12.0
click at [412, 217] on link "Departures" at bounding box center [426, 205] width 80 height 39
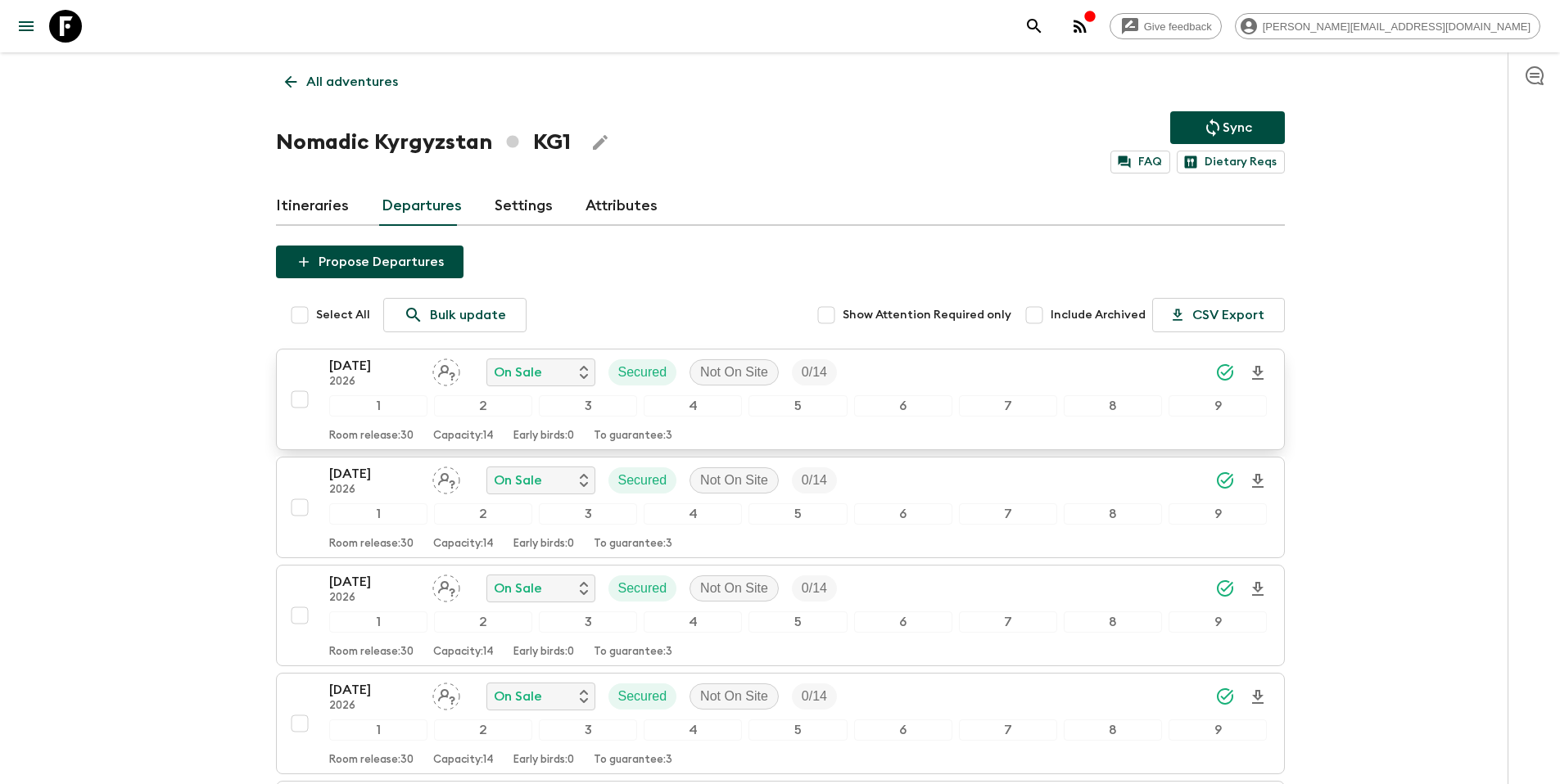
click at [380, 384] on p "2026" at bounding box center [374, 382] width 90 height 13
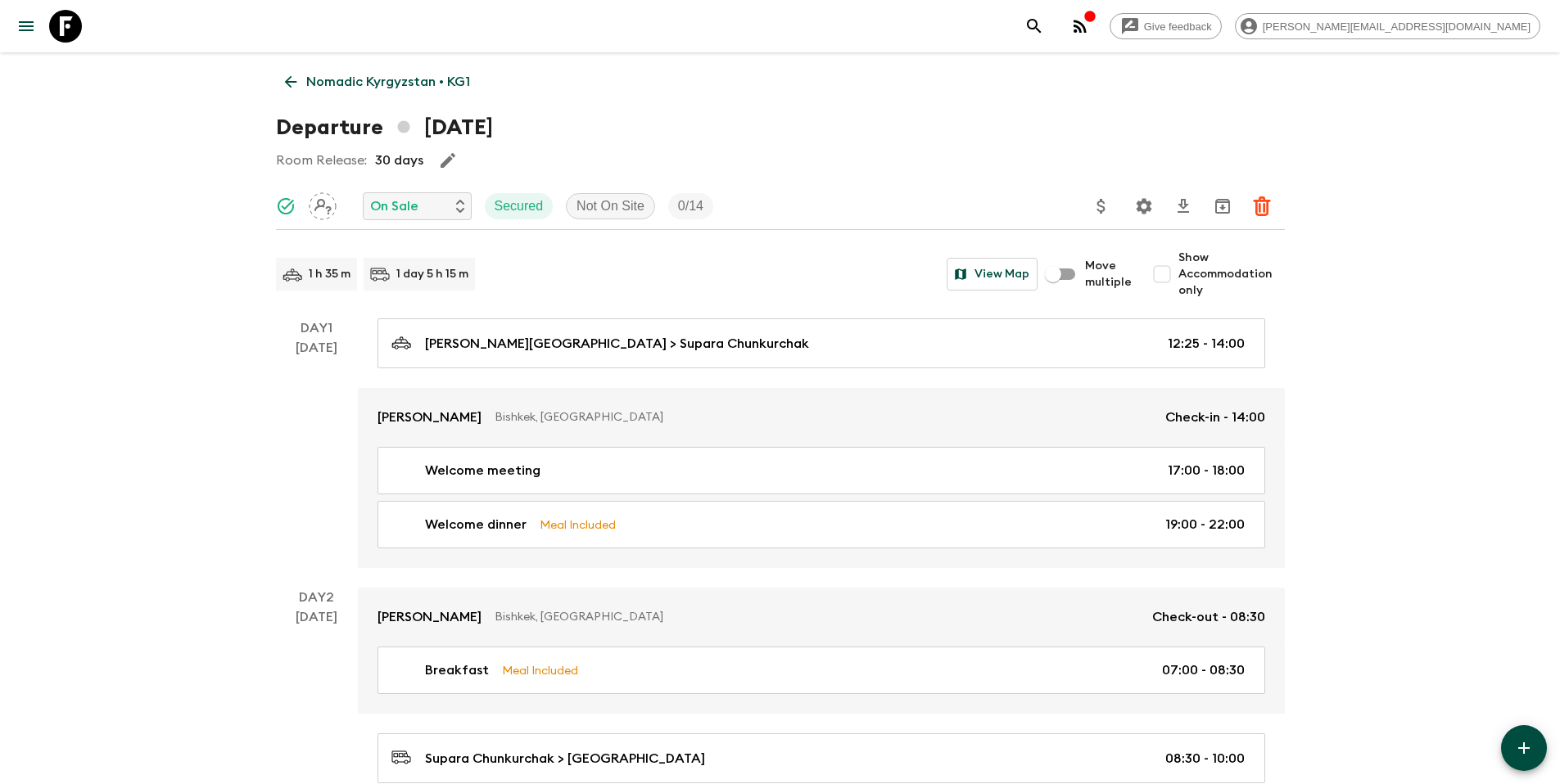
click at [321, 97] on link "Nomadic Kyrgyzstan • KG1" at bounding box center [377, 82] width 203 height 33
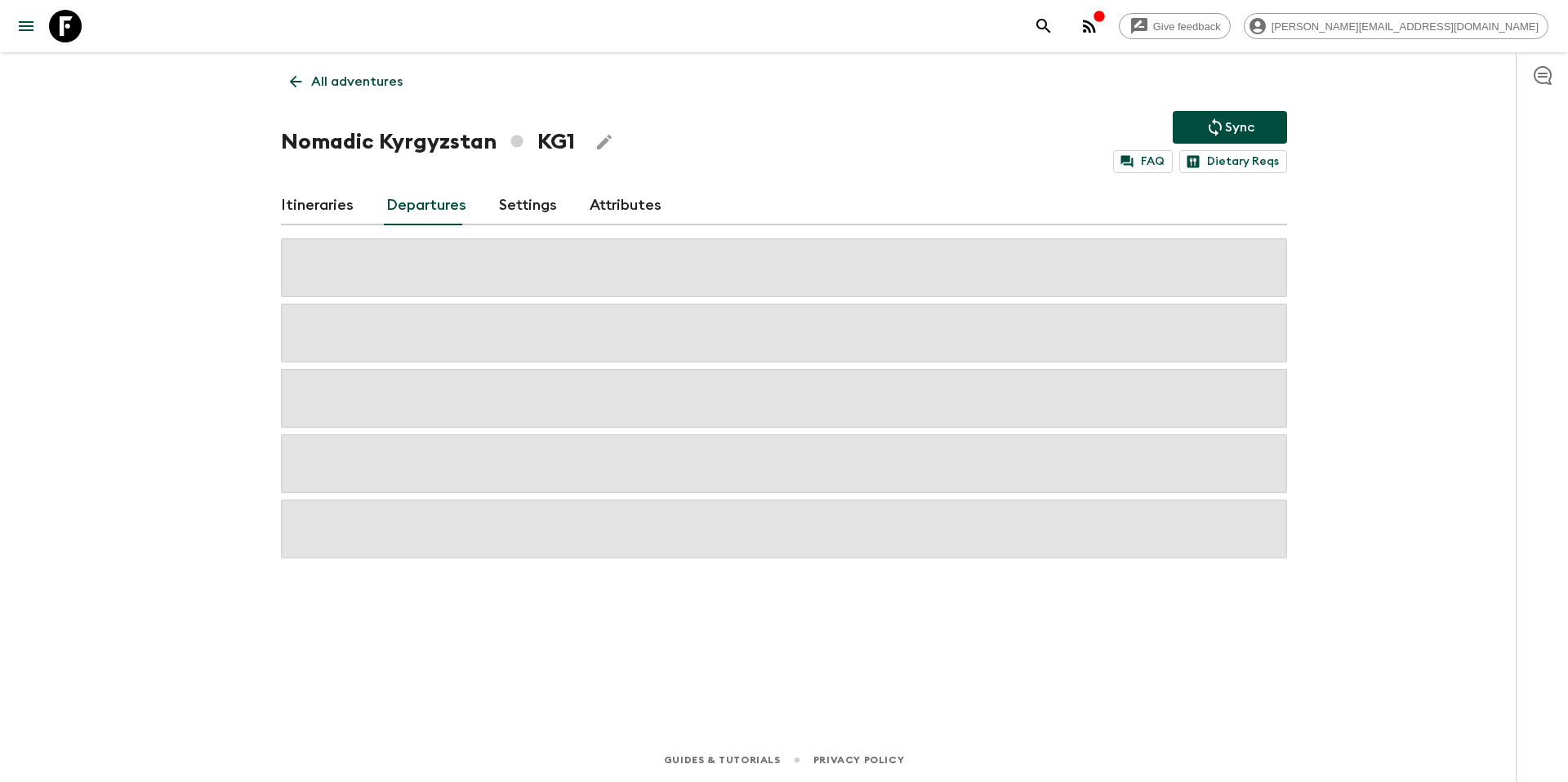
click at [326, 86] on p "All adventures" at bounding box center [357, 81] width 92 height 20
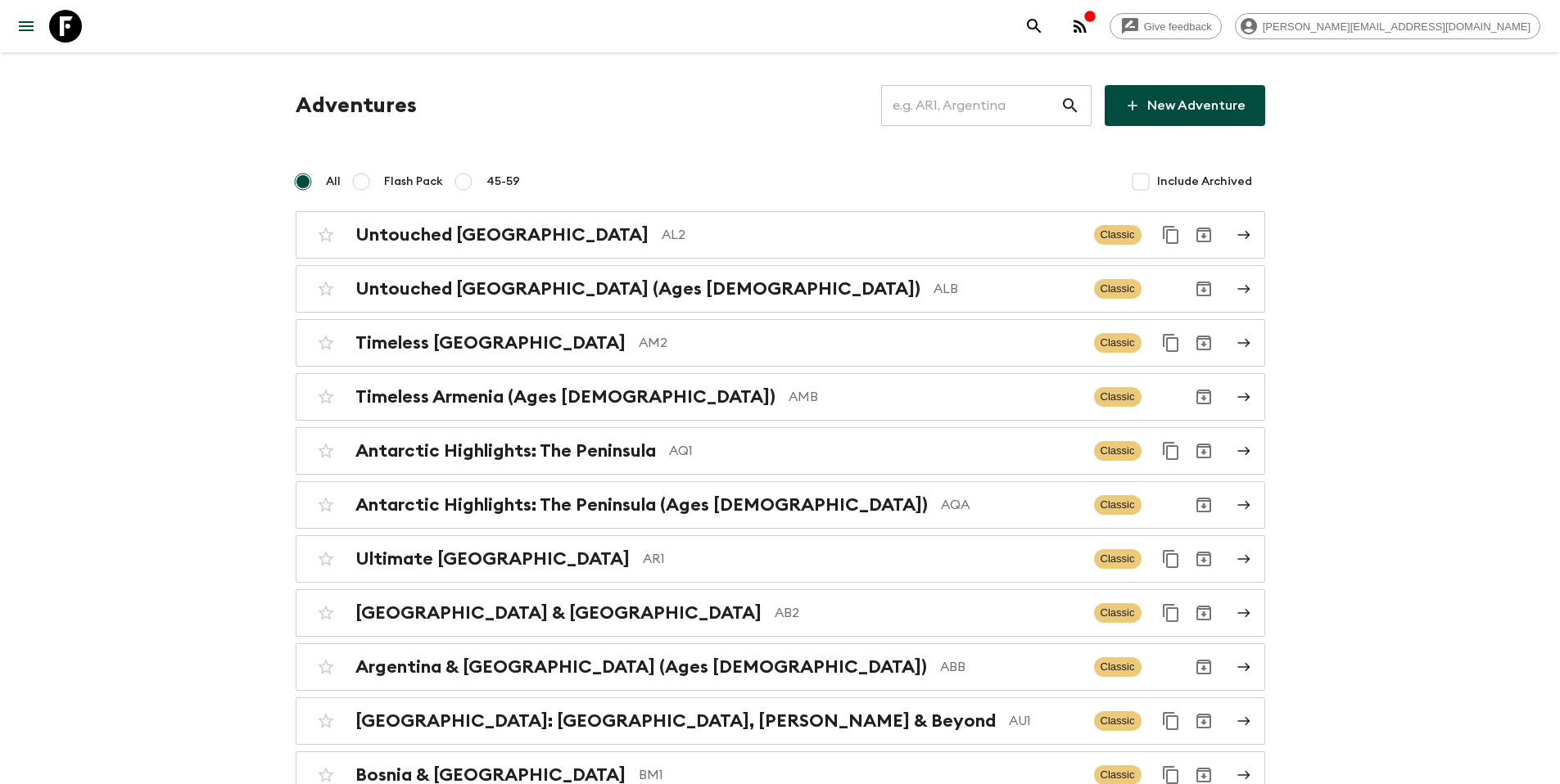
click at [953, 107] on input "text" at bounding box center [971, 105] width 179 height 46
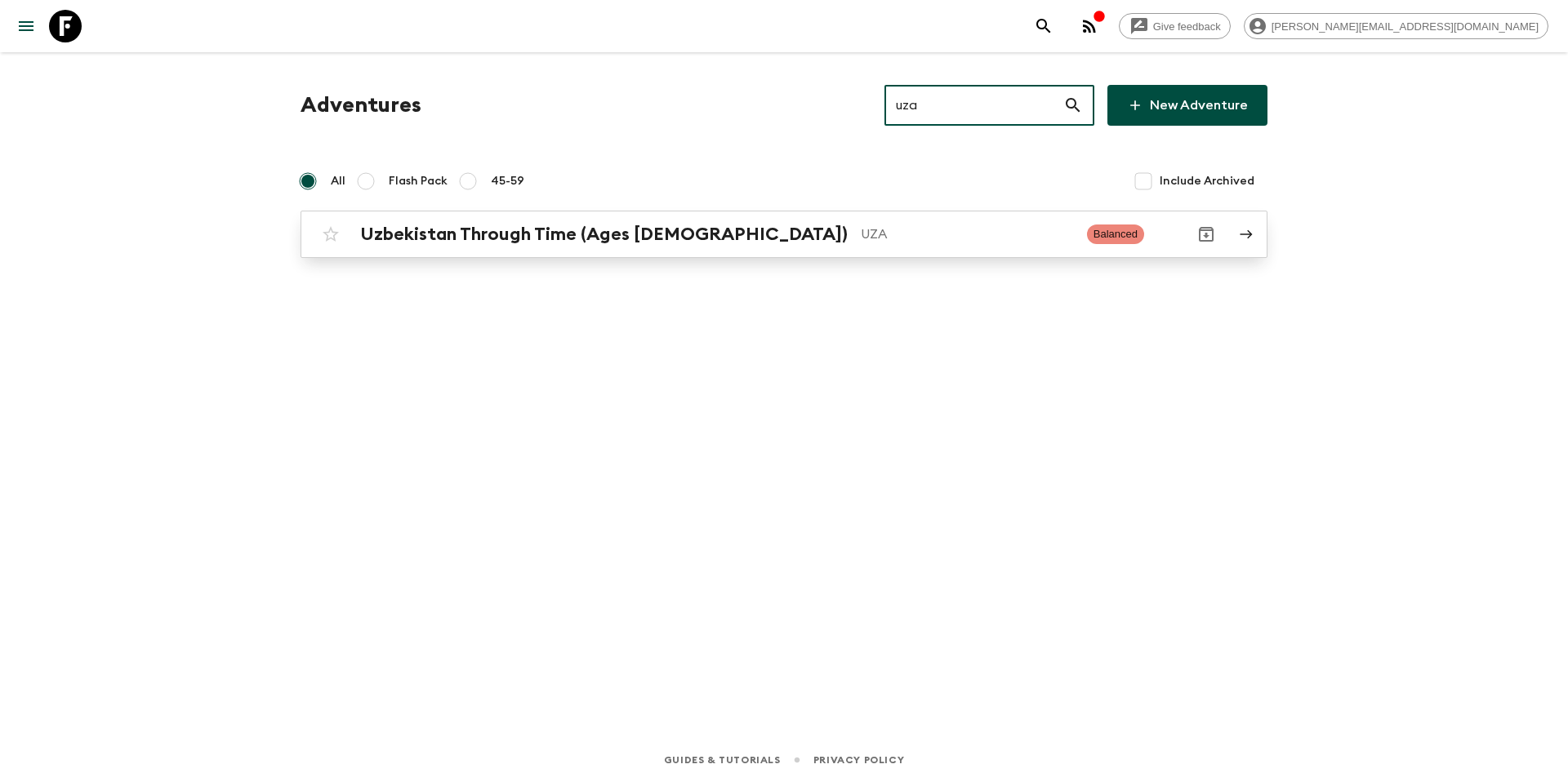
type input "uza"
click at [807, 251] on link "Uzbekistan Through Time (Ages [DEMOGRAPHIC_DATA]) UZA Balanced" at bounding box center [784, 234] width 967 height 48
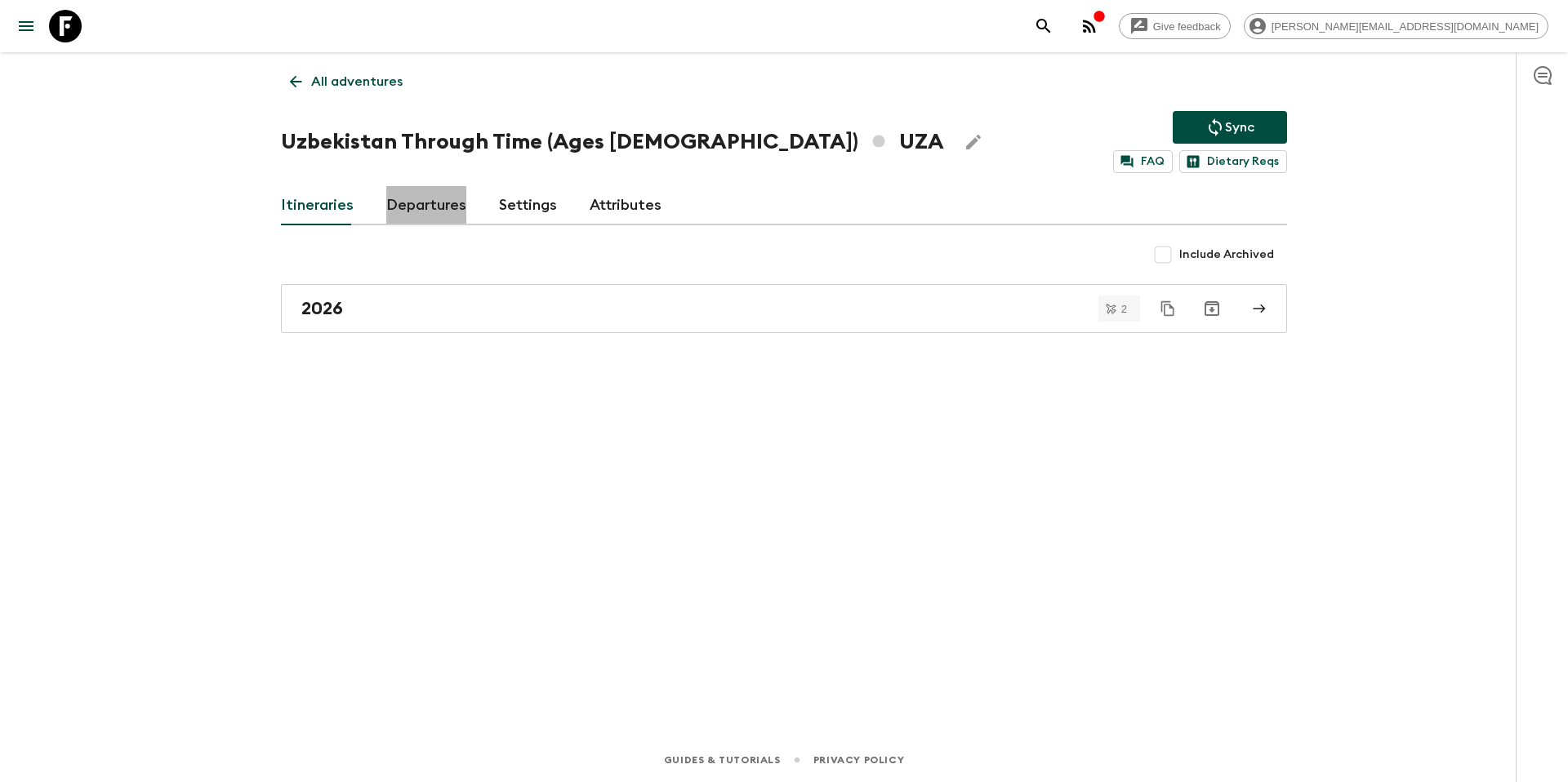
click at [411, 218] on link "Departures" at bounding box center [426, 205] width 80 height 39
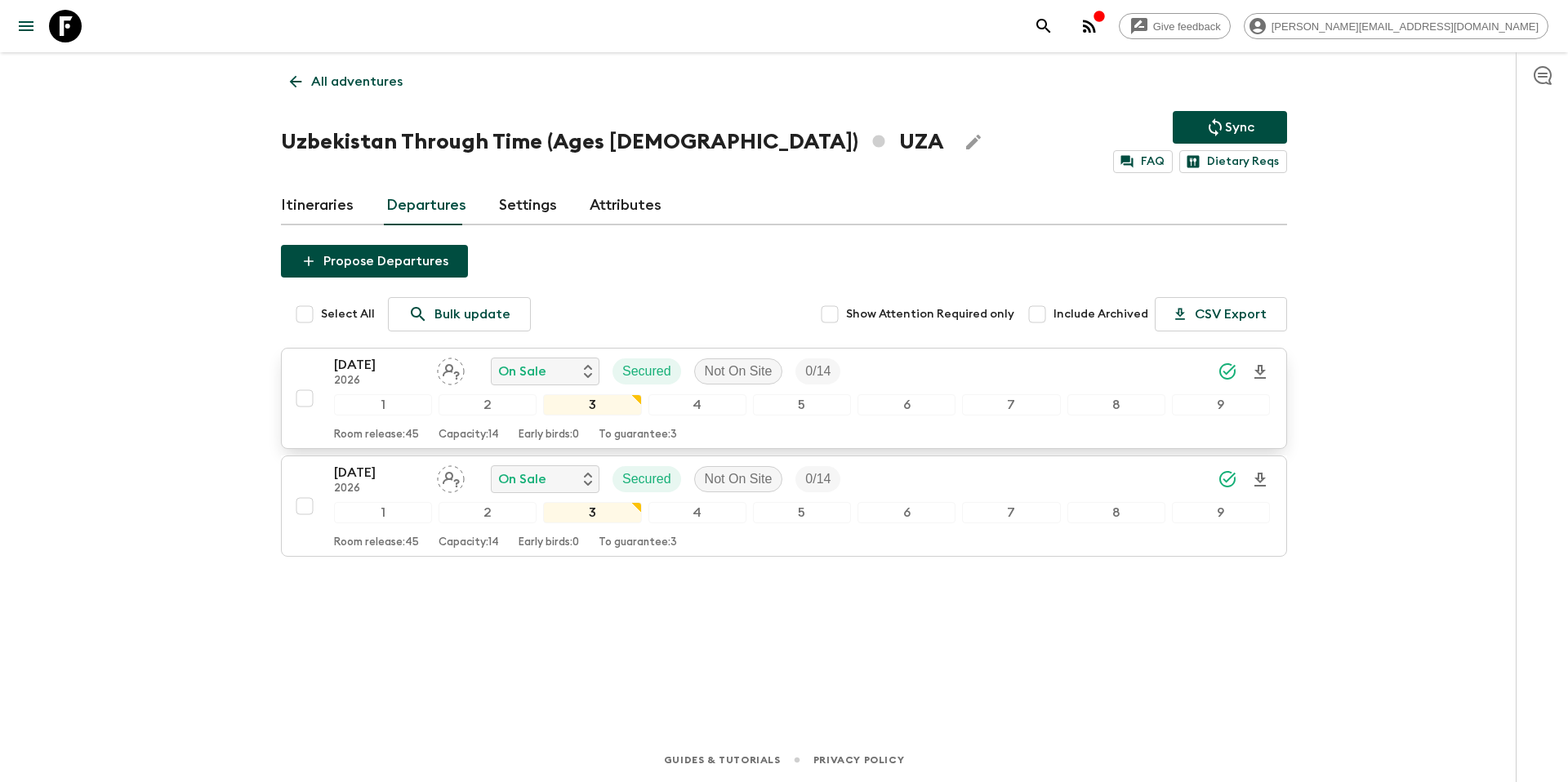
click at [391, 377] on p "2026" at bounding box center [379, 381] width 90 height 13
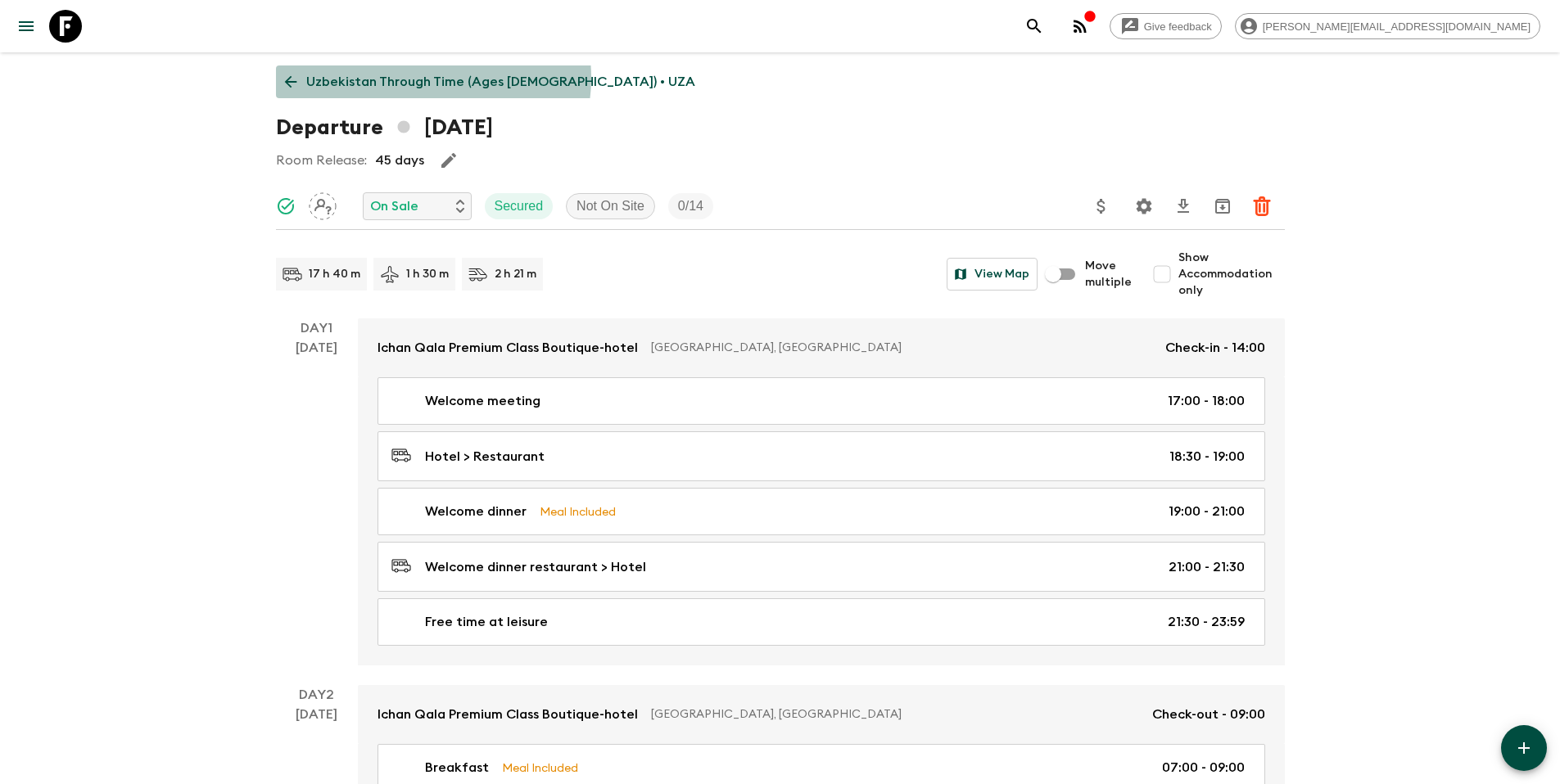
drag, startPoint x: 423, startPoint y: 78, endPoint x: 394, endPoint y: 78, distance: 29.0
click at [423, 78] on p "Uzbekistan Through Time (Ages [DEMOGRAPHIC_DATA]) • UZA" at bounding box center [500, 81] width 389 height 20
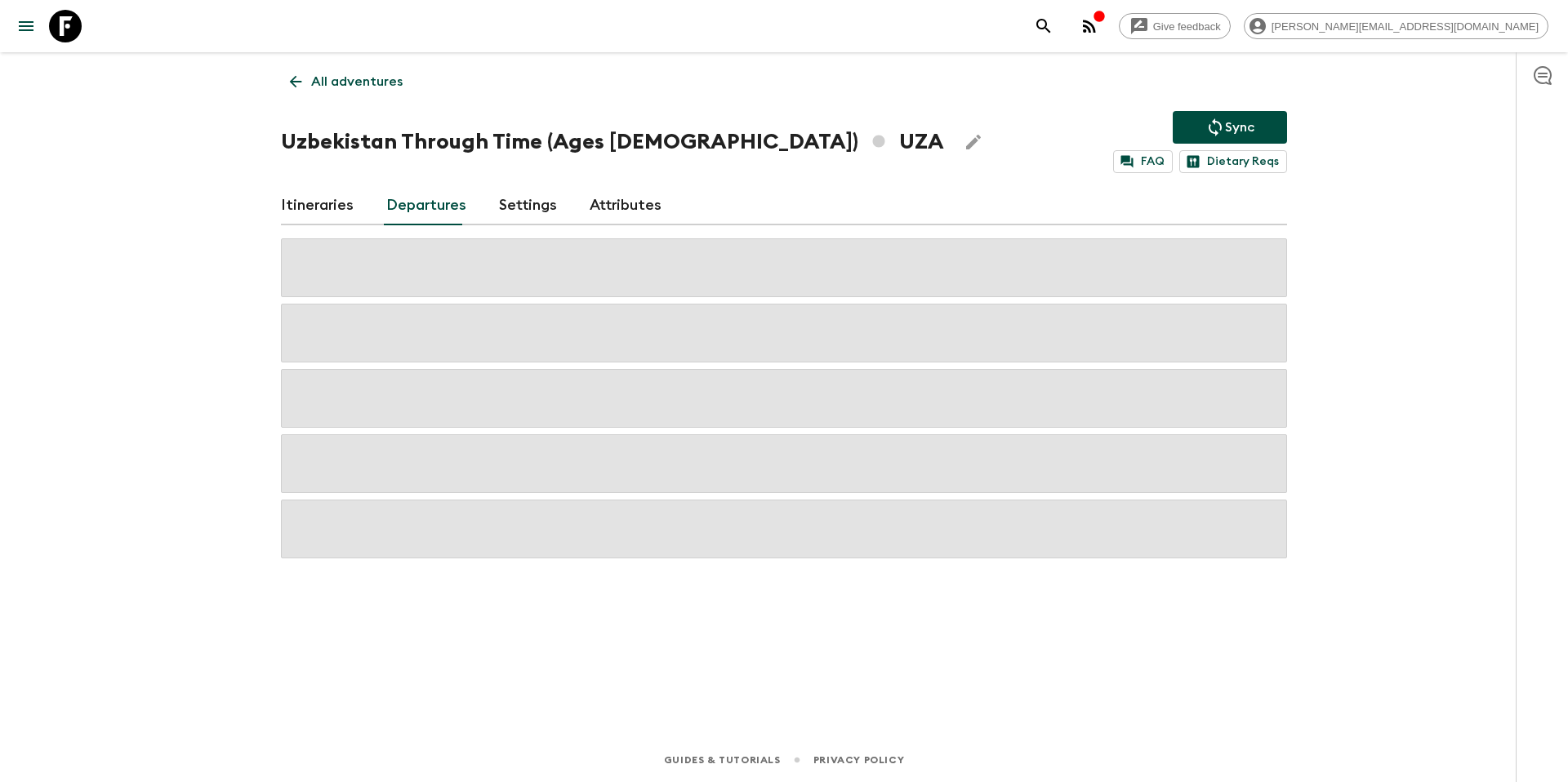
click at [319, 90] on p "All adventures" at bounding box center [357, 81] width 92 height 20
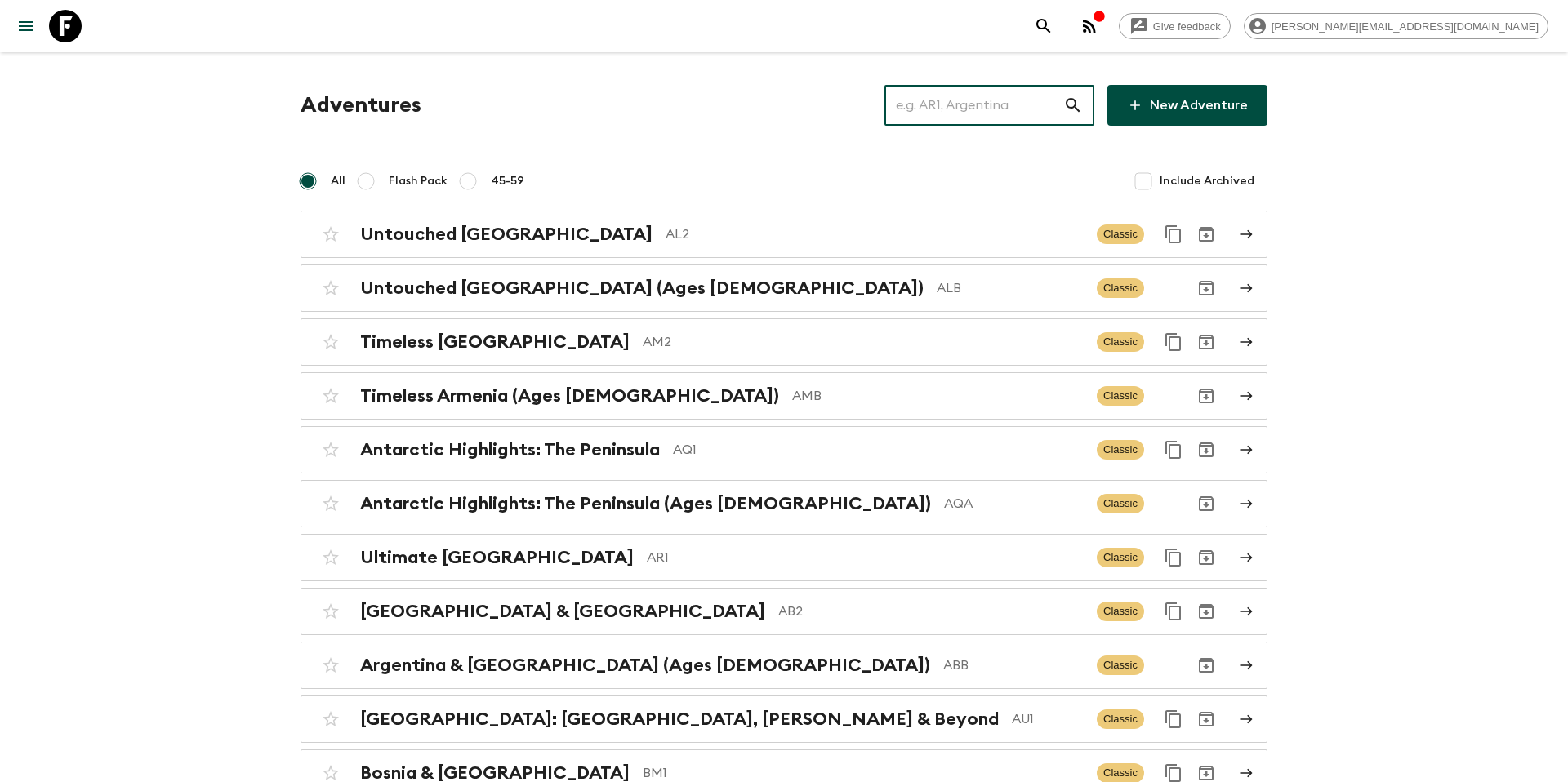
click at [993, 111] on input "text" at bounding box center [973, 105] width 179 height 46
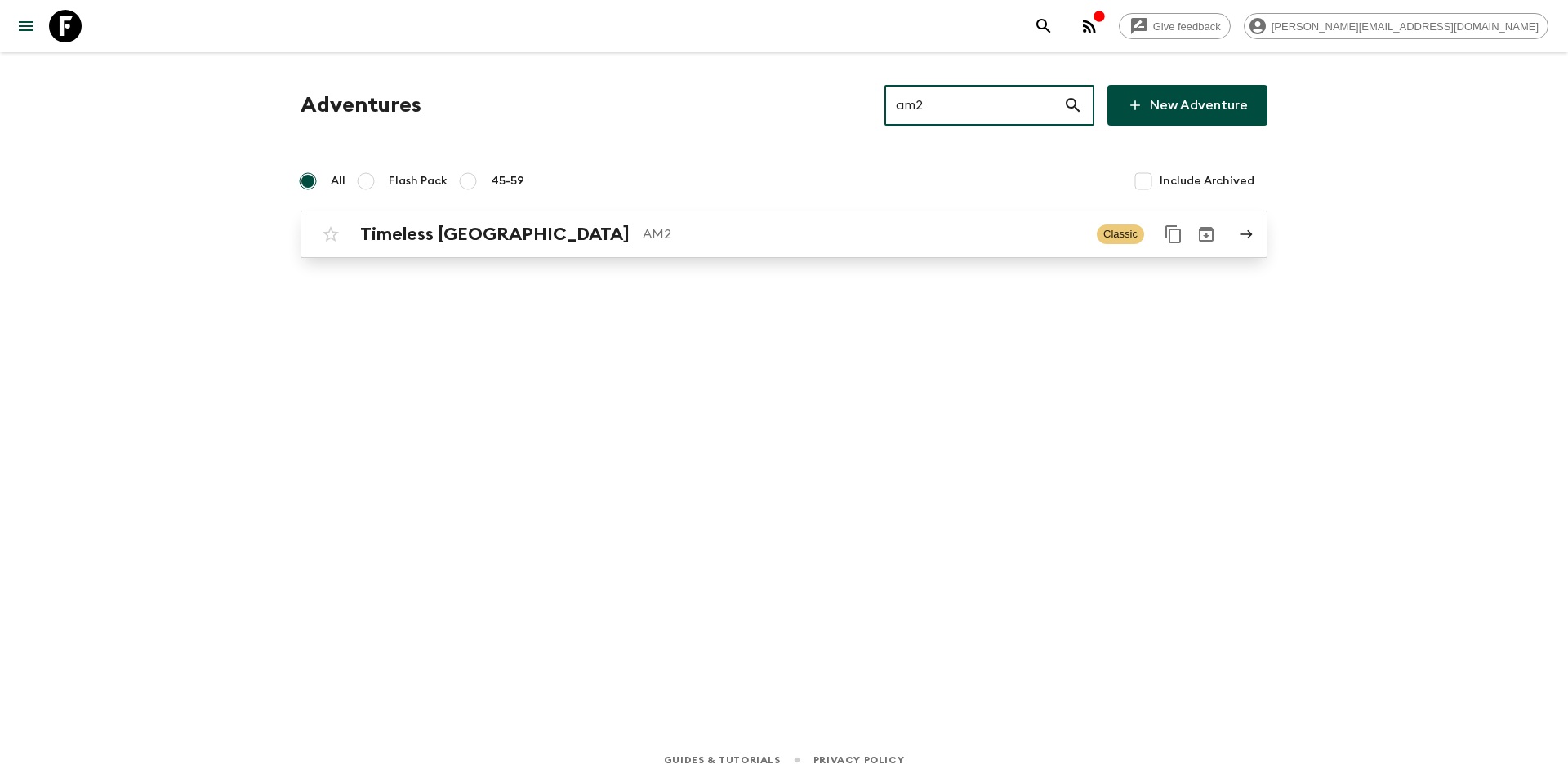
type input "am2"
click at [728, 238] on p "AM2" at bounding box center [864, 234] width 441 height 20
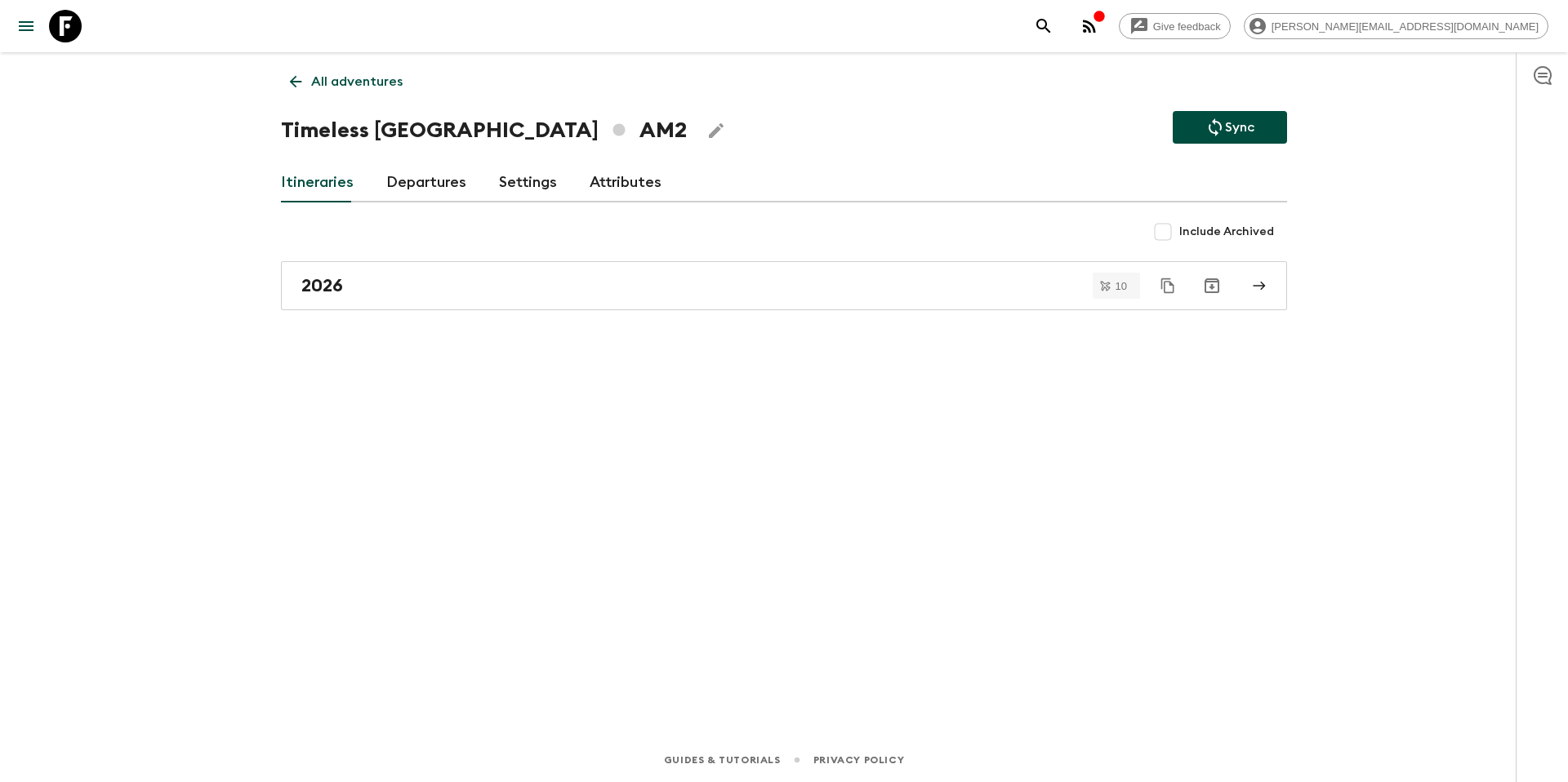
click at [411, 182] on link "Departures" at bounding box center [426, 182] width 80 height 39
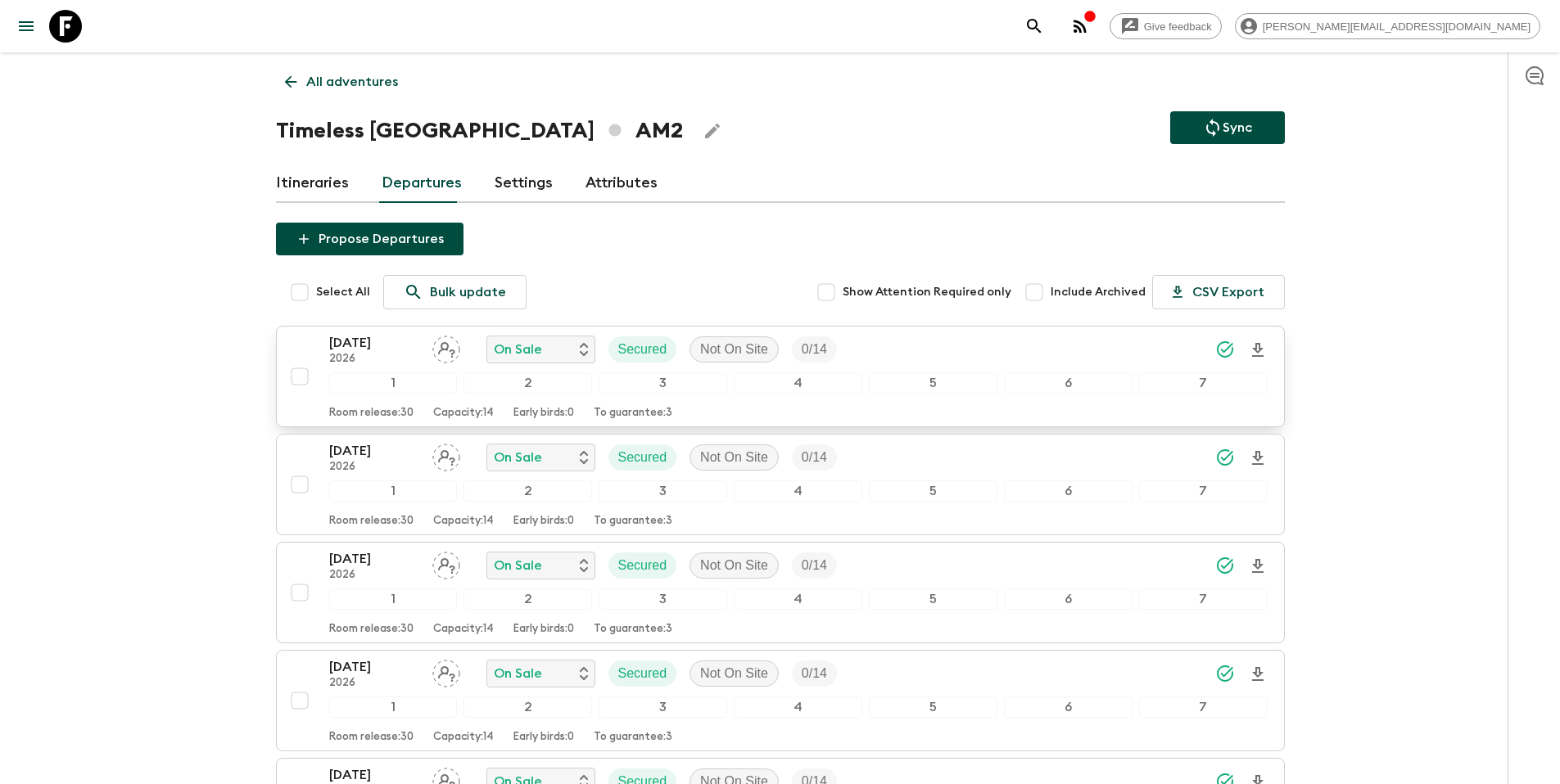
click at [299, 383] on input "checkbox" at bounding box center [300, 377] width 33 height 33
checkbox input "true"
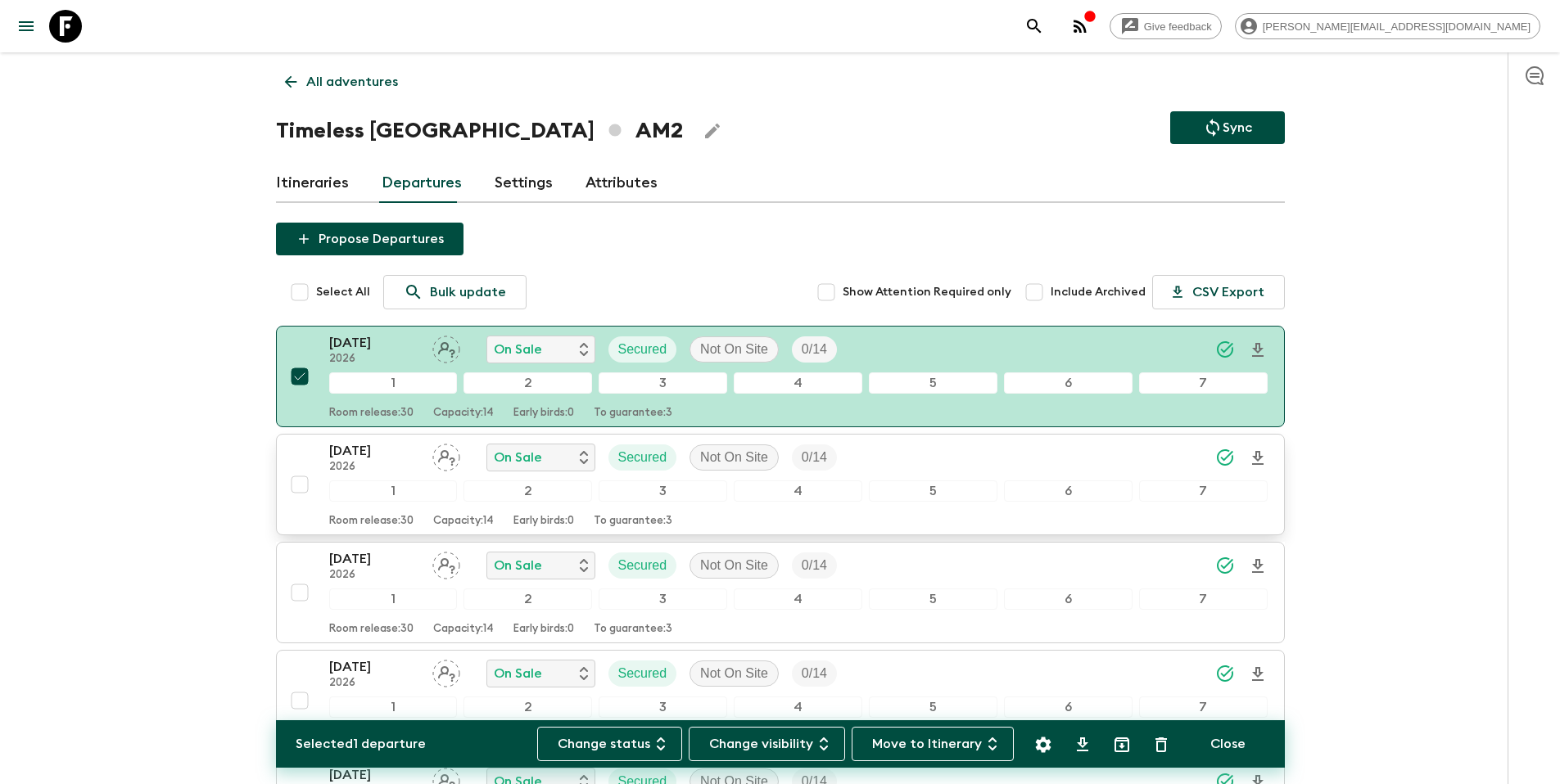
click at [302, 483] on input "checkbox" at bounding box center [300, 484] width 33 height 33
checkbox input "true"
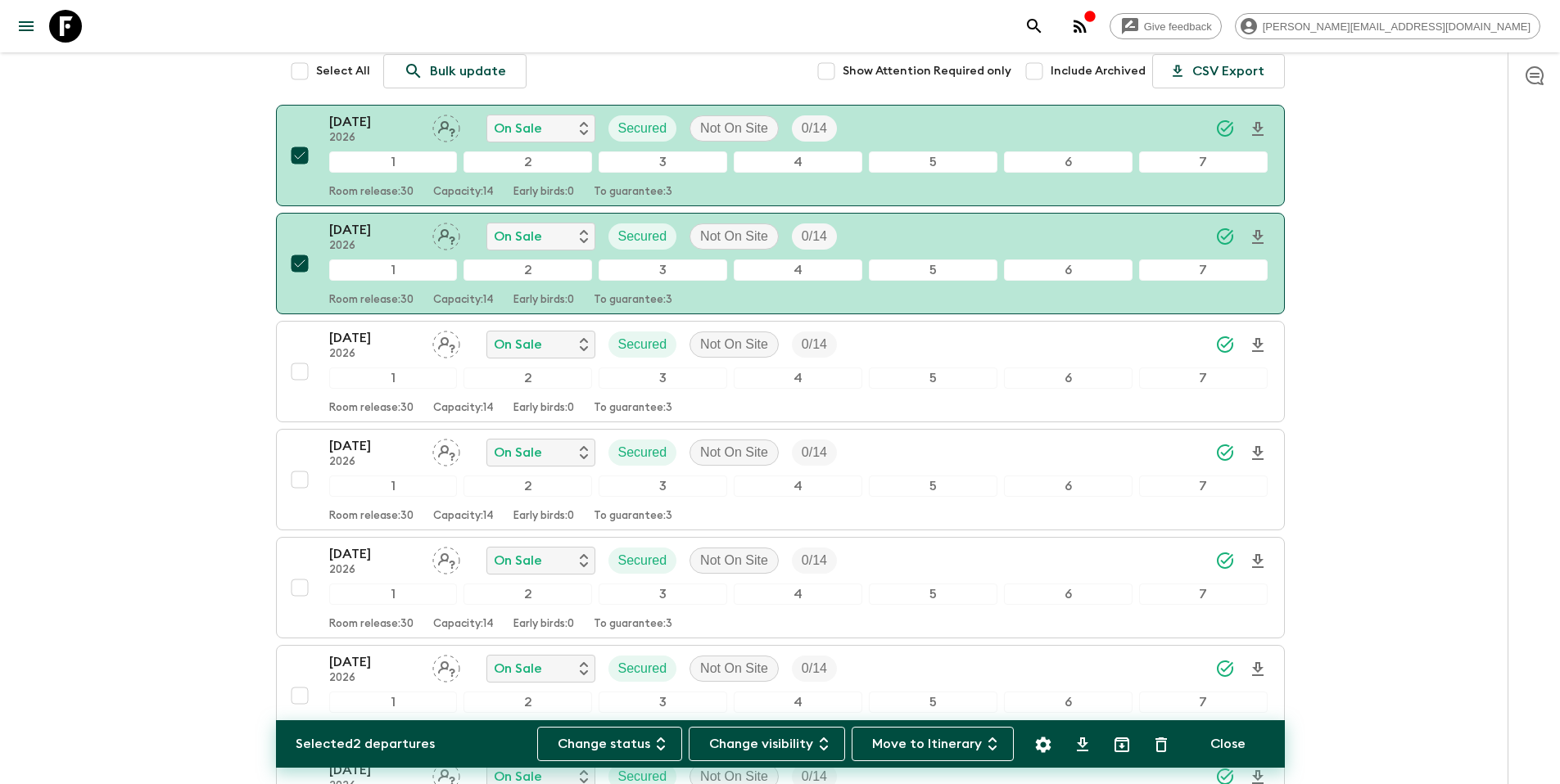
scroll to position [228, 0]
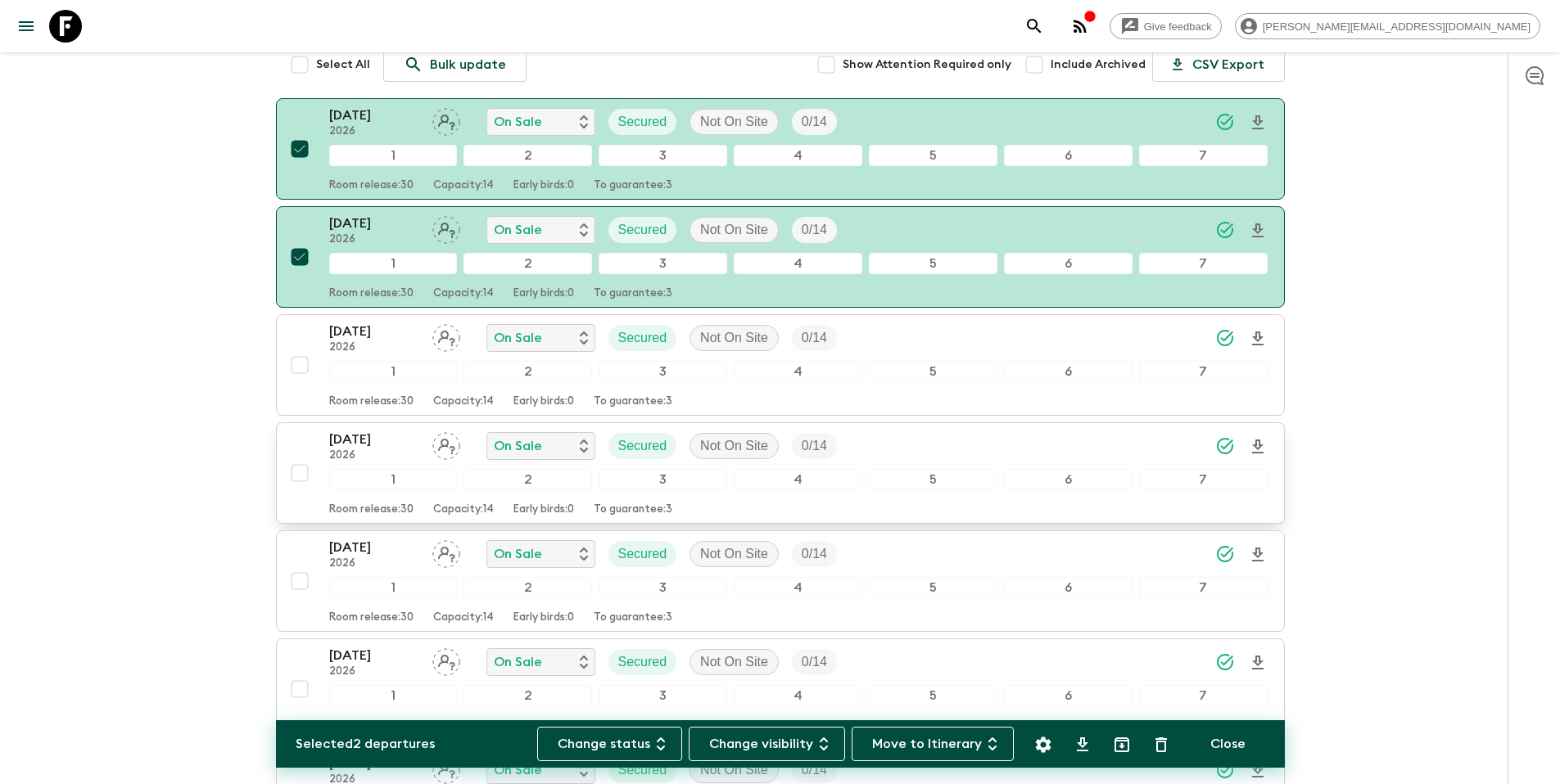
click at [298, 473] on input "checkbox" at bounding box center [300, 473] width 33 height 33
checkbox input "true"
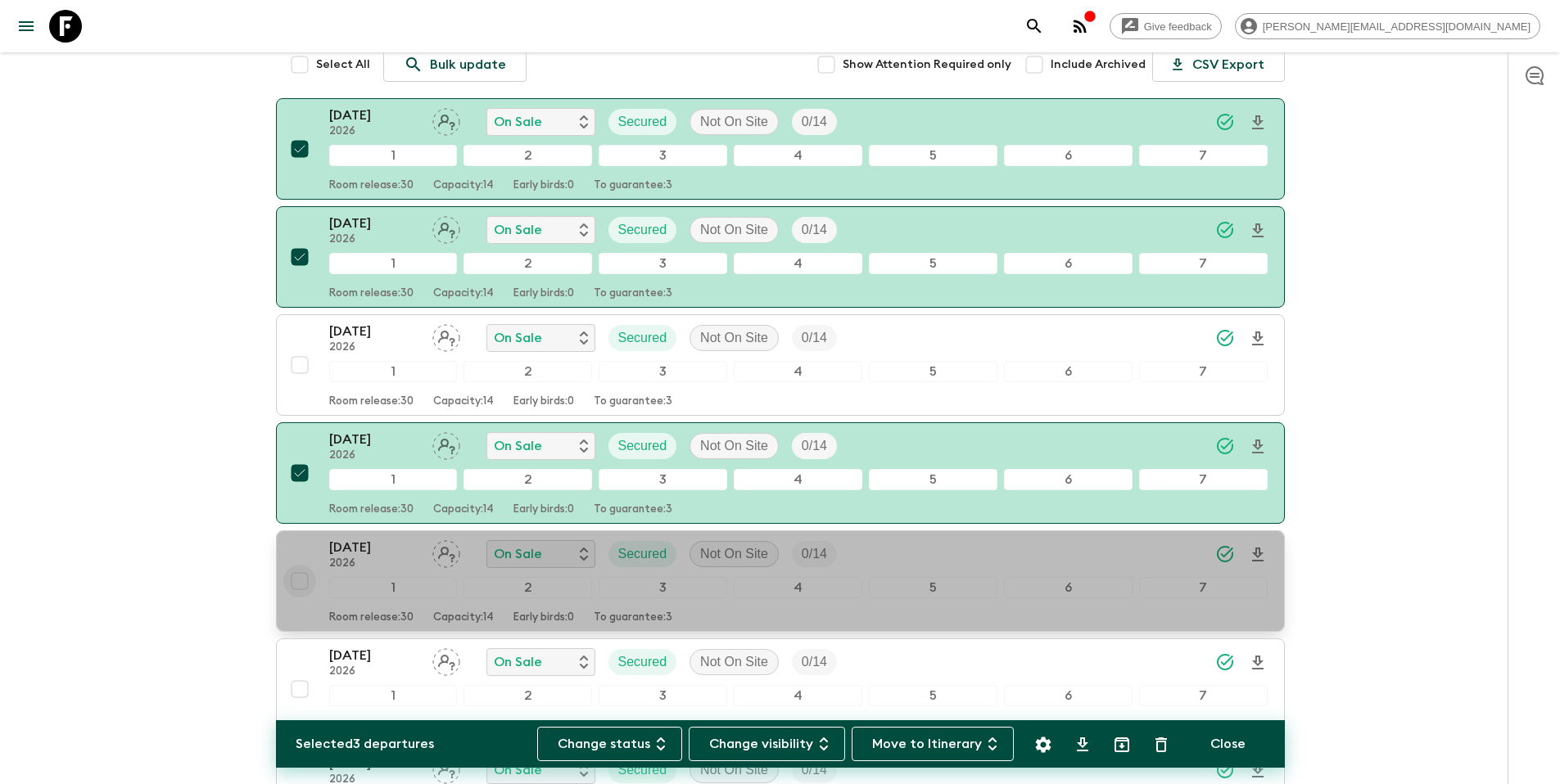
click at [301, 580] on input "checkbox" at bounding box center [300, 581] width 33 height 33
checkbox input "true"
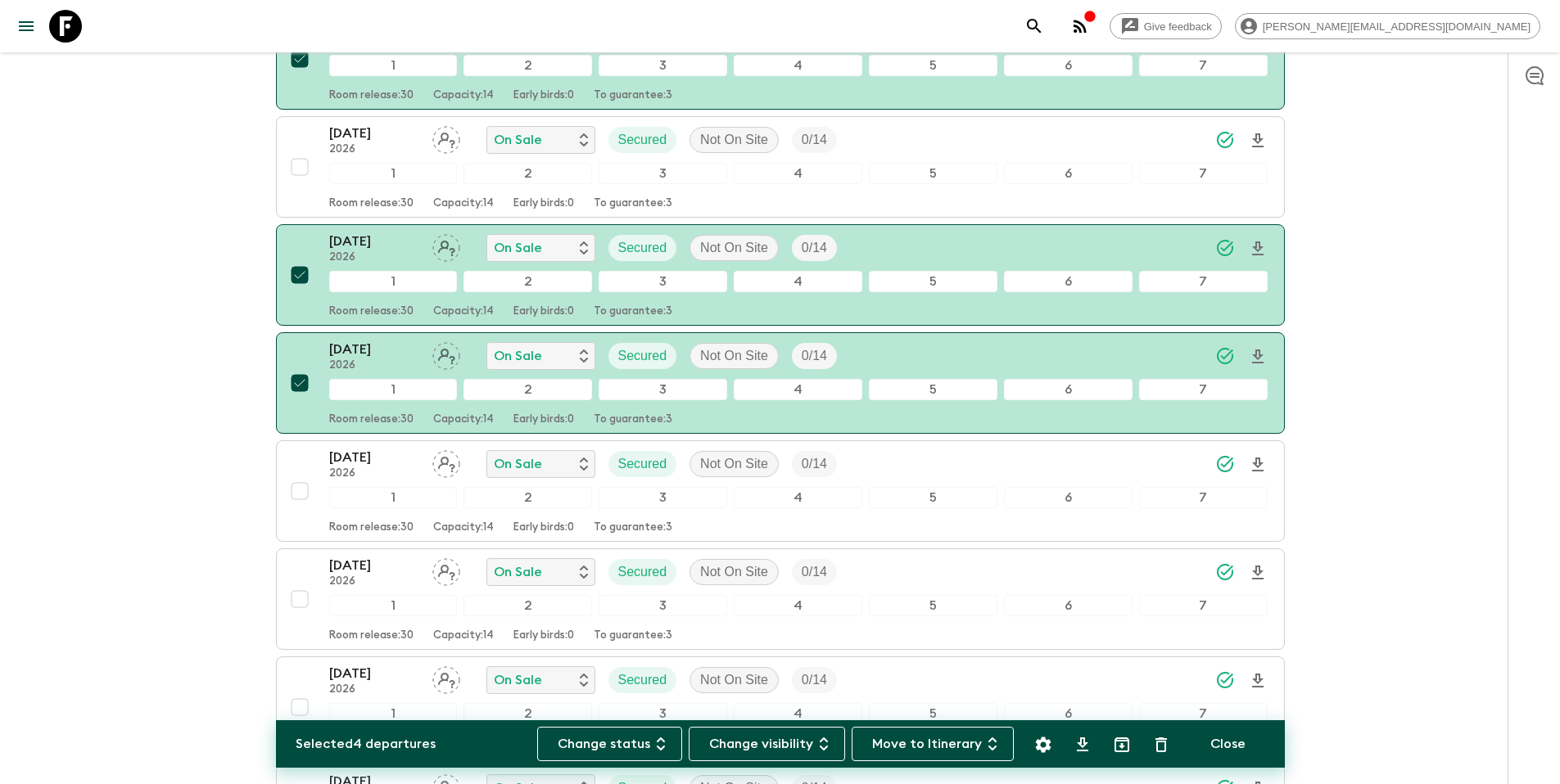
scroll to position [437, 0]
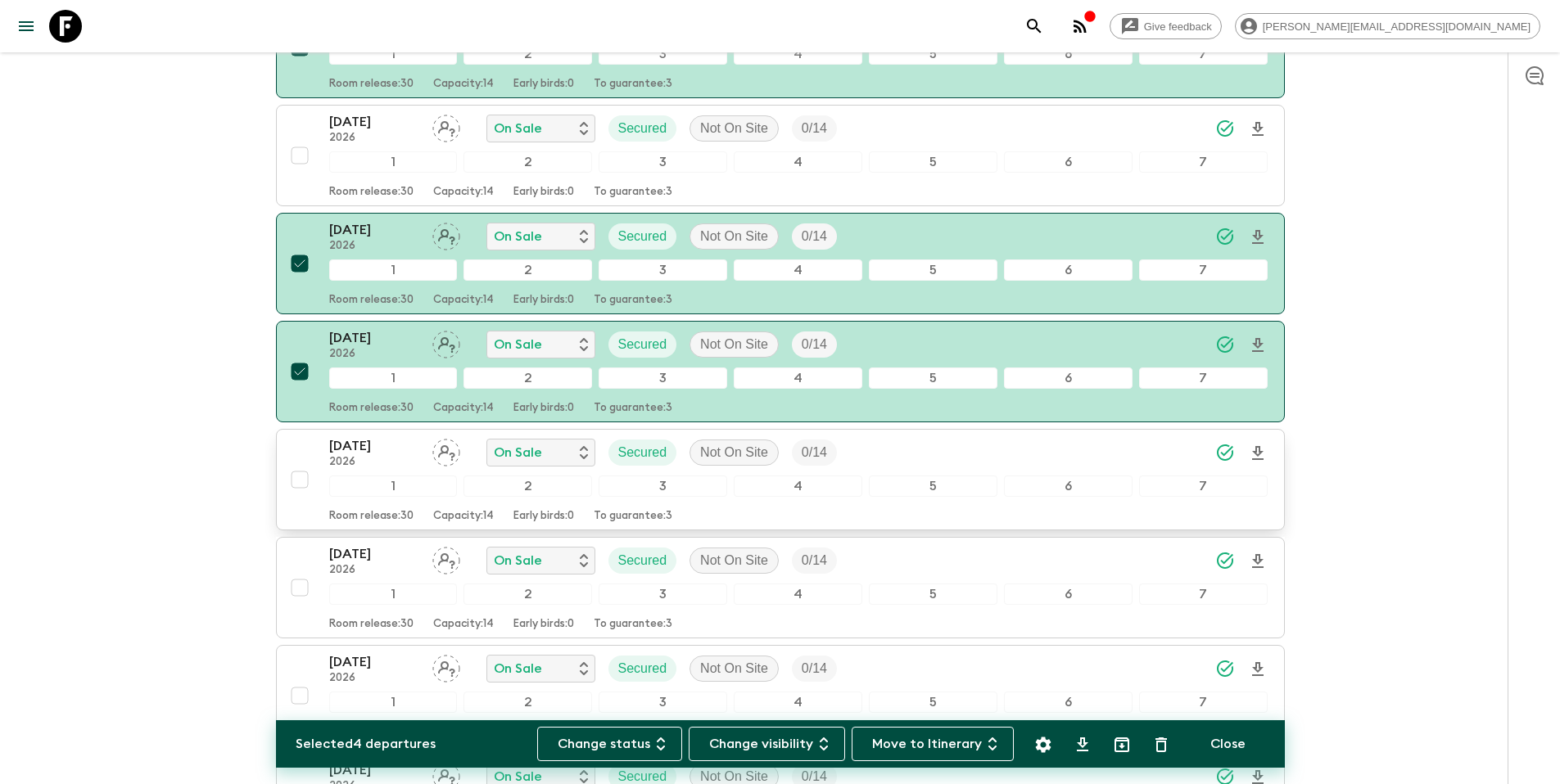
click at [302, 483] on input "checkbox" at bounding box center [300, 480] width 33 height 33
checkbox input "true"
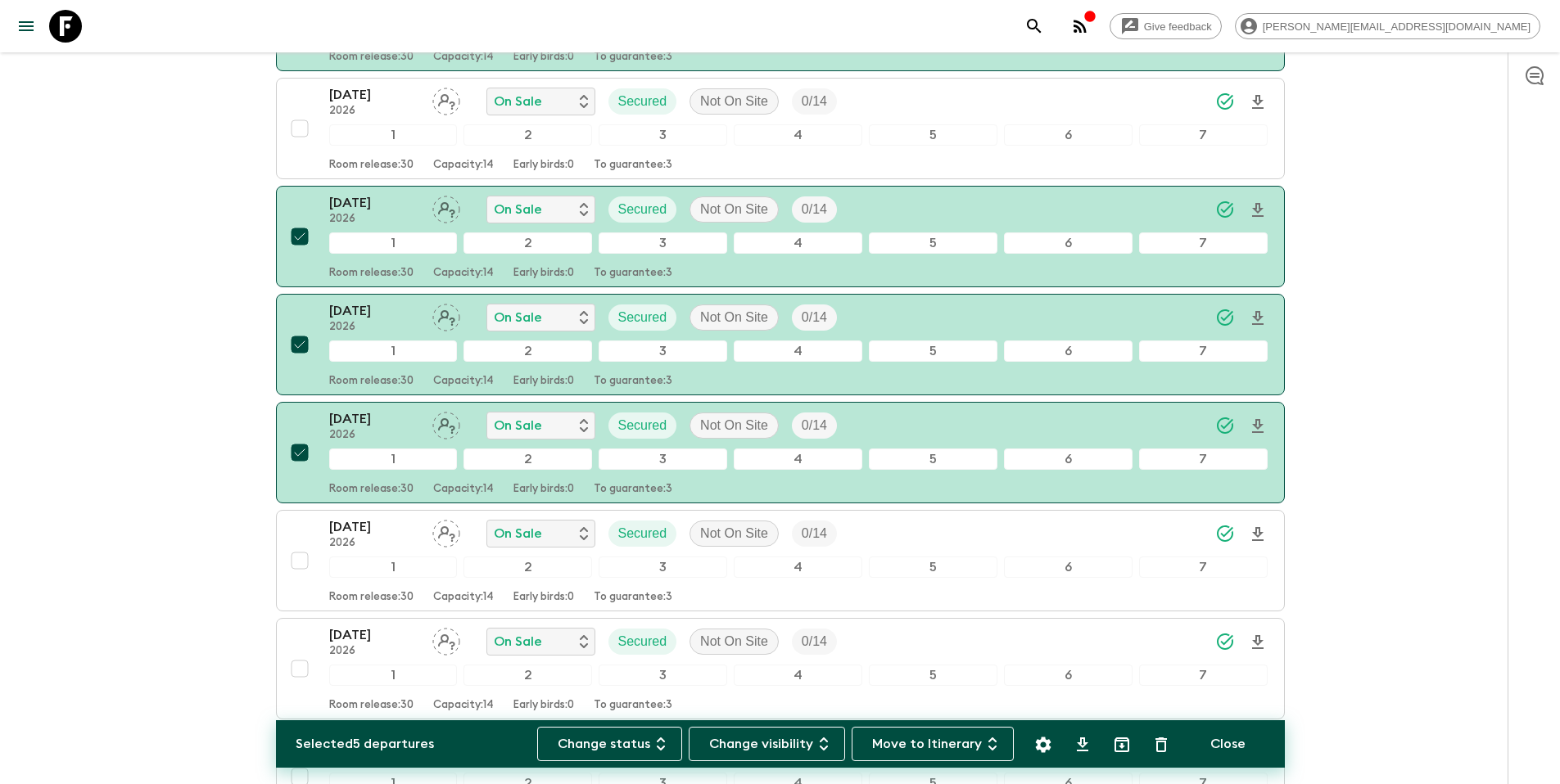
scroll to position [466, 0]
click at [297, 662] on input "checkbox" at bounding box center [300, 667] width 33 height 33
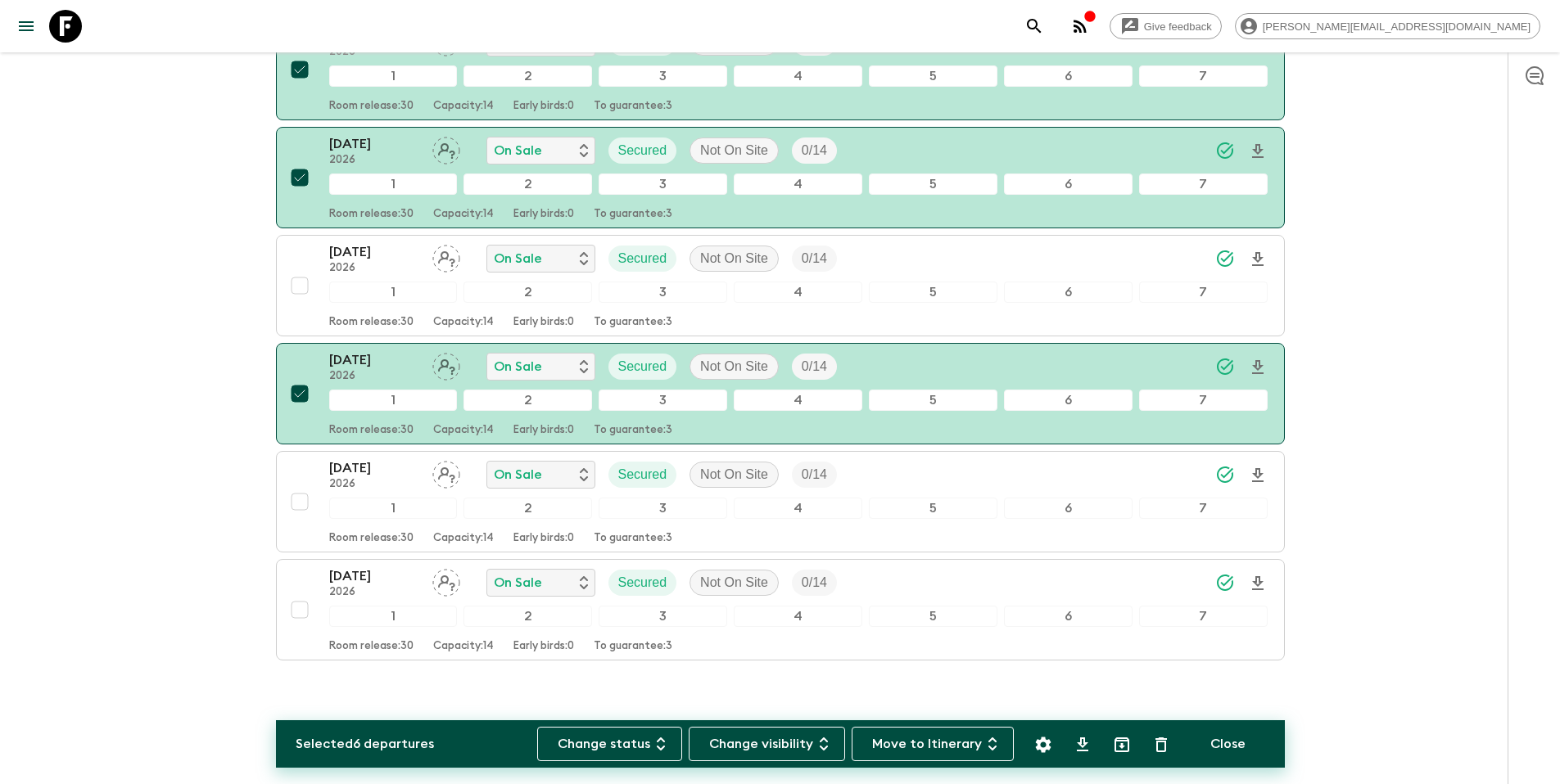
scroll to position [764, 0]
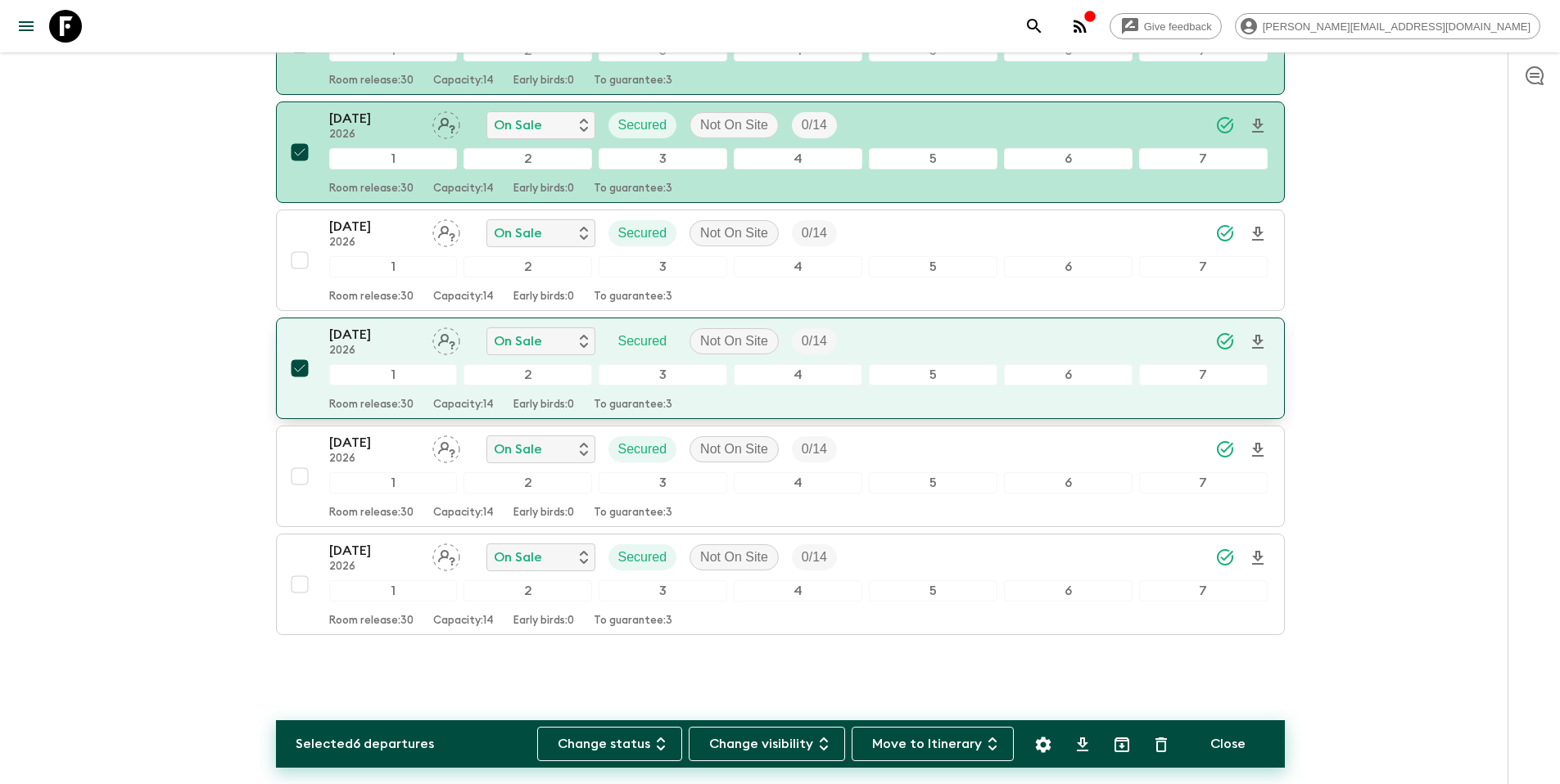
click at [302, 372] on input "checkbox" at bounding box center [300, 368] width 33 height 33
checkbox input "false"
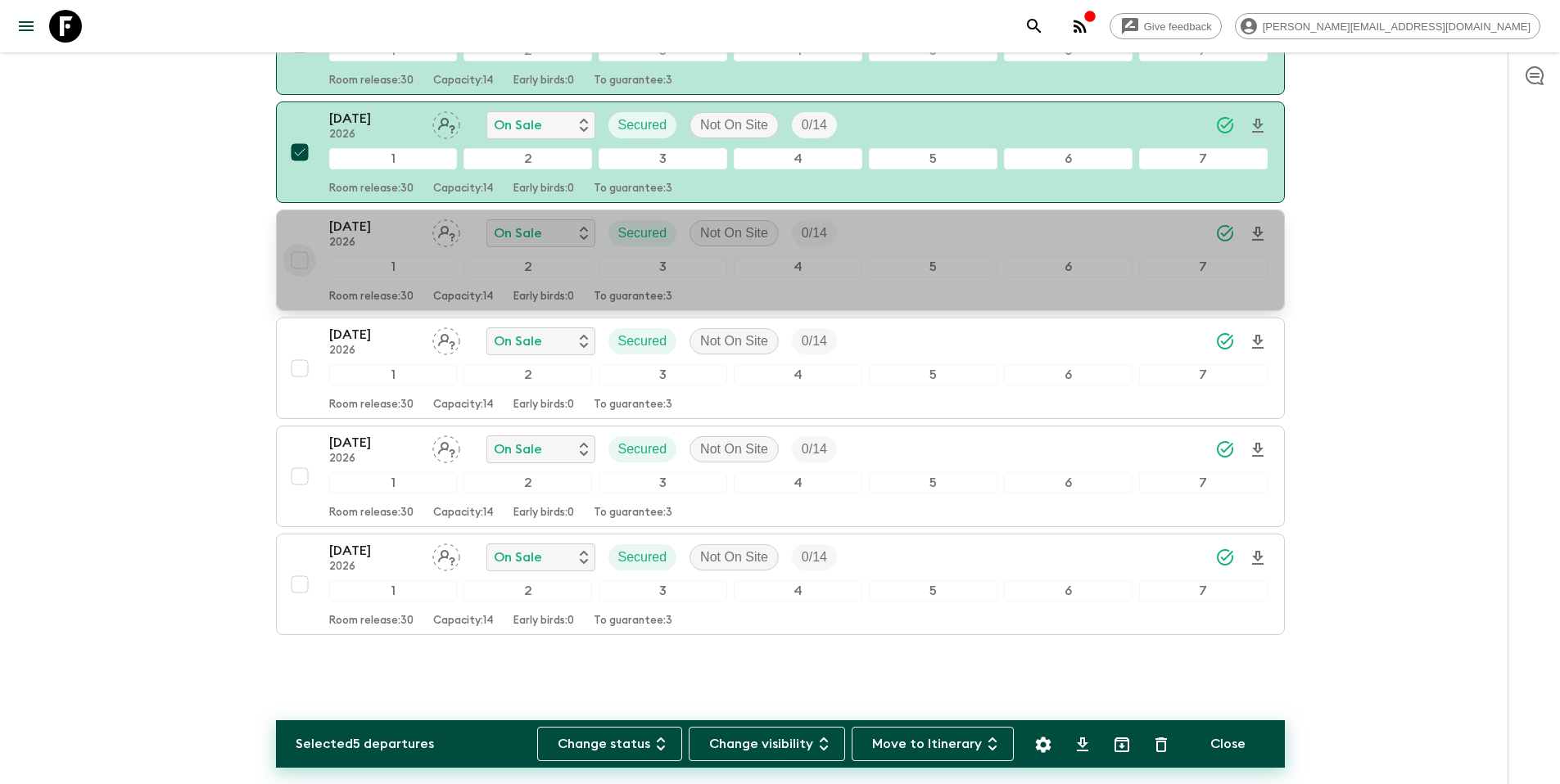
click at [296, 261] on input "checkbox" at bounding box center [300, 261] width 33 height 33
checkbox input "true"
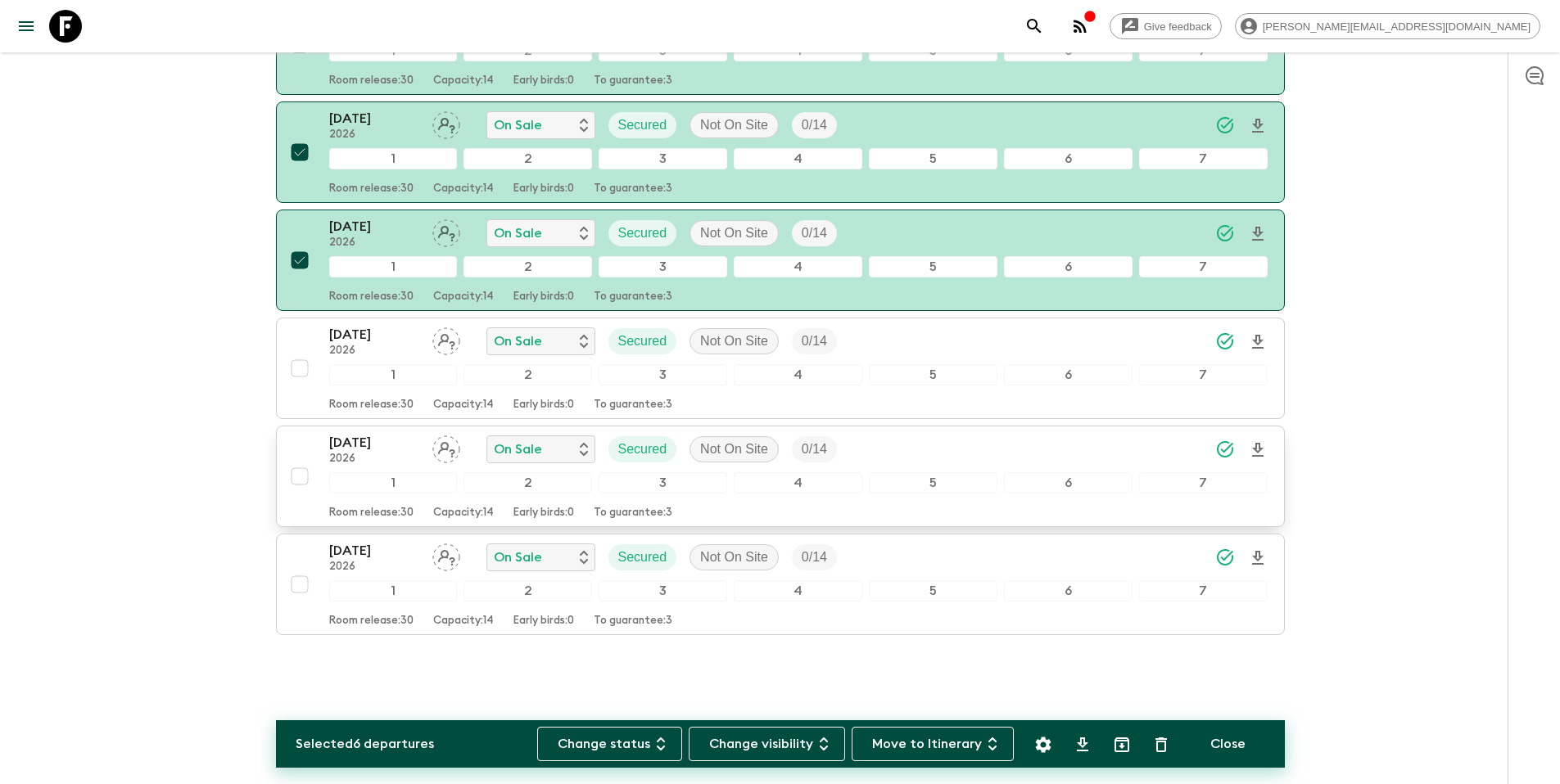
click at [304, 477] on input "checkbox" at bounding box center [300, 476] width 33 height 33
checkbox input "true"
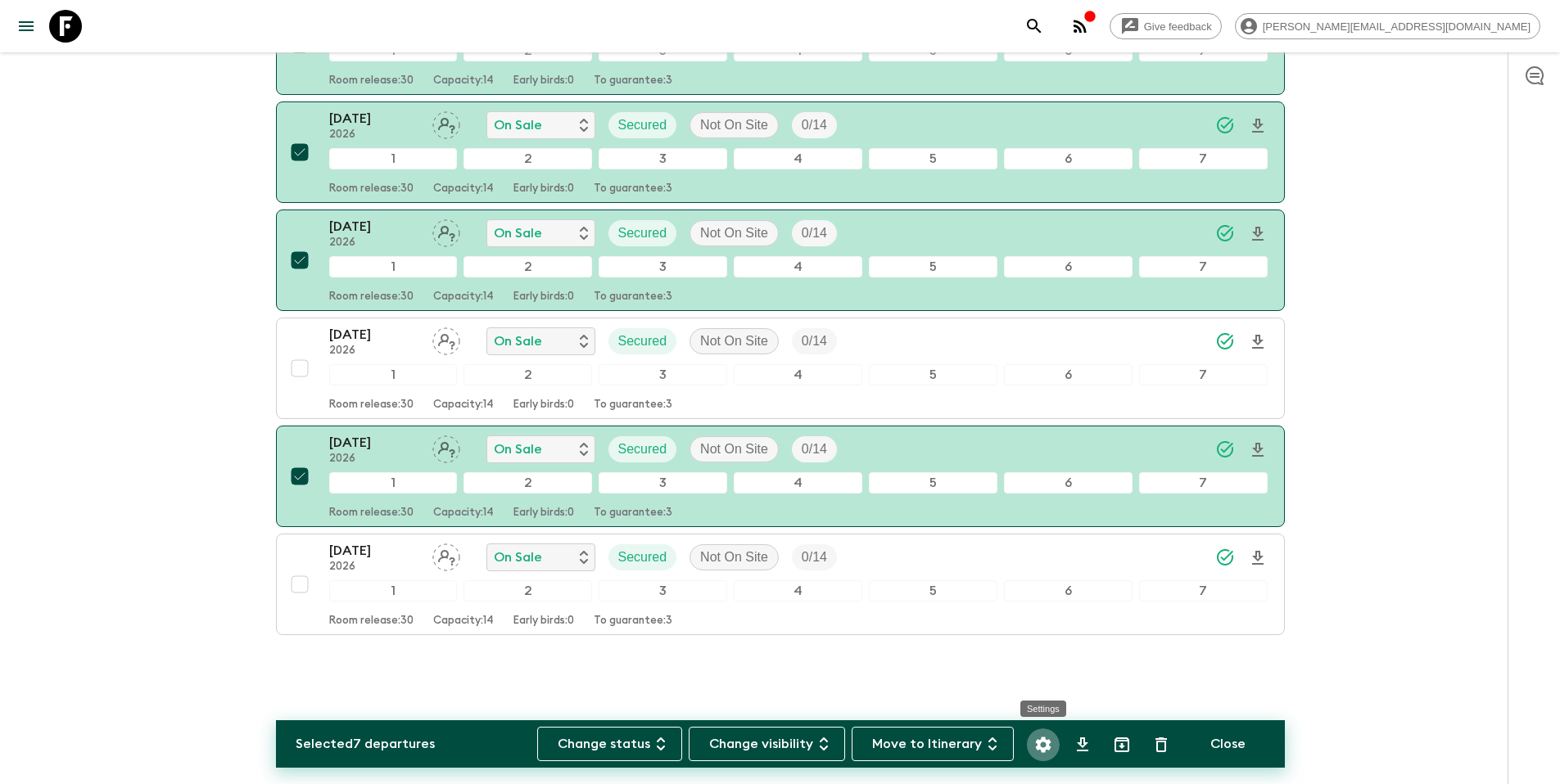
click at [1043, 742] on icon "Settings" at bounding box center [1043, 744] width 20 height 20
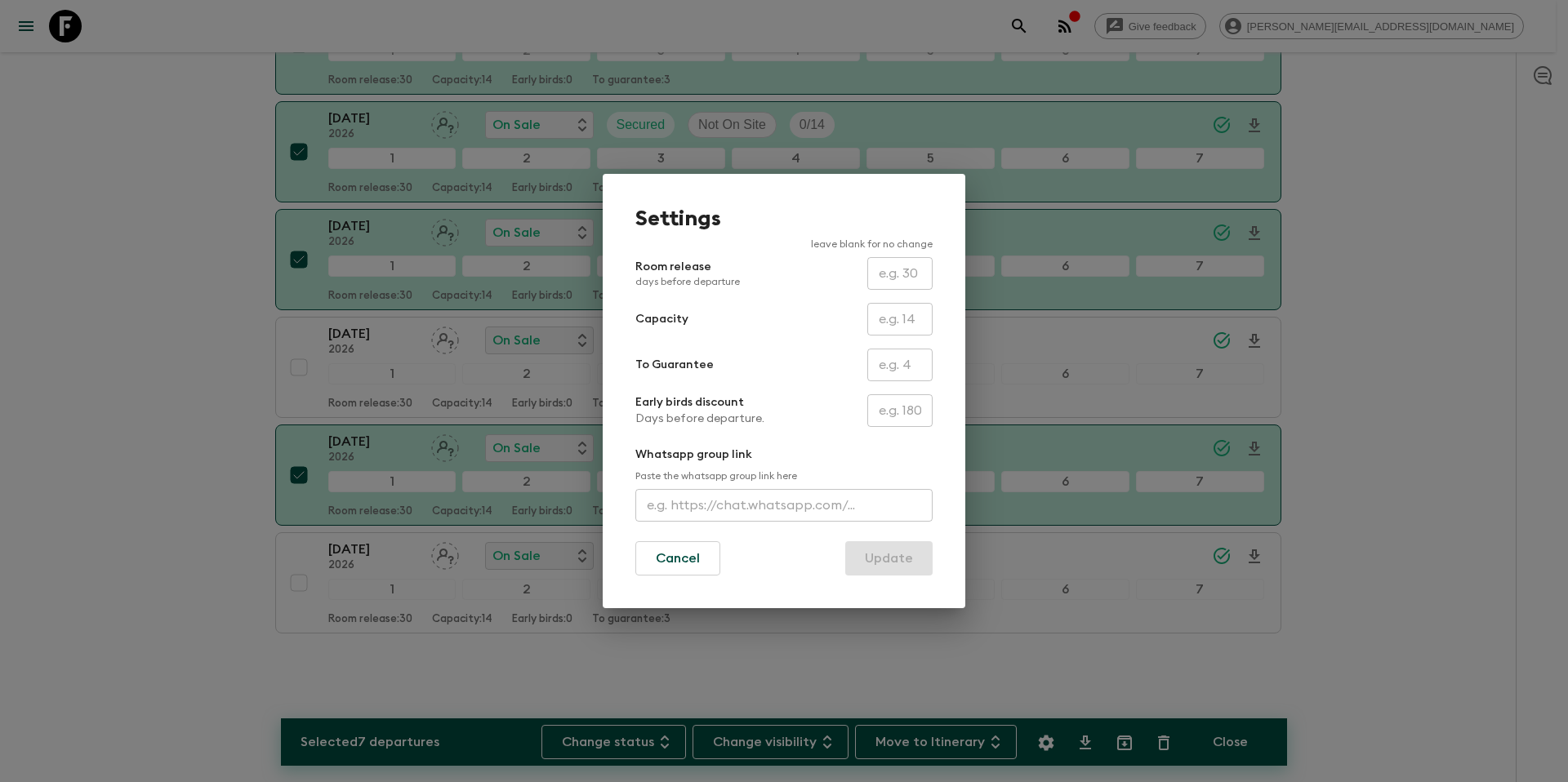
click at [895, 366] on input "text" at bounding box center [900, 365] width 66 height 33
type input "0"
drag, startPoint x: 902, startPoint y: 556, endPoint x: 906, endPoint y: 576, distance: 20.4
click at [902, 556] on button "Update" at bounding box center [889, 558] width 87 height 35
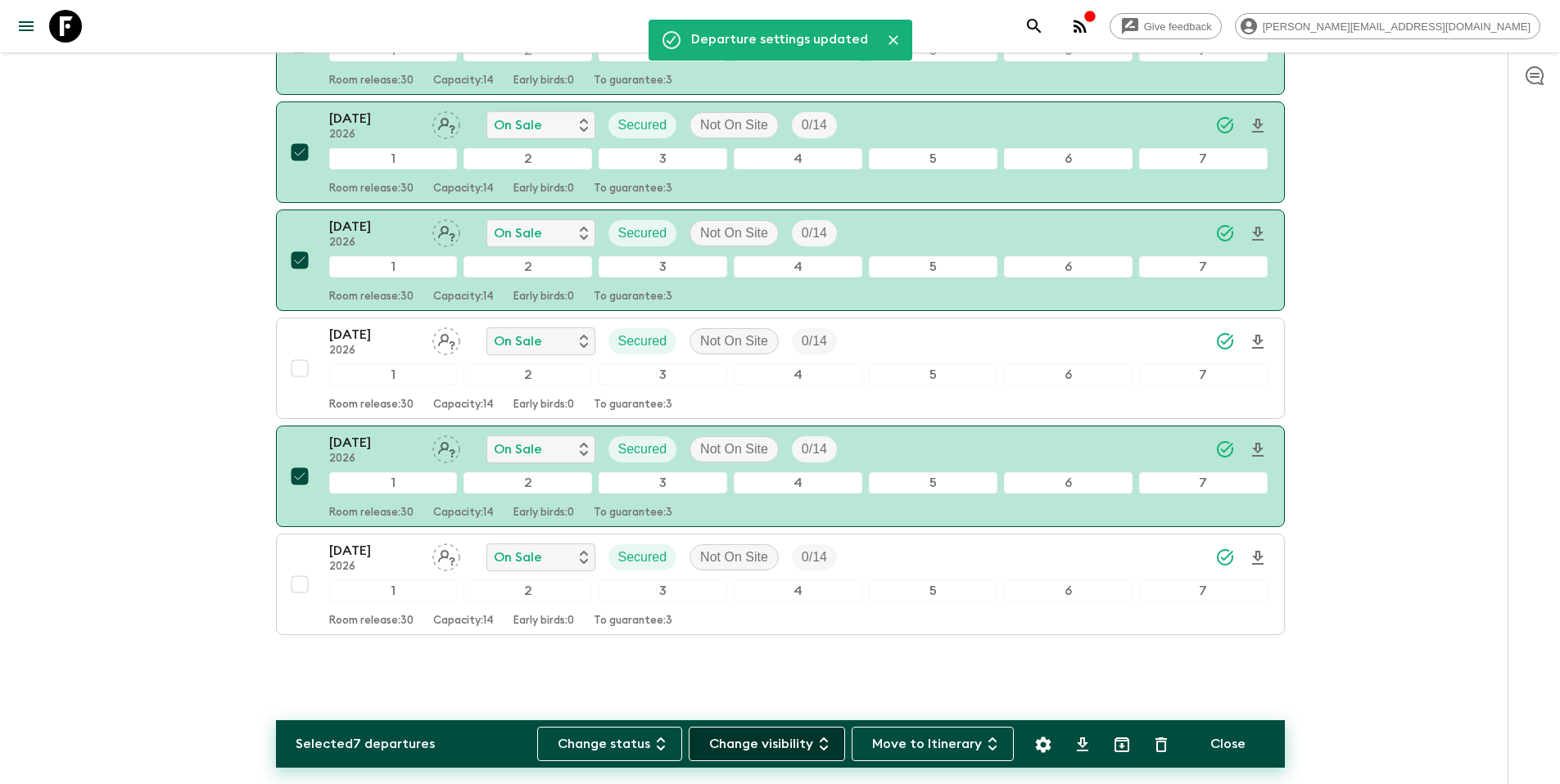
click at [809, 742] on button "Change visibility" at bounding box center [767, 744] width 156 height 35
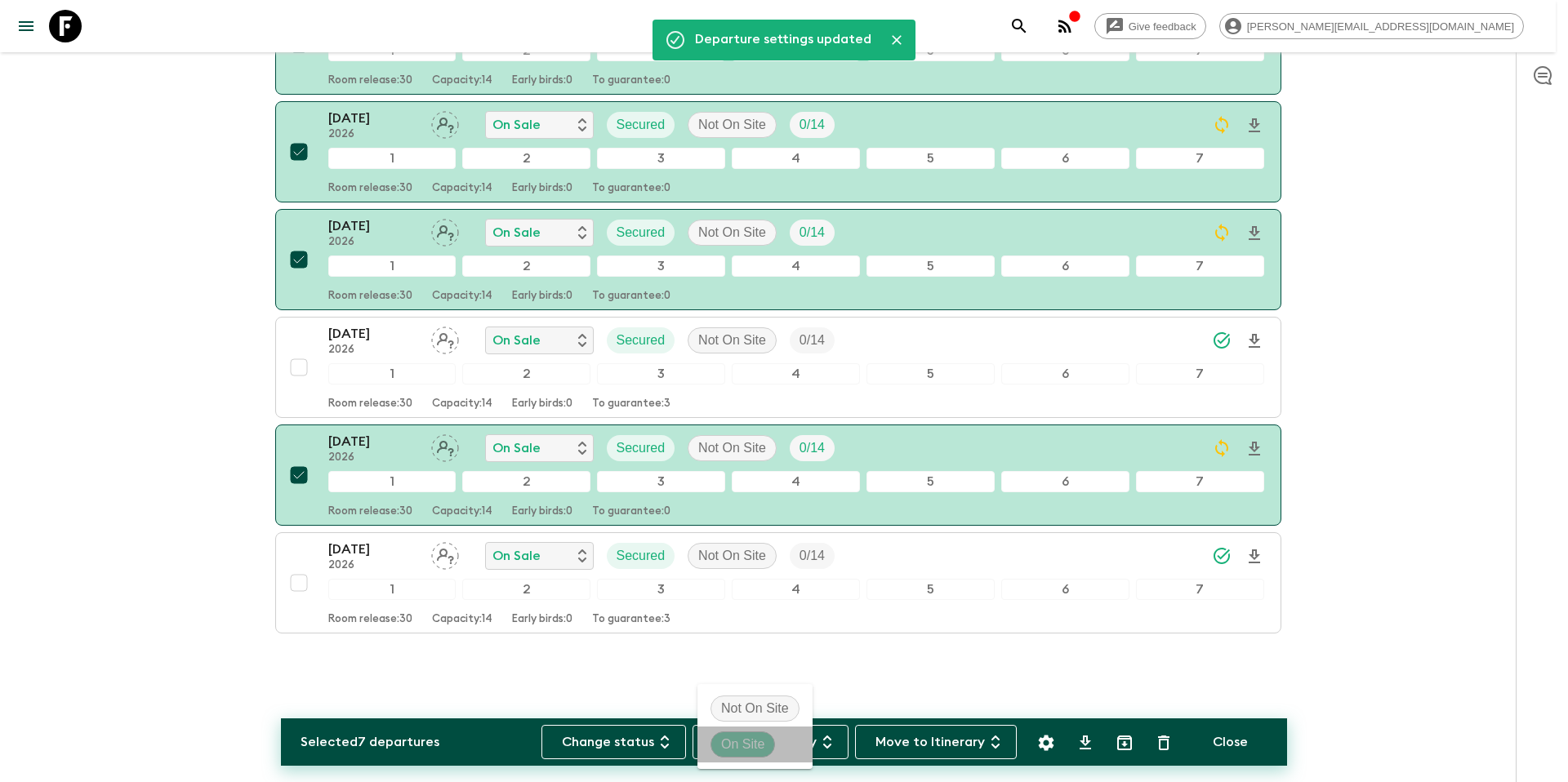
click at [756, 745] on p "On Site" at bounding box center [743, 744] width 43 height 20
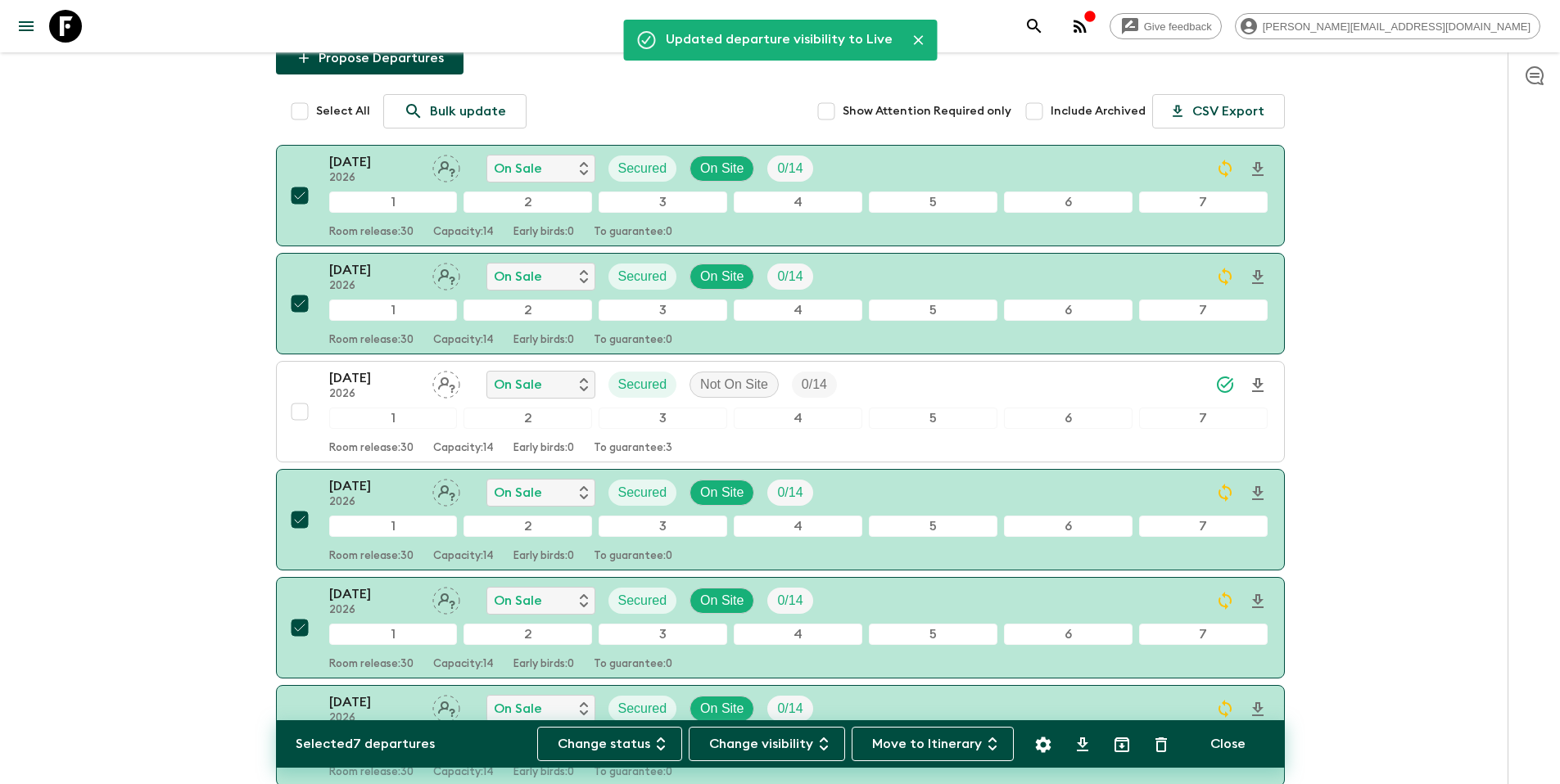
scroll to position [0, 0]
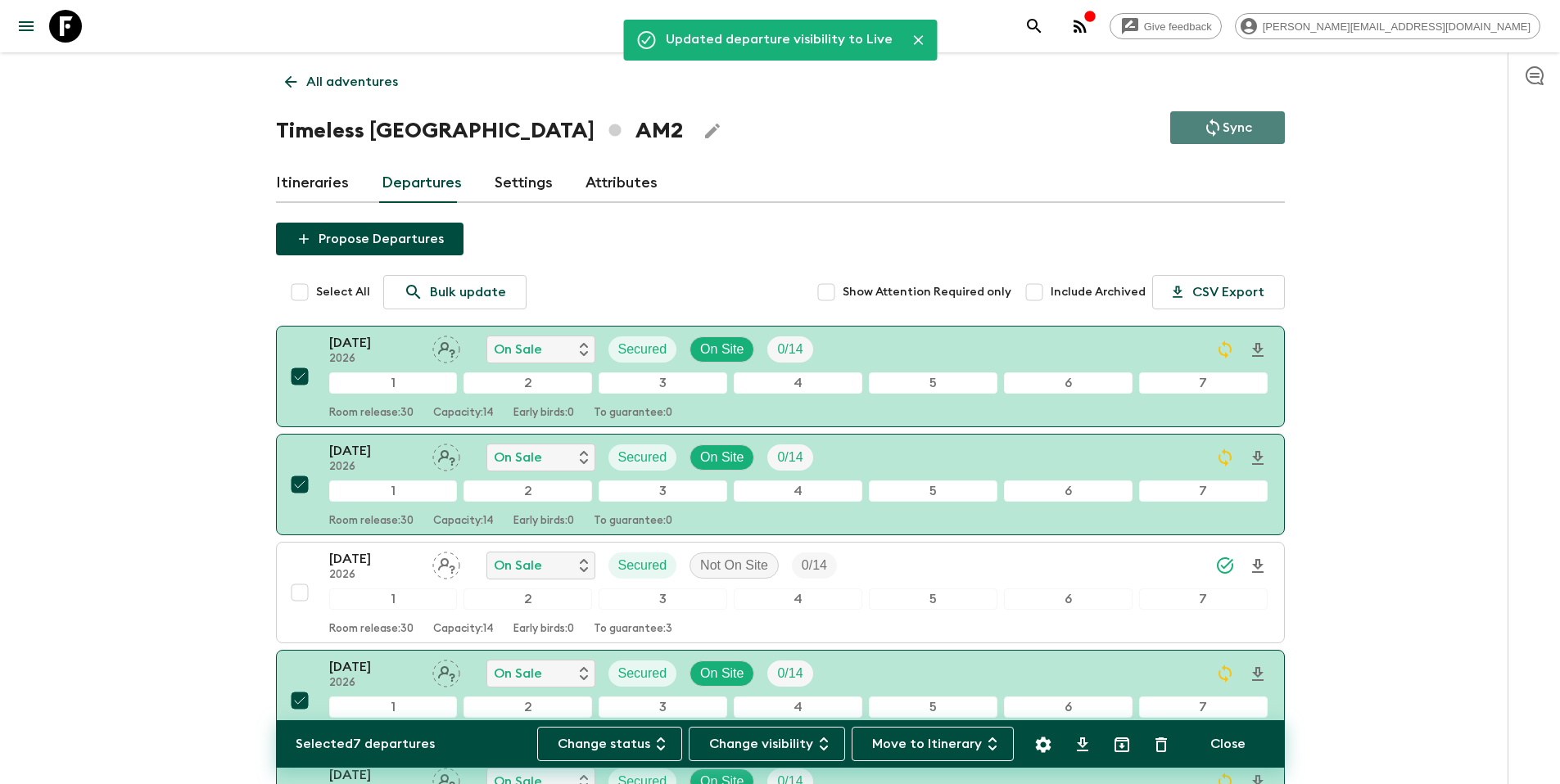
click at [1247, 133] on p "Sync" at bounding box center [1238, 127] width 29 height 20
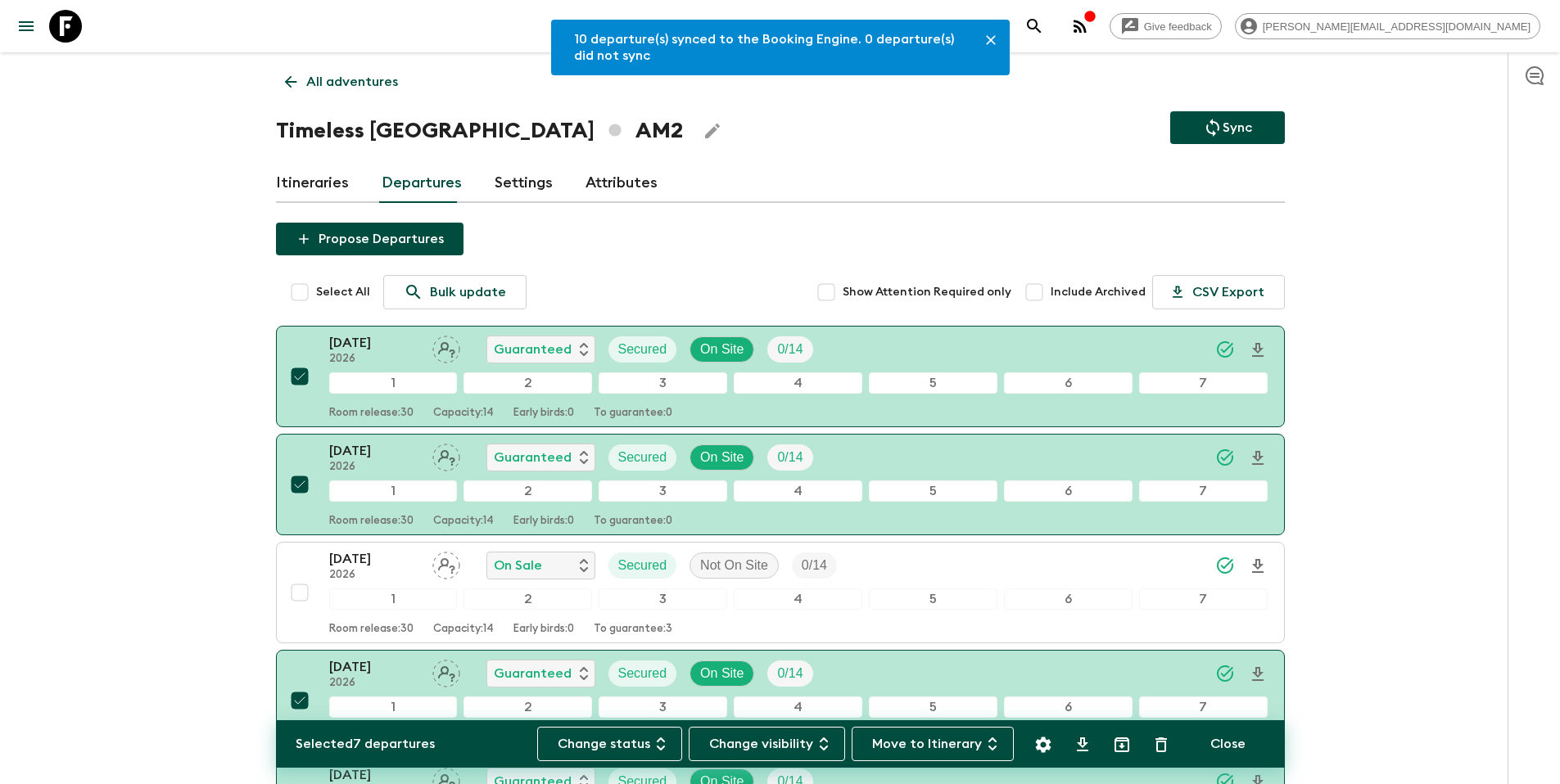
click at [361, 81] on p "All adventures" at bounding box center [352, 81] width 92 height 20
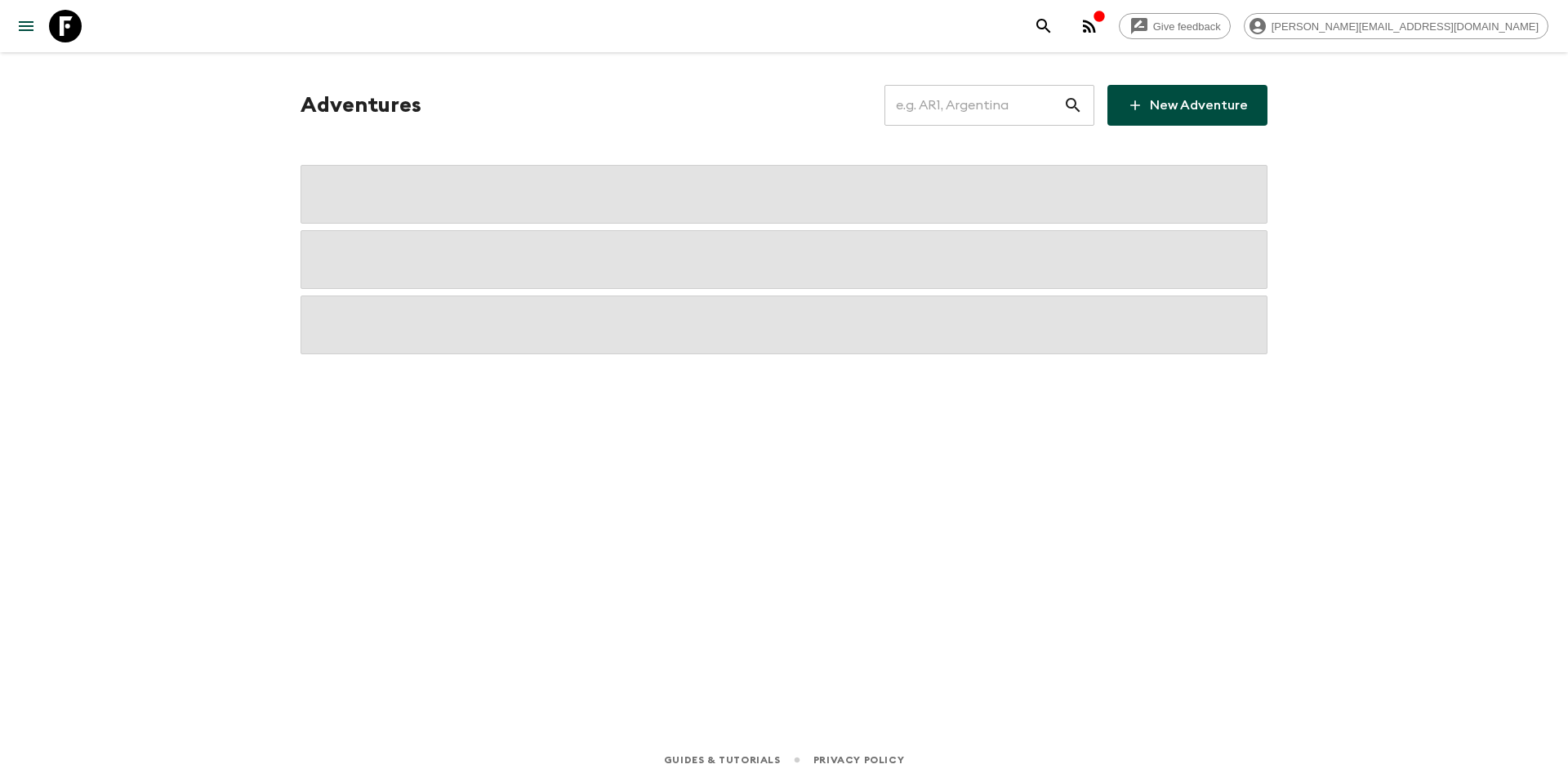
click at [974, 104] on input "text" at bounding box center [973, 105] width 179 height 46
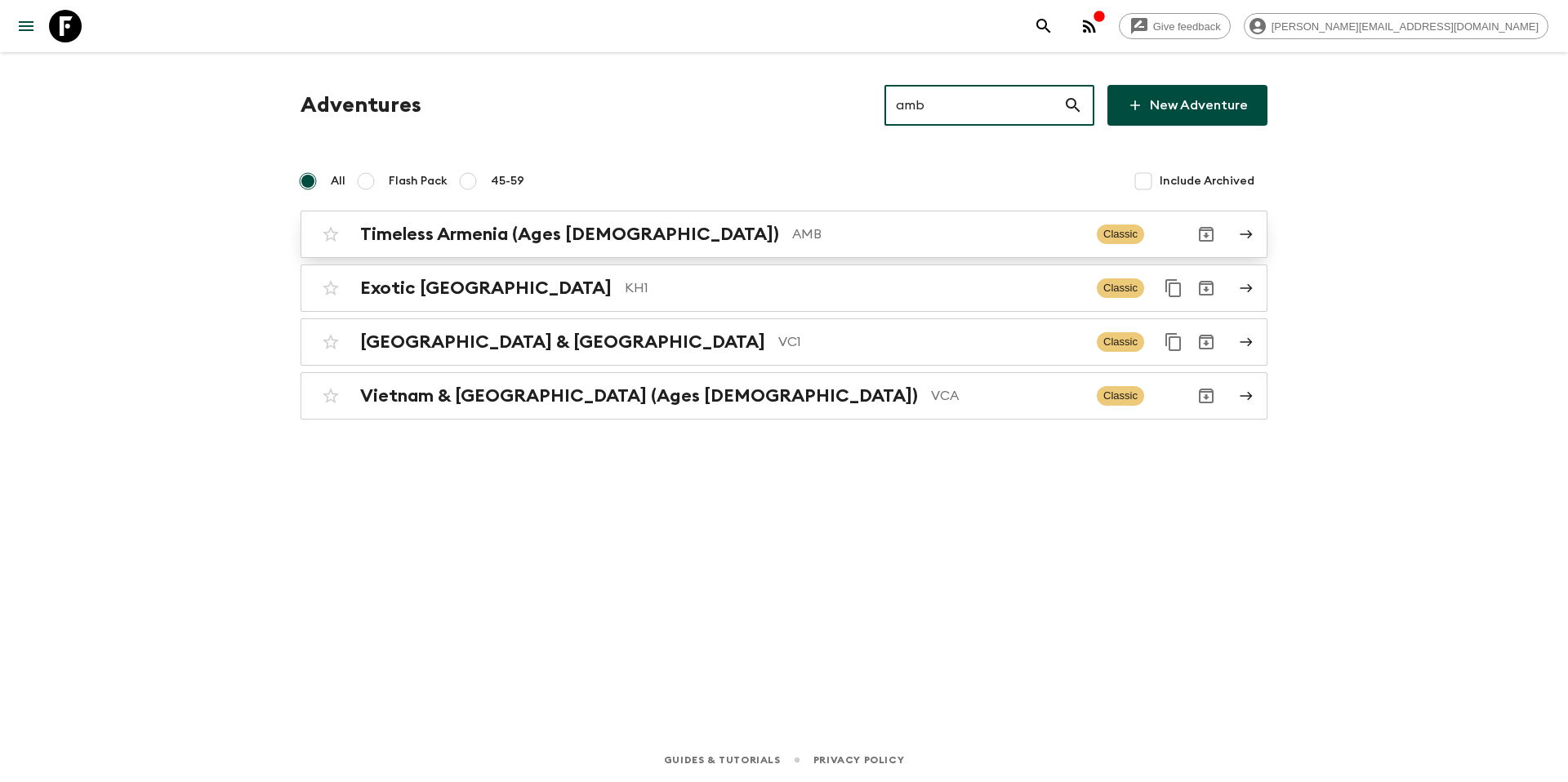
type input "amb"
click at [792, 238] on p "AMB" at bounding box center [937, 234] width 291 height 20
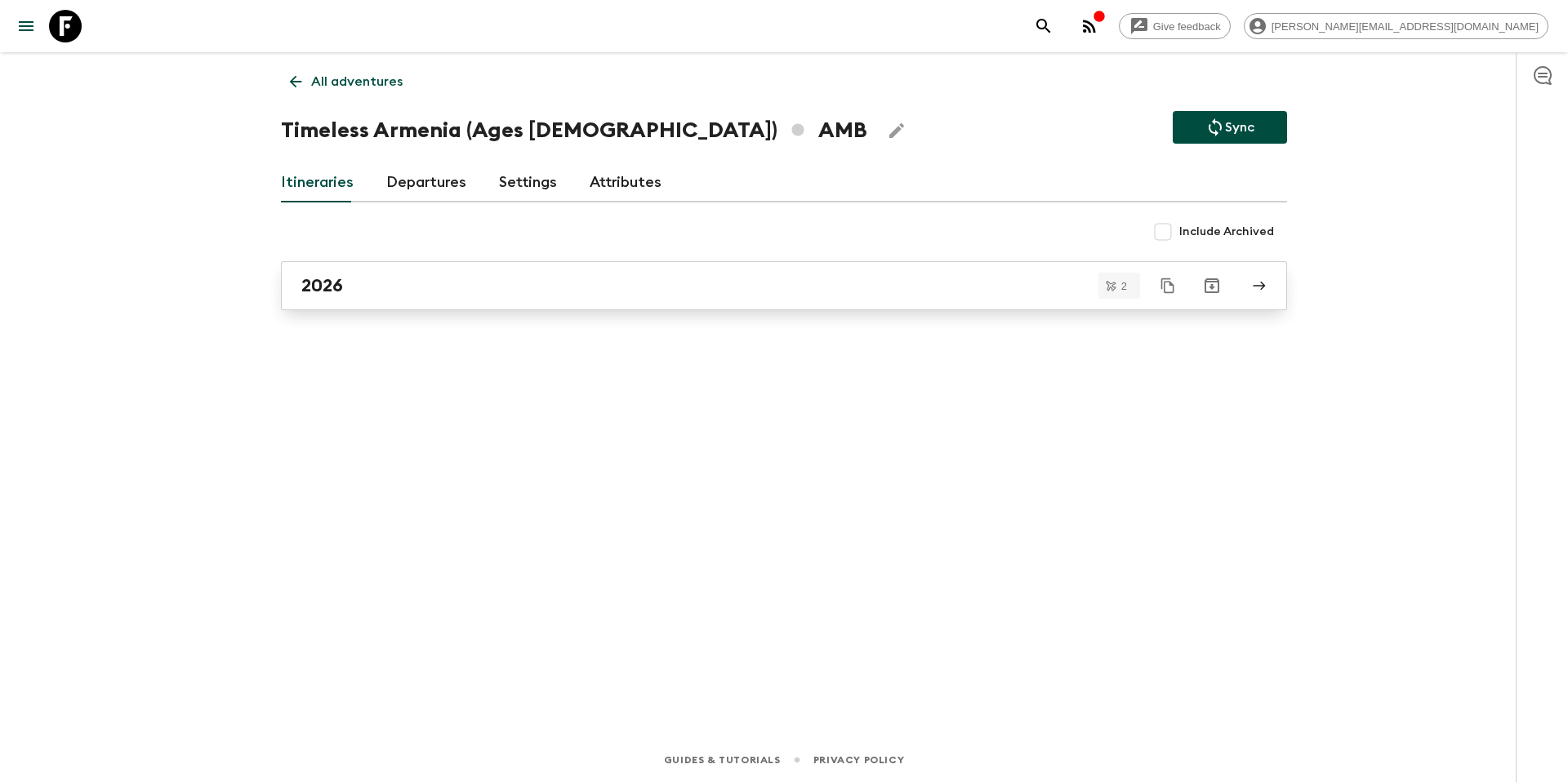
click at [444, 286] on div "2026" at bounding box center [768, 285] width 934 height 22
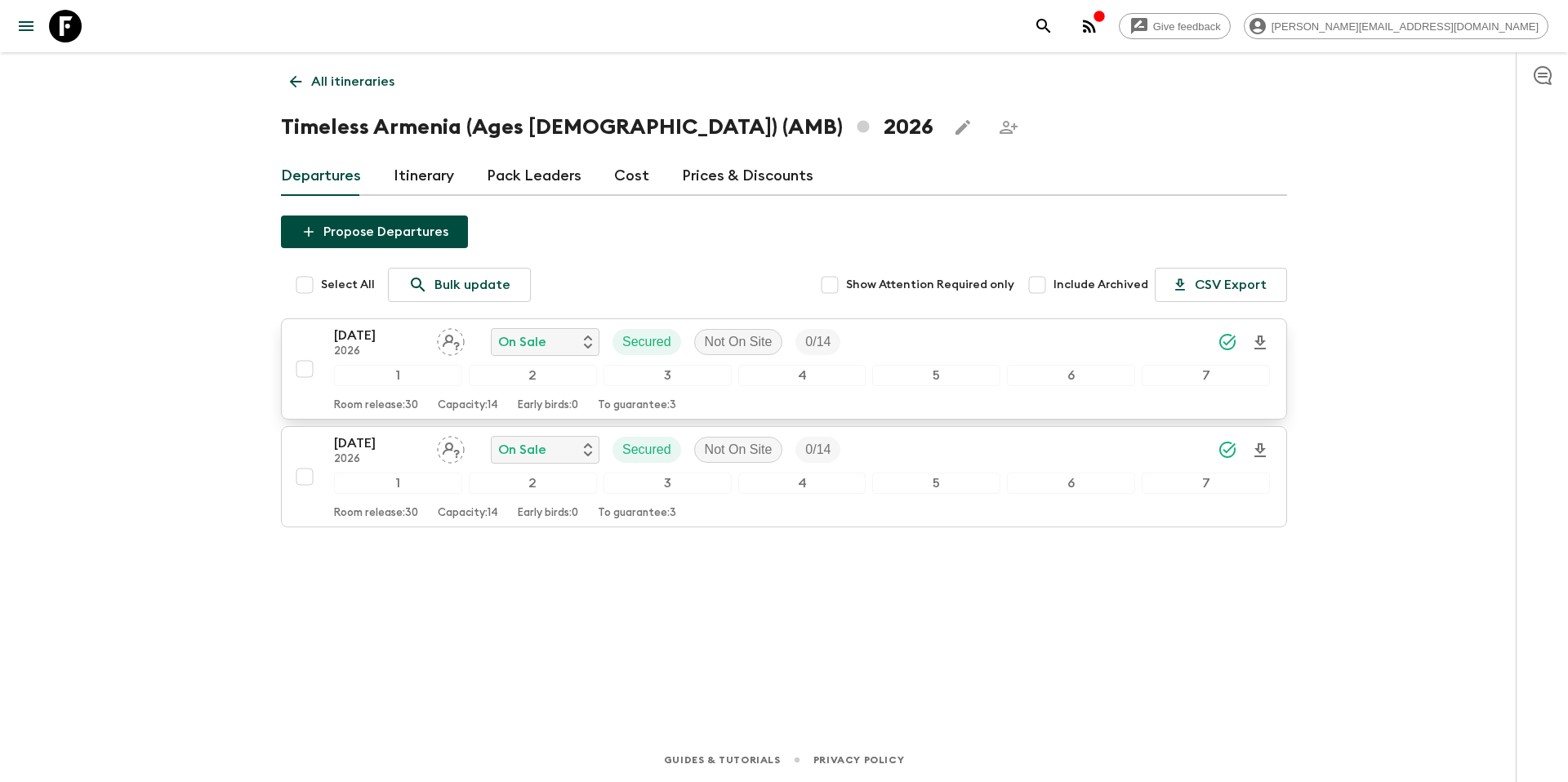
click at [309, 371] on input "checkbox" at bounding box center [305, 369] width 33 height 33
checkbox input "true"
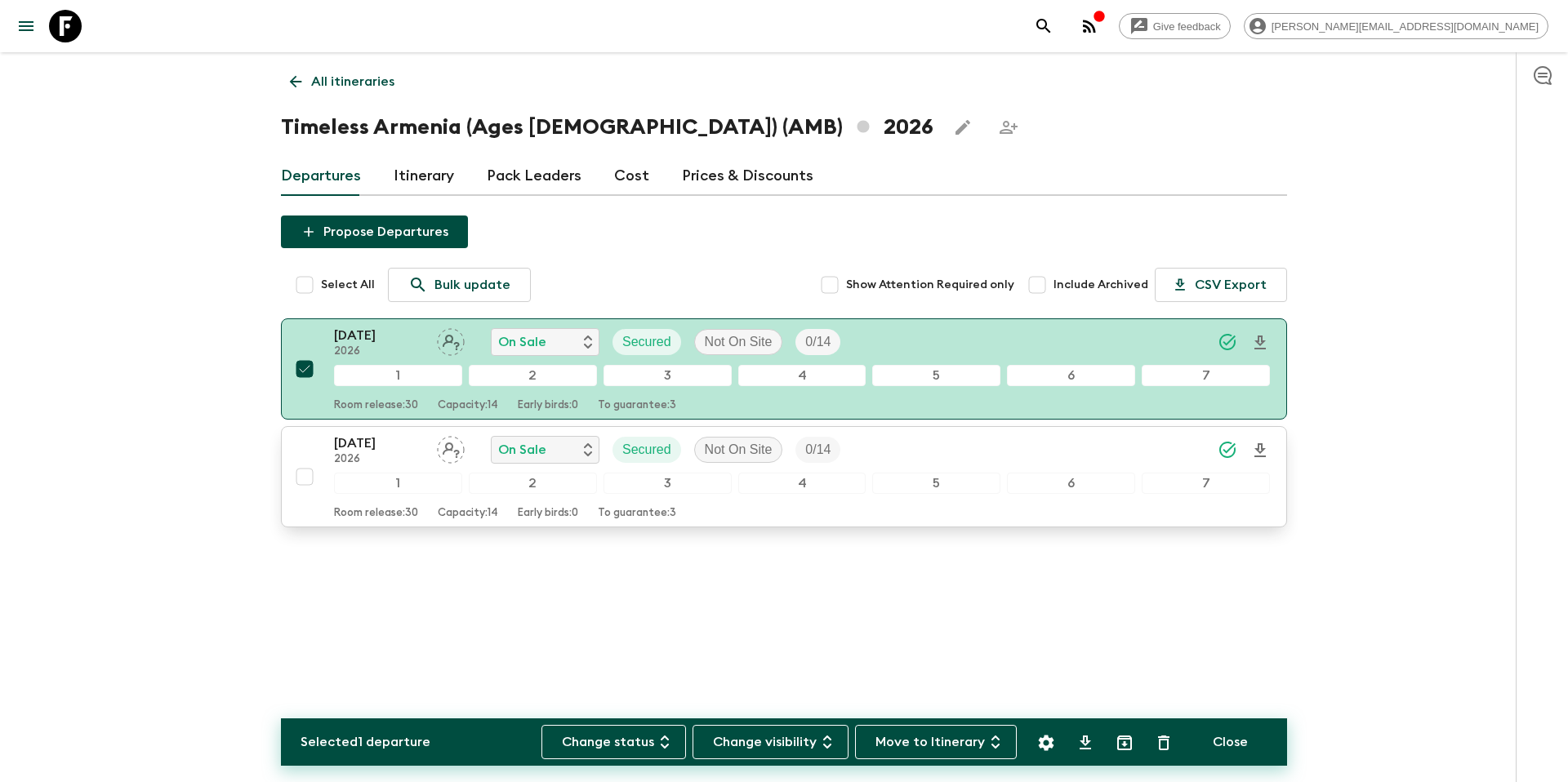
click at [307, 480] on input "checkbox" at bounding box center [305, 477] width 33 height 33
checkbox input "true"
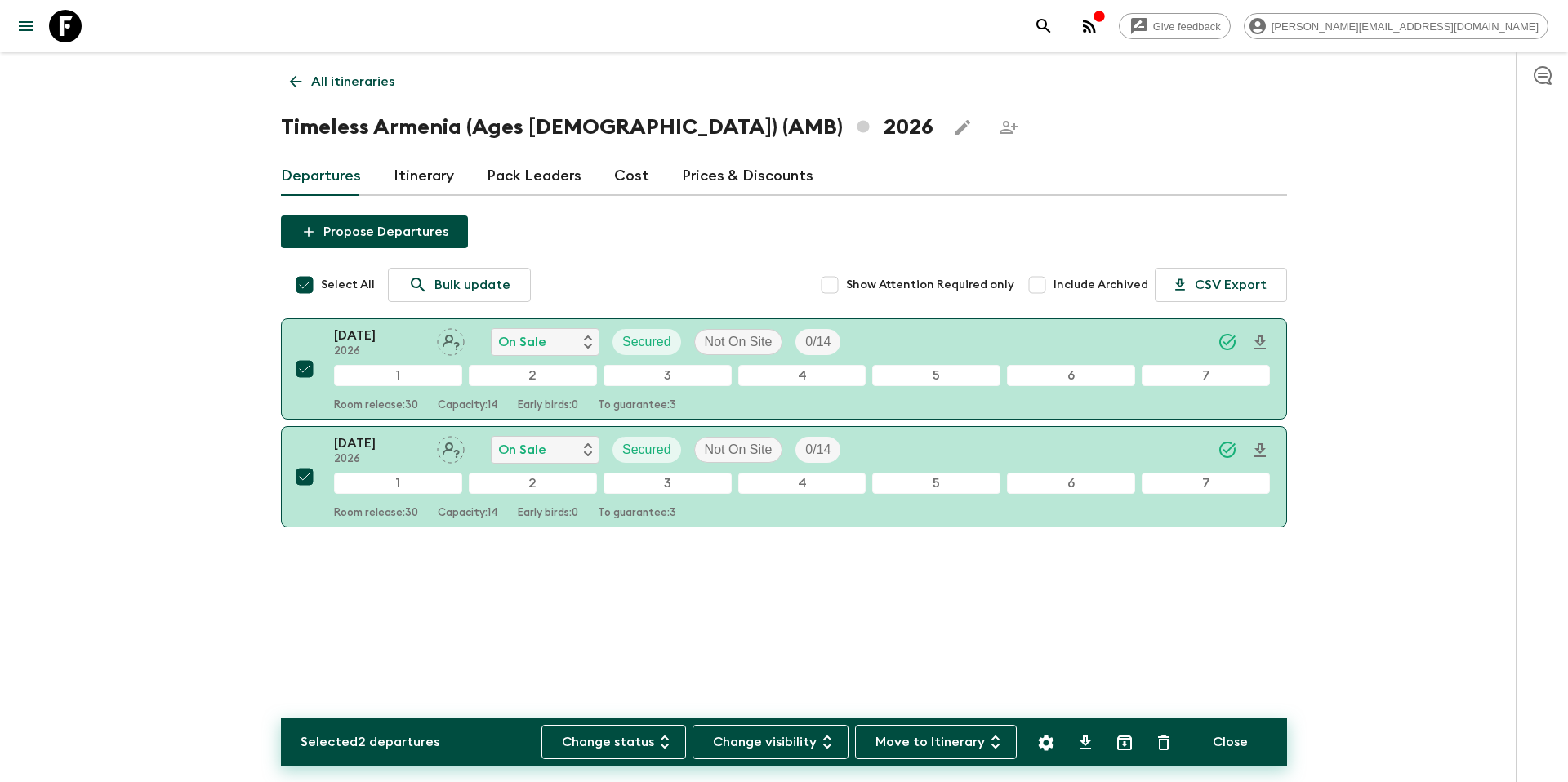
click at [1044, 747] on icon "Settings" at bounding box center [1047, 742] width 16 height 16
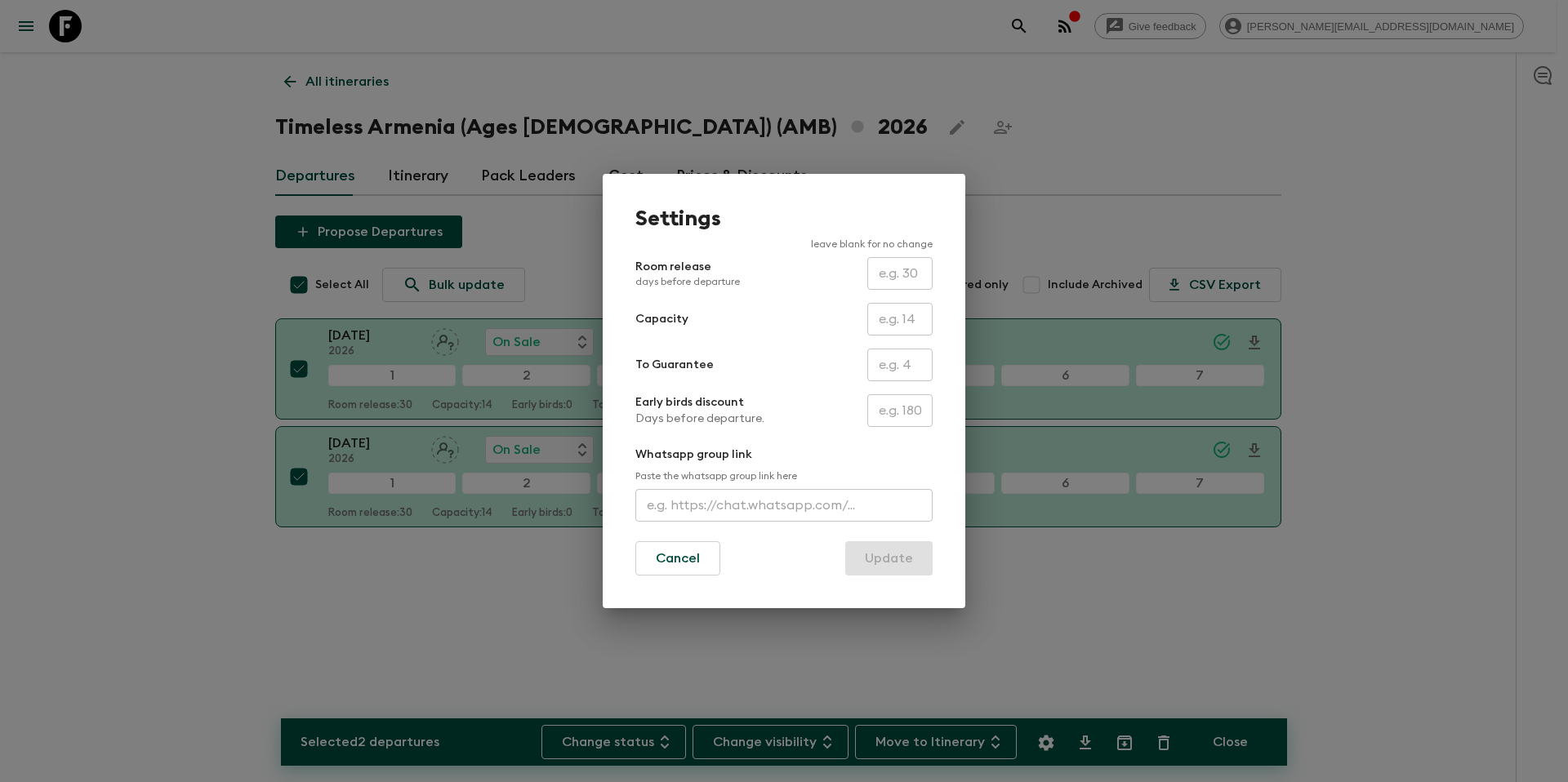
click at [880, 371] on input "text" at bounding box center [900, 365] width 66 height 33
type input "0"
click at [889, 557] on button "Update" at bounding box center [889, 558] width 87 height 35
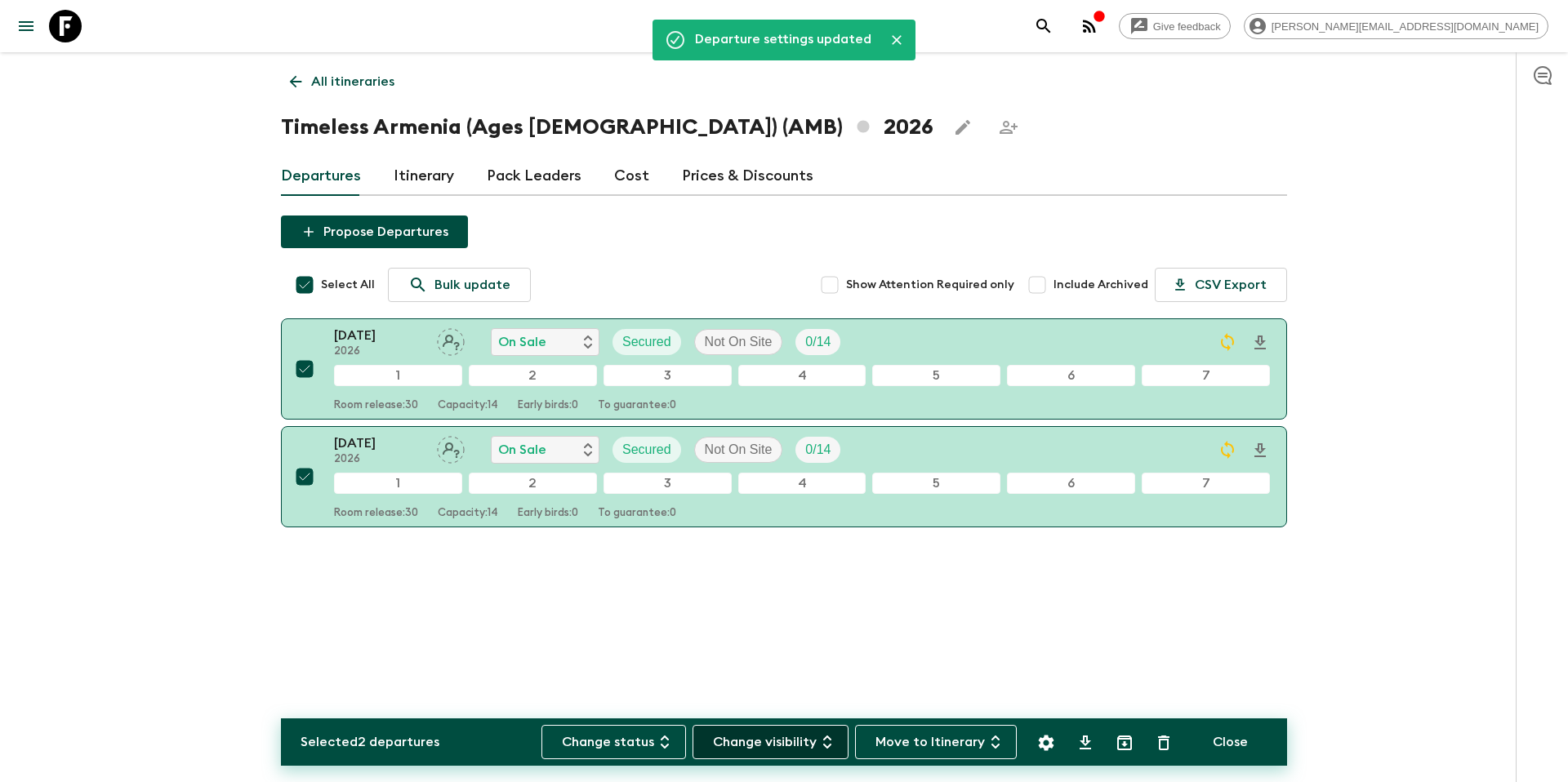
click at [803, 746] on button "Change visibility" at bounding box center [770, 742] width 156 height 35
click at [765, 741] on span "On Site" at bounding box center [743, 744] width 63 height 20
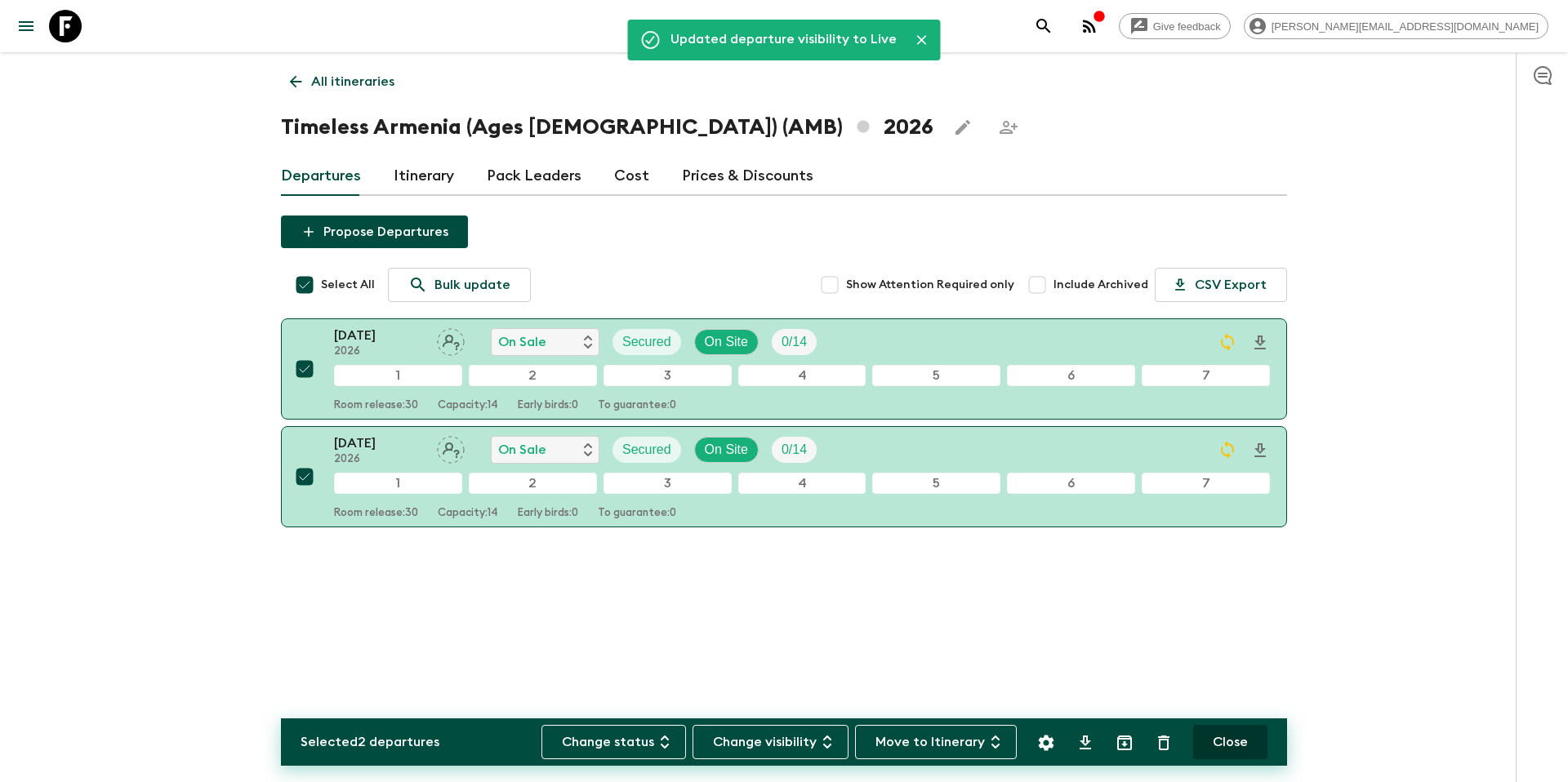
click at [1234, 752] on button "Close" at bounding box center [1230, 742] width 74 height 35
checkbox input "false"
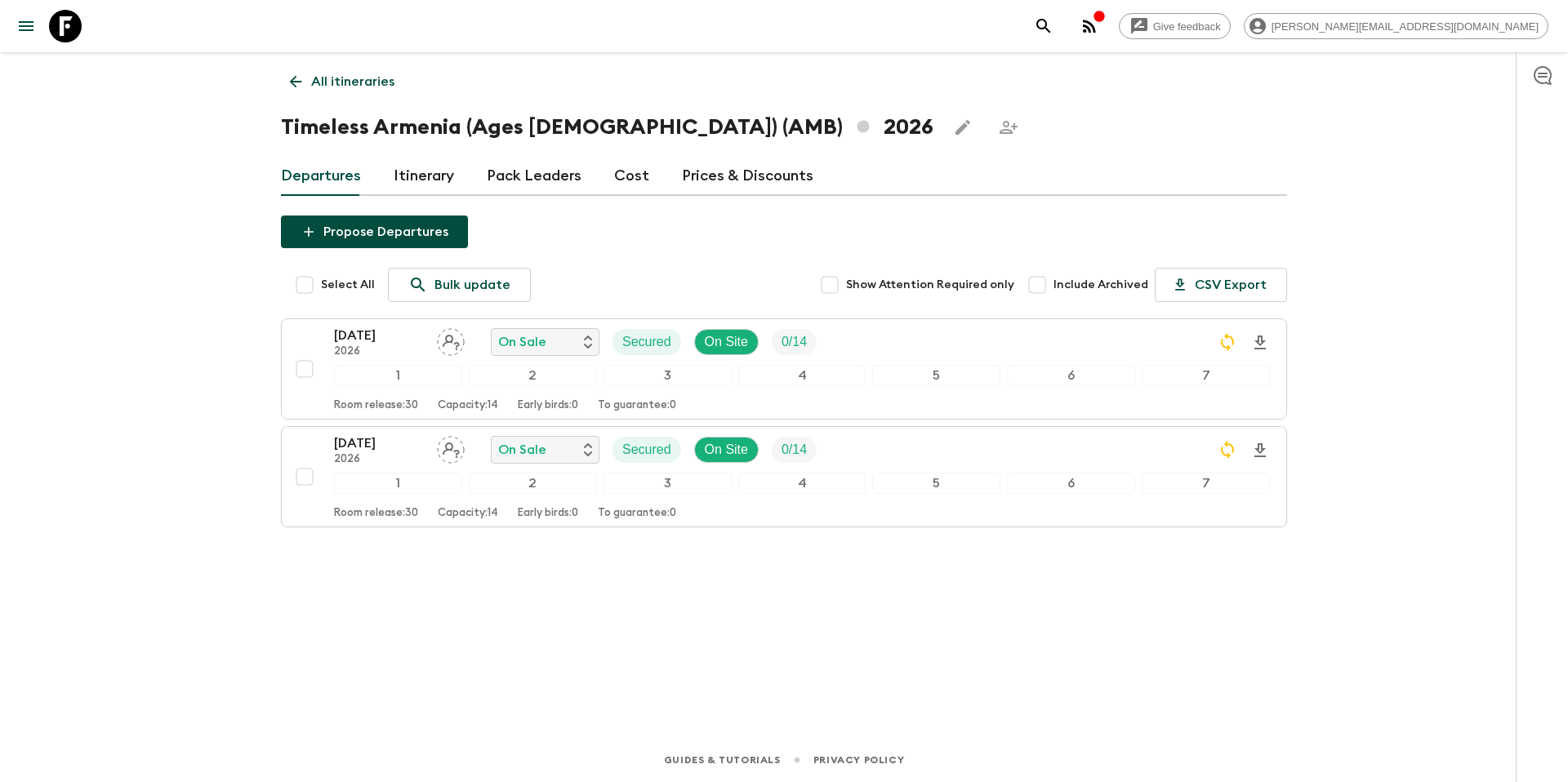
click at [367, 79] on p "All itineraries" at bounding box center [353, 81] width 83 height 20
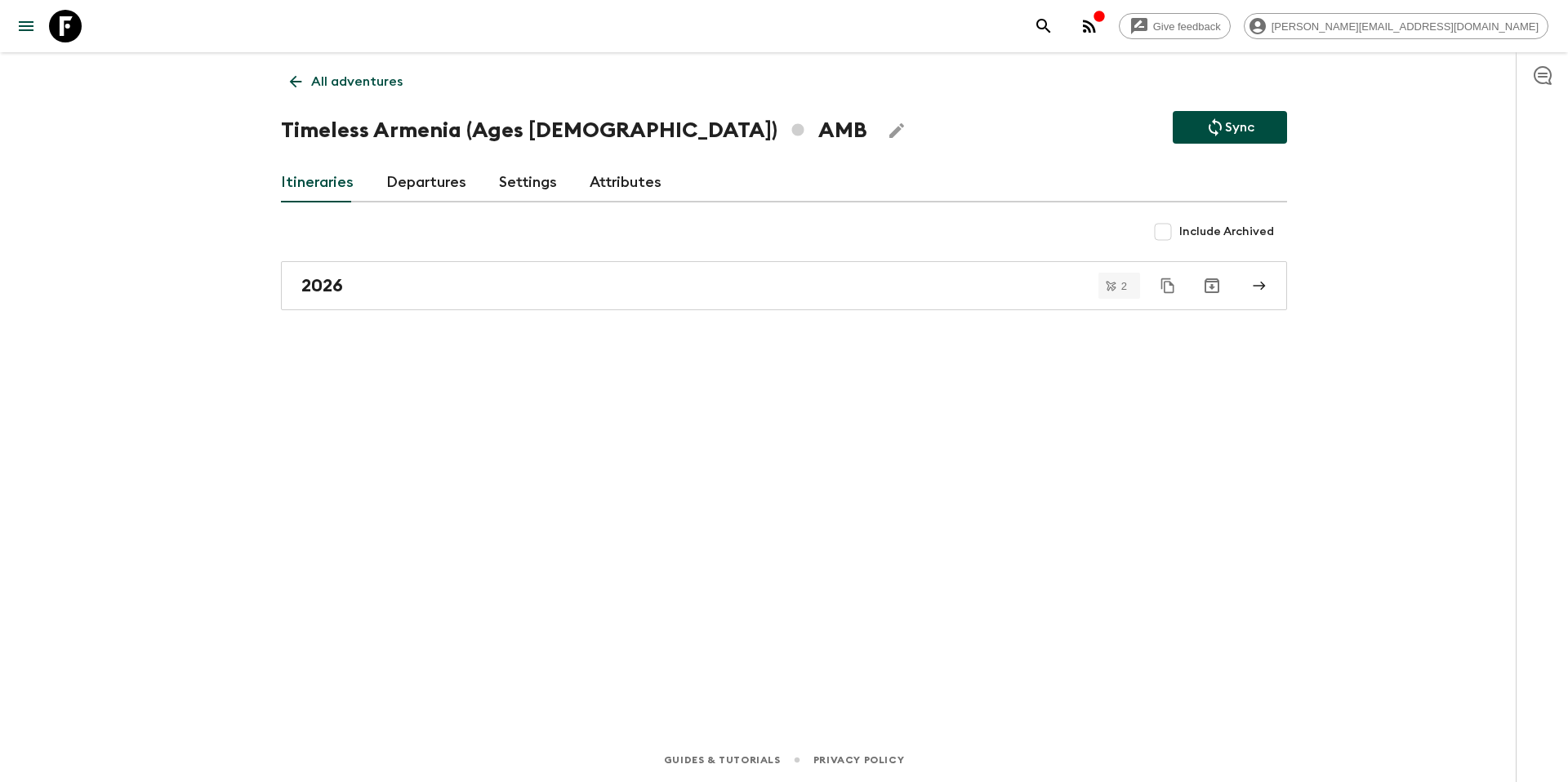
click at [1222, 125] on icon "Sync adventure departures to the booking engine" at bounding box center [1214, 127] width 20 height 20
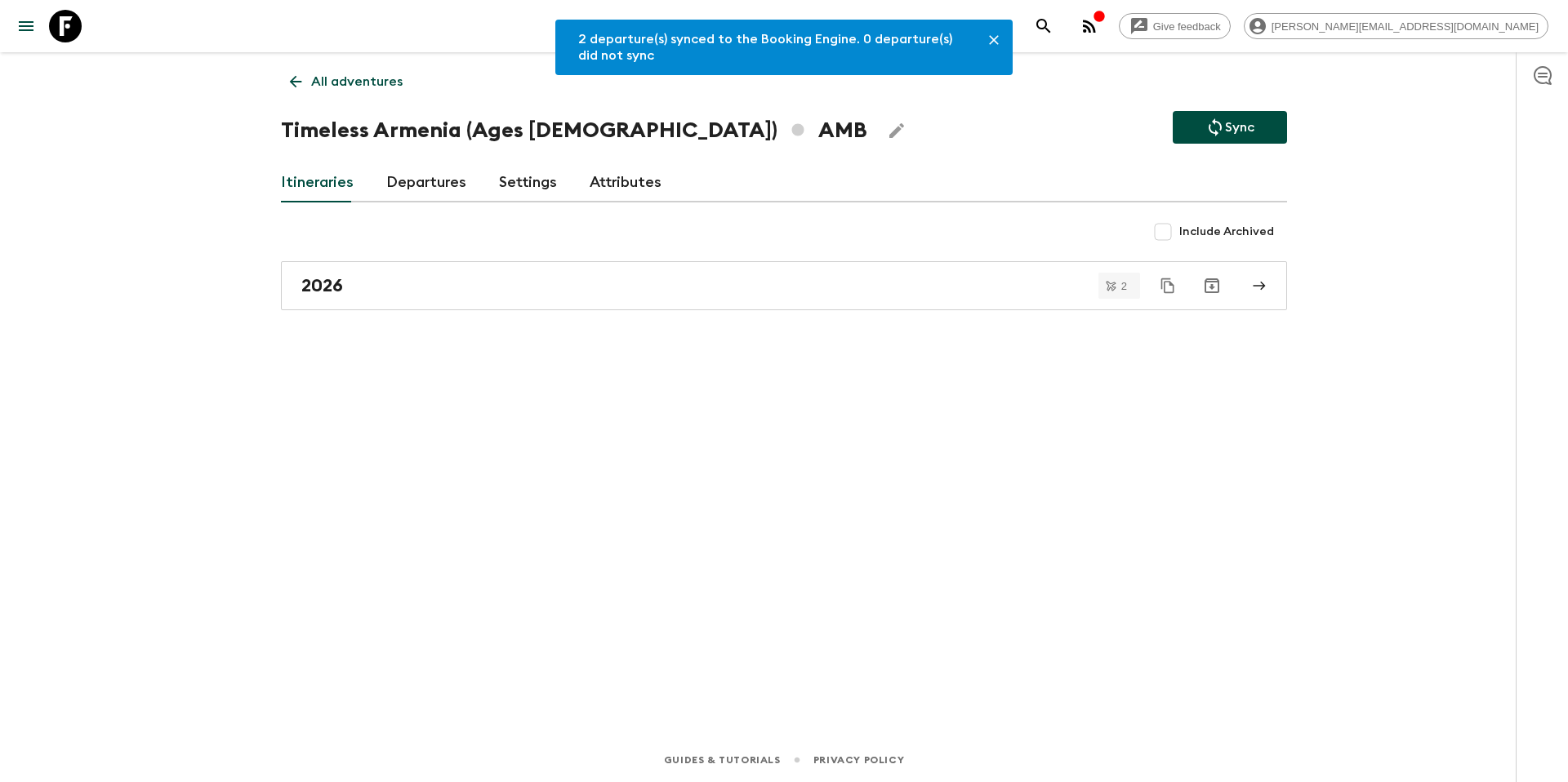
click at [373, 80] on p "All adventures" at bounding box center [357, 81] width 92 height 20
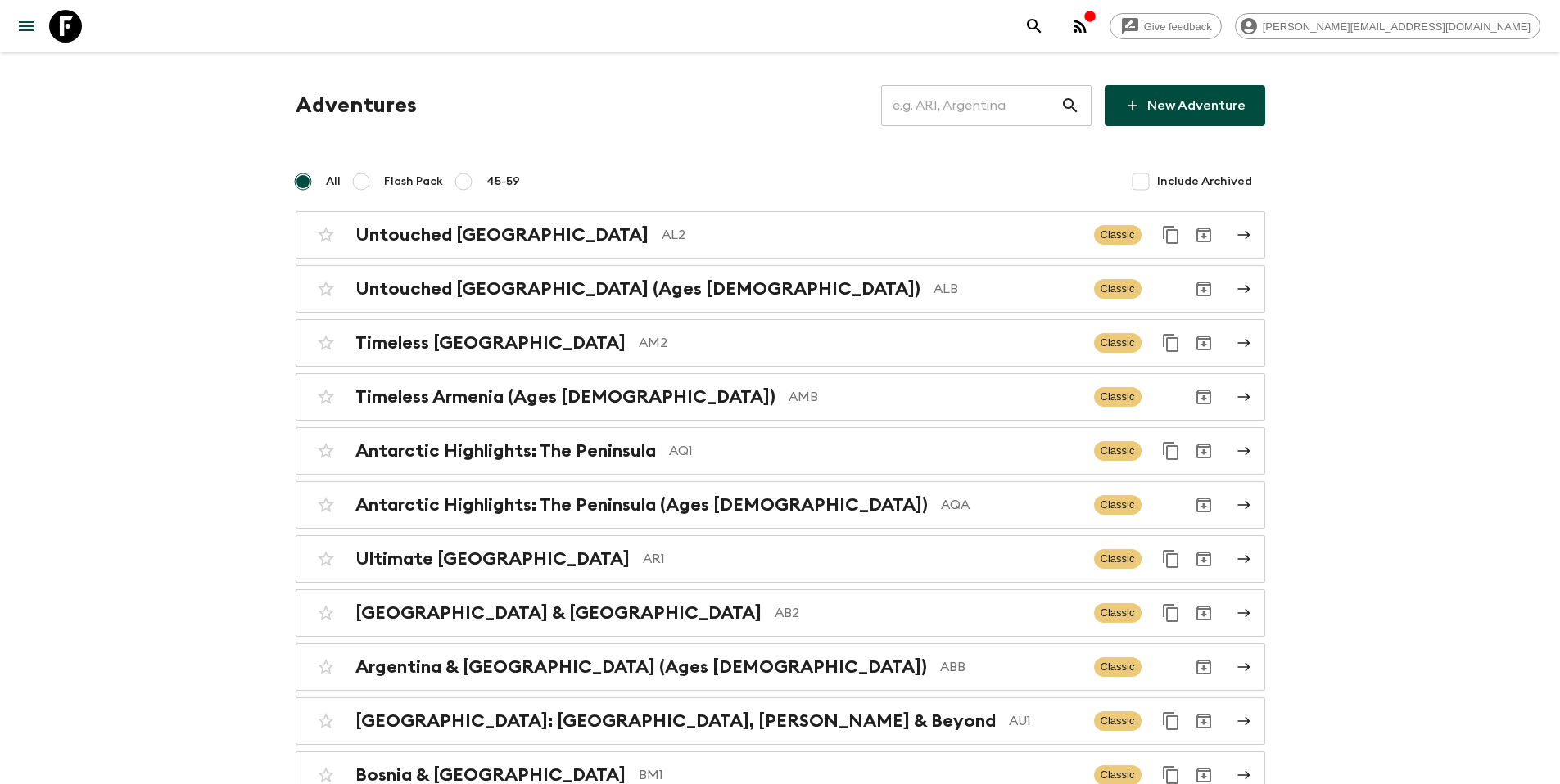
click at [978, 110] on input "text" at bounding box center [971, 105] width 179 height 46
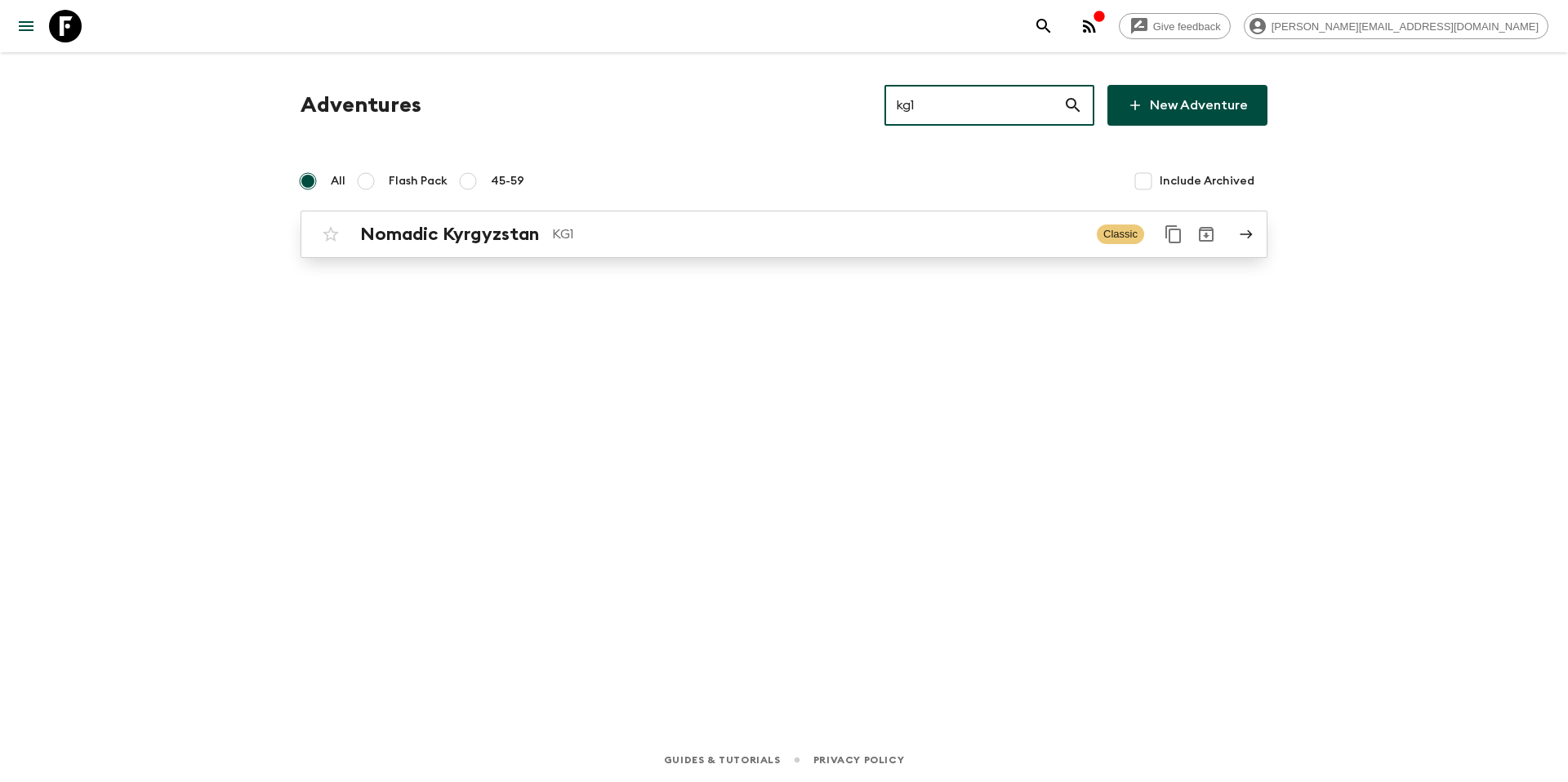
type input "kg1"
click at [687, 232] on p "KG1" at bounding box center [818, 234] width 532 height 20
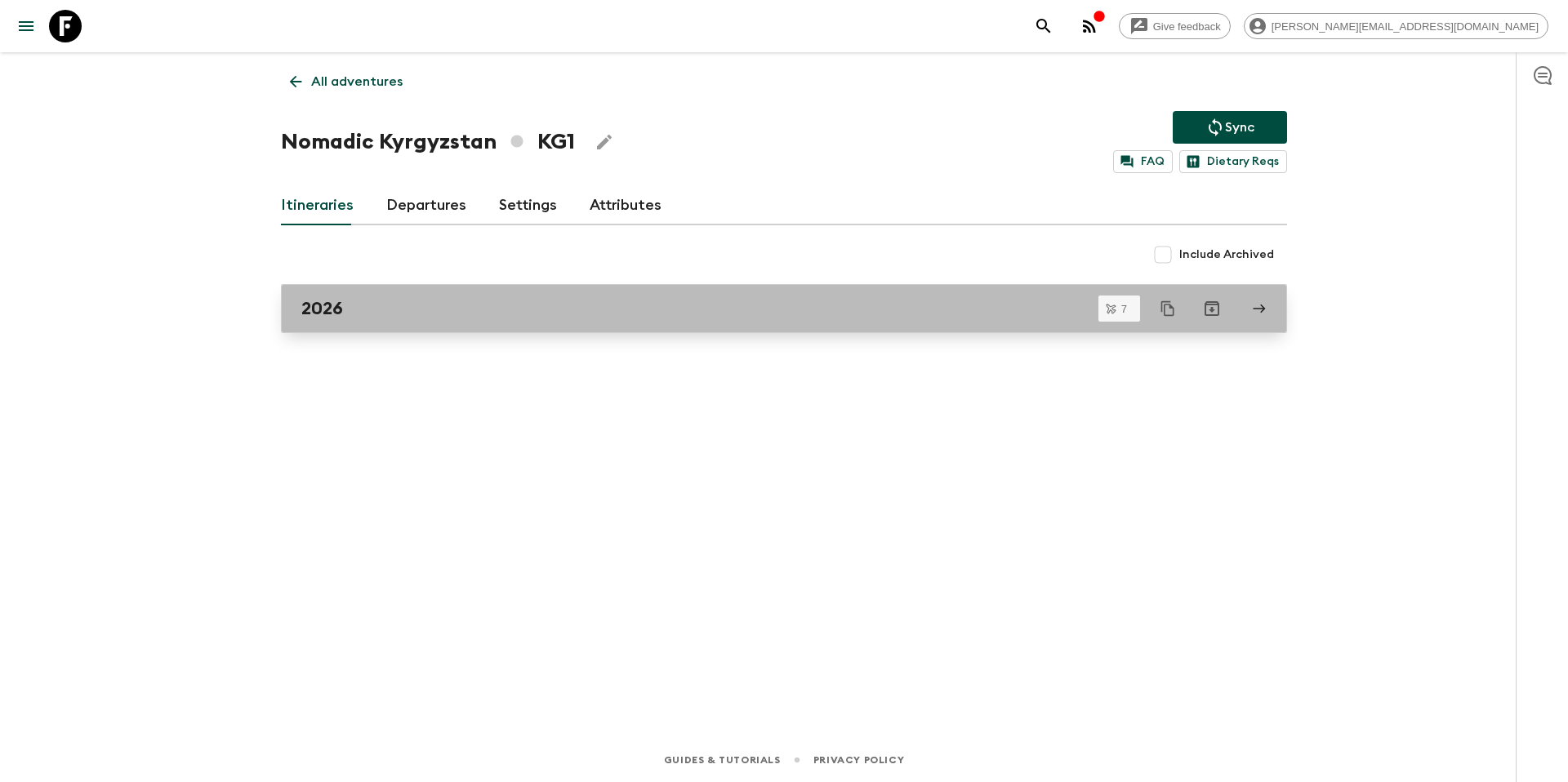
click at [425, 307] on div "2026" at bounding box center [768, 308] width 934 height 22
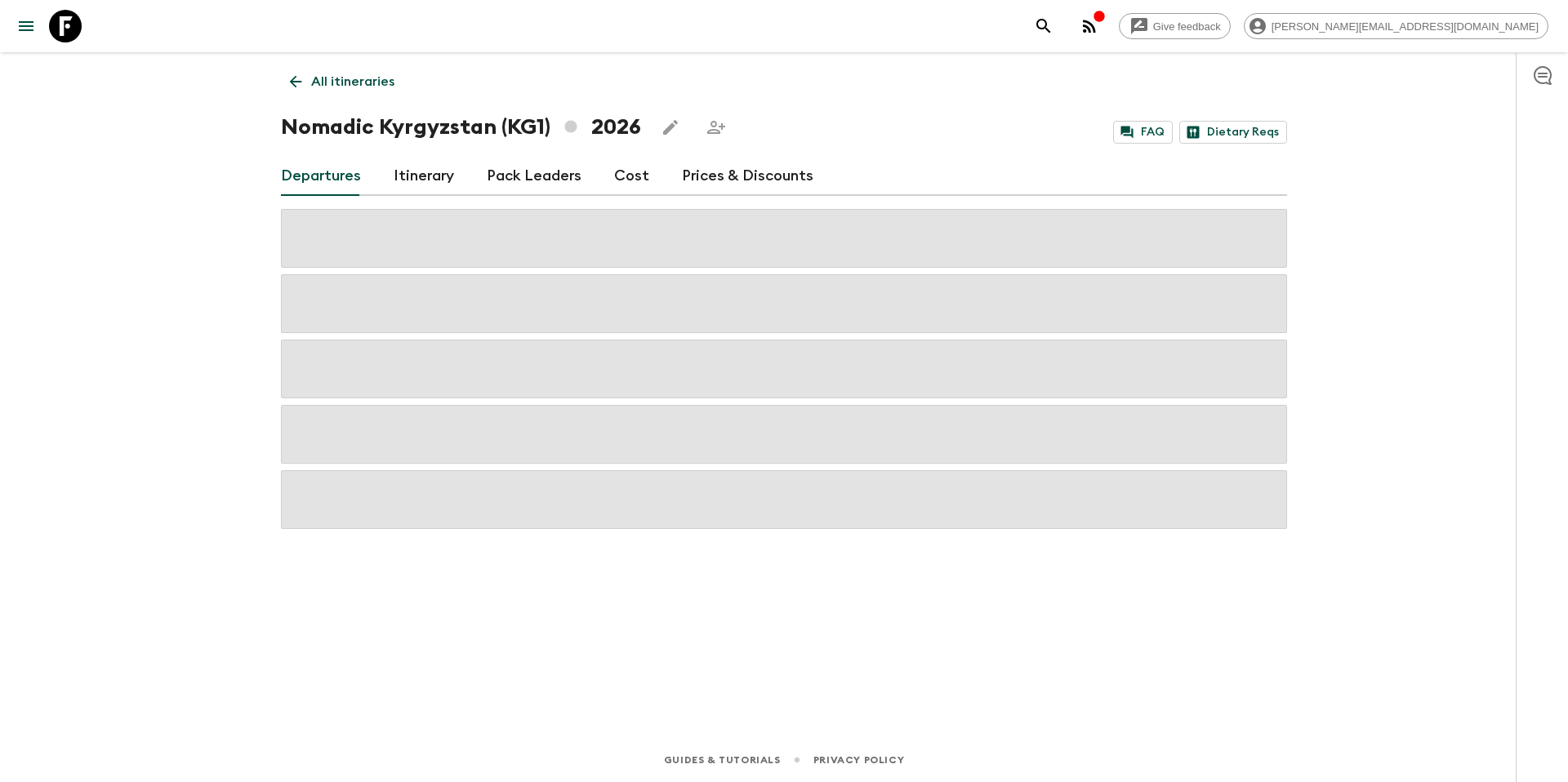
click at [341, 78] on p "All itineraries" at bounding box center [353, 81] width 83 height 20
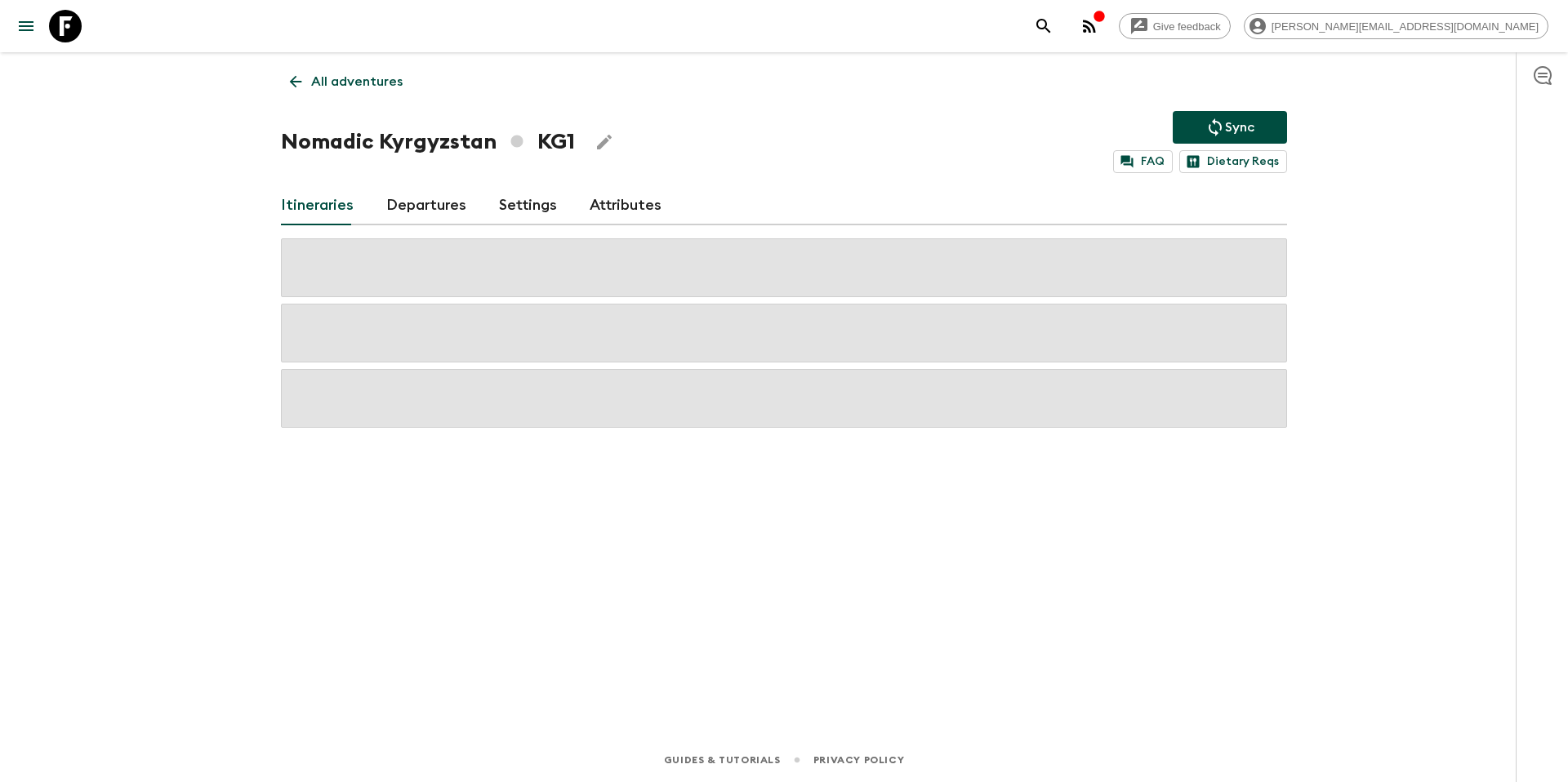
click at [403, 199] on link "Departures" at bounding box center [426, 205] width 80 height 39
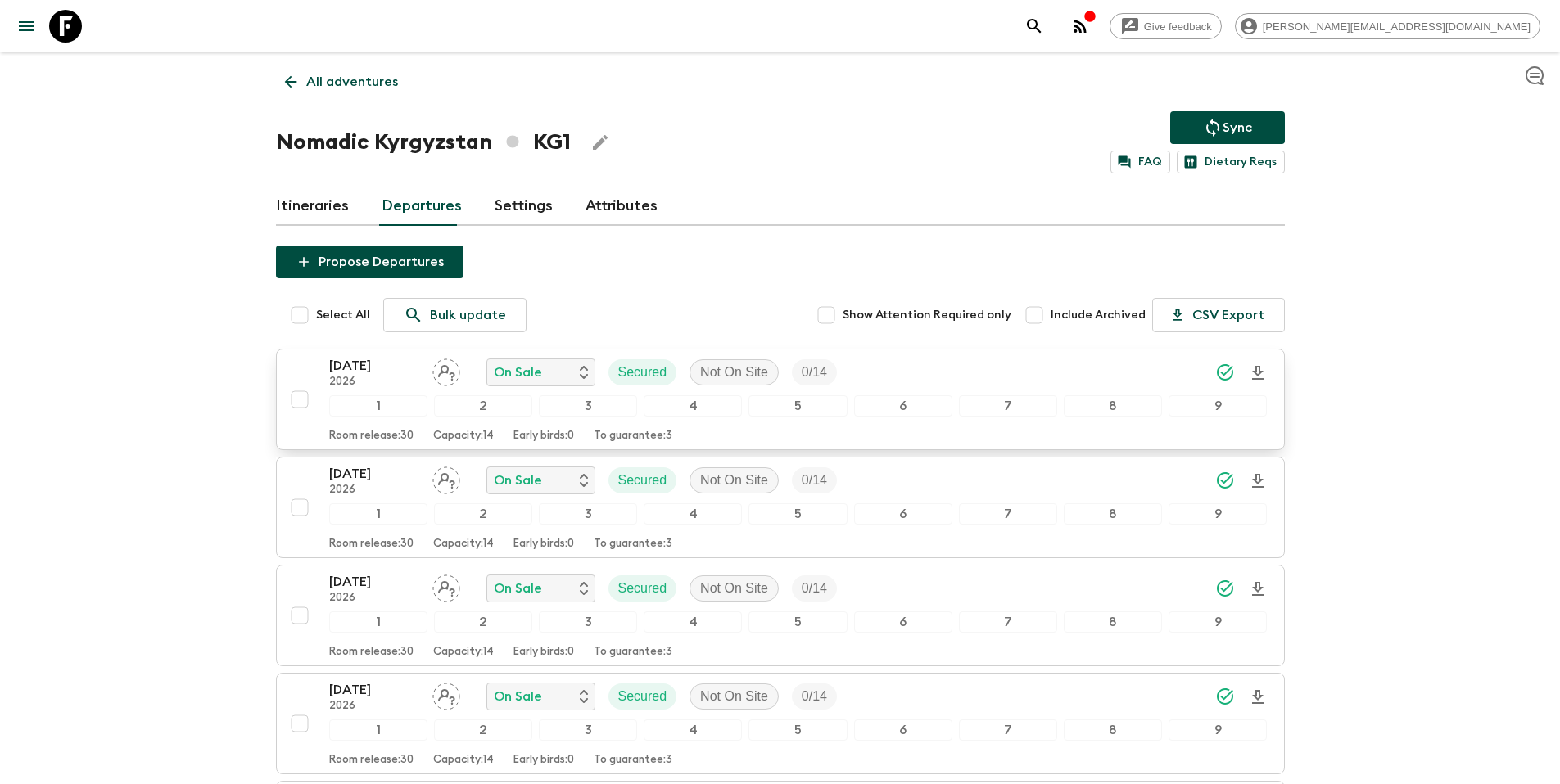
click at [299, 404] on input "checkbox" at bounding box center [300, 399] width 33 height 33
checkbox input "true"
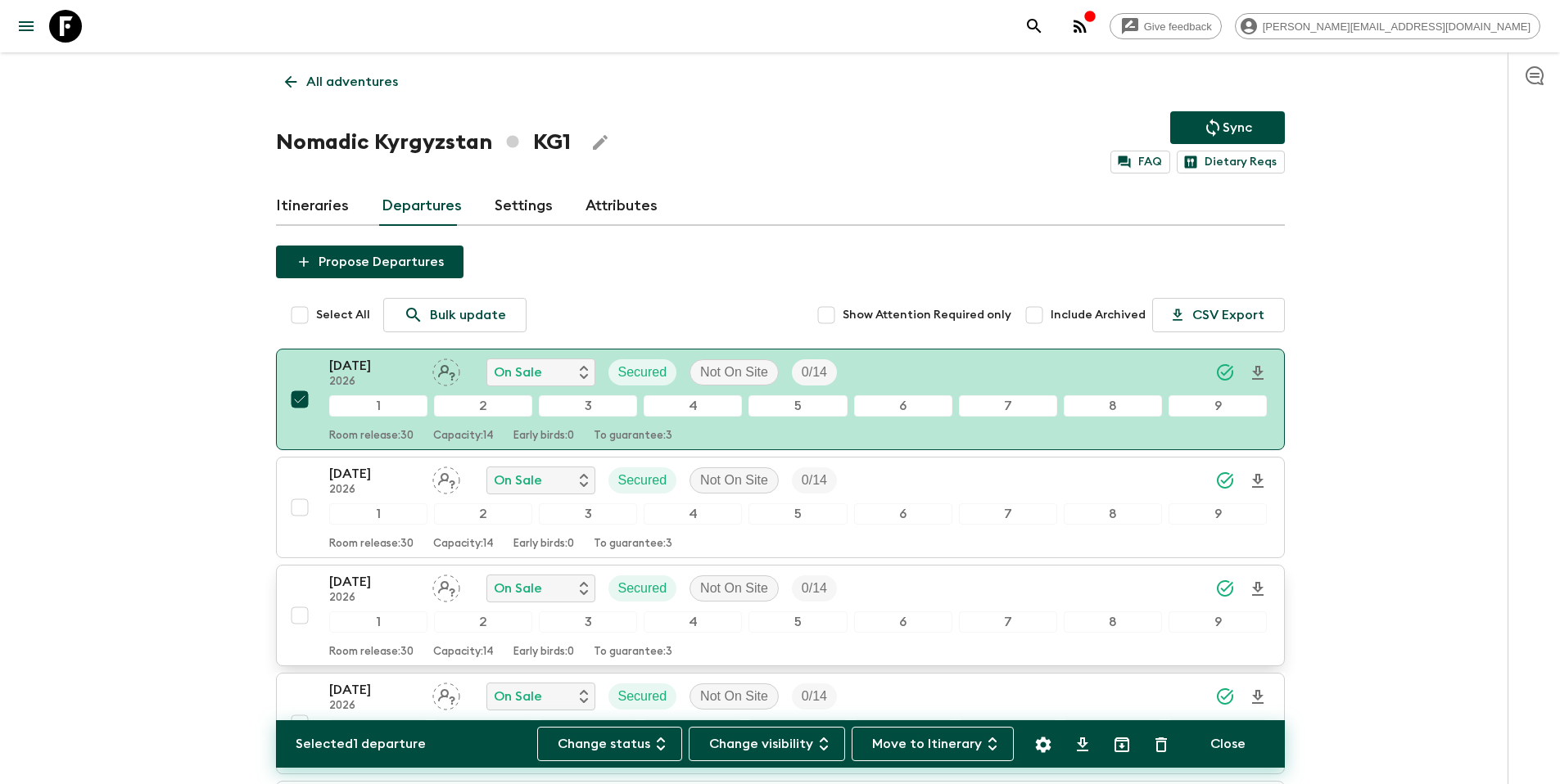
click at [302, 615] on input "checkbox" at bounding box center [300, 616] width 33 height 33
checkbox input "true"
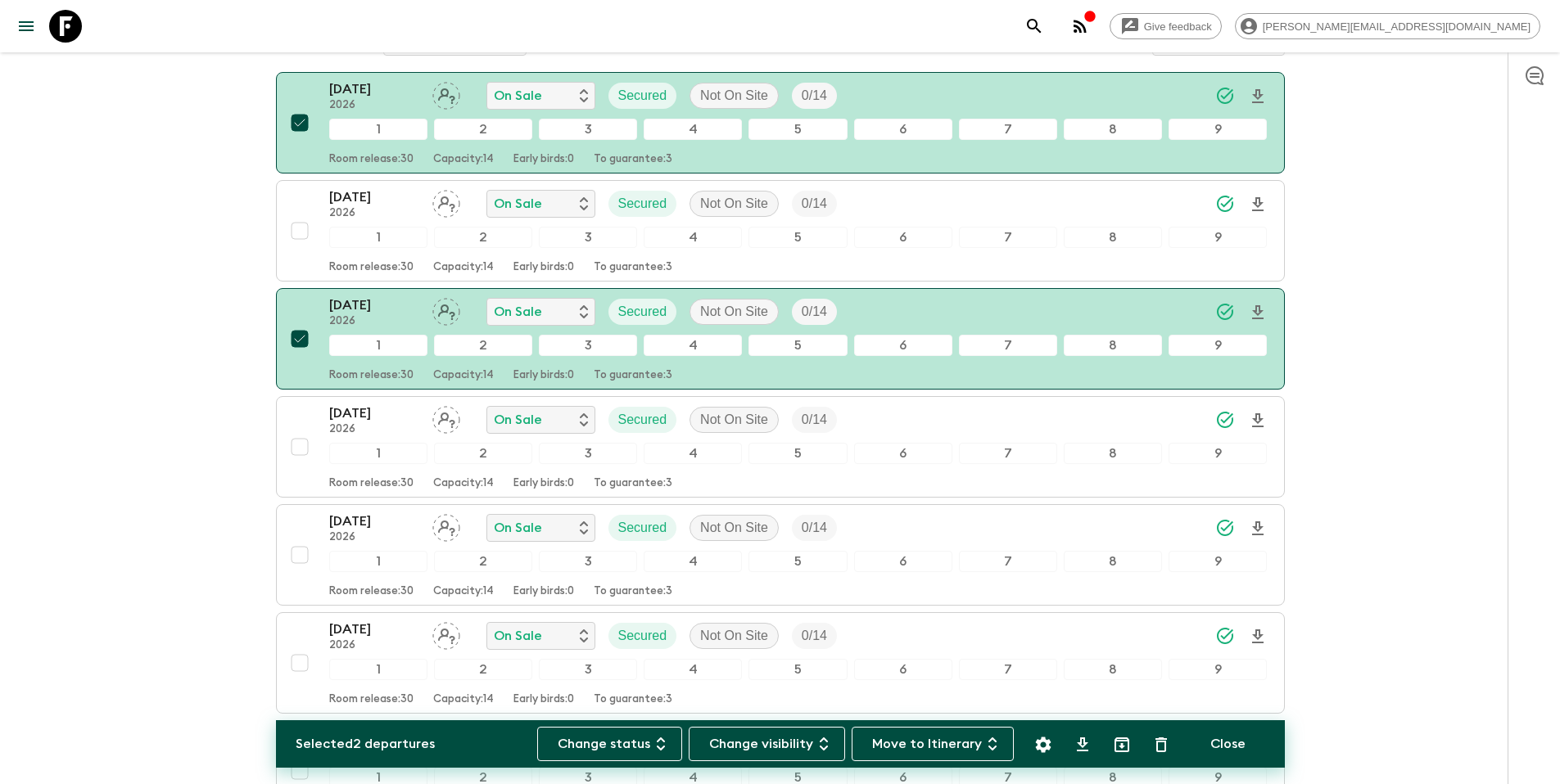
scroll to position [281, 0]
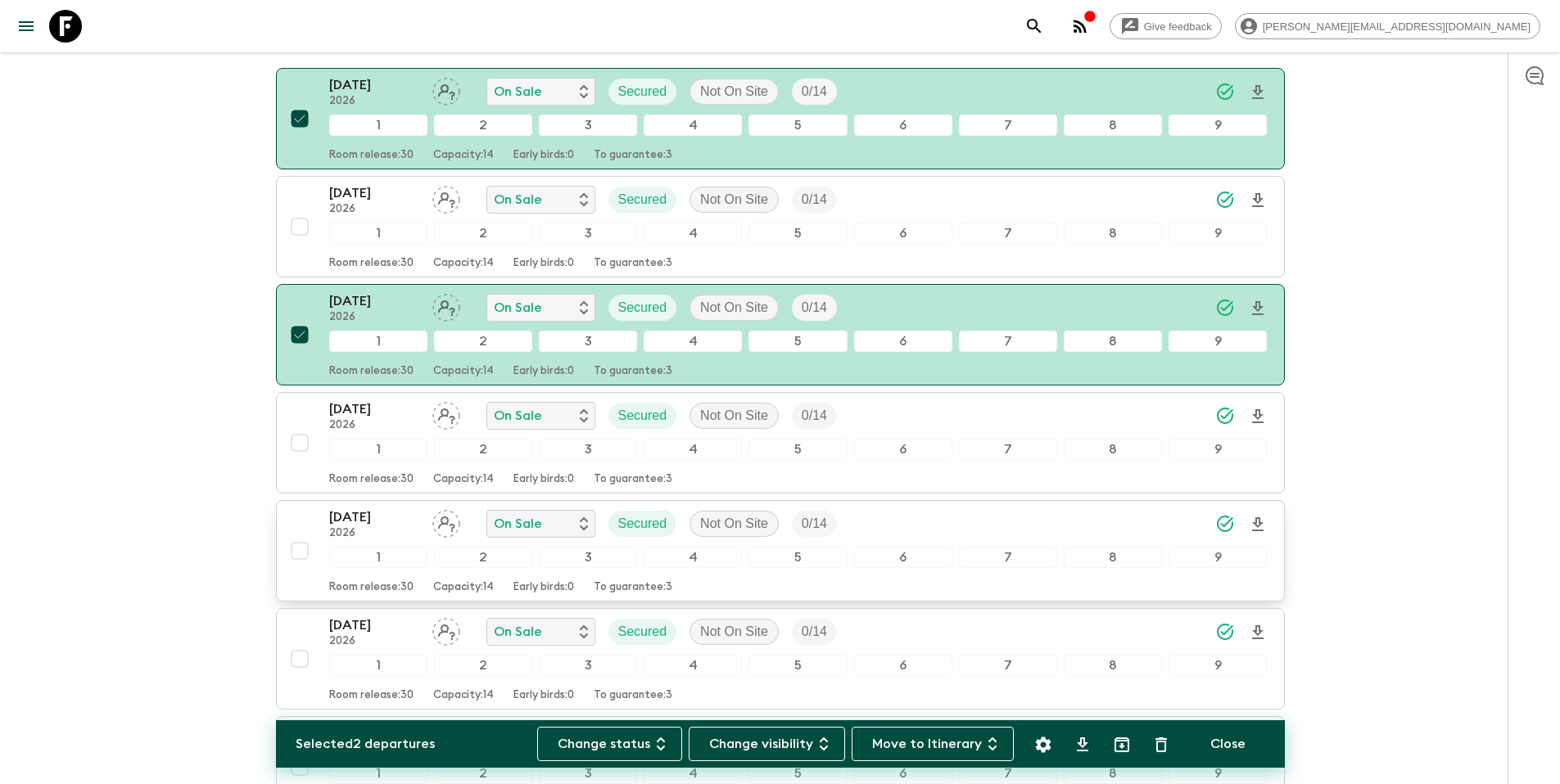
click at [294, 556] on input "checkbox" at bounding box center [300, 551] width 33 height 33
checkbox input "true"
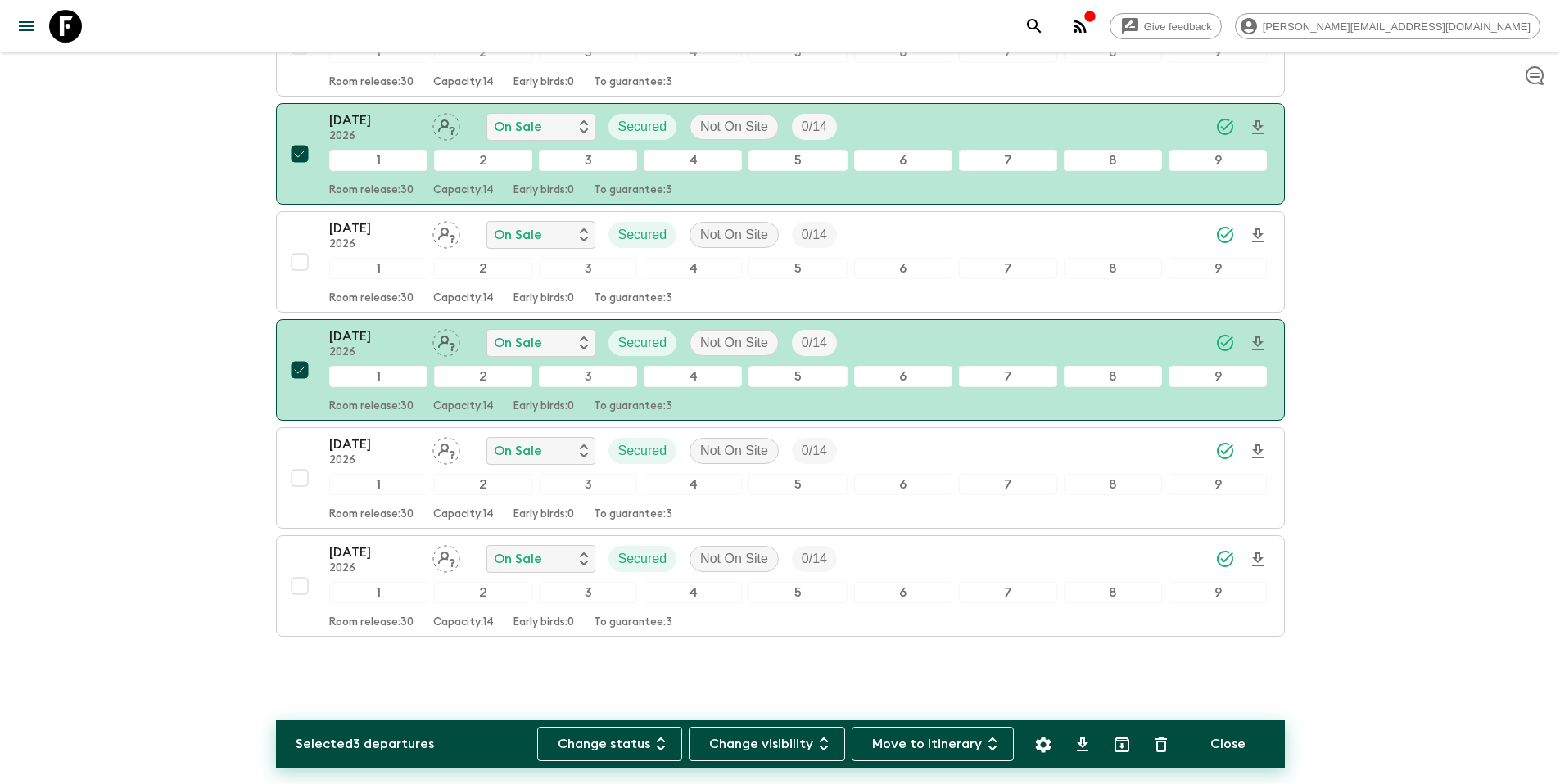
scroll to position [463, 0]
click at [304, 586] on input "checkbox" at bounding box center [300, 585] width 33 height 33
checkbox input "true"
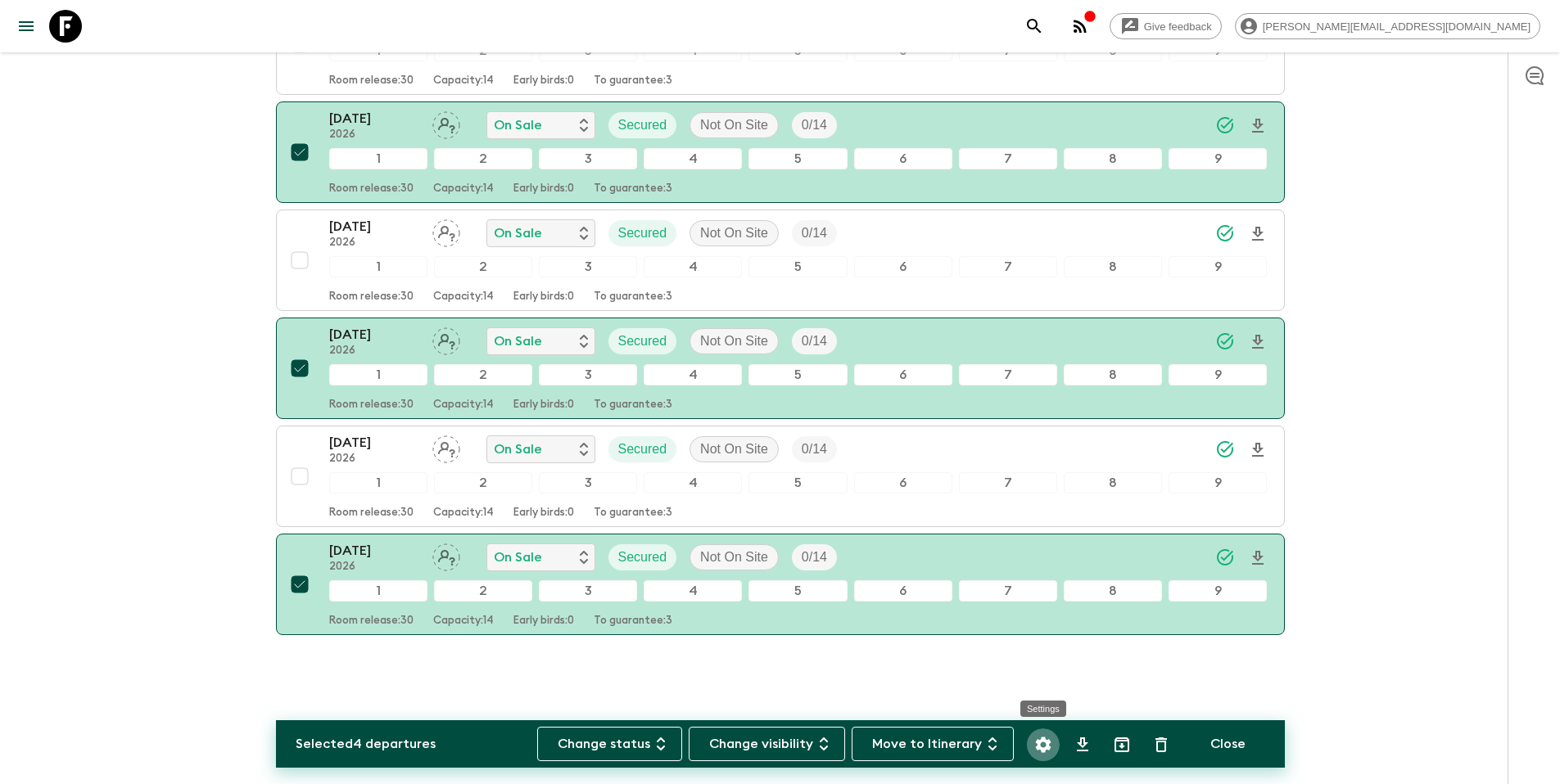
click at [1045, 743] on icon "Settings" at bounding box center [1043, 744] width 20 height 20
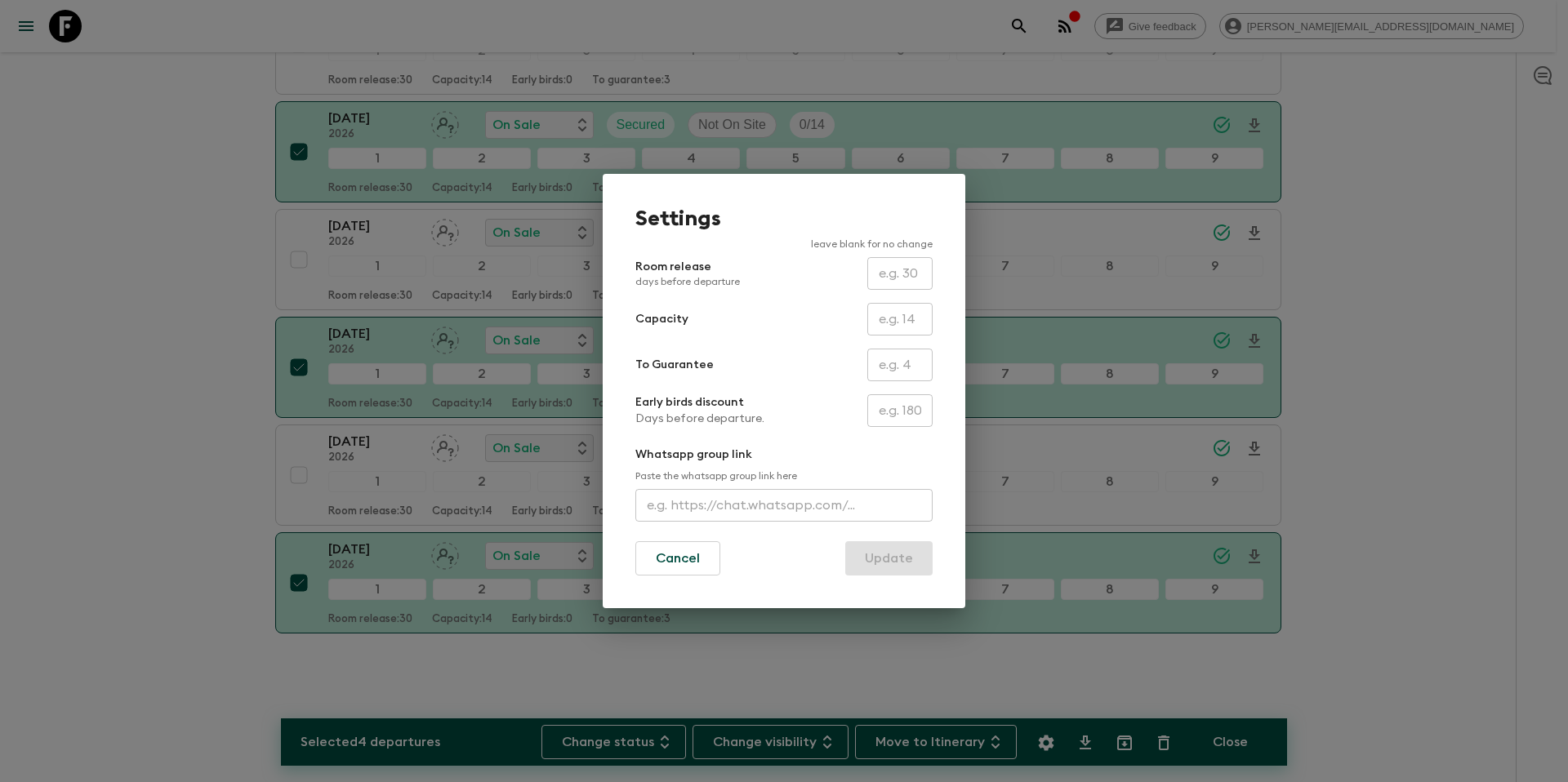
click at [894, 366] on input "text" at bounding box center [900, 365] width 66 height 33
type input "0"
click at [902, 558] on button "Update" at bounding box center [889, 558] width 87 height 35
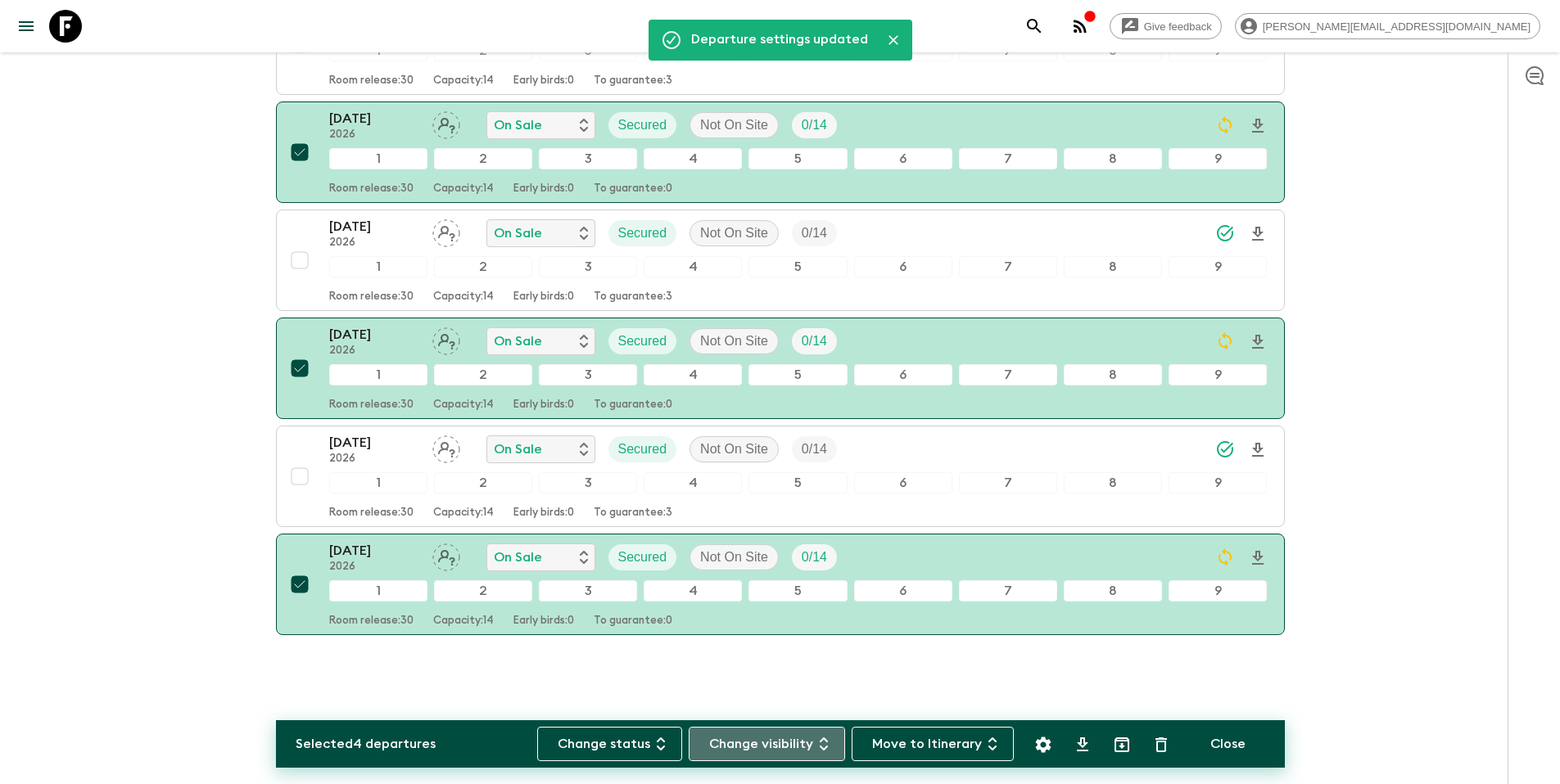
click at [761, 749] on button "Change visibility" at bounding box center [767, 744] width 156 height 35
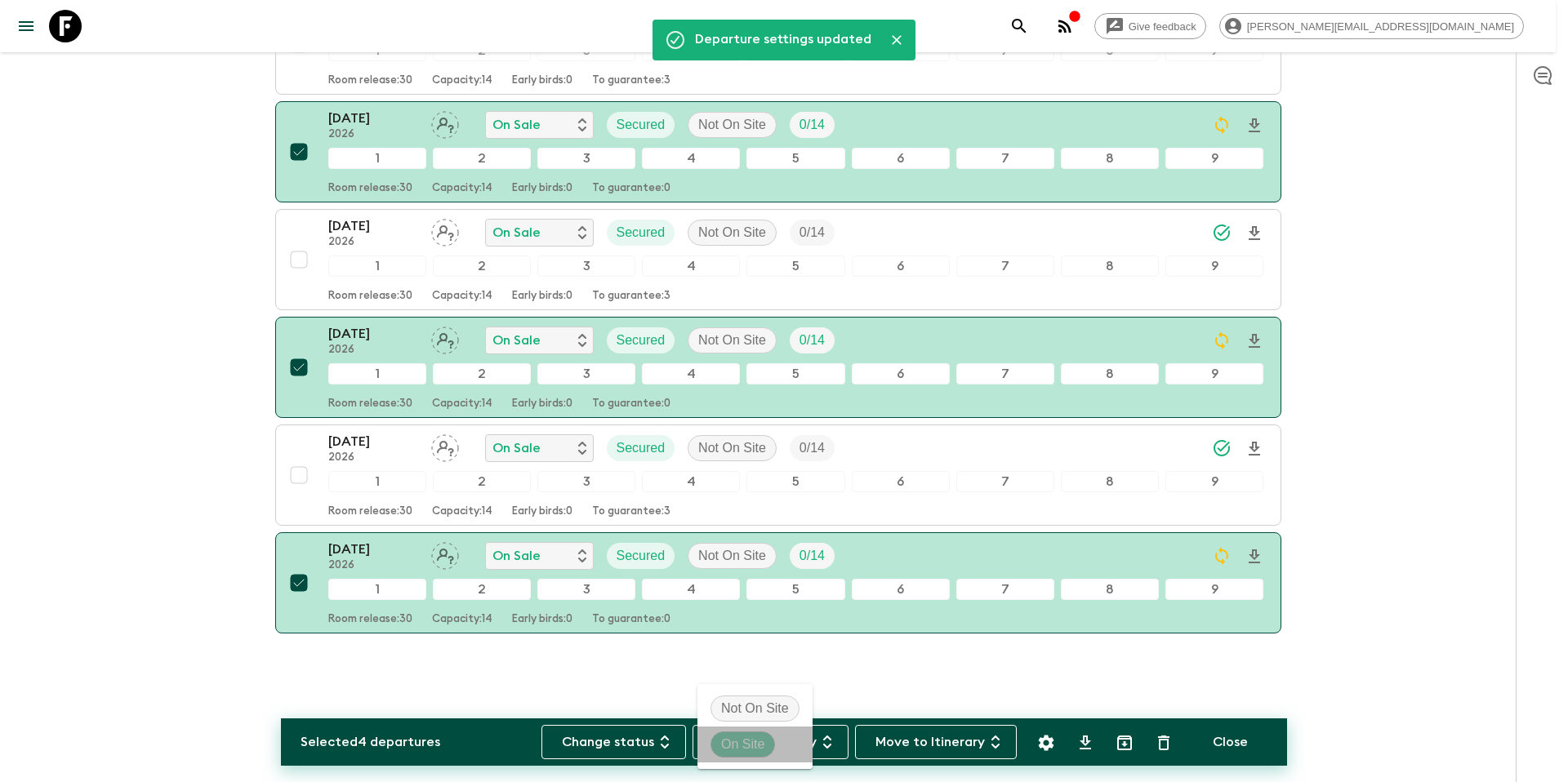
click at [757, 740] on p "On Site" at bounding box center [743, 744] width 43 height 20
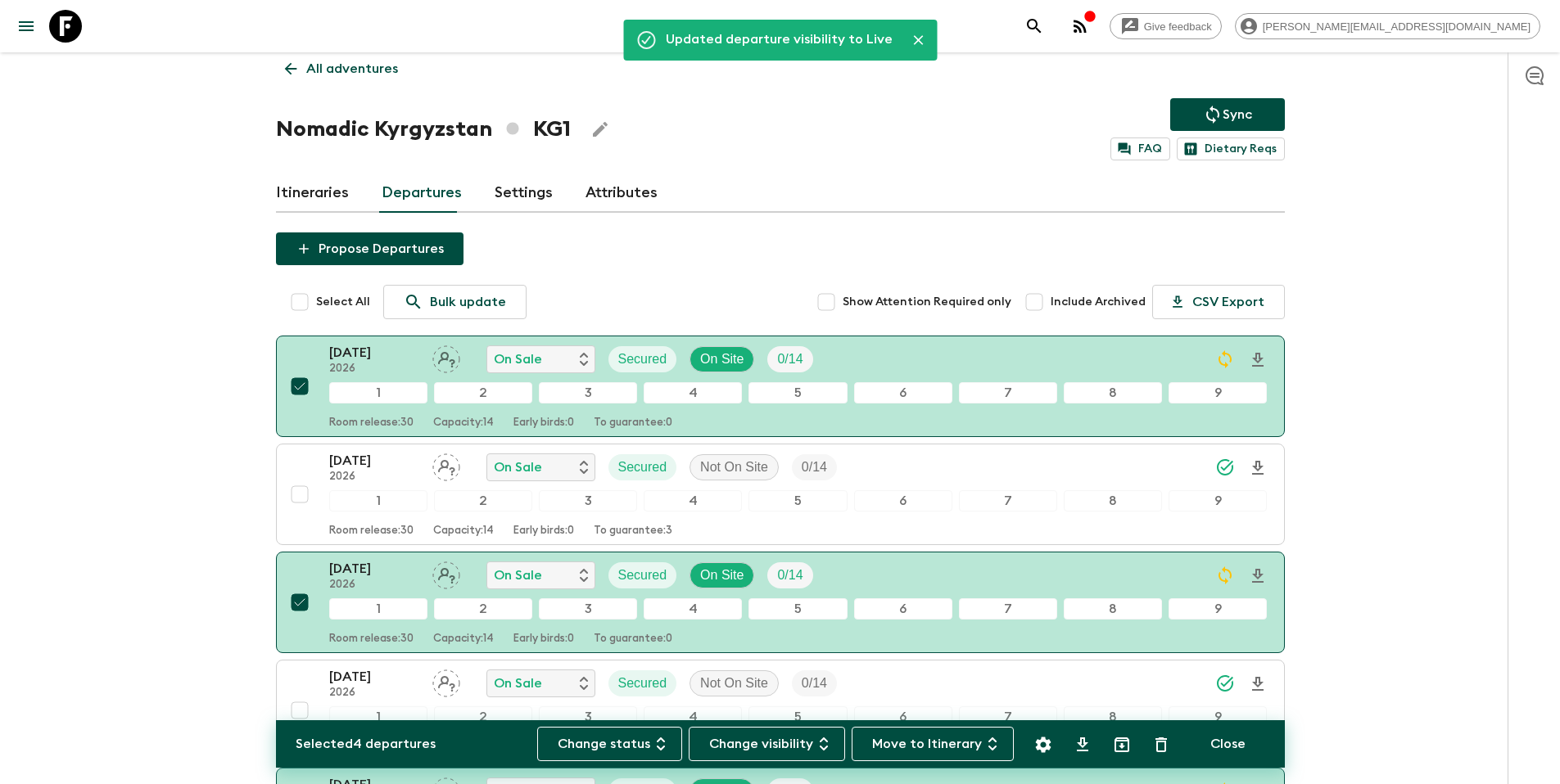
scroll to position [0, 0]
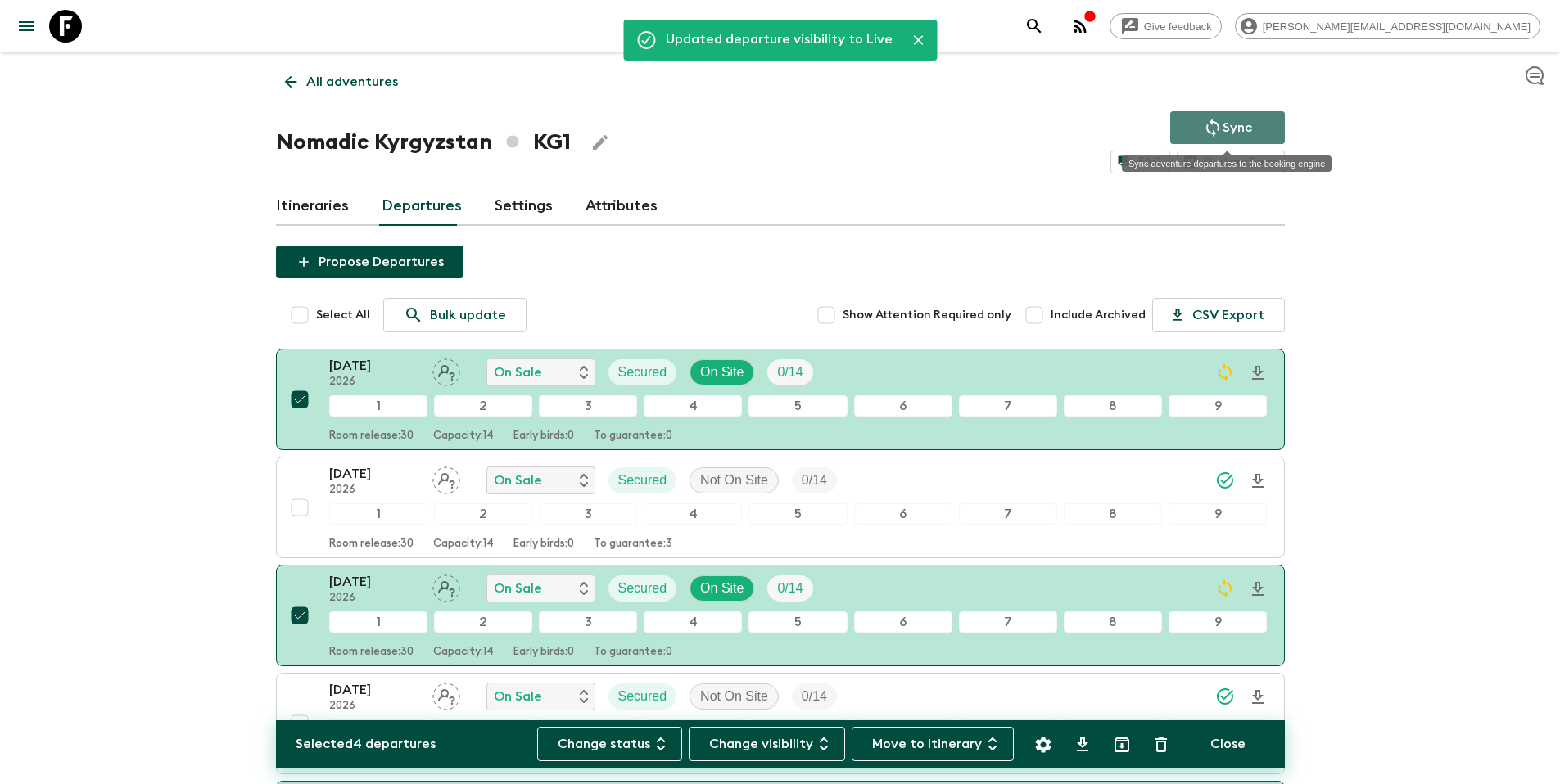
click at [1219, 120] on icon "Sync adventure departures to the booking engine" at bounding box center [1212, 127] width 20 height 20
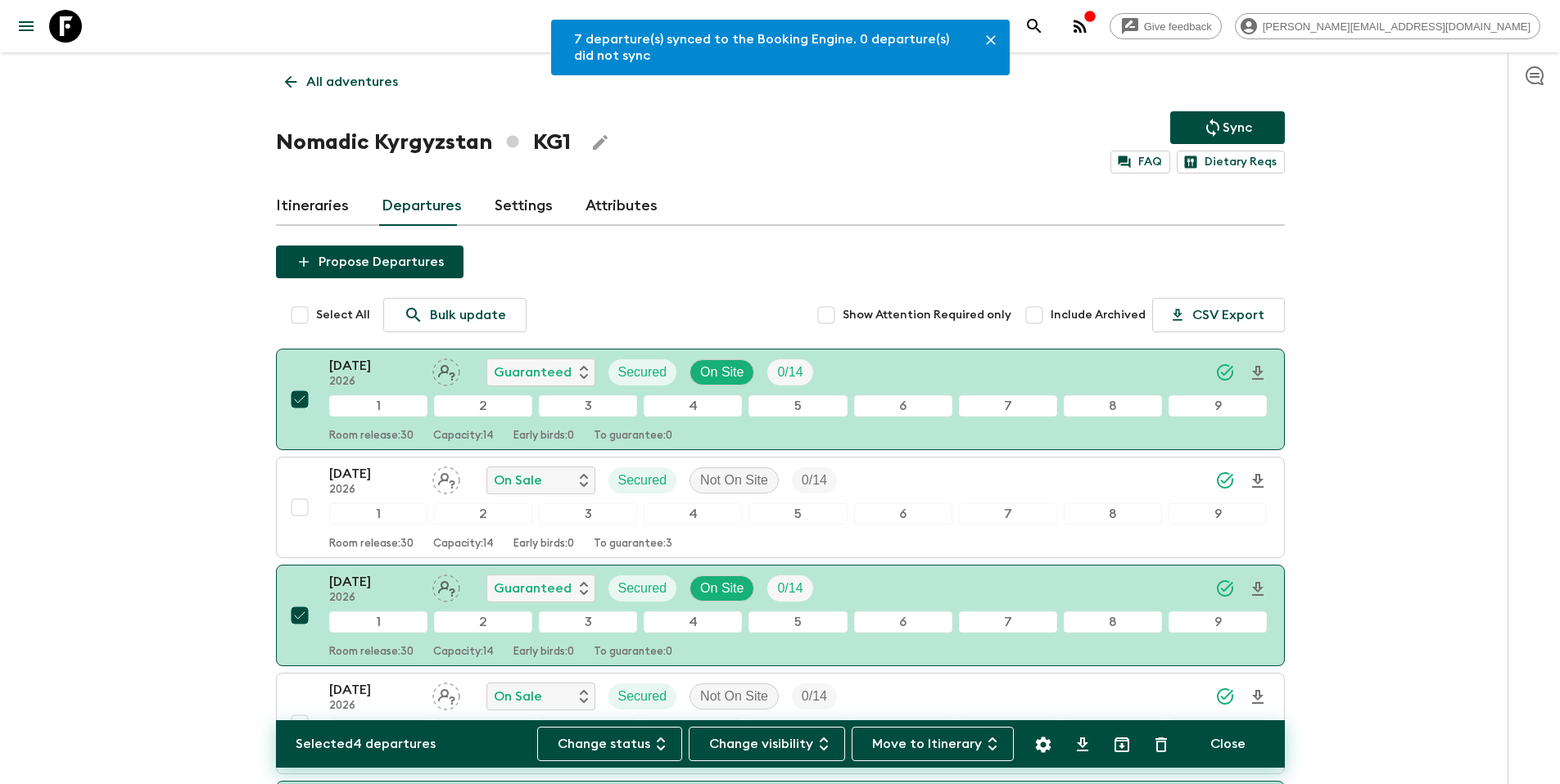
click at [334, 81] on p "All adventures" at bounding box center [352, 81] width 92 height 20
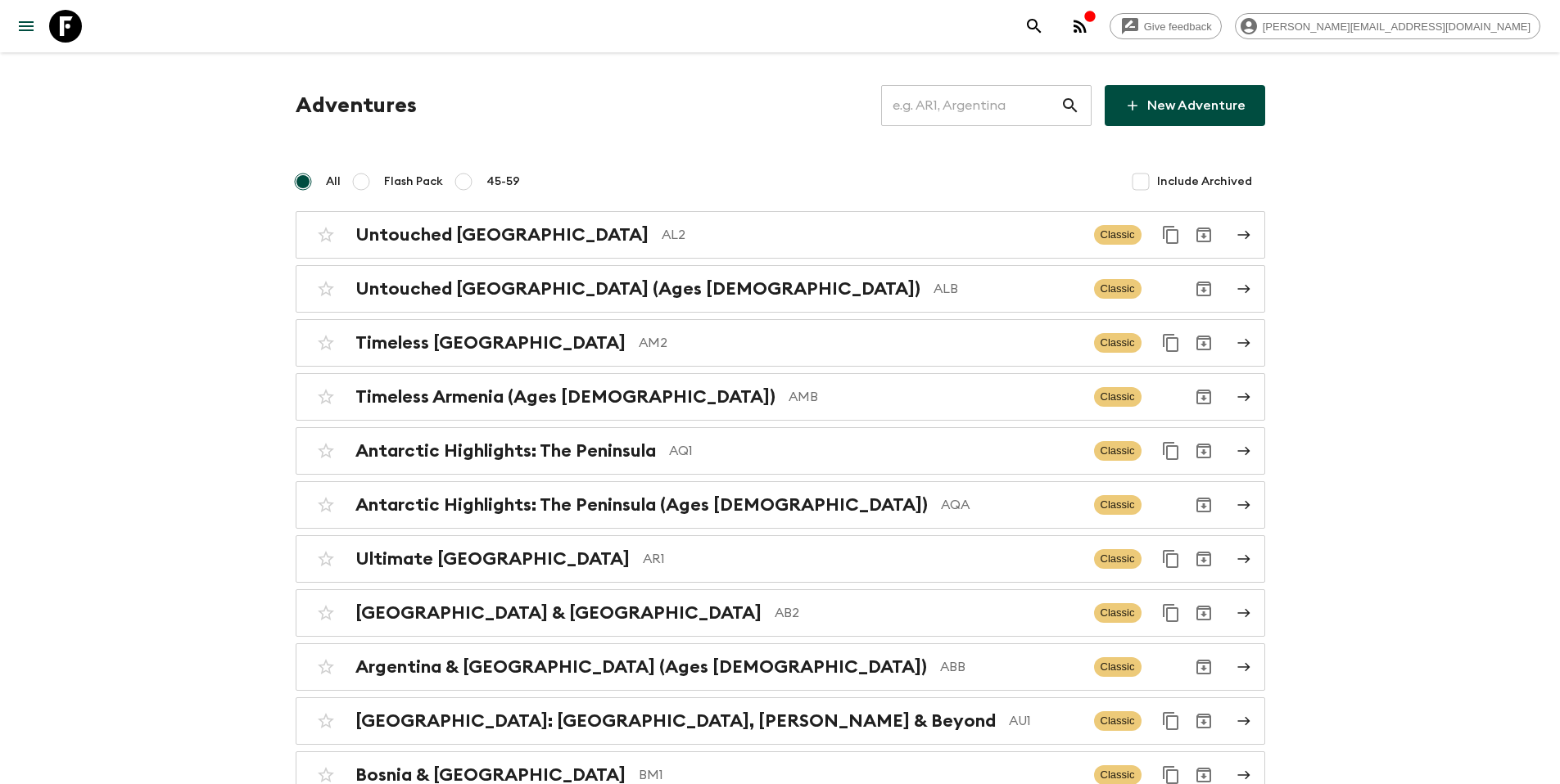
click at [1006, 117] on input "text" at bounding box center [971, 105] width 179 height 46
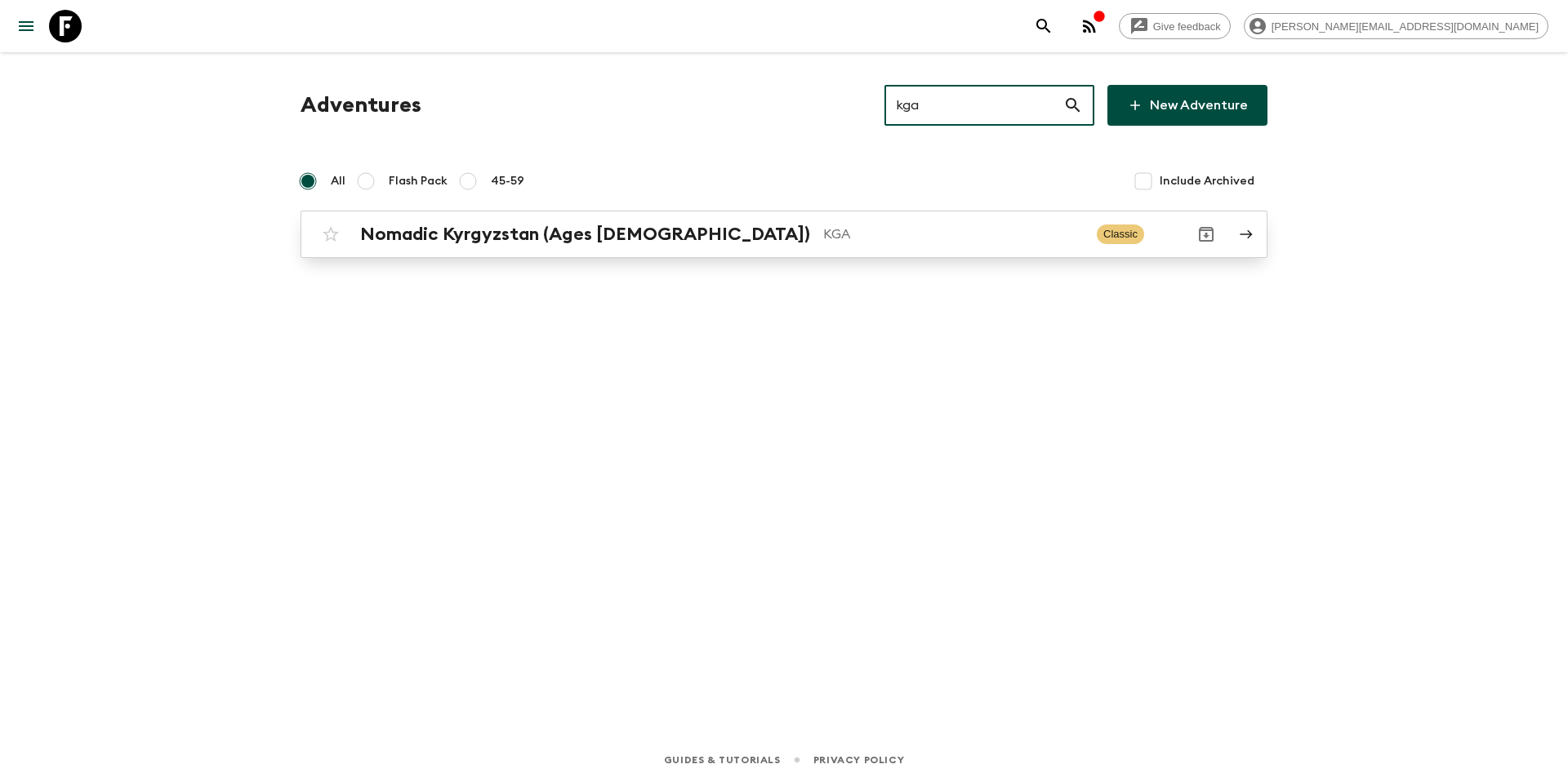
type input "kga"
click at [830, 230] on p "KGA" at bounding box center [953, 234] width 260 height 20
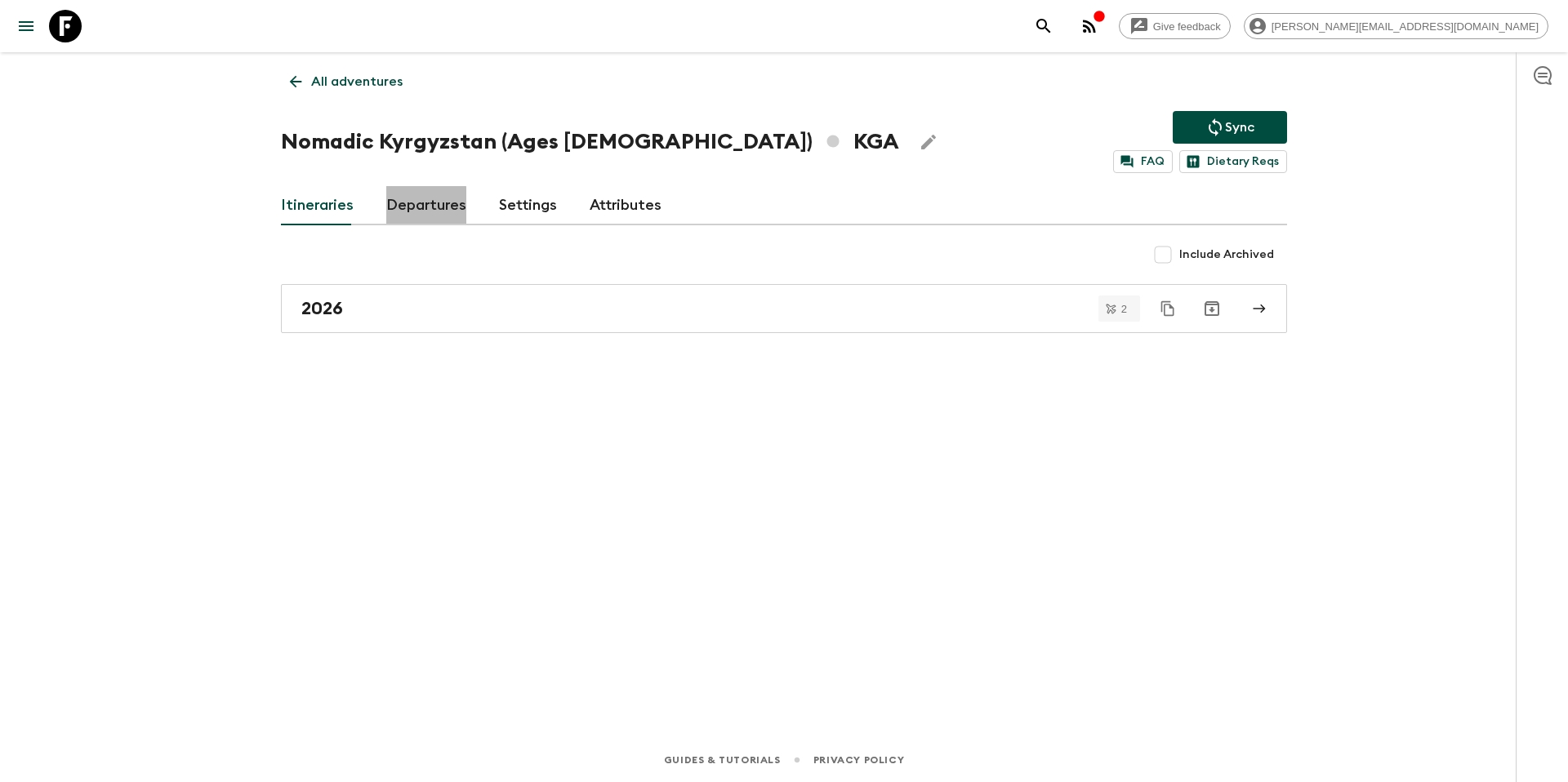
click at [417, 208] on link "Departures" at bounding box center [426, 205] width 80 height 39
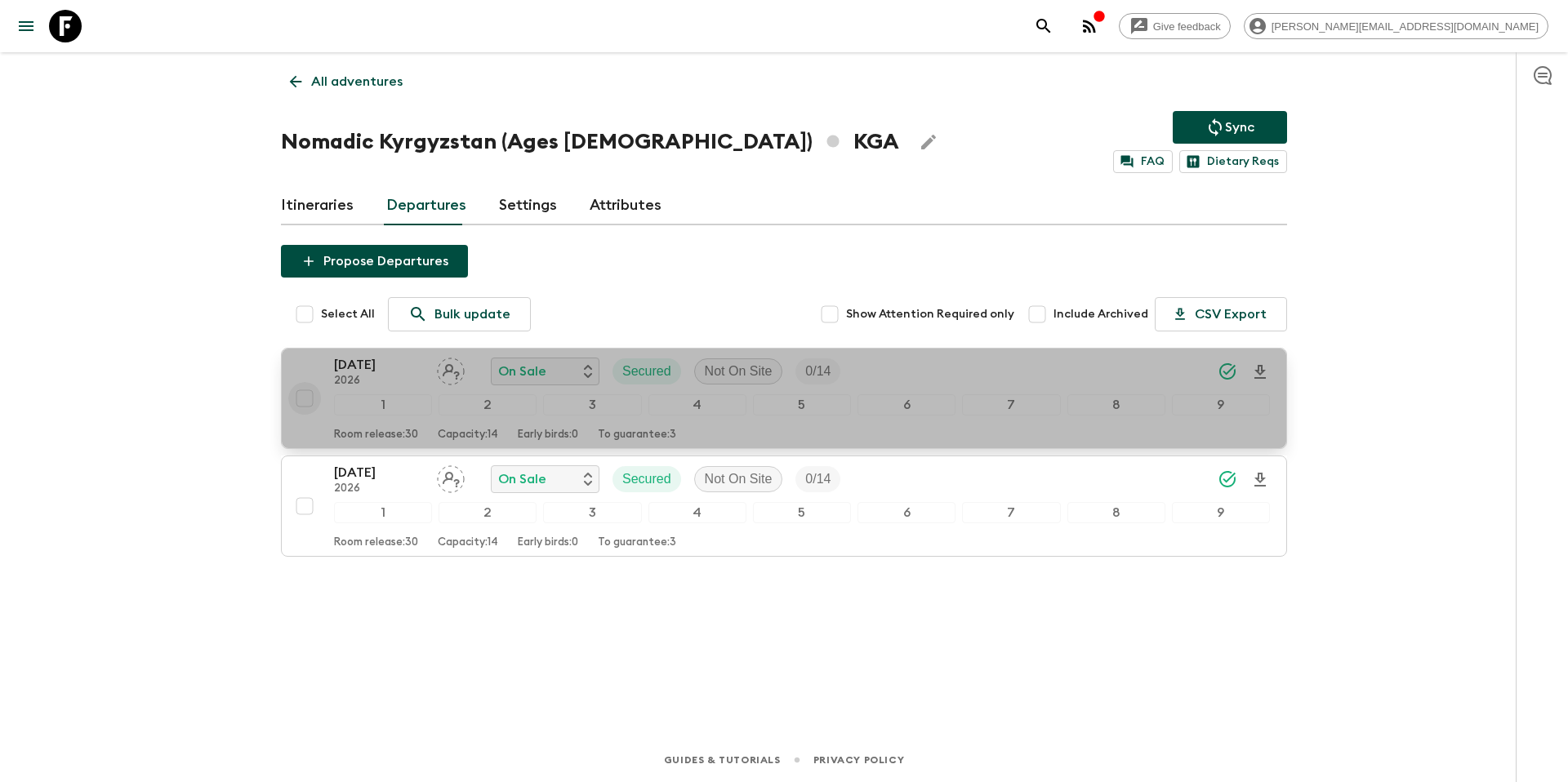
click at [303, 405] on input "checkbox" at bounding box center [305, 398] width 33 height 33
checkbox input "true"
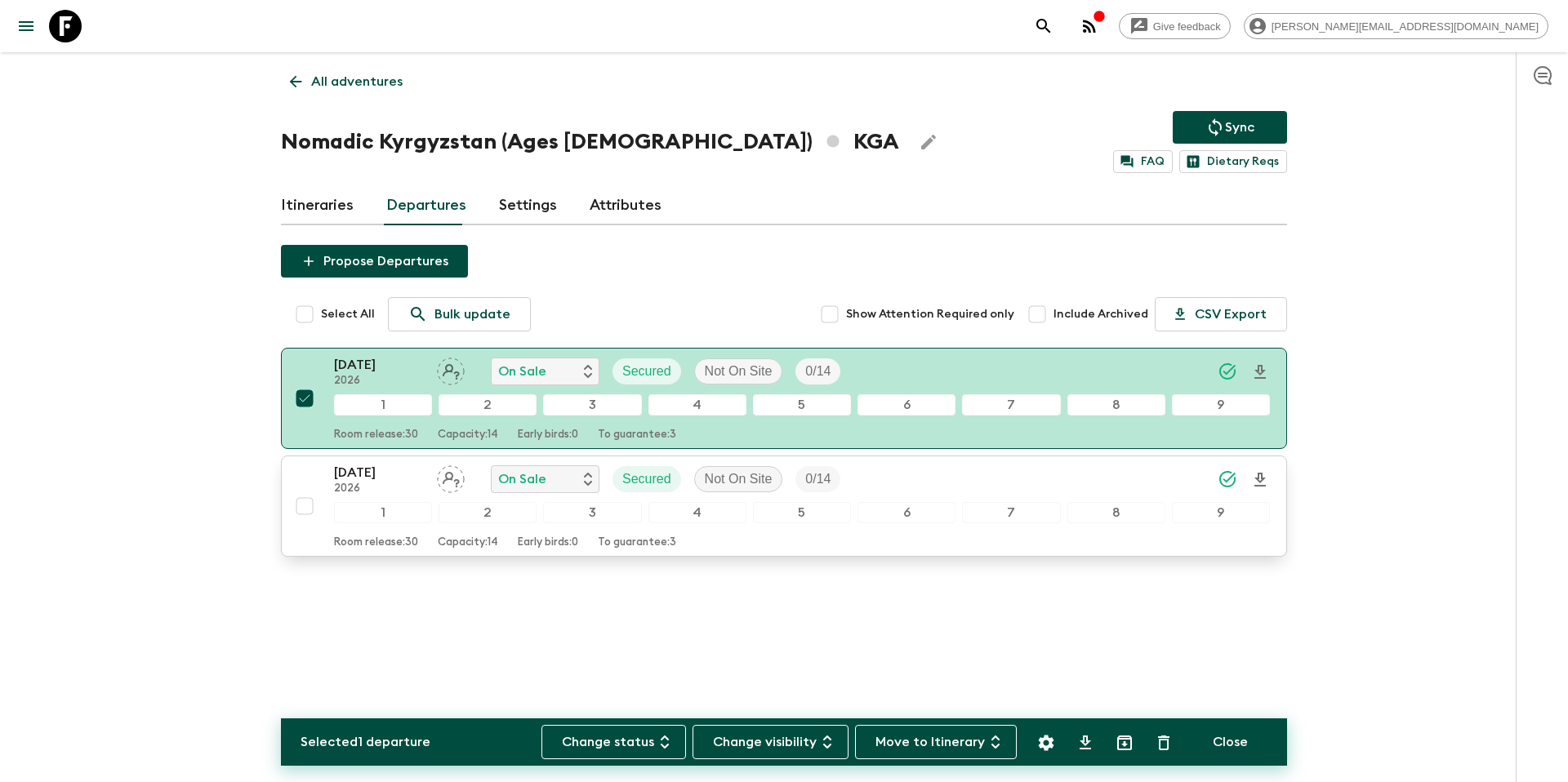
click at [310, 506] on input "checkbox" at bounding box center [305, 506] width 33 height 33
checkbox input "true"
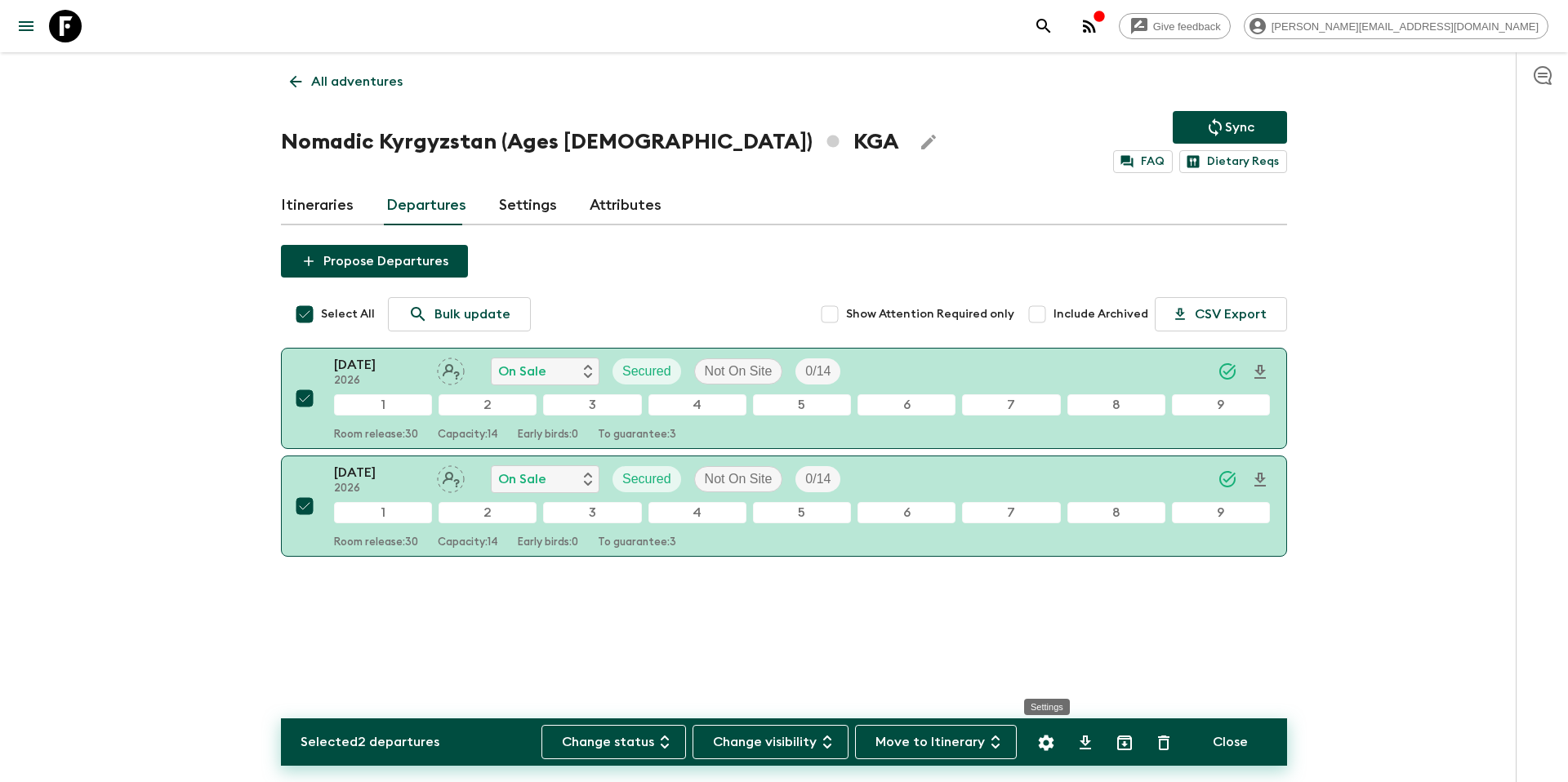
click at [1052, 746] on icon "Settings" at bounding box center [1047, 742] width 16 height 16
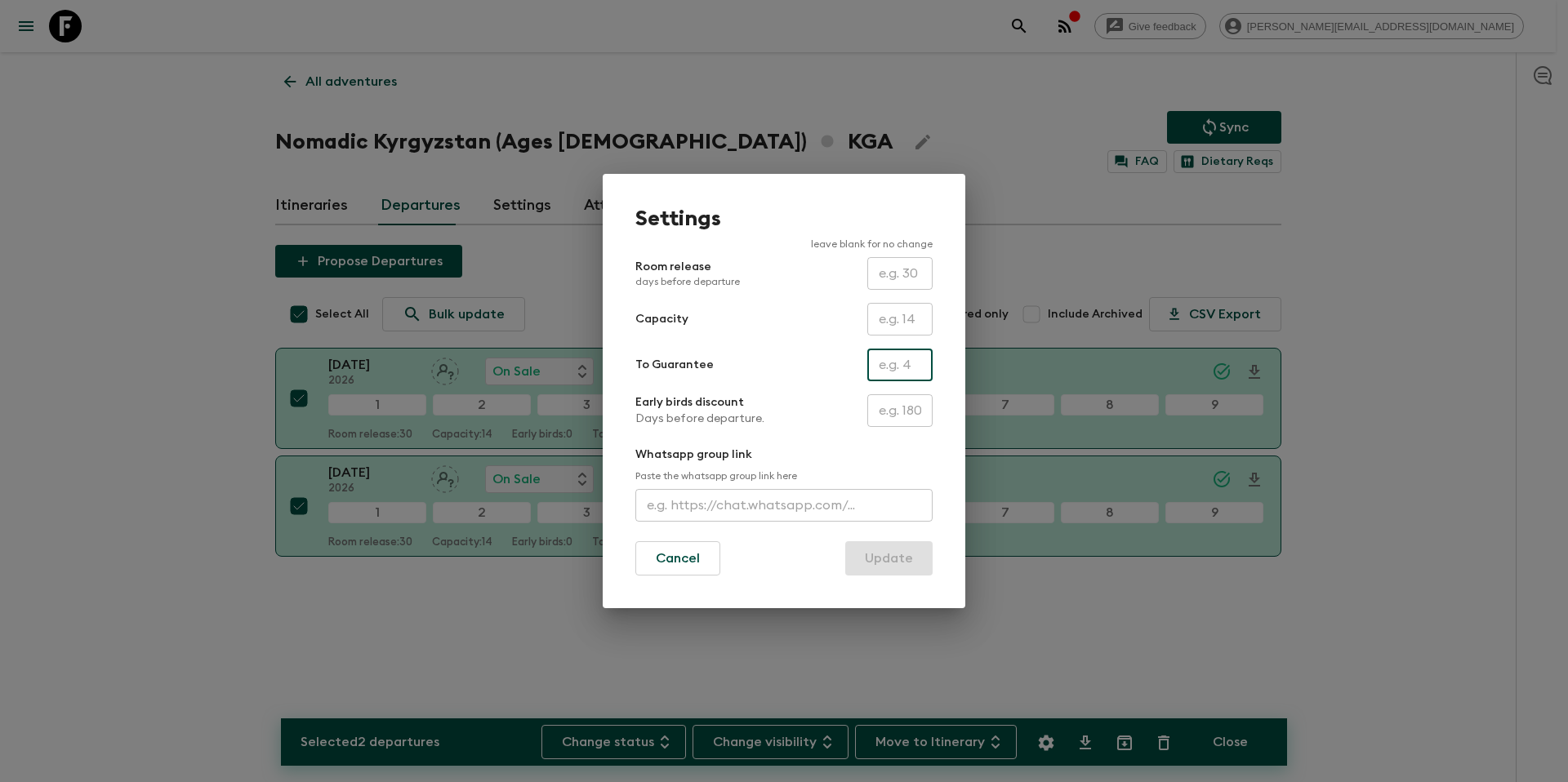
click at [898, 364] on input "text" at bounding box center [900, 365] width 66 height 33
type input "0"
click at [882, 555] on button "Update" at bounding box center [889, 558] width 87 height 35
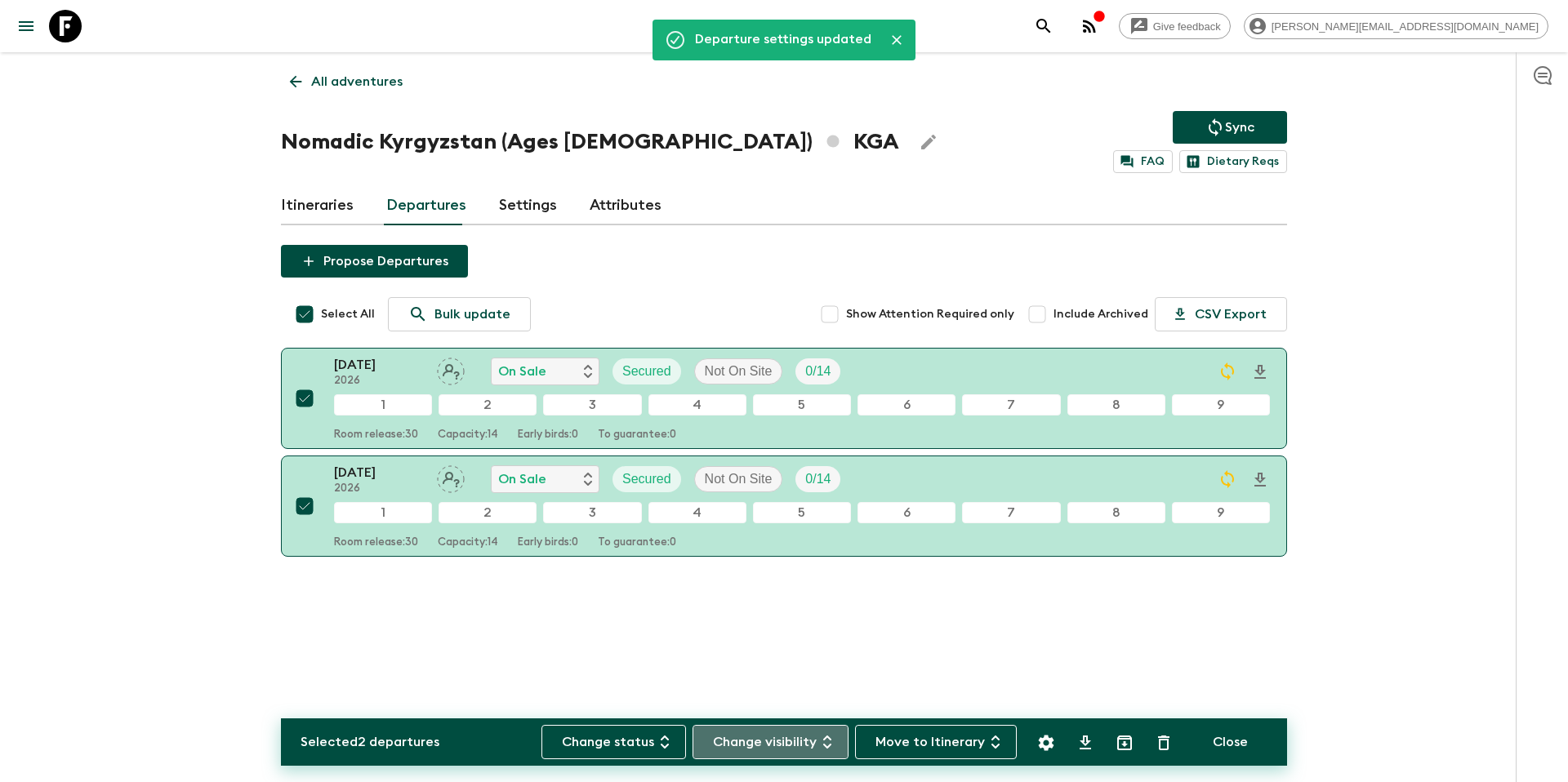
click at [818, 747] on button "Change visibility" at bounding box center [770, 742] width 156 height 35
click at [764, 749] on p "On Site" at bounding box center [743, 744] width 43 height 20
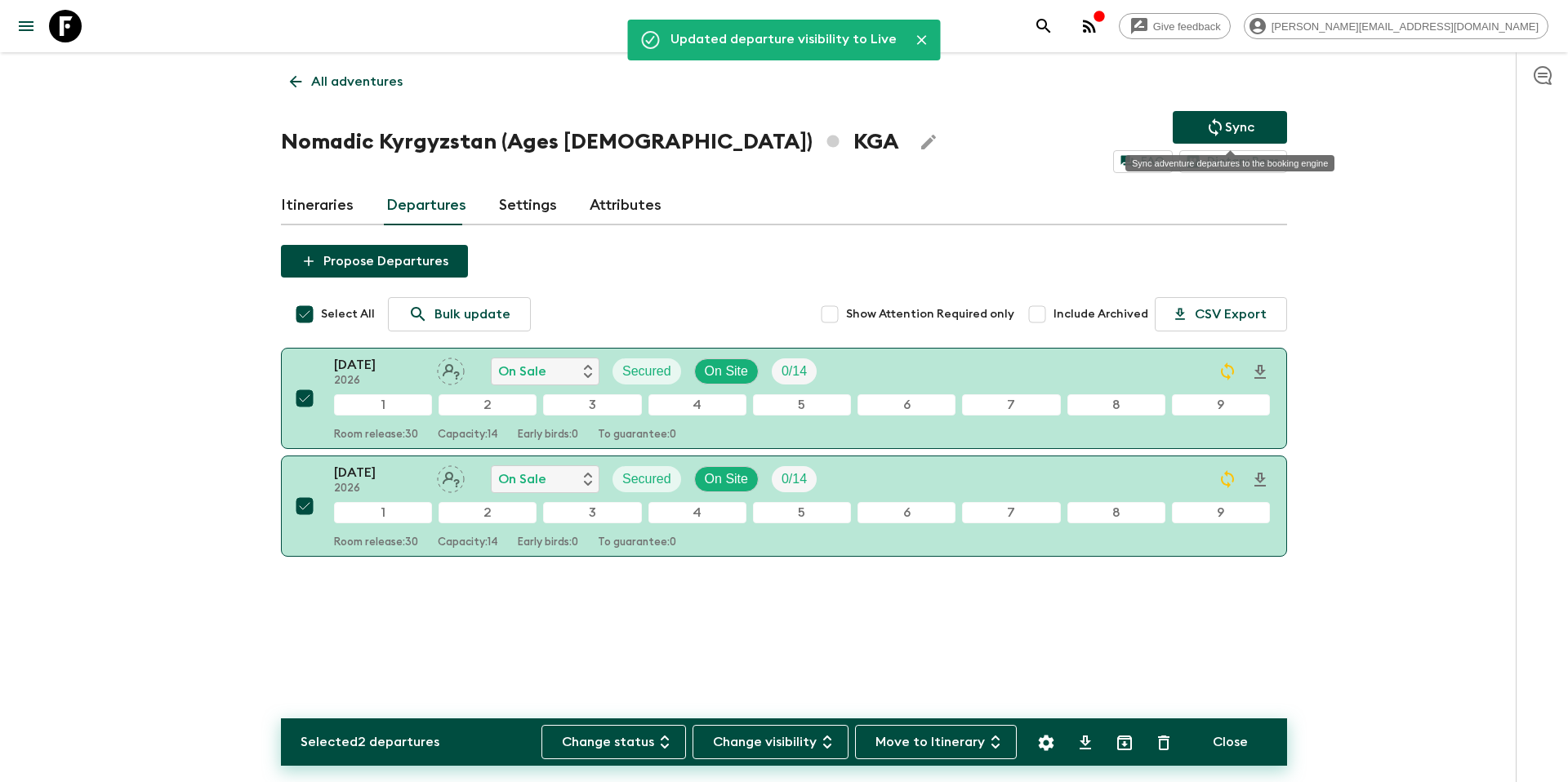
click at [1234, 131] on p "Sync" at bounding box center [1240, 127] width 29 height 20
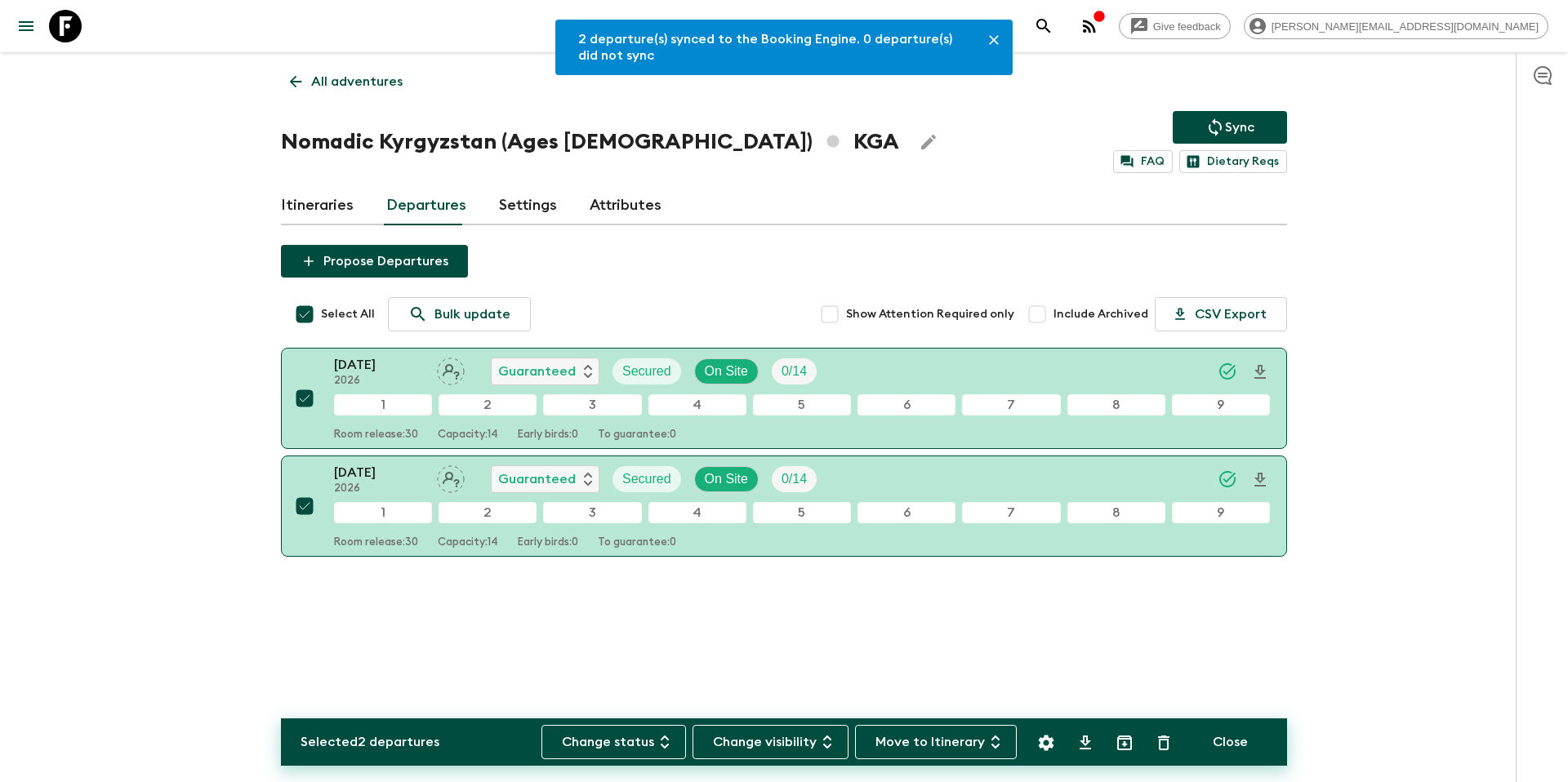
click at [361, 79] on p "All adventures" at bounding box center [357, 81] width 92 height 20
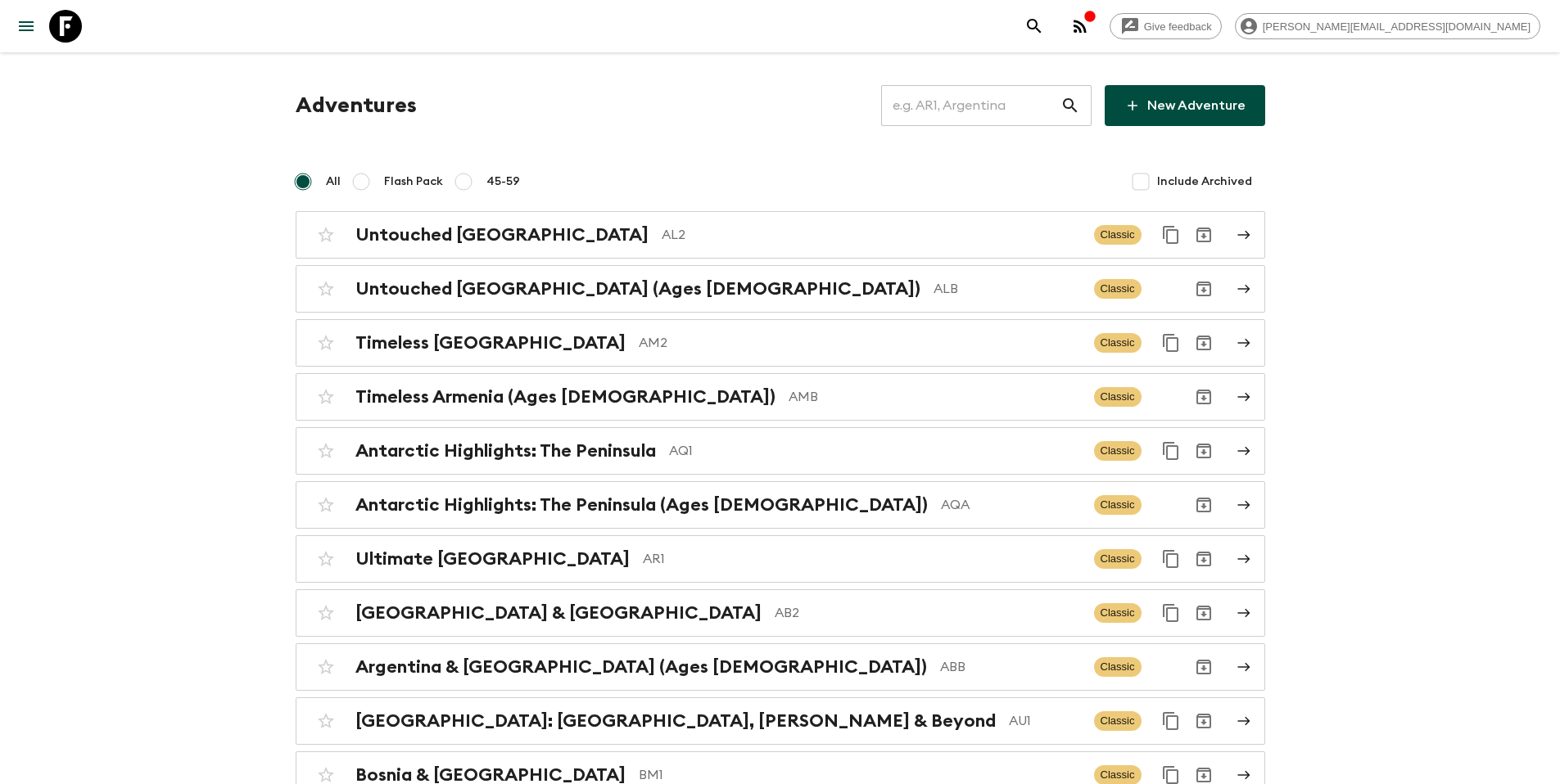
click at [986, 104] on input "text" at bounding box center [971, 105] width 179 height 46
click at [952, 108] on input "text" at bounding box center [971, 105] width 179 height 46
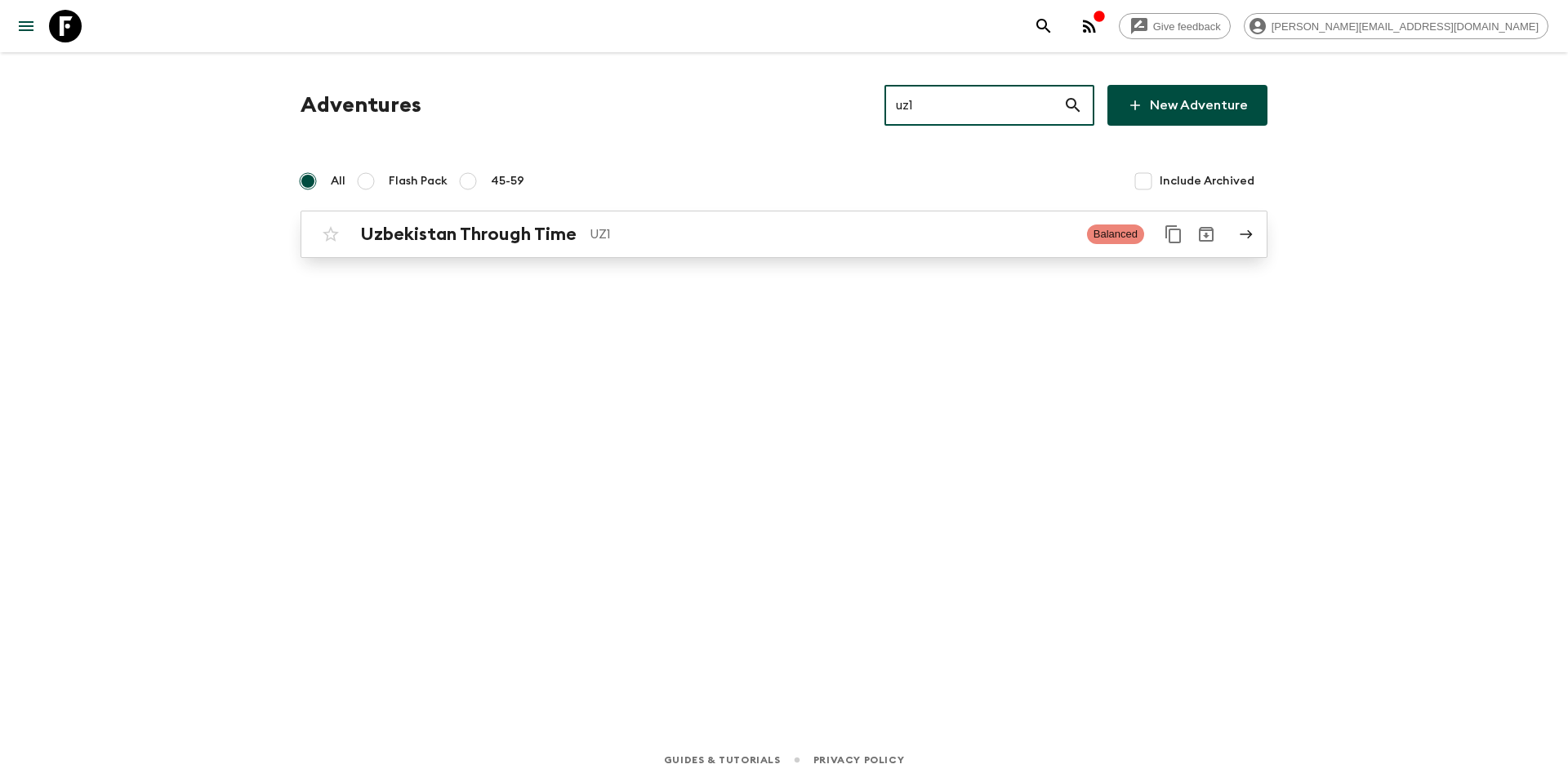
type input "uz1"
click at [733, 238] on p "UZ1" at bounding box center [832, 234] width 484 height 20
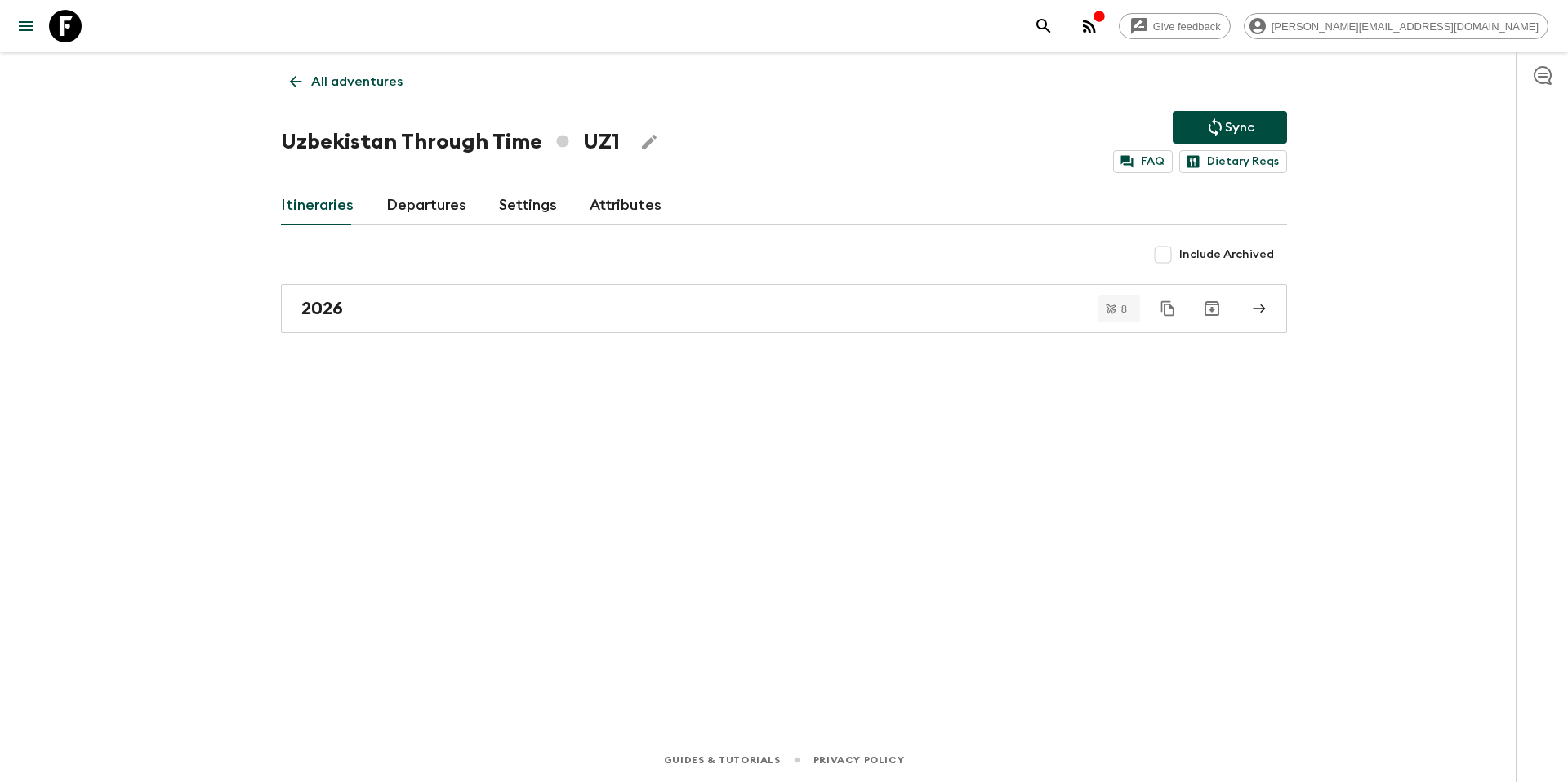
click at [412, 202] on link "Departures" at bounding box center [426, 205] width 80 height 39
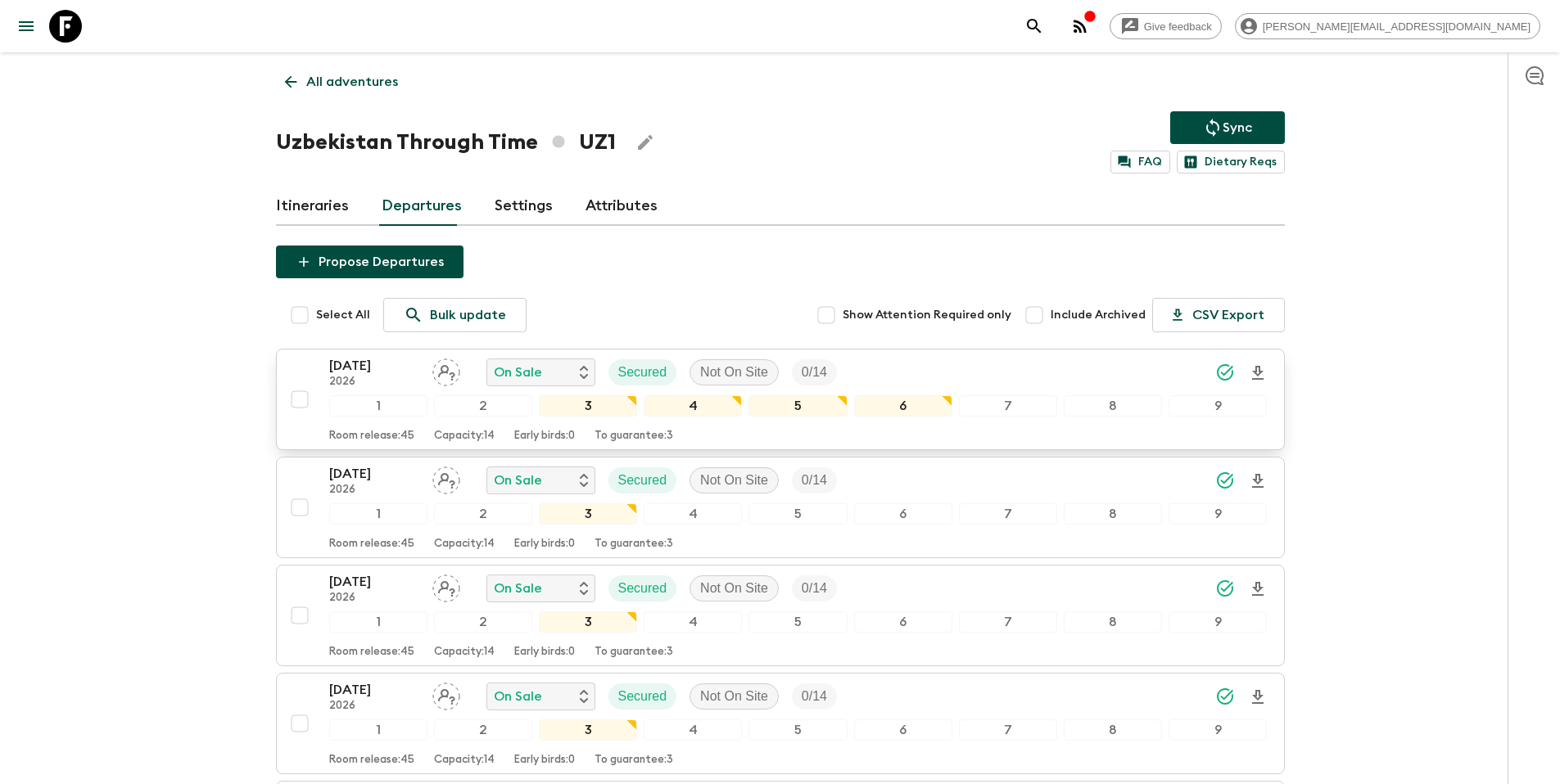
click at [302, 398] on input "checkbox" at bounding box center [300, 399] width 33 height 33
checkbox input "true"
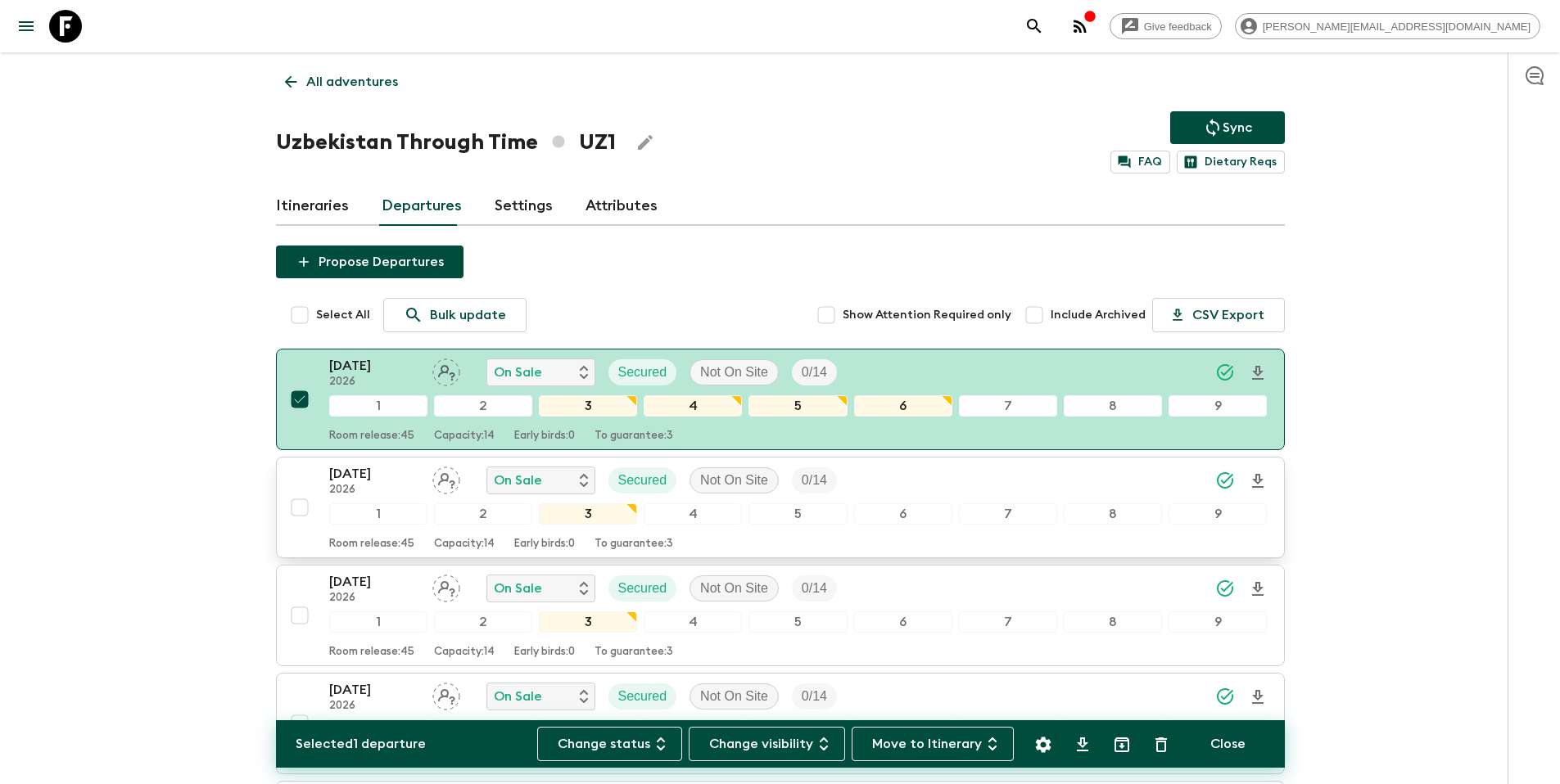
click at [301, 505] on input "checkbox" at bounding box center [300, 508] width 33 height 33
checkbox input "true"
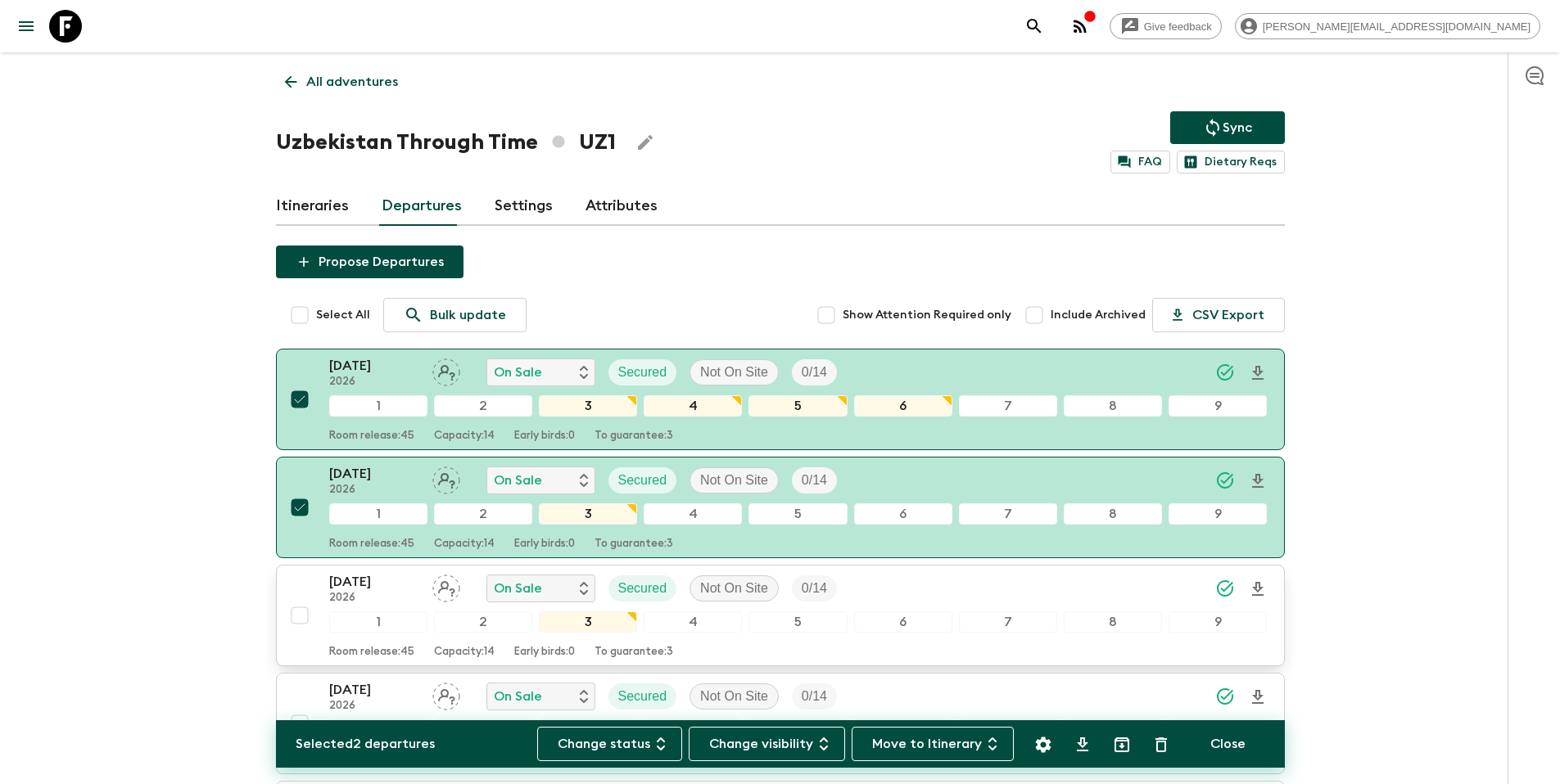
click at [302, 617] on input "checkbox" at bounding box center [300, 616] width 33 height 33
checkbox input "true"
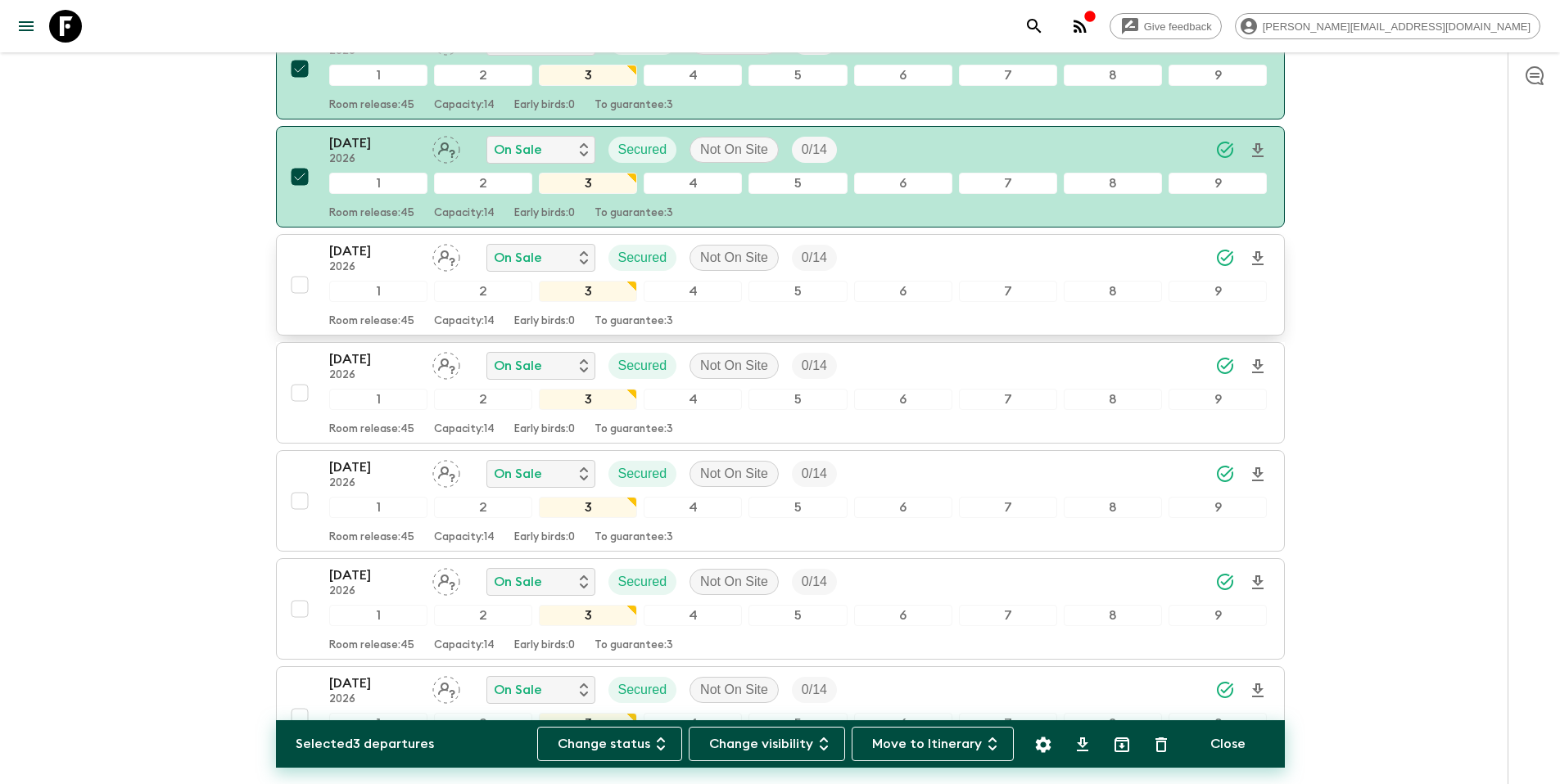
scroll to position [441, 0]
click at [299, 287] on input "checkbox" at bounding box center [300, 282] width 33 height 33
checkbox input "true"
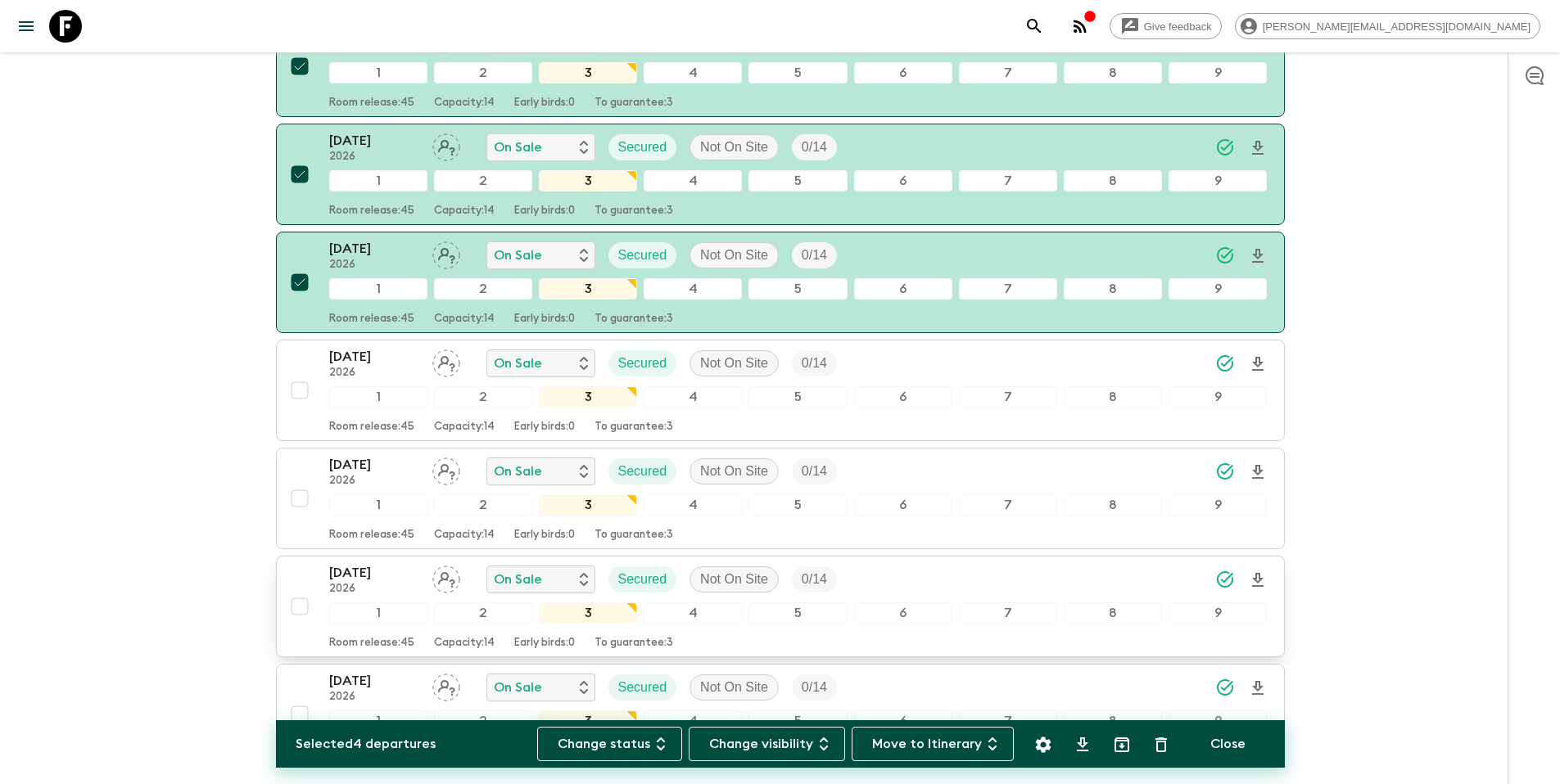
click at [301, 608] on input "checkbox" at bounding box center [300, 606] width 33 height 33
checkbox input "true"
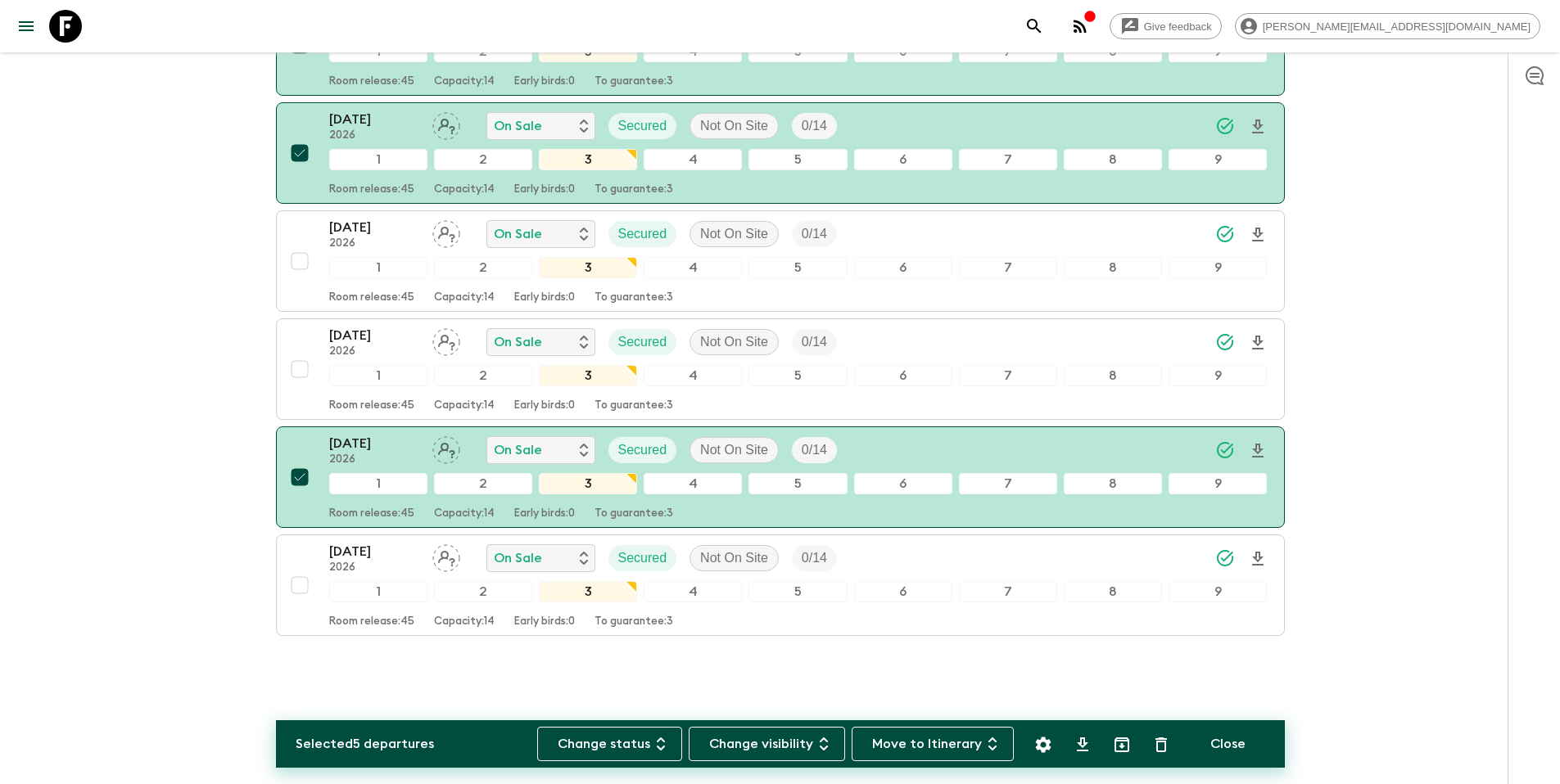
scroll to position [571, 0]
click at [1051, 744] on icon "Settings" at bounding box center [1043, 744] width 20 height 20
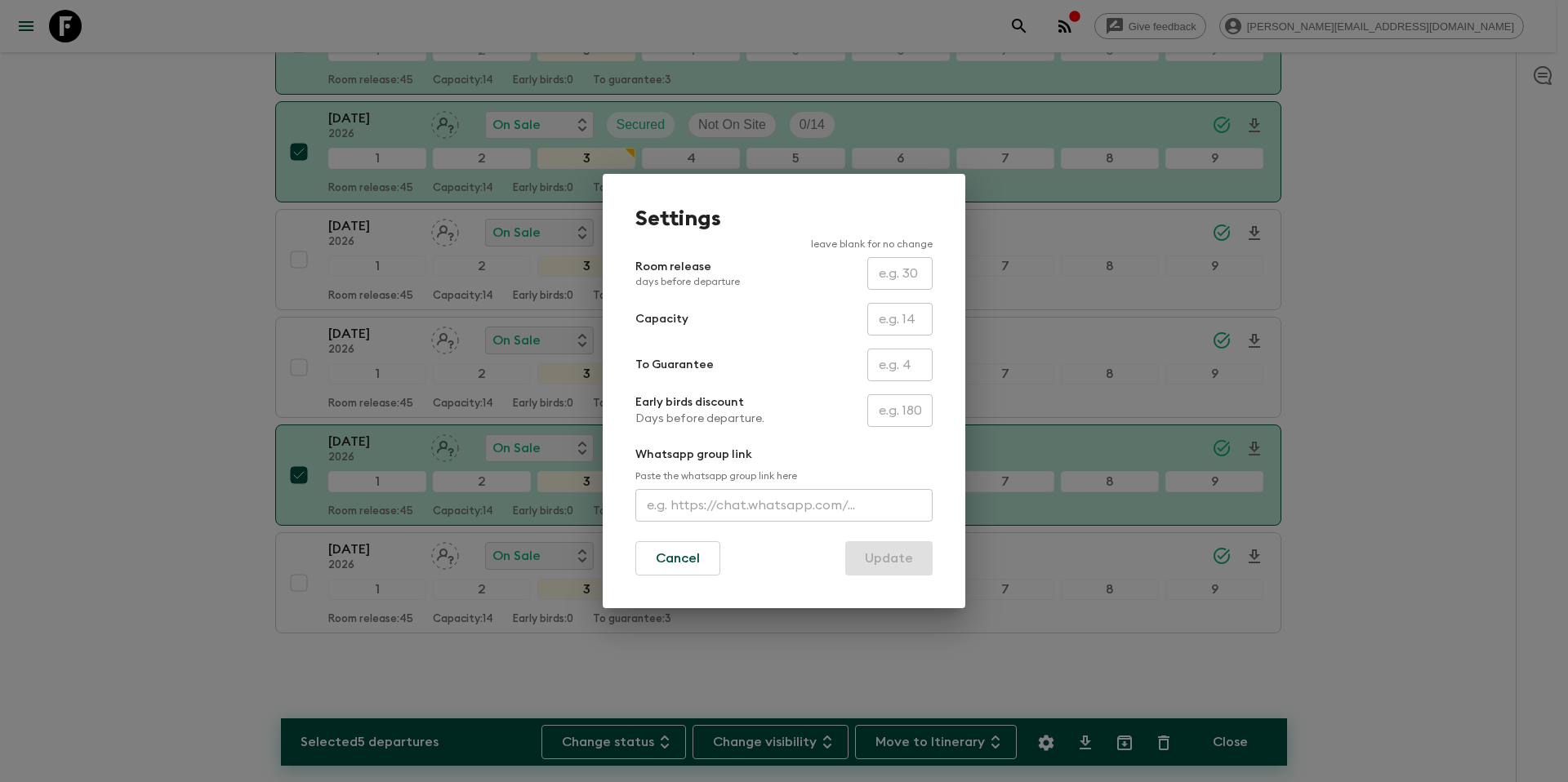
click at [897, 365] on input "text" at bounding box center [900, 365] width 66 height 33
type input "0"
click at [902, 563] on button "Update" at bounding box center [889, 558] width 87 height 35
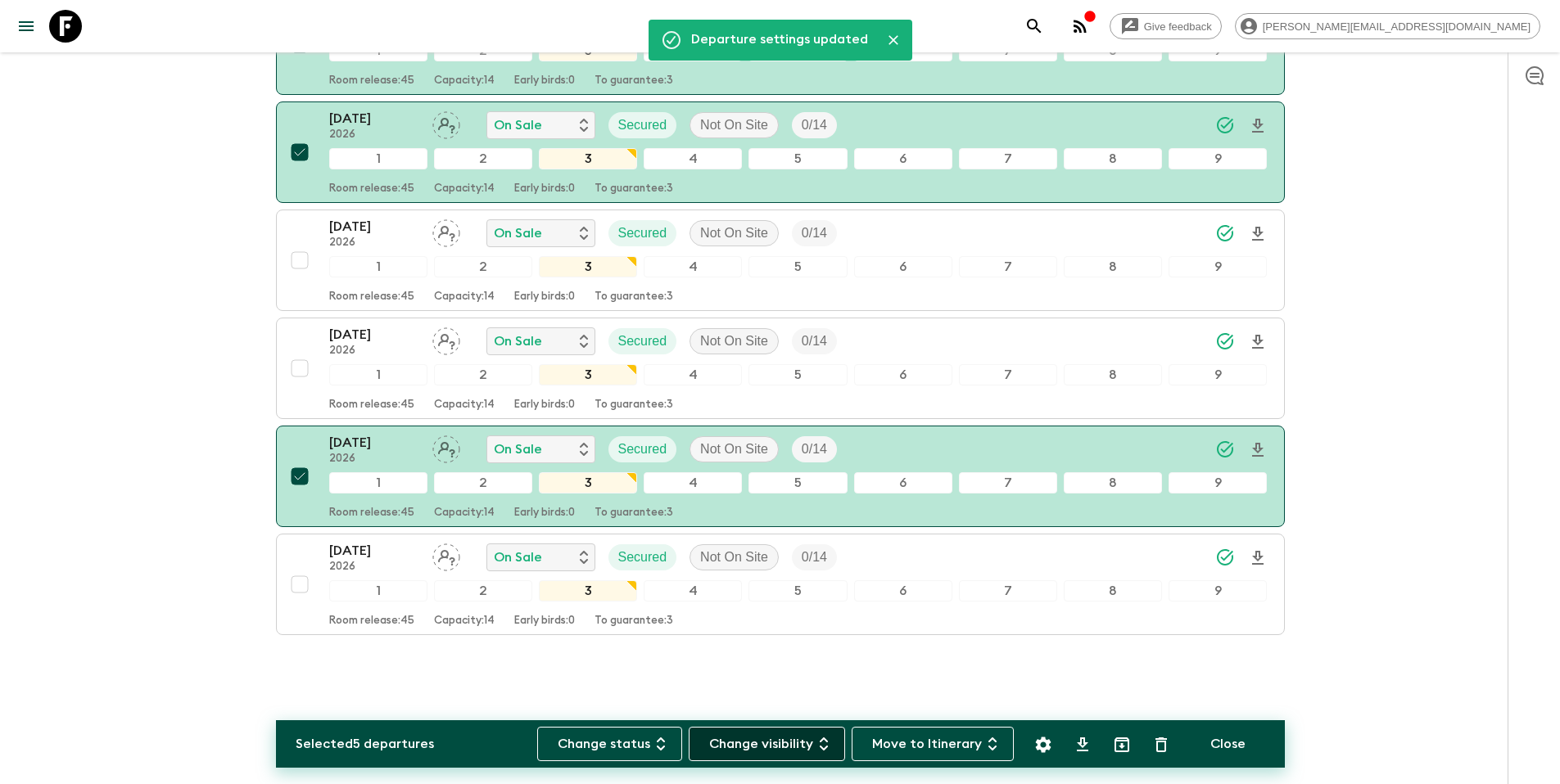
click at [802, 749] on button "Change visibility" at bounding box center [767, 744] width 156 height 35
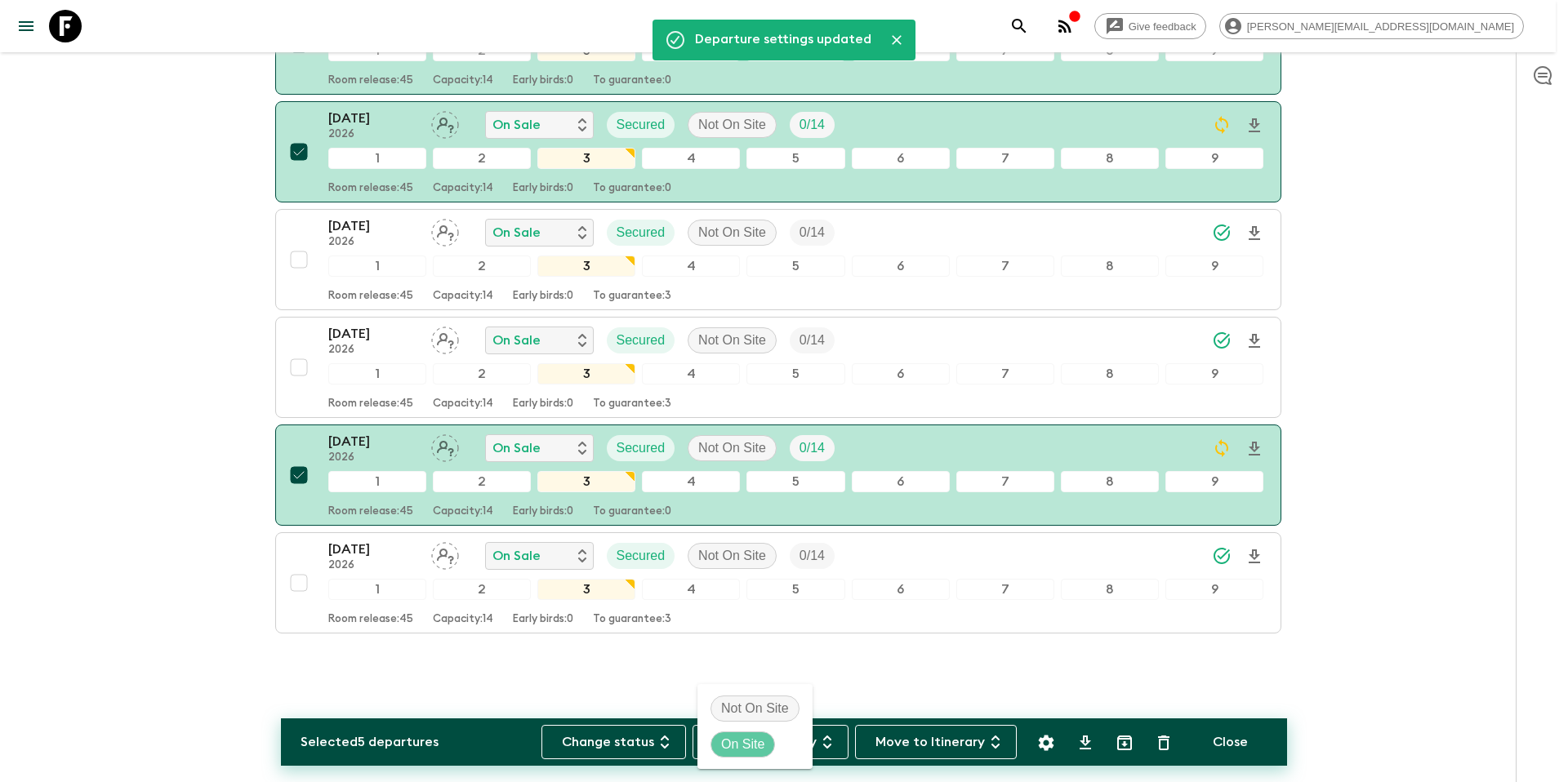
click at [758, 747] on p "On Site" at bounding box center [743, 744] width 43 height 20
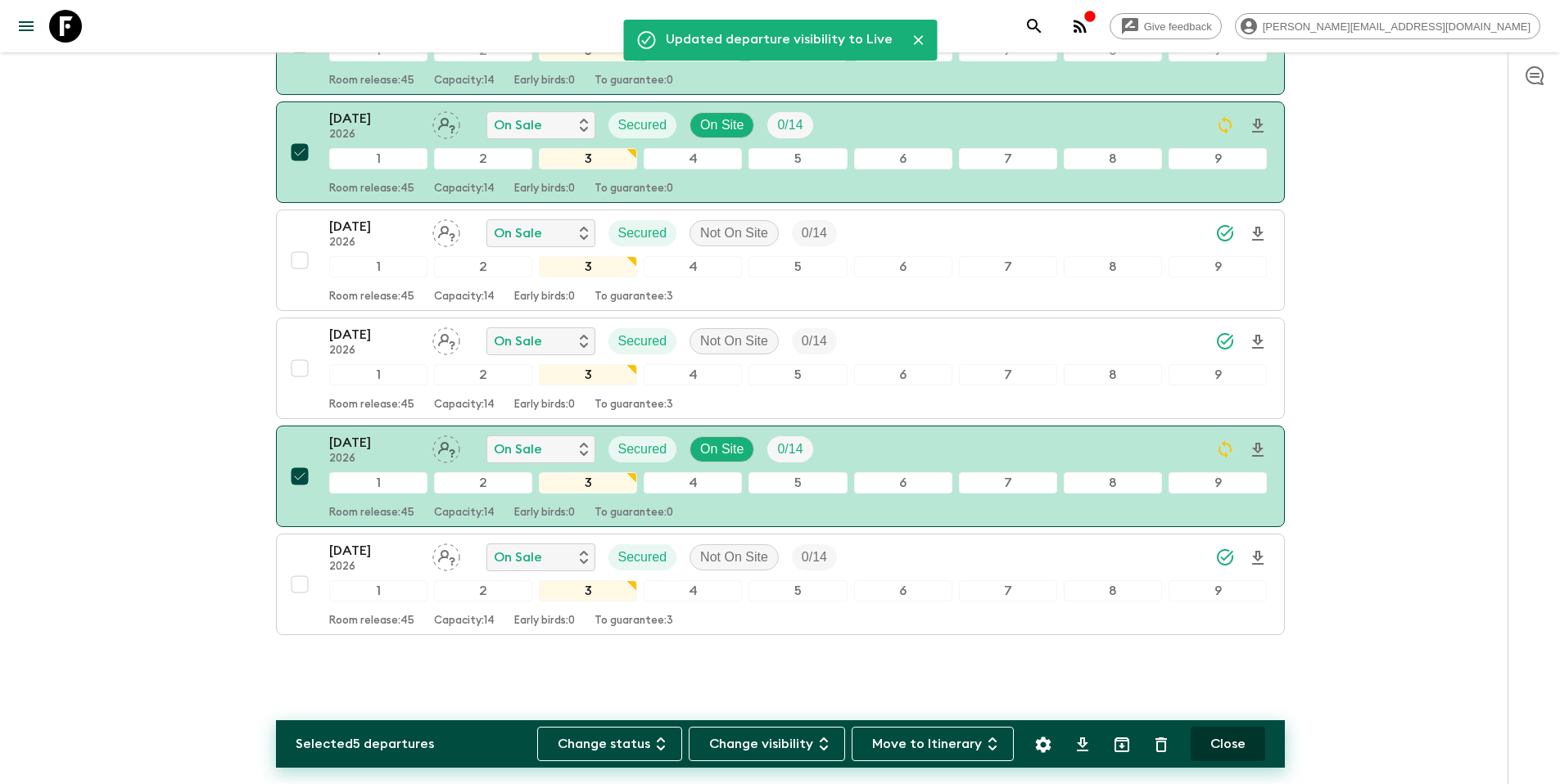
click at [1232, 752] on button "Close" at bounding box center [1228, 744] width 75 height 35
checkbox input "false"
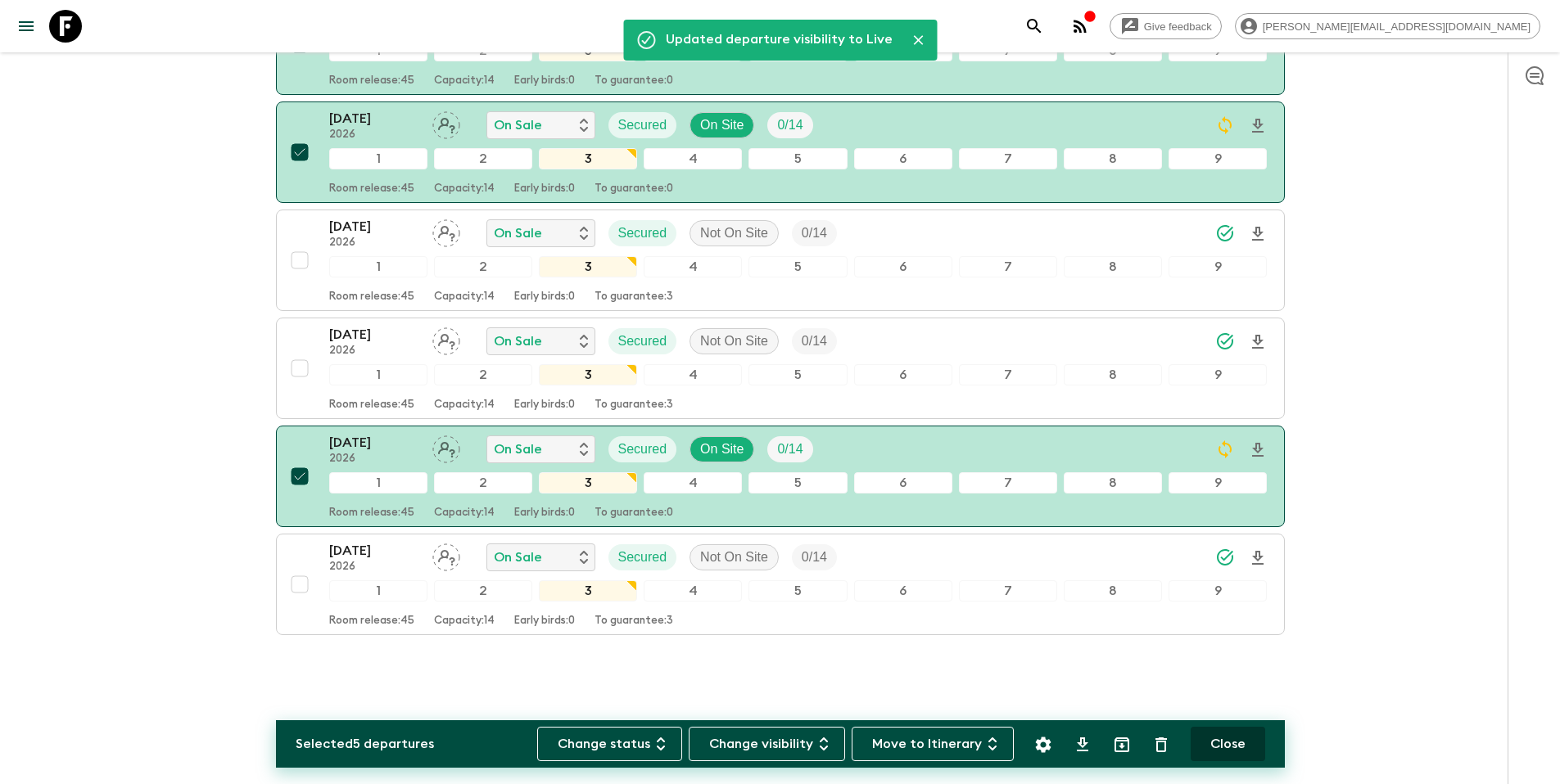
checkbox input "false"
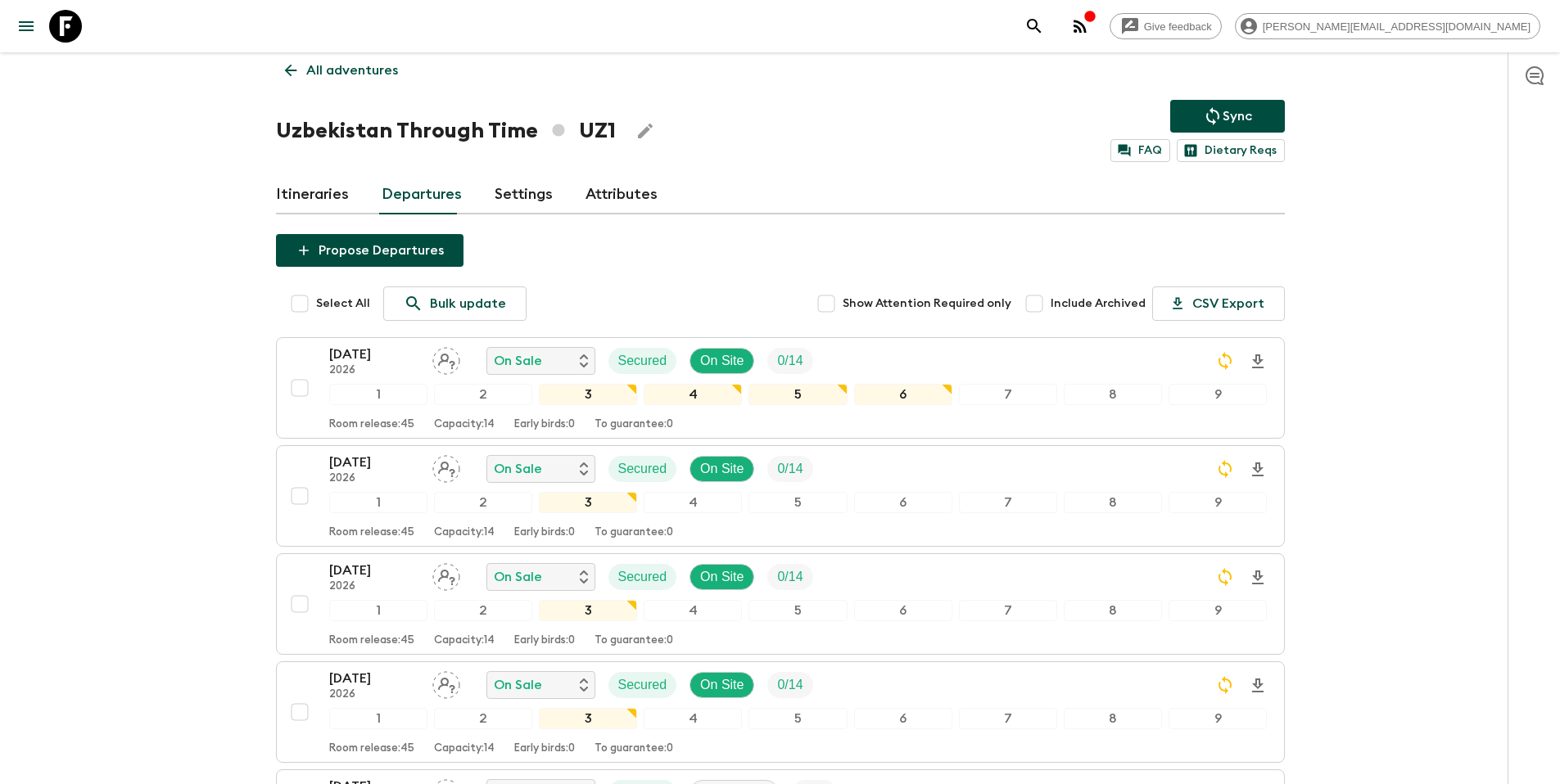
scroll to position [0, 0]
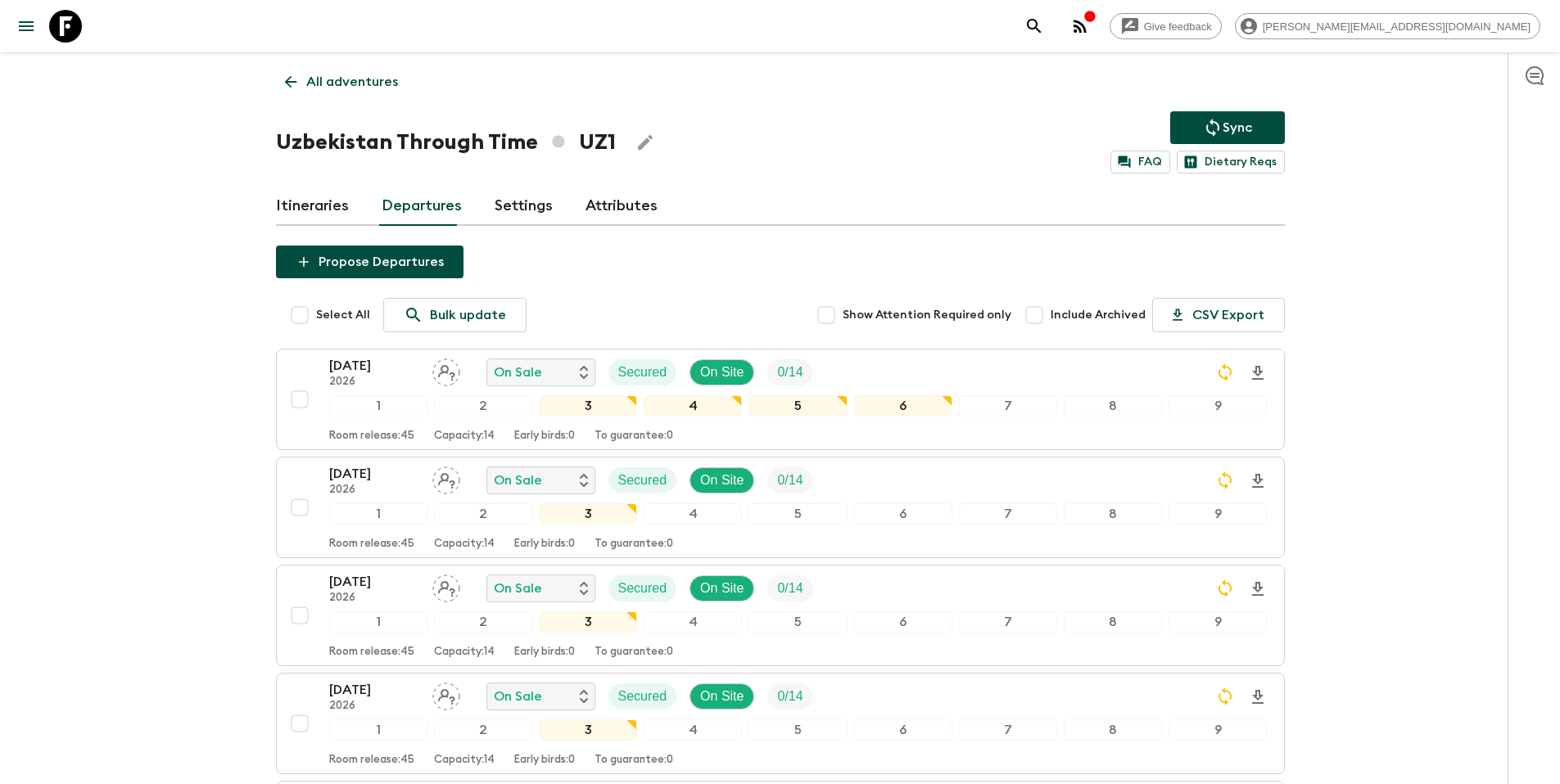
click at [1251, 125] on p "Sync" at bounding box center [1238, 127] width 29 height 20
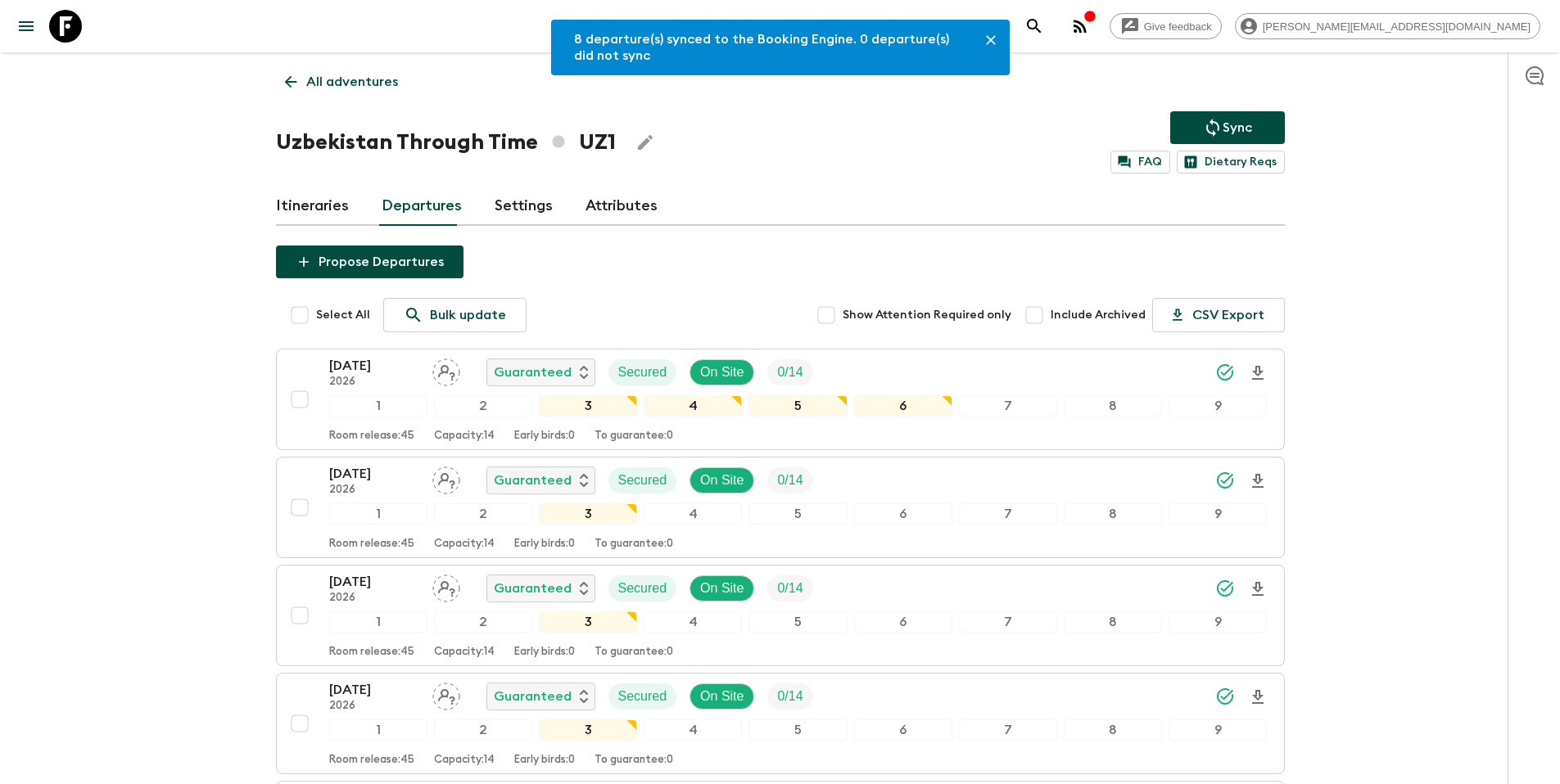
click at [360, 84] on p "All adventures" at bounding box center [352, 81] width 92 height 20
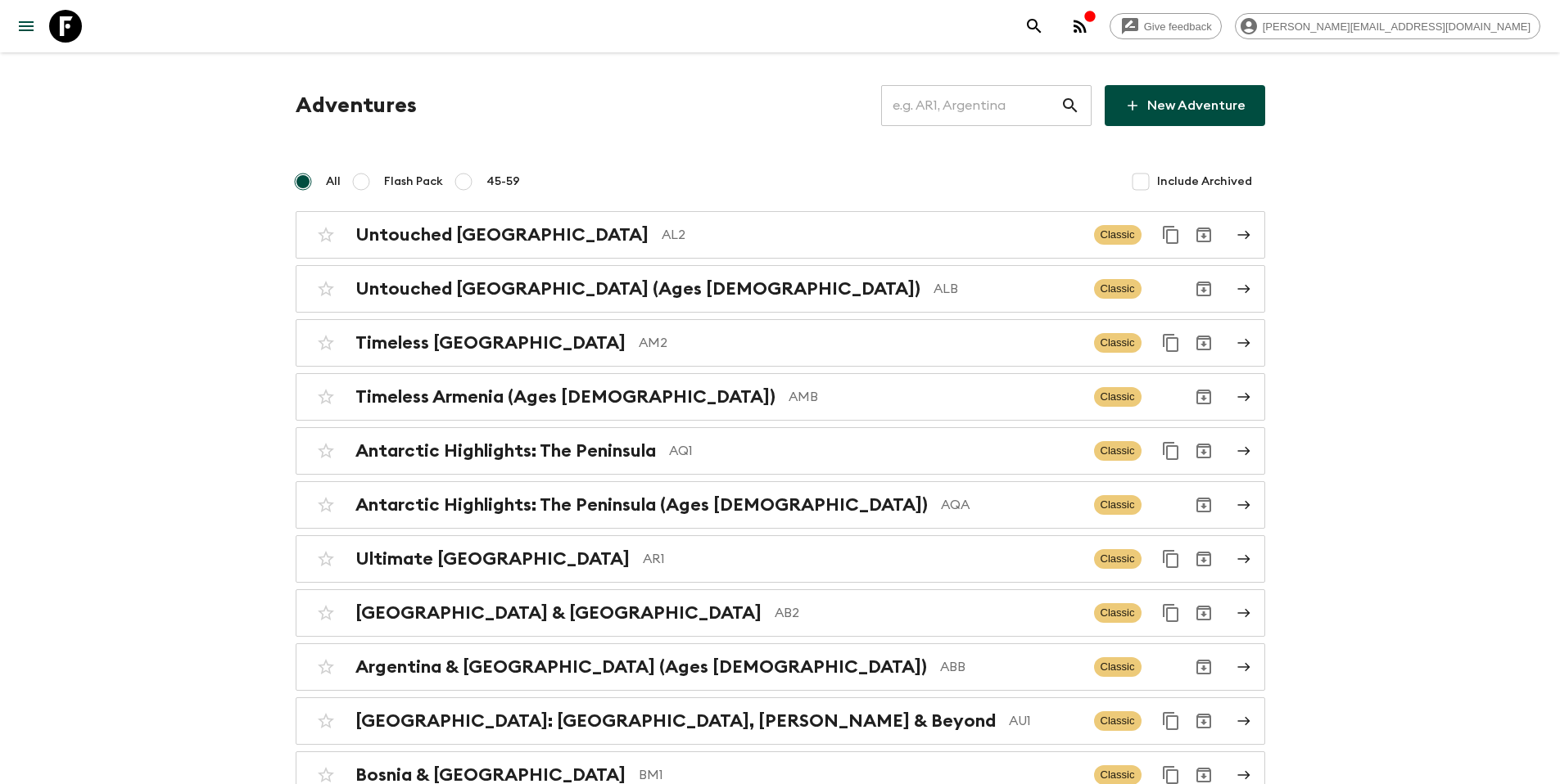
click at [942, 106] on input "text" at bounding box center [971, 105] width 179 height 46
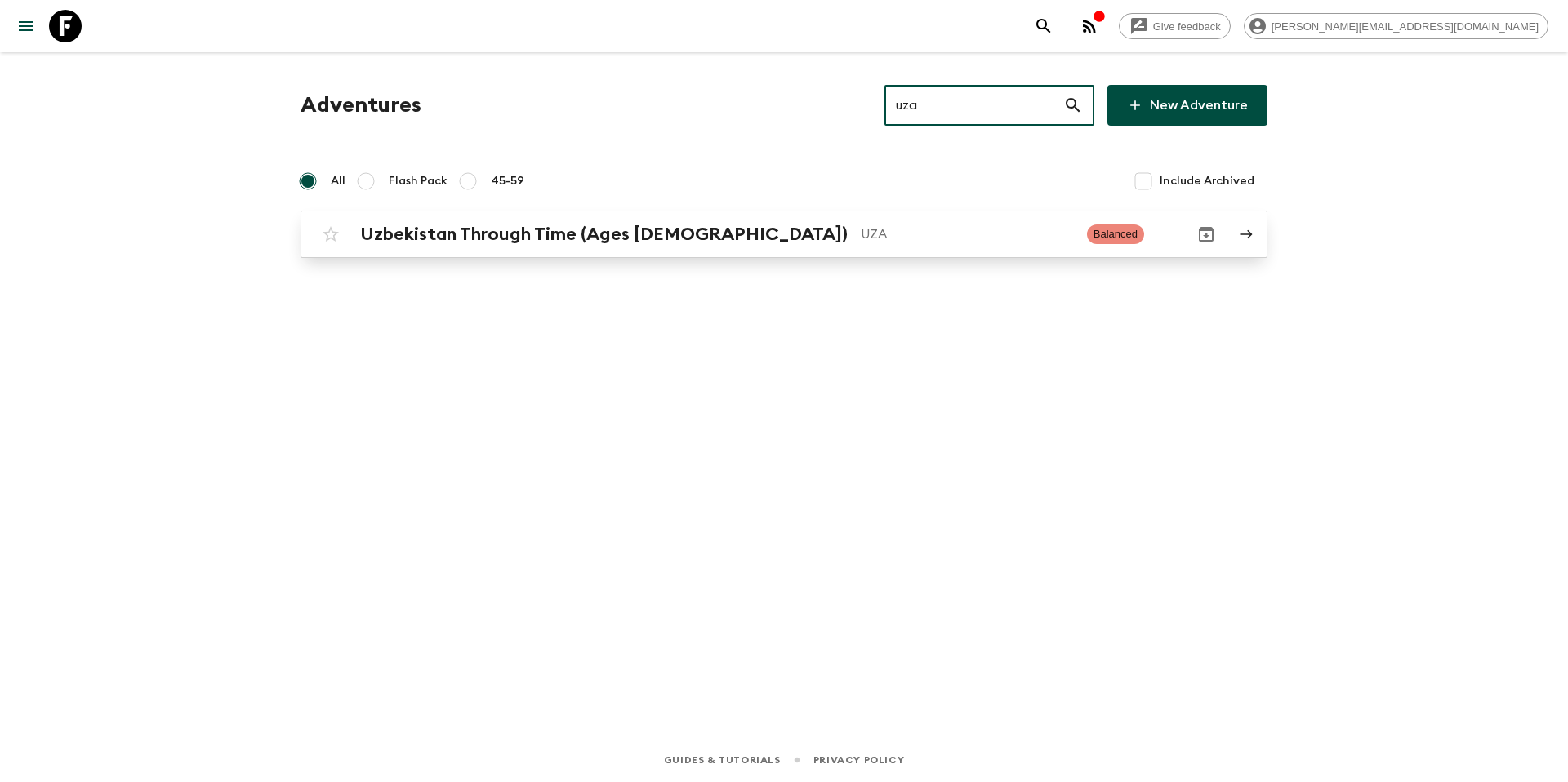
type input "uza"
click at [775, 251] on link "Uzbekistan Through Time (Ages [DEMOGRAPHIC_DATA]) UZA Balanced" at bounding box center [784, 234] width 967 height 48
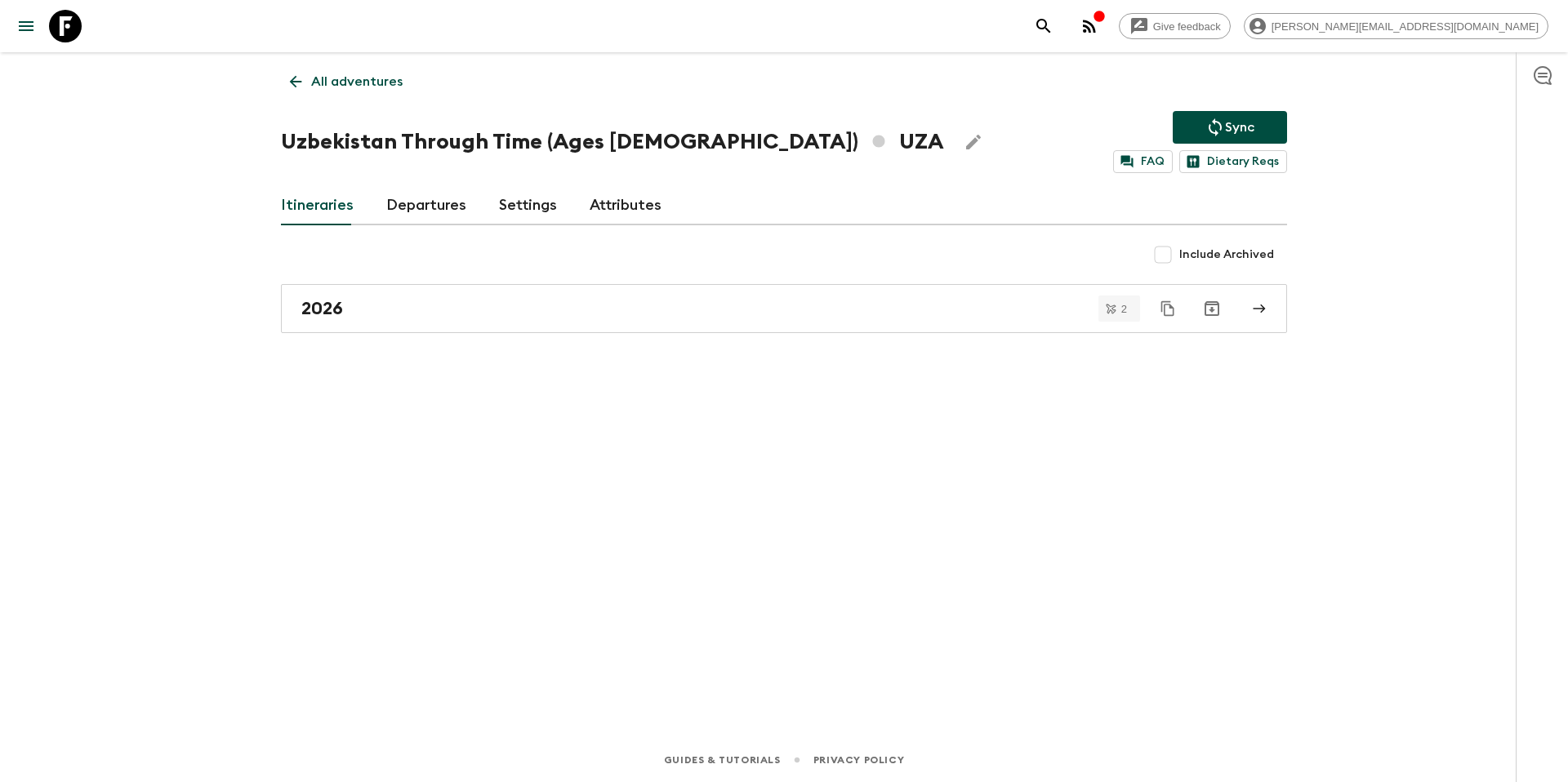
click at [433, 202] on link "Departures" at bounding box center [426, 205] width 80 height 39
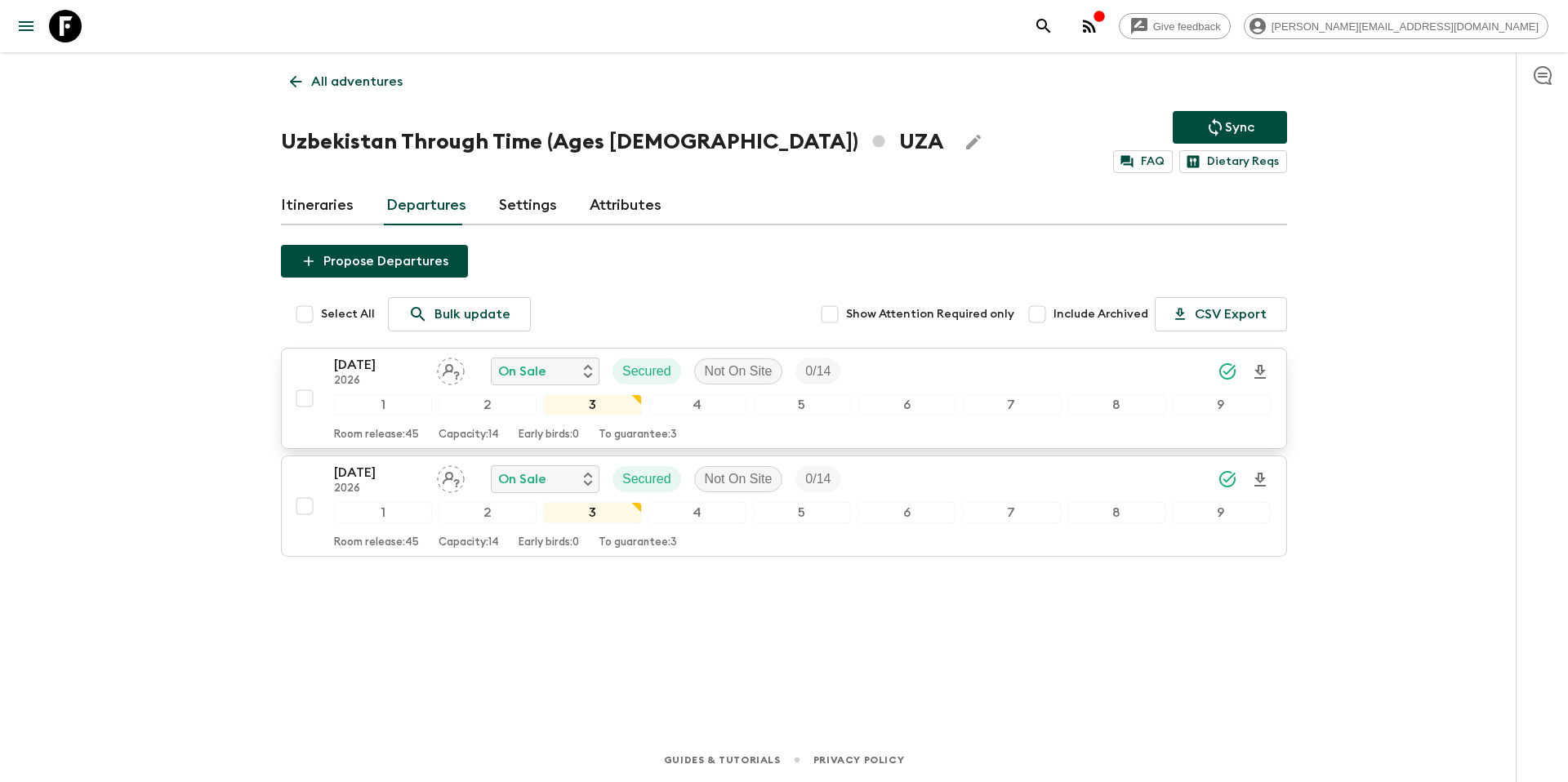
click at [306, 402] on input "checkbox" at bounding box center [305, 398] width 33 height 33
checkbox input "true"
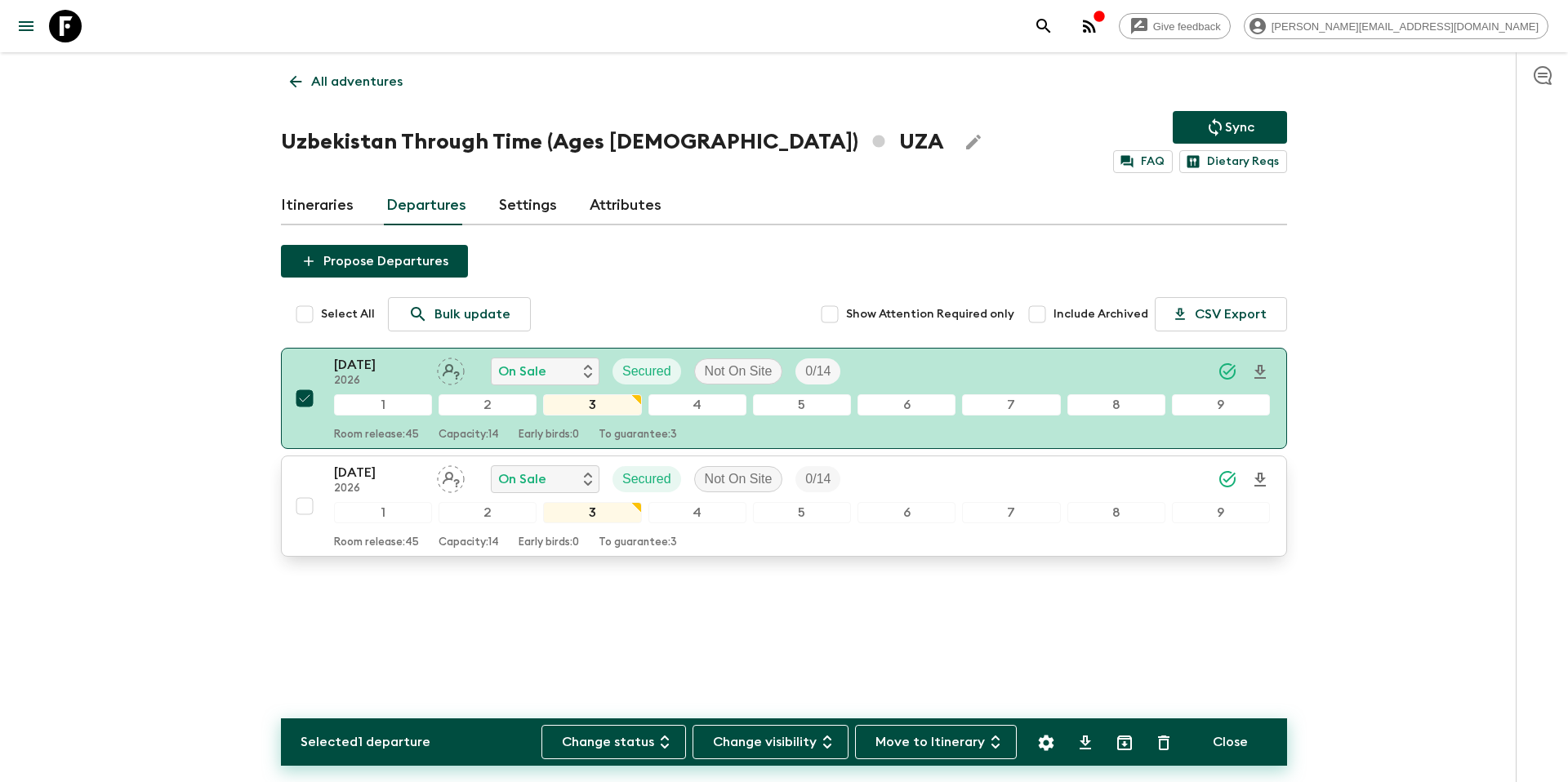
click at [305, 504] on input "checkbox" at bounding box center [305, 506] width 33 height 33
checkbox input "true"
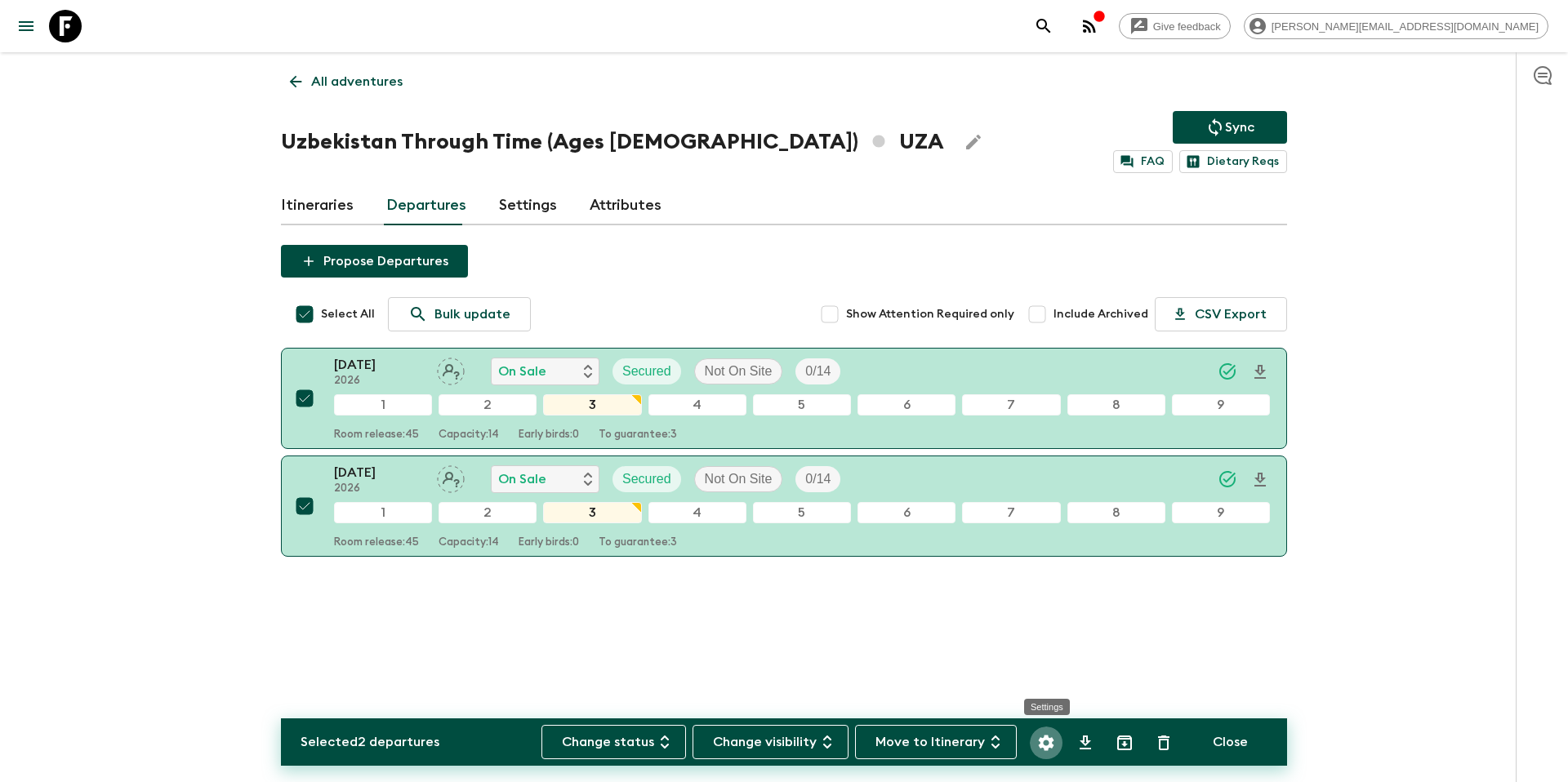
click at [1052, 747] on icon "Settings" at bounding box center [1047, 742] width 16 height 16
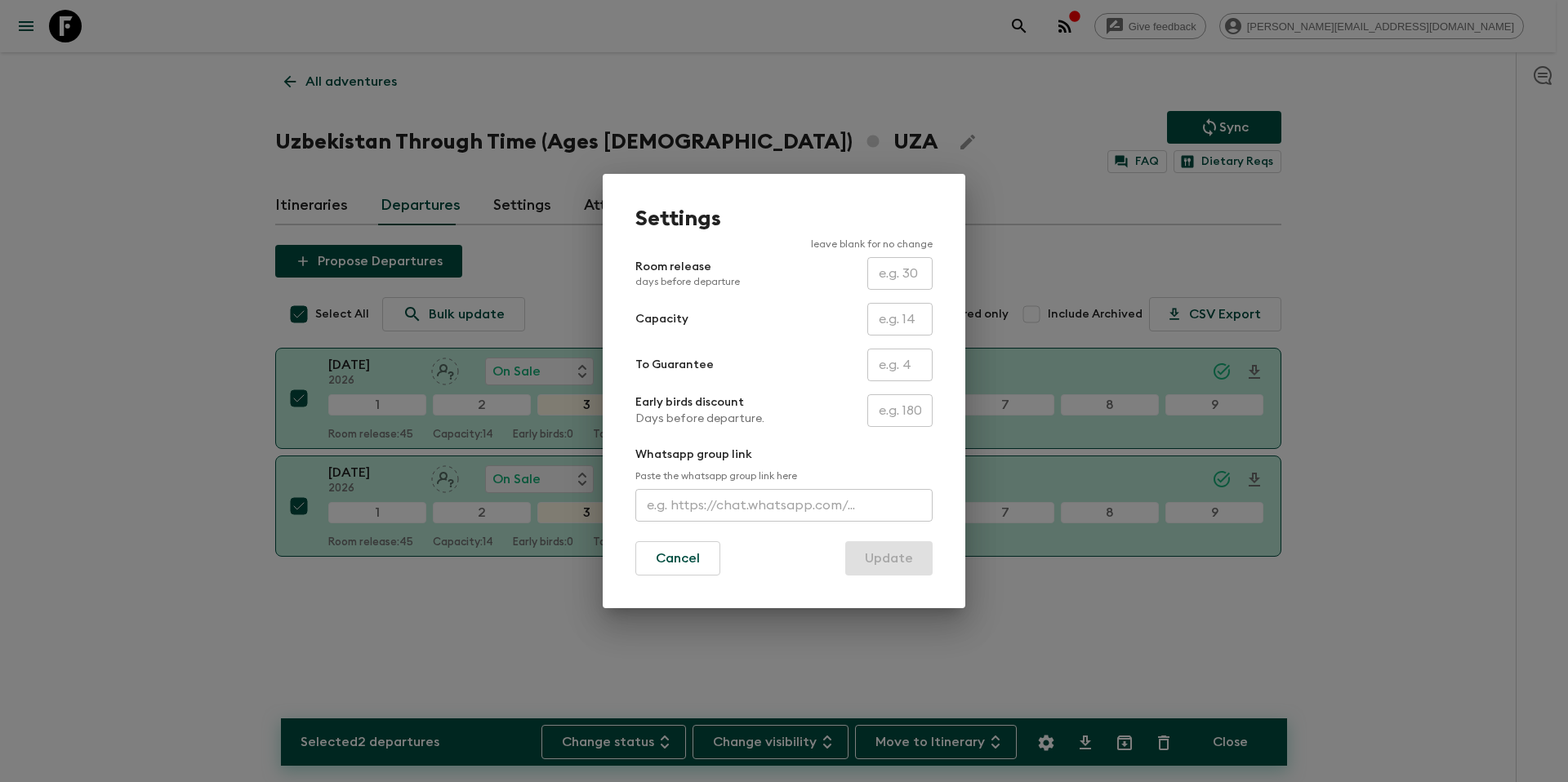
click at [908, 369] on input "text" at bounding box center [900, 365] width 66 height 33
type input "0"
click at [898, 559] on button "Update" at bounding box center [889, 558] width 87 height 35
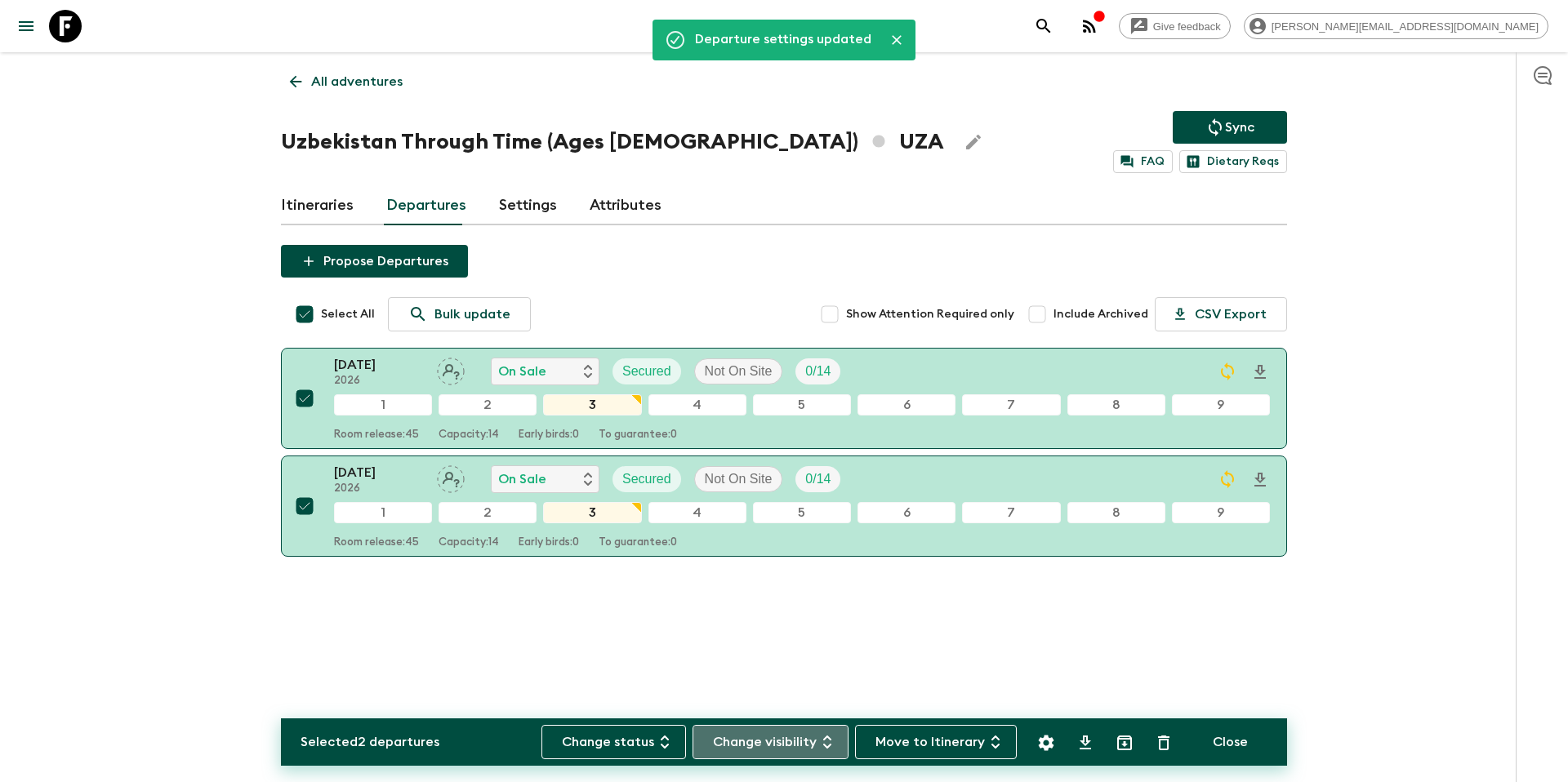
click at [774, 734] on button "Change visibility" at bounding box center [770, 742] width 156 height 35
click at [755, 738] on p "On Site" at bounding box center [743, 744] width 43 height 20
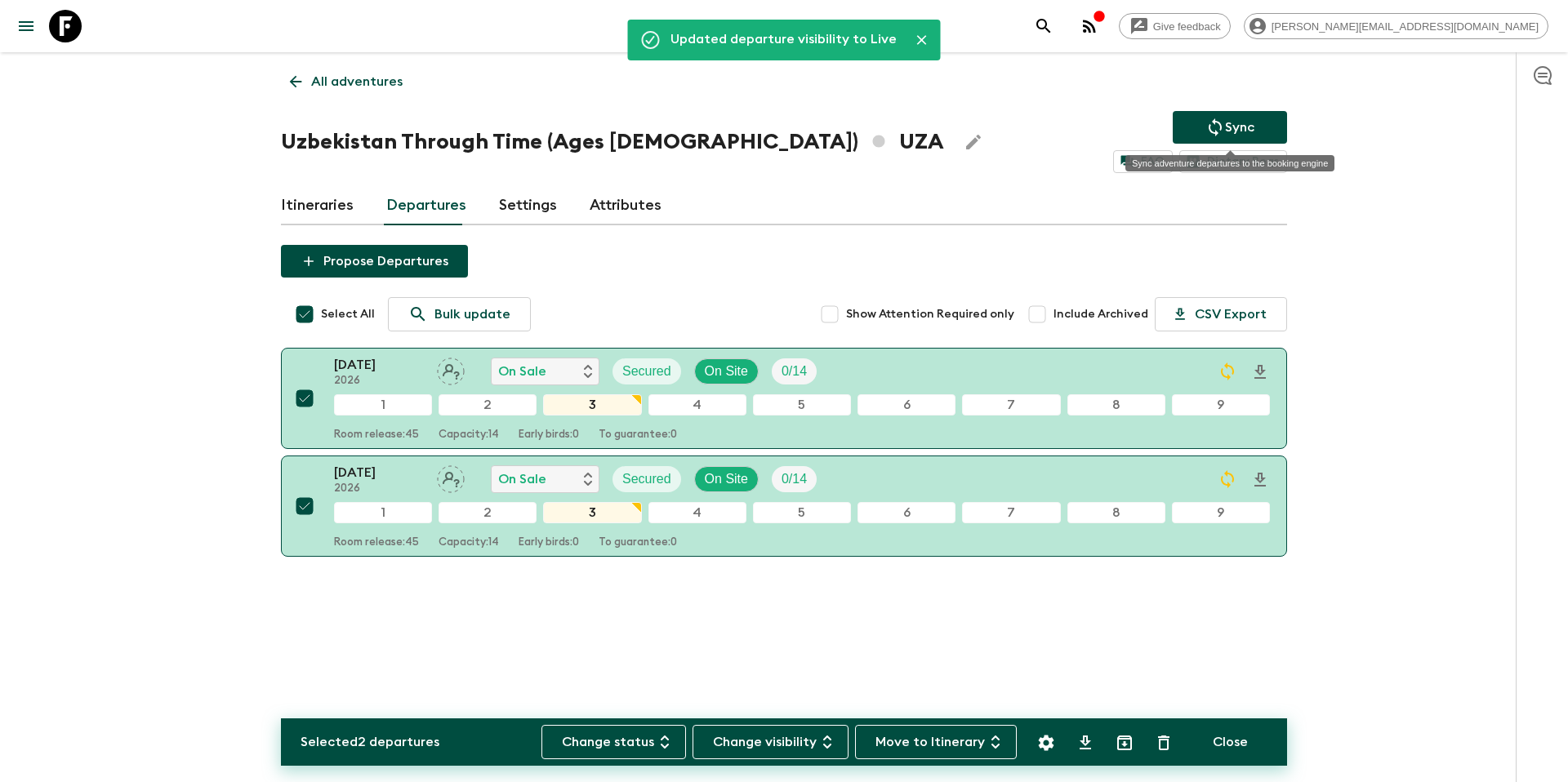
click at [1227, 123] on p "Sync" at bounding box center [1240, 127] width 29 height 20
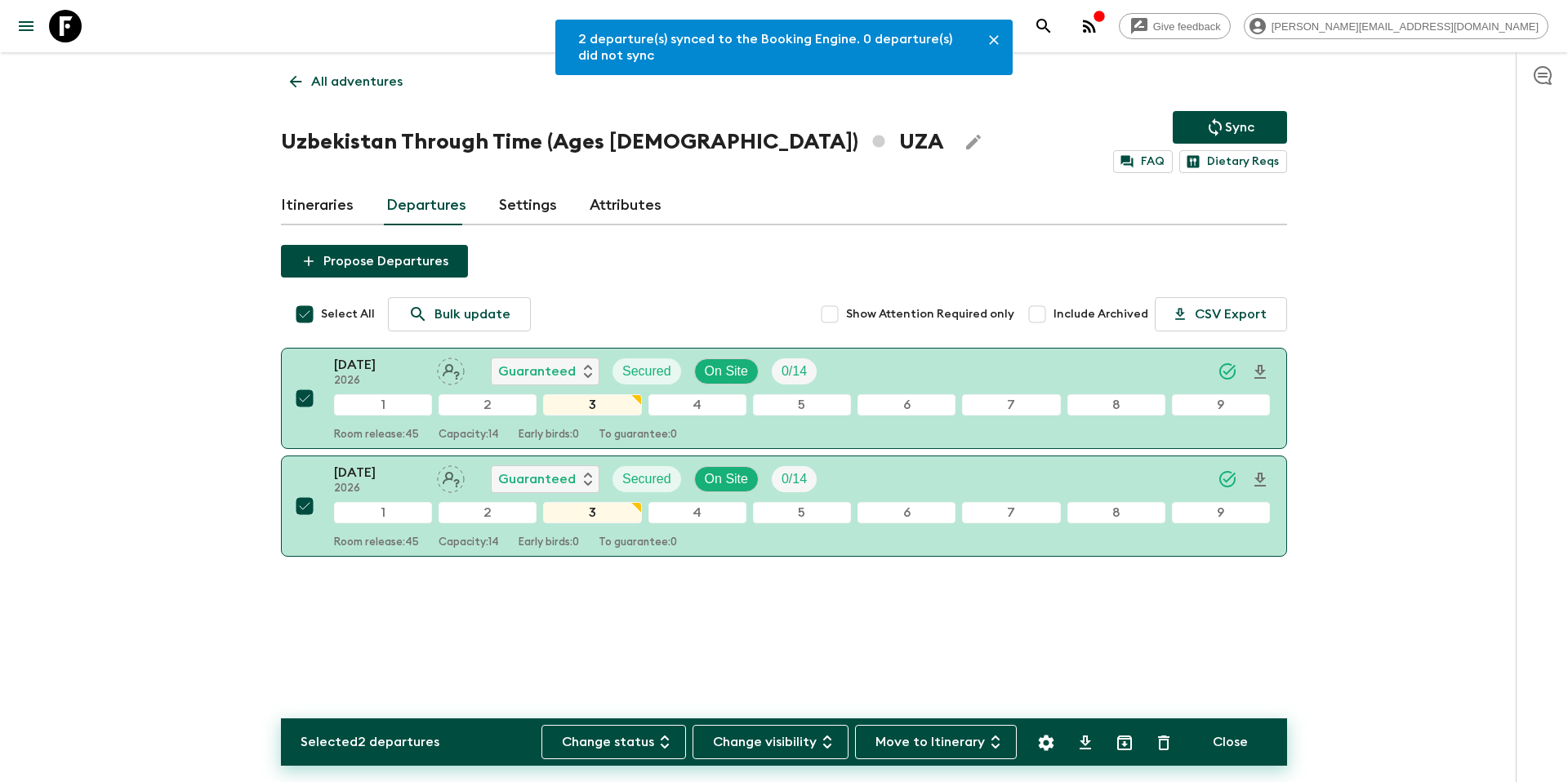
click at [353, 70] on link "All adventures" at bounding box center [346, 82] width 131 height 33
